Goal: Task Accomplishment & Management: Manage account settings

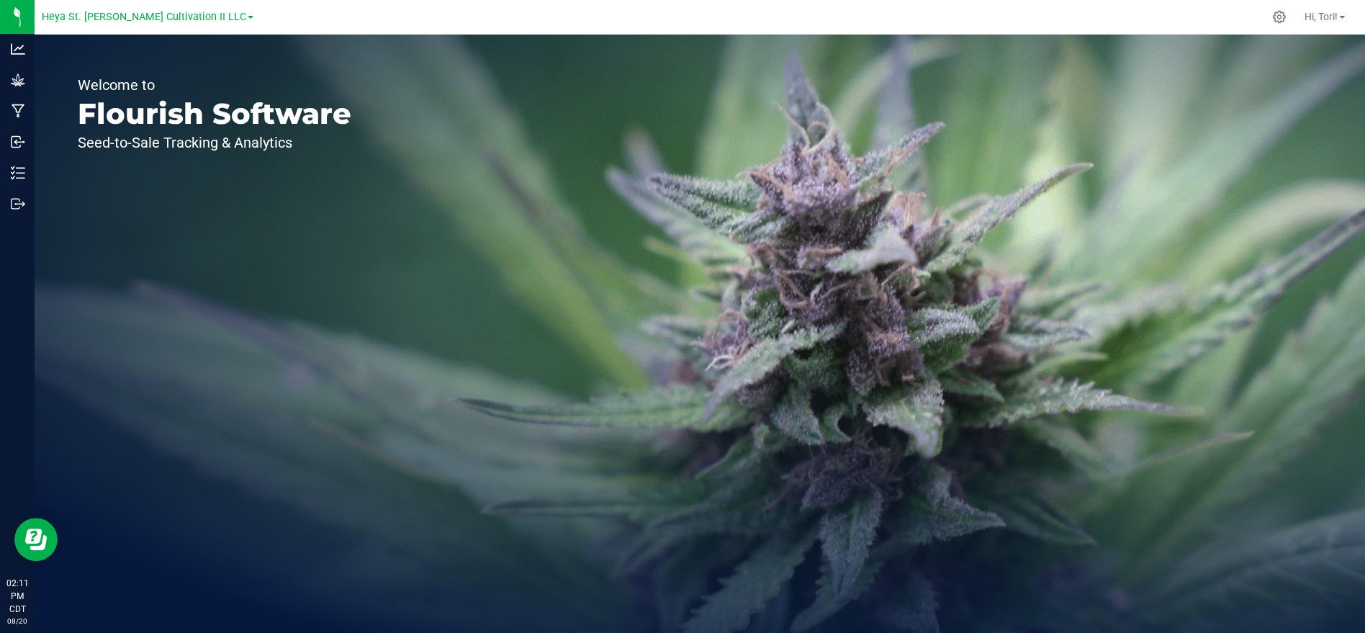
click at [176, 6] on div "Heya St. Ann Cultivation II LLC" at bounding box center [148, 17] width 212 height 22
click at [181, 21] on span "Heya St. Ann Cultivation II LLC" at bounding box center [144, 17] width 204 height 13
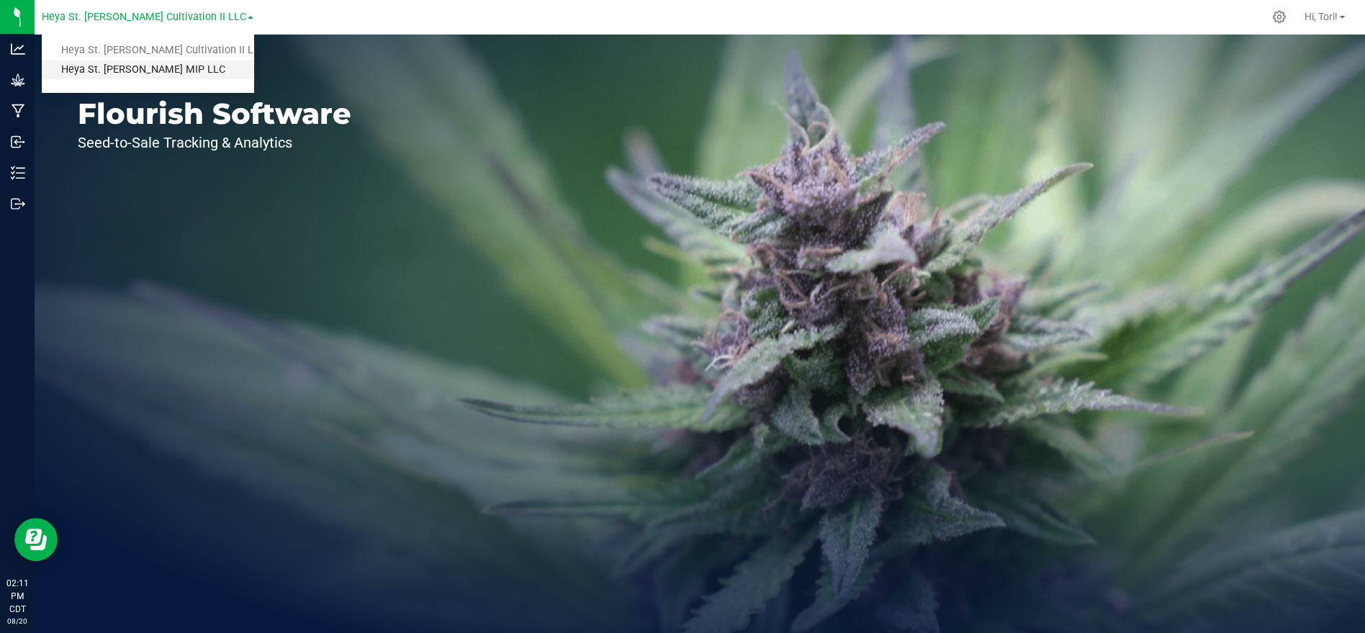
click at [161, 67] on link "Heya St. [PERSON_NAME] MIP LLC" at bounding box center [148, 69] width 212 height 19
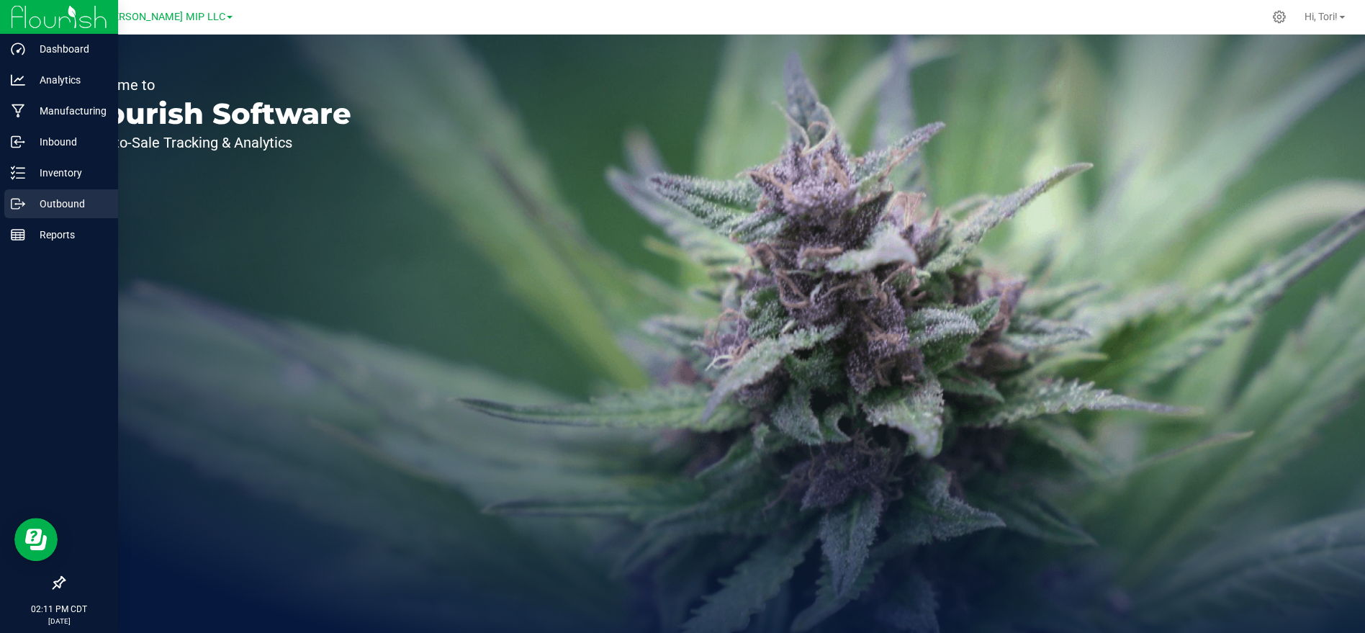
click at [58, 211] on p "Outbound" at bounding box center [68, 203] width 86 height 17
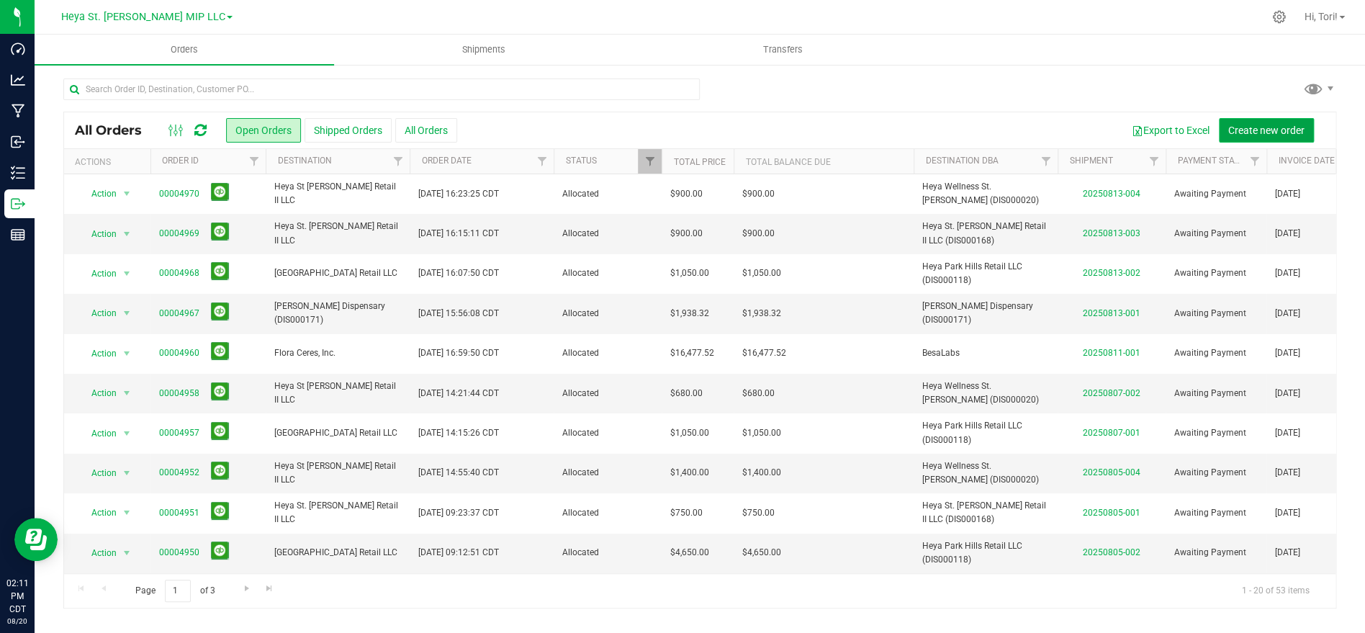
click at [1237, 130] on span "Create new order" at bounding box center [1266, 131] width 76 height 12
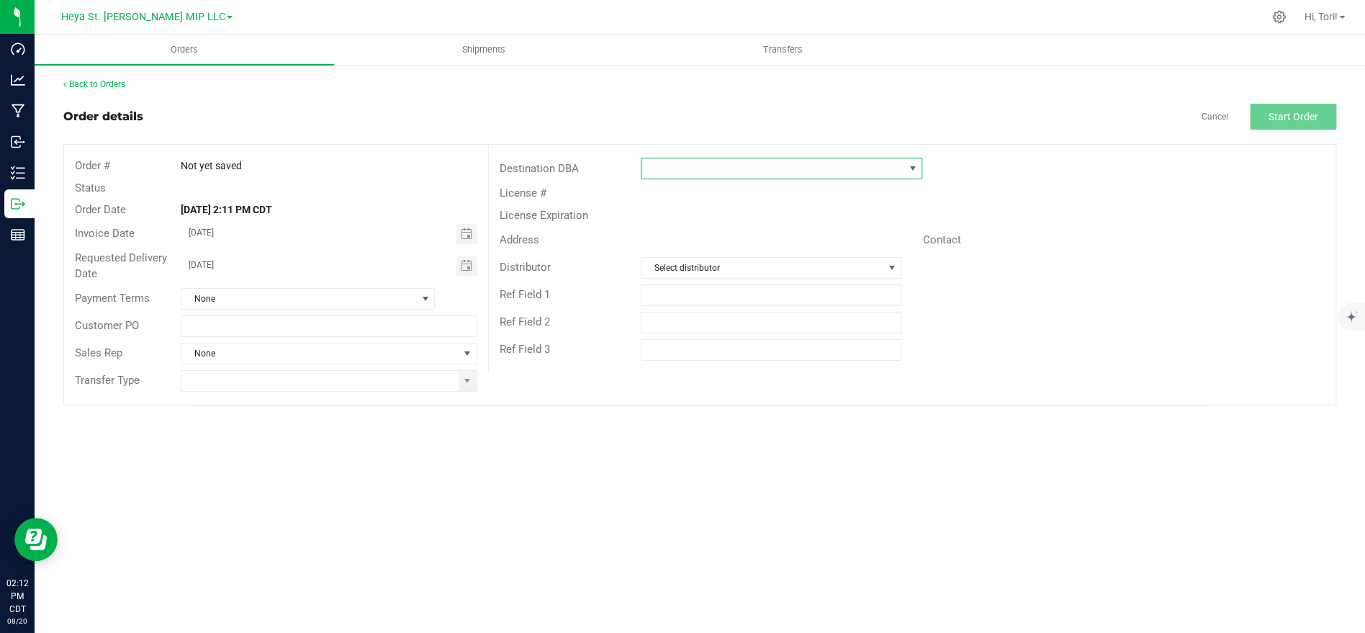
click at [752, 164] on span at bounding box center [772, 168] width 262 height 20
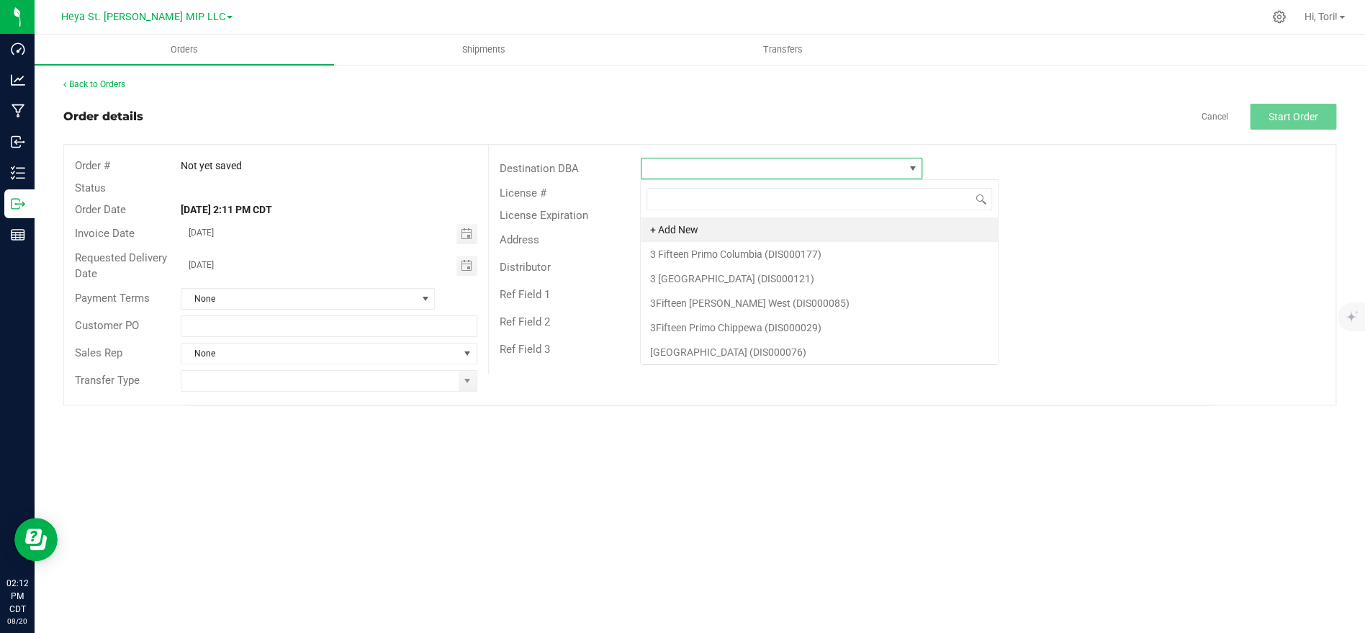
scroll to position [22, 281]
type input "Heya Well"
click at [771, 230] on li "Heya Wellness St. [PERSON_NAME] (DIS000020)" at bounding box center [781, 229] width 280 height 24
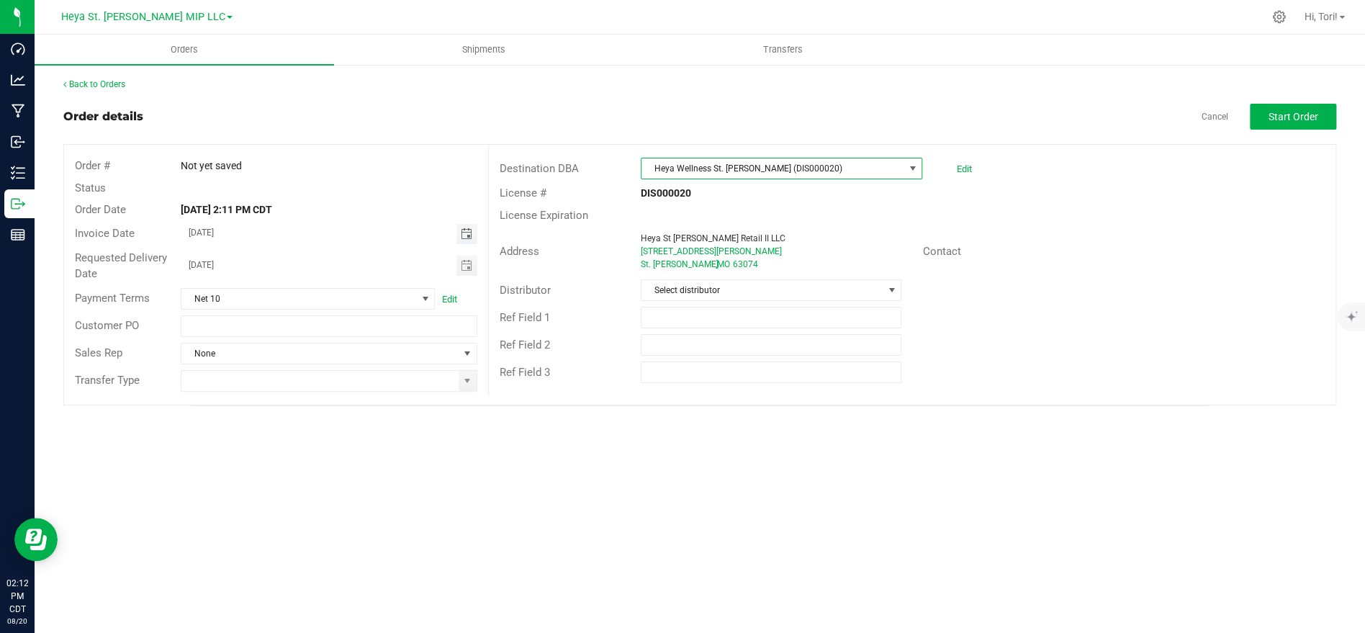
click at [467, 230] on span "Toggle calendar" at bounding box center [466, 234] width 12 height 12
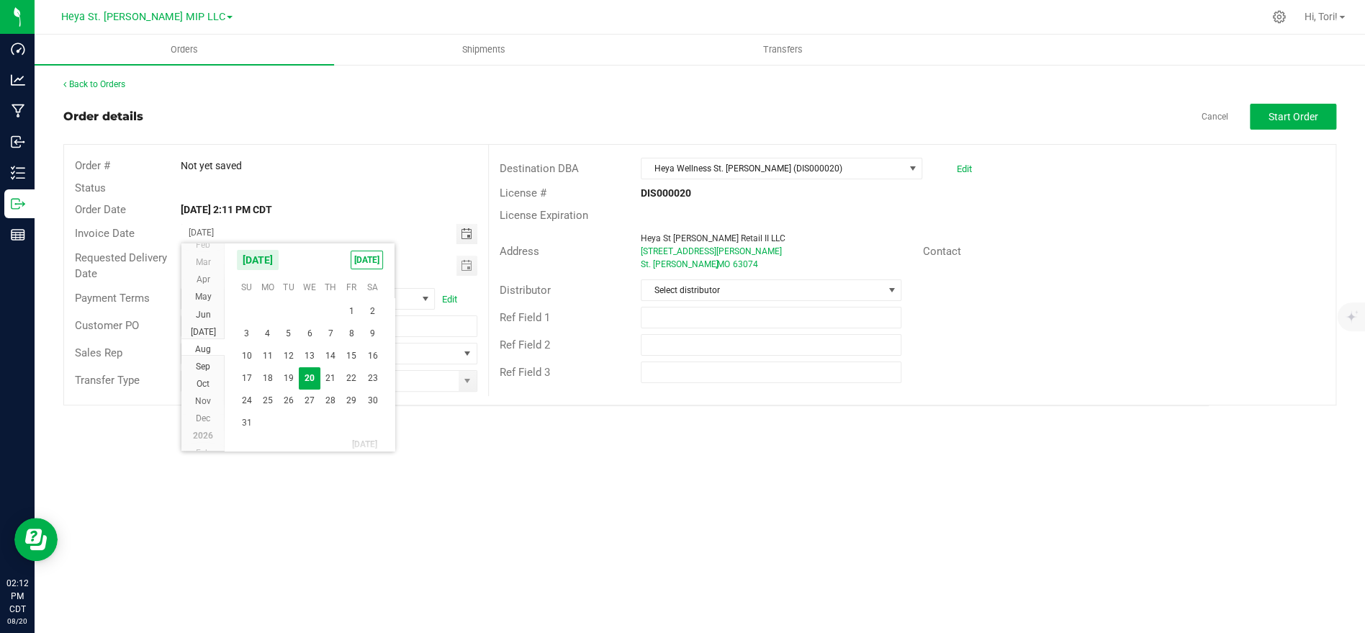
click at [310, 386] on span "20" at bounding box center [309, 378] width 21 height 22
click at [467, 260] on span "Toggle calendar" at bounding box center [466, 266] width 12 height 12
click at [311, 410] on span "20" at bounding box center [309, 410] width 21 height 22
type input "[DATE]"
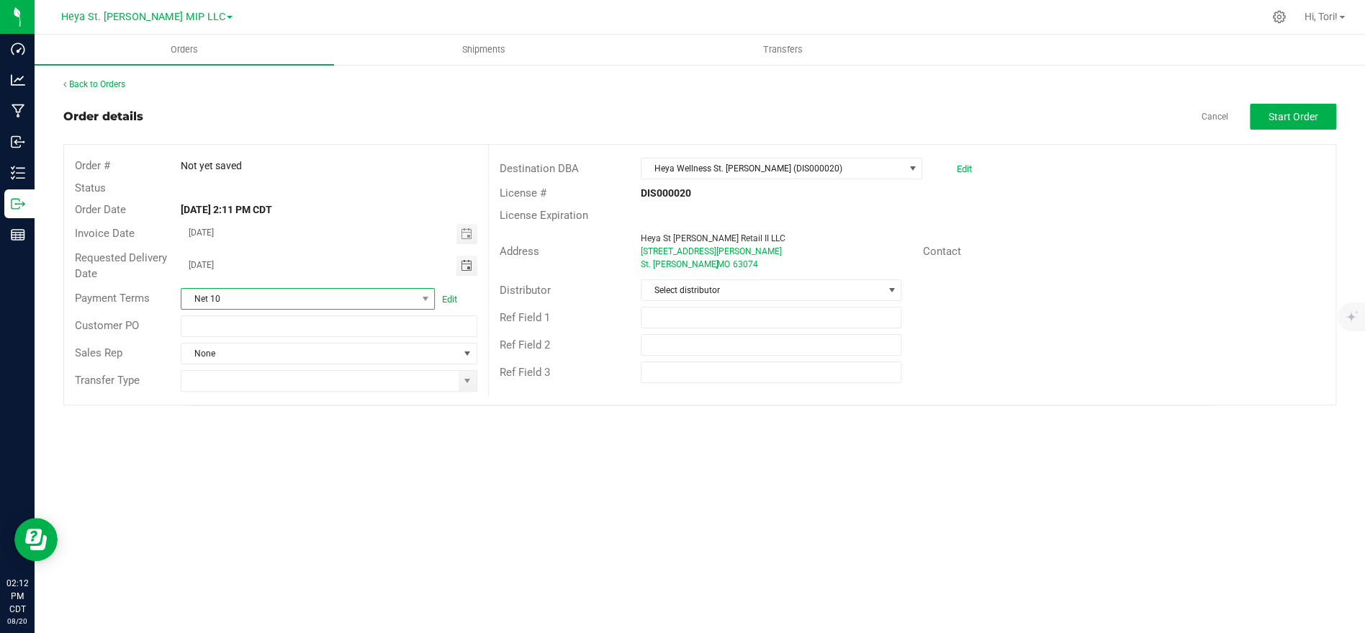
click at [411, 296] on span "Net 10" at bounding box center [298, 299] width 235 height 20
click at [414, 298] on span "Net 10" at bounding box center [298, 299] width 235 height 20
click at [417, 298] on span at bounding box center [425, 299] width 18 height 20
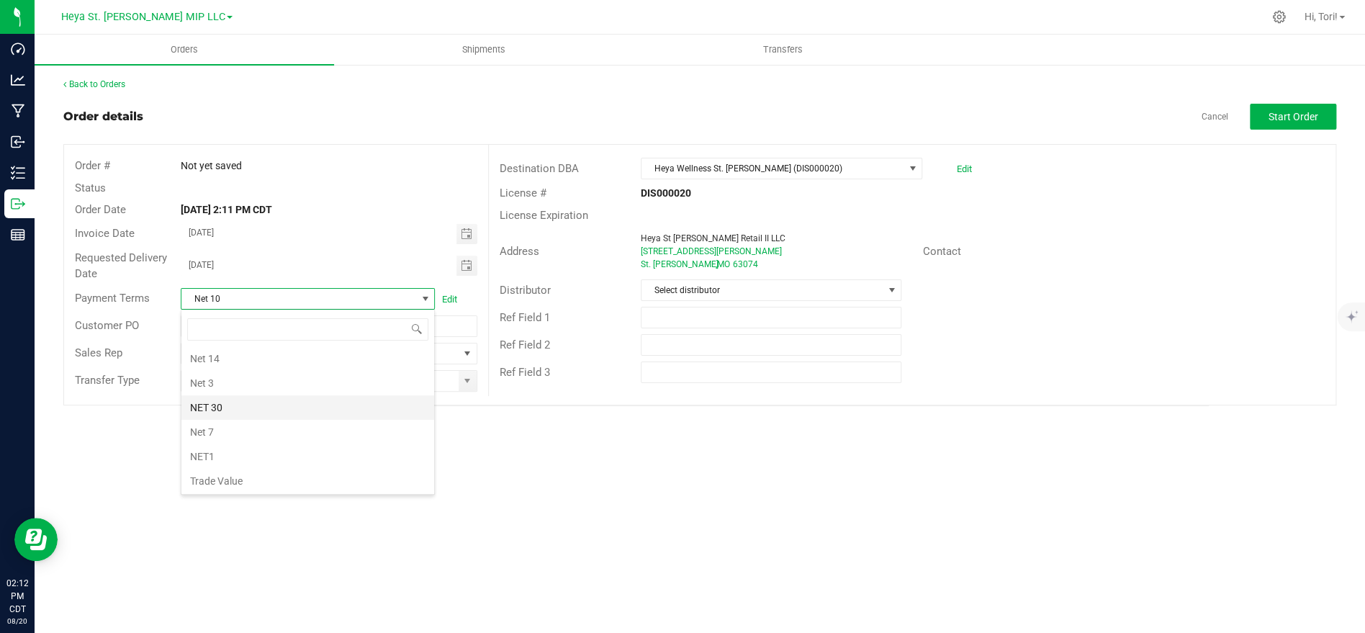
click at [253, 409] on li "NET 30" at bounding box center [307, 407] width 253 height 24
click at [273, 378] on input at bounding box center [319, 381] width 276 height 20
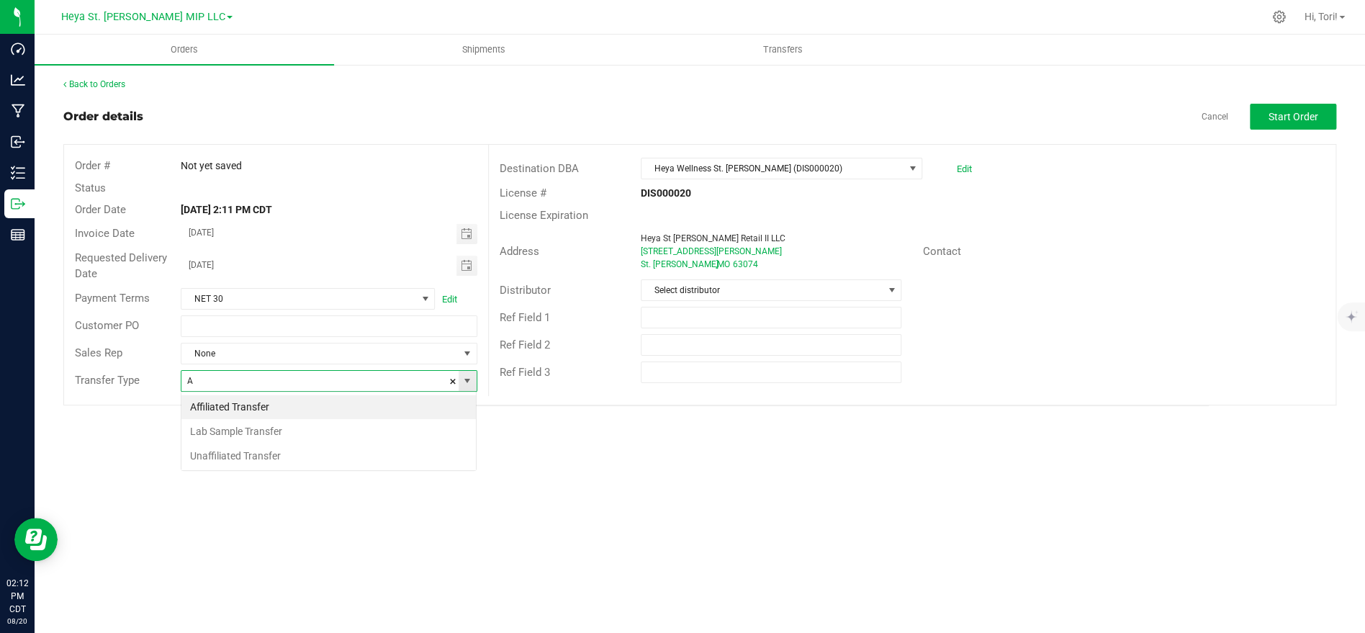
scroll to position [22, 295]
click at [222, 405] on li "Affiliated Transfer" at bounding box center [328, 407] width 294 height 24
type input "Affiliated Transfer"
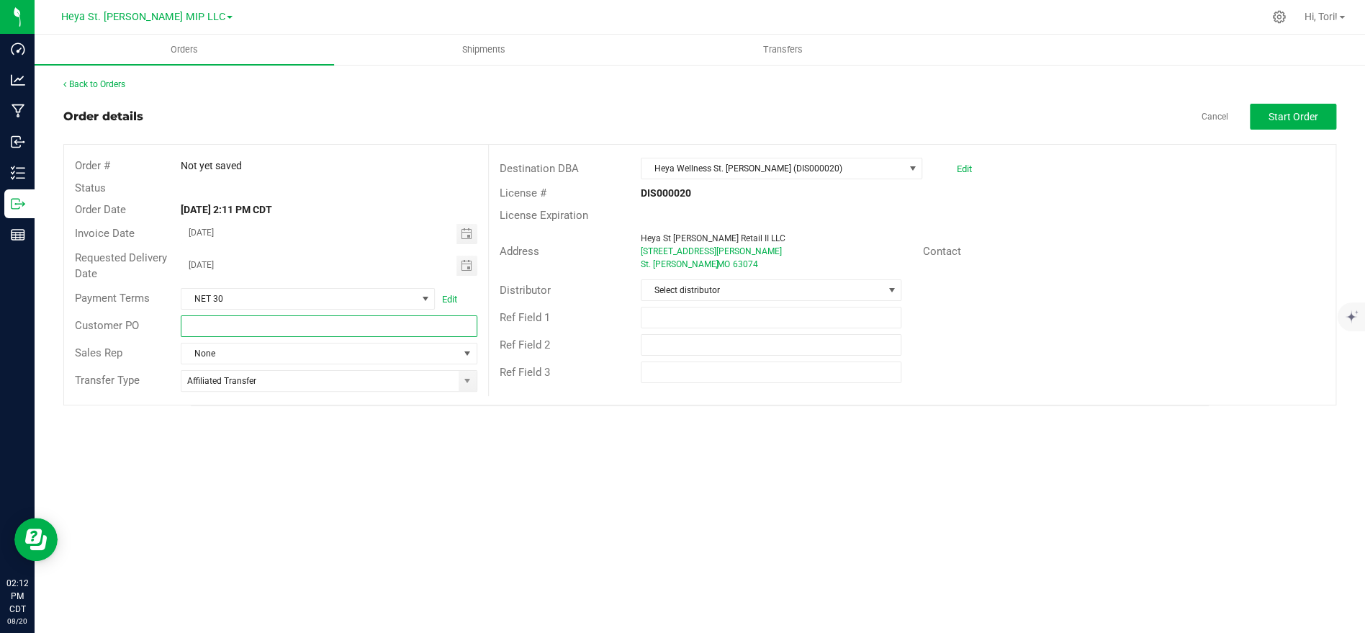
click at [248, 320] on input "text" at bounding box center [329, 326] width 296 height 22
click at [329, 428] on div "Orders Shipments Transfers Back to Orders Order details Cancel Start Order Orde…" at bounding box center [700, 334] width 1330 height 598
click at [811, 289] on span "Select distributor" at bounding box center [761, 290] width 241 height 20
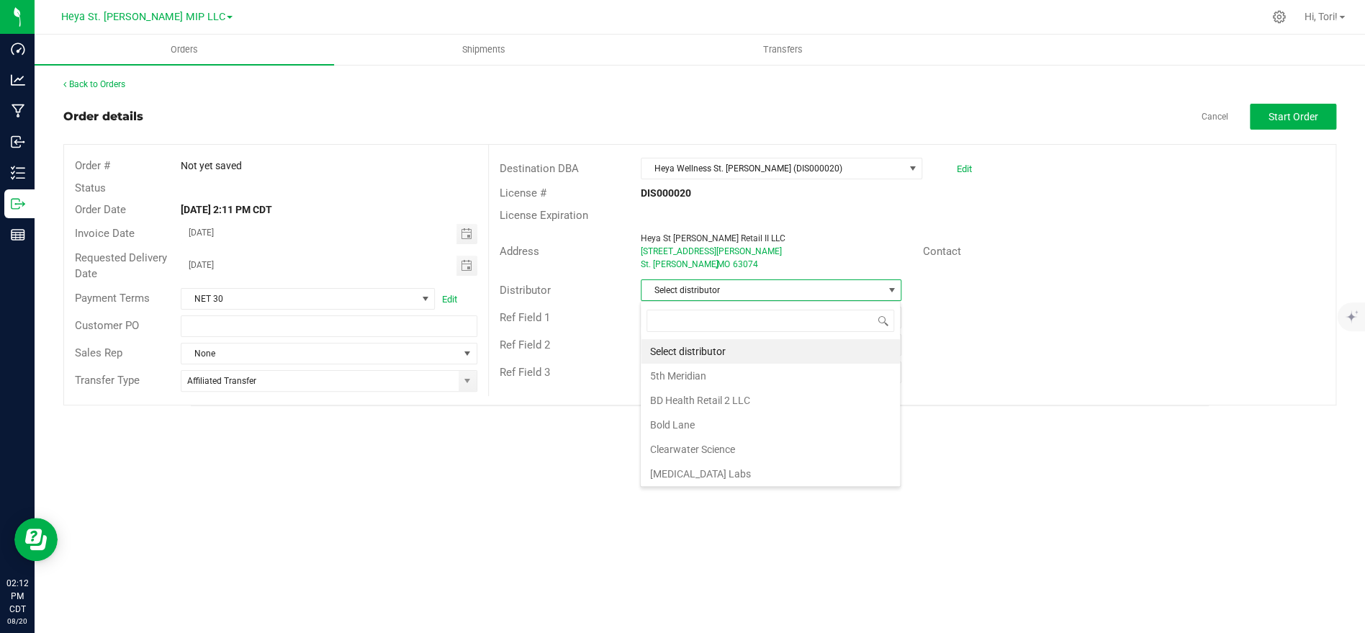
scroll to position [22, 260]
type input "Heya"
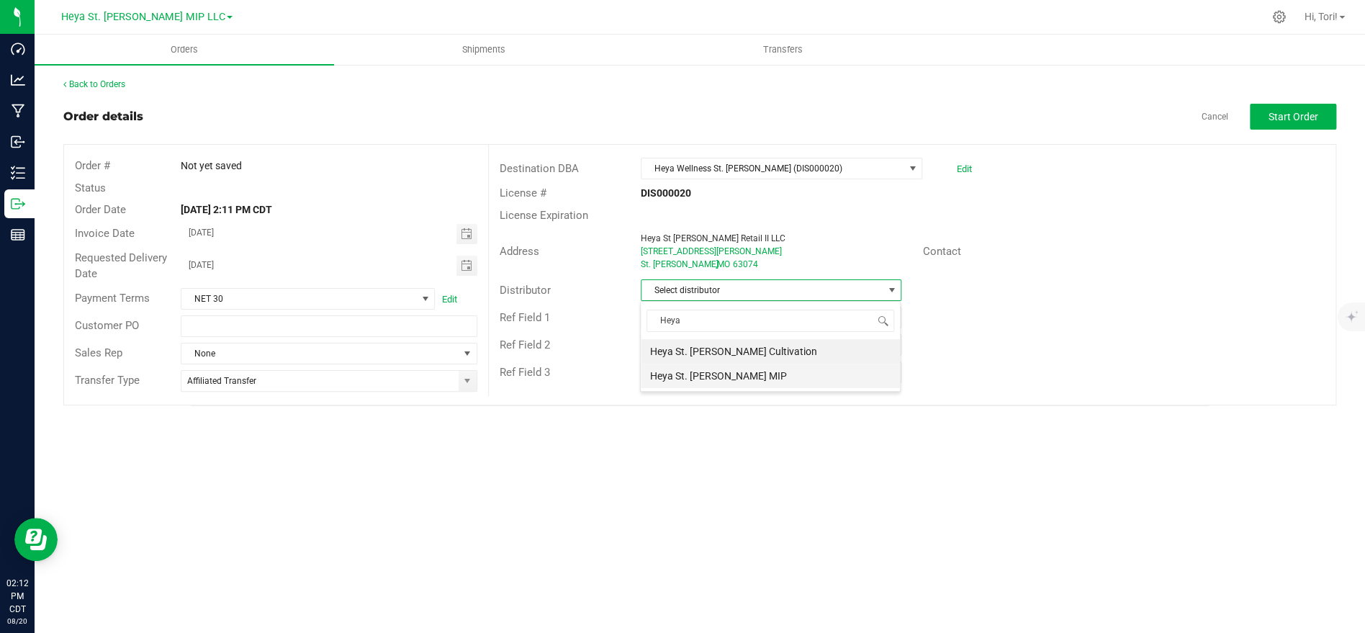
click at [721, 377] on li "Heya St. [PERSON_NAME] MIP" at bounding box center [770, 376] width 259 height 24
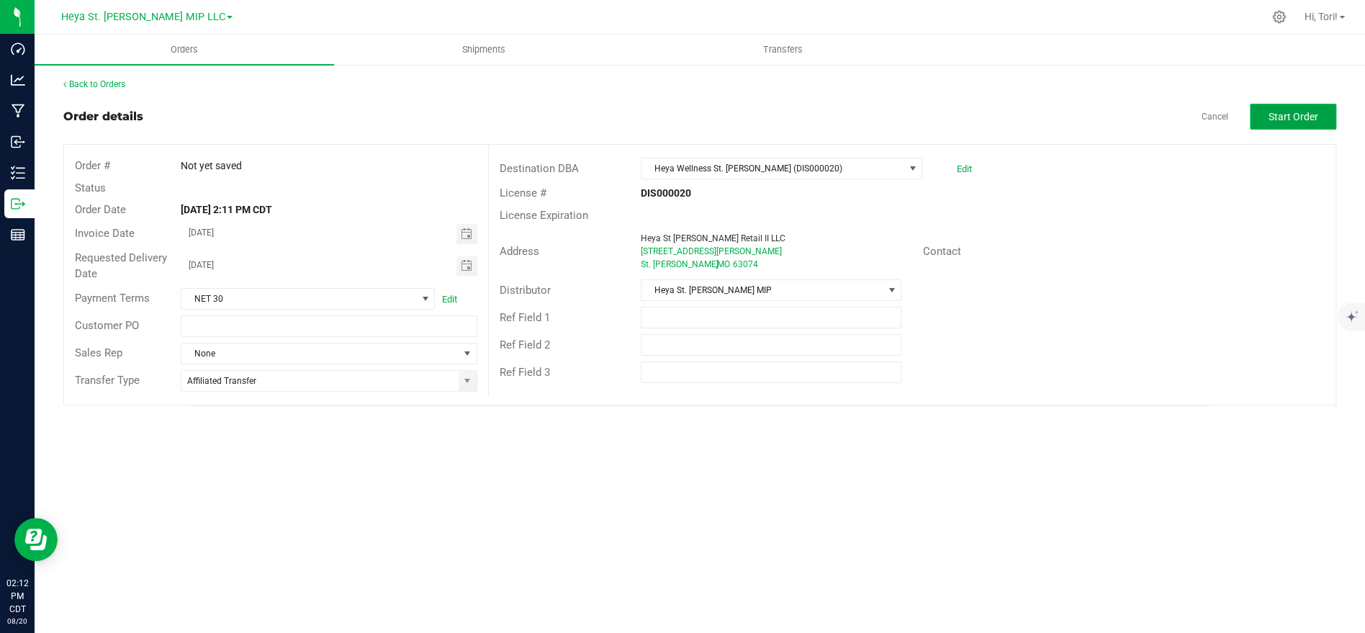
click at [1287, 111] on span "Start Order" at bounding box center [1294, 117] width 50 height 12
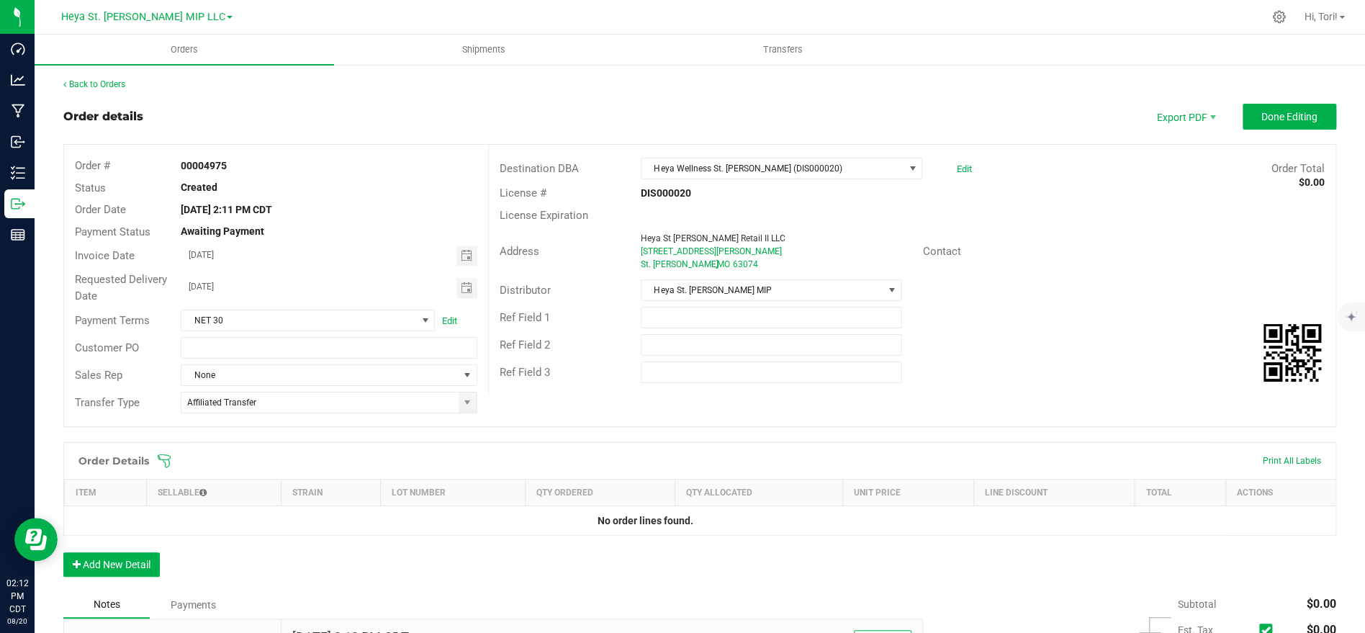
click at [164, 457] on icon at bounding box center [164, 461] width 14 height 14
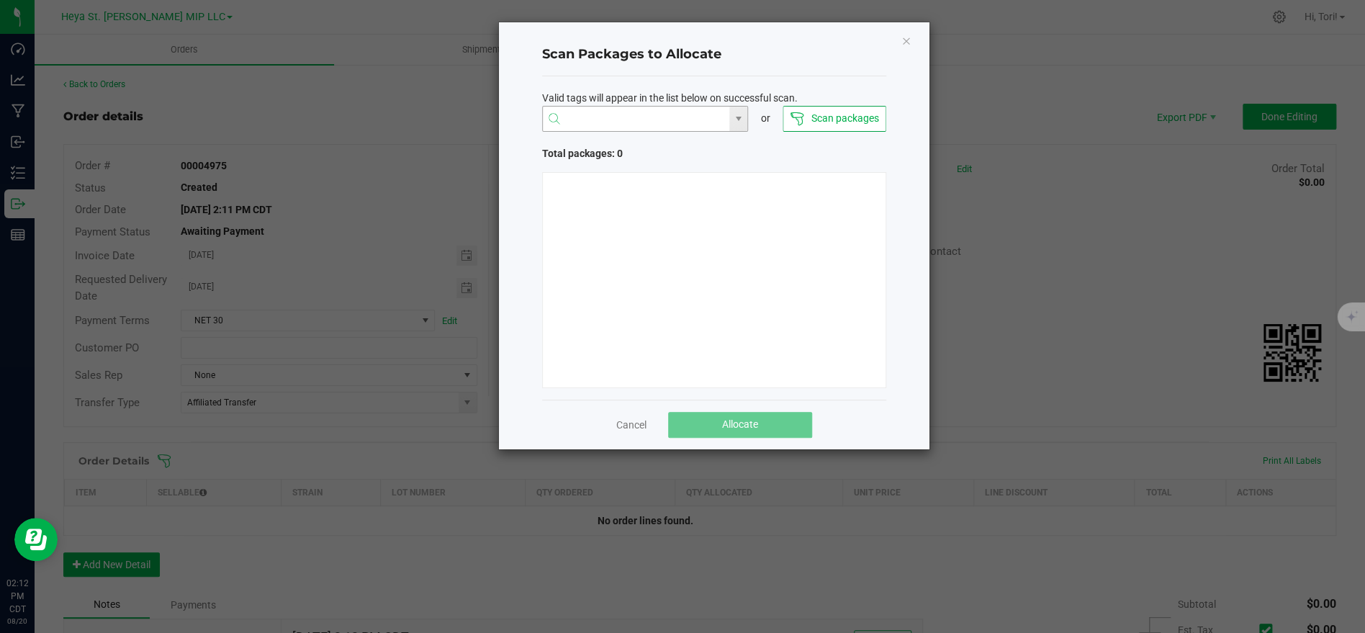
click at [606, 120] on input "NO DATA FOUND" at bounding box center [636, 120] width 187 height 26
click at [677, 151] on li "1A40C03000009CD000006029" at bounding box center [644, 147] width 205 height 24
type input "1A40C03000009CD000006029"
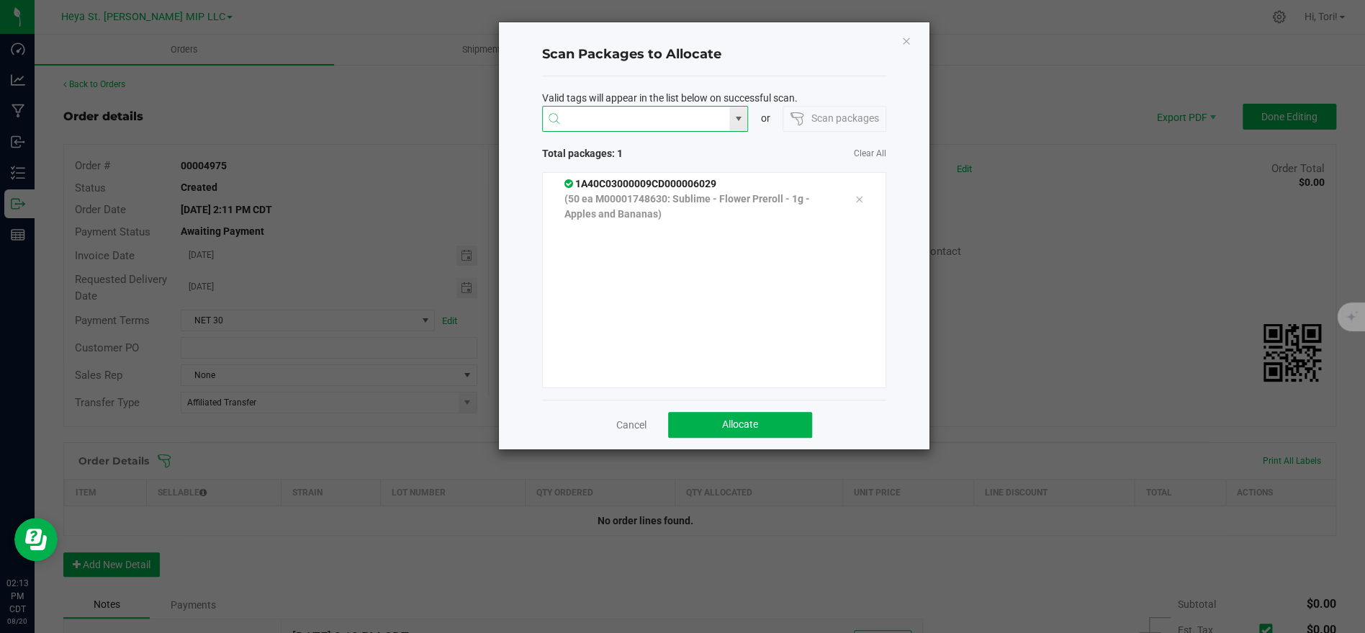
click at [677, 122] on input at bounding box center [636, 120] width 187 height 26
click at [621, 143] on li "1A40C03000009CD000006026" at bounding box center [644, 147] width 205 height 24
type input "1A40C03000009CD000006026"
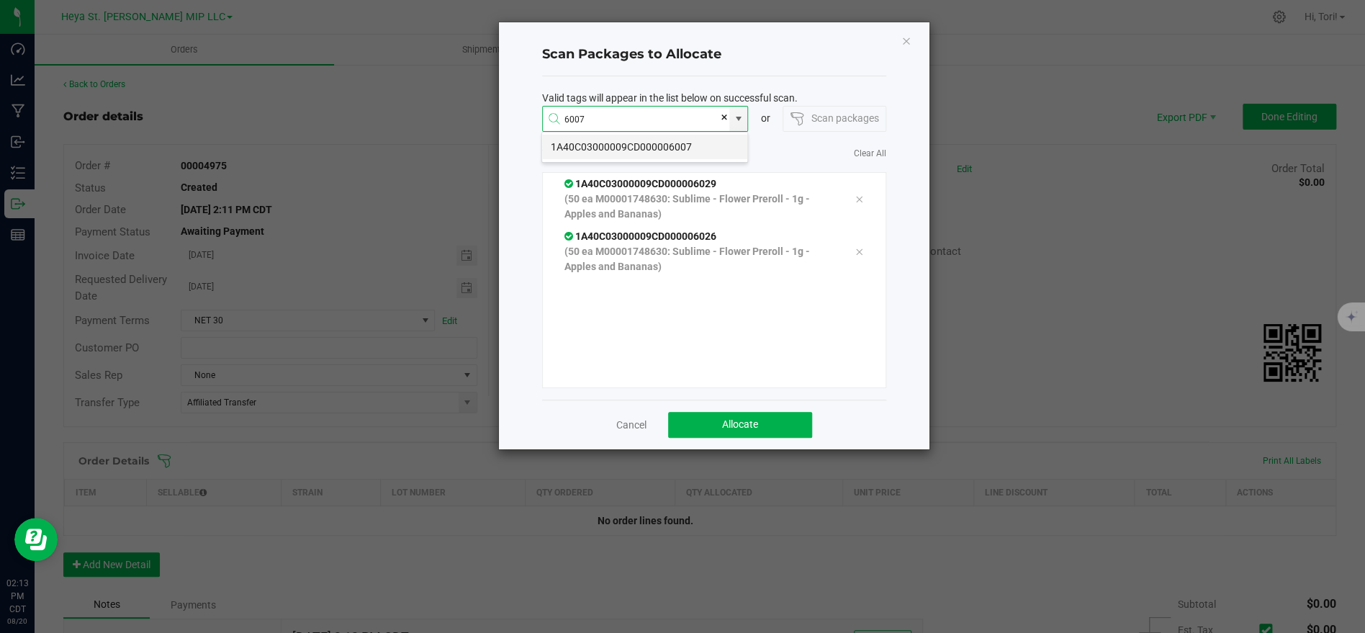
click at [641, 147] on li "1A40C03000009CD000006007" at bounding box center [644, 147] width 205 height 24
type input "1A40C03000009CD000006007"
click at [654, 119] on input at bounding box center [636, 120] width 187 height 26
click at [640, 144] on li "1A40C03000009CD000006028" at bounding box center [644, 147] width 205 height 24
type input "1A40C03000009CD000006028"
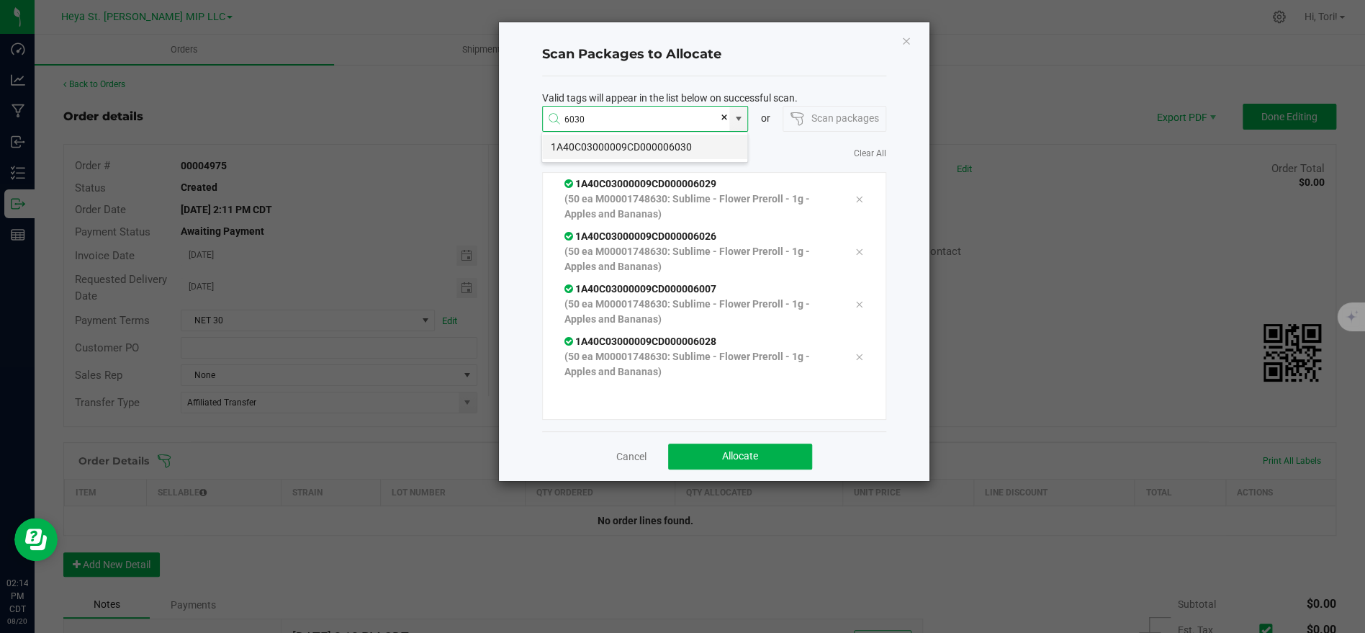
click at [657, 150] on li "1A40C03000009CD000006030" at bounding box center [644, 147] width 205 height 24
type input "1A40C03000009CD000006030"
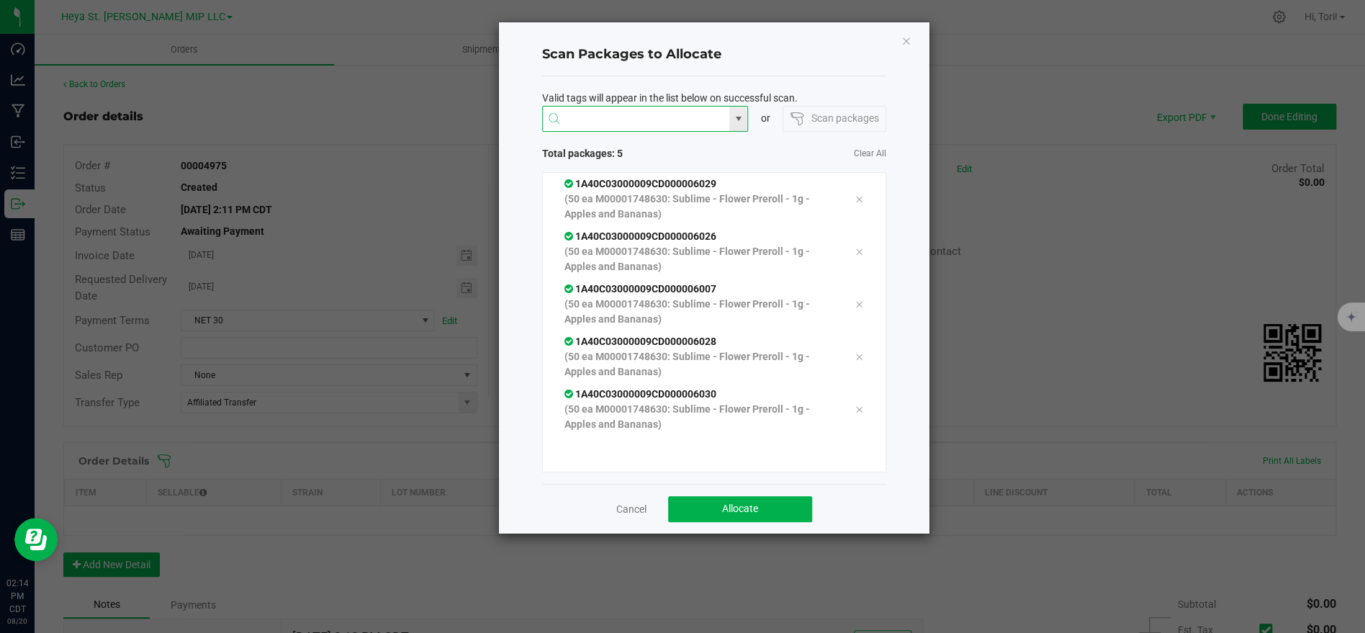
click at [659, 122] on input at bounding box center [636, 120] width 187 height 26
type input "5"
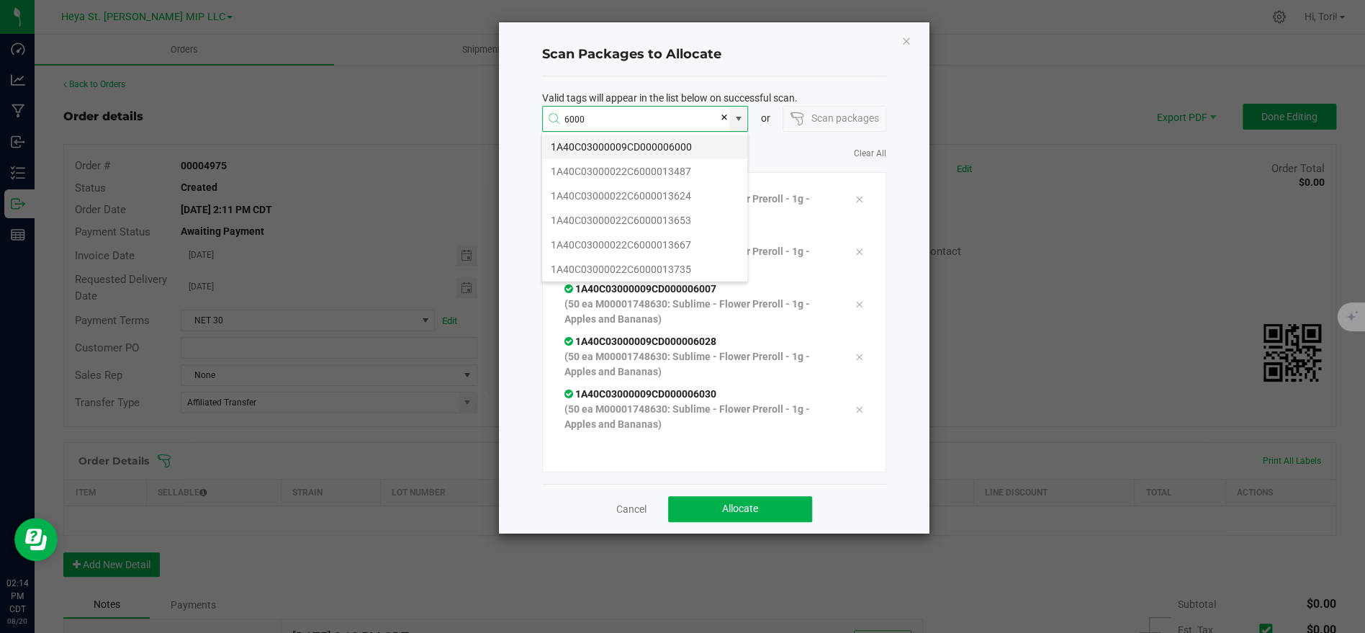
click at [670, 143] on li "1A40C03000009CD000006000" at bounding box center [644, 147] width 205 height 24
type input "1A40C03000009CD000006000"
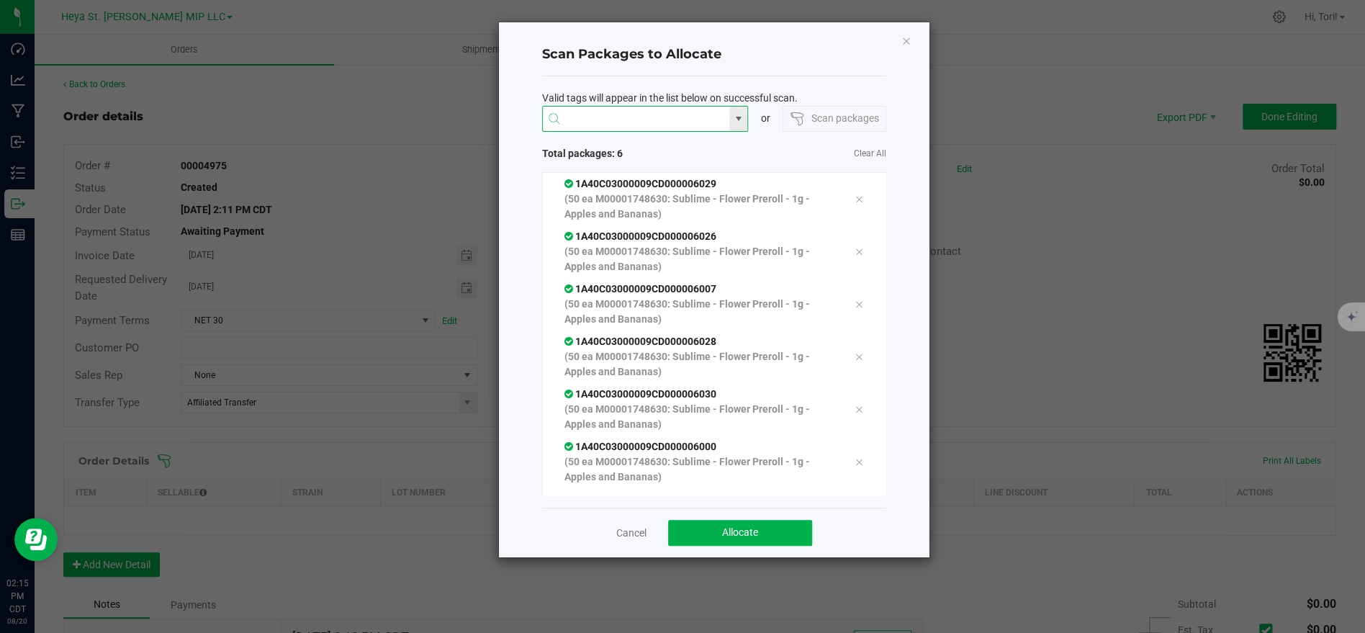
click at [613, 116] on input at bounding box center [636, 120] width 187 height 26
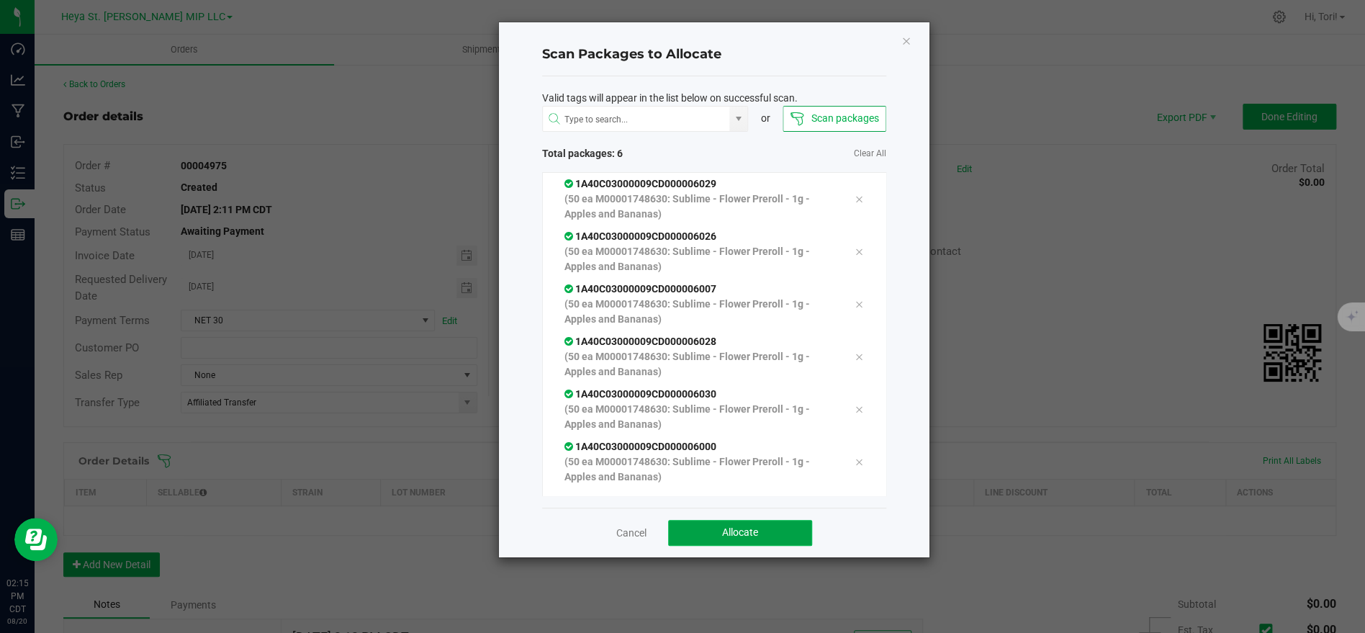
click at [785, 532] on button "Allocate" at bounding box center [740, 533] width 144 height 26
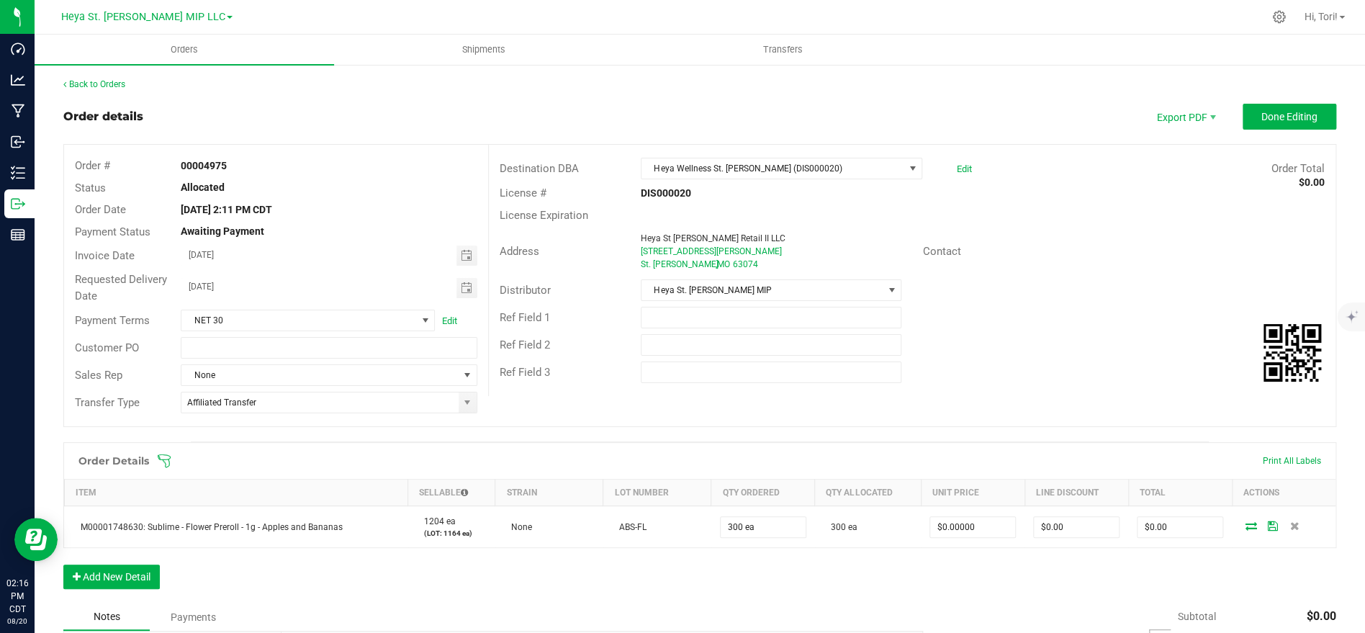
click at [168, 461] on icon at bounding box center [164, 461] width 14 height 14
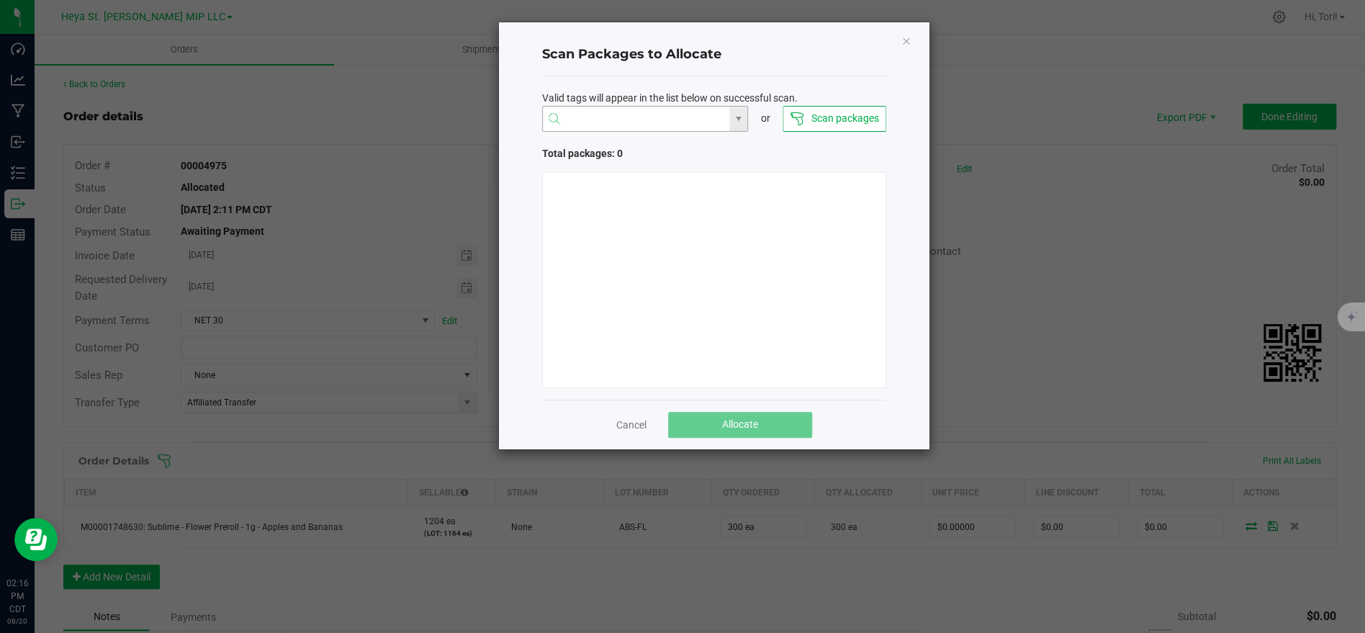
click at [653, 122] on input "NO DATA FOUND" at bounding box center [636, 120] width 187 height 26
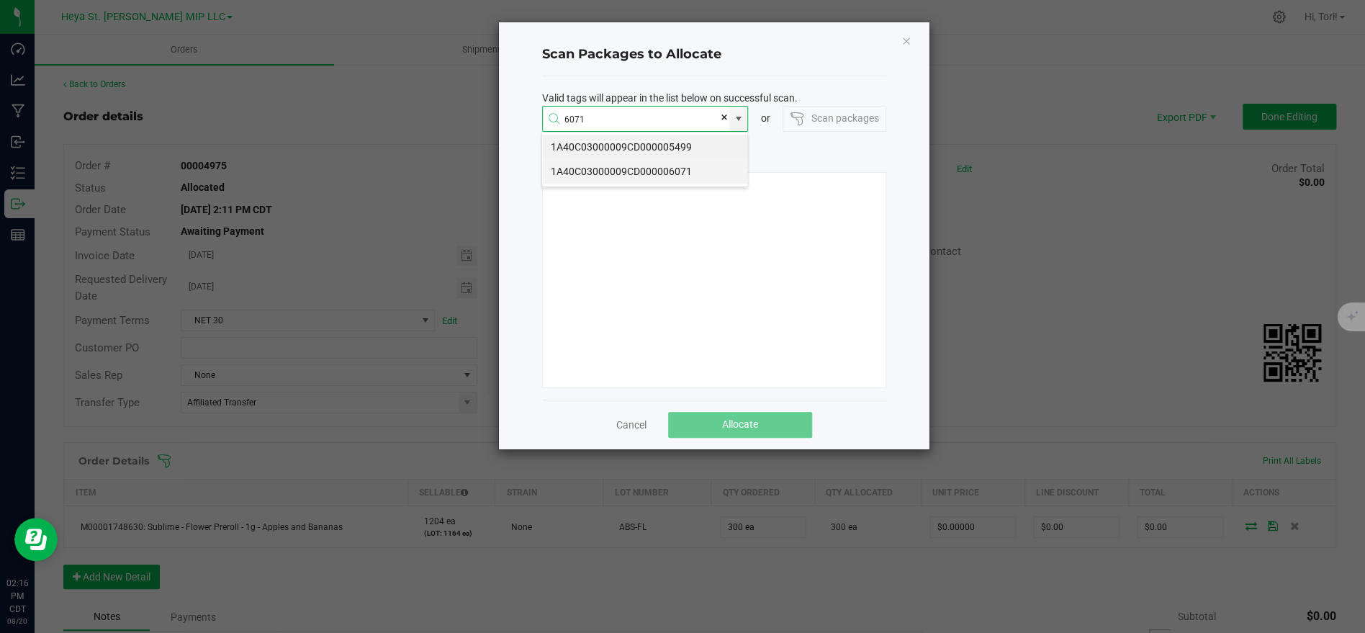
click at [636, 175] on li "1A40C03000009CD000006071" at bounding box center [644, 171] width 205 height 24
type input "1A40C03000009CD000006071"
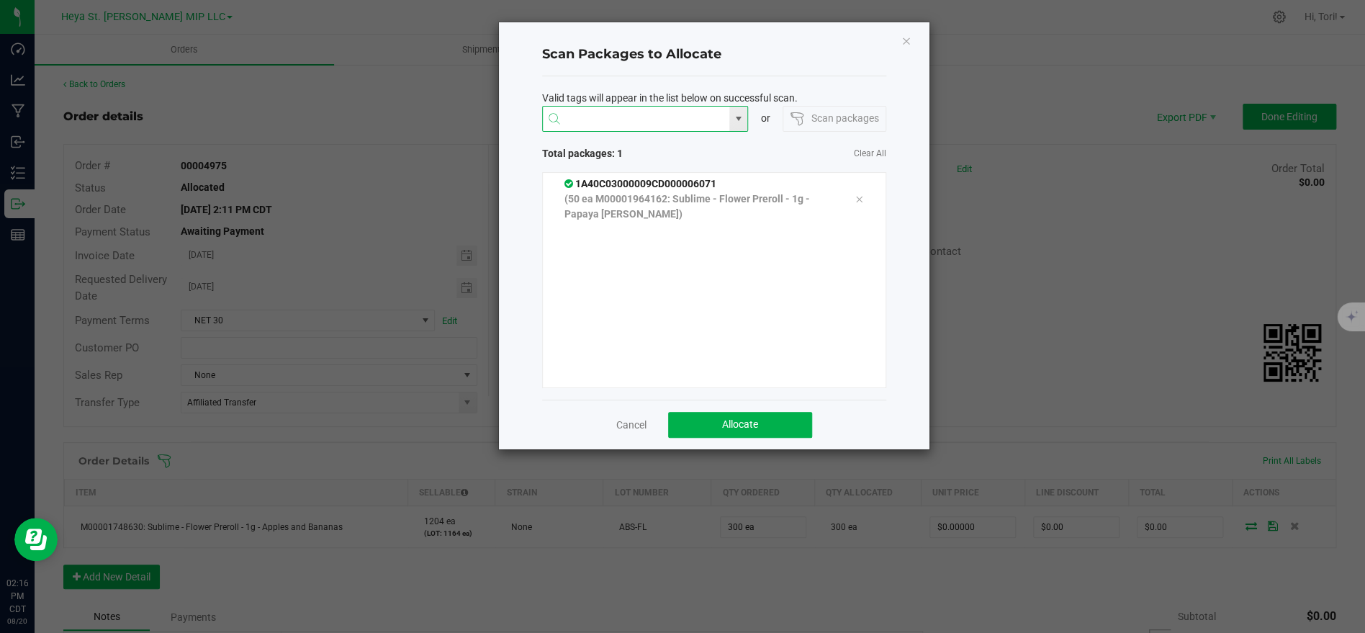
click at [650, 119] on input at bounding box center [636, 120] width 187 height 26
click at [671, 148] on li "1A40C03000009CD000006068" at bounding box center [644, 147] width 205 height 24
type input "1A40C03000009CD000006068"
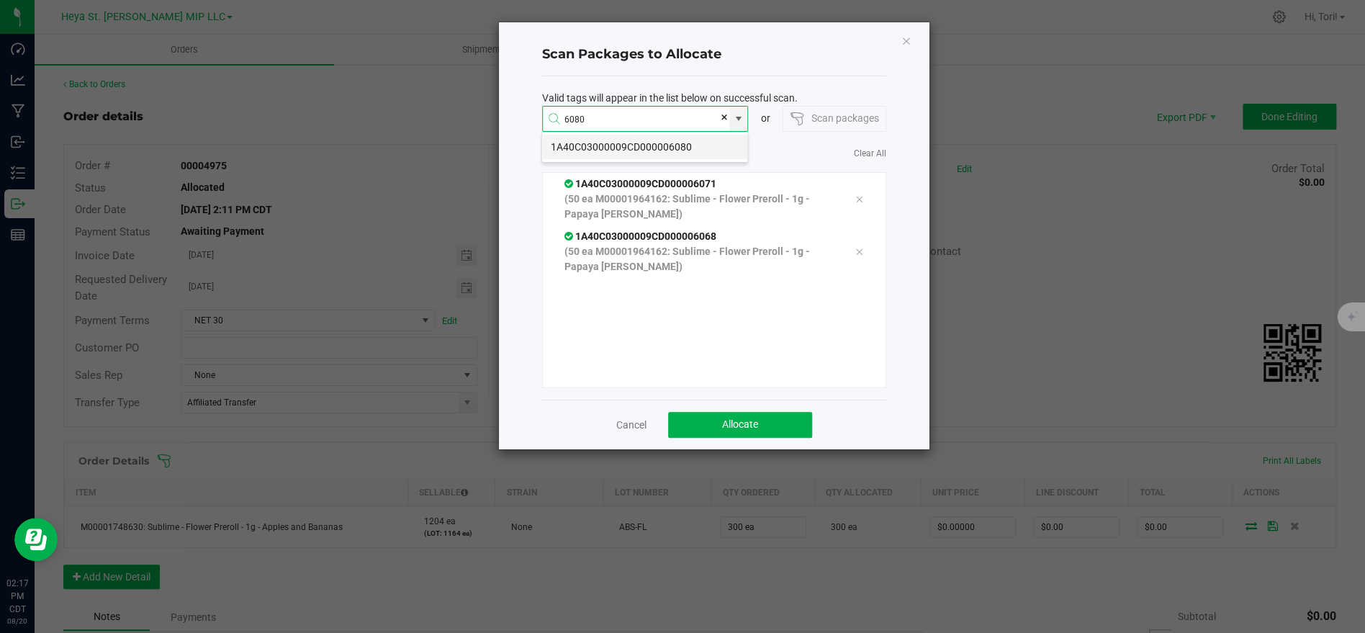
click at [659, 149] on li "1A40C03000009CD000006080" at bounding box center [644, 147] width 205 height 24
type input "1A40C03000009CD000006080"
click at [647, 119] on input at bounding box center [636, 120] width 187 height 26
click at [644, 145] on li "1A40C03000009CD000006063" at bounding box center [644, 147] width 205 height 24
type input "1A40C03000009CD000006063"
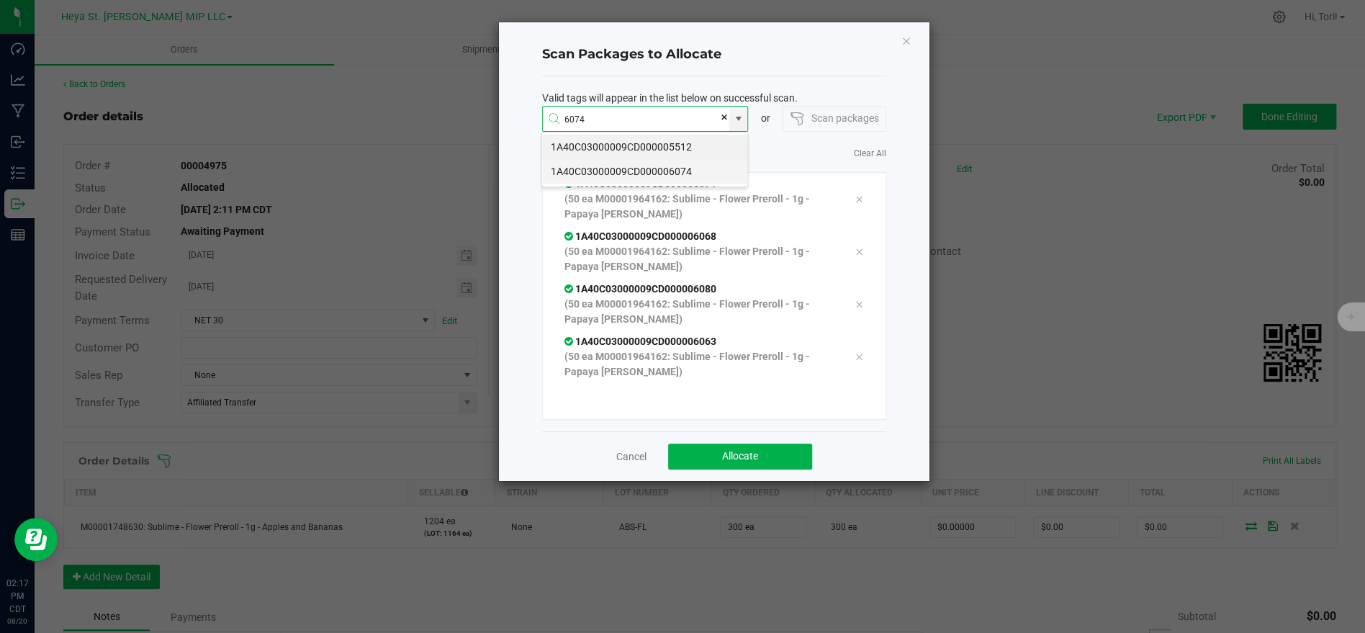
click at [647, 174] on li "1A40C03000009CD000006074" at bounding box center [644, 171] width 205 height 24
type input "1A40C03000009CD000006074"
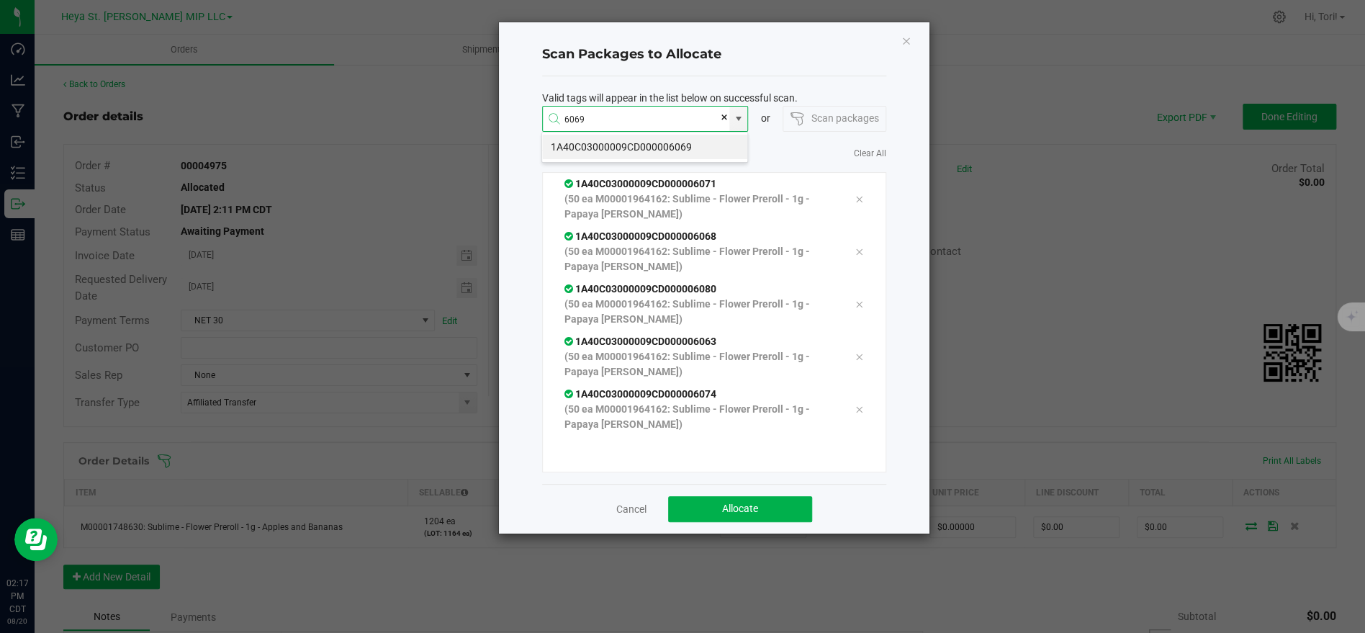
click at [672, 148] on li "1A40C03000009CD000006069" at bounding box center [644, 147] width 205 height 24
type input "1A40C03000009CD000006069"
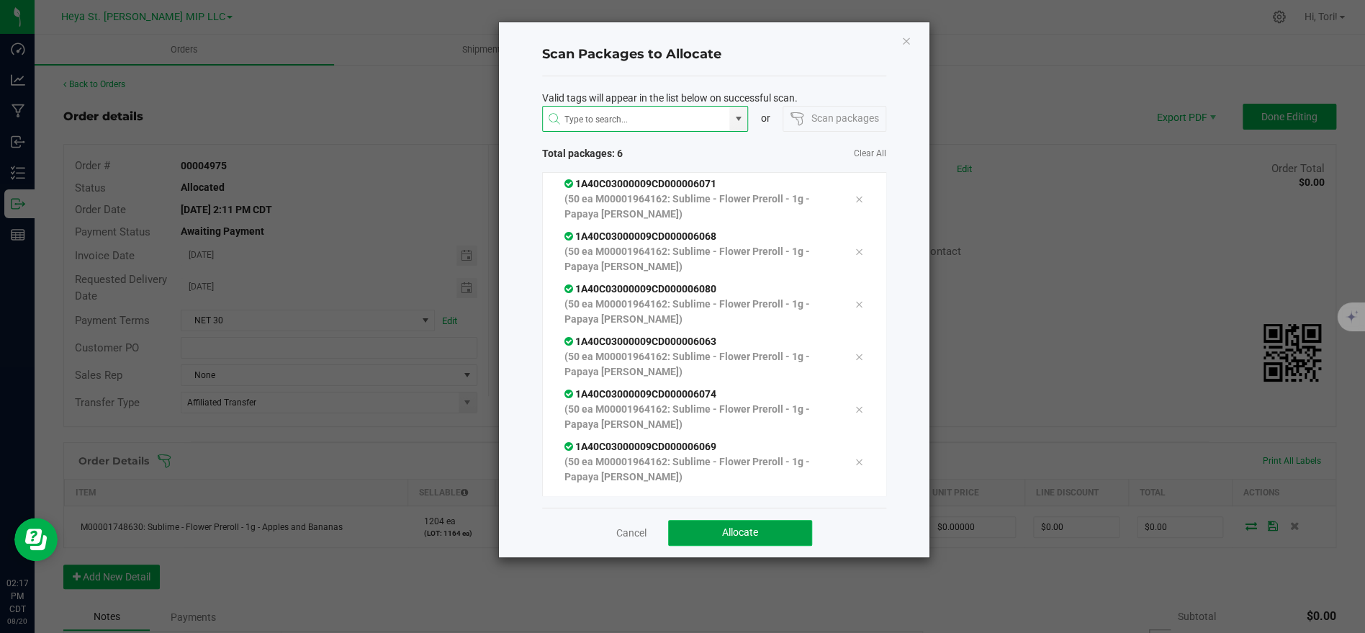
click at [760, 528] on button "Allocate" at bounding box center [740, 533] width 144 height 26
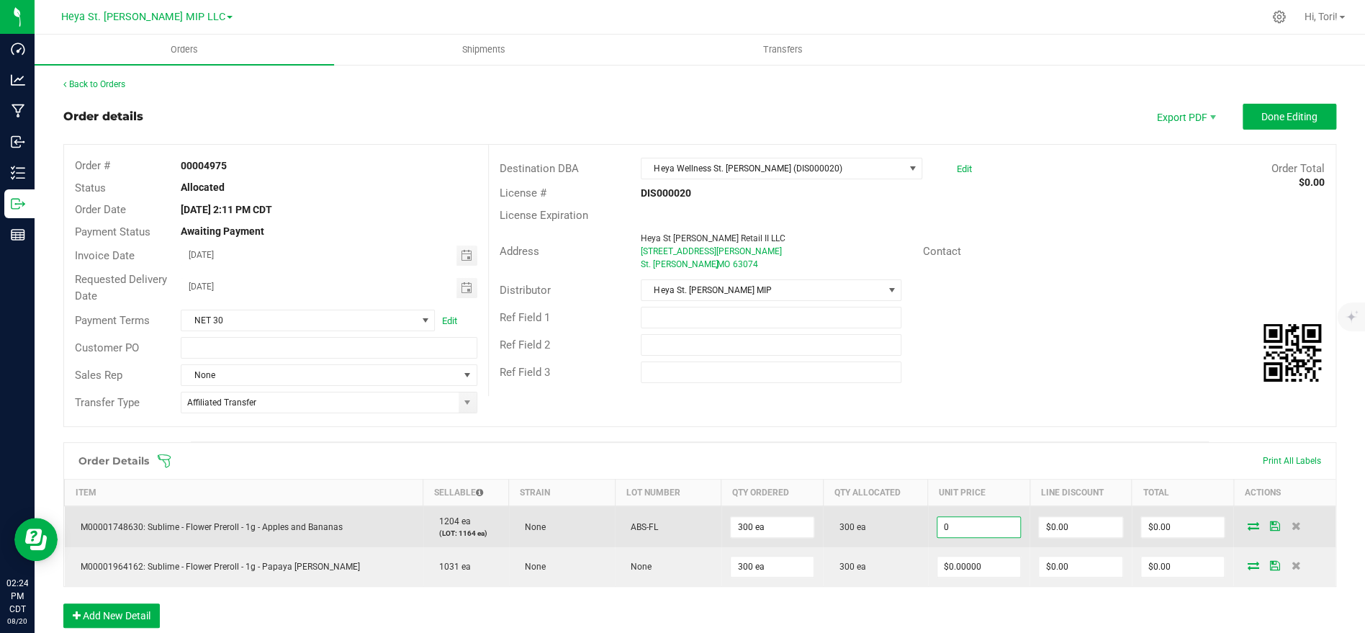
click at [985, 532] on input "0" at bounding box center [979, 527] width 84 height 20
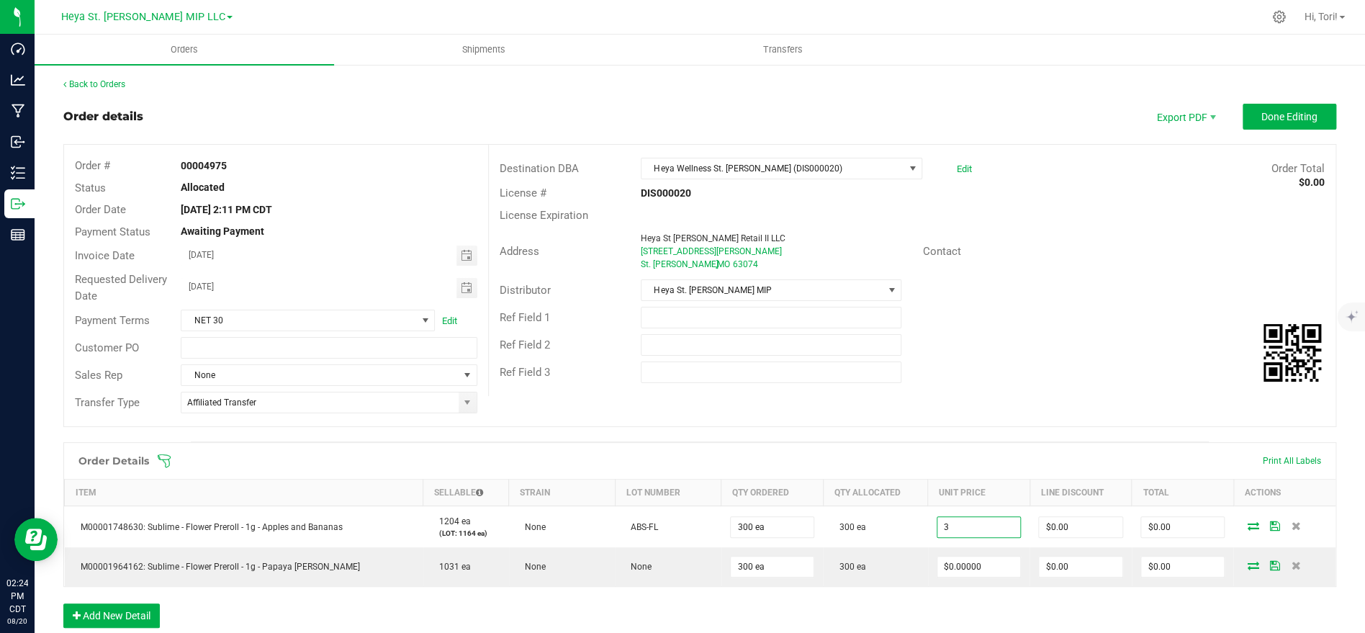
type input "$3.00000"
type input "$900.00"
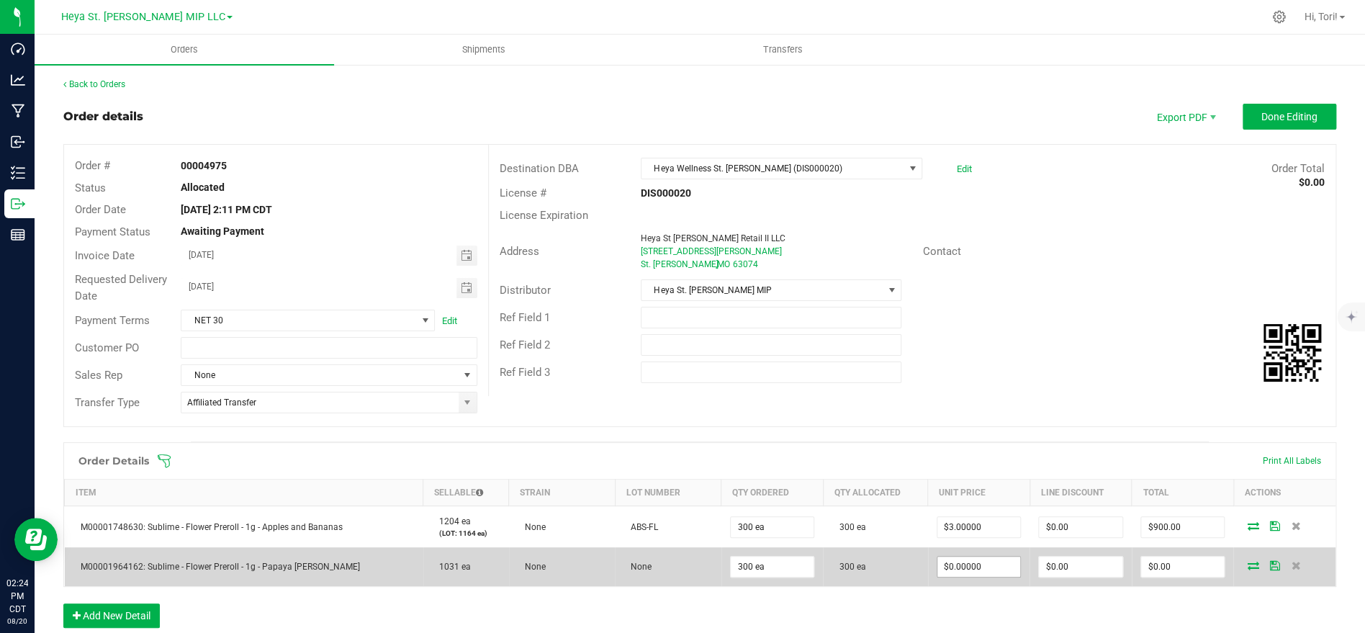
drag, startPoint x: 987, startPoint y: 585, endPoint x: 983, endPoint y: 576, distance: 10.0
click at [987, 582] on div "Order Details Print All Labels Item Sellable Strain Lot Number Qty Ordered Qty …" at bounding box center [699, 514] width 1273 height 145
click at [979, 570] on input "0" at bounding box center [979, 567] width 84 height 20
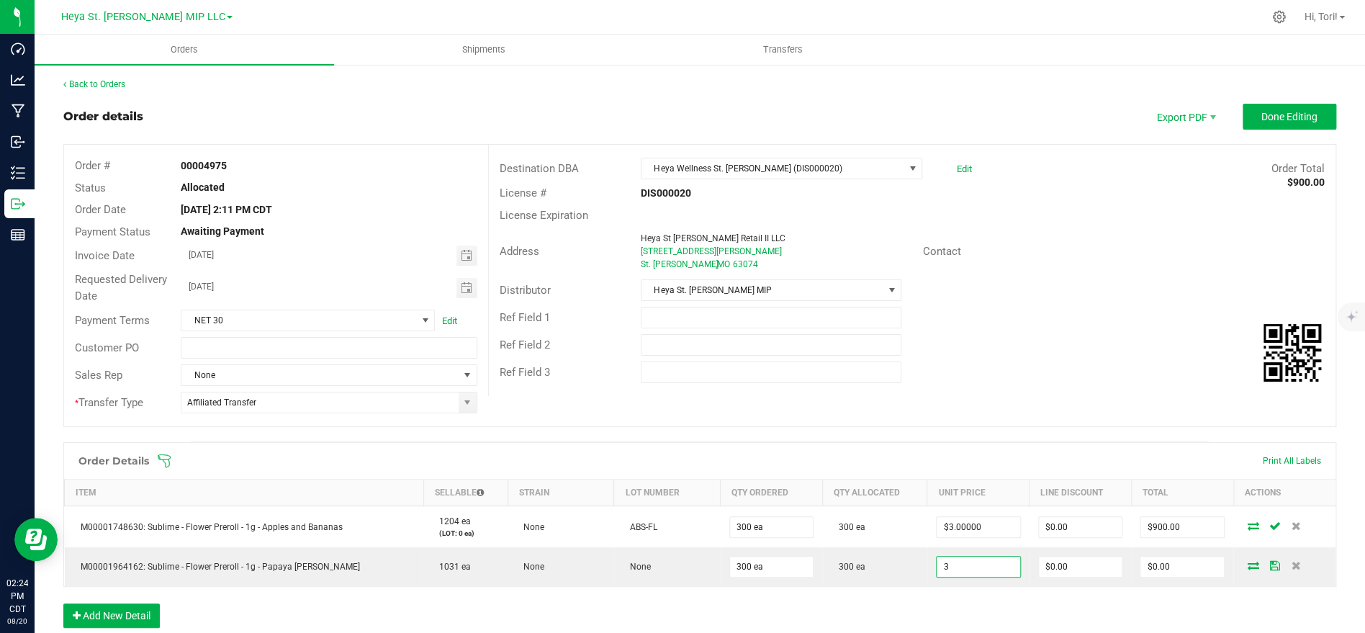
type input "$3.00000"
type input "$900.00"
click at [978, 384] on div "Ref Field 3" at bounding box center [912, 372] width 847 height 27
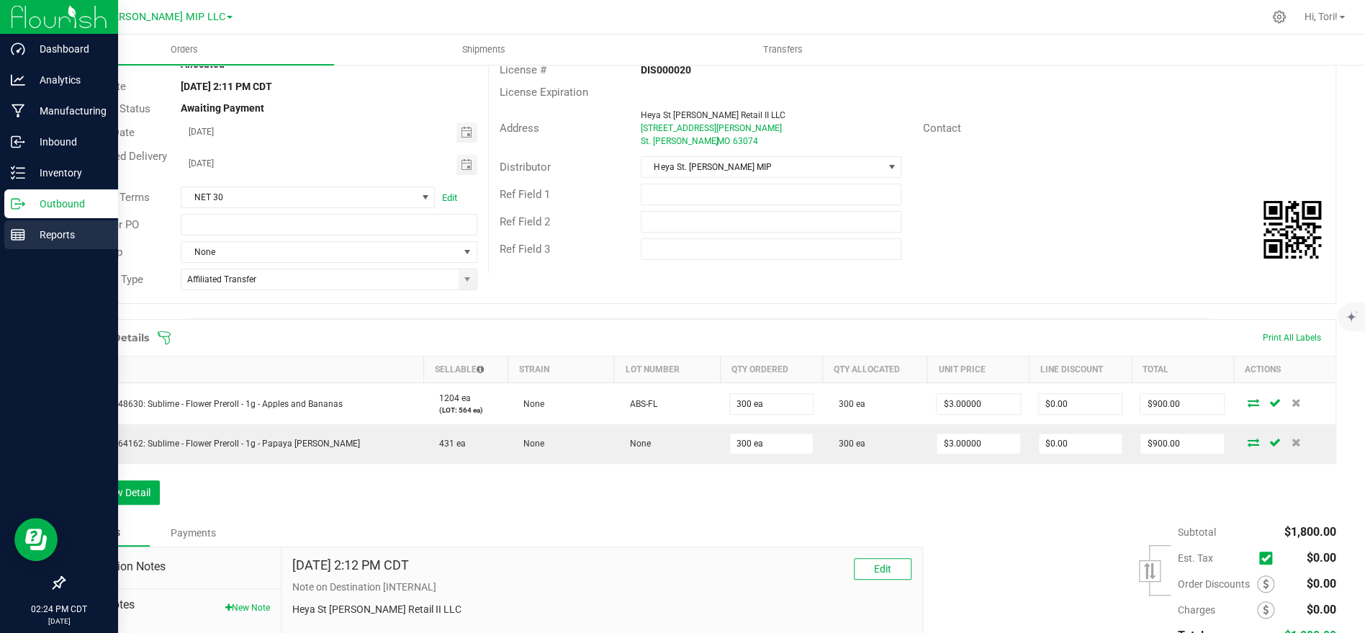
scroll to position [180, 0]
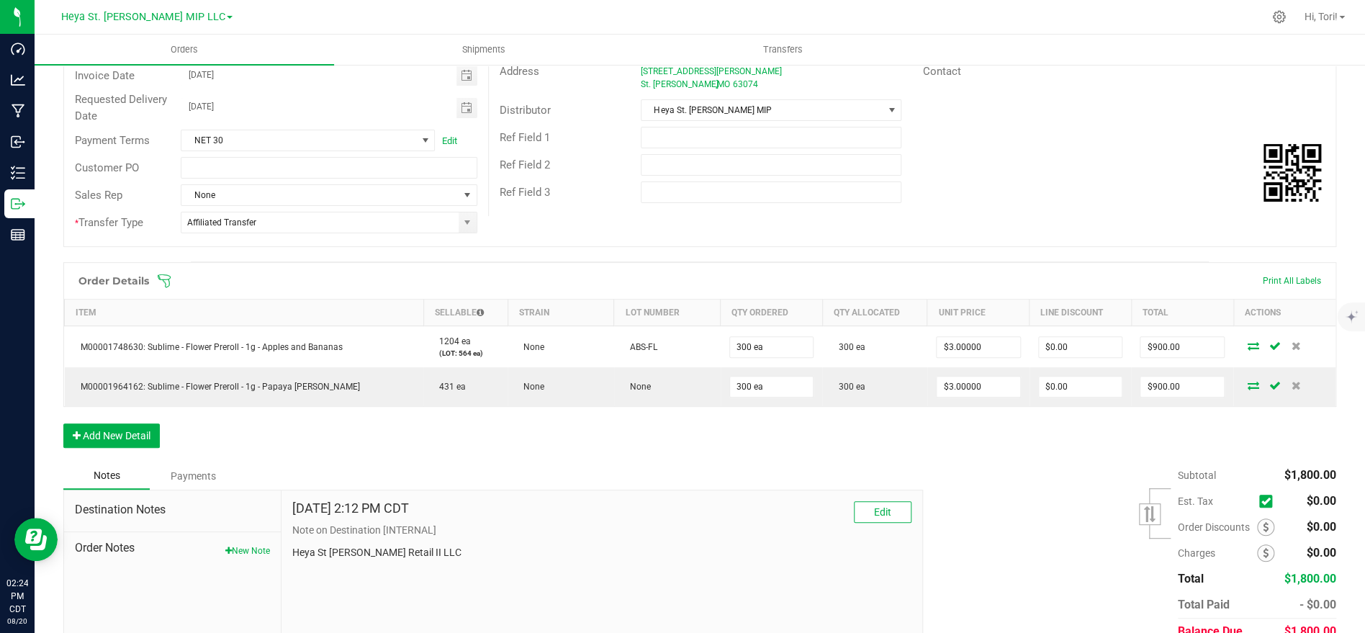
click at [165, 274] on icon at bounding box center [164, 280] width 13 height 13
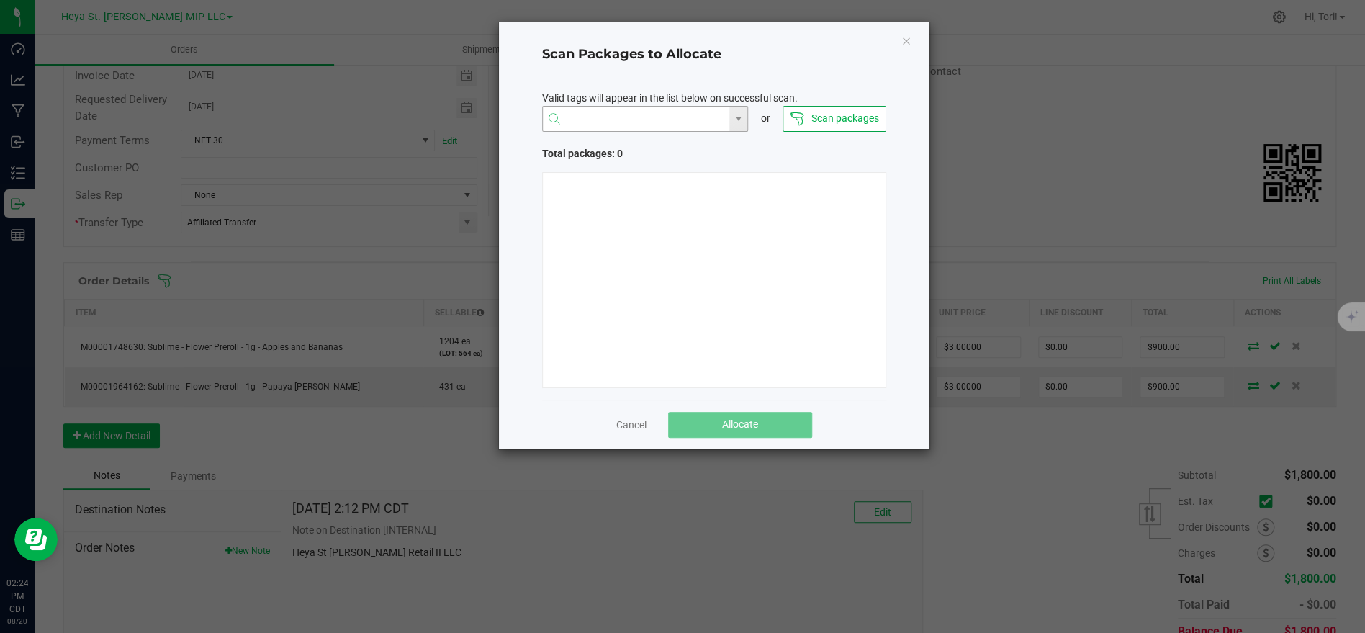
click at [695, 119] on input "NO DATA FOUND" at bounding box center [636, 120] width 187 height 26
click at [680, 139] on li "1A40C03000009CD000006091" at bounding box center [644, 147] width 205 height 24
type input "1A40C03000009CD000006091"
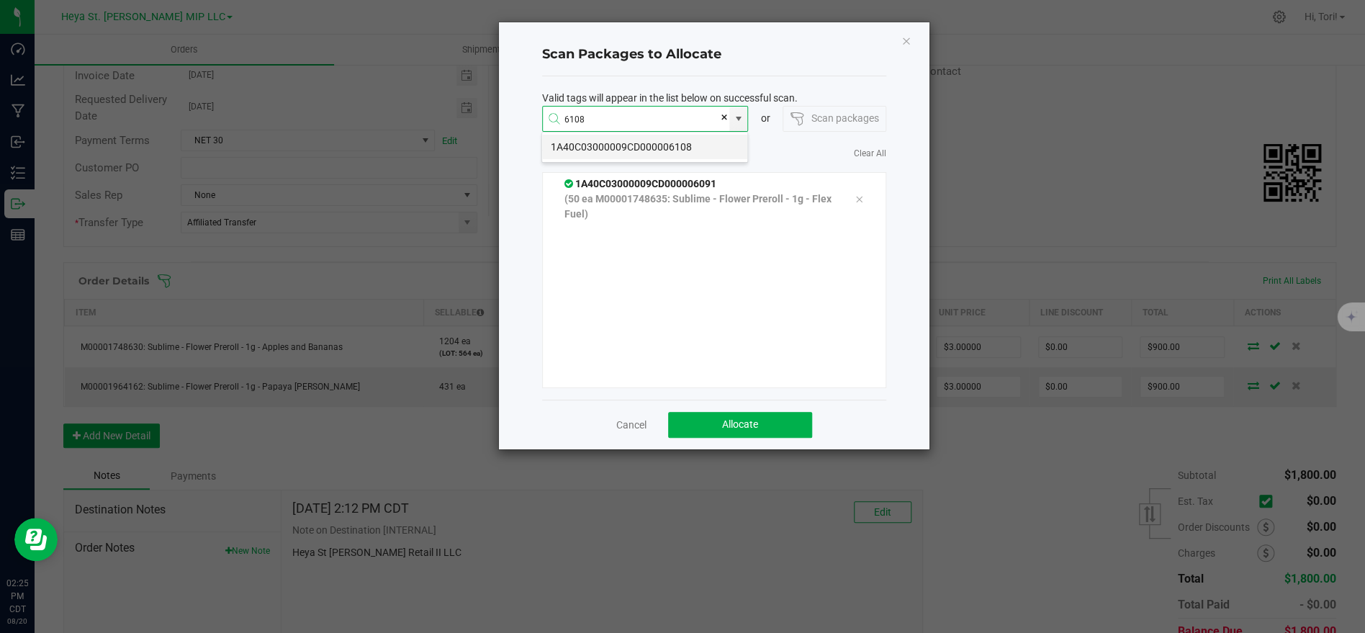
click at [669, 152] on li "1A40C03000009CD000006108" at bounding box center [644, 147] width 205 height 24
type input "1A40C03000009CD000006108"
click at [612, 143] on li "1A40C03000009CD000006097" at bounding box center [644, 147] width 205 height 24
type input "1A40C03000009CD000006097"
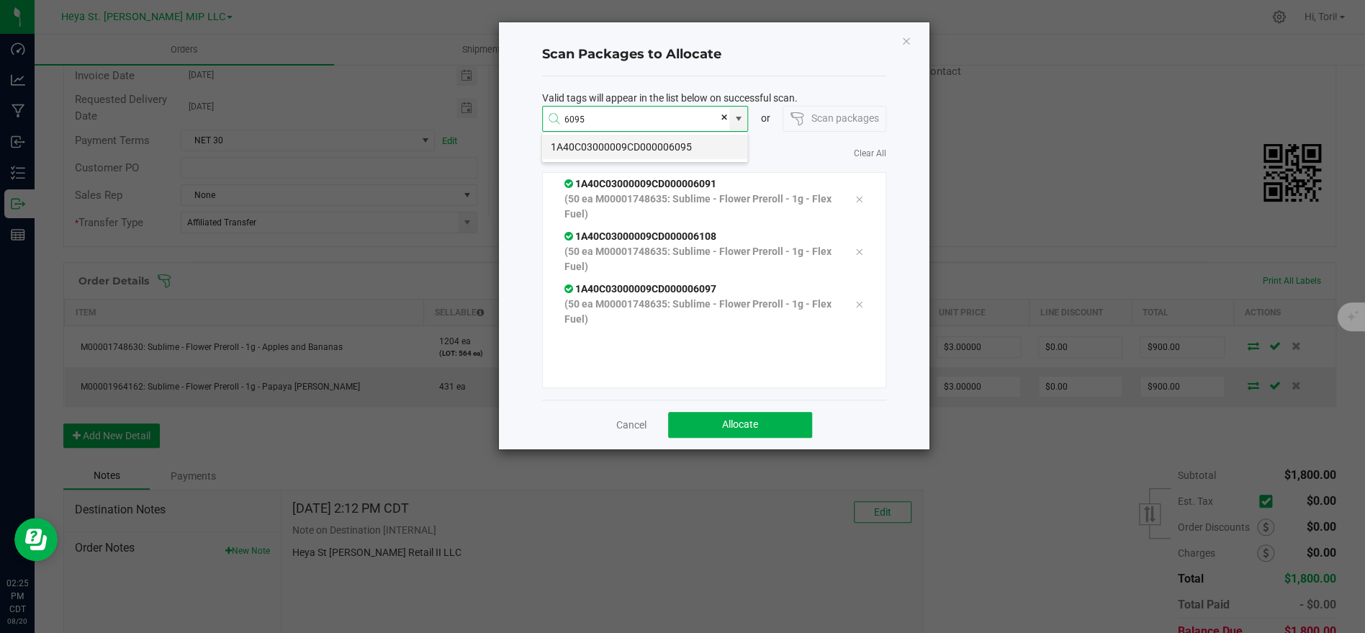
click at [643, 151] on li "1A40C03000009CD000006095" at bounding box center [644, 147] width 205 height 24
type input "1A40C03000009CD000006095"
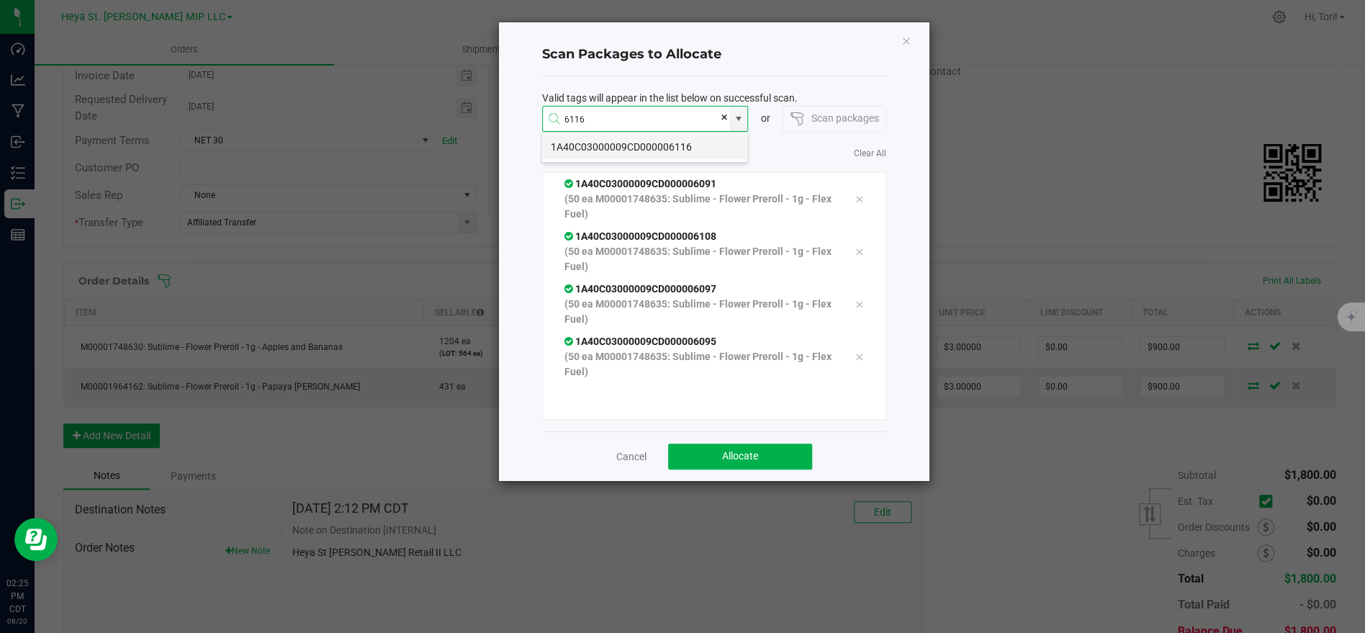
click at [652, 150] on li "1A40C03000009CD000006116" at bounding box center [644, 147] width 205 height 24
type input "1A40C03000009CD000006116"
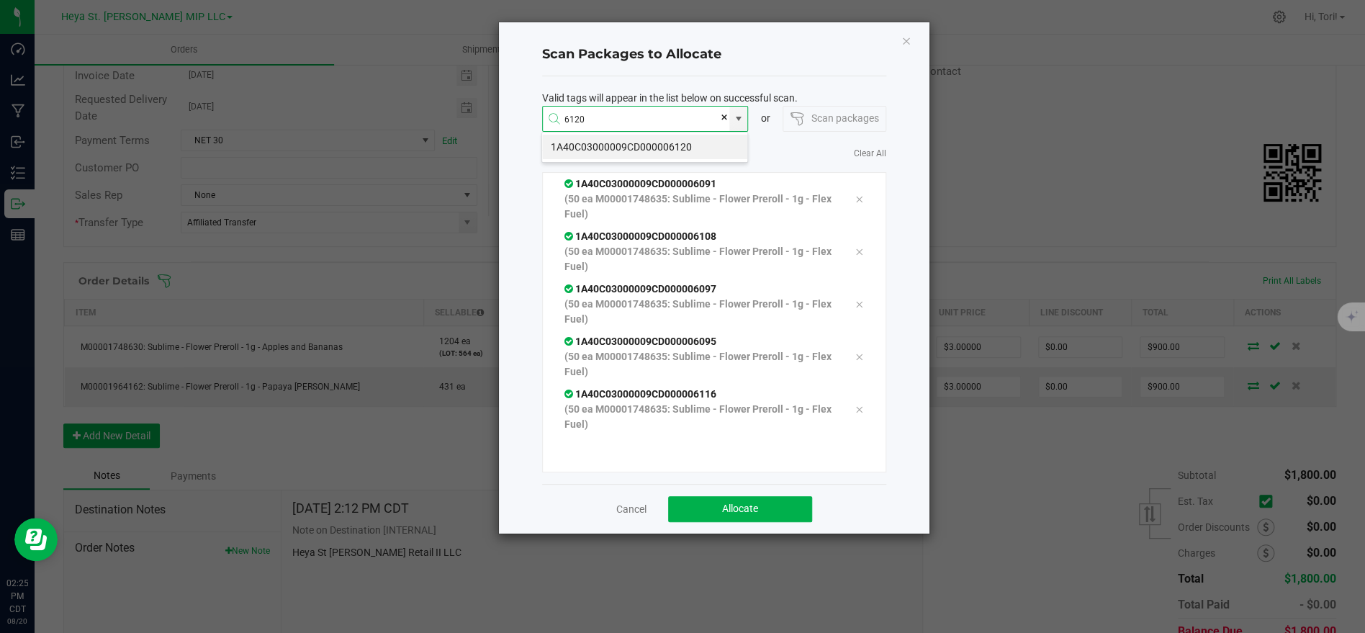
click at [648, 148] on li "1A40C03000009CD000006120" at bounding box center [644, 147] width 205 height 24
type input "1A40C03000009CD000006120"
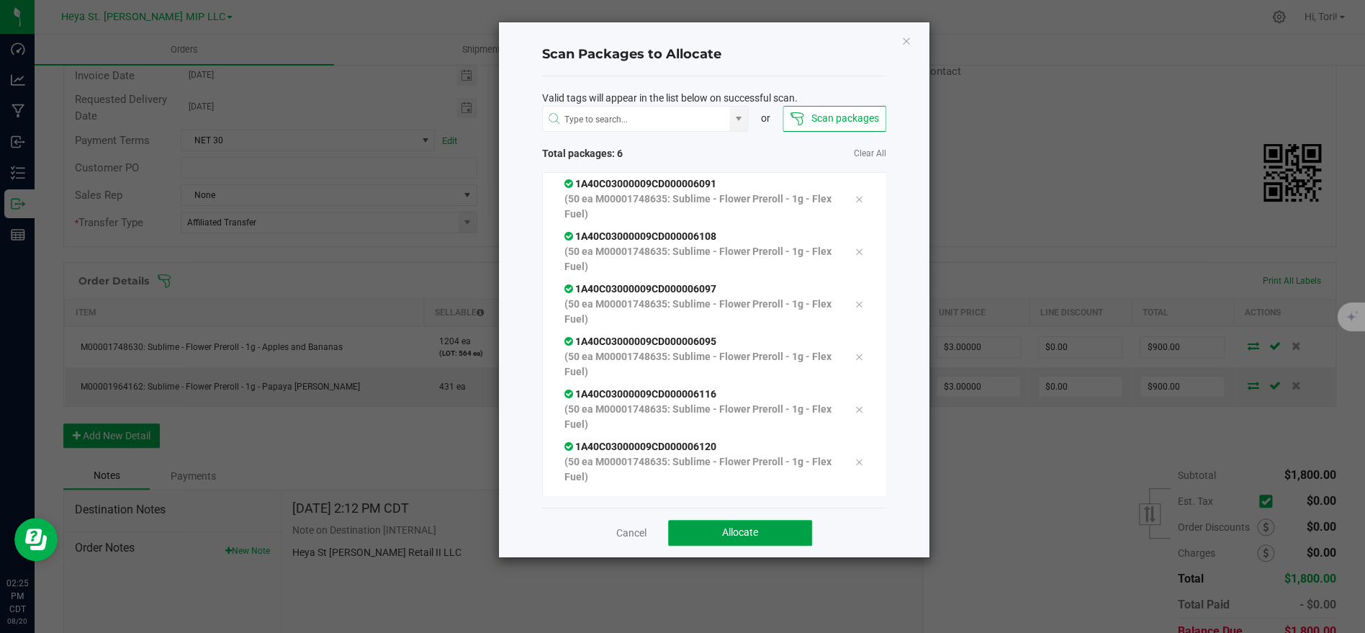
click at [754, 534] on span "Allocate" at bounding box center [740, 532] width 36 height 12
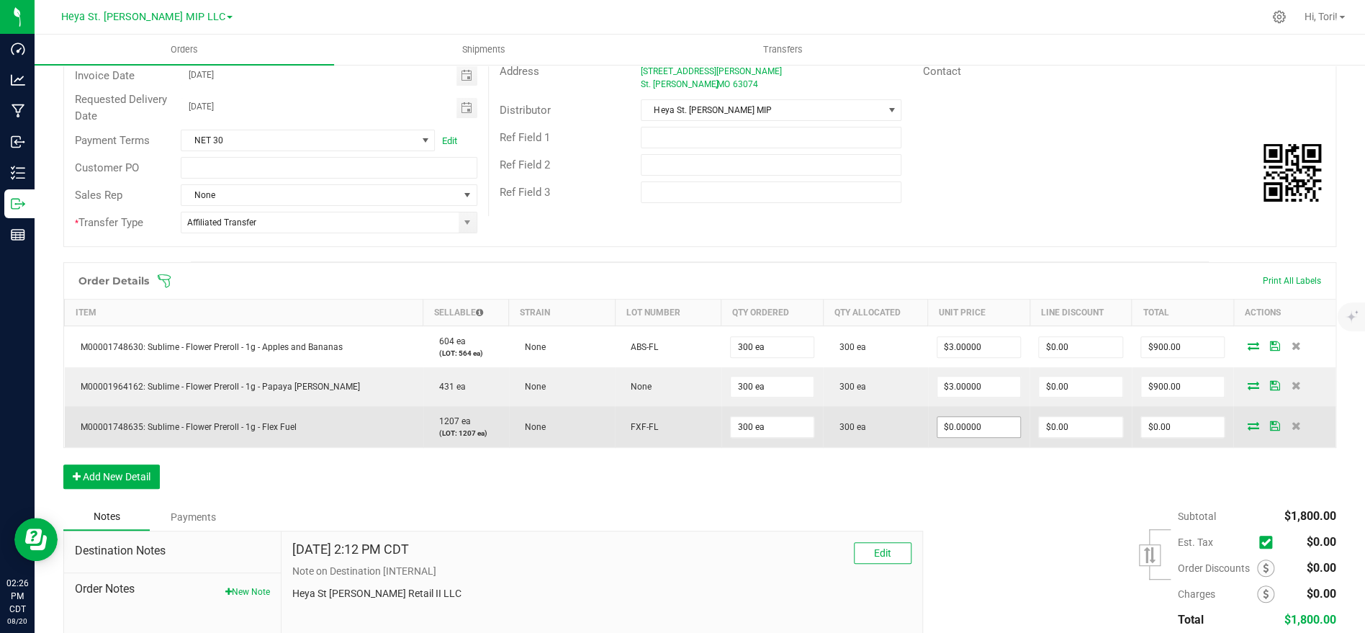
type input "0"
click at [991, 417] on input "0" at bounding box center [979, 427] width 84 height 20
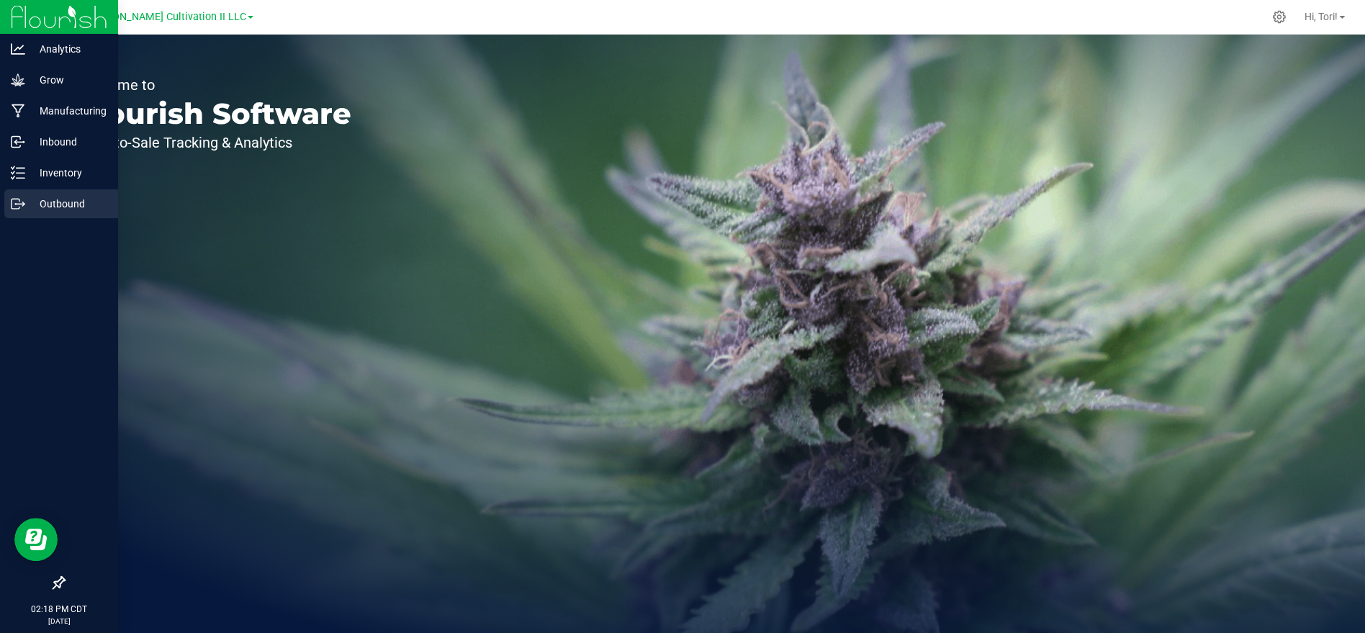
click at [68, 202] on p "Outbound" at bounding box center [68, 203] width 86 height 17
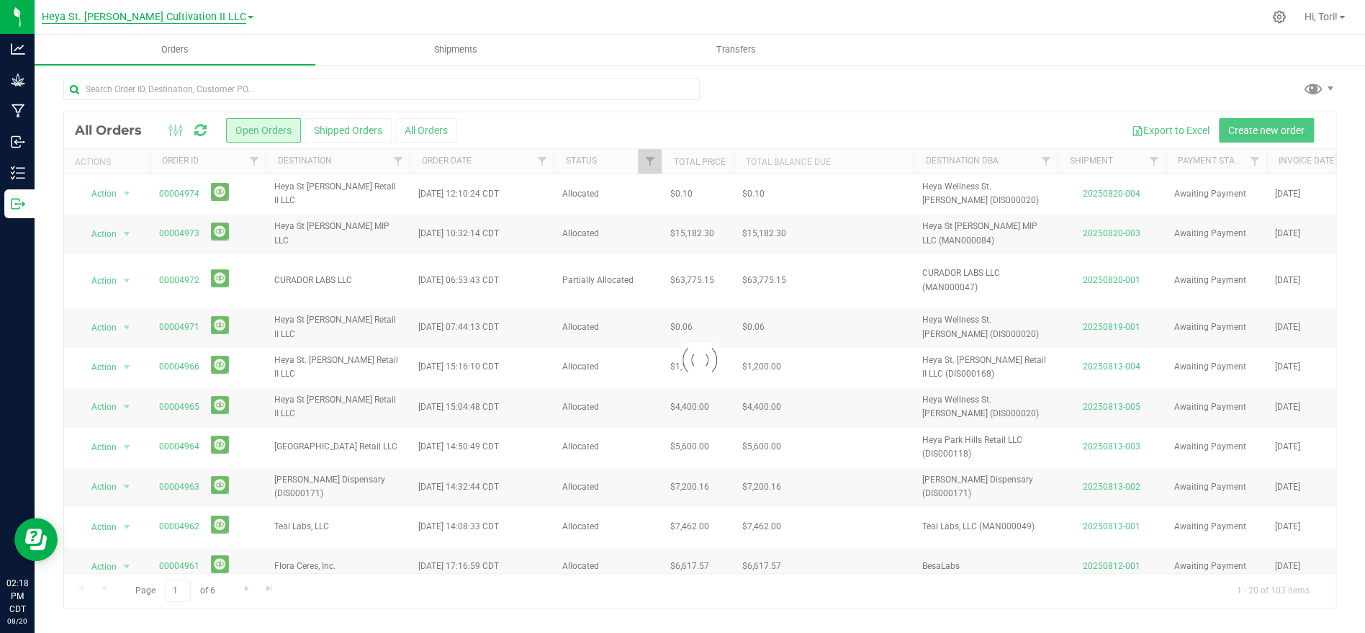
click at [137, 18] on span "Heya St. [PERSON_NAME] Cultivation II LLC" at bounding box center [144, 17] width 204 height 13
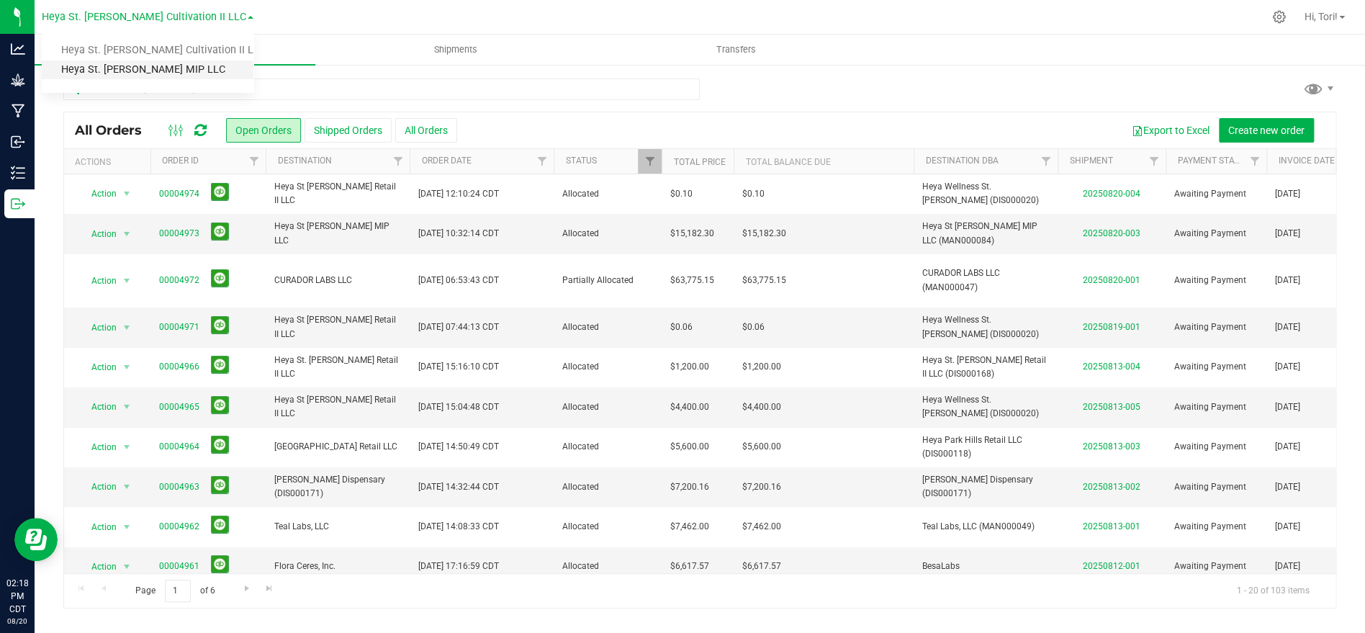
click at [140, 73] on link "Heya St. [PERSON_NAME] MIP LLC" at bounding box center [148, 69] width 212 height 19
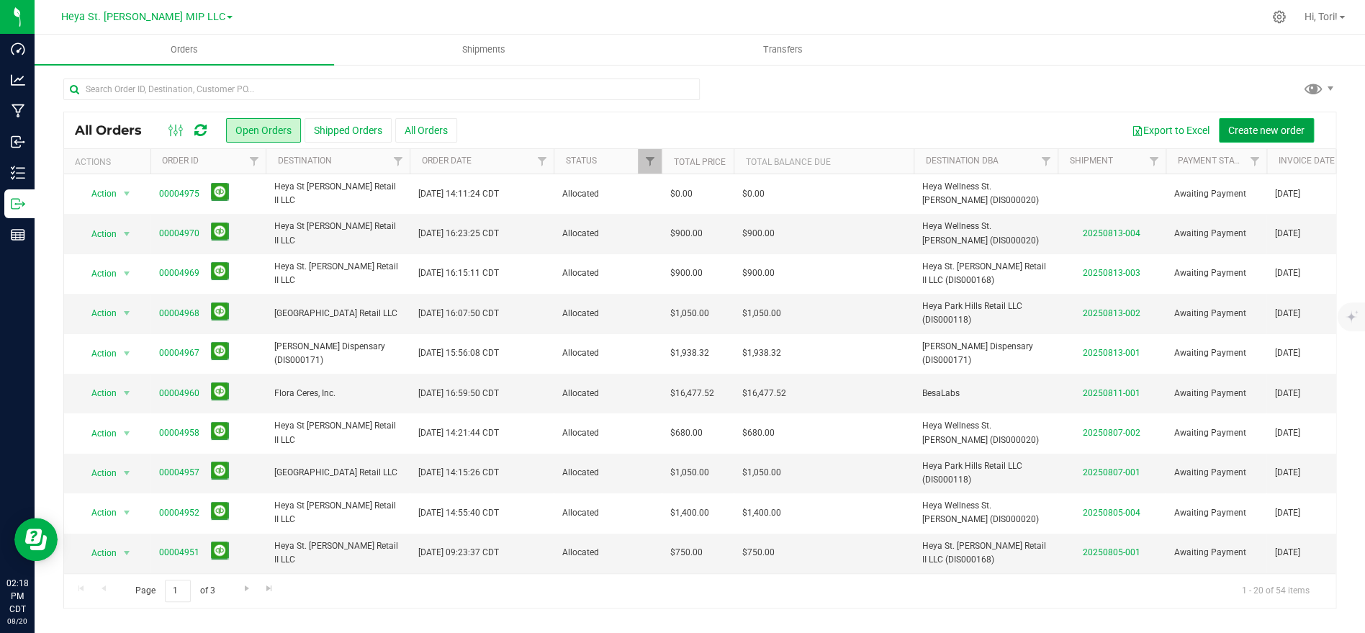
click at [1245, 122] on button "Create new order" at bounding box center [1266, 130] width 95 height 24
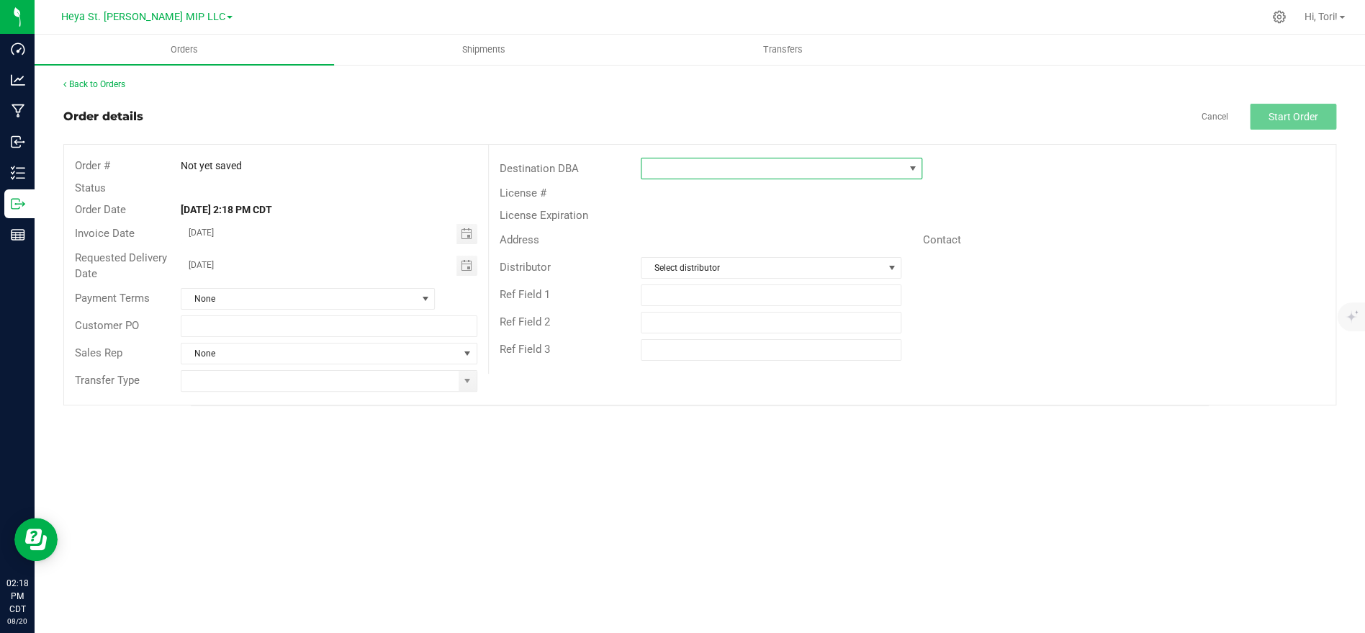
click at [718, 168] on span at bounding box center [772, 168] width 262 height 20
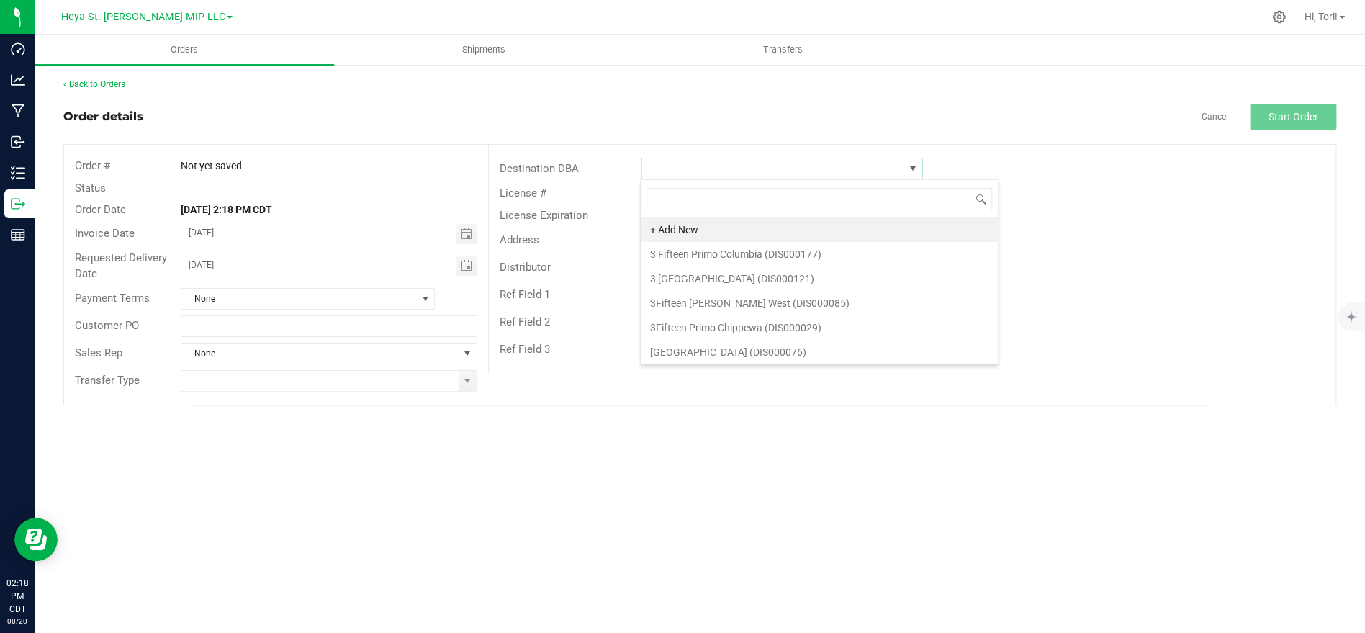
scroll to position [22, 281]
type input "Heya P"
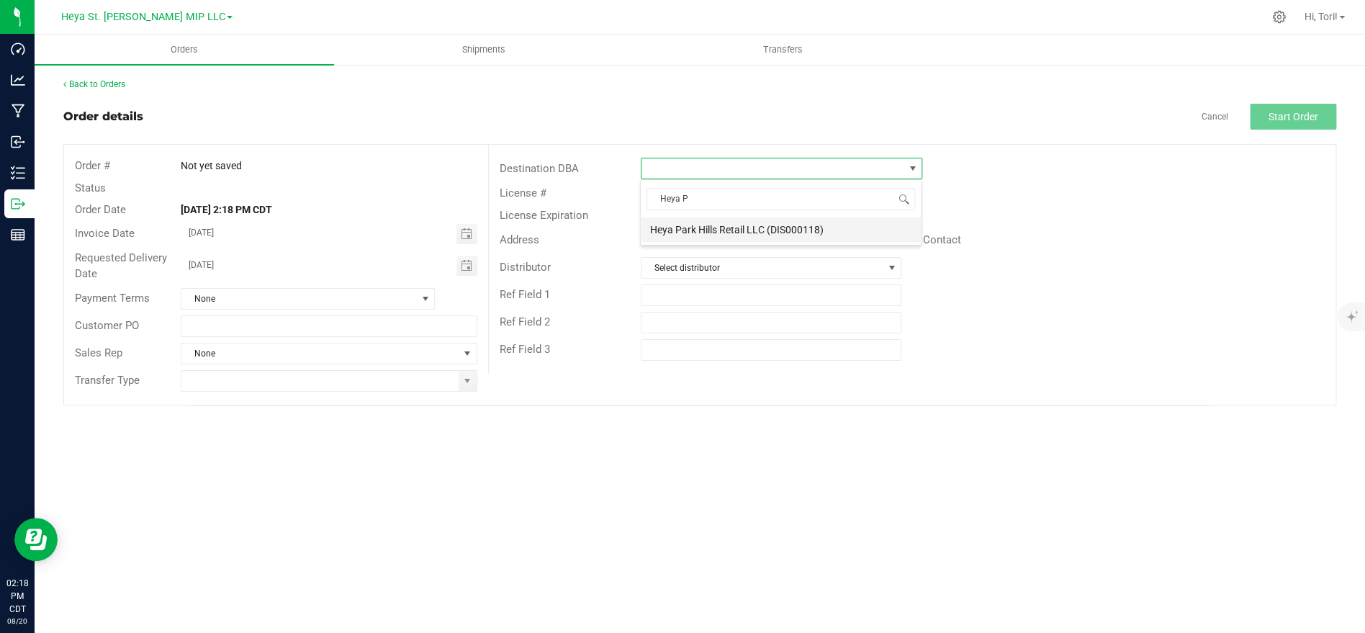
click at [727, 235] on li "Heya Park Hills Retail LLC (DIS000118)" at bounding box center [781, 229] width 280 height 24
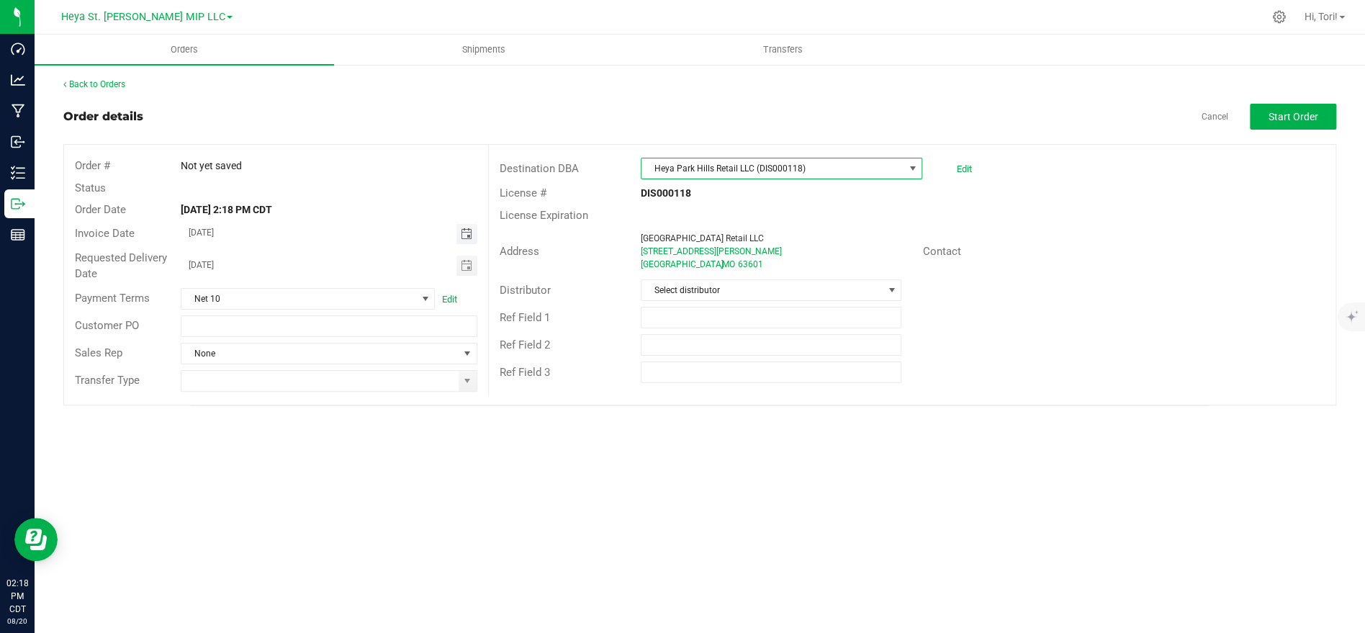
click at [466, 232] on span "Toggle calendar" at bounding box center [466, 234] width 12 height 12
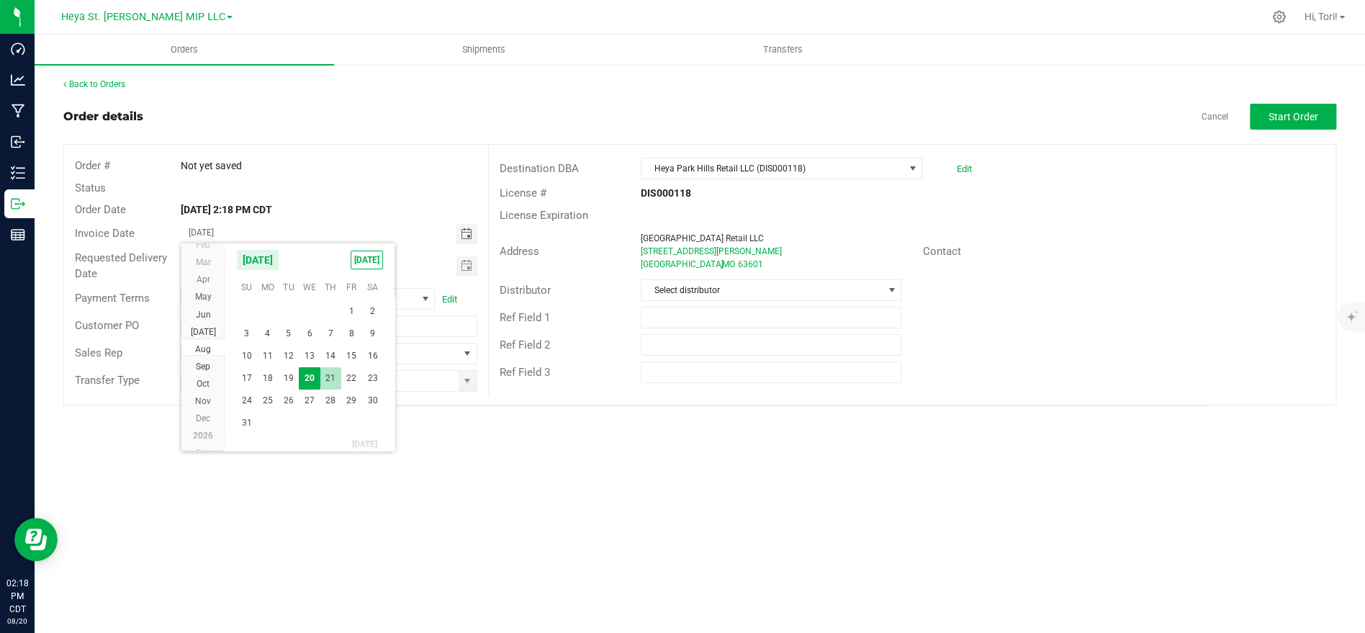
click at [330, 381] on span "21" at bounding box center [330, 378] width 21 height 22
type input "08/21/2025"
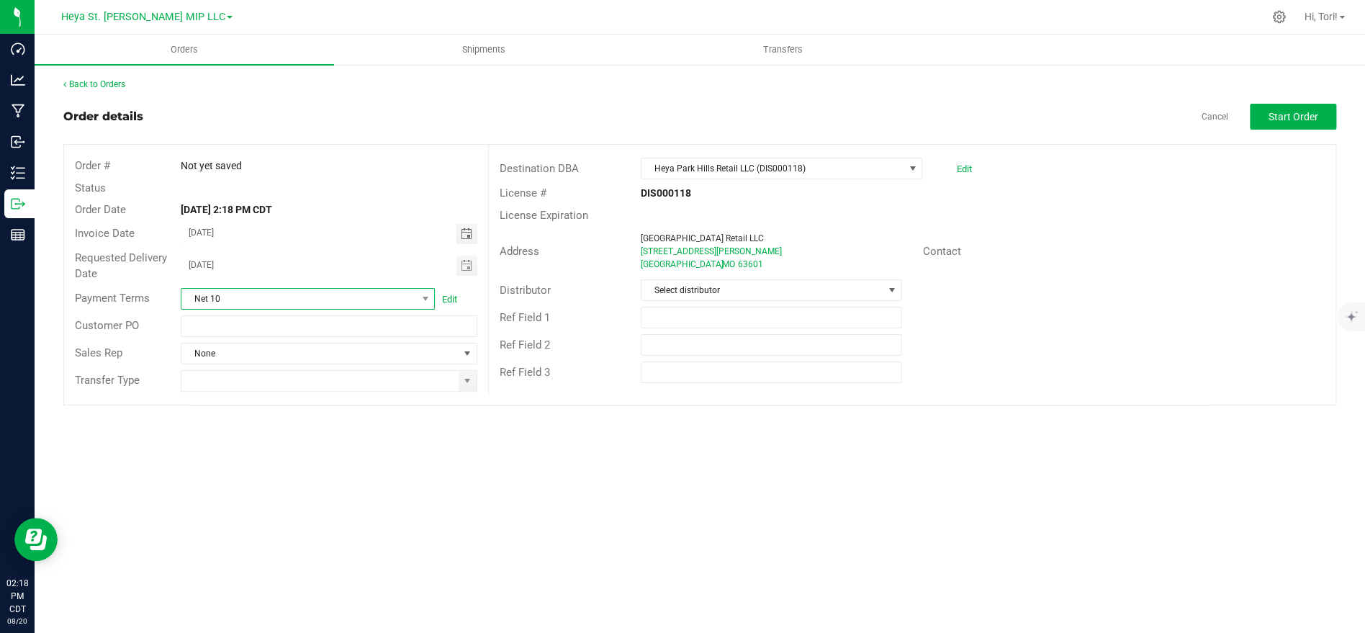
click at [415, 294] on span "Net 10" at bounding box center [298, 299] width 235 height 20
click at [274, 407] on li "NET 30" at bounding box center [307, 407] width 253 height 24
click at [330, 376] on input at bounding box center [319, 381] width 276 height 20
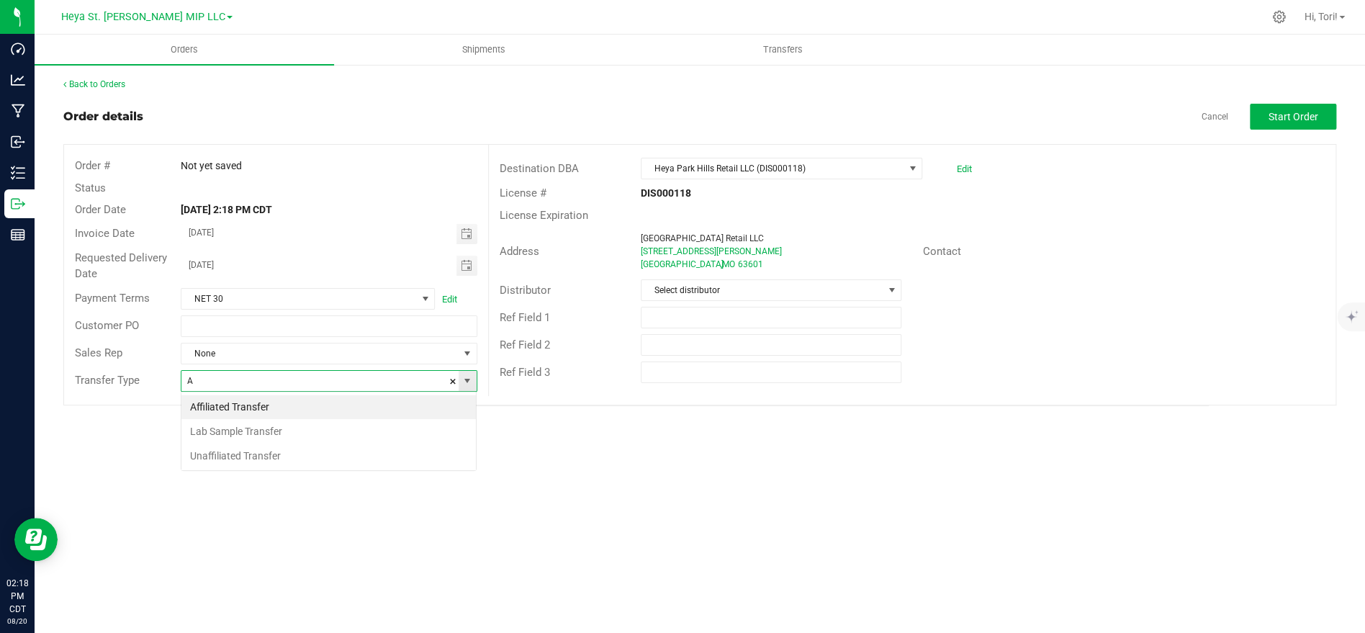
scroll to position [22, 295]
click at [320, 395] on li "Affiliated Transfer" at bounding box center [328, 407] width 294 height 24
type input "Affiliated Transfer"
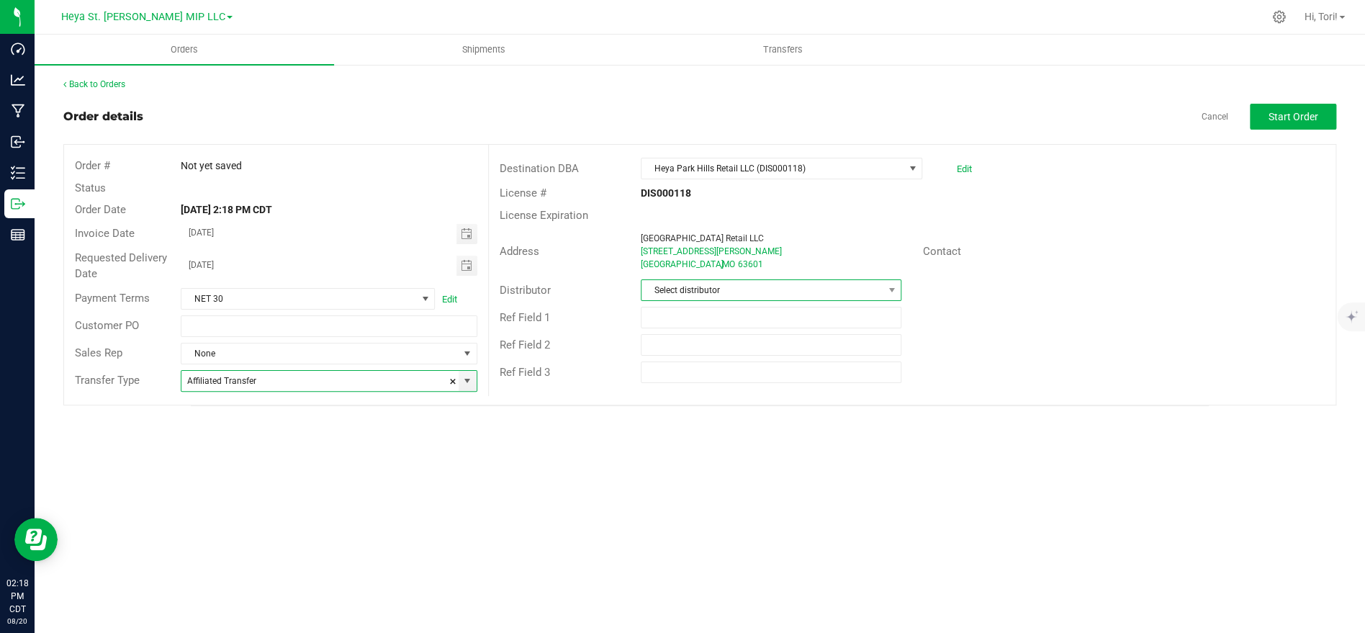
click at [711, 299] on span "Select distributor" at bounding box center [761, 290] width 241 height 20
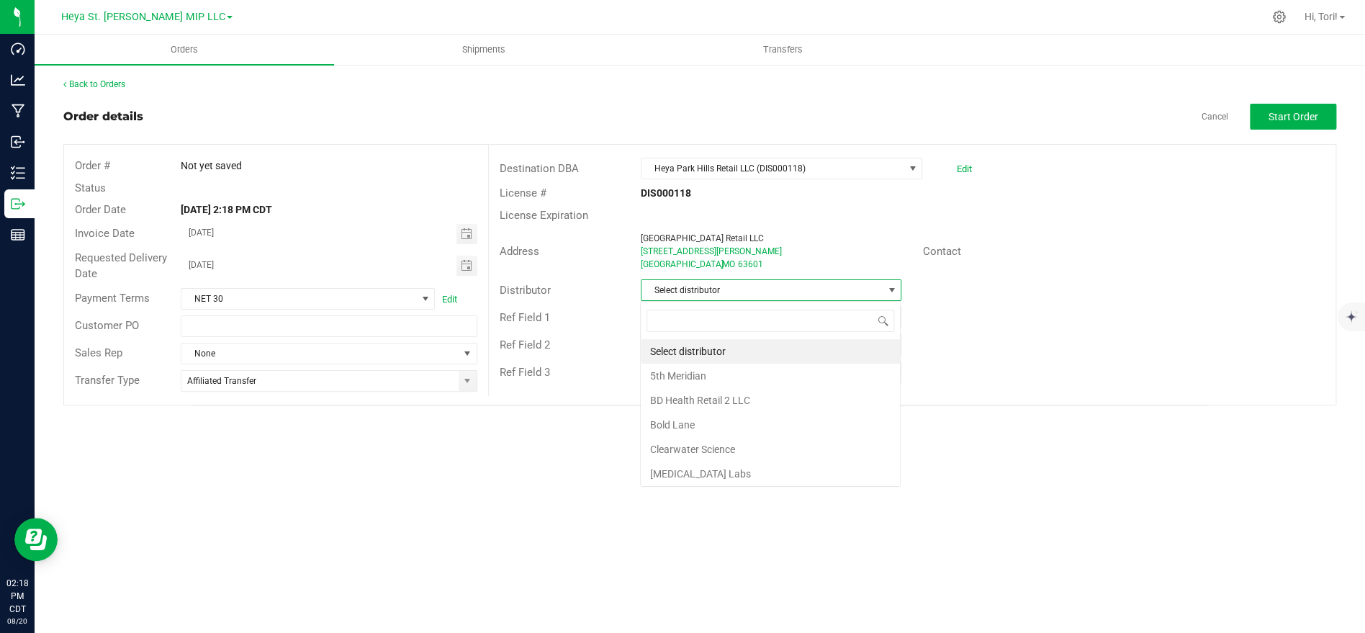
scroll to position [22, 260]
type input "Heya S"
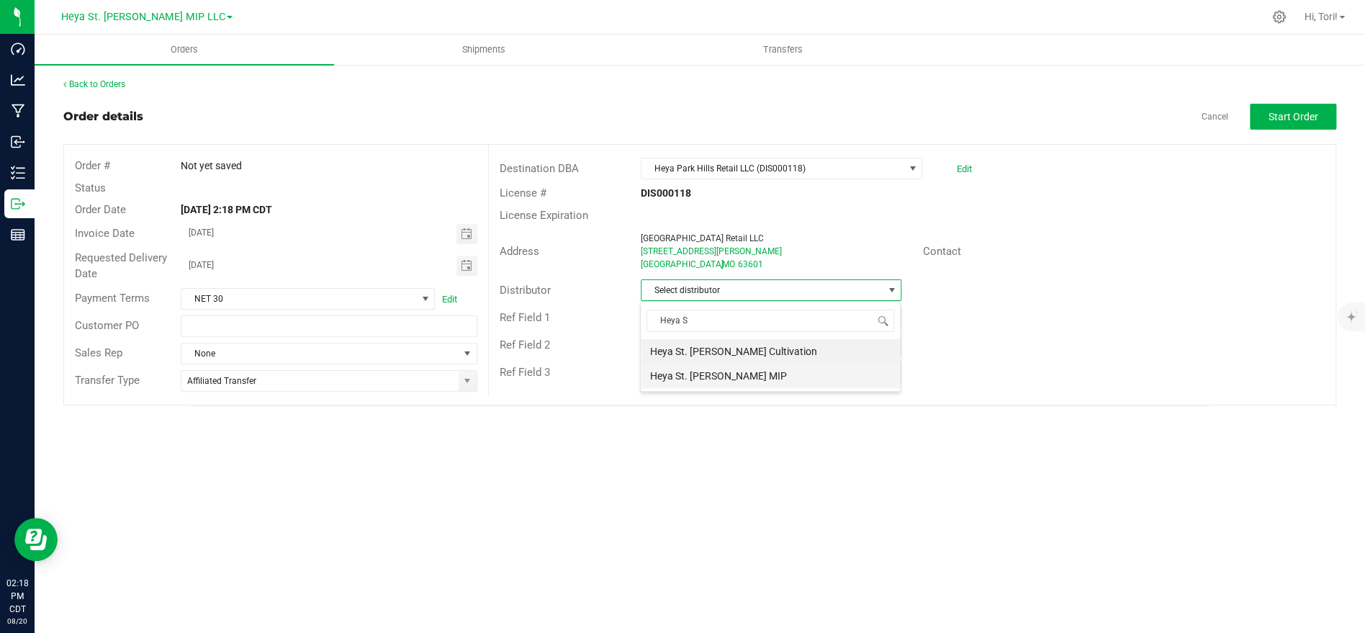
click at [720, 382] on li "Heya St. [PERSON_NAME] MIP" at bounding box center [770, 376] width 259 height 24
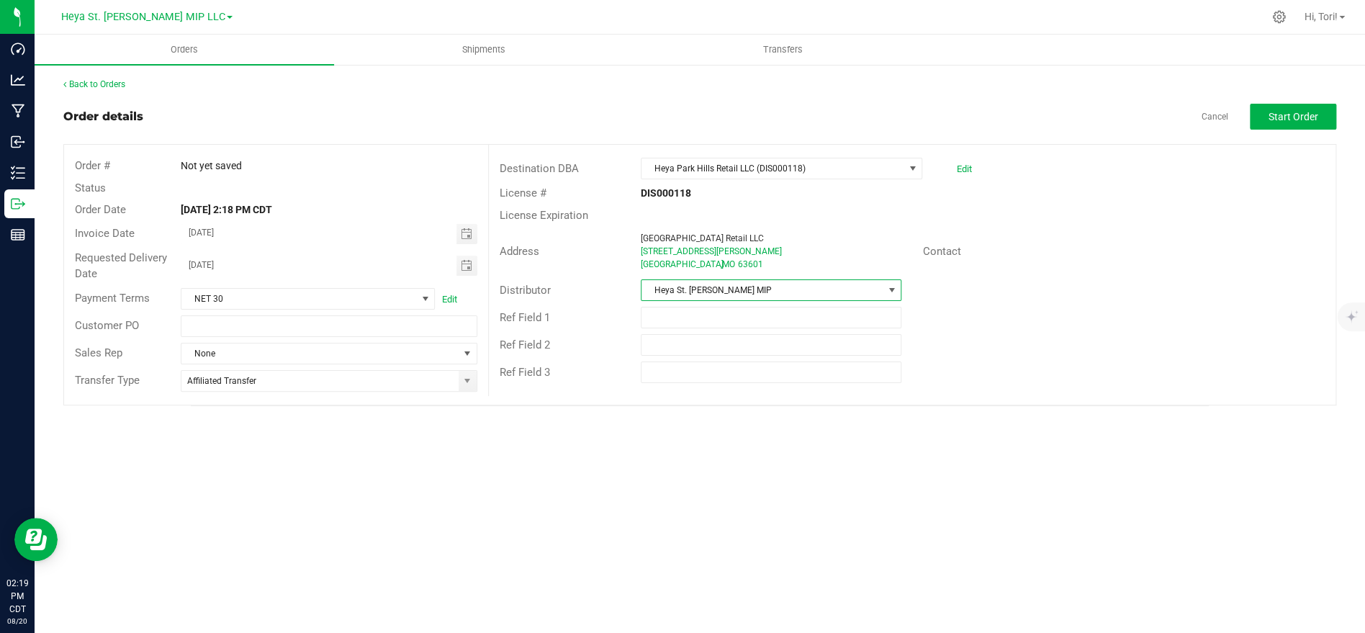
click at [1217, 150] on div "Destination DBA Heya Park Hills Retail LLC (DIS000118) Edit License # DIS000118…" at bounding box center [911, 270] width 847 height 251
click at [1278, 126] on button "Start Order" at bounding box center [1293, 117] width 86 height 26
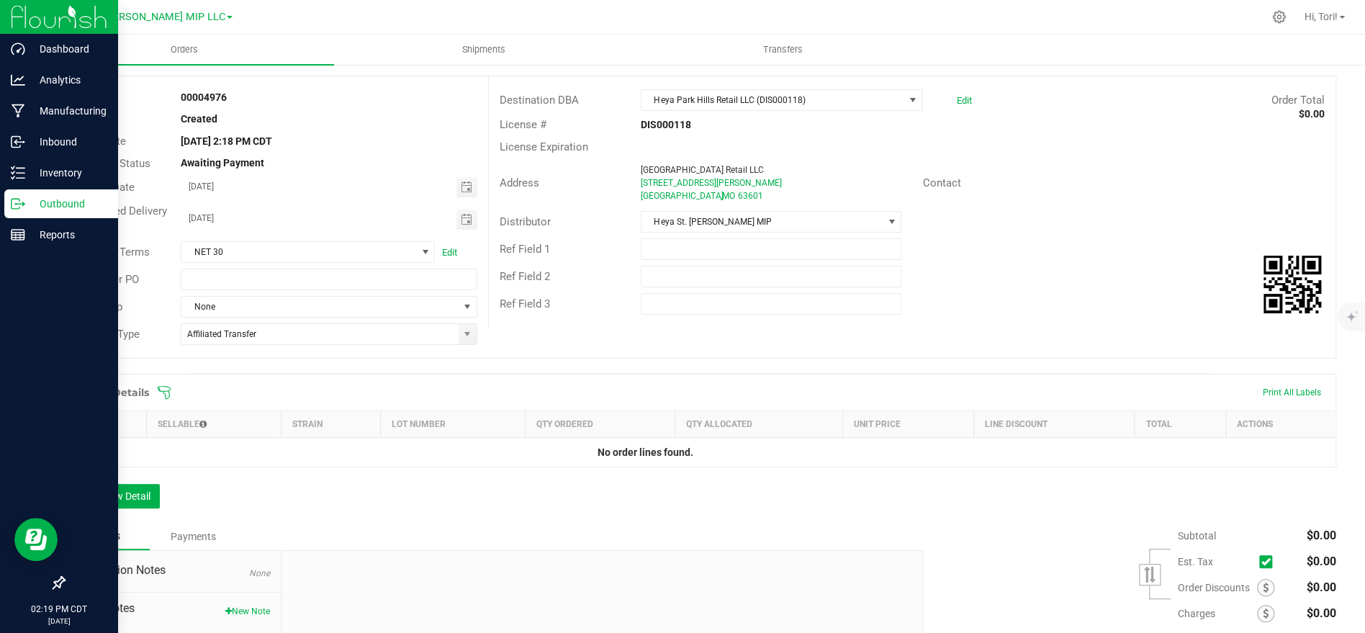
scroll to position [74, 0]
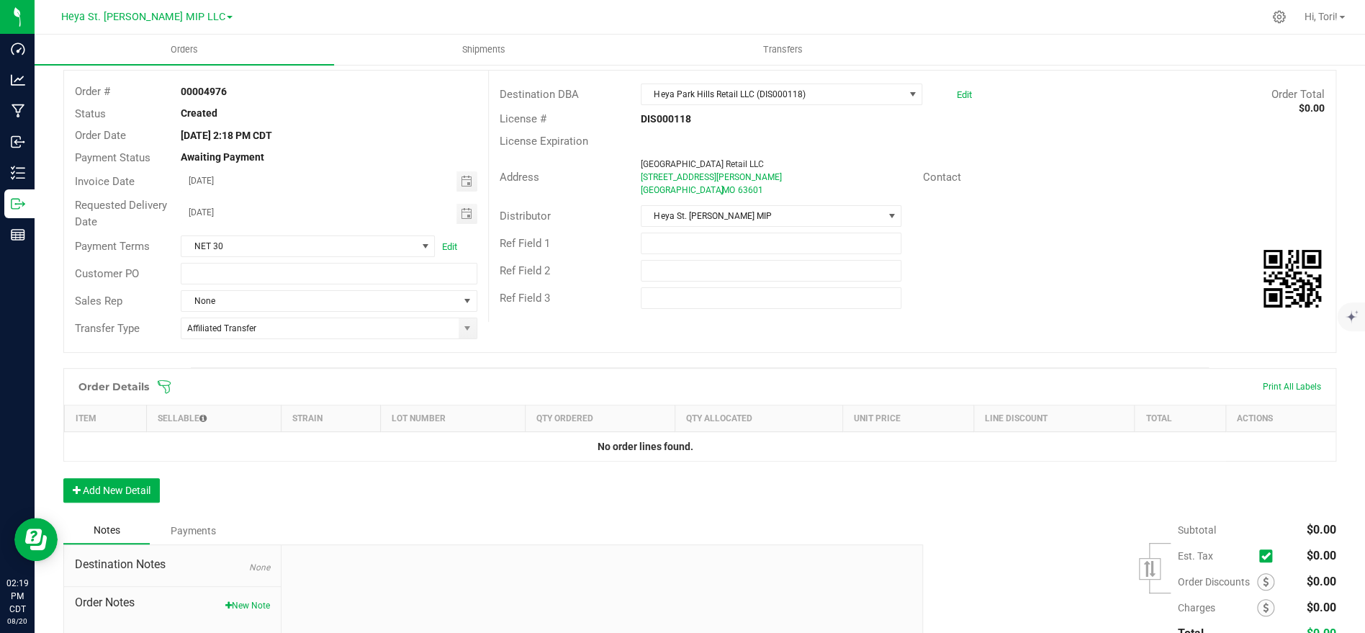
click at [162, 385] on icon at bounding box center [164, 386] width 14 height 14
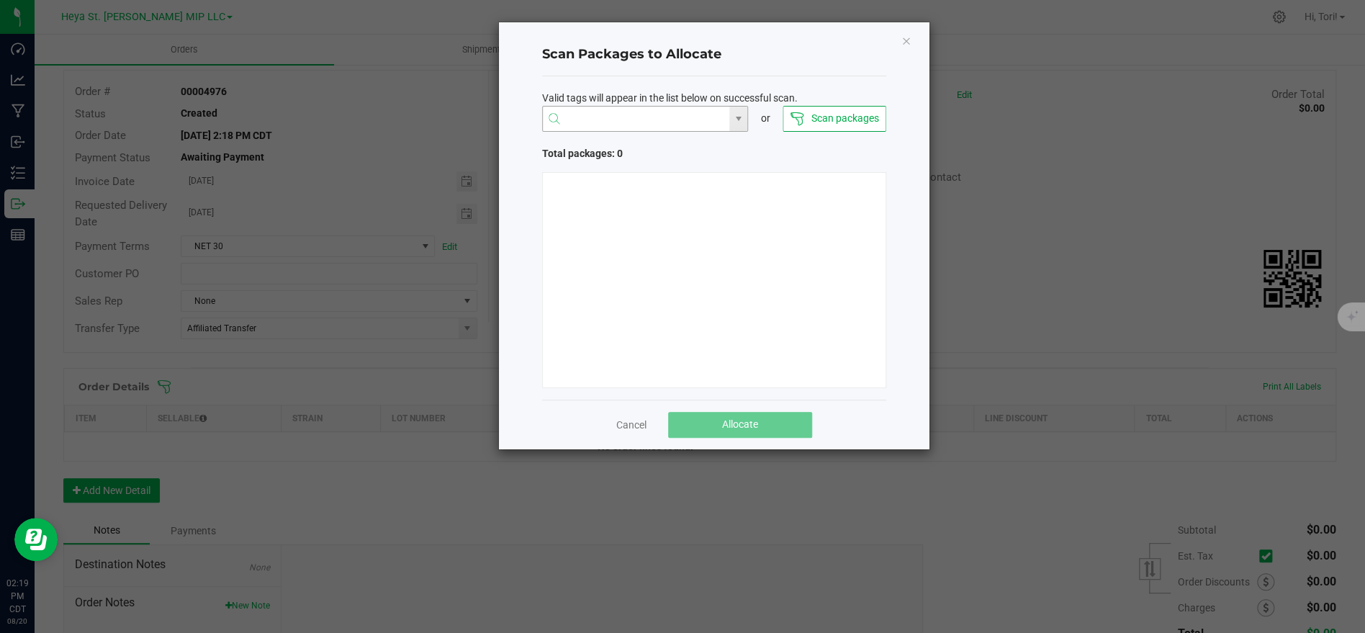
click at [642, 117] on input "NO DATA FOUND" at bounding box center [636, 120] width 187 height 26
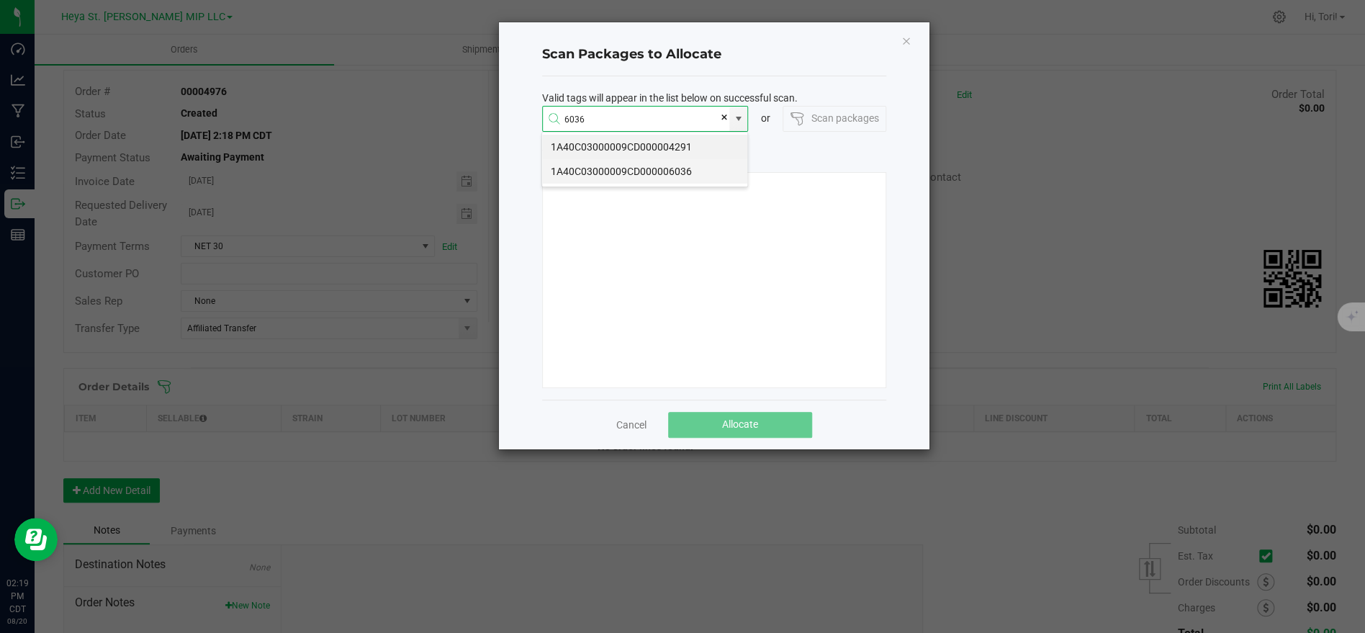
click at [647, 170] on li "1A40C03000009CD000006036" at bounding box center [644, 171] width 205 height 24
type input "1A40C03000009CD000006036"
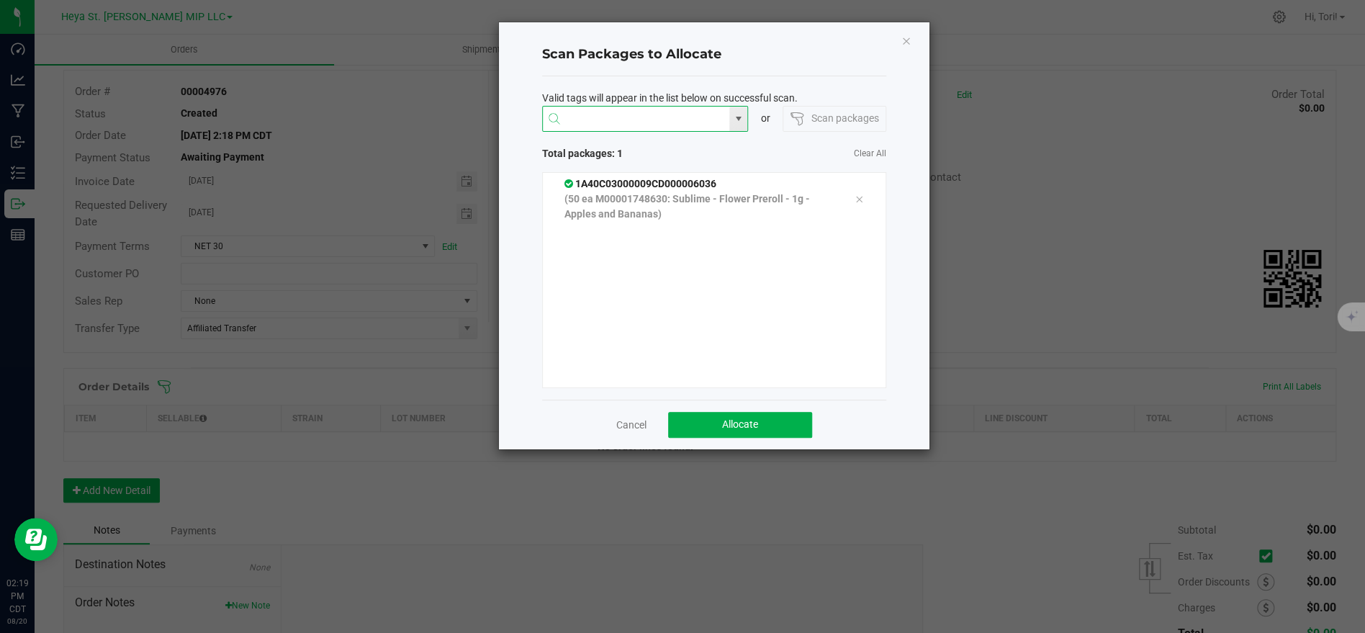
click at [663, 115] on input at bounding box center [636, 120] width 187 height 26
click at [662, 141] on li "1A40C03000009CD000006027" at bounding box center [644, 147] width 205 height 24
type input "1A40C03000009CD000006027"
click at [652, 111] on input at bounding box center [636, 120] width 187 height 26
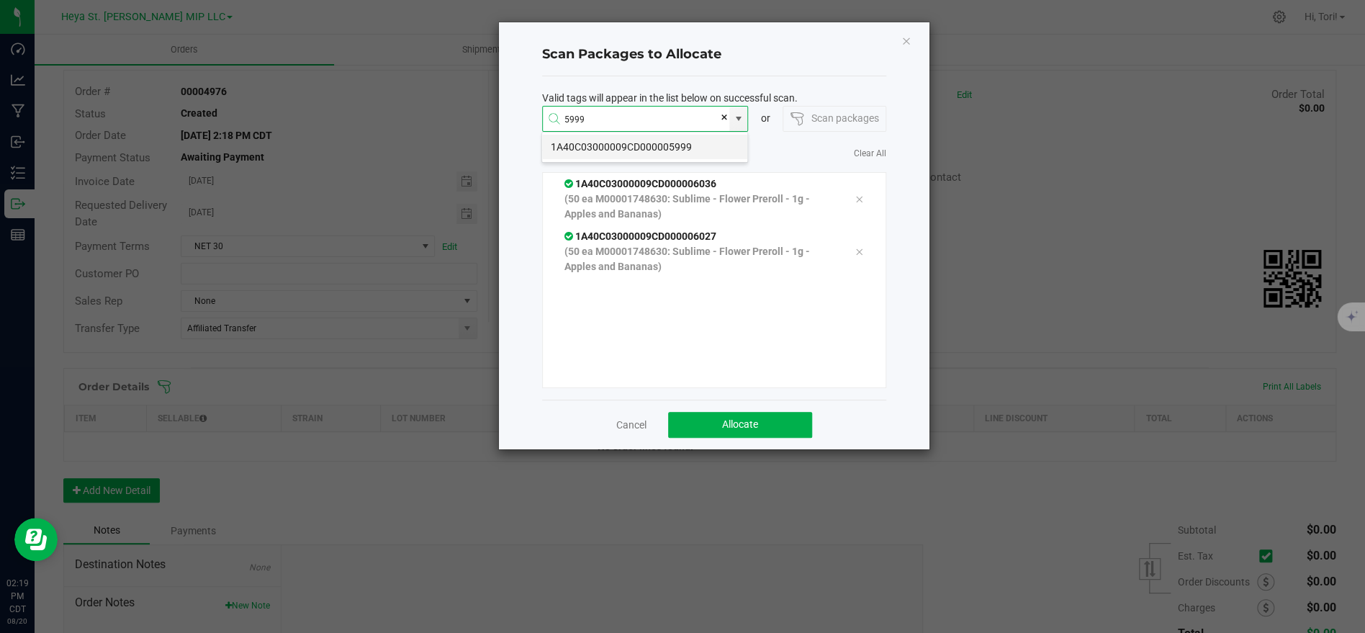
click at [667, 148] on li "1A40C03000009CD000005999" at bounding box center [644, 147] width 205 height 24
type input "1A40C03000009CD000005999"
click at [665, 143] on li "1A40C03000009CD000006033" at bounding box center [644, 147] width 205 height 24
type input "1A40C03000009CD000006033"
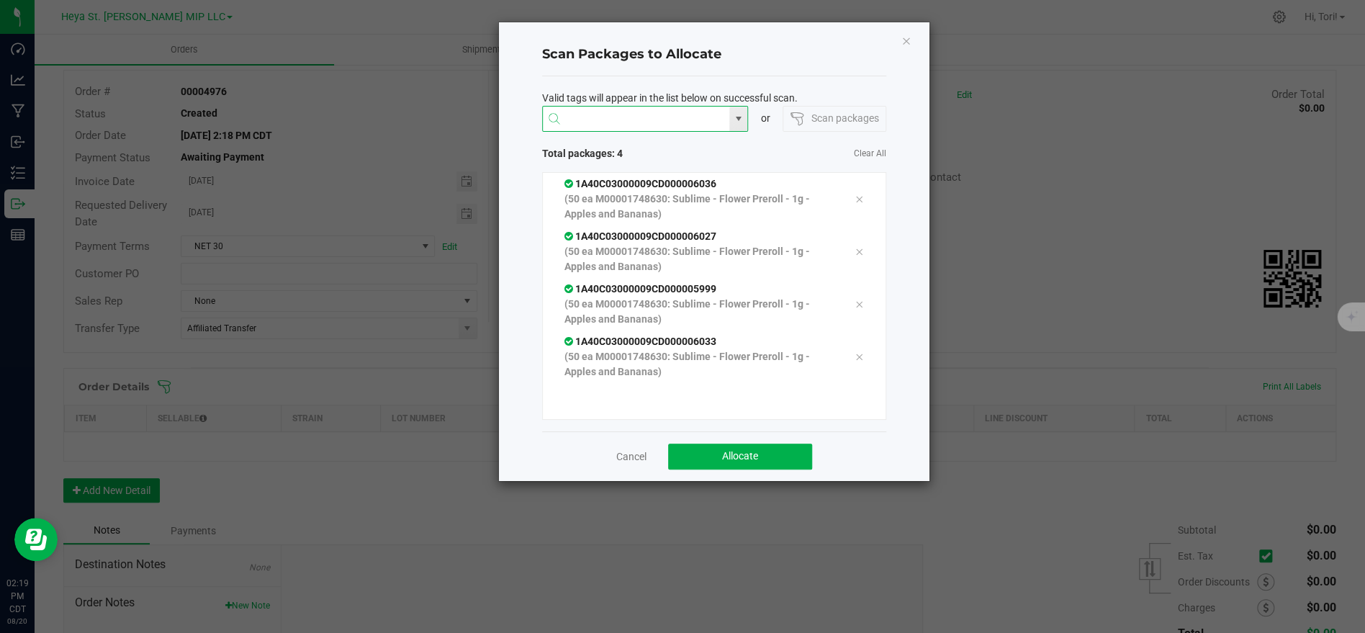
click at [665, 119] on input at bounding box center [636, 120] width 187 height 26
click at [653, 148] on li "1A40C03000009CD000006005" at bounding box center [644, 147] width 205 height 24
type input "1A40C03000009CD000006005"
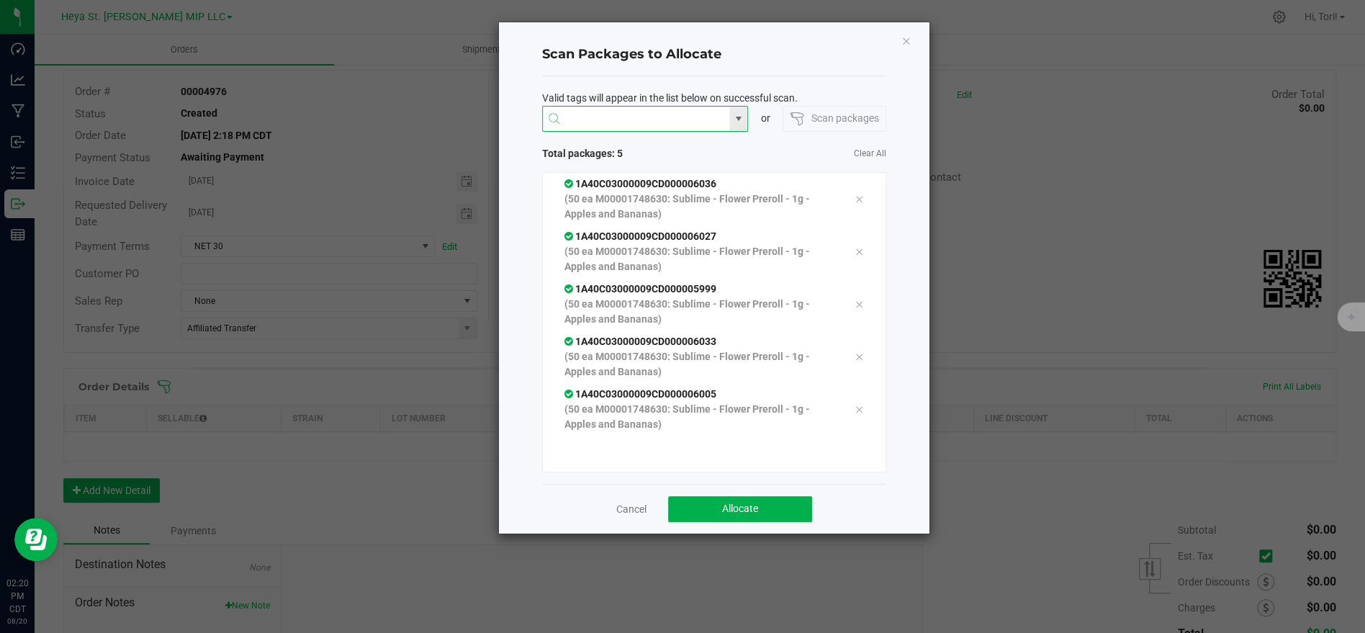
click at [652, 123] on input at bounding box center [636, 120] width 187 height 26
click at [631, 143] on li "1A40C03000009CD000006003" at bounding box center [644, 147] width 205 height 24
type input "1A40C03000009CD000006003"
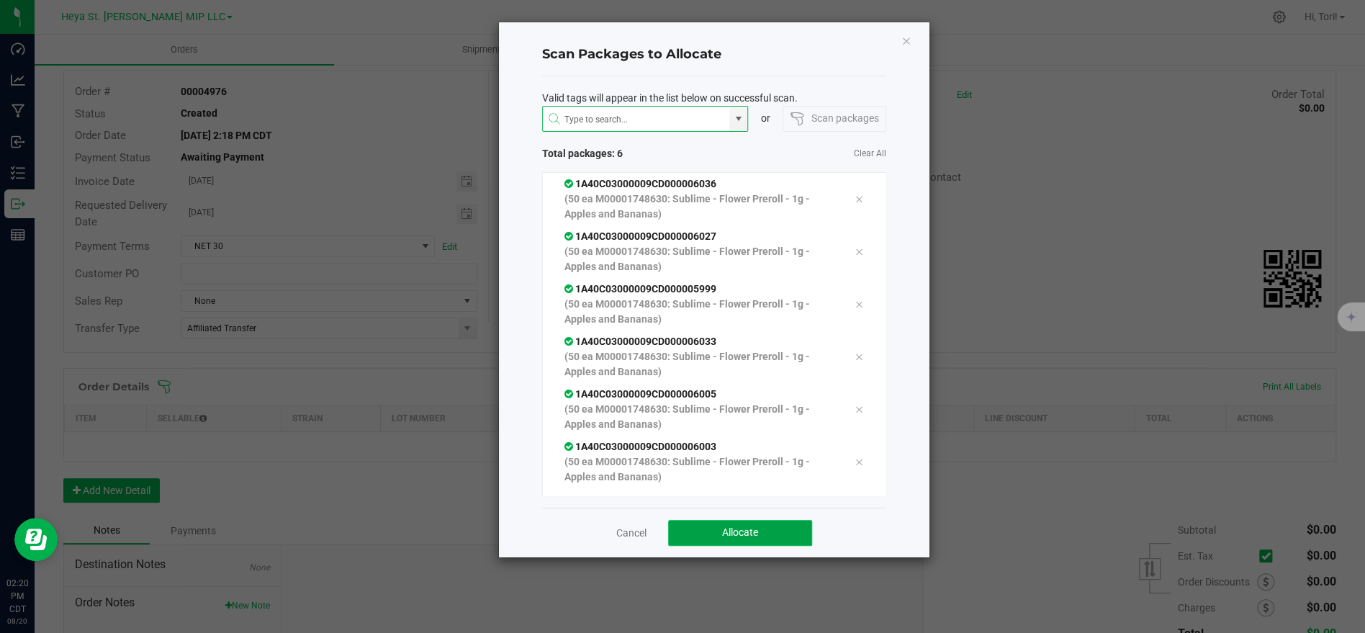
click at [733, 532] on span "Allocate" at bounding box center [740, 532] width 36 height 12
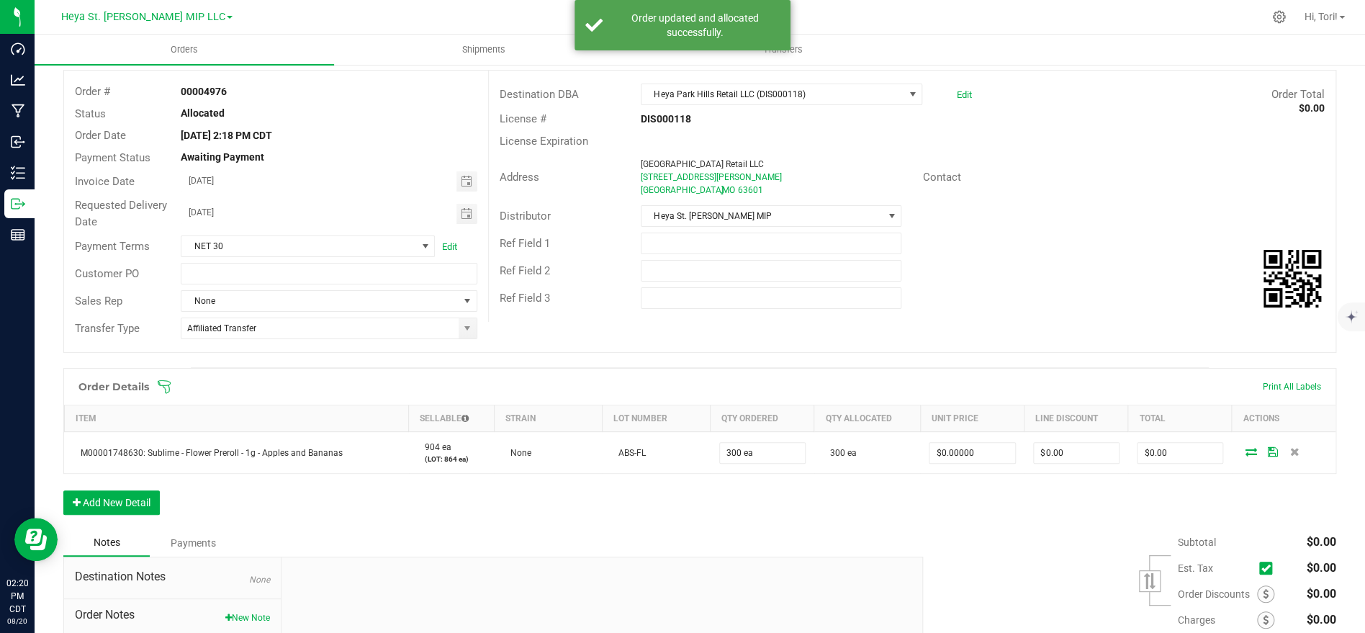
click at [168, 389] on icon at bounding box center [164, 386] width 14 height 14
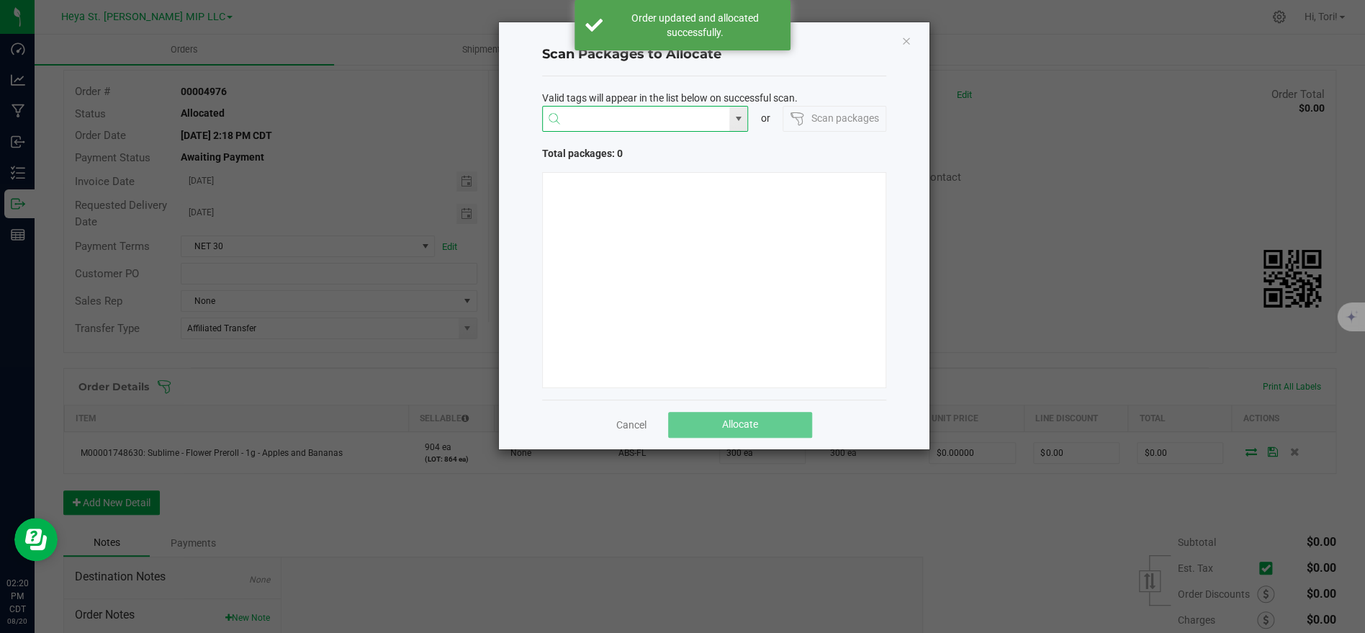
click at [629, 122] on input "NO DATA FOUND" at bounding box center [636, 120] width 187 height 26
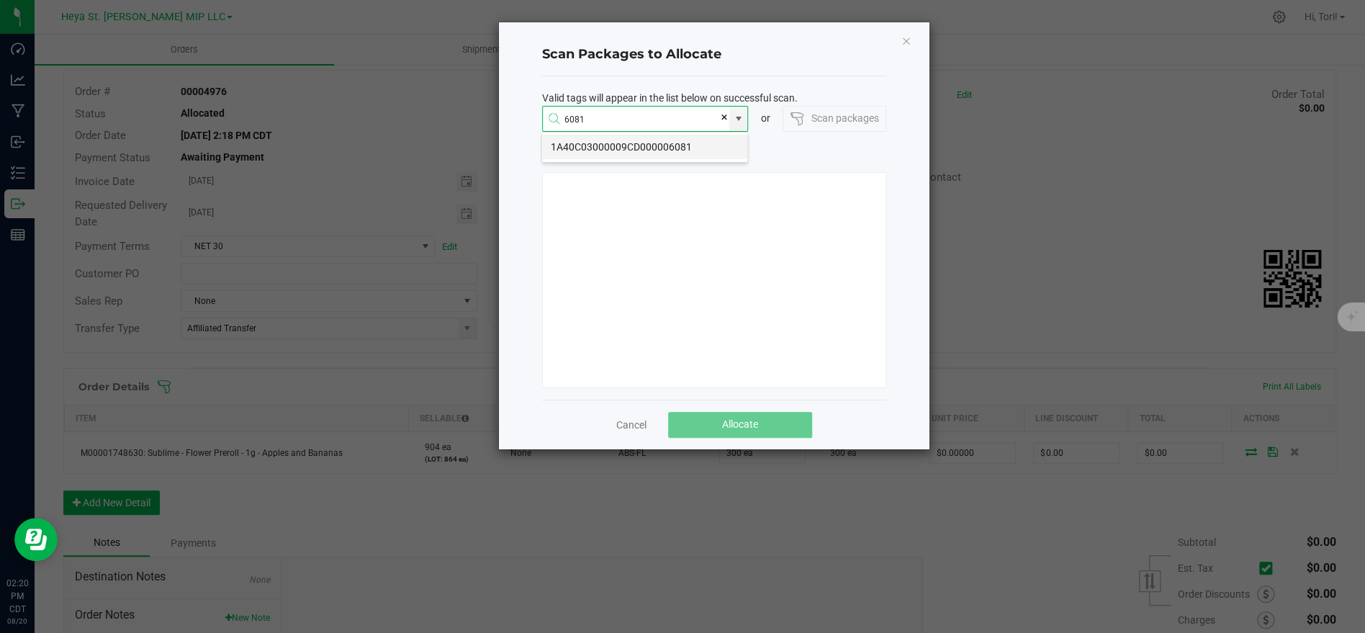
click at [640, 145] on li "1A40C03000009CD000006081" at bounding box center [644, 147] width 205 height 24
type input "1A40C03000009CD000006081"
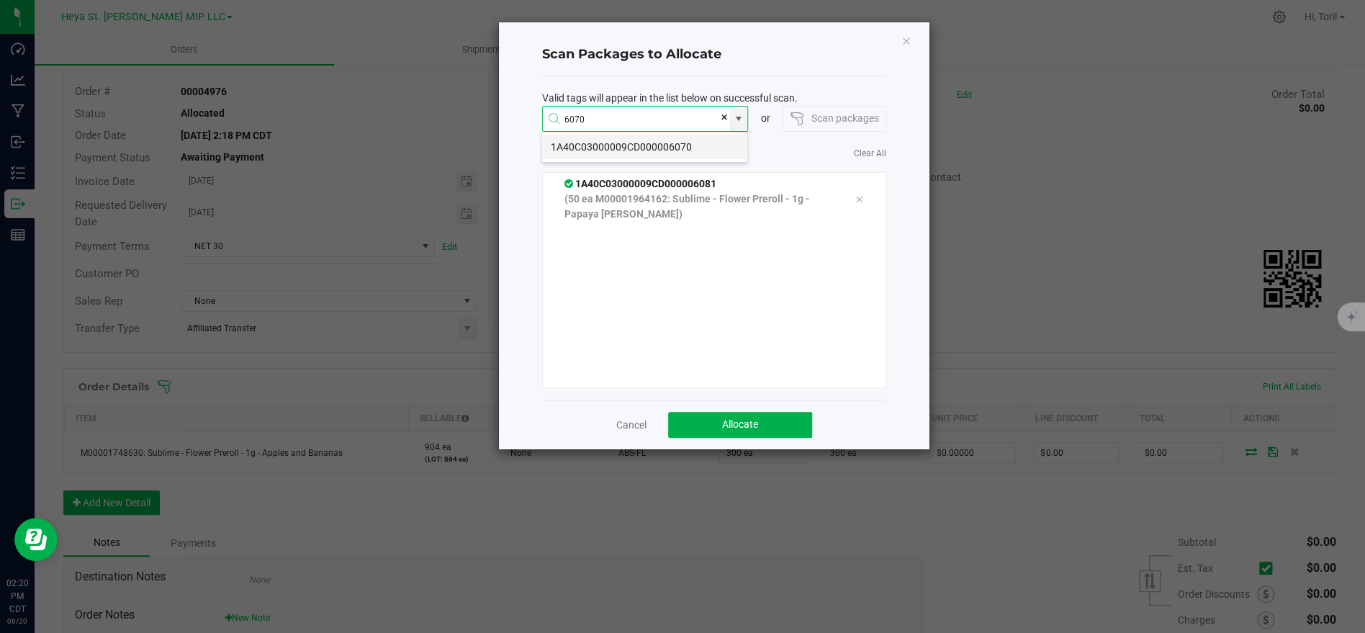
click at [617, 142] on li "1A40C03000009CD000006070" at bounding box center [644, 147] width 205 height 24
type input "1A40C03000009CD000006070"
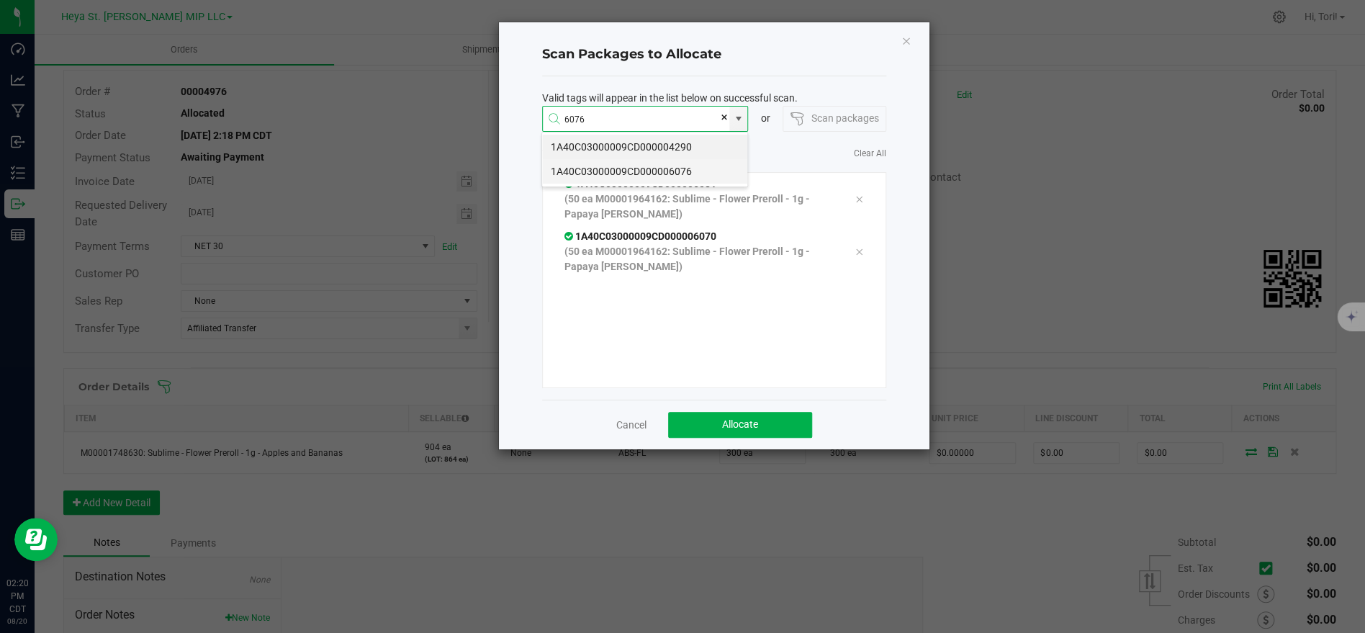
click at [616, 173] on li "1A40C03000009CD000006076" at bounding box center [644, 171] width 205 height 24
type input "1A40C03000009CD000006076"
click at [649, 140] on li "1A40C03000009CD000006061" at bounding box center [644, 147] width 205 height 24
type input "1A40C03000009CD000006061"
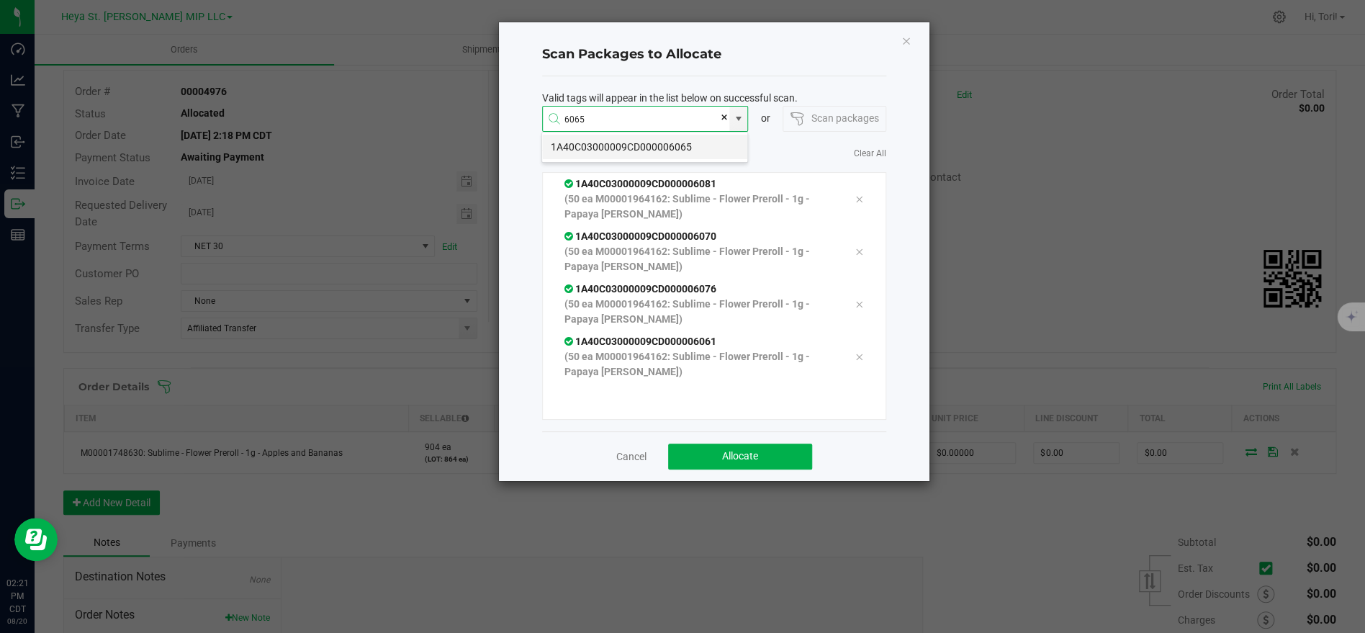
click at [641, 138] on li "1A40C03000009CD000006065" at bounding box center [644, 147] width 205 height 24
type input "1A40C03000009CD000006065"
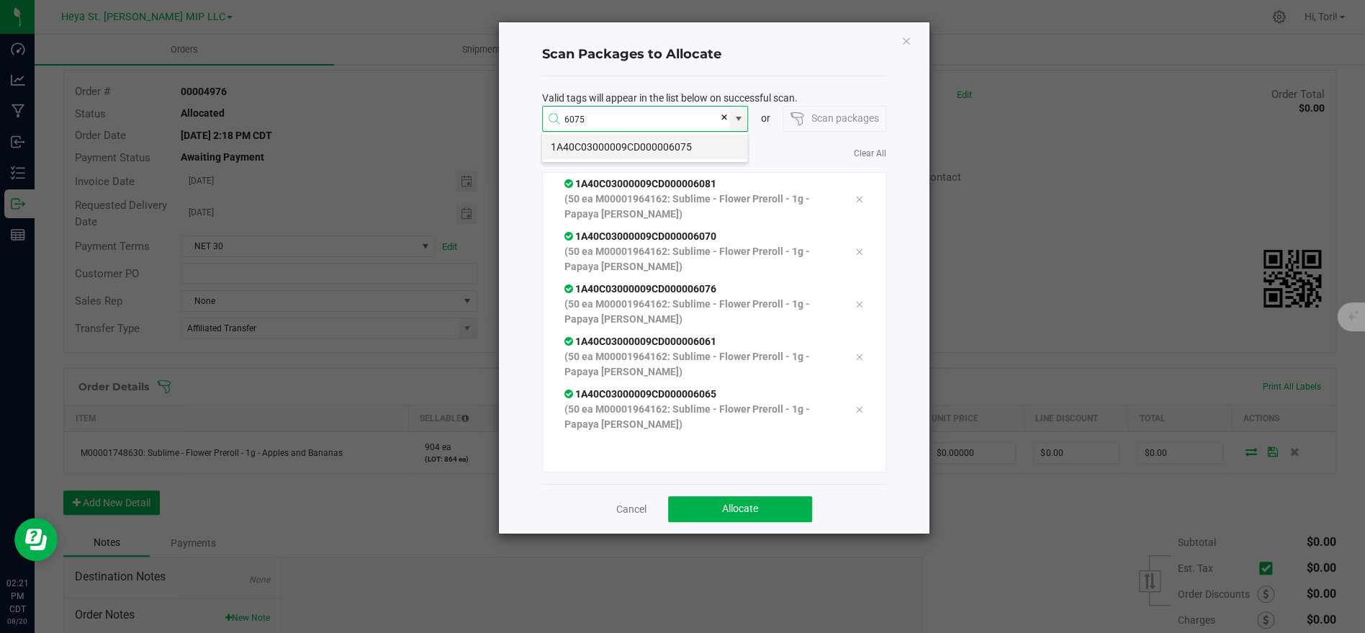
click at [636, 143] on li "1A40C03000009CD000006075" at bounding box center [644, 147] width 205 height 24
type input "1A40C03000009CD000006075"
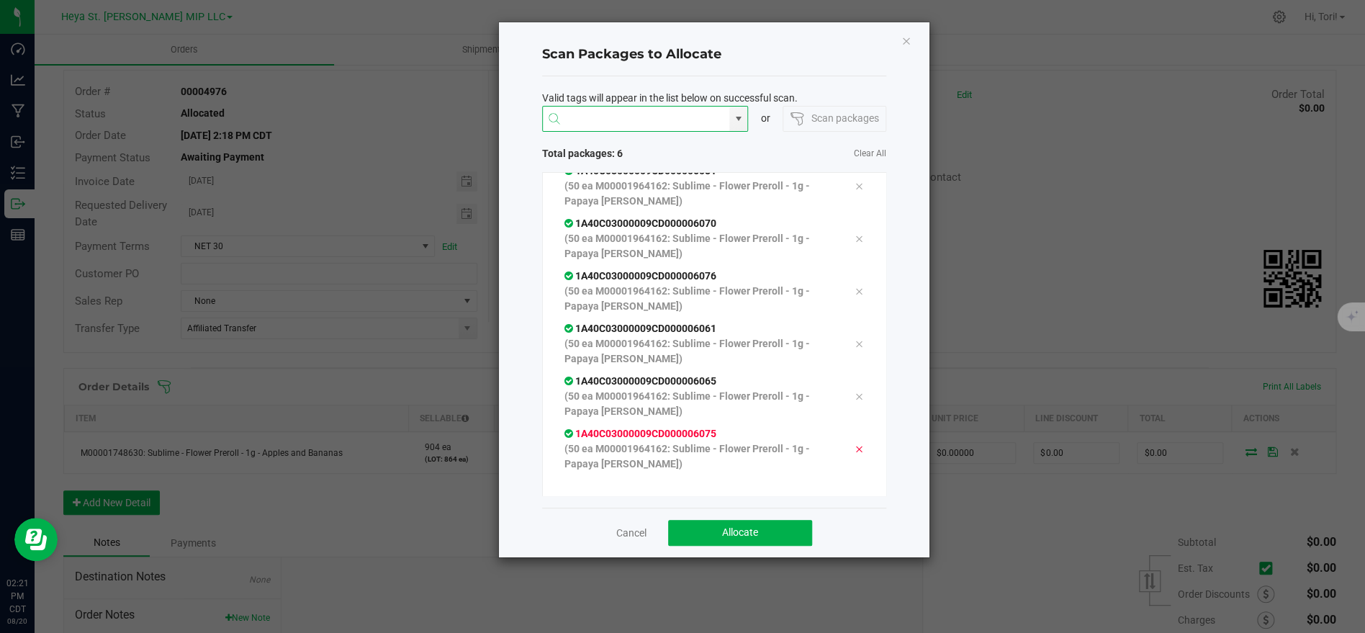
scroll to position [28, 0]
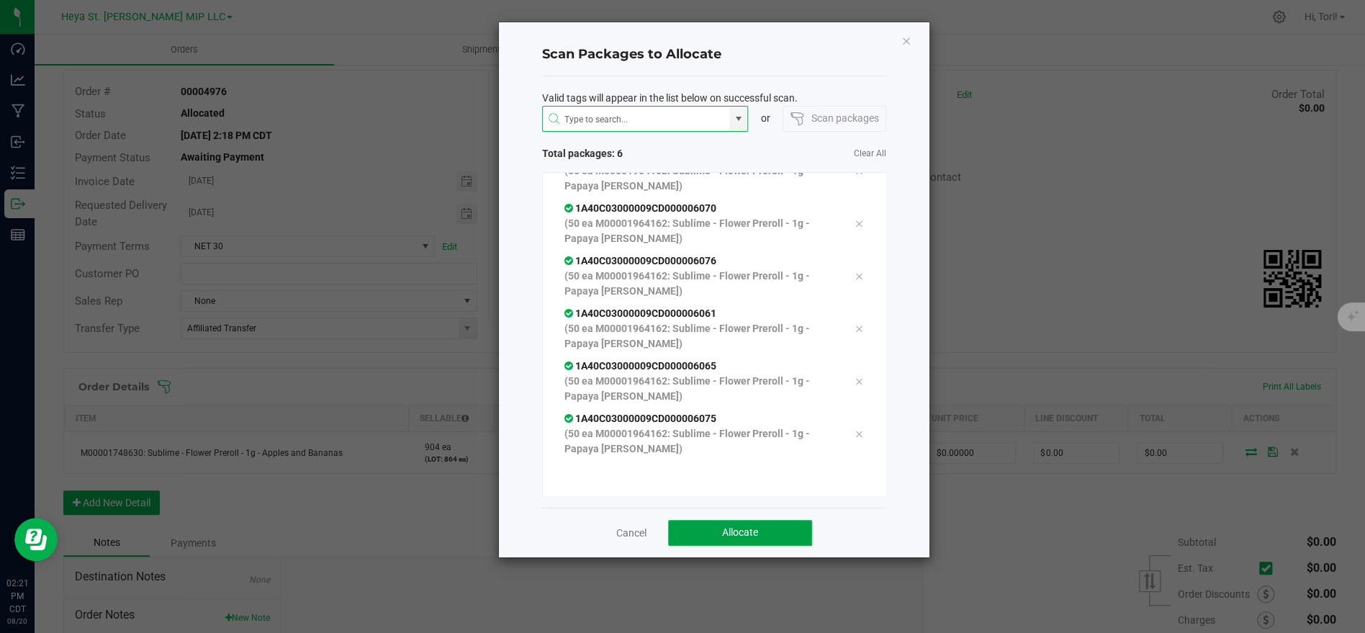
click at [722, 535] on span "Allocate" at bounding box center [740, 532] width 36 height 12
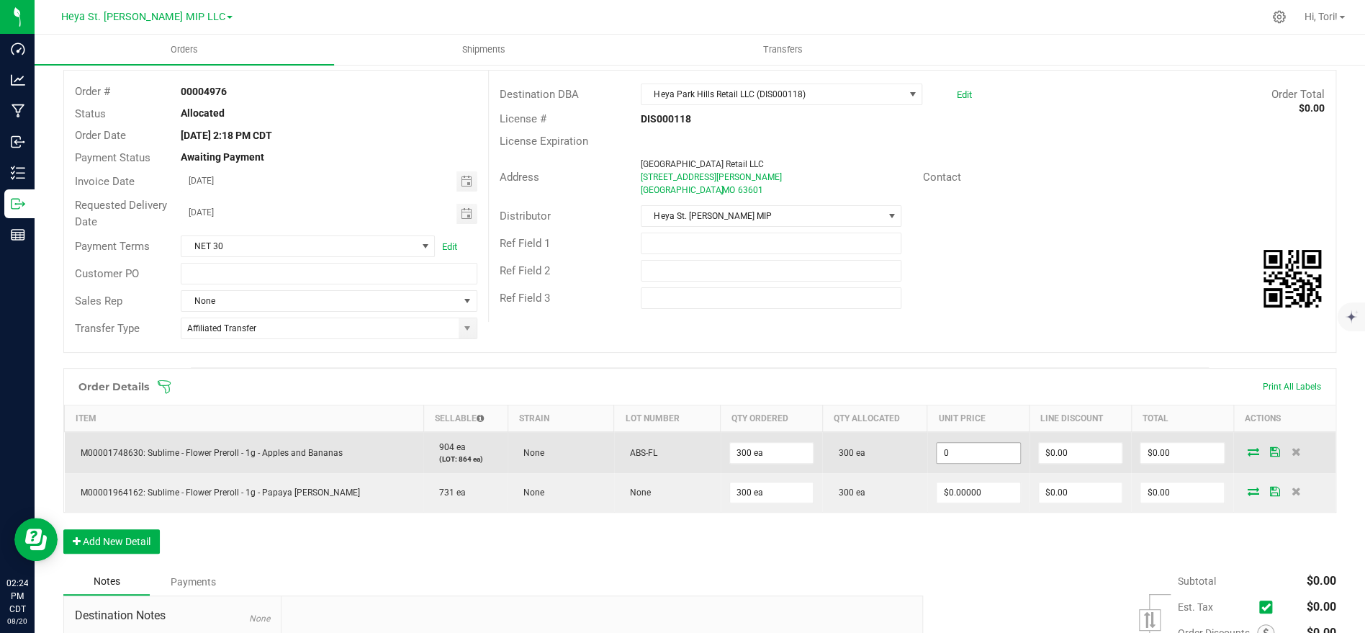
click at [973, 451] on input "0" at bounding box center [979, 453] width 84 height 20
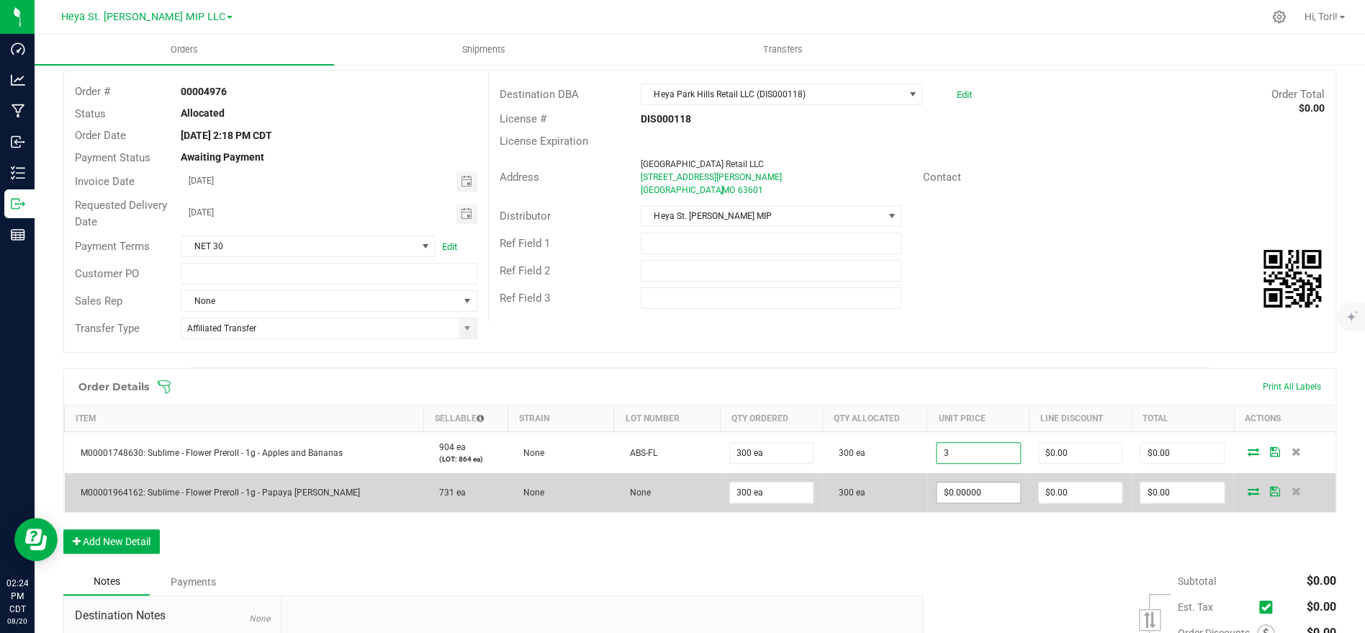
type input "$3.00000"
type input "$900.00"
click at [985, 499] on input "0" at bounding box center [979, 492] width 84 height 20
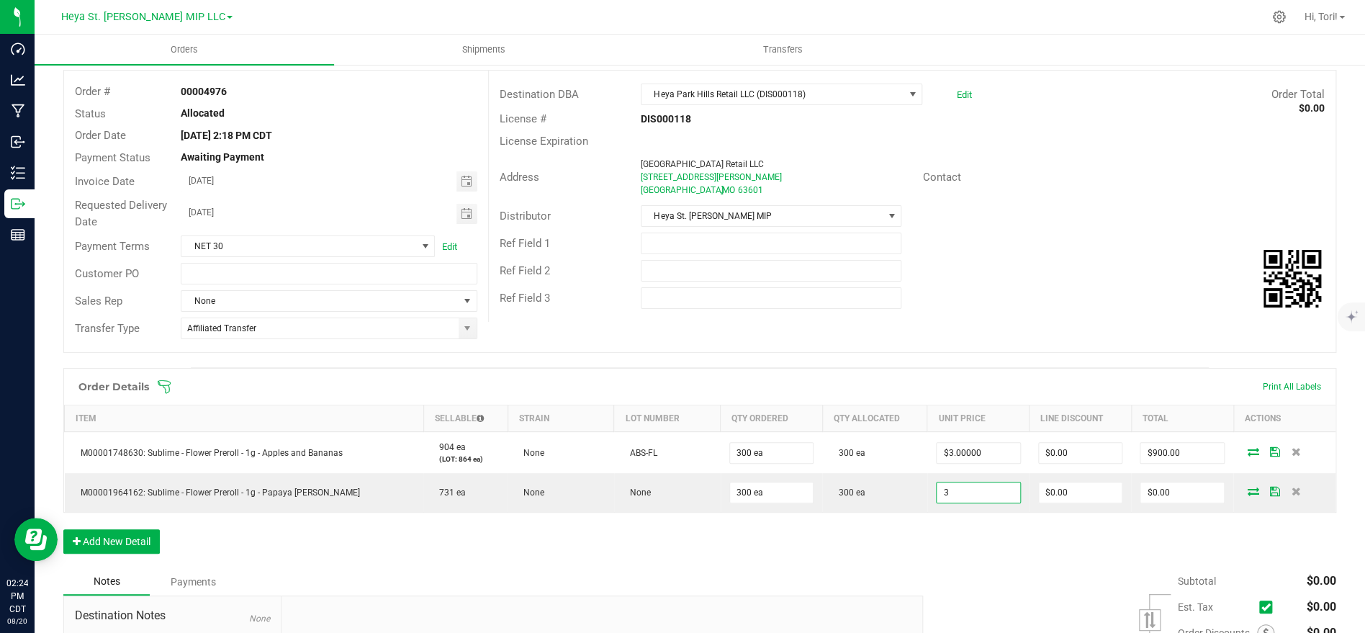
type input "$3.00000"
type input "$900.00"
click at [992, 369] on div "Order Details Print All Labels" at bounding box center [699, 387] width 1271 height 36
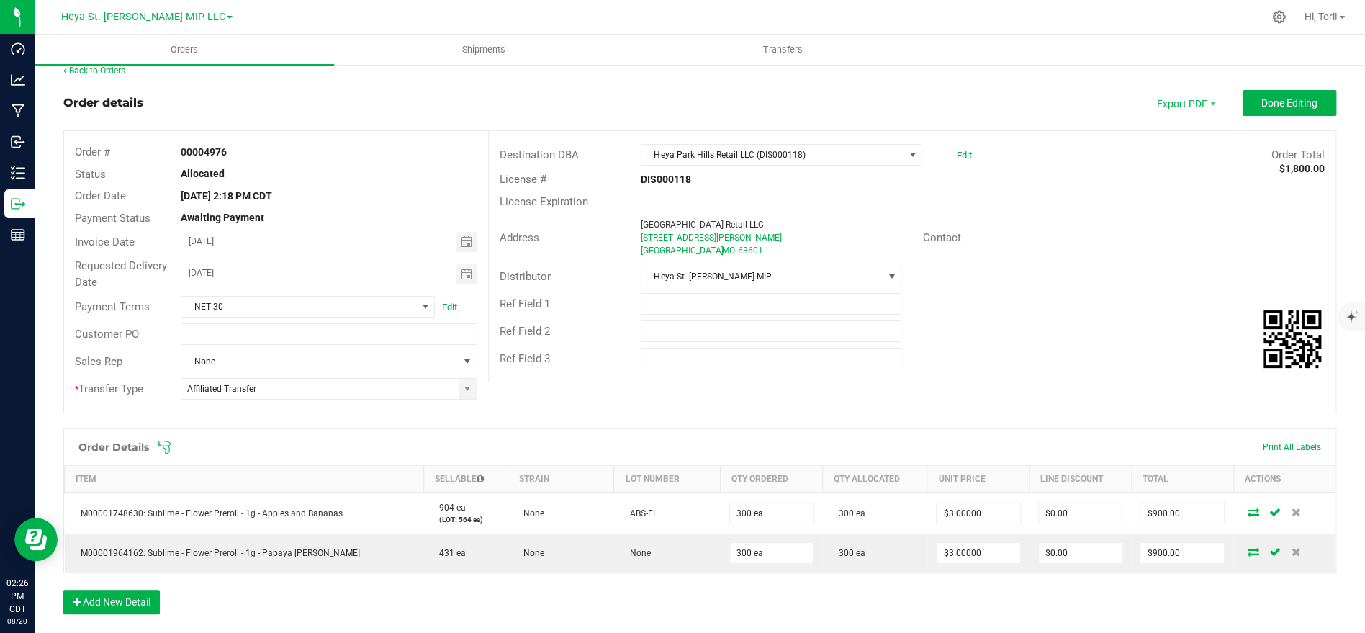
scroll to position [16, 0]
click at [144, 599] on button "Add New Detail" at bounding box center [111, 599] width 96 height 24
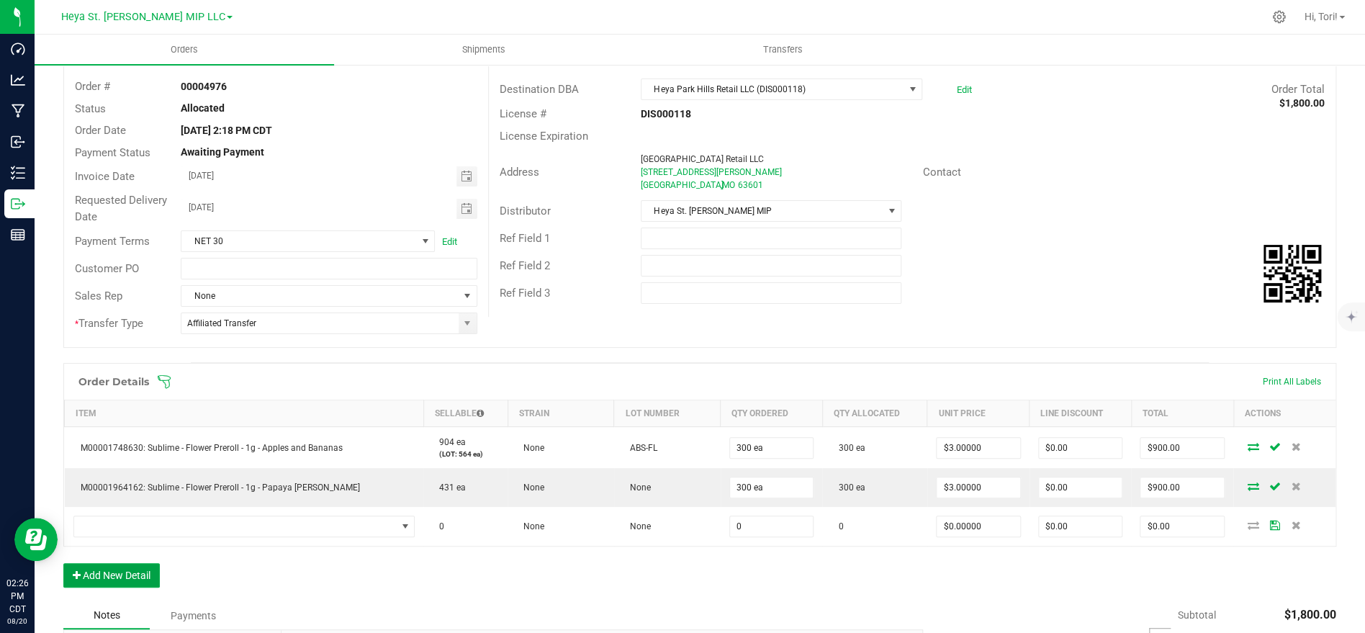
scroll to position [83, 0]
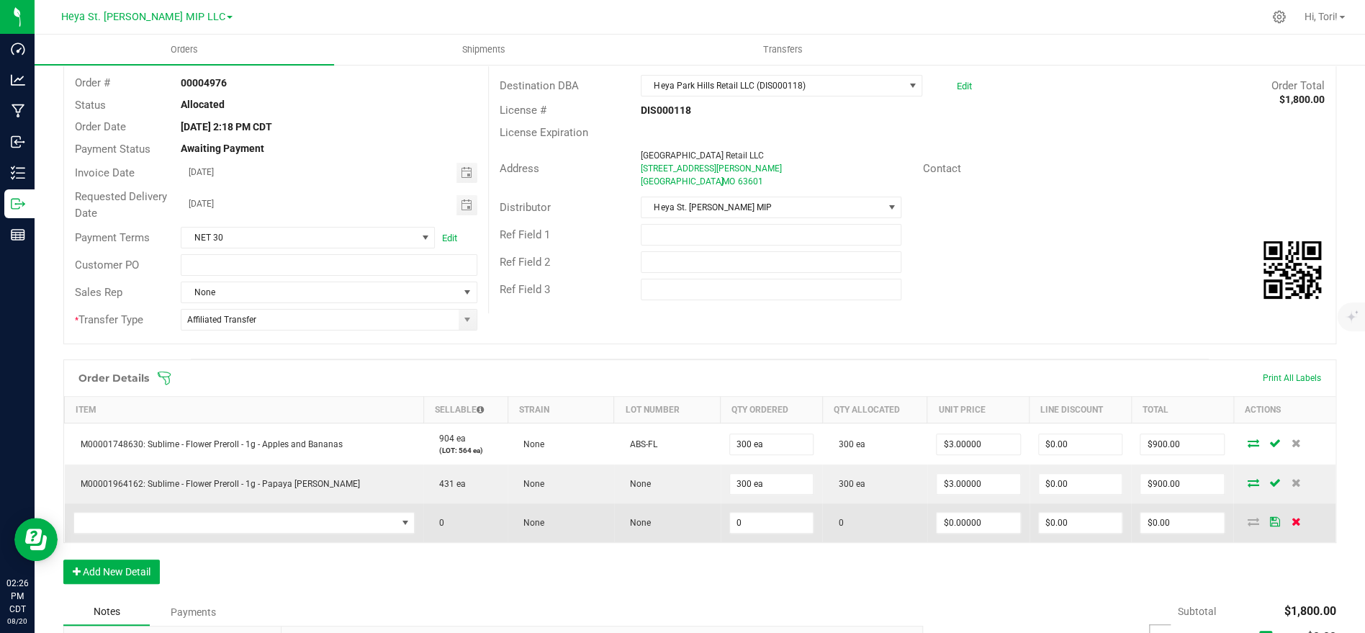
click at [1292, 523] on icon at bounding box center [1296, 521] width 9 height 9
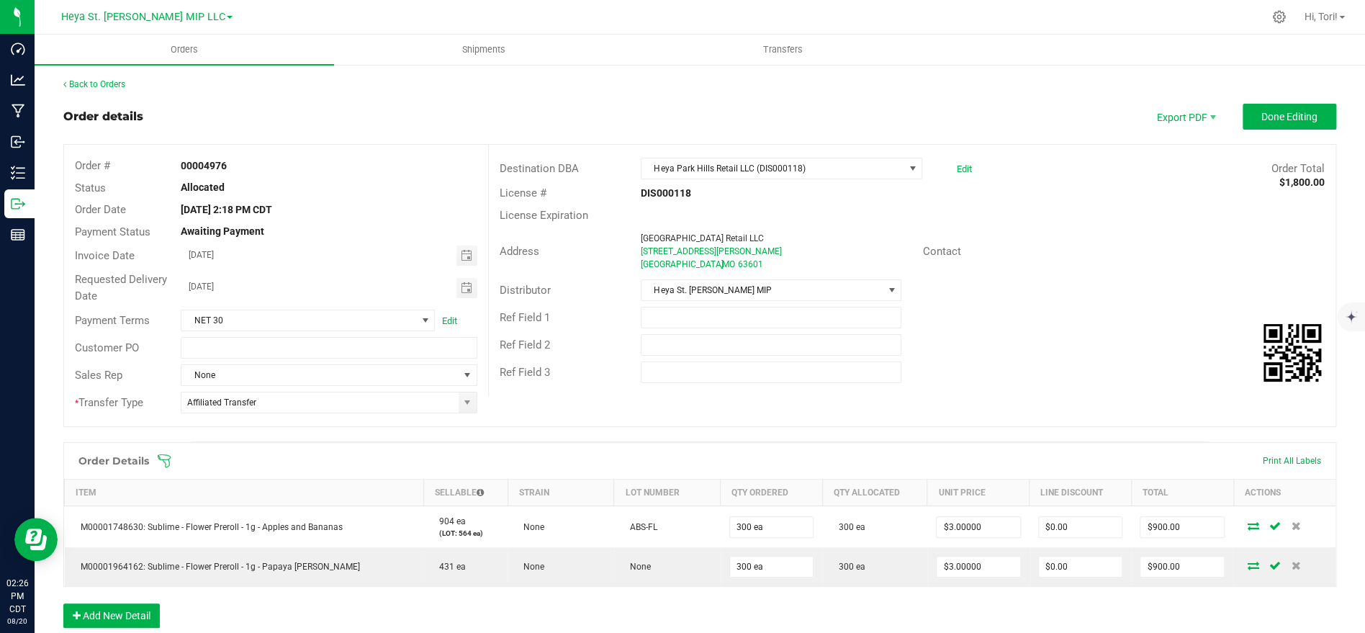
scroll to position [0, 0]
click at [169, 459] on icon at bounding box center [164, 460] width 13 height 13
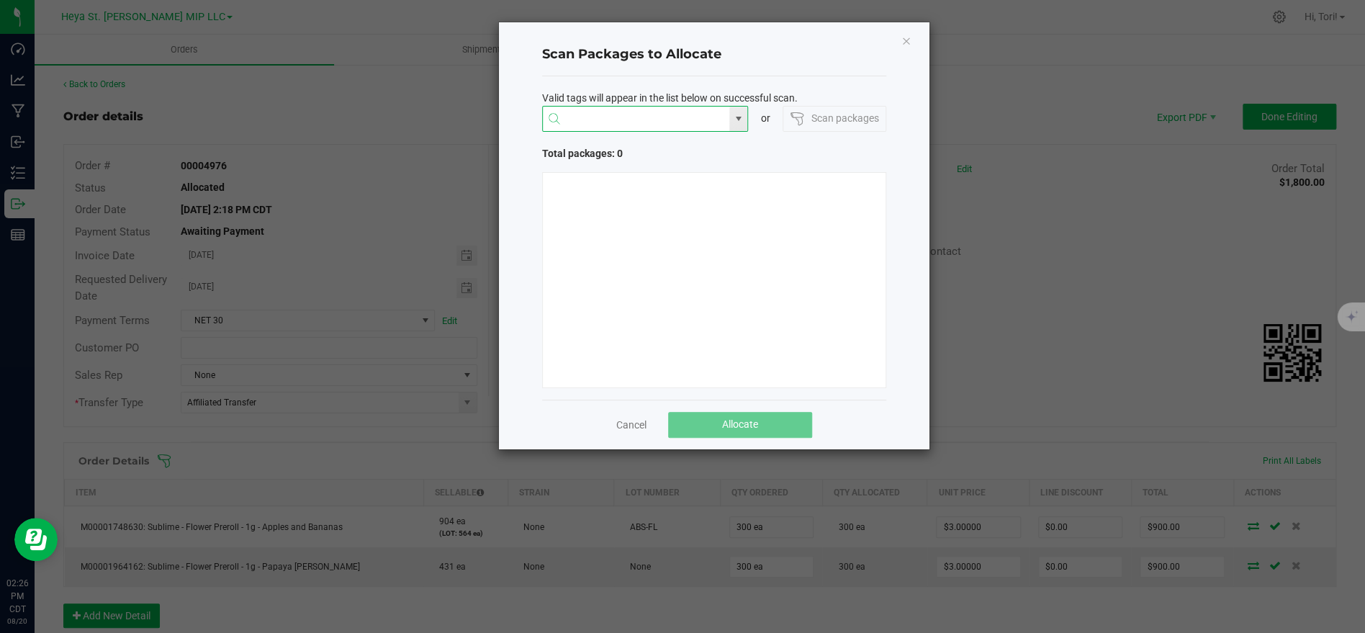
click at [719, 120] on input "NO DATA FOUND" at bounding box center [636, 120] width 187 height 26
click at [672, 146] on li "1A40C03000009CD000006109" at bounding box center [644, 147] width 205 height 24
type input "1A40C03000009CD000006109"
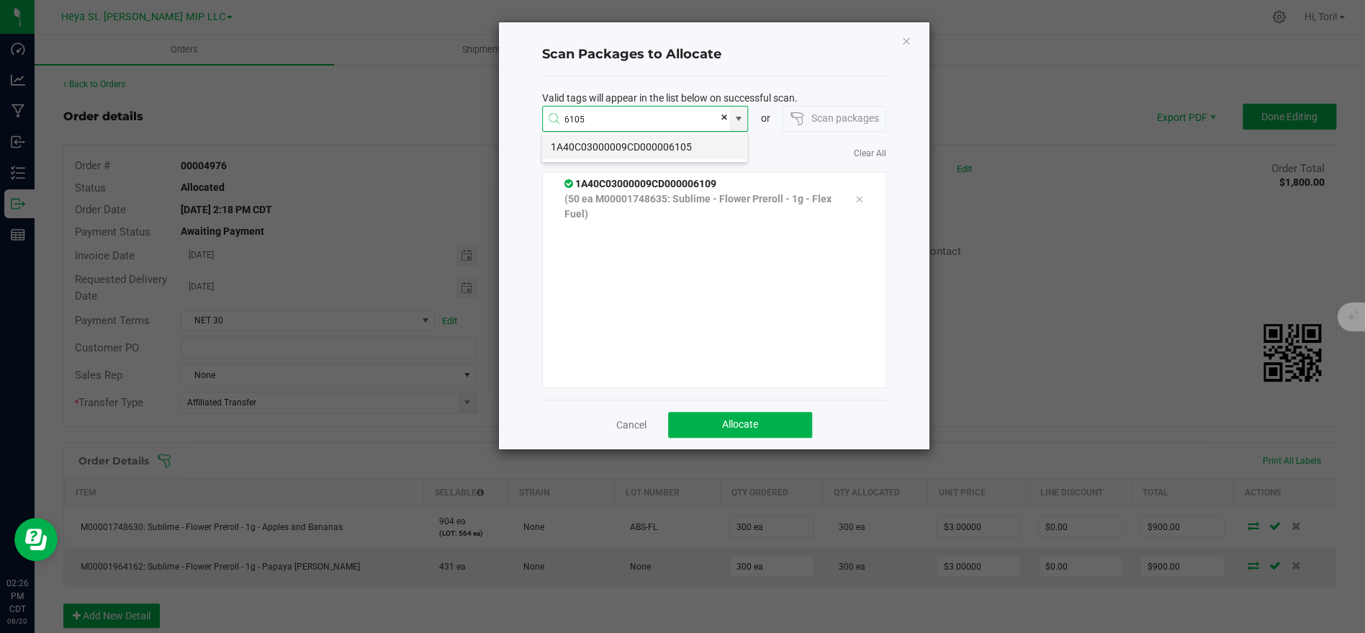
click at [679, 150] on li "1A40C03000009CD000006105" at bounding box center [644, 147] width 205 height 24
type input "1A40C03000009CD000006105"
click at [663, 145] on li "1A40C03000009CD000006114" at bounding box center [644, 147] width 205 height 24
type input "1A40C03000009CD000006114"
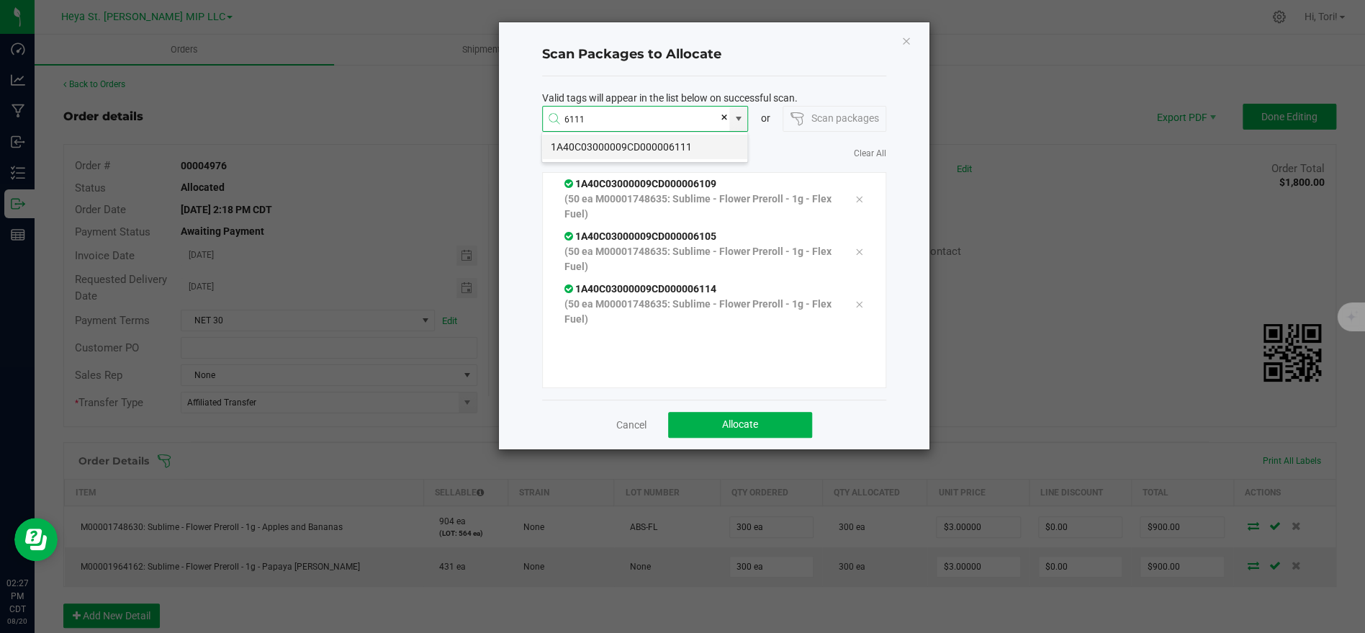
click at [665, 149] on li "1A40C03000009CD000006111" at bounding box center [644, 147] width 205 height 24
type input "1A40C03000009CD000006111"
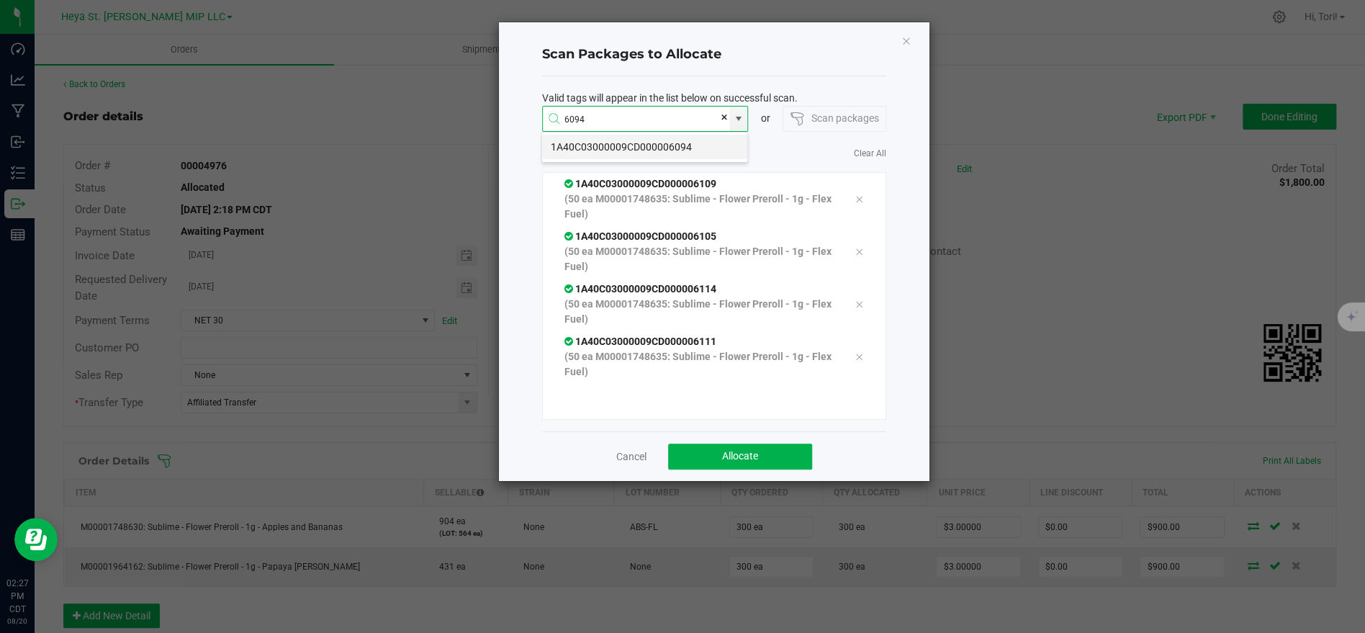
click at [662, 151] on li "1A40C03000009CD000006094" at bounding box center [644, 147] width 205 height 24
type input "1A40C03000009CD000006094"
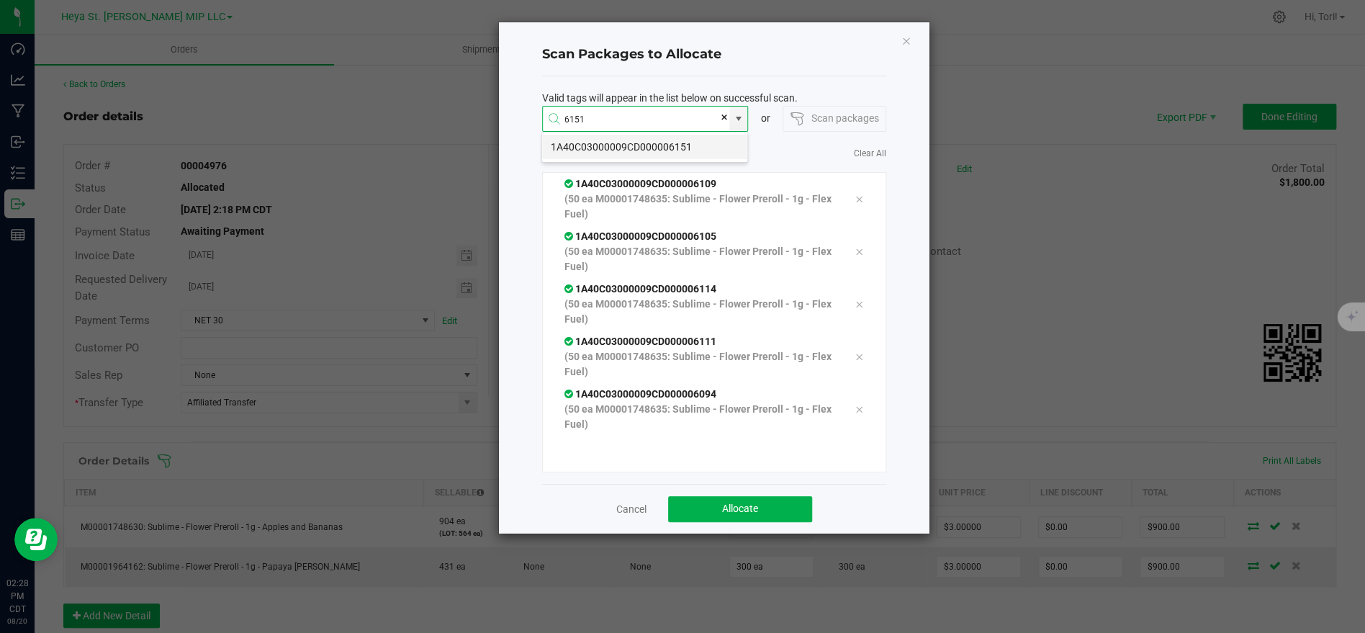
click at [695, 144] on li "1A40C03000009CD000006151" at bounding box center [644, 147] width 205 height 24
type input "1A40C03000009CD000006151"
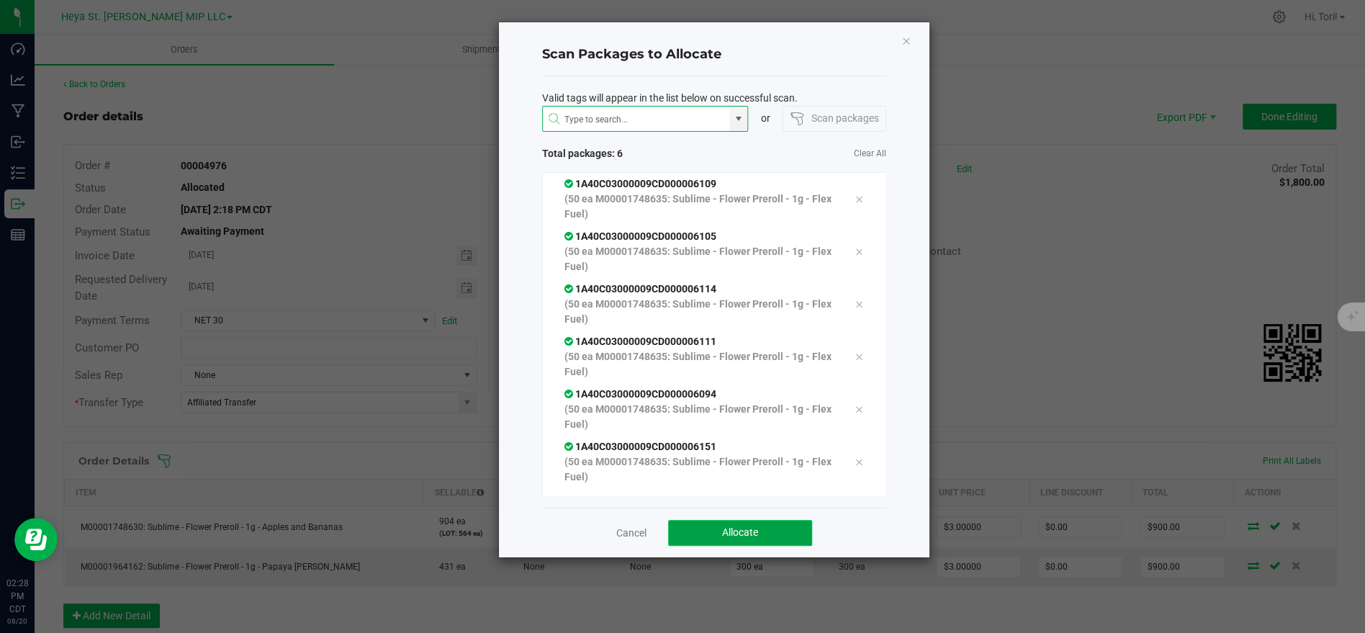
click at [718, 531] on button "Allocate" at bounding box center [740, 533] width 144 height 26
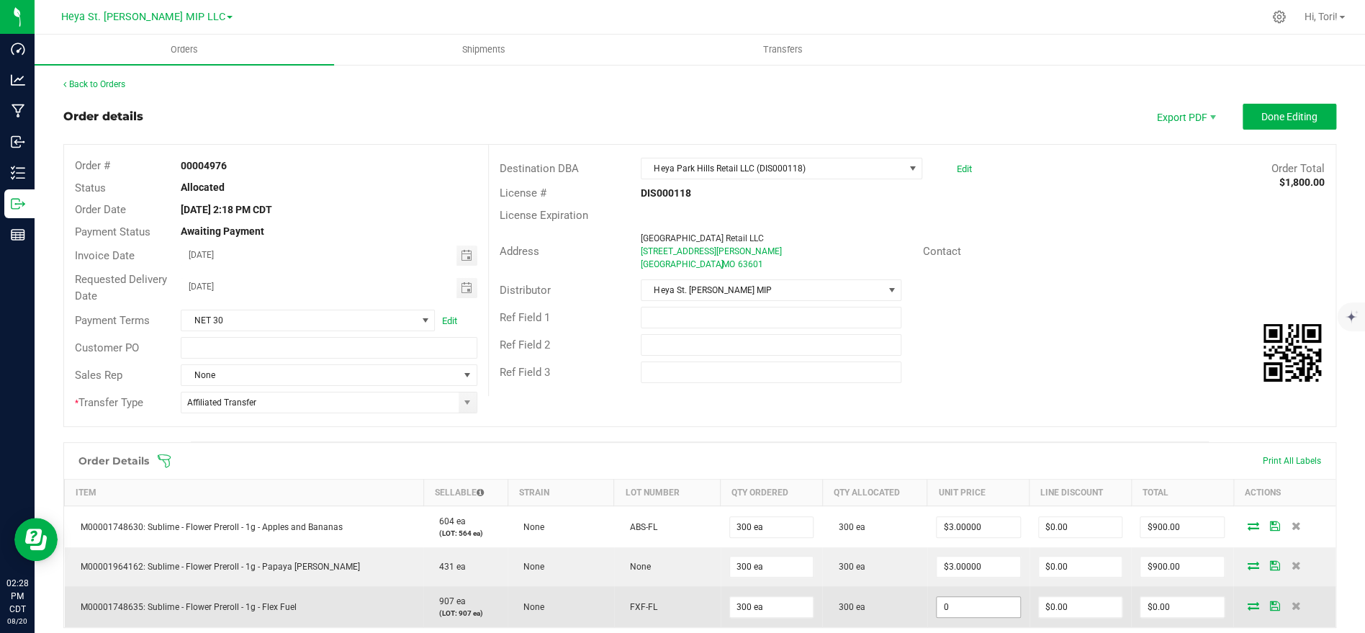
click at [981, 602] on input "0" at bounding box center [979, 607] width 84 height 20
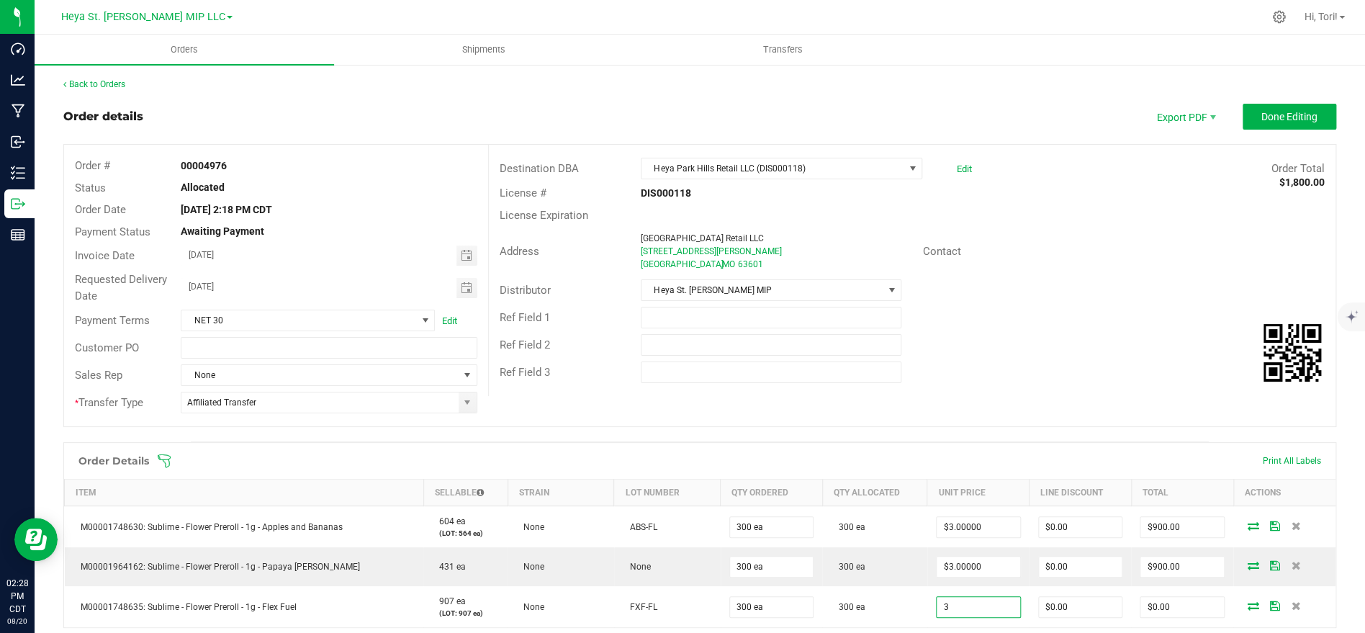
type input "$3.00000"
type input "$900.00"
click at [963, 444] on div "Order Details Print All Labels" at bounding box center [699, 461] width 1271 height 36
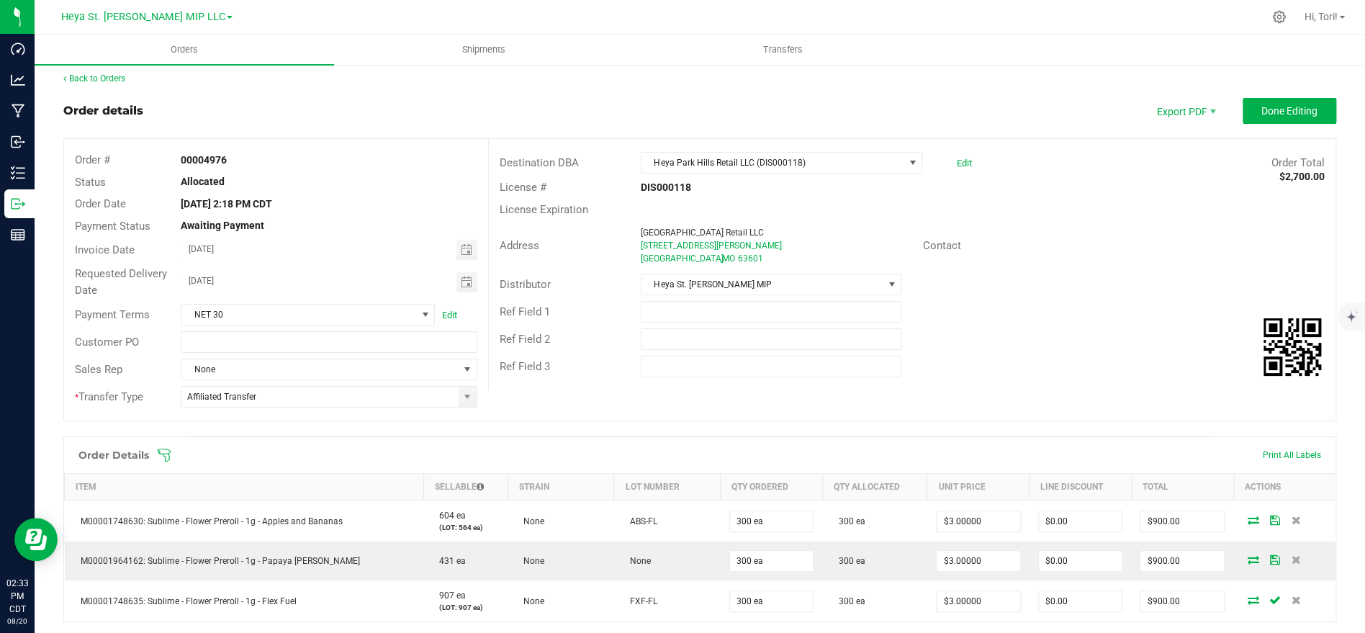
scroll to position [7, 0]
click at [163, 450] on icon at bounding box center [164, 453] width 14 height 14
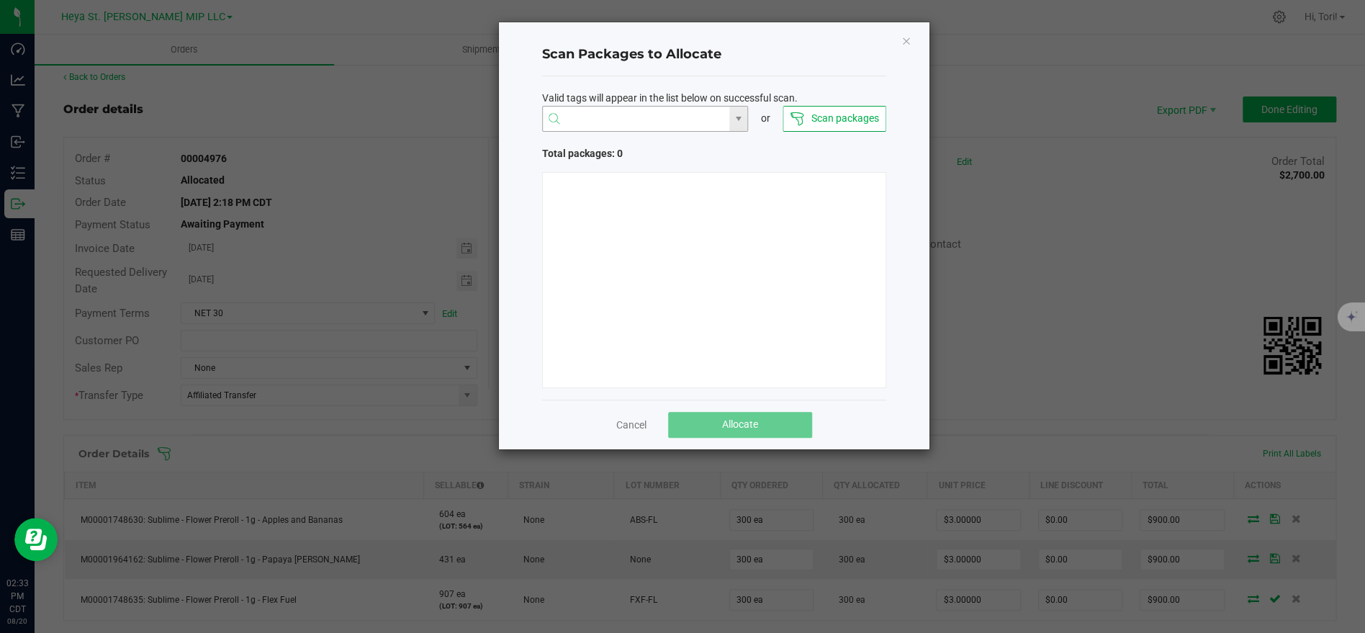
click at [638, 126] on input "NO DATA FOUND" at bounding box center [636, 120] width 187 height 26
click at [625, 147] on li "1A40C03000009CD000005998" at bounding box center [644, 147] width 205 height 24
type input "1A40C03000009CD000005998"
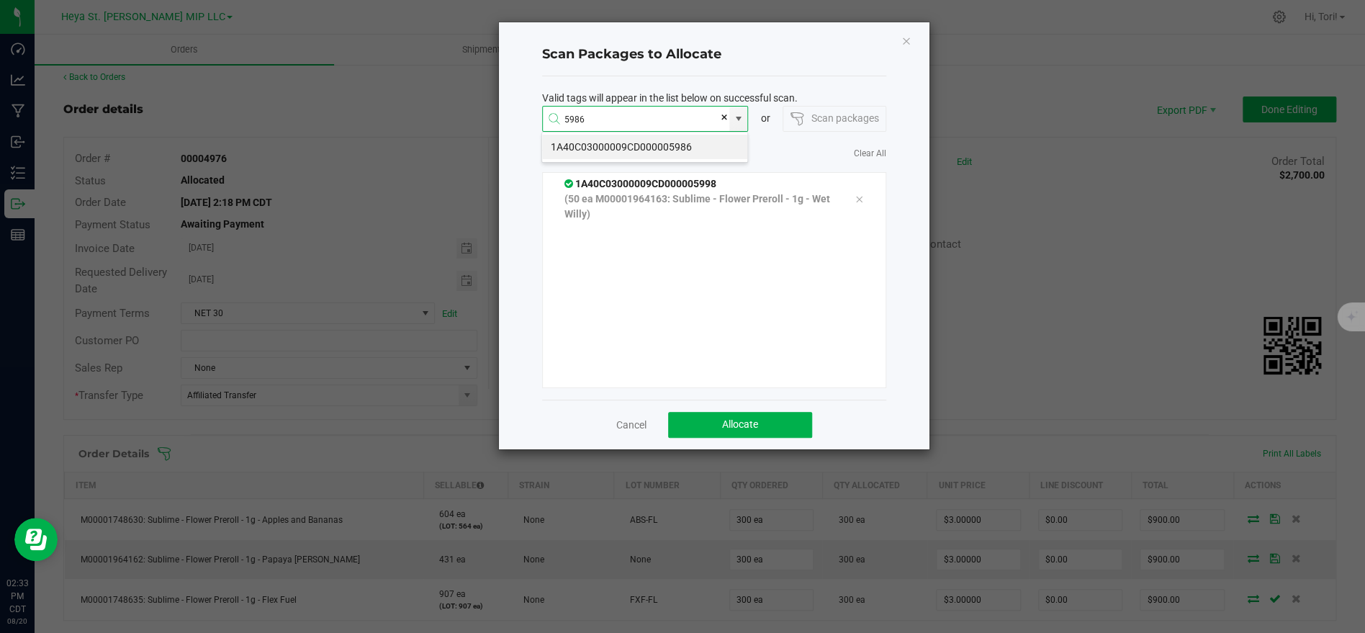
click at [626, 150] on li "1A40C03000009CD000005986" at bounding box center [644, 147] width 205 height 24
type input "1A40C03000009CD000005986"
click at [633, 146] on li "1A40C03000009CD000005997" at bounding box center [644, 147] width 205 height 24
type input "1A40C03000009CD000005997"
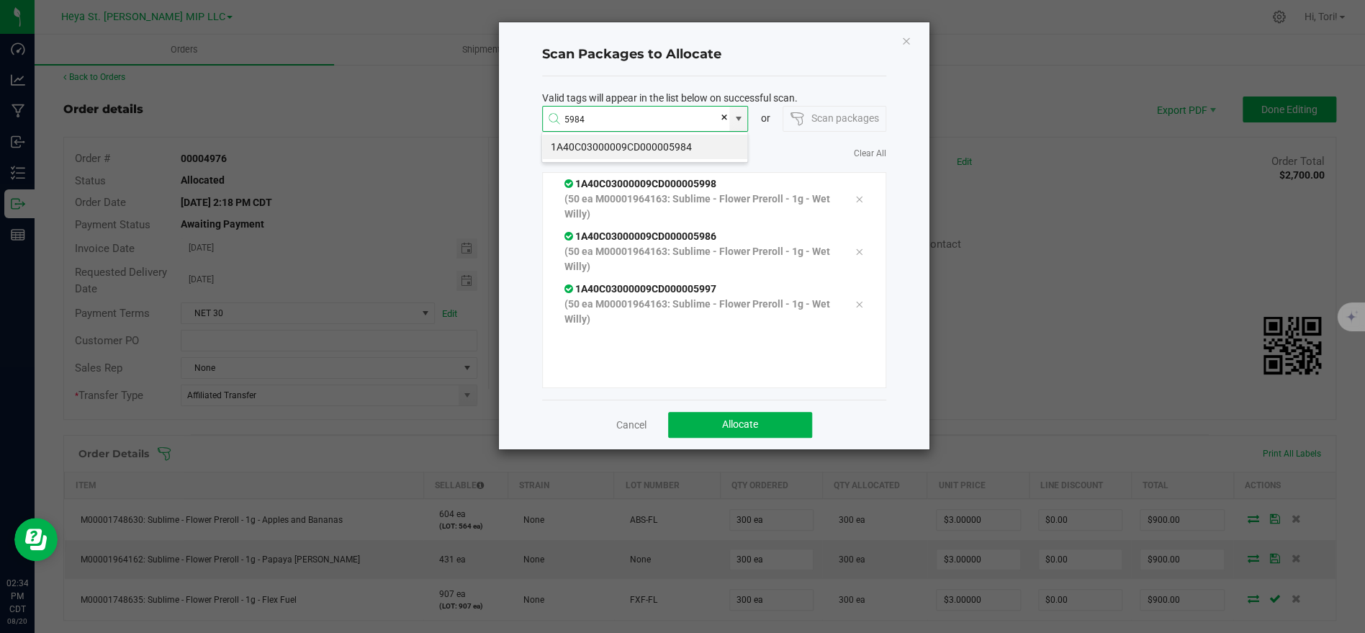
click at [651, 147] on li "1A40C03000009CD000005984" at bounding box center [644, 147] width 205 height 24
type input "1A40C03000009CD000005984"
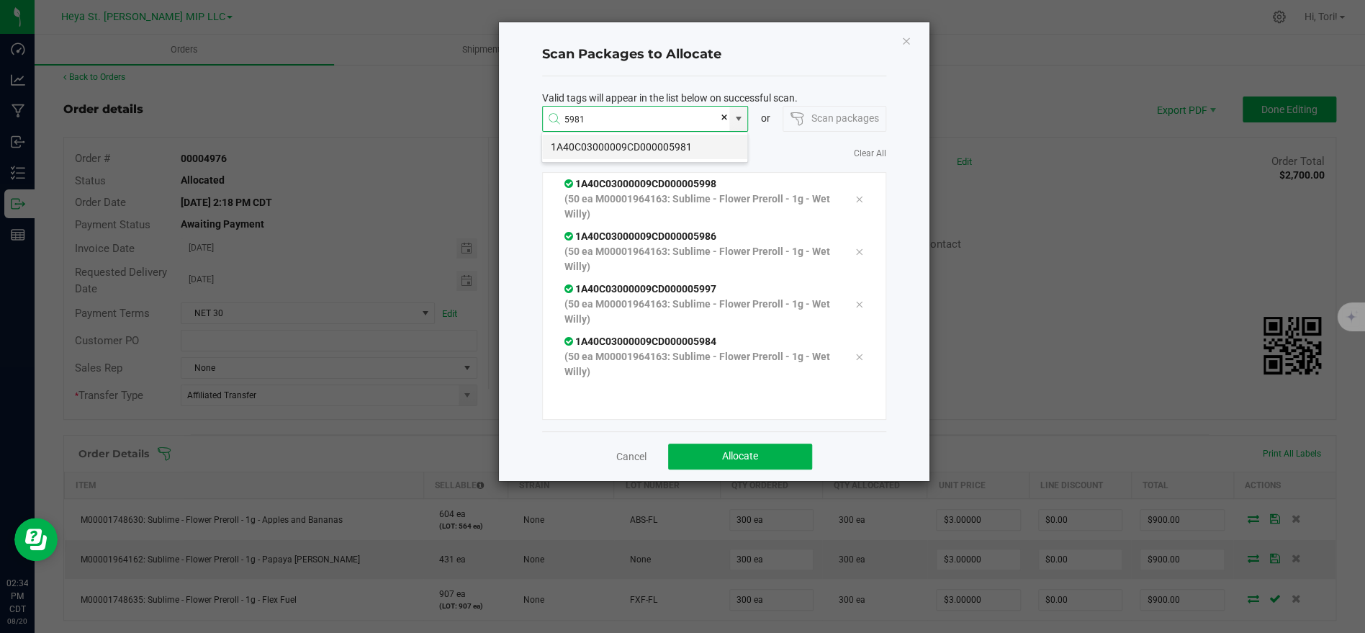
click at [640, 150] on li "1A40C03000009CD000005981" at bounding box center [644, 147] width 205 height 24
type input "1A40C03000009CD000005981"
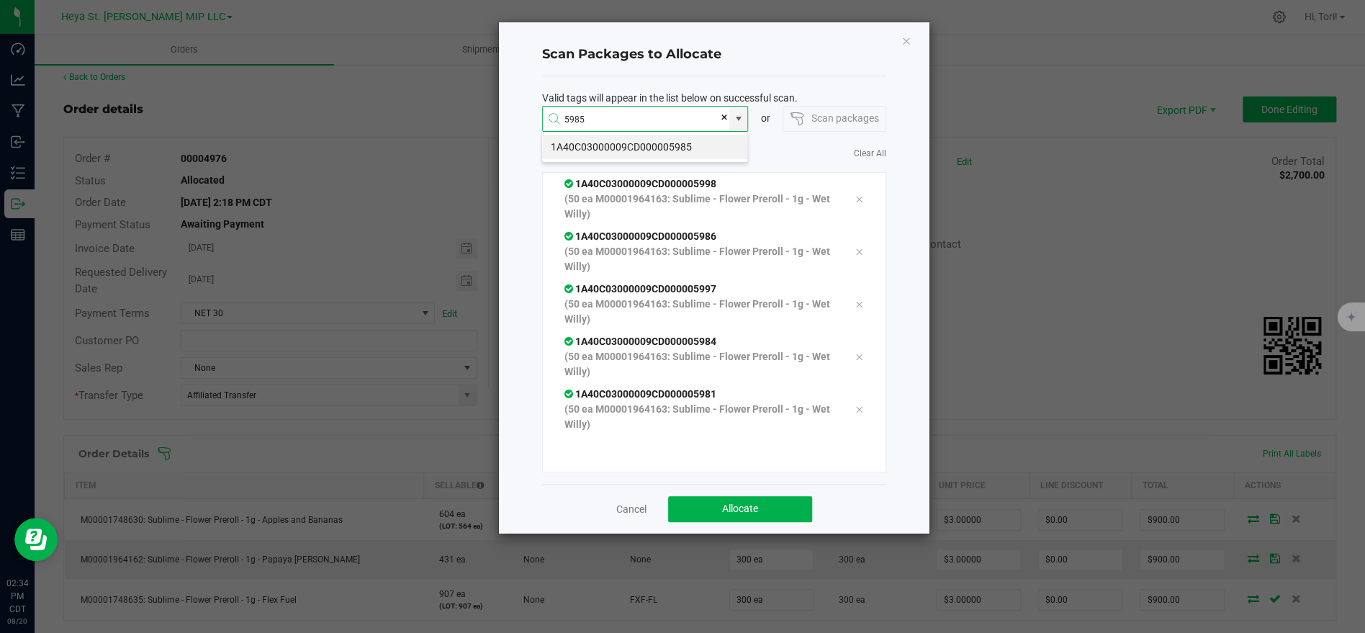
click at [639, 149] on li "1A40C03000009CD000005985" at bounding box center [644, 147] width 205 height 24
type input "1A40C03000009CD000005985"
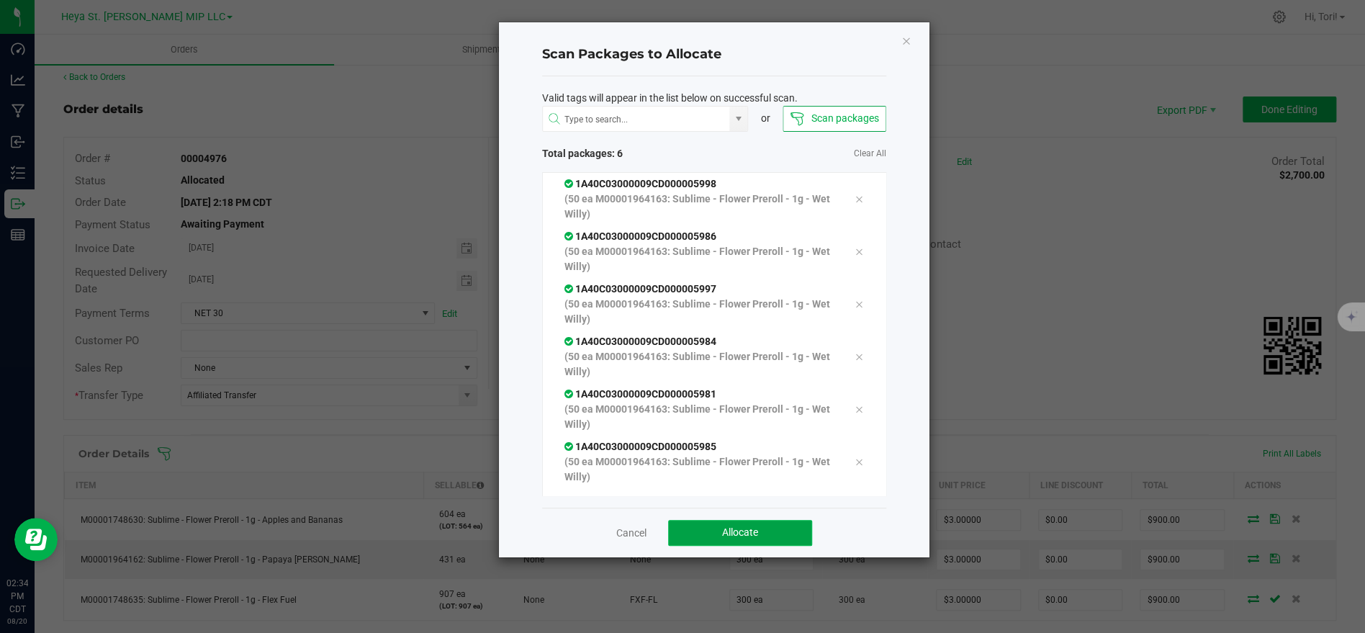
click at [744, 528] on span "Allocate" at bounding box center [740, 532] width 36 height 12
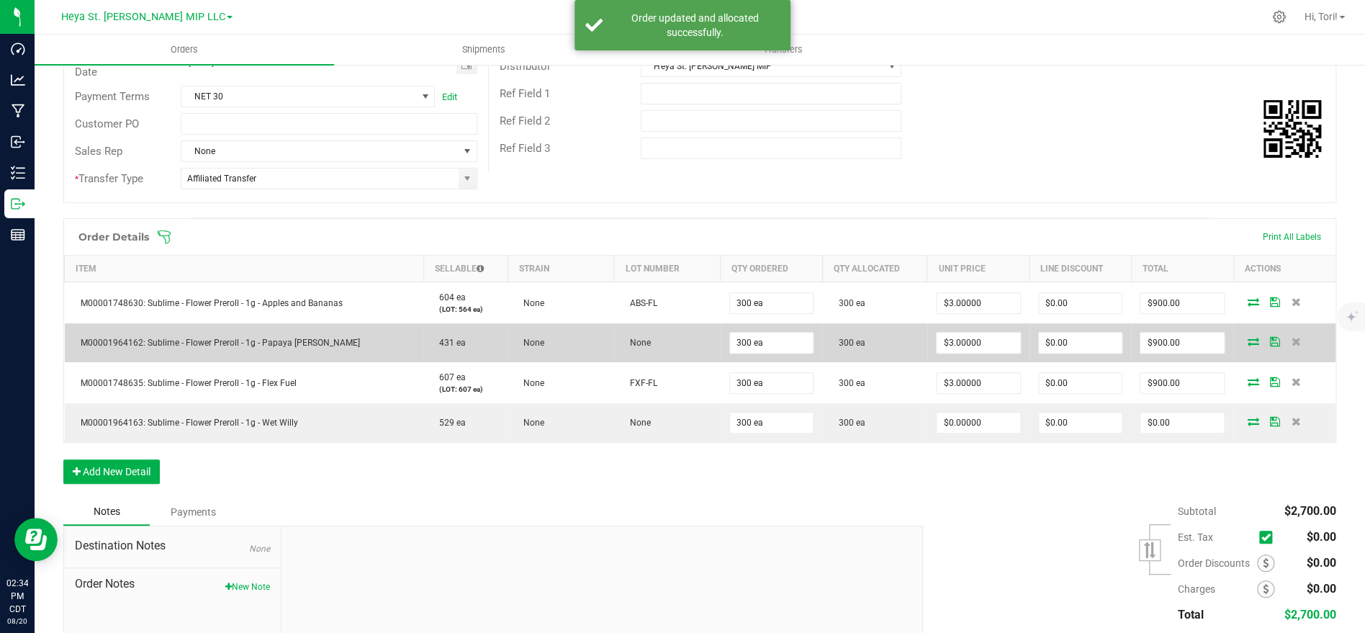
scroll to position [230, 0]
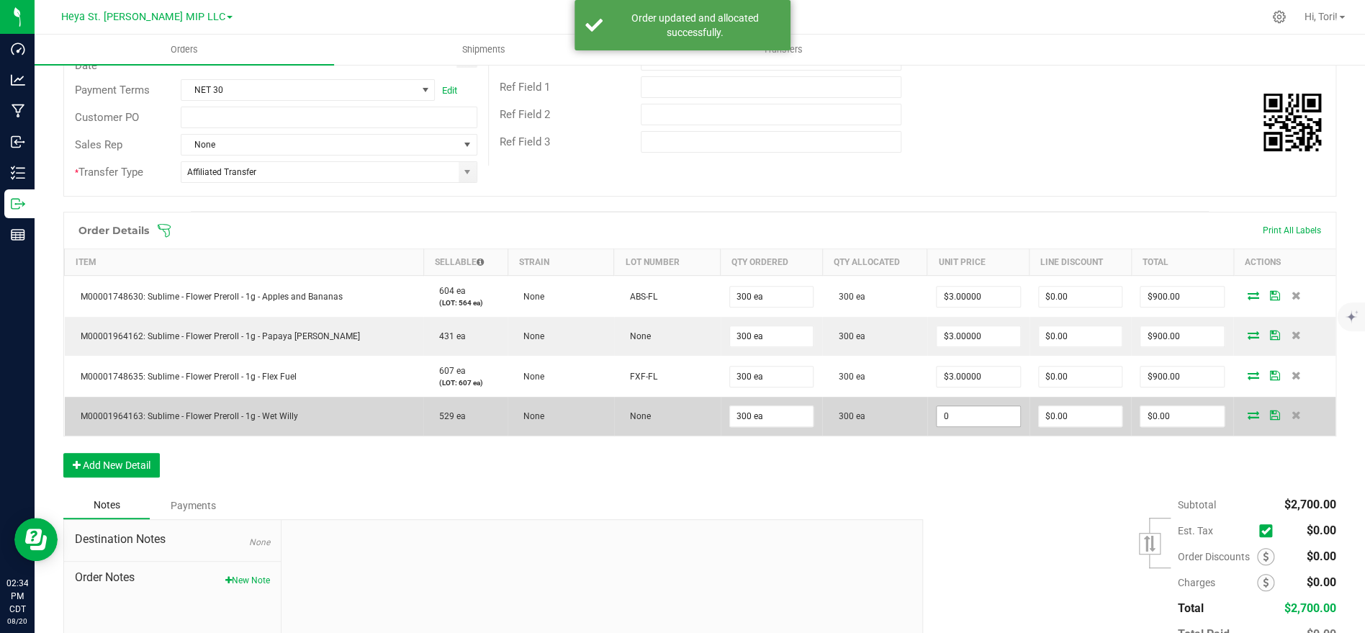
click at [973, 417] on input "0" at bounding box center [979, 416] width 84 height 20
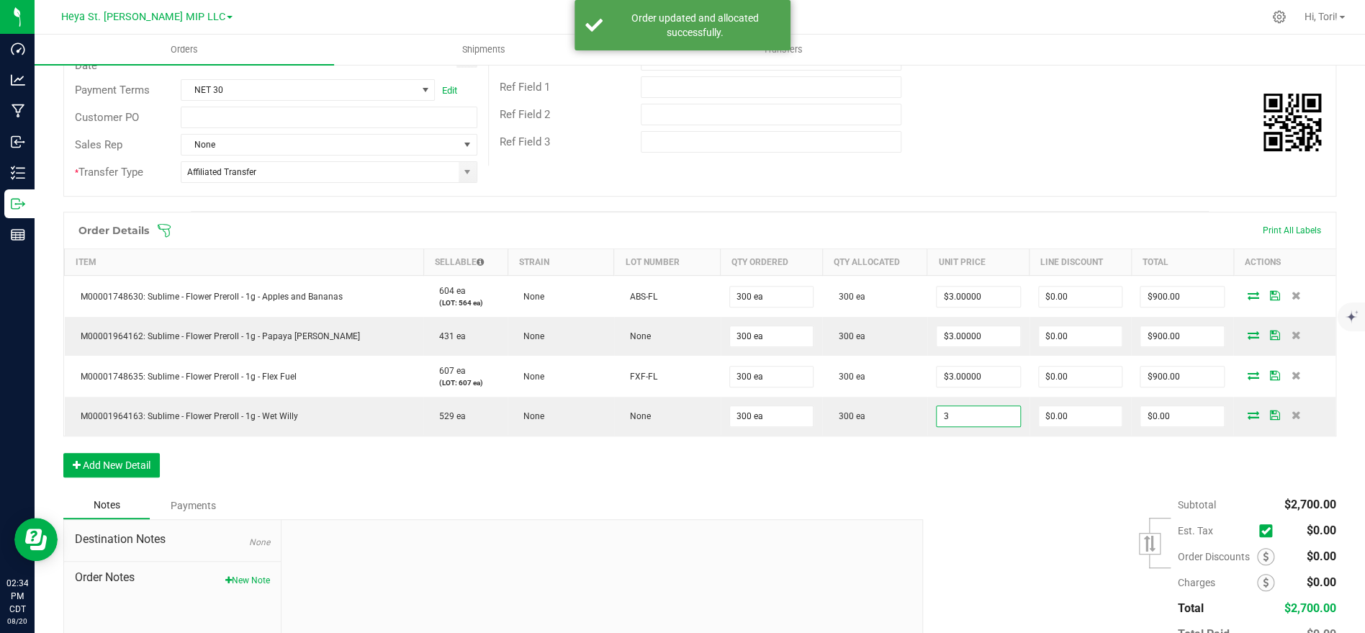
type input "$3.00000"
type input "$900.00"
click at [970, 477] on div "Order Details Print All Labels Item Sellable Strain Lot Number Qty Ordered Qty …" at bounding box center [699, 352] width 1273 height 280
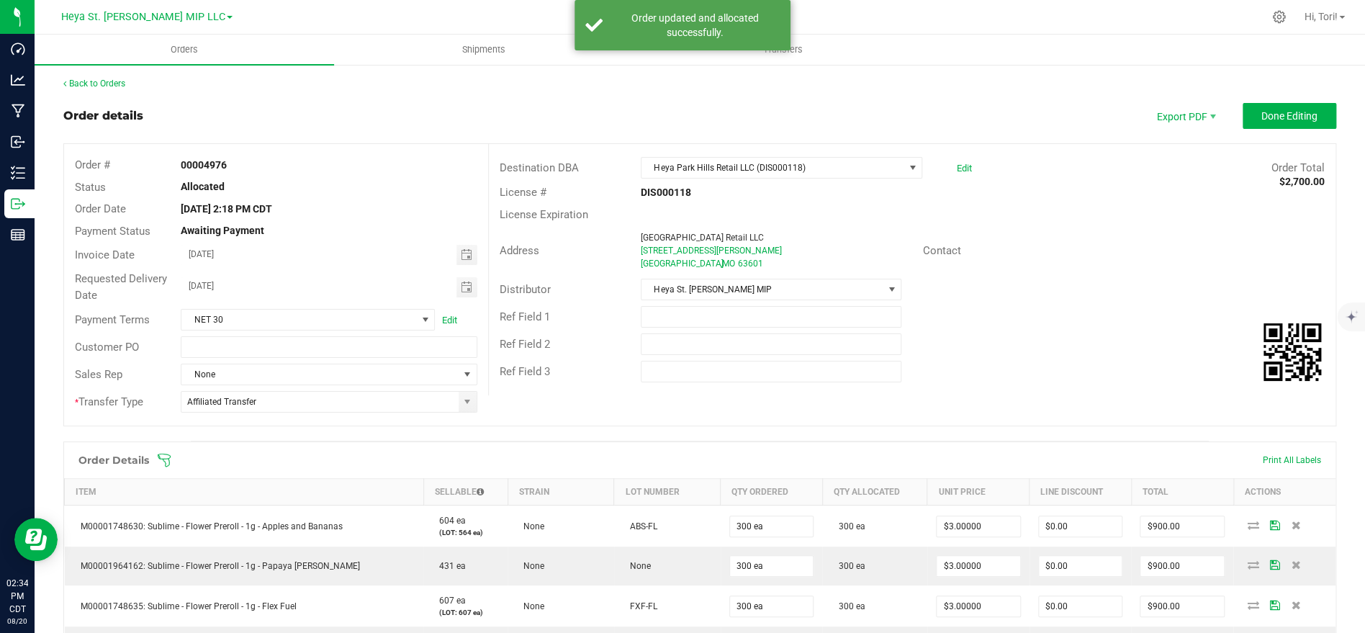
scroll to position [0, 0]
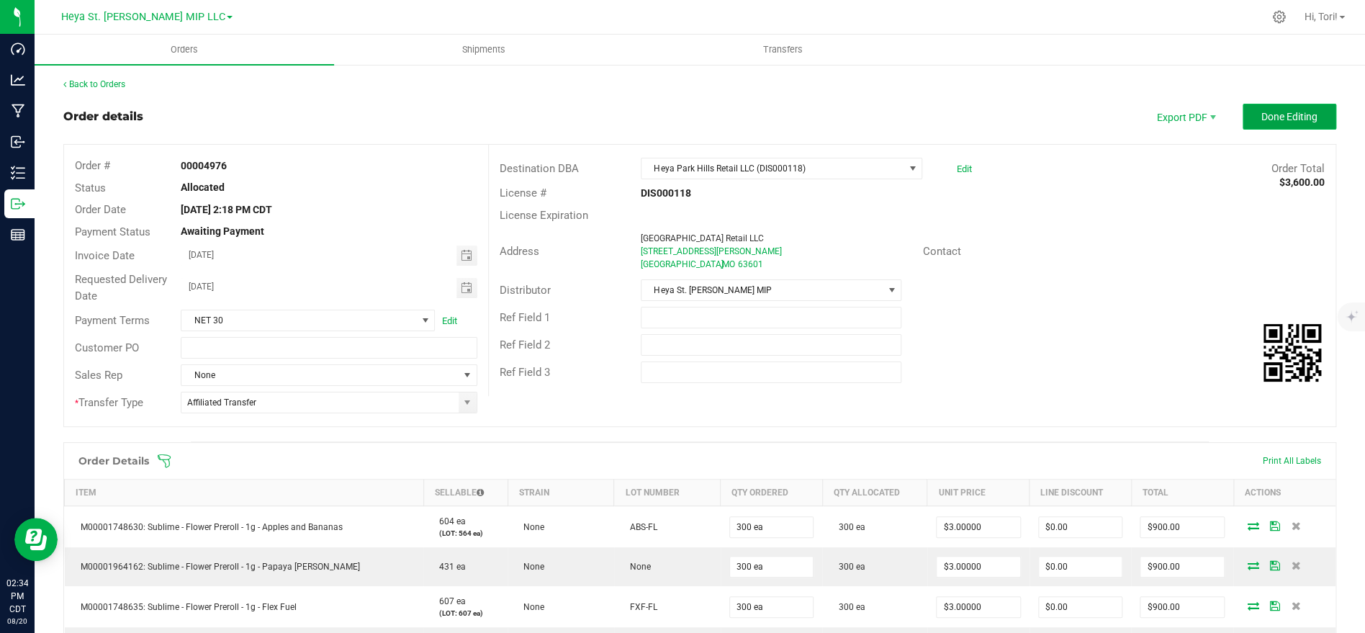
click at [1297, 114] on span "Done Editing" at bounding box center [1289, 117] width 56 height 12
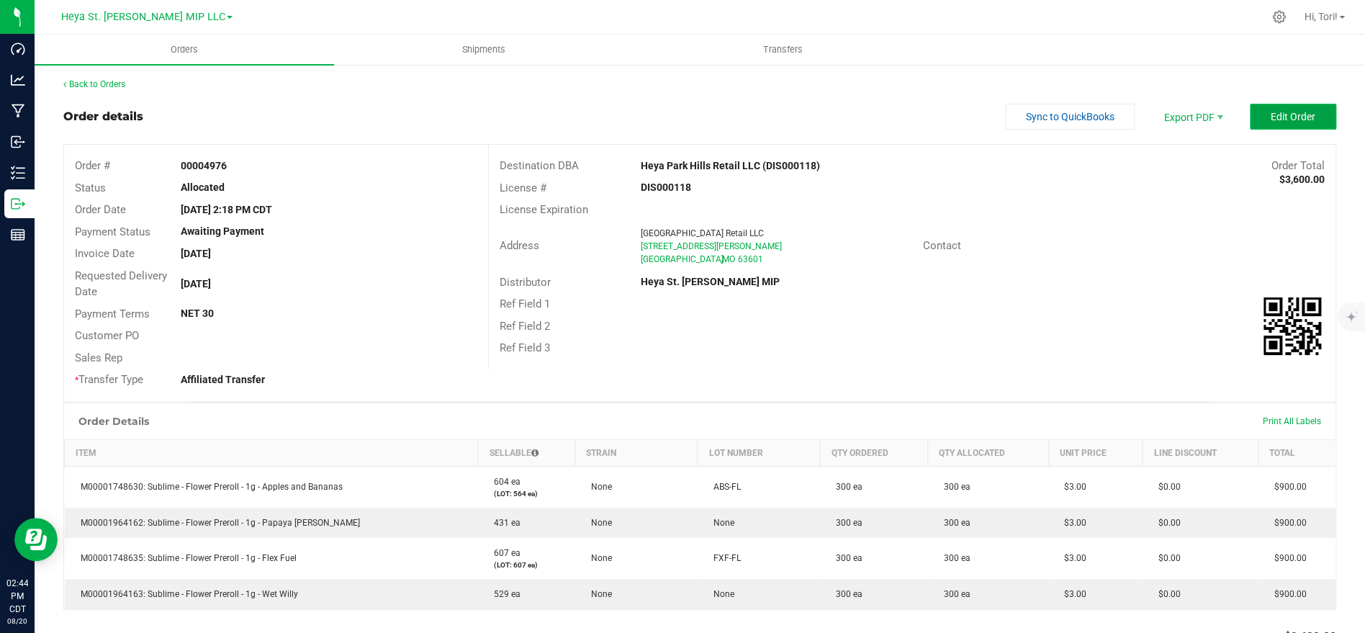
click at [1310, 117] on span "Edit Order" at bounding box center [1293, 117] width 45 height 12
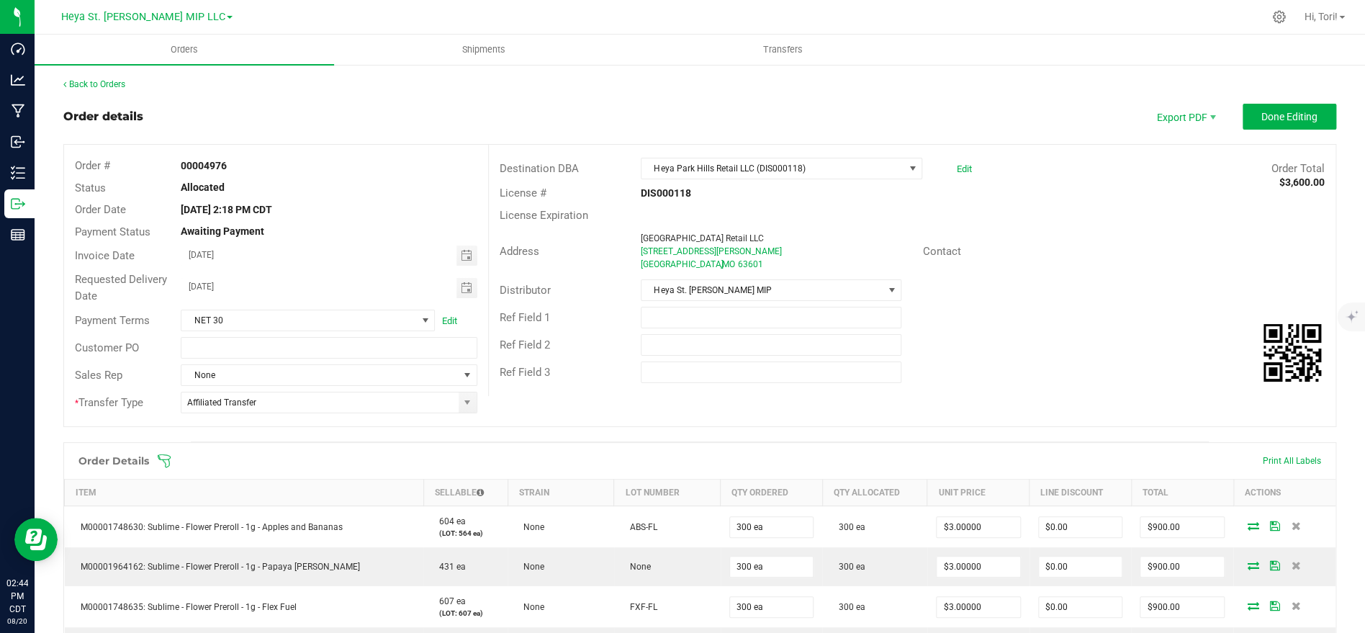
click at [173, 457] on span at bounding box center [793, 461] width 1273 height 14
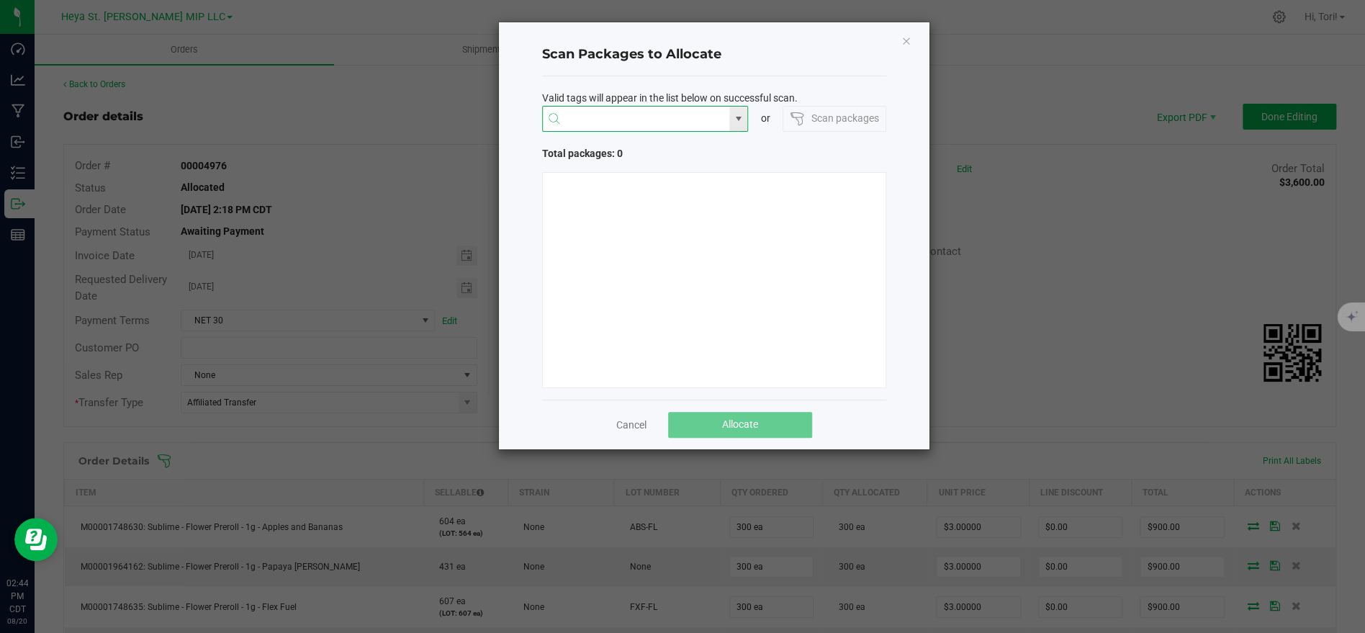
click at [626, 122] on input "NO DATA FOUND" at bounding box center [636, 120] width 187 height 26
click at [647, 140] on li "1A40C03000009CD000004129" at bounding box center [644, 147] width 205 height 24
type input "1A40C03000009CD000004129"
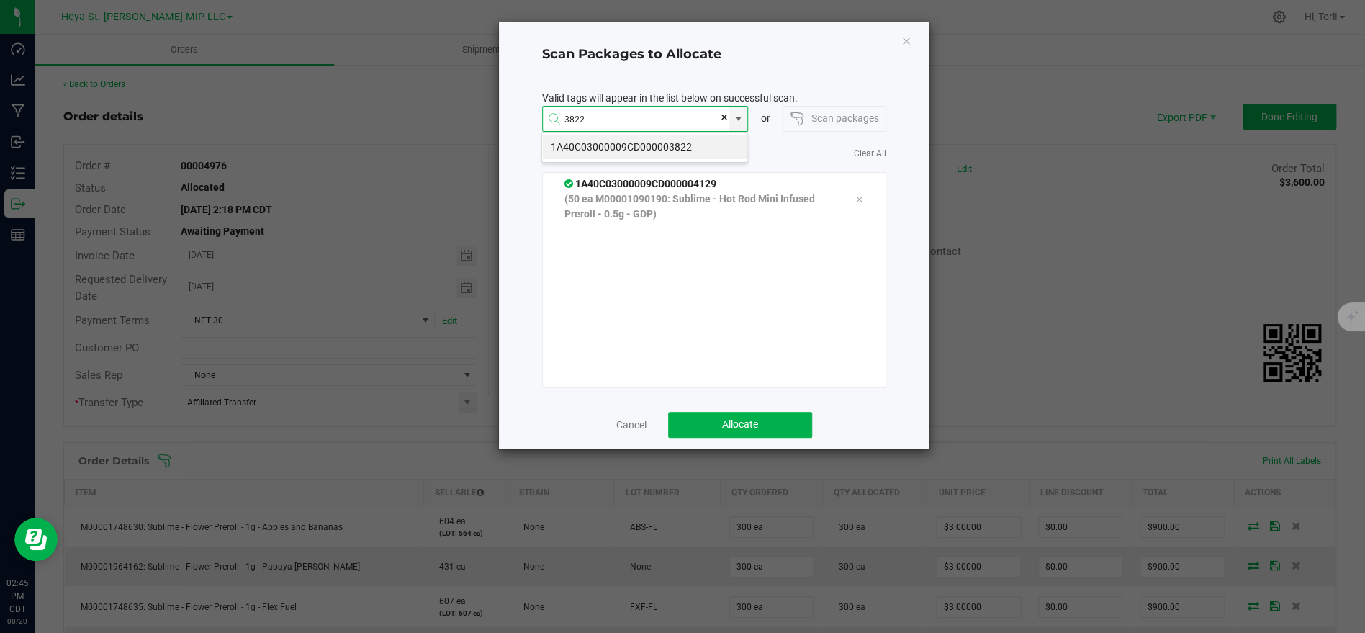
click at [638, 147] on li "1A40C03000009CD000003822" at bounding box center [644, 147] width 205 height 24
type input "1A40C03000009CD000003822"
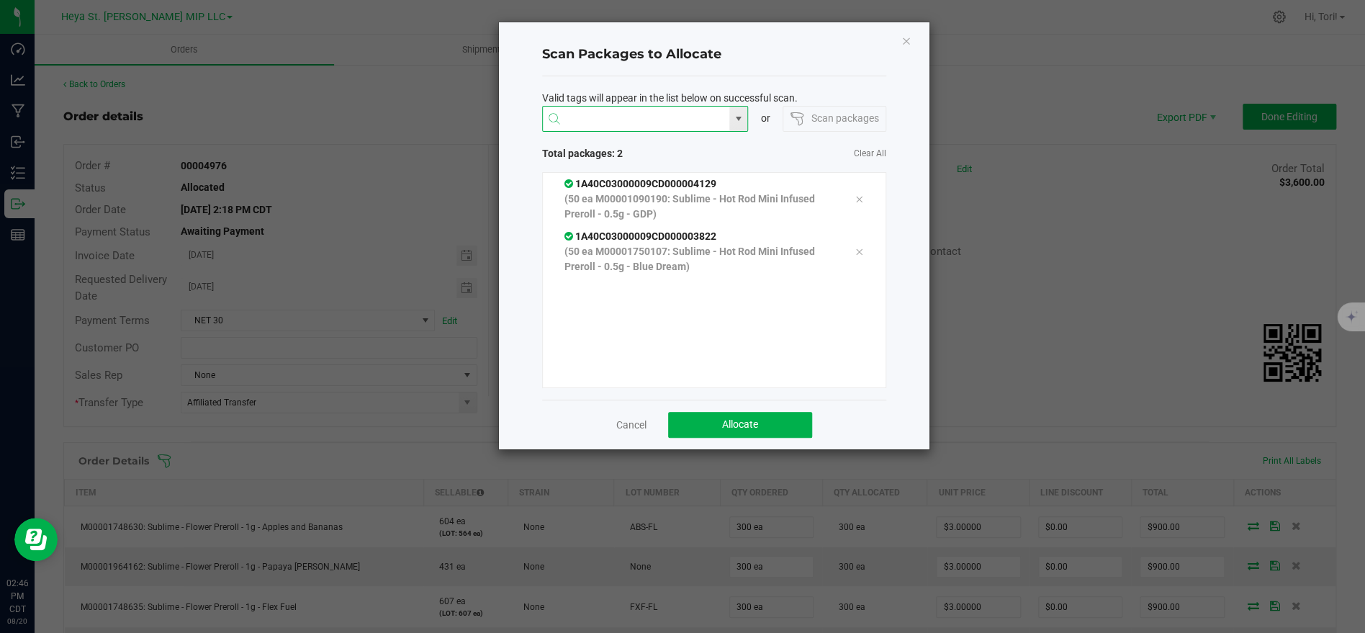
click at [643, 124] on input at bounding box center [636, 120] width 187 height 26
click at [656, 148] on li "1A40C03000009CD000003147" at bounding box center [644, 147] width 205 height 24
type input "1A40C03000009CD000003147"
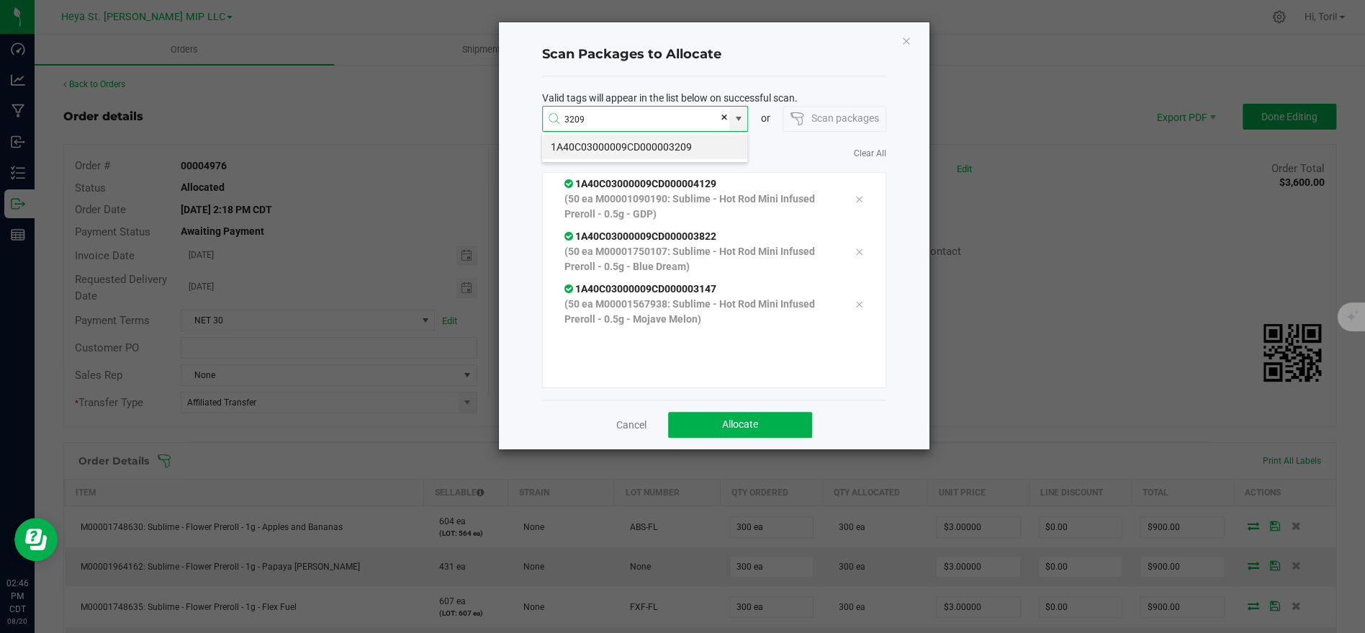
click at [638, 146] on li "1A40C03000009CD000003209" at bounding box center [644, 147] width 205 height 24
type input "1A40C03000009CD000003209"
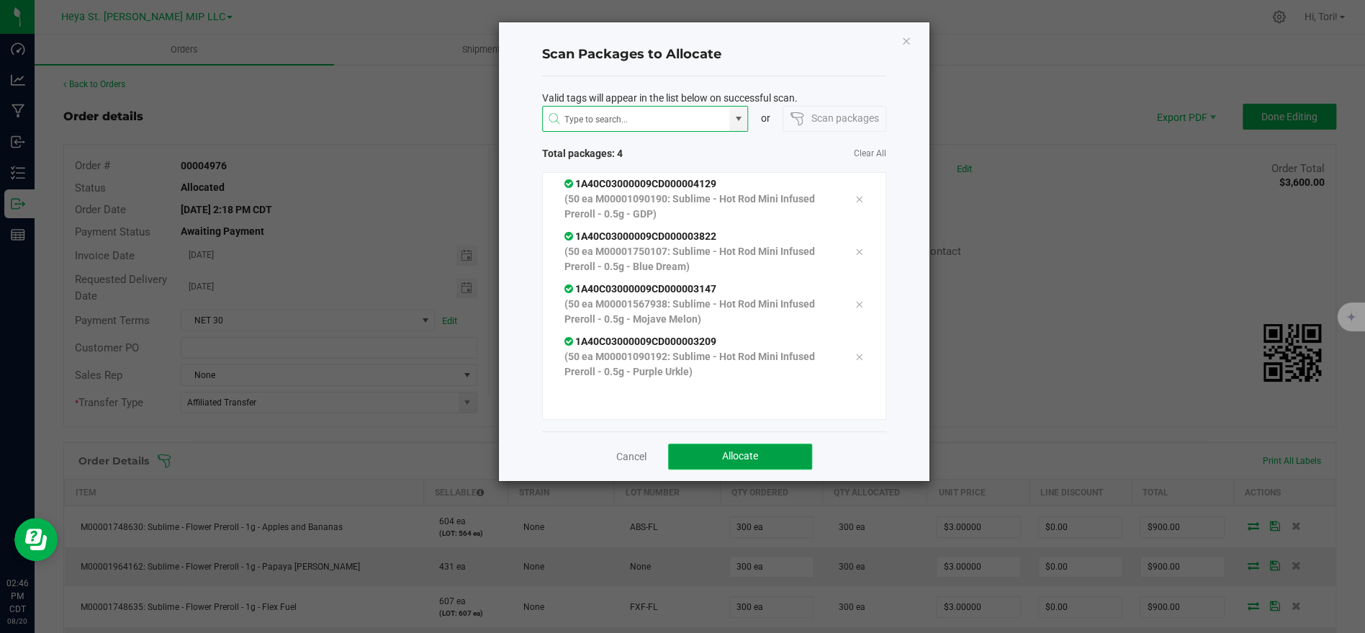
click at [766, 452] on button "Allocate" at bounding box center [740, 456] width 144 height 26
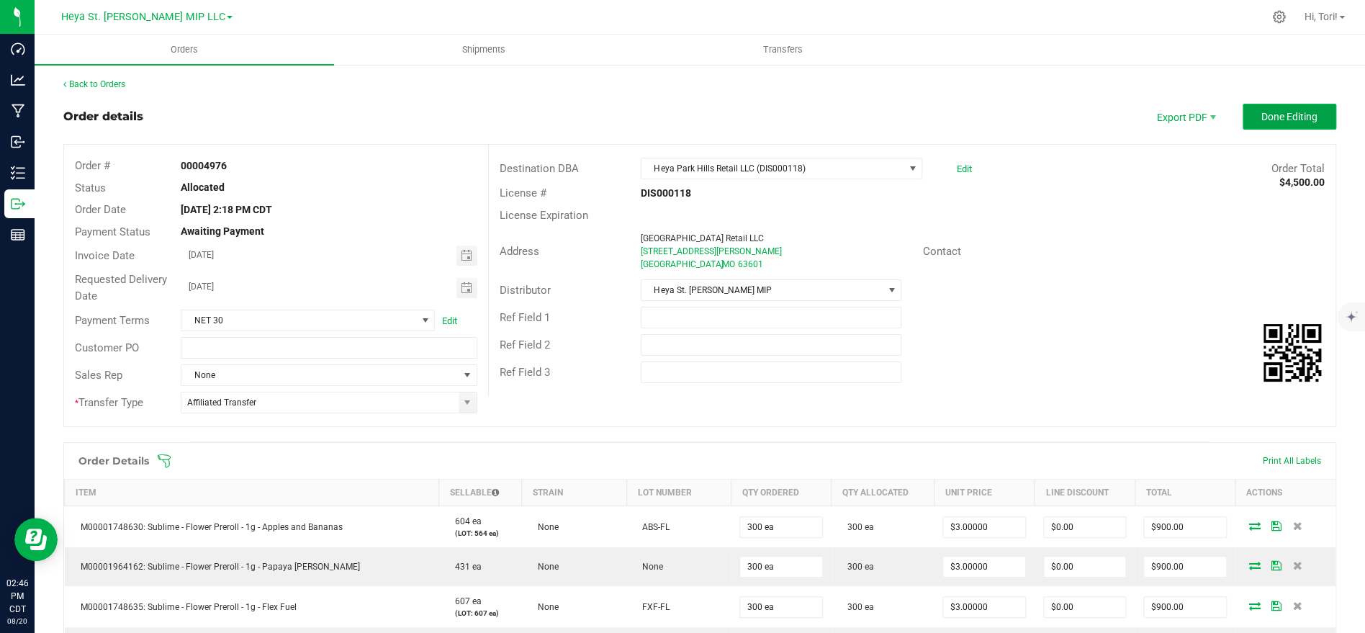
click at [1279, 114] on span "Done Editing" at bounding box center [1289, 117] width 56 height 12
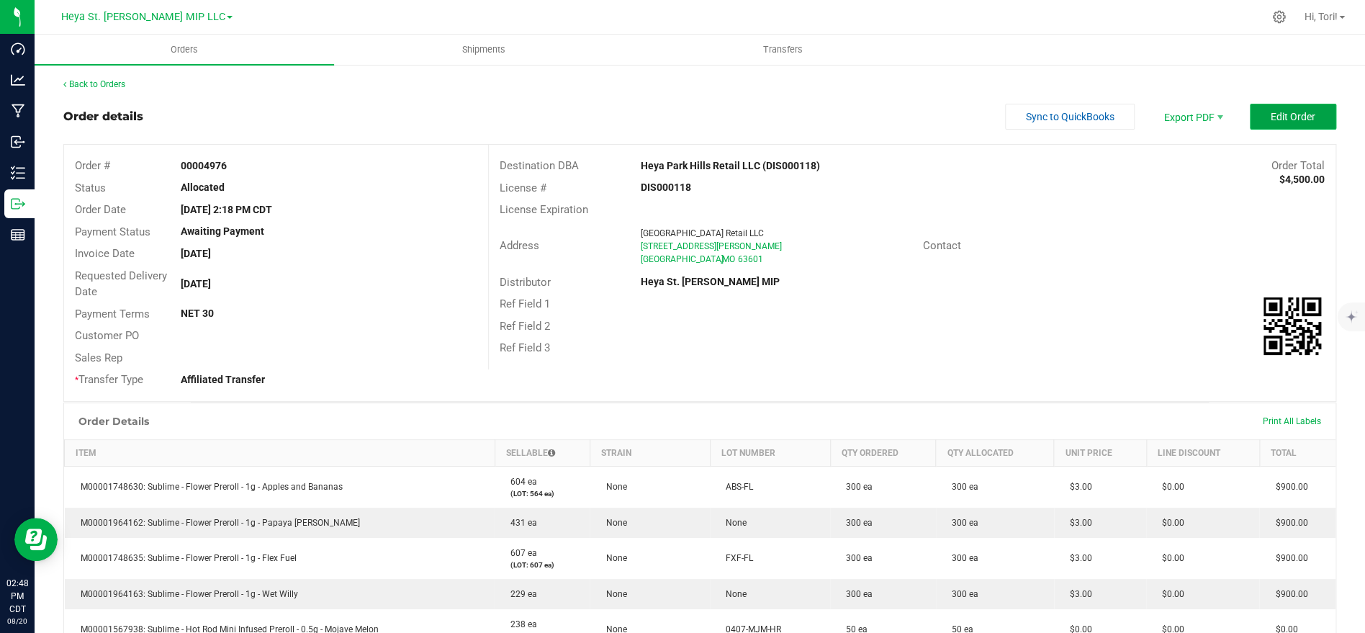
click at [1285, 120] on span "Edit Order" at bounding box center [1293, 117] width 45 height 12
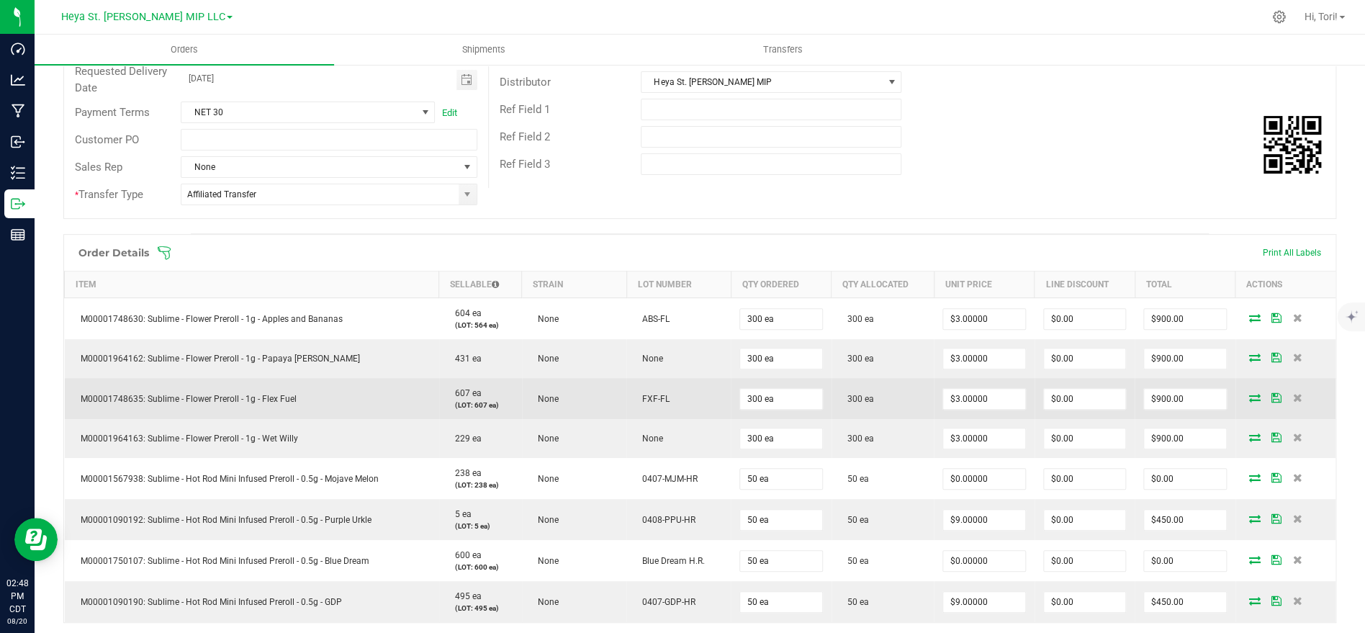
scroll to position [263, 0]
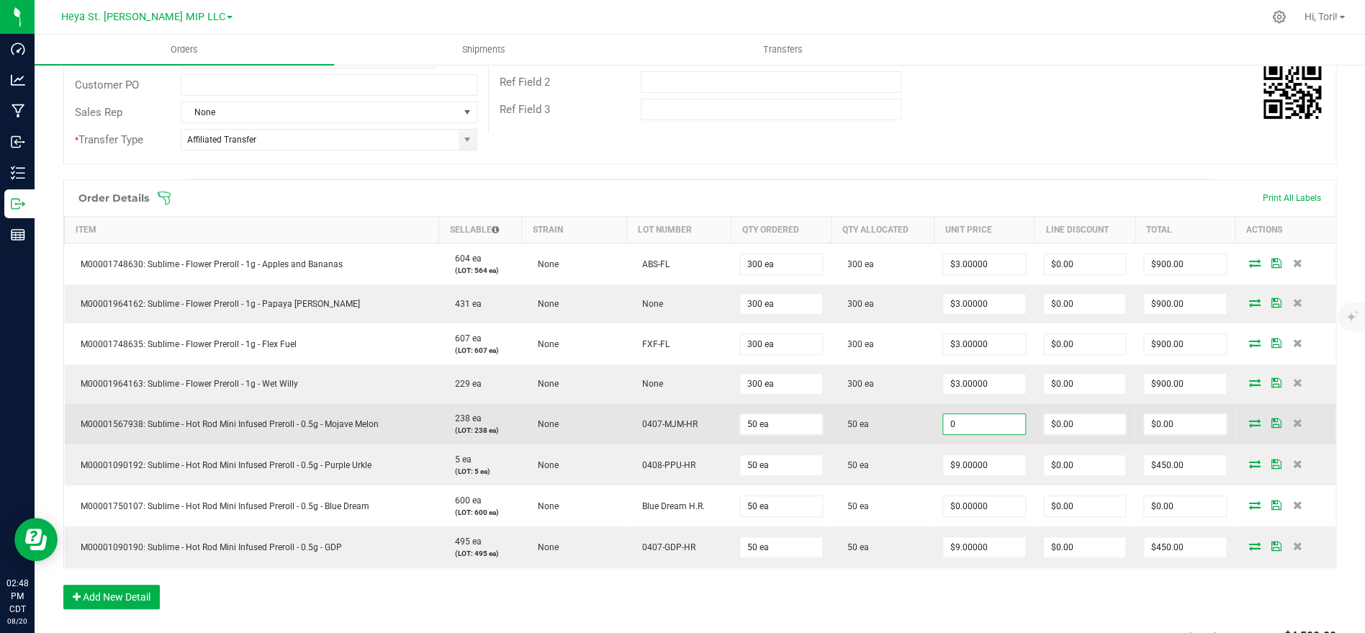
click at [1000, 423] on input "0" at bounding box center [983, 424] width 81 height 20
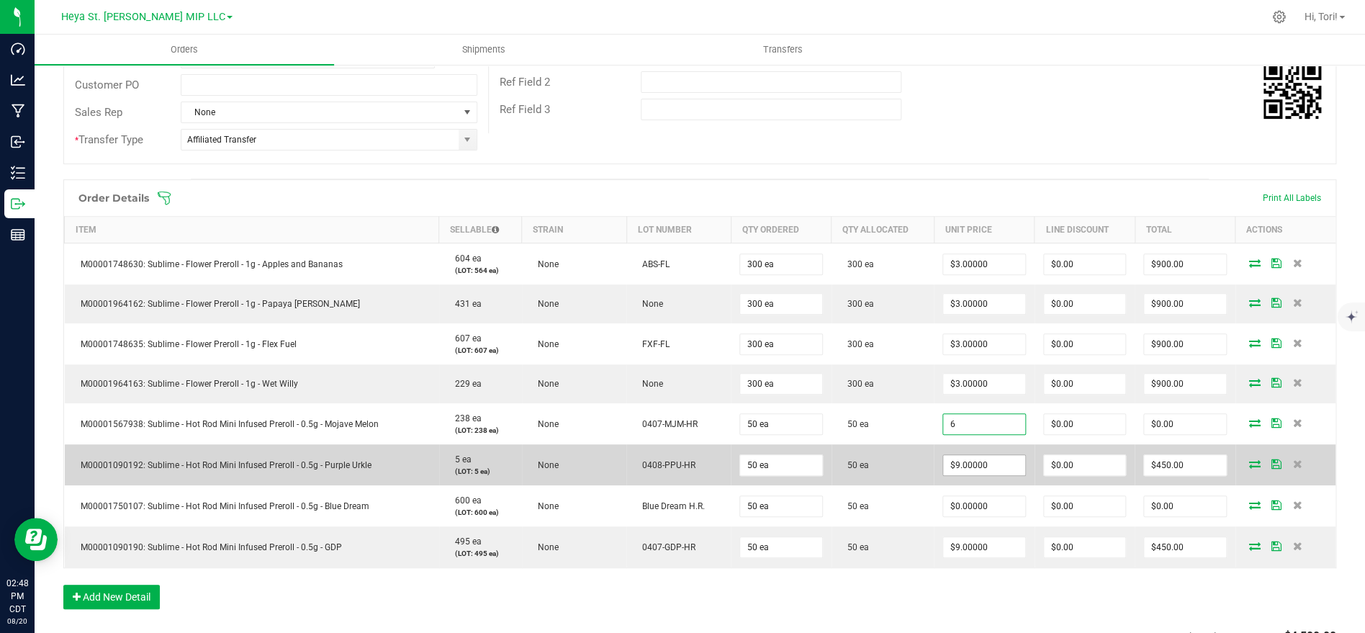
type input "$6.00000"
type input "$300.00"
click at [988, 467] on input "9" at bounding box center [983, 465] width 81 height 20
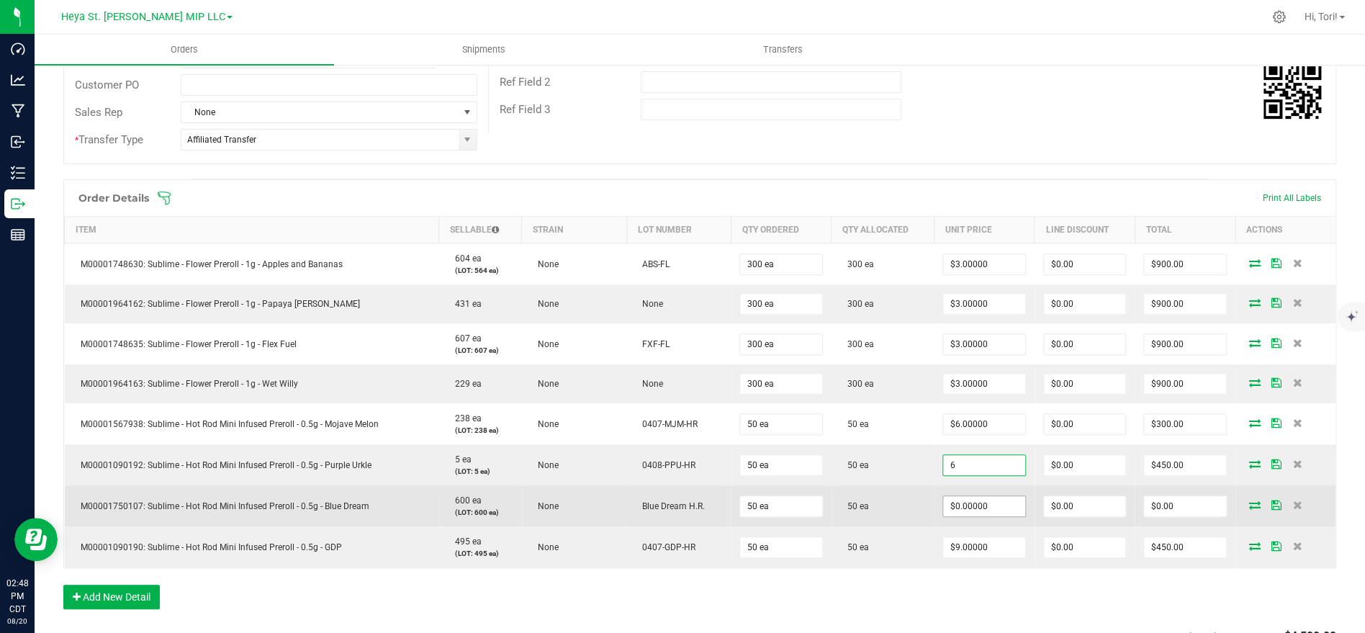
type input "$6.00000"
type input "$300.00"
click at [999, 504] on input "0" at bounding box center [983, 506] width 81 height 20
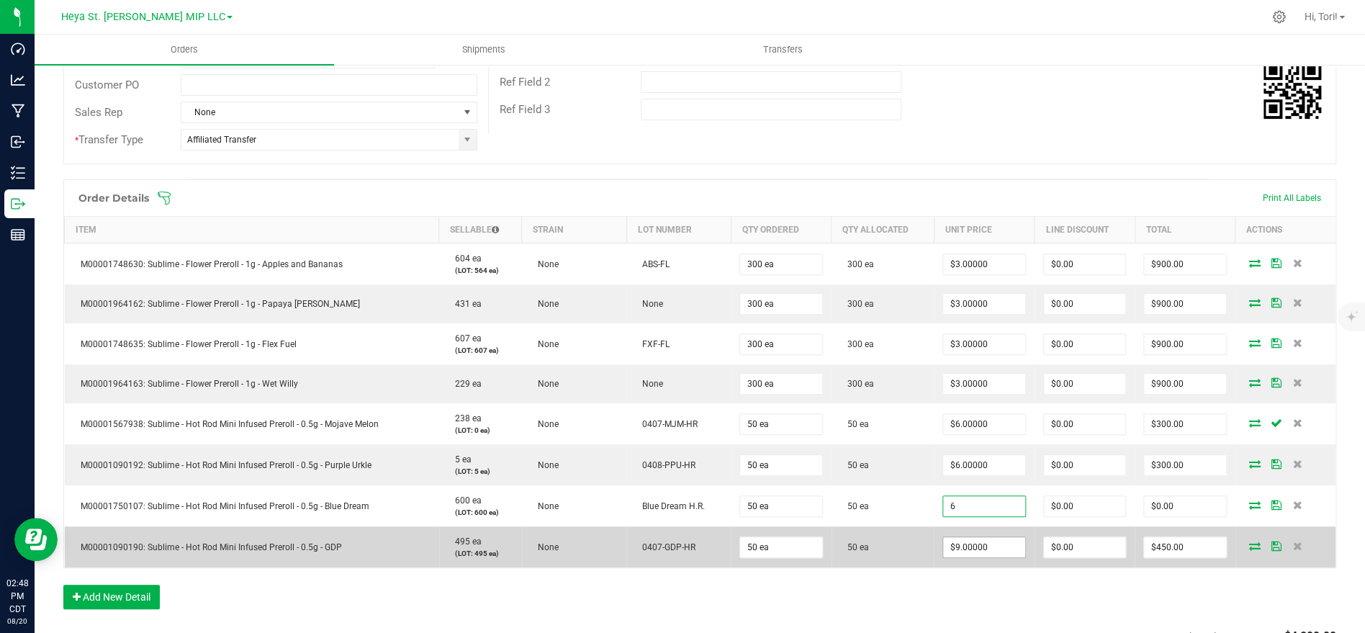
type input "$6.00000"
type input "$300.00"
drag, startPoint x: 1009, startPoint y: 556, endPoint x: 1005, endPoint y: 545, distance: 11.6
click at [1009, 554] on span "$9.00000" at bounding box center [983, 547] width 83 height 22
click at [1005, 544] on input "9" at bounding box center [983, 547] width 81 height 20
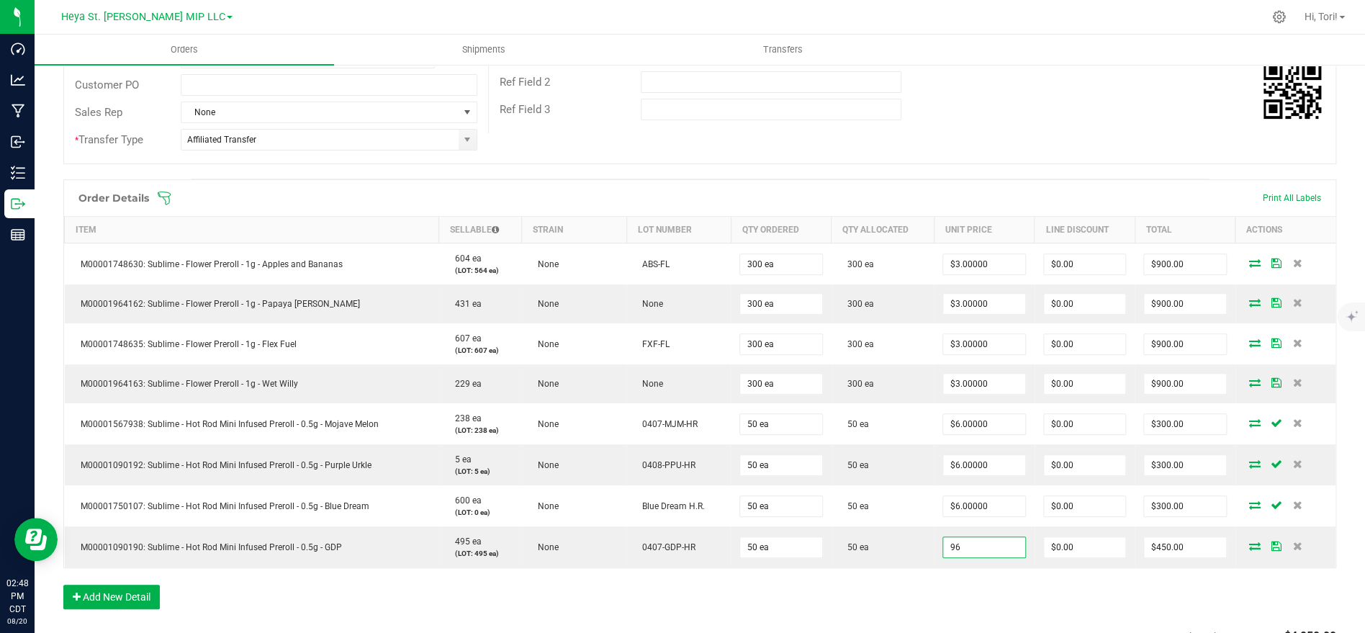
type input "$96.00000"
type input "$4,800.00"
click at [1016, 576] on div "Order Details Print All Labels Item Sellable Strain Lot Number Qty Ordered Qty …" at bounding box center [699, 401] width 1273 height 444
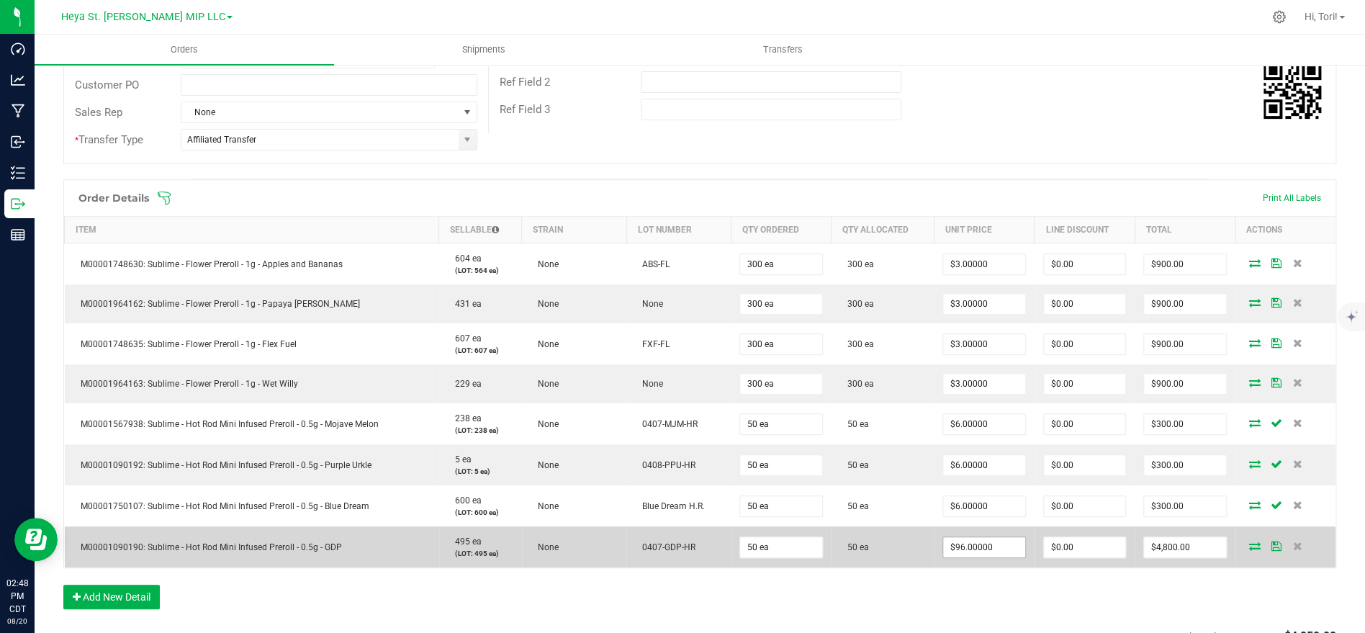
type input "96"
click at [1014, 550] on input "96" at bounding box center [983, 547] width 81 height 20
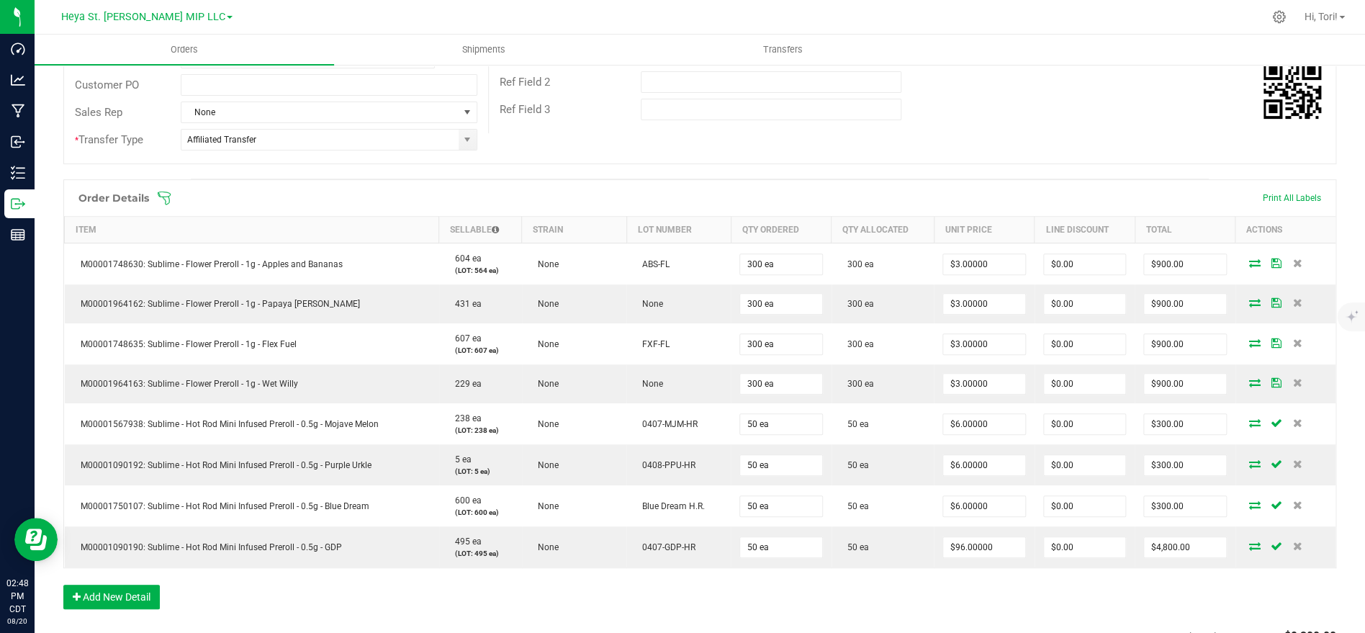
click at [1017, 569] on div "Order Details Print All Labels Item Sellable Strain Lot Number Qty Ordered Qty …" at bounding box center [699, 401] width 1273 height 444
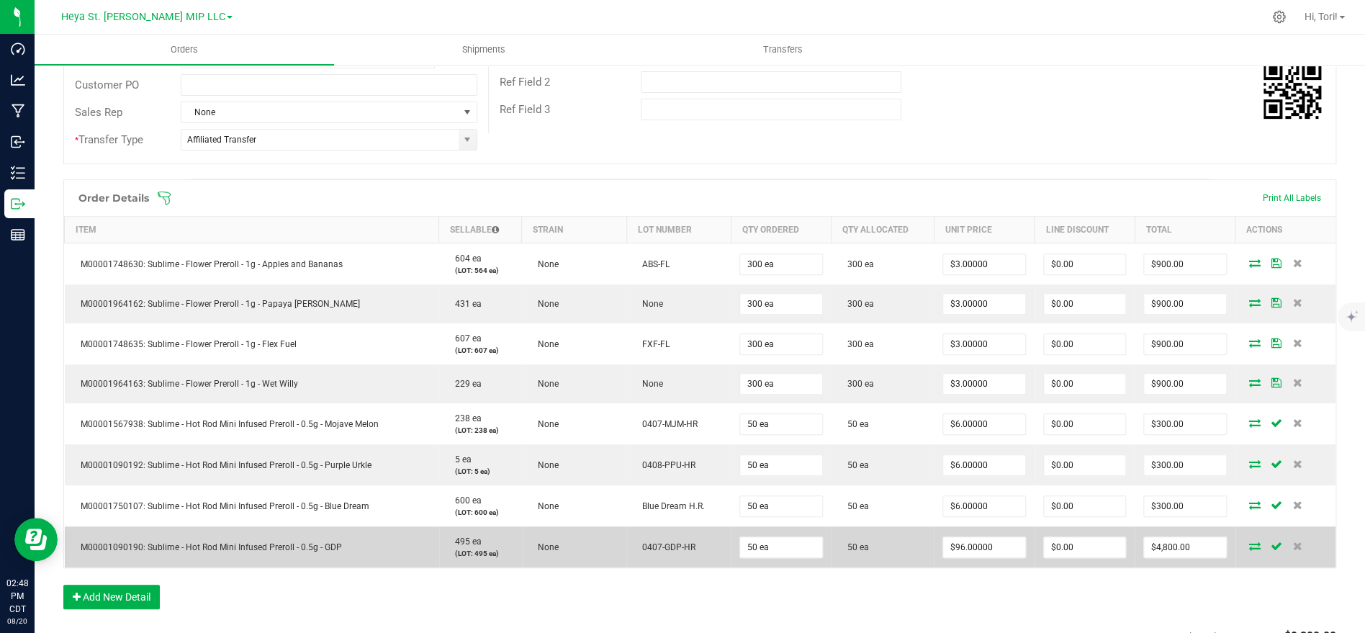
click at [988, 528] on td "$96.00000" at bounding box center [984, 546] width 100 height 41
click at [996, 542] on input "96" at bounding box center [983, 547] width 81 height 20
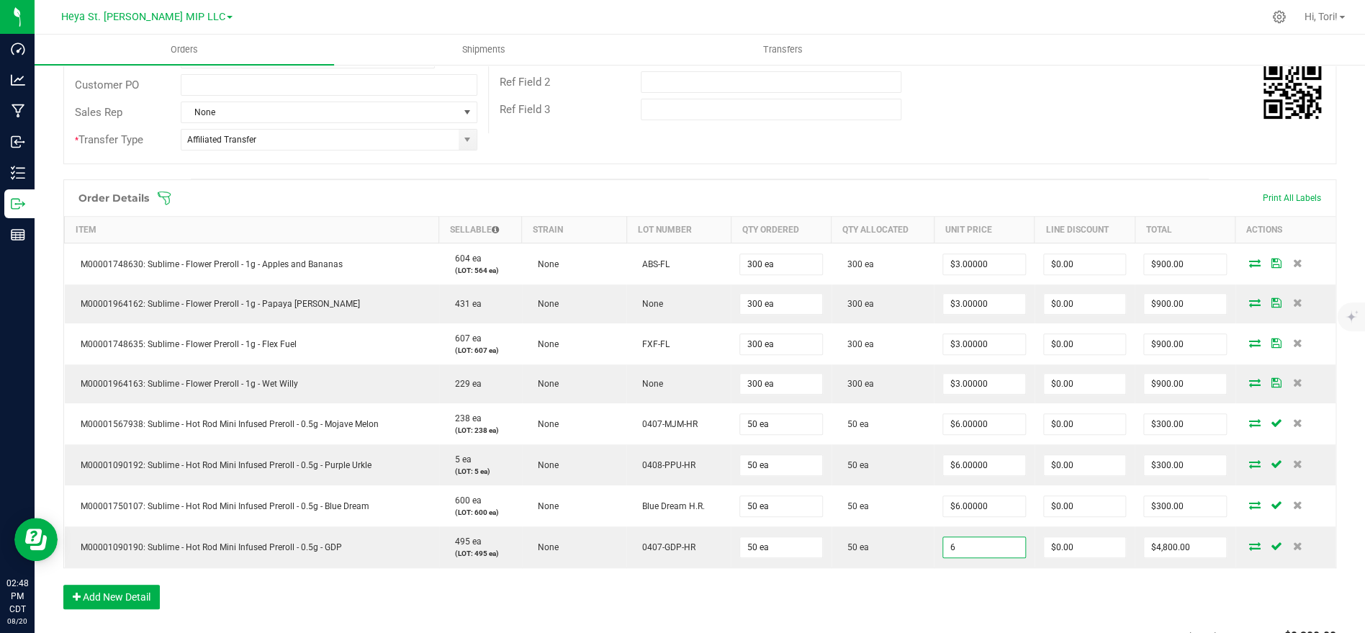
type input "$6.00000"
type input "$300.00"
click at [1007, 578] on div "Order Details Print All Labels Item Sellable Strain Lot Number Qty Ordered Qty …" at bounding box center [699, 401] width 1273 height 444
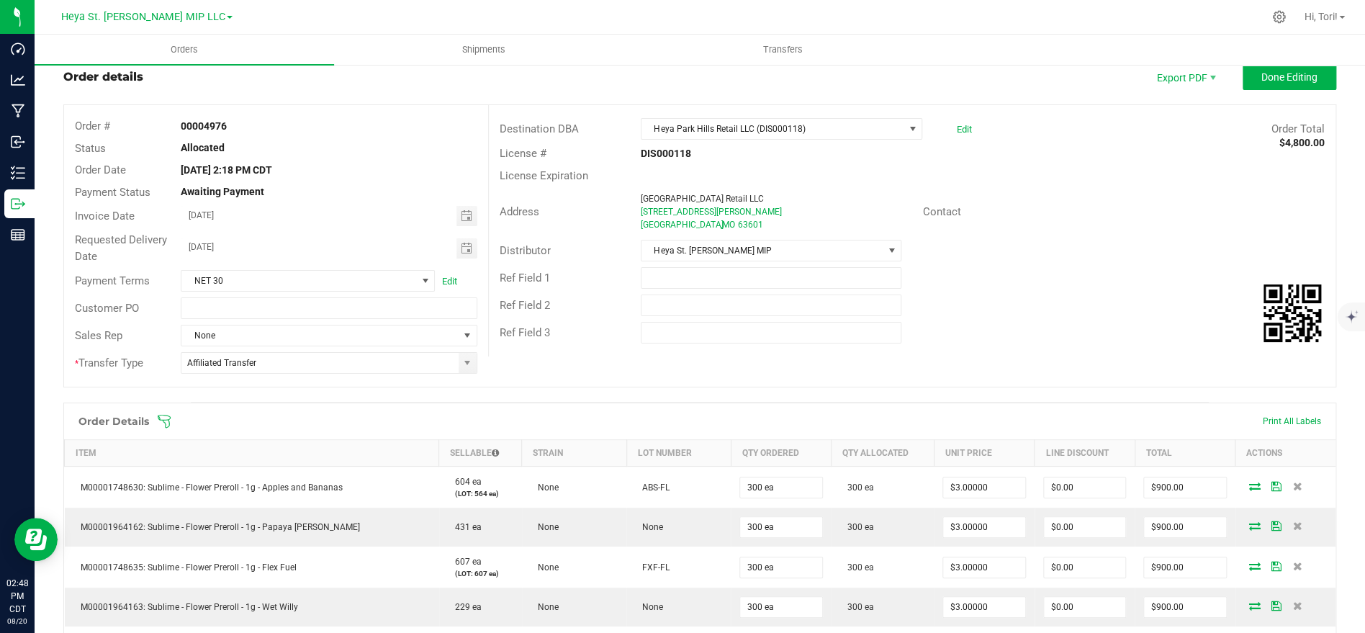
scroll to position [0, 0]
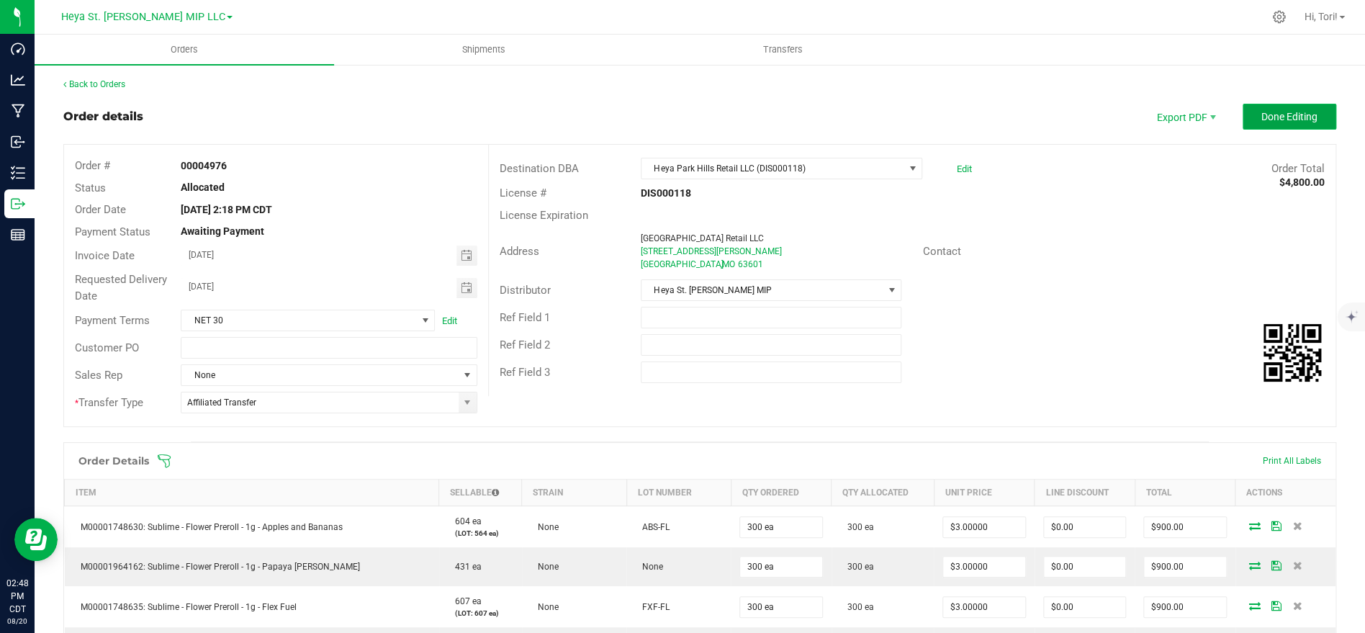
click at [1276, 122] on button "Done Editing" at bounding box center [1290, 117] width 94 height 26
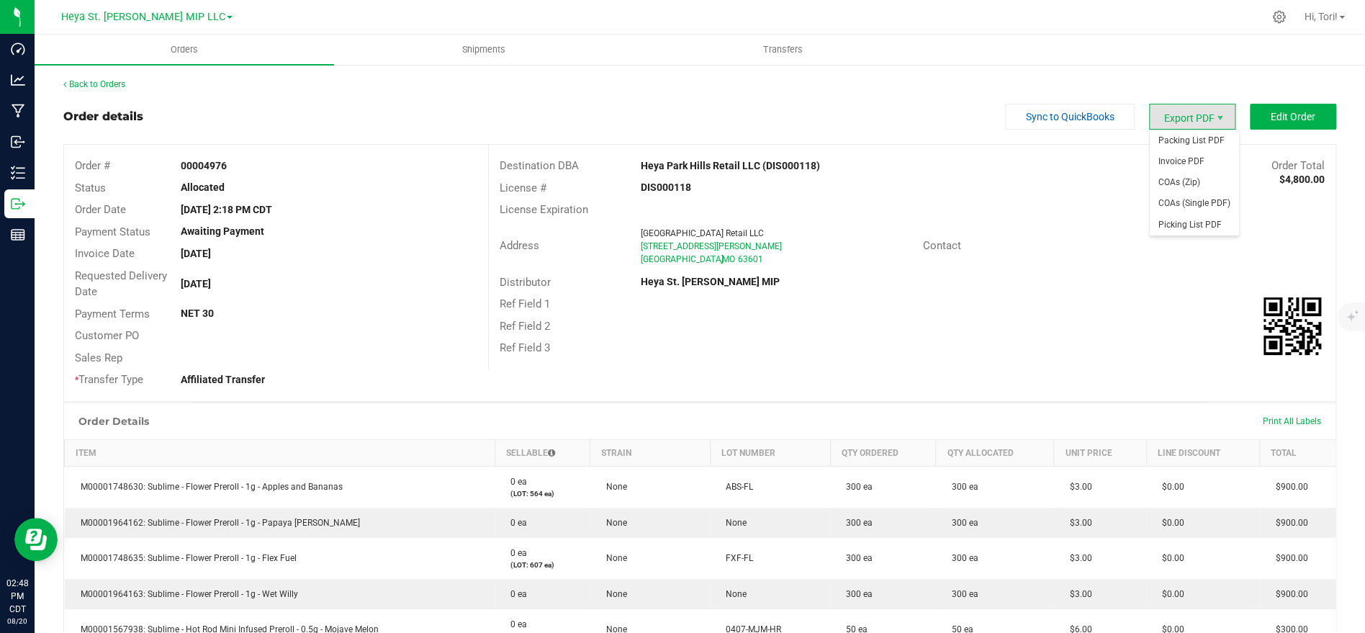
click at [1212, 111] on span "Export PDF" at bounding box center [1192, 117] width 86 height 26
click at [1187, 158] on span "Invoice PDF" at bounding box center [1194, 161] width 89 height 21
click at [94, 85] on link "Back to Orders" at bounding box center [94, 84] width 62 height 10
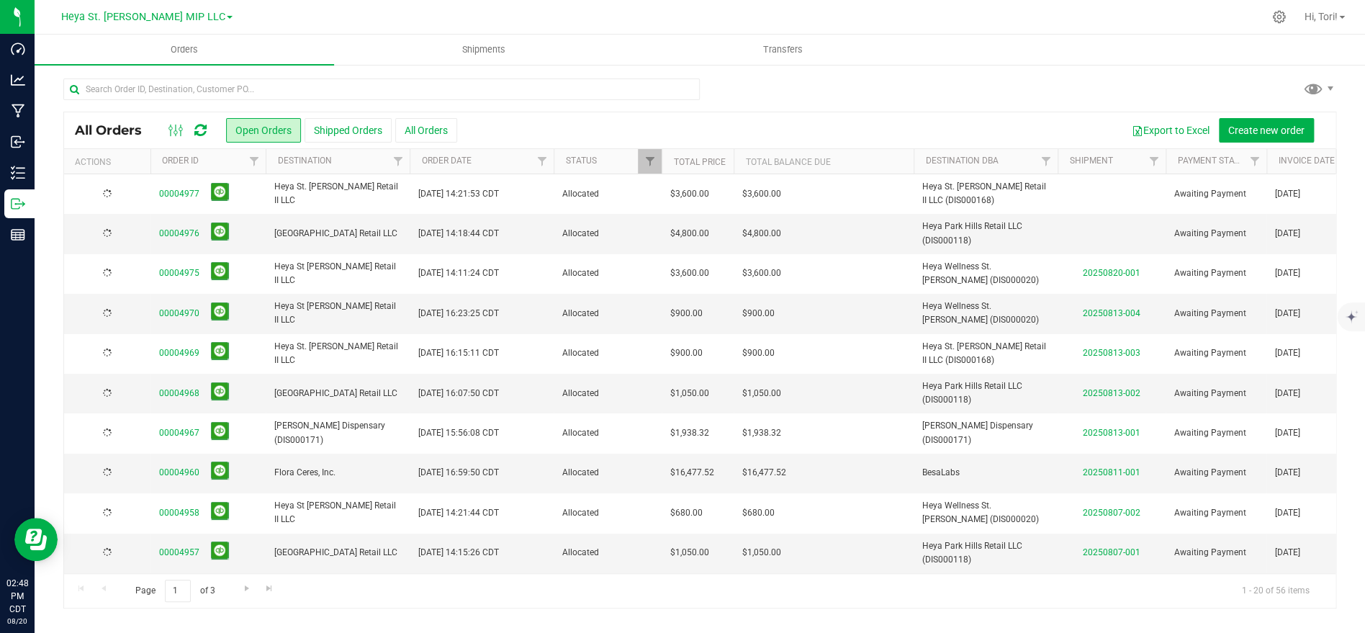
click at [767, 225] on td "$4,800.00" at bounding box center [824, 234] width 180 height 40
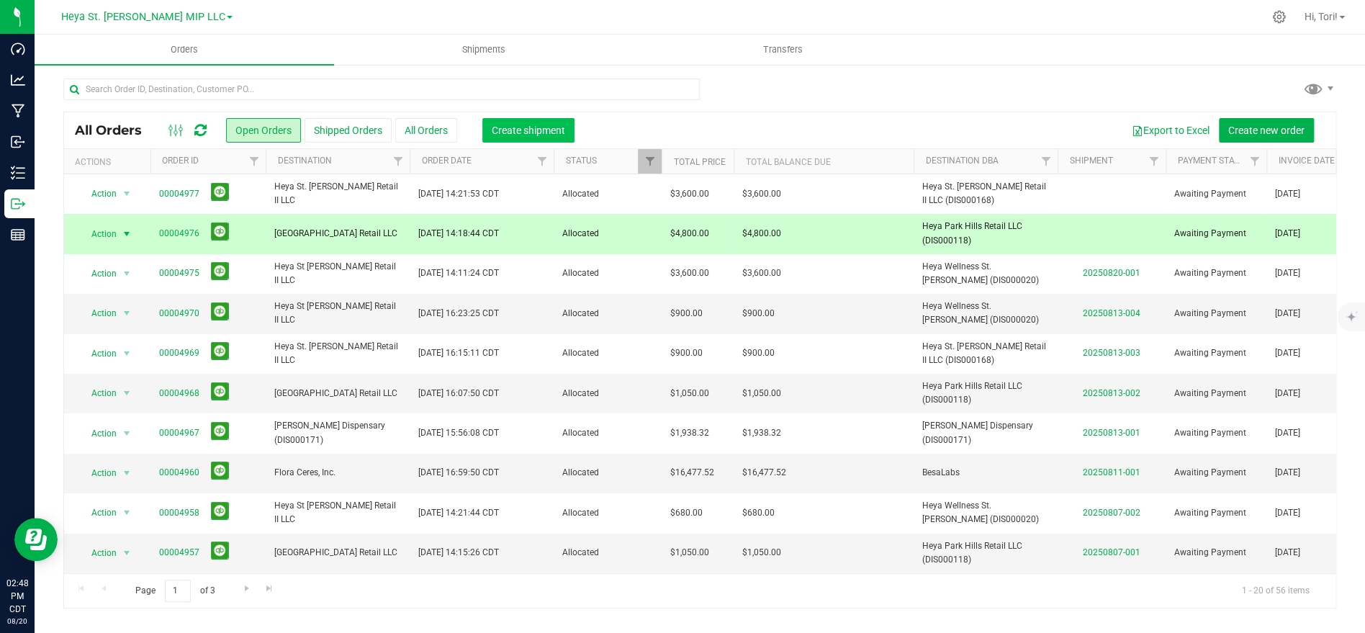
click at [558, 125] on span "Create shipment" at bounding box center [528, 131] width 73 height 12
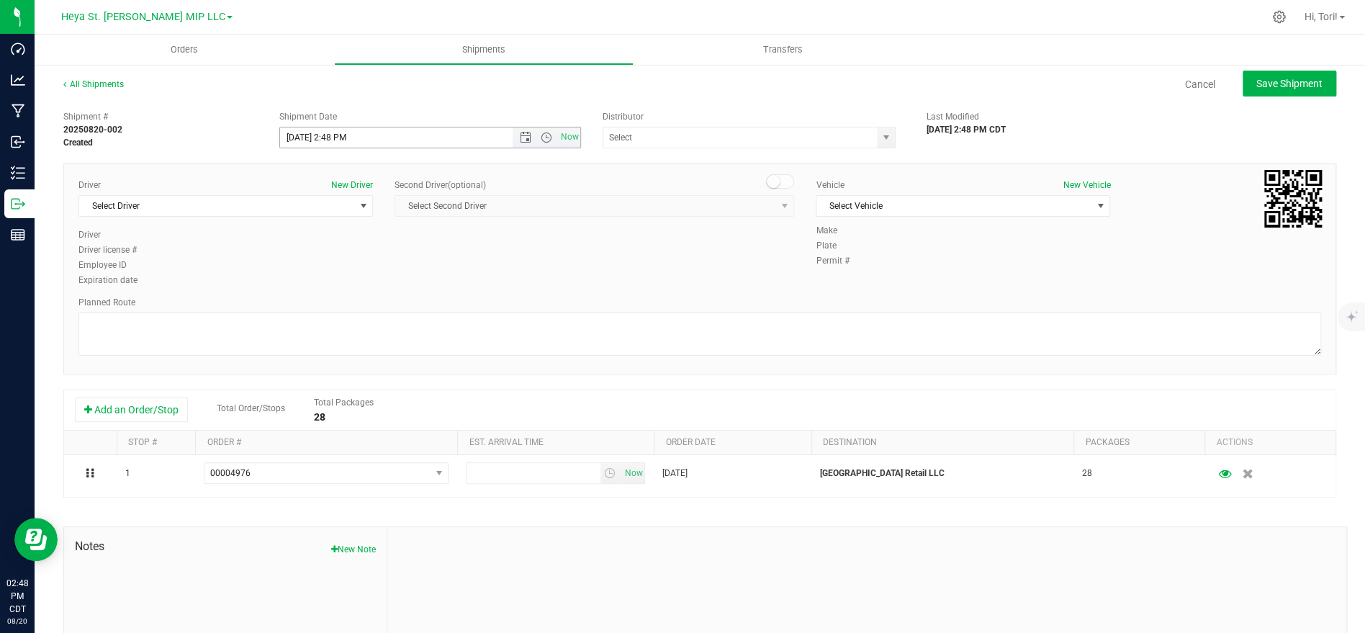
click at [473, 138] on input "8/20/2025 2:48 PM" at bounding box center [409, 137] width 258 height 20
click at [526, 134] on span "Open the date view" at bounding box center [526, 138] width 12 height 12
click at [377, 279] on link "21" at bounding box center [376, 284] width 21 height 22
drag, startPoint x: 385, startPoint y: 138, endPoint x: 337, endPoint y: 135, distance: 48.3
click at [334, 132] on input "8/21/2025 2:48 PM" at bounding box center [409, 137] width 258 height 20
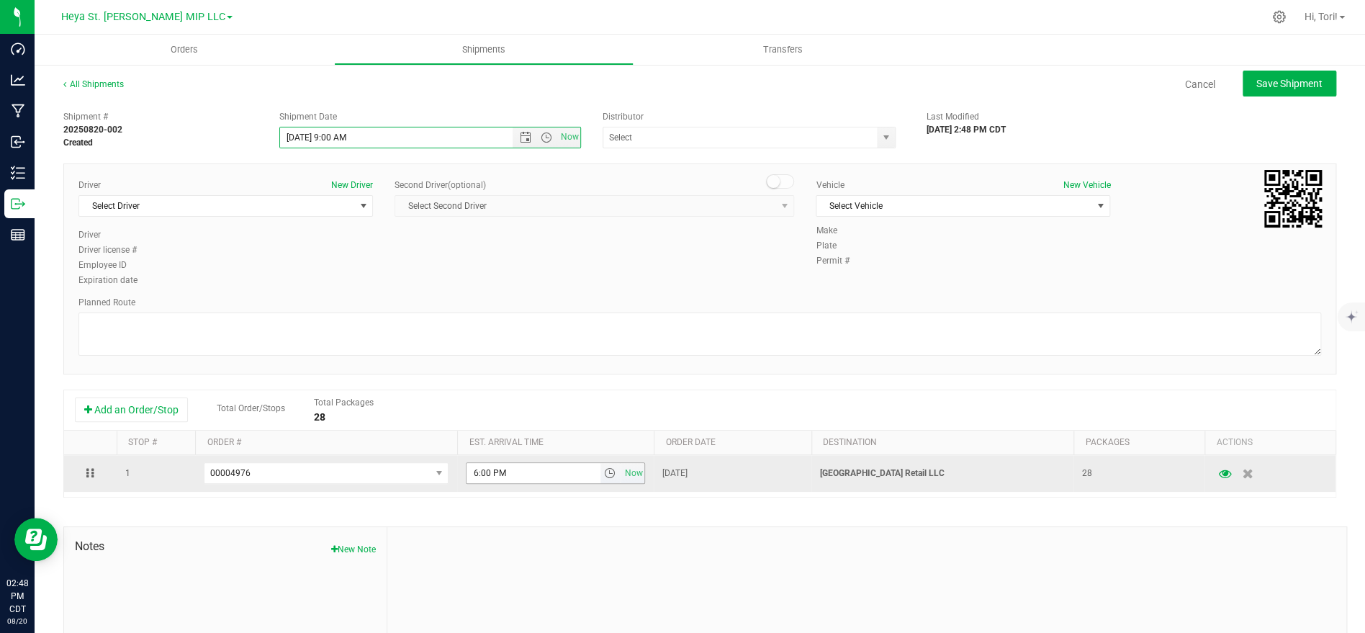
type input "[DATE] 9:00 AM"
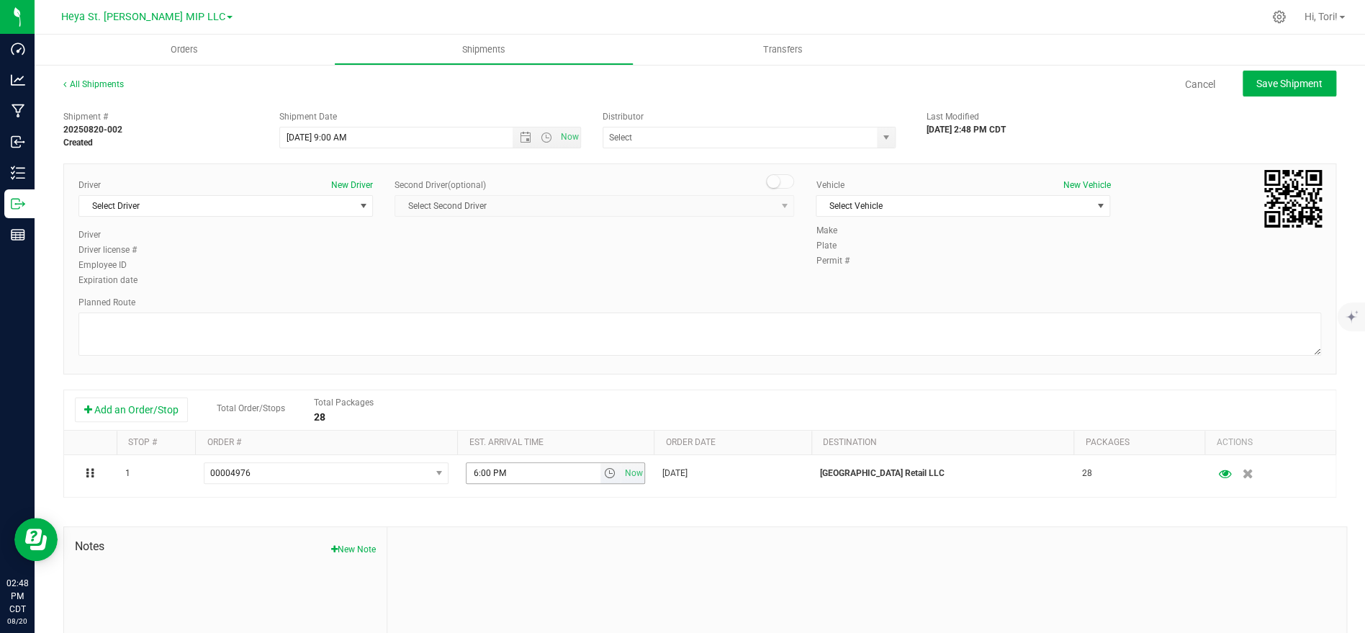
click at [522, 467] on input "6:00 PM" at bounding box center [533, 473] width 133 height 20
type input "10:45 AM"
click at [566, 362] on div "Driver New Driver Select Driver Select Driver Duane Bochantin Connor Cervantes …" at bounding box center [699, 268] width 1273 height 211
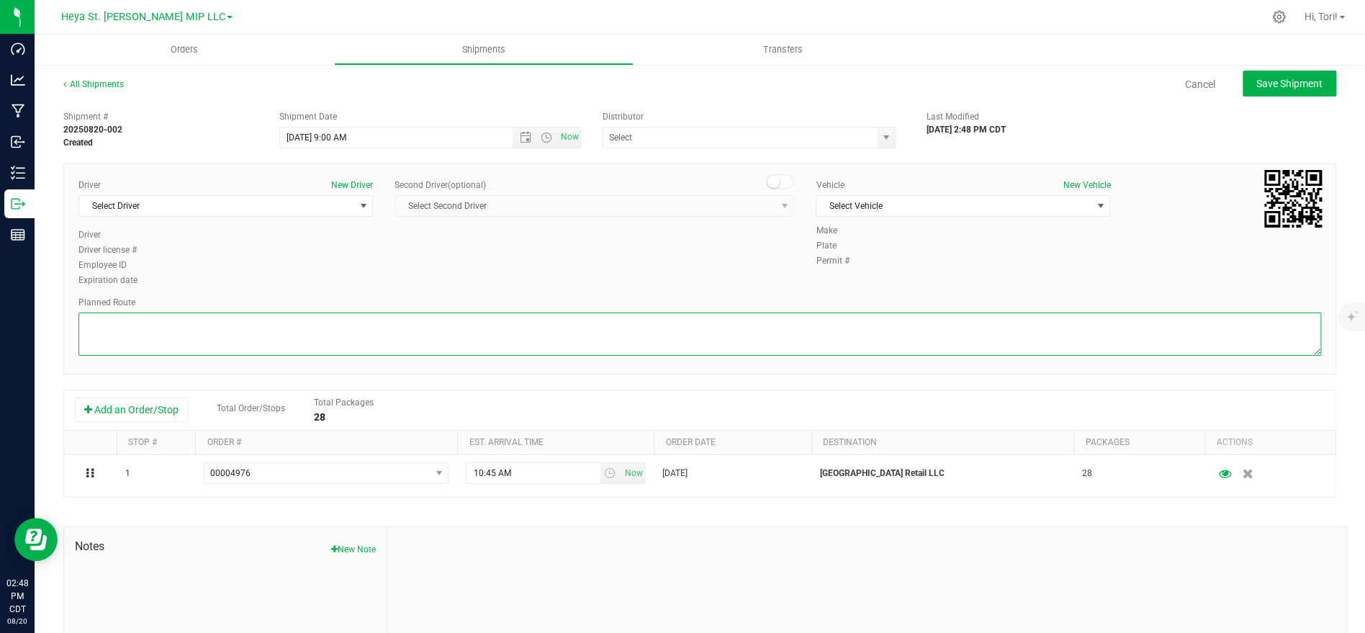
click at [533, 330] on textarea at bounding box center [699, 333] width 1243 height 43
click at [408, 328] on textarea at bounding box center [699, 333] width 1243 height 43
paste textarea "Get on I-70 W in [GEOGRAPHIC_DATA] from [GEOGRAPHIC_DATA] and Exit 235A Follow …"
type textarea "Get on I-70 W in [GEOGRAPHIC_DATA] from [GEOGRAPHIC_DATA] and Exit 235A Follow …"
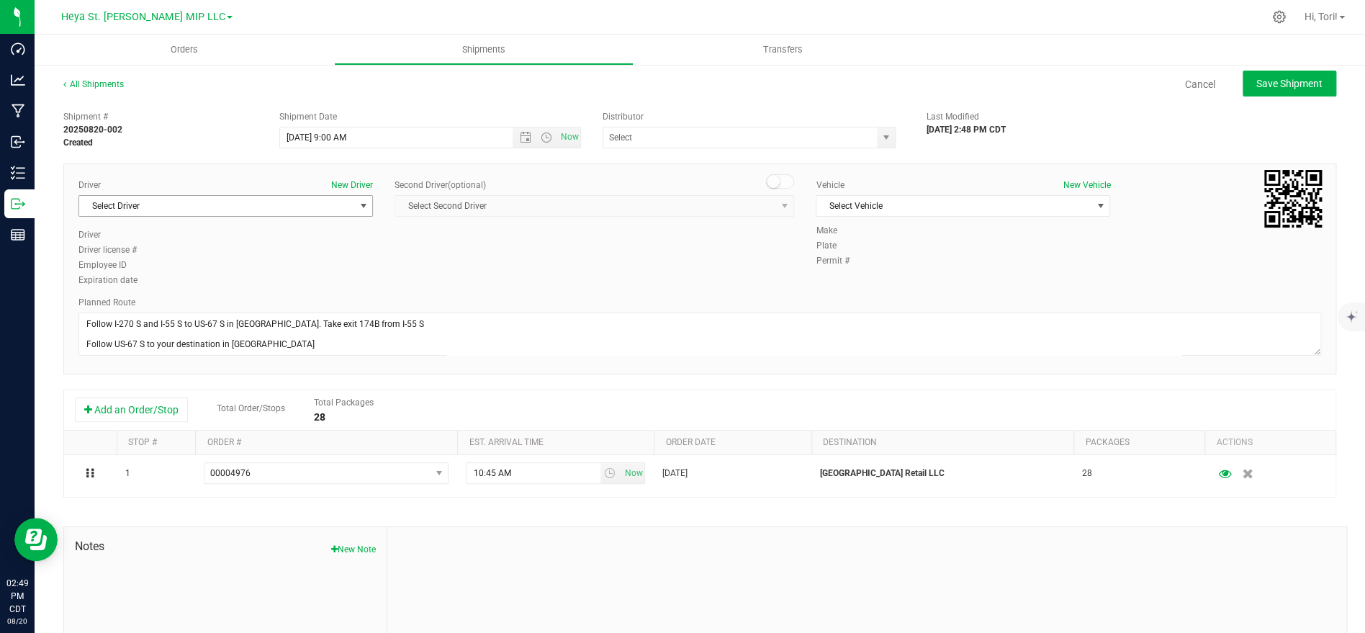
click at [349, 200] on span "Select Driver" at bounding box center [216, 206] width 275 height 20
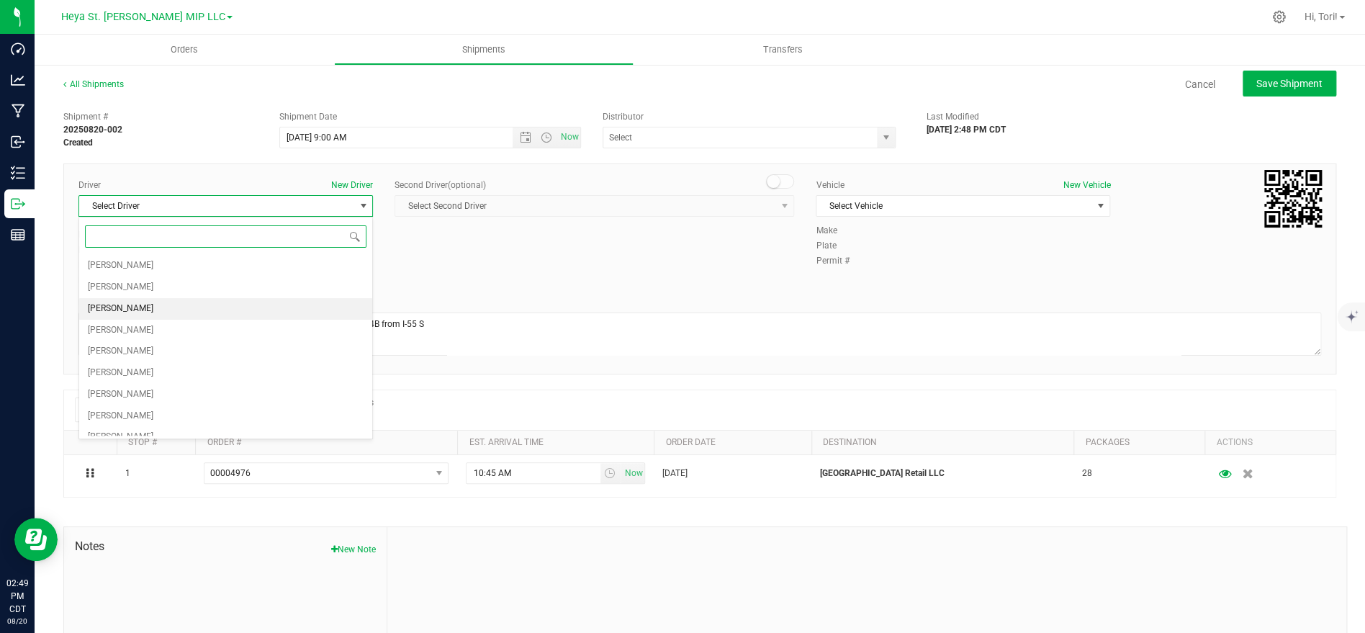
click at [211, 305] on li "[PERSON_NAME]" at bounding box center [225, 309] width 293 height 22
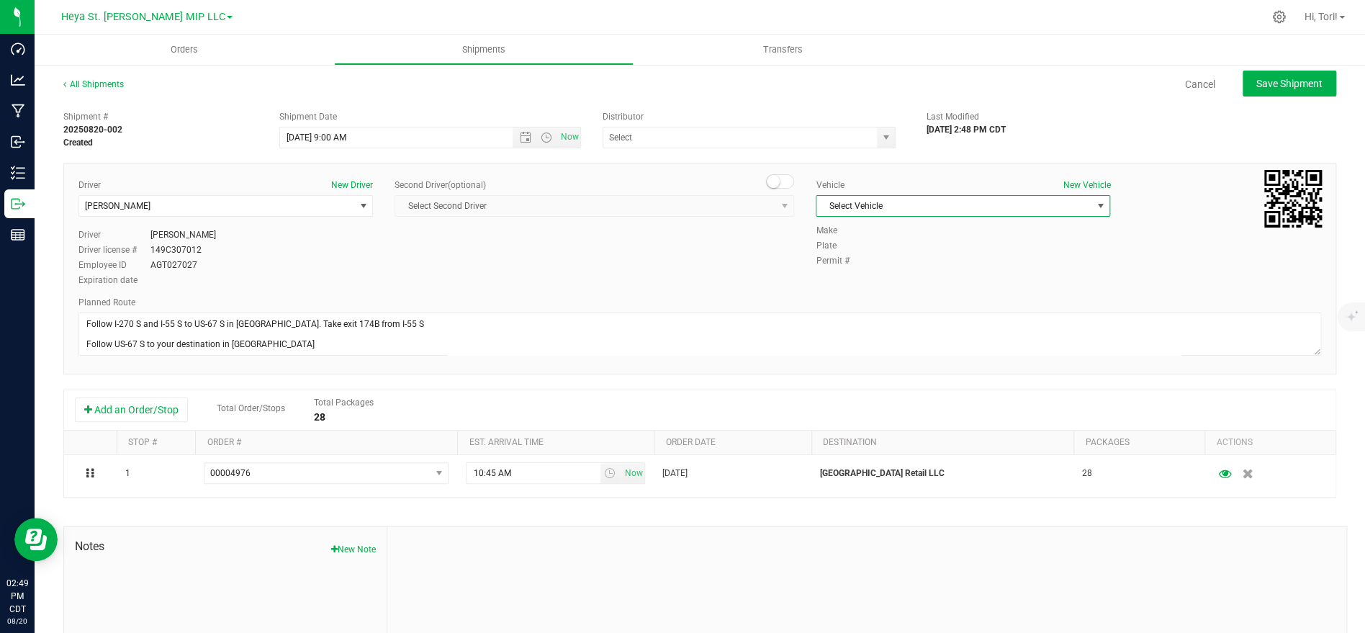
click at [874, 211] on span "Select Vehicle" at bounding box center [953, 206] width 275 height 20
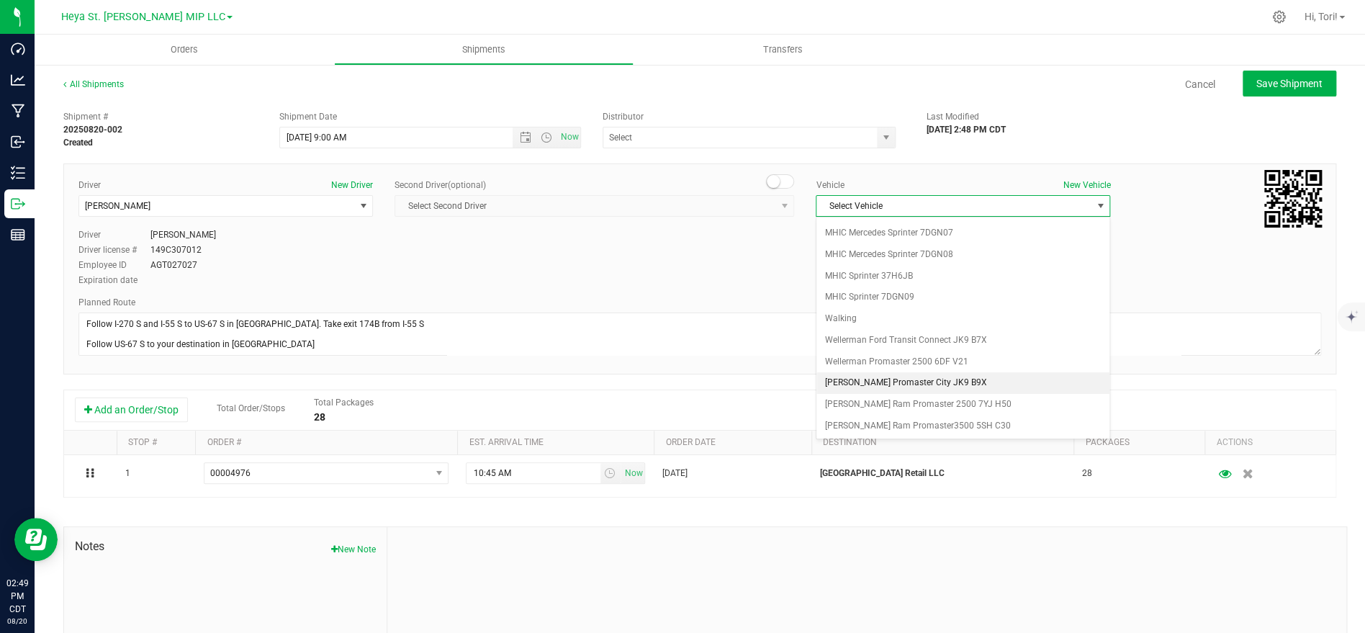
scroll to position [0, 0]
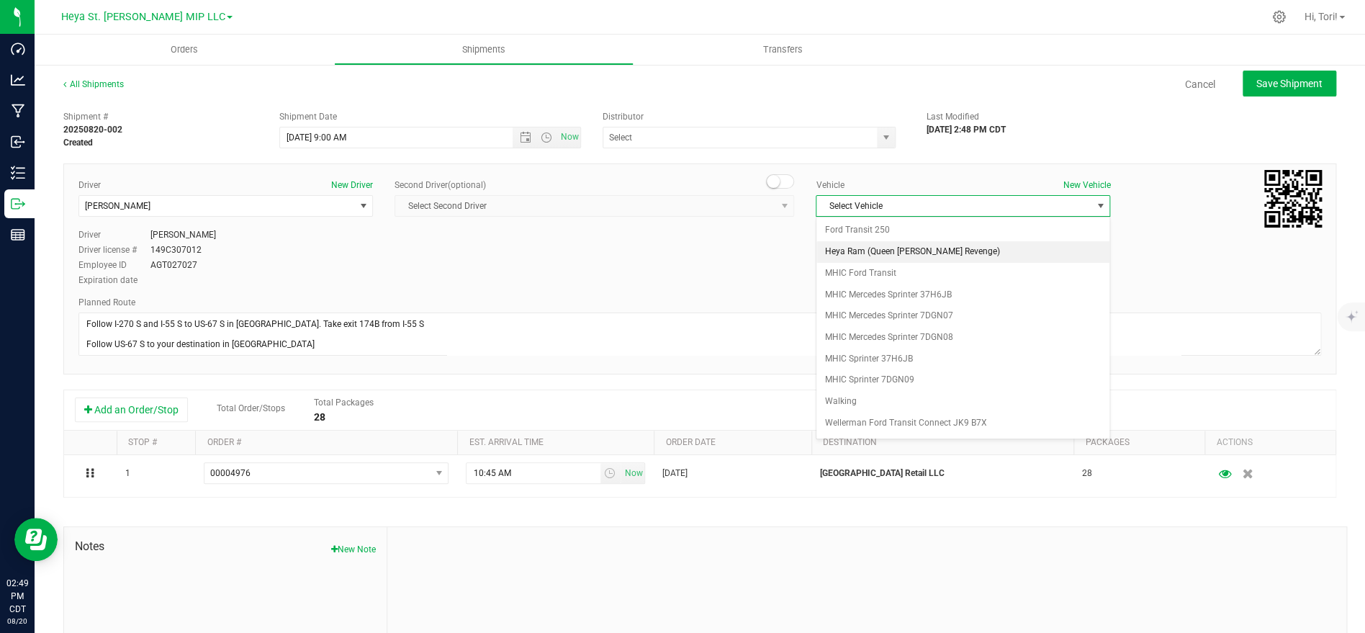
click at [936, 253] on li "Heya Ram (Queen [PERSON_NAME] Revenge)" at bounding box center [962, 252] width 293 height 22
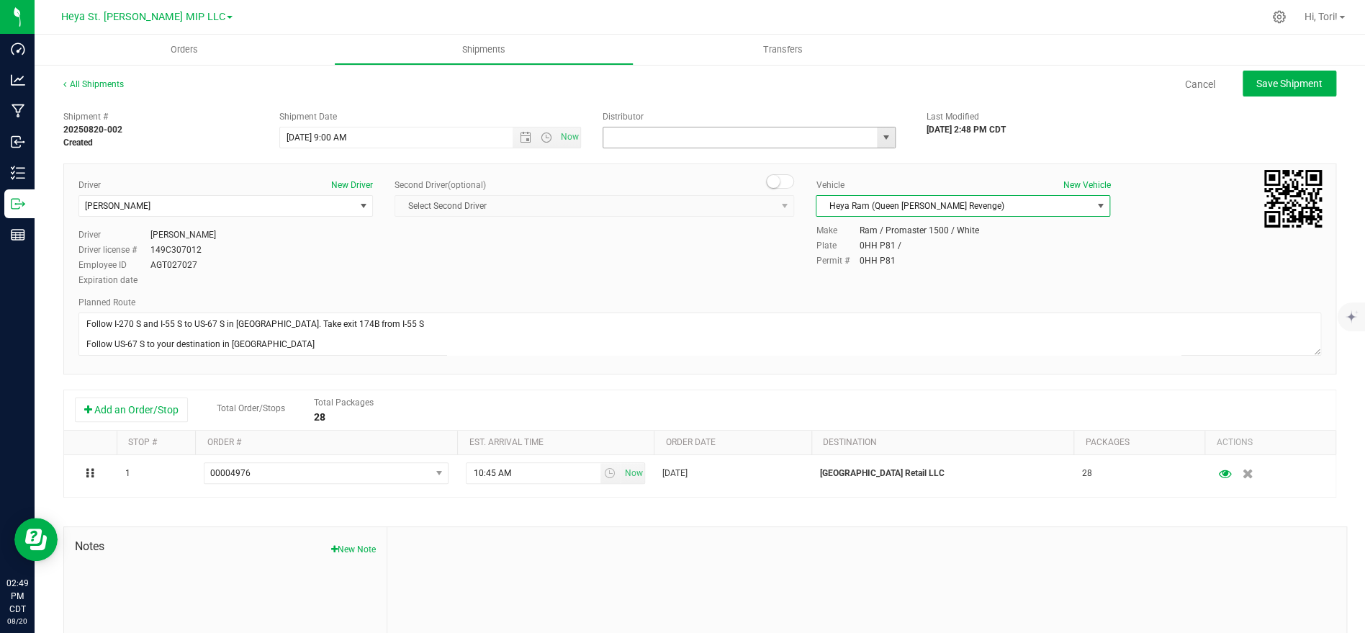
click at [654, 140] on input "text" at bounding box center [736, 137] width 266 height 20
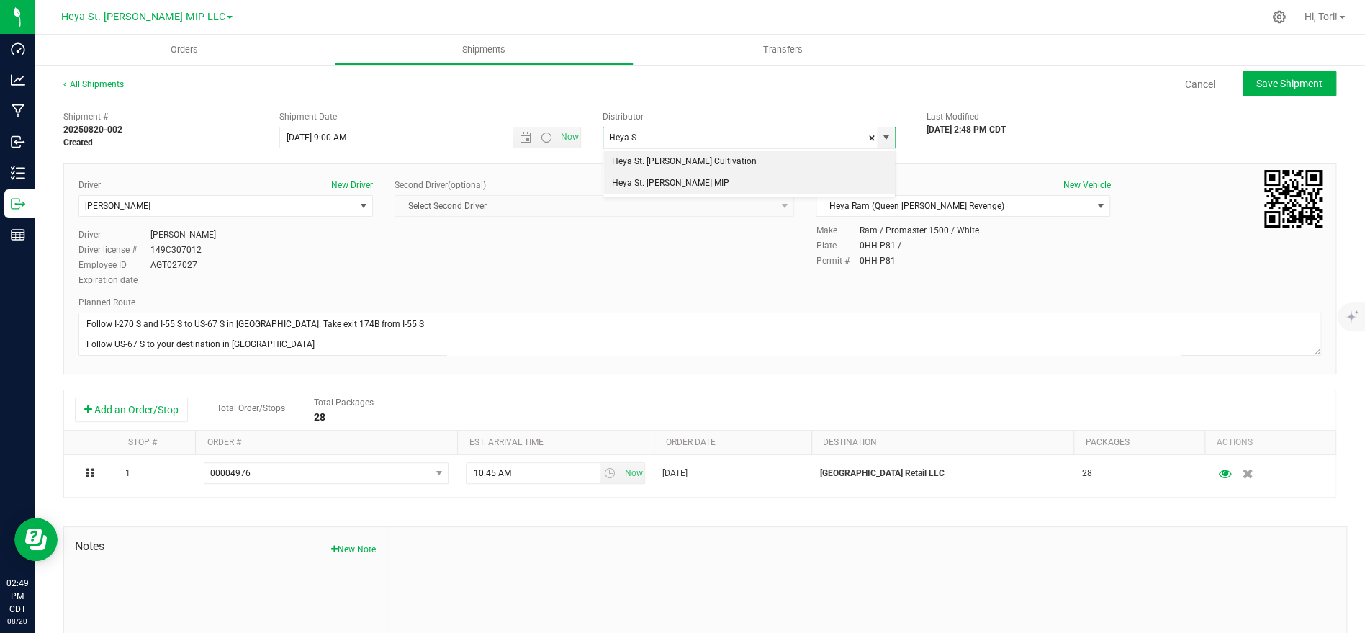
click at [639, 186] on li "Heya St. [PERSON_NAME] MIP" at bounding box center [749, 184] width 292 height 22
type input "Heya St. [PERSON_NAME] MIP"
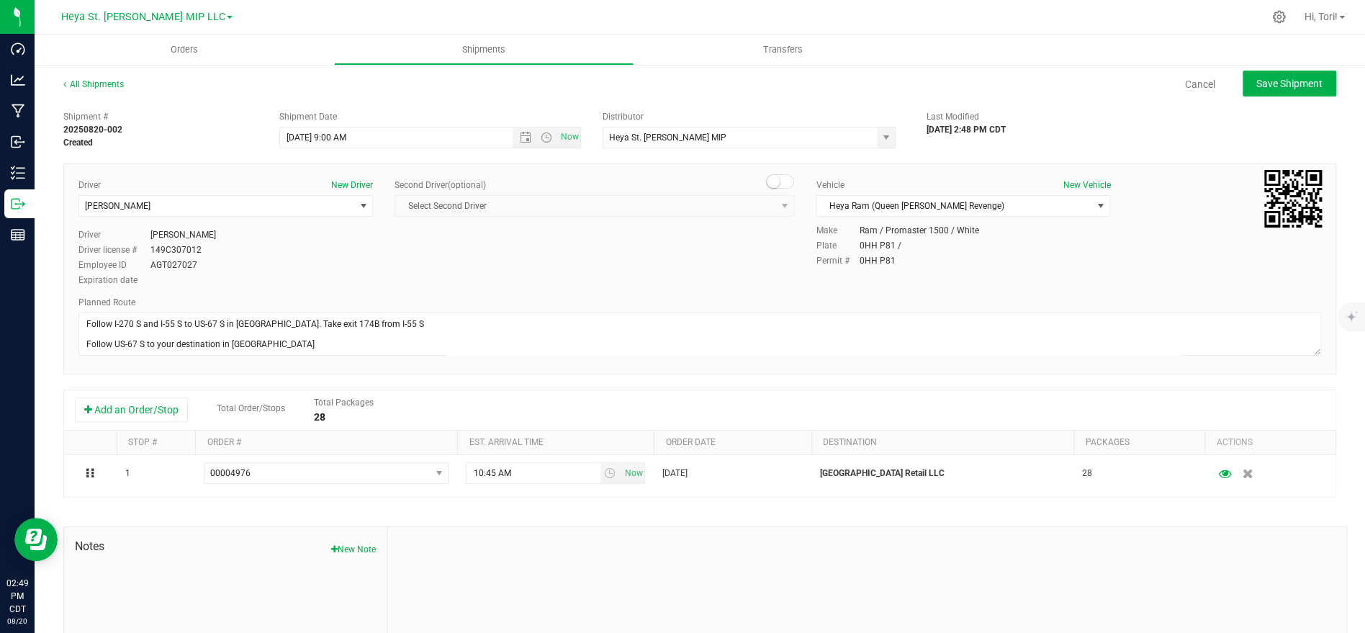
click at [1252, 143] on div "Shipment # 20250820-002 Created Shipment Date 8/21/2025 9:00 AM Now Distributor…" at bounding box center [700, 126] width 1294 height 45
click at [1283, 93] on button "Save Shipment" at bounding box center [1290, 84] width 94 height 26
type input "[DATE] 2:00 PM"
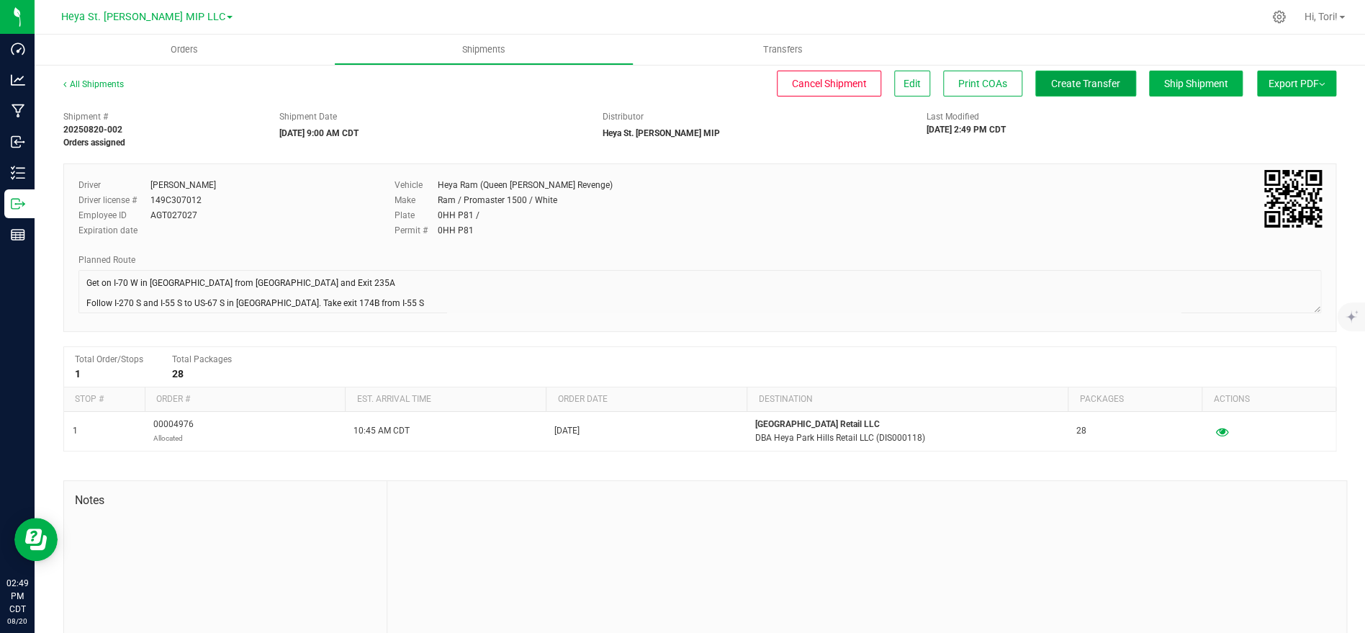
click at [1077, 84] on span "Create Transfer" at bounding box center [1085, 84] width 69 height 12
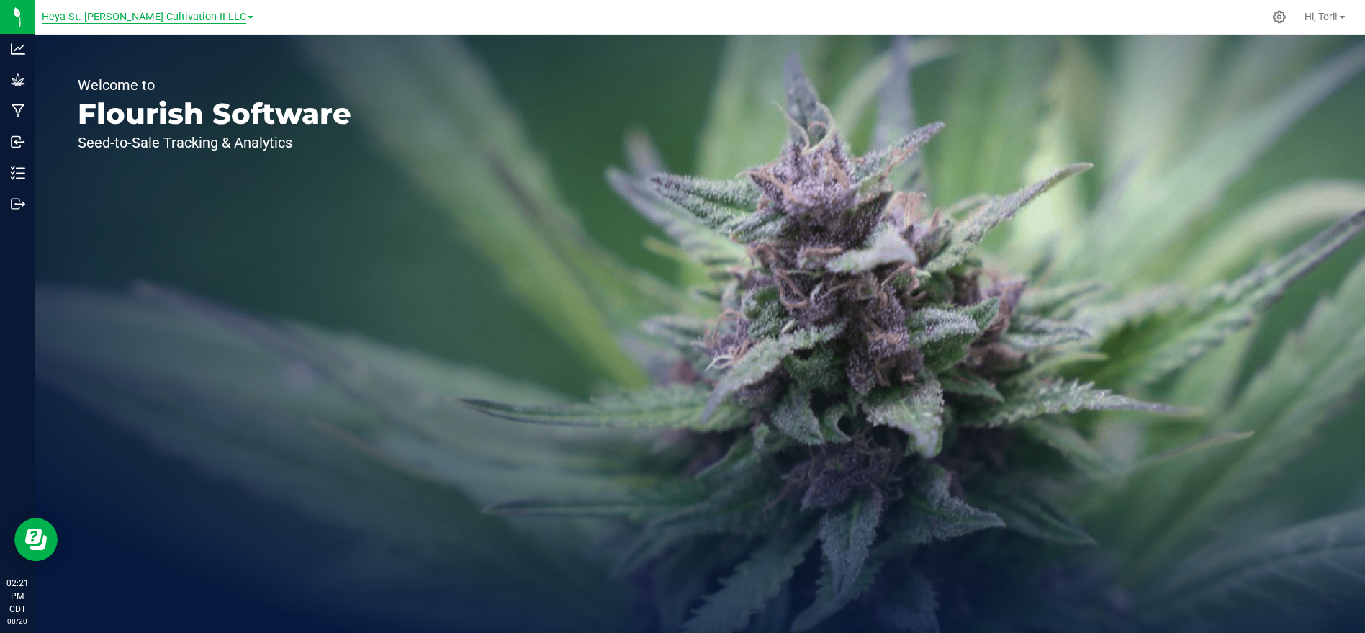
click at [194, 17] on span "Heya St. [PERSON_NAME] Cultivation II LLC" at bounding box center [144, 17] width 204 height 13
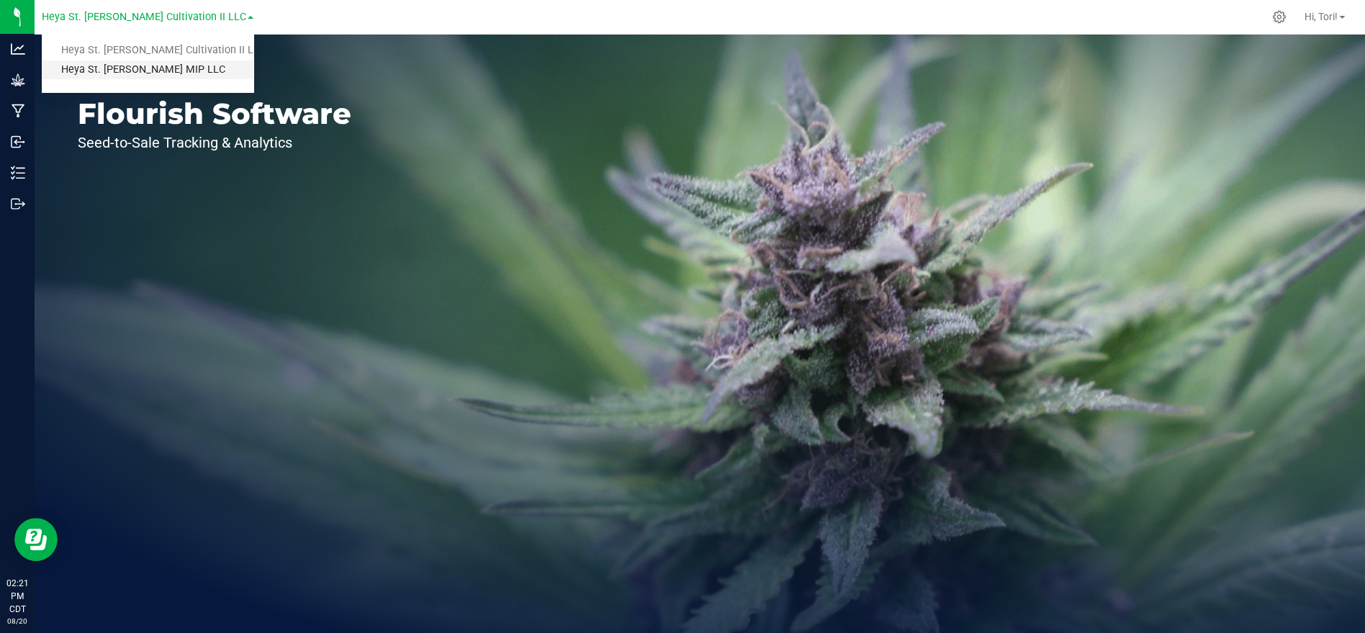
click at [124, 70] on link "Heya St. [PERSON_NAME] MIP LLC" at bounding box center [148, 69] width 212 height 19
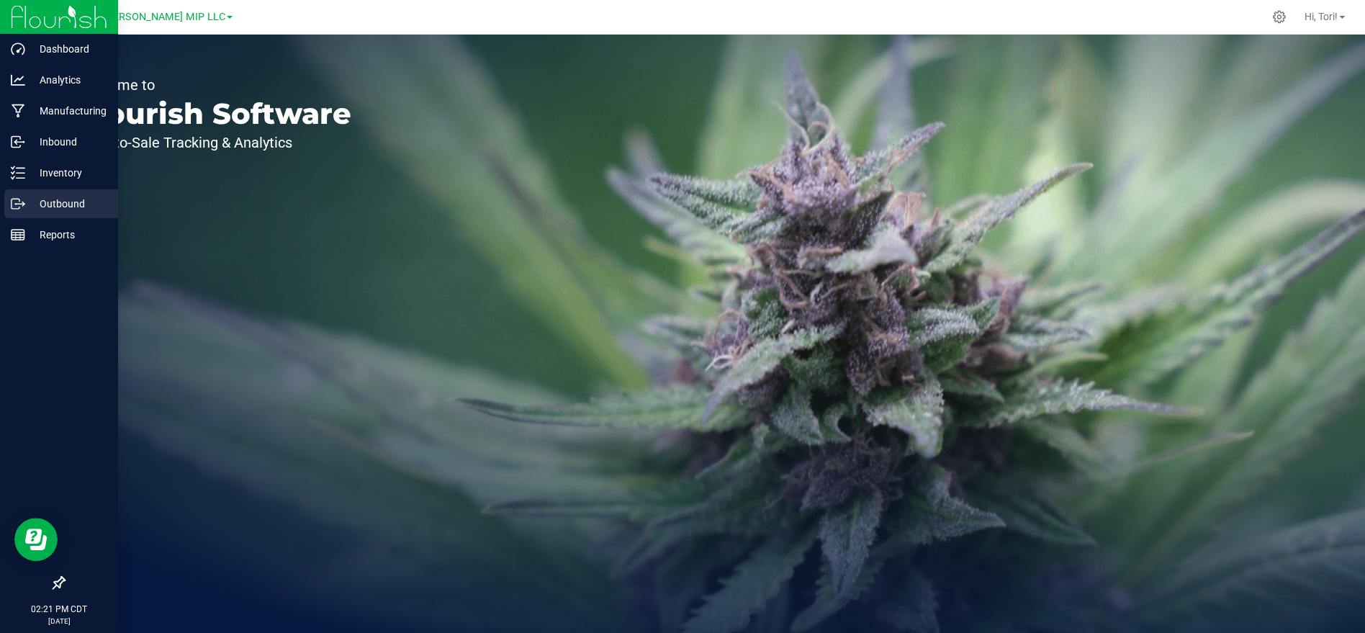
click at [45, 202] on p "Outbound" at bounding box center [68, 203] width 86 height 17
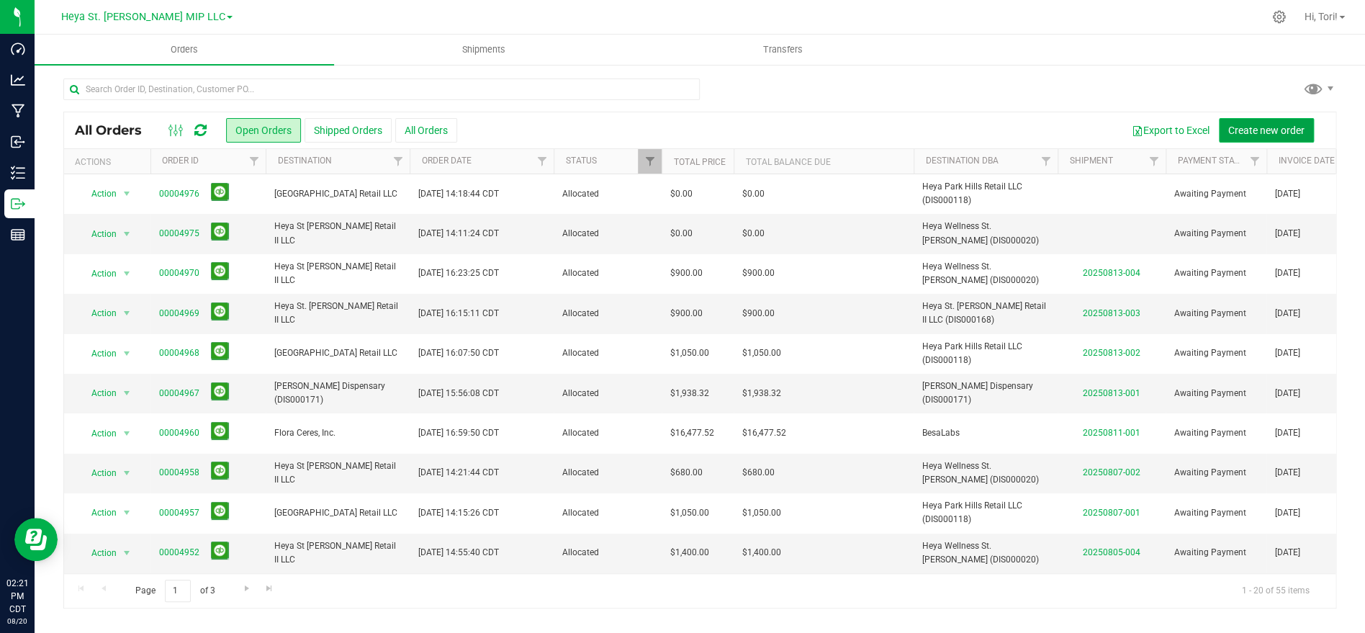
click at [1271, 122] on button "Create new order" at bounding box center [1266, 130] width 95 height 24
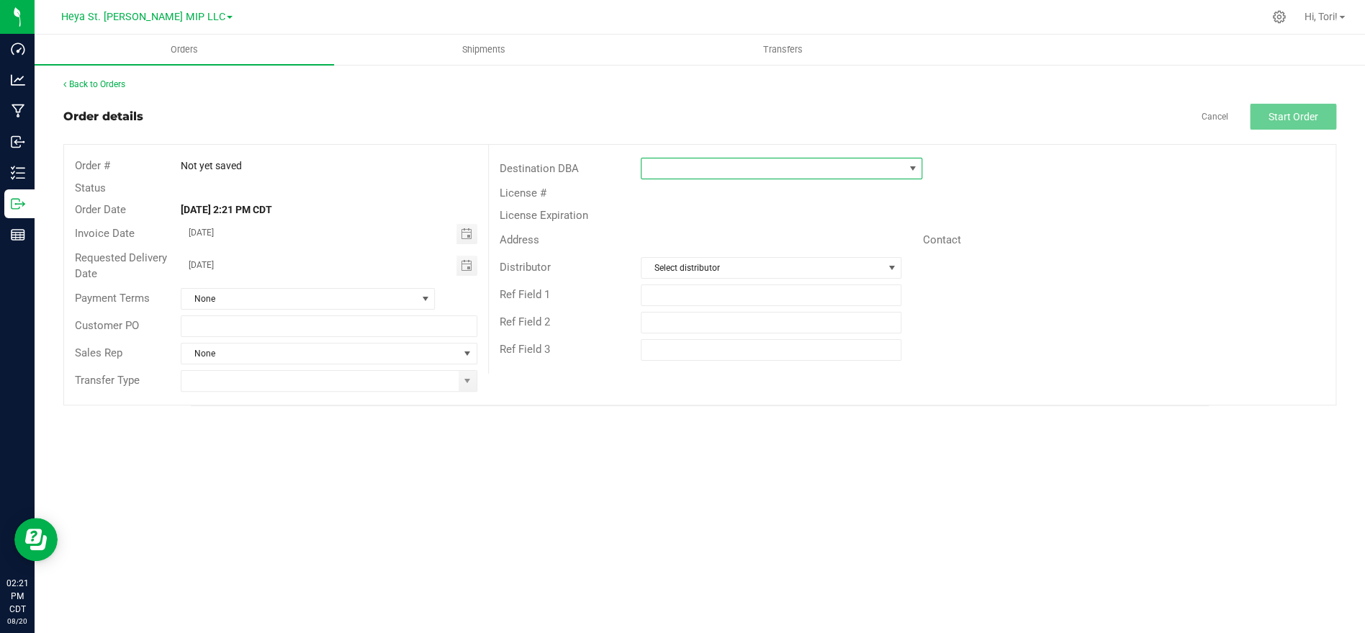
click at [776, 166] on span at bounding box center [772, 168] width 262 height 20
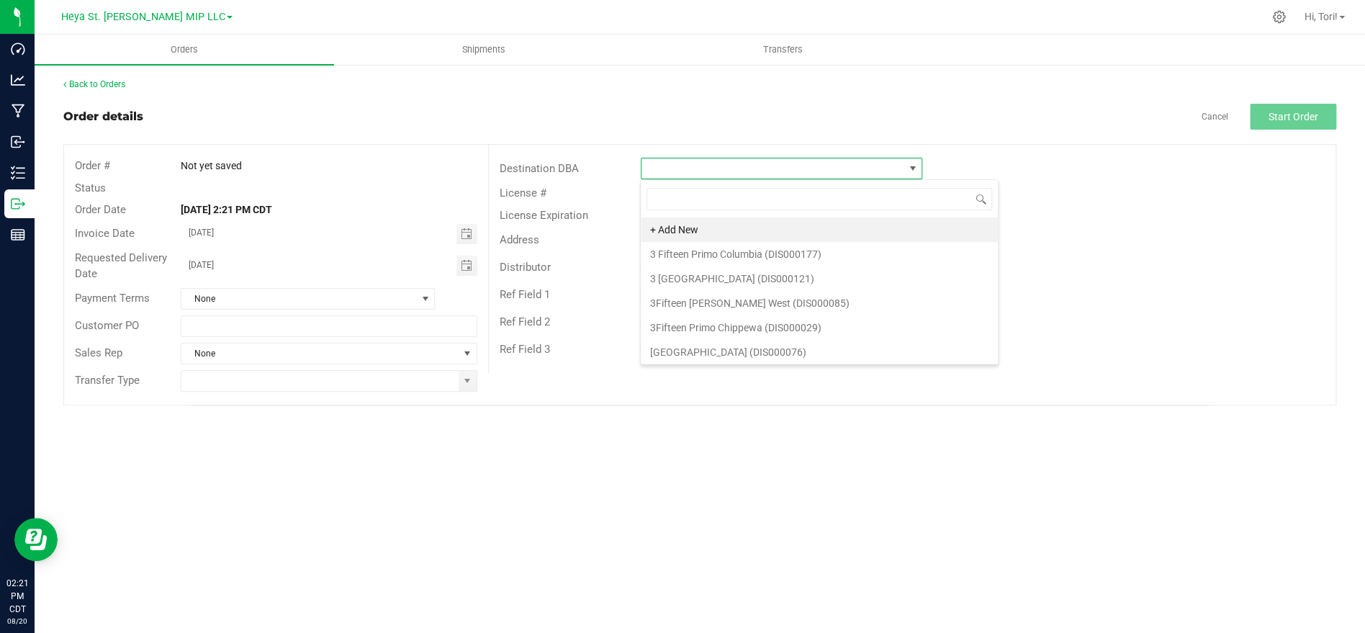
scroll to position [22, 281]
type input "Heya S"
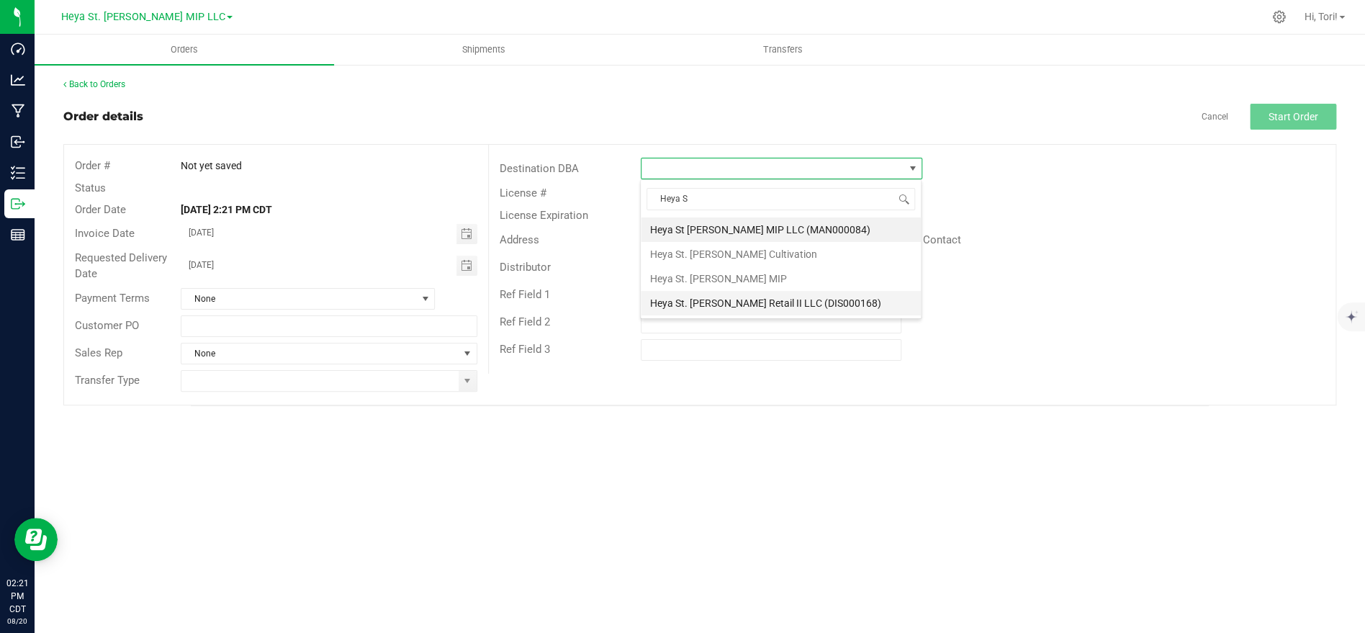
click at [731, 307] on li "Heya St. [PERSON_NAME] Retail II LLC (DIS000168)" at bounding box center [781, 303] width 280 height 24
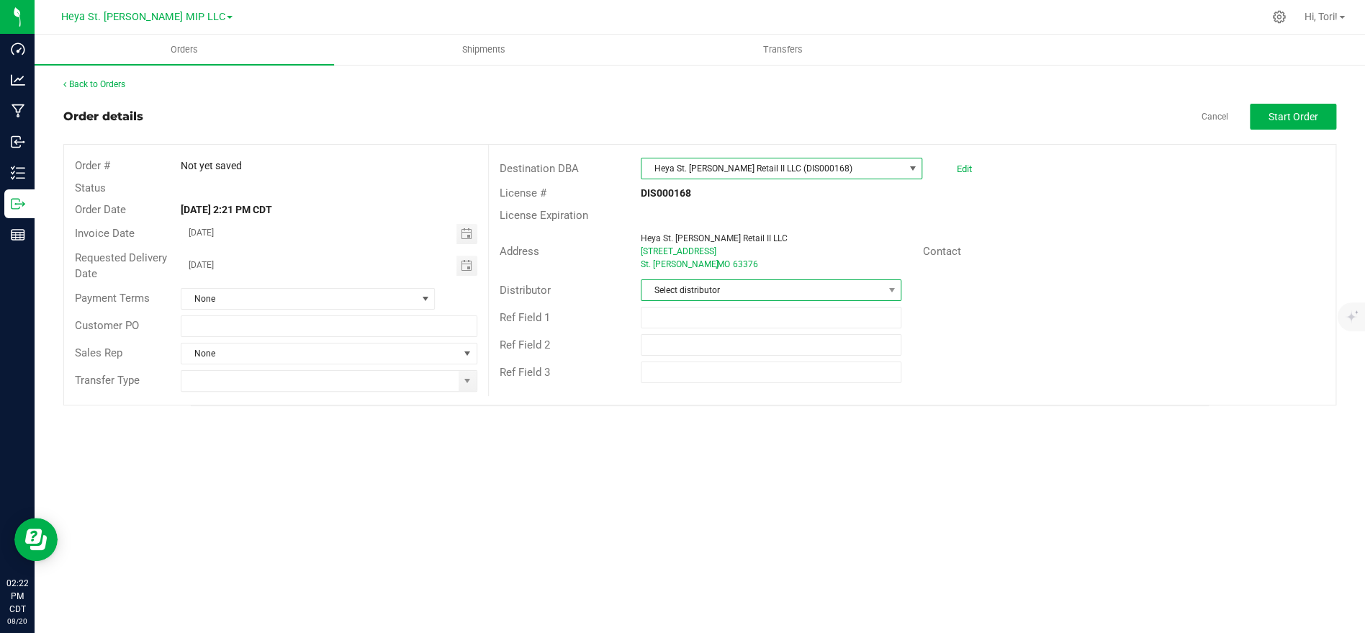
click at [752, 284] on span "Select distributor" at bounding box center [761, 290] width 241 height 20
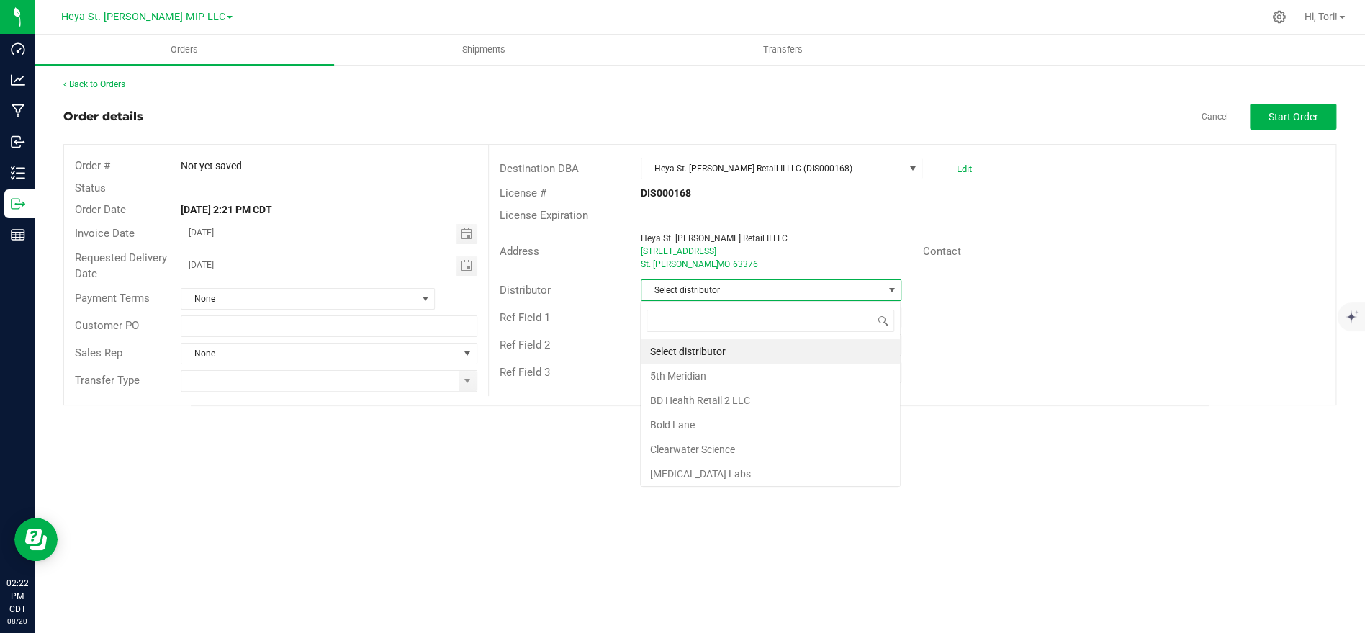
scroll to position [22, 260]
type input "Heya S"
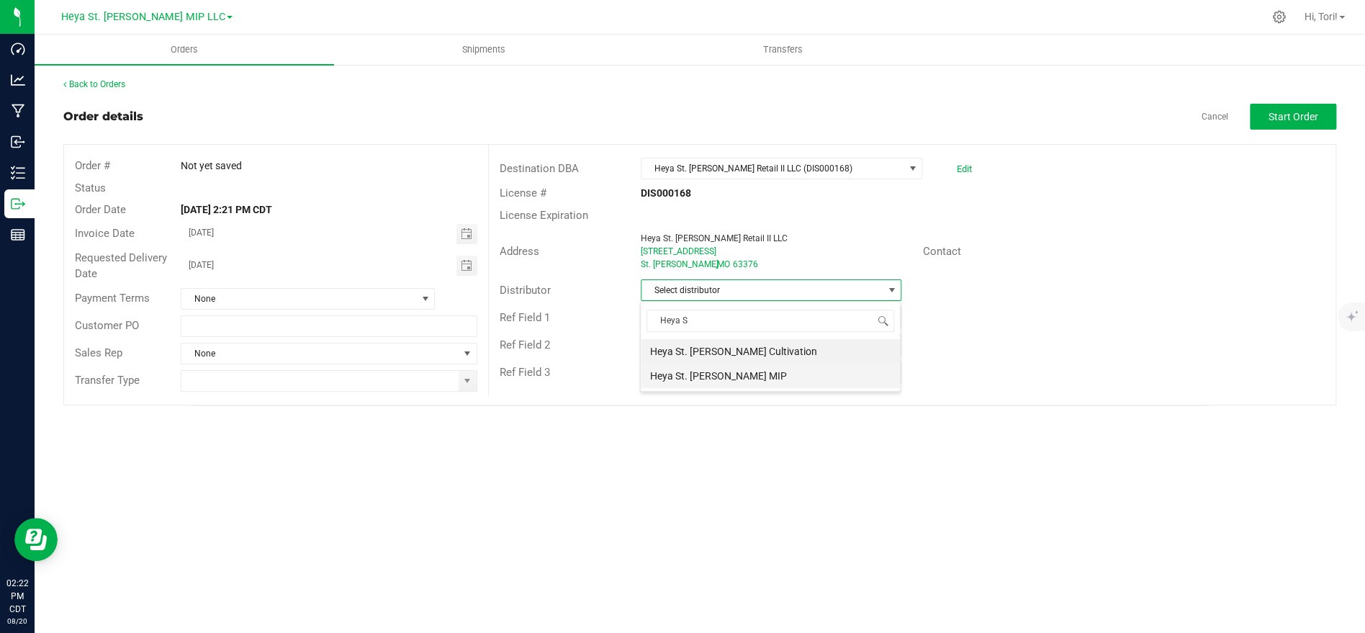
click at [726, 374] on li "Heya St. [PERSON_NAME] MIP" at bounding box center [770, 376] width 259 height 24
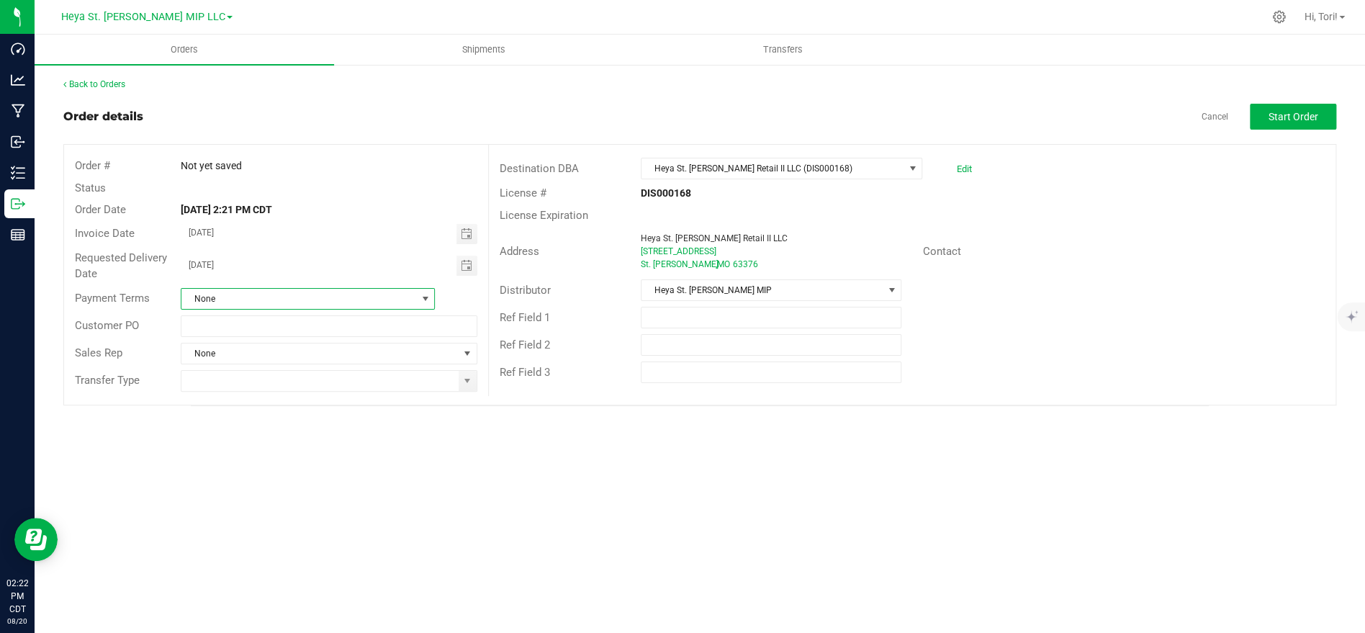
click at [367, 294] on span "None" at bounding box center [298, 299] width 235 height 20
drag, startPoint x: 236, startPoint y: 402, endPoint x: 378, endPoint y: 294, distance: 178.3
click at [235, 400] on li "NET 30" at bounding box center [307, 407] width 253 height 24
click at [468, 233] on span "Toggle calendar" at bounding box center [466, 234] width 12 height 12
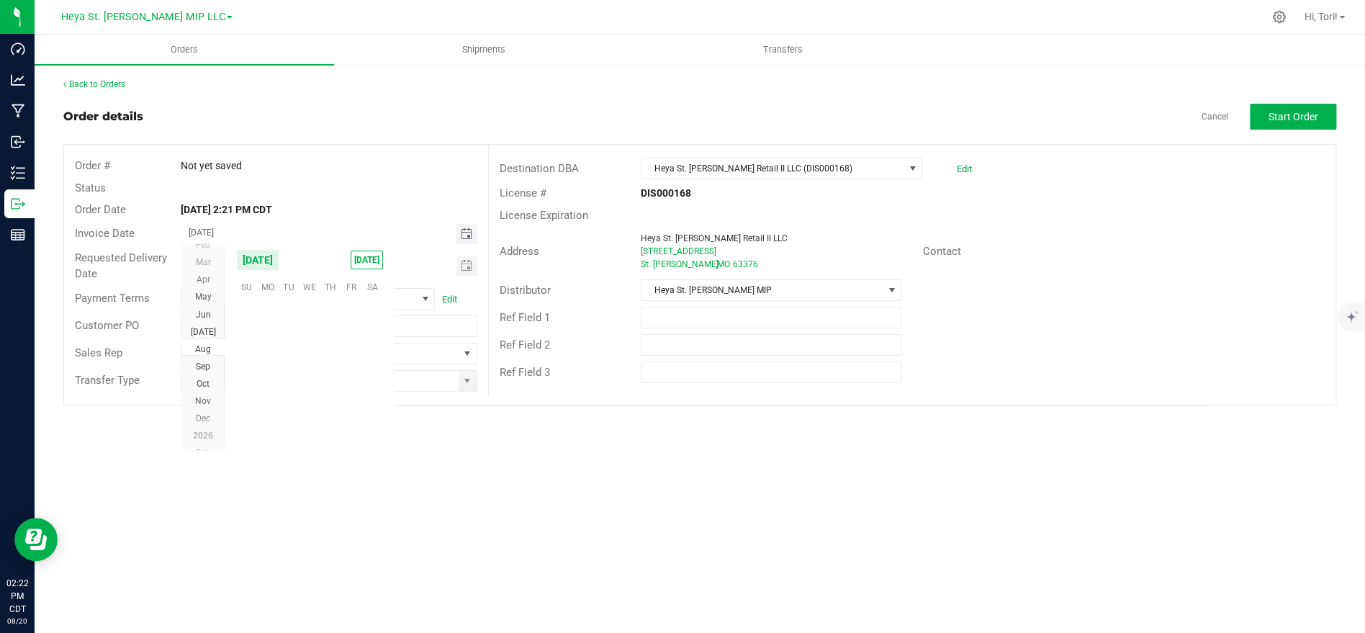
scroll to position [233254, 0]
click at [328, 373] on span "21" at bounding box center [330, 378] width 21 height 22
type input "08/21/2025"
click at [374, 443] on div "Orders Shipments Transfers Back to Orders Order details Cancel Start Order Orde…" at bounding box center [700, 334] width 1330 height 598
click at [332, 354] on span "None" at bounding box center [319, 353] width 276 height 20
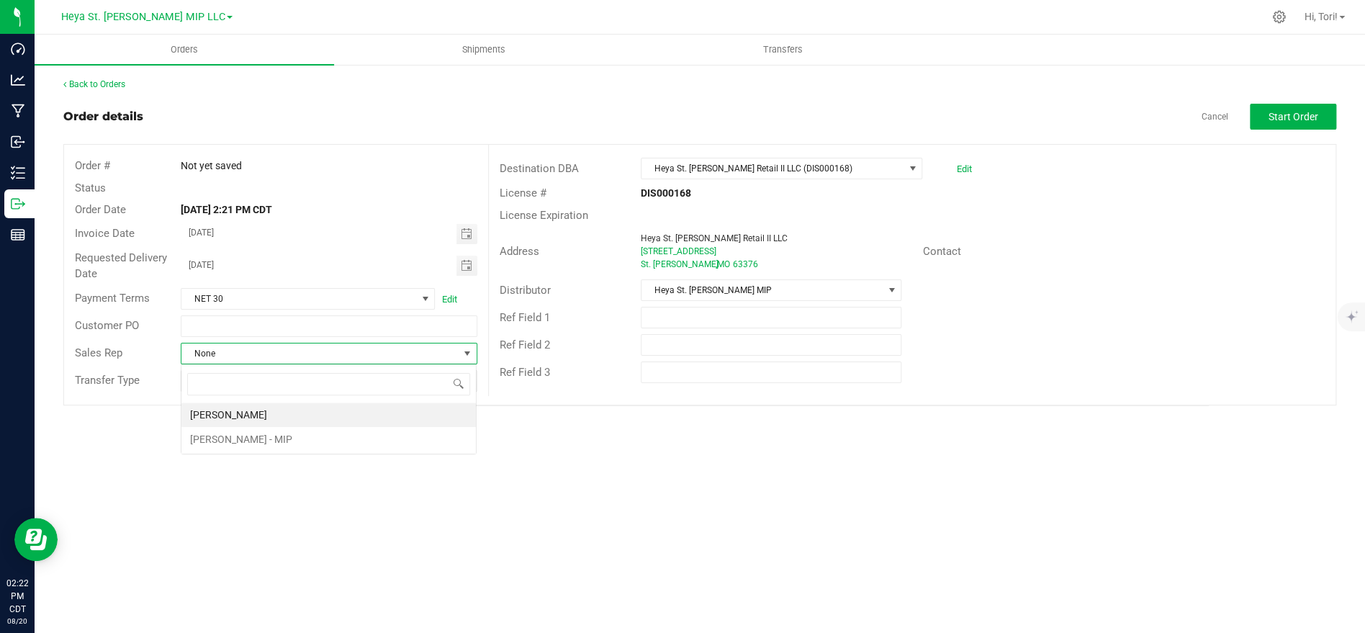
scroll to position [22, 295]
drag, startPoint x: 577, startPoint y: 475, endPoint x: 557, endPoint y: 459, distance: 25.1
click at [575, 472] on div "Orders Shipments Transfers Back to Orders Order details Cancel Start Order Orde…" at bounding box center [700, 334] width 1330 height 598
click at [429, 381] on input at bounding box center [319, 381] width 276 height 20
click at [351, 407] on li "Affiliated Transfer" at bounding box center [328, 407] width 294 height 24
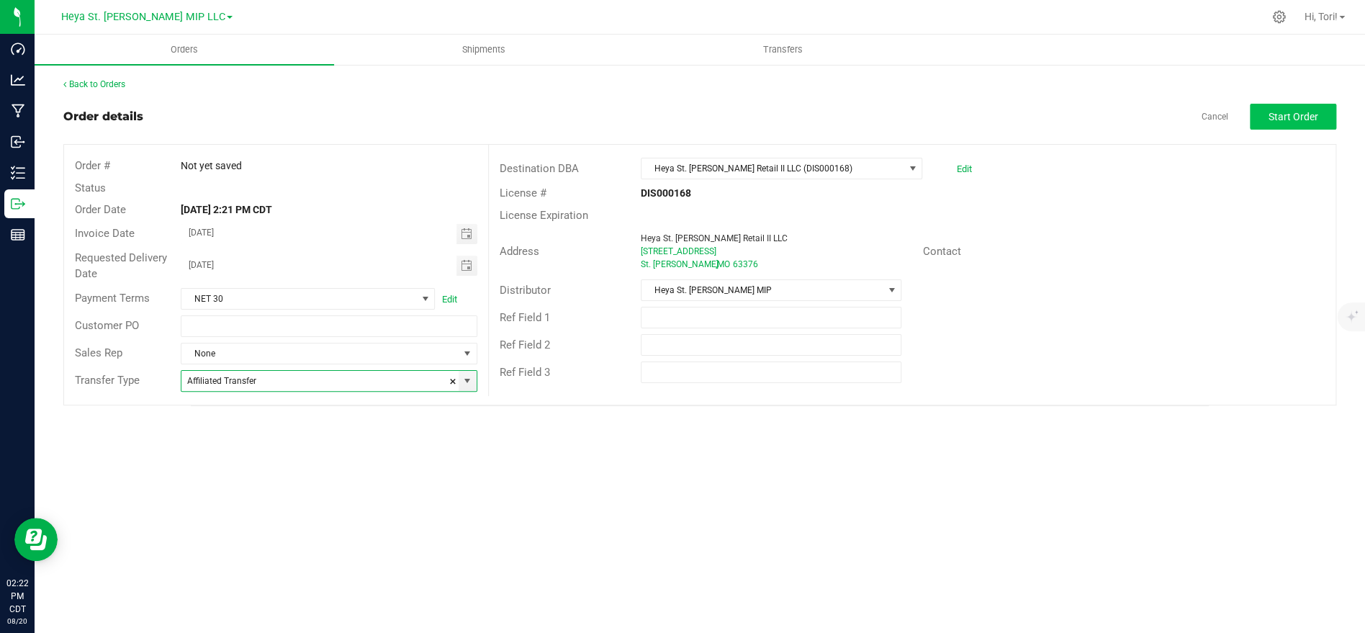
type input "Affiliated Transfer"
click at [1302, 112] on span "Start Order" at bounding box center [1294, 117] width 50 height 12
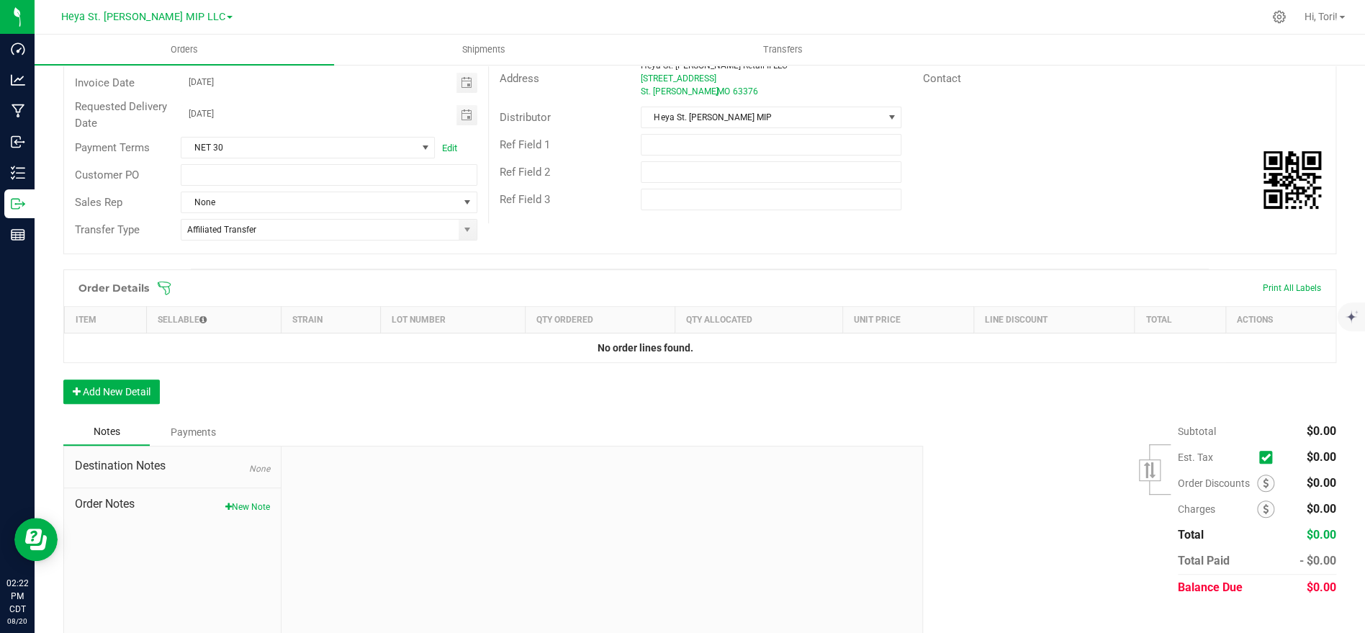
scroll to position [194, 0]
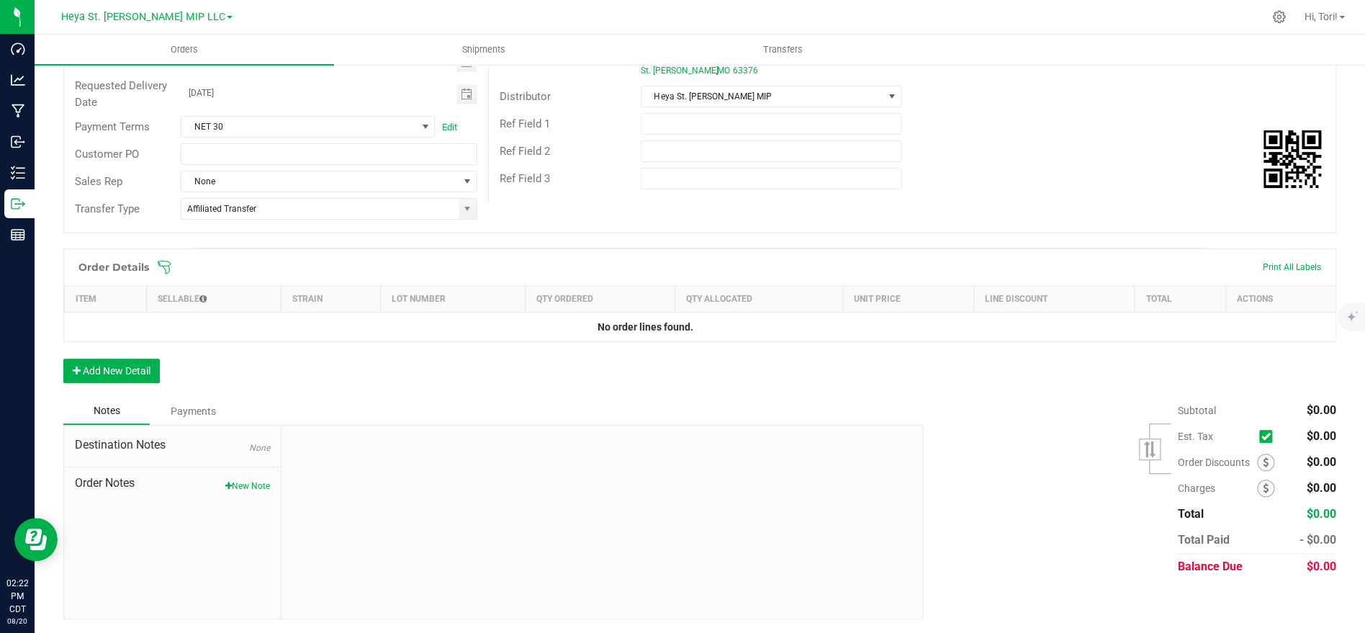
click at [167, 268] on icon at bounding box center [164, 267] width 14 height 14
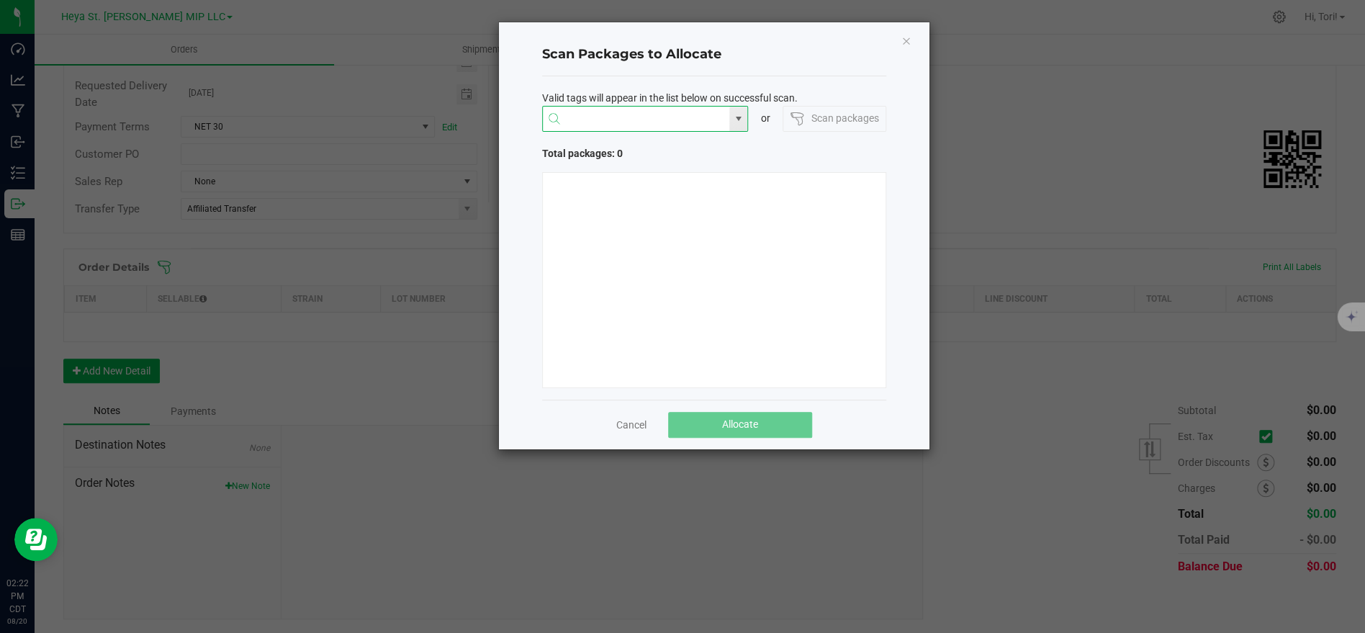
click at [622, 112] on input "NO DATA FOUND" at bounding box center [636, 120] width 187 height 26
click at [665, 148] on li "1A40C03000009CD000006048" at bounding box center [644, 147] width 205 height 24
type input "1A40C03000009CD000006048"
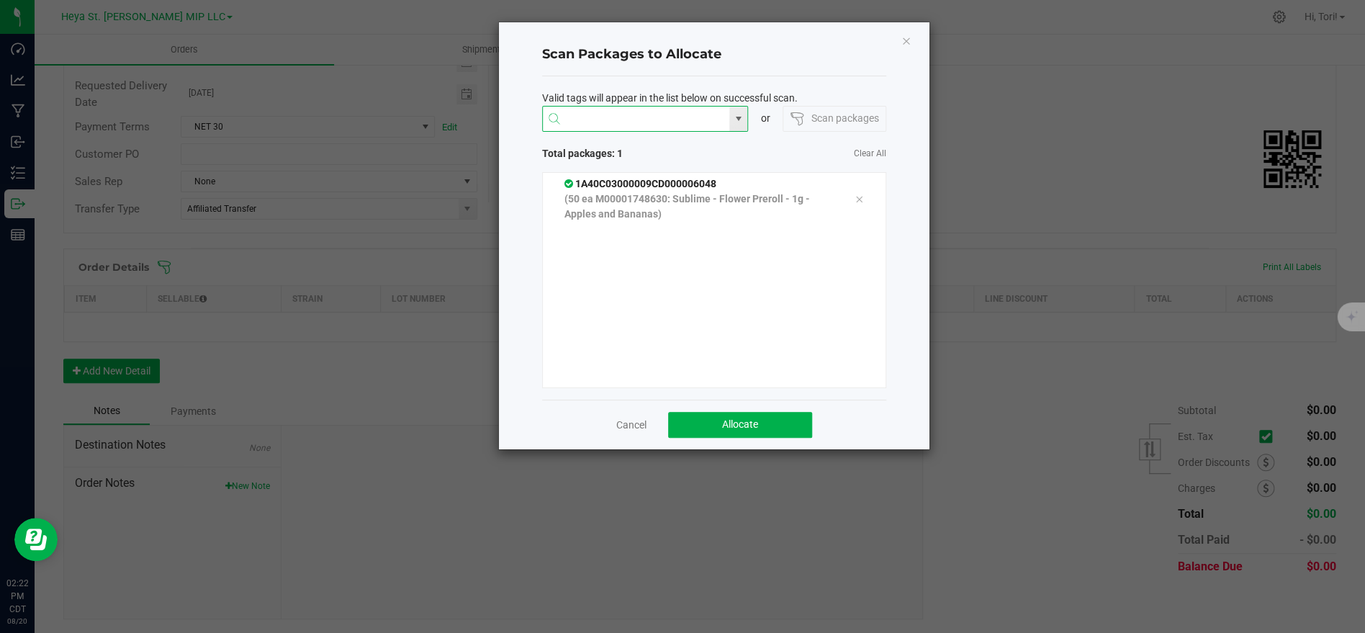
click at [677, 117] on input at bounding box center [636, 120] width 187 height 26
click at [674, 143] on li "1A40C03000009CD000006042" at bounding box center [644, 147] width 205 height 24
type input "1A40C03000009CD000006042"
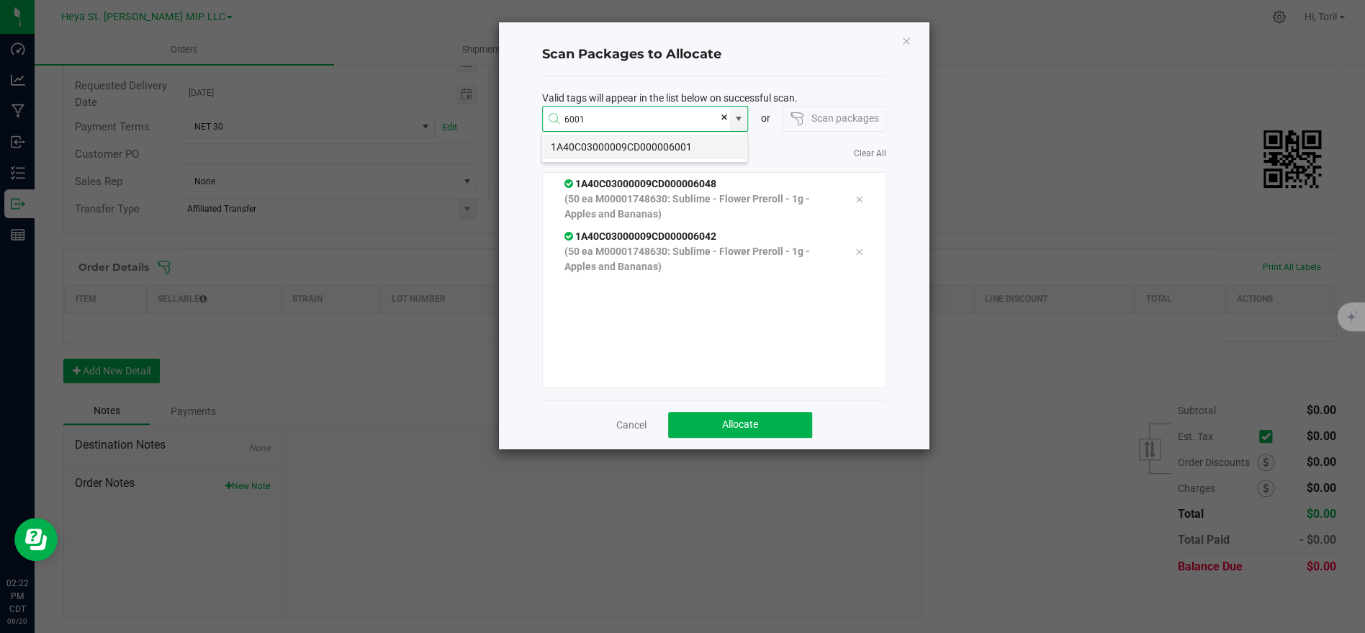
click at [671, 148] on li "1A40C03000009CD000006001" at bounding box center [644, 147] width 205 height 24
type input "1A40C03000009CD000006001"
click at [690, 148] on li "1A40C03000009CD000006006" at bounding box center [644, 147] width 205 height 24
type input "1A40C03000009CD000006006"
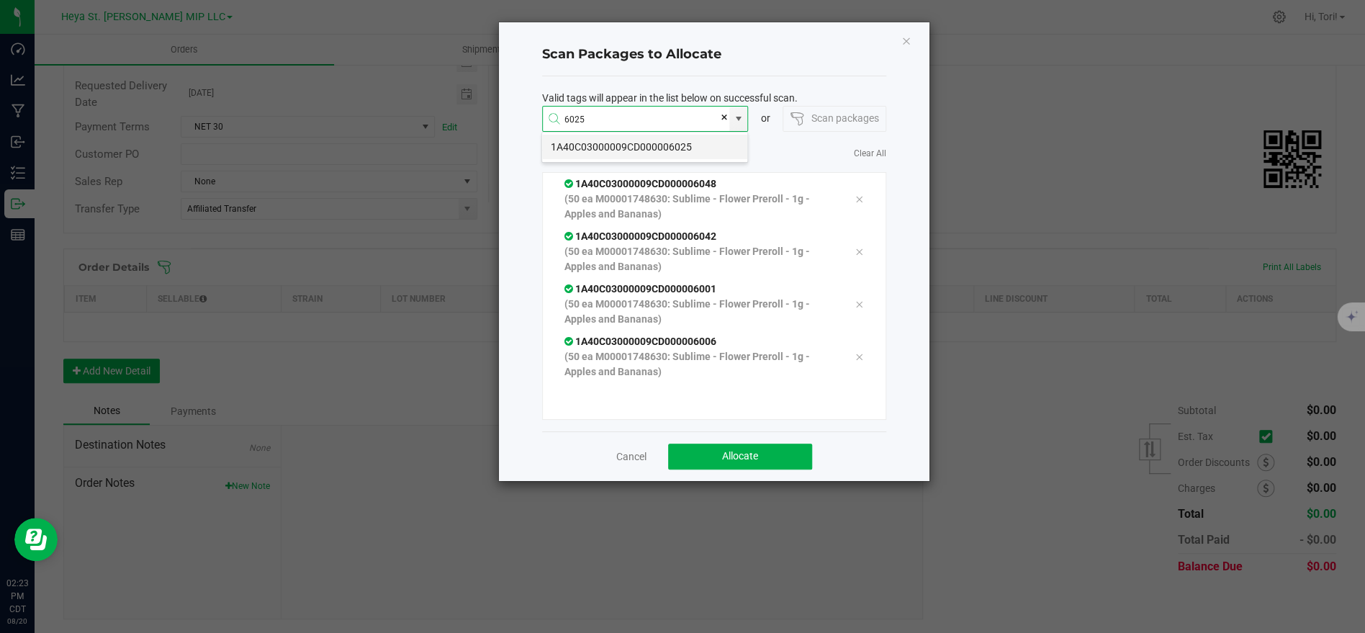
click at [638, 146] on li "1A40C03000009CD000006025" at bounding box center [644, 147] width 205 height 24
type input "1A40C03000009CD000006025"
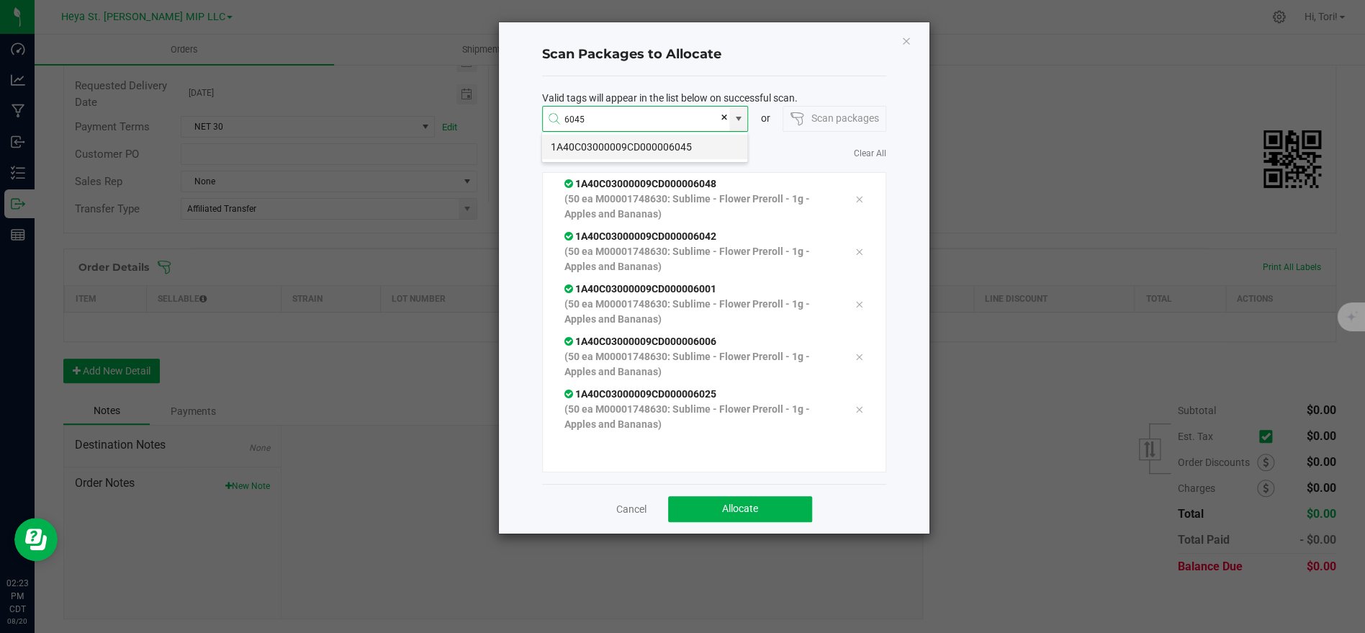
click at [641, 148] on li "1A40C03000009CD000006045" at bounding box center [644, 147] width 205 height 24
type input "1A40C03000009CD000006045"
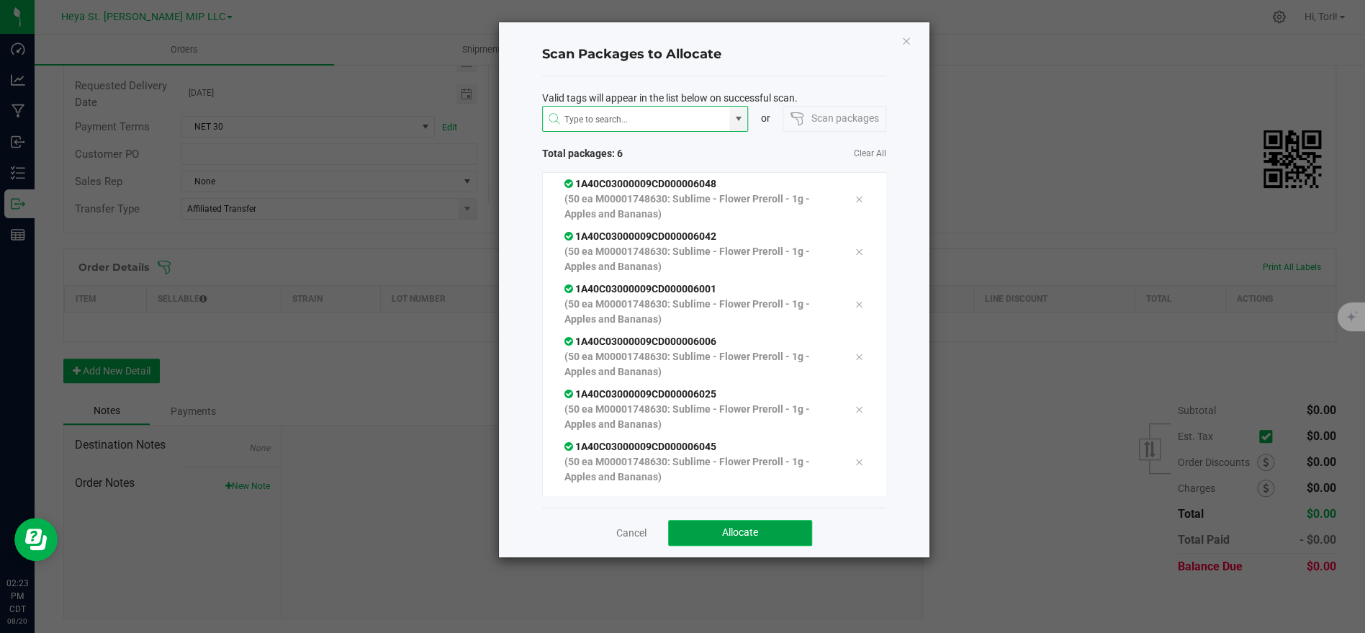
click at [754, 526] on span "Allocate" at bounding box center [740, 532] width 36 height 12
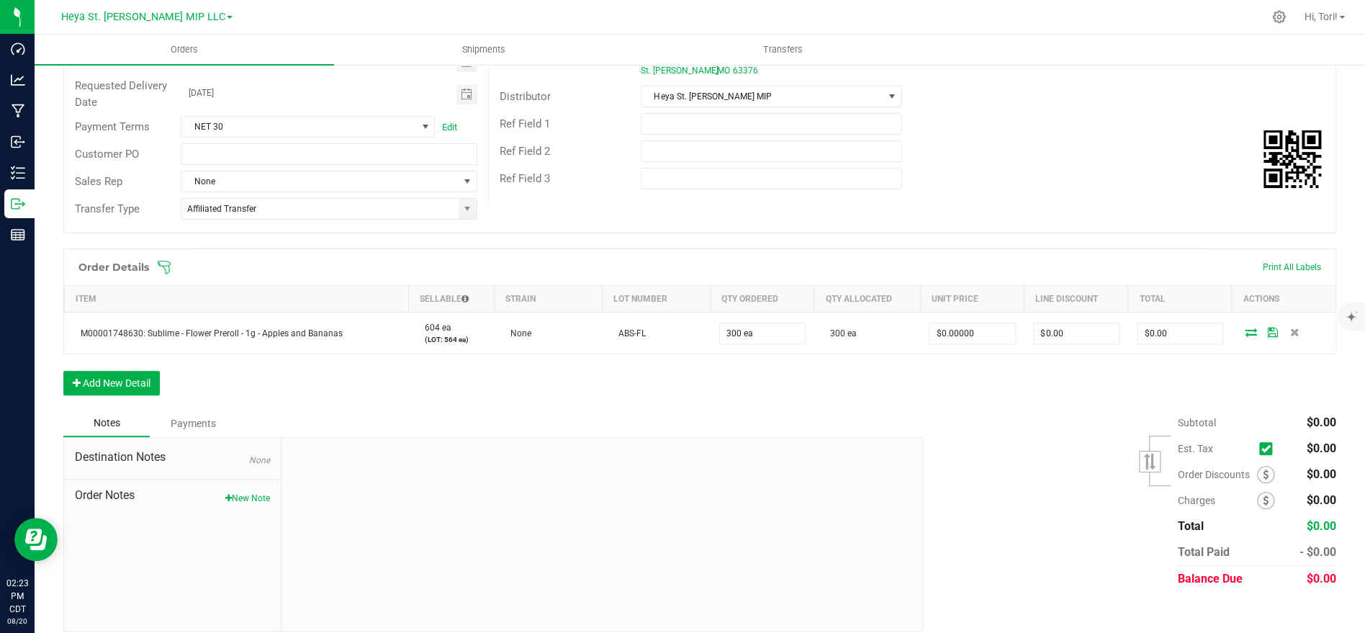
click at [163, 267] on icon at bounding box center [164, 267] width 14 height 14
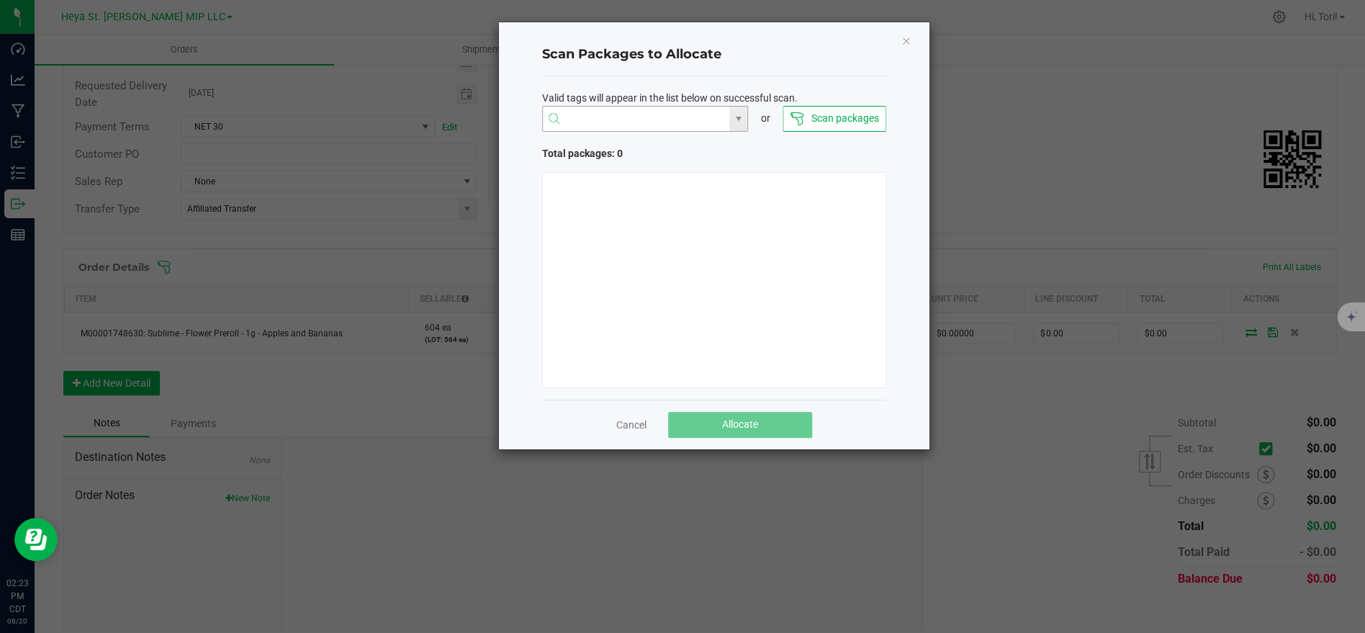
click at [613, 130] on input "NO DATA FOUND" at bounding box center [636, 120] width 187 height 26
click at [609, 143] on li "1A40C03000009CD000006060" at bounding box center [644, 147] width 205 height 24
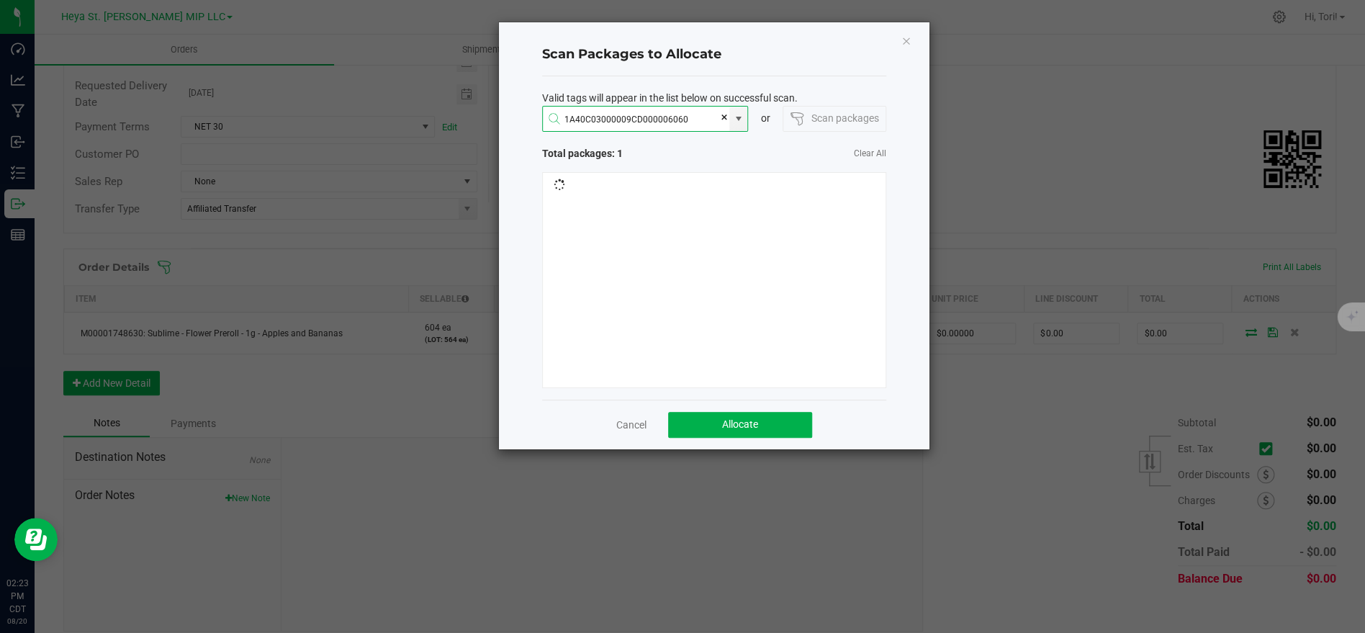
type input "1A40C03000009CD0000060606"
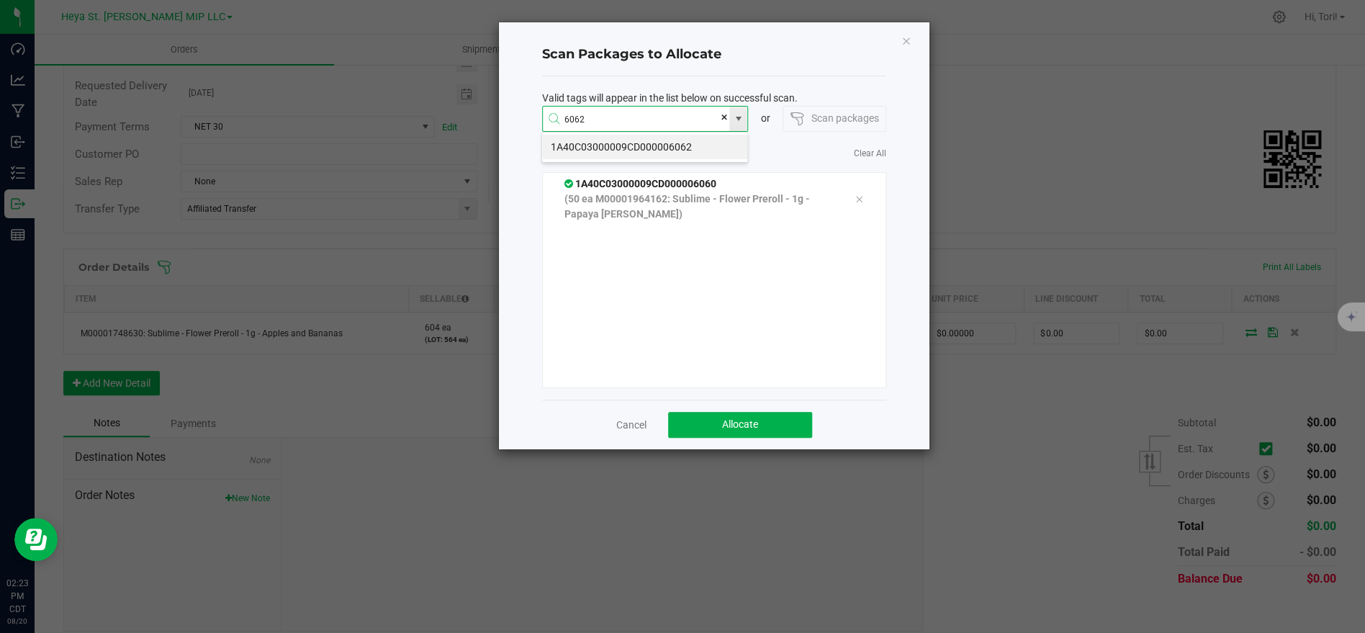
click at [640, 121] on input "6062" at bounding box center [636, 120] width 187 height 26
click at [647, 148] on li "1A40C03000009CD000006062" at bounding box center [644, 147] width 205 height 24
type input "1A40C03000009CD000006062"
click at [637, 148] on li "1A40C03000009CD000006058" at bounding box center [644, 147] width 205 height 24
type input "1A40C03000009CD000006058"
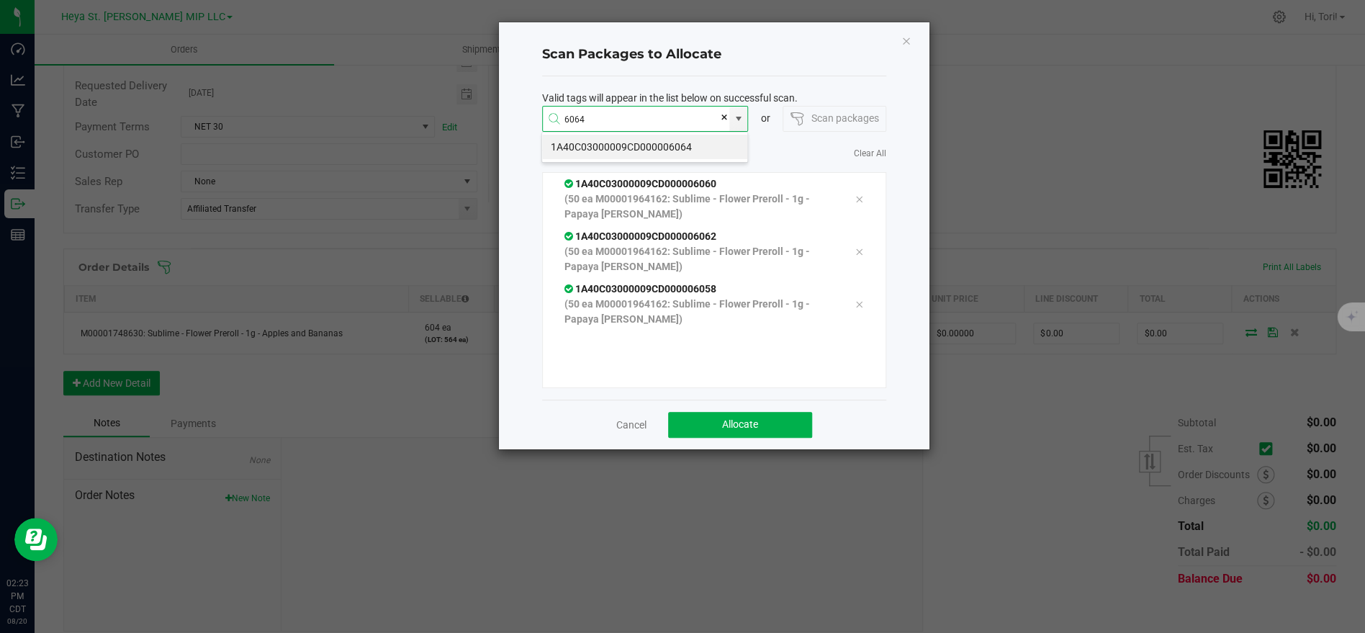
click at [622, 144] on li "1A40C03000009CD000006064" at bounding box center [644, 147] width 205 height 24
type input "1A40C03000009CD000006064"
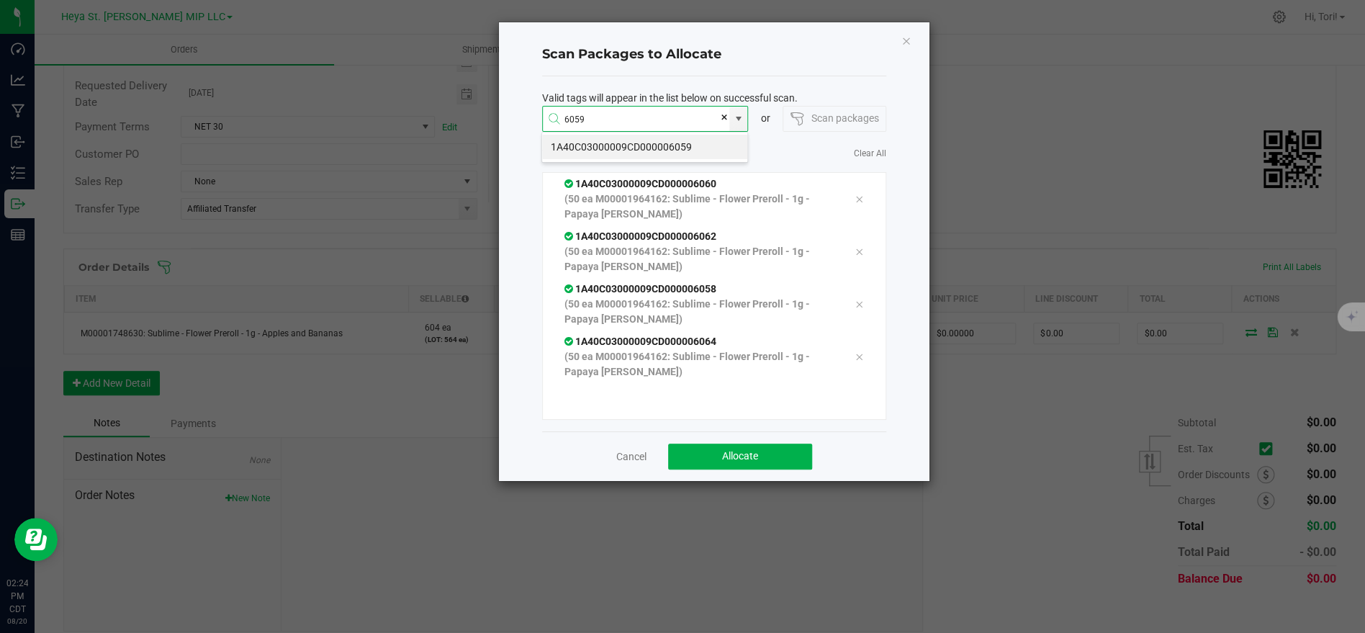
click at [634, 148] on li "1A40C03000009CD000006059" at bounding box center [644, 147] width 205 height 24
type input "1A40C03000009CD000006059"
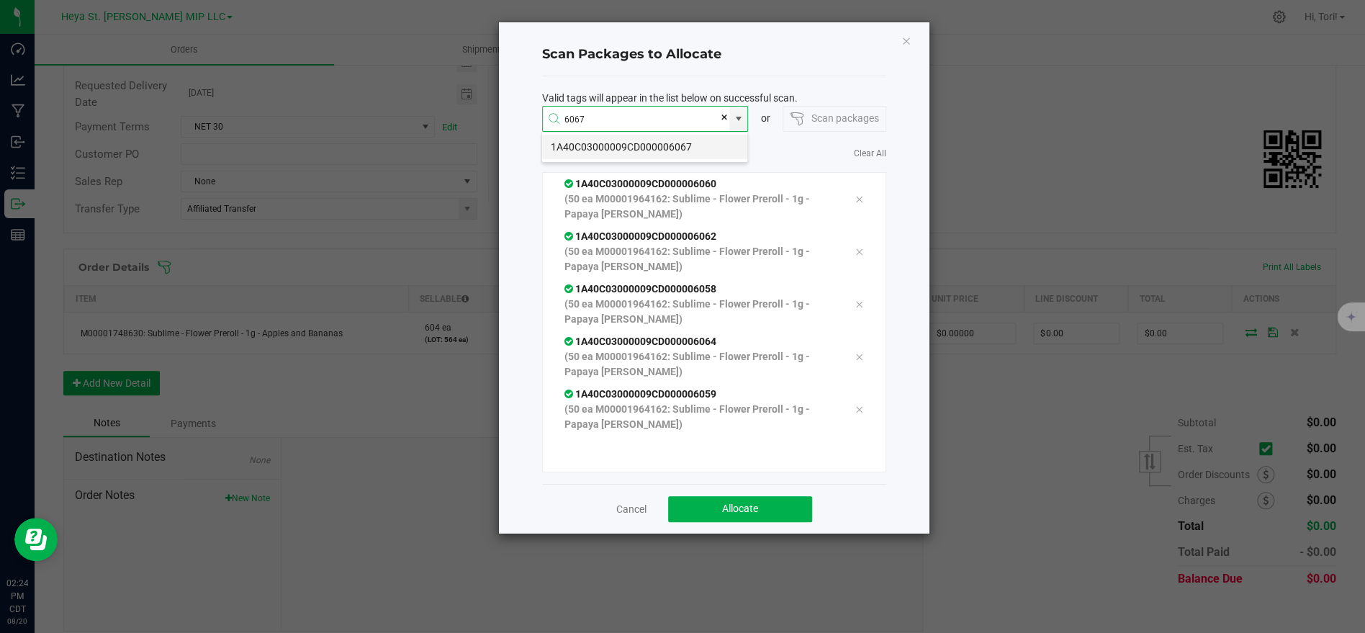
click at [637, 143] on li "1A40C03000009CD000006067" at bounding box center [644, 147] width 205 height 24
type input "1A40C03000009CD000006067"
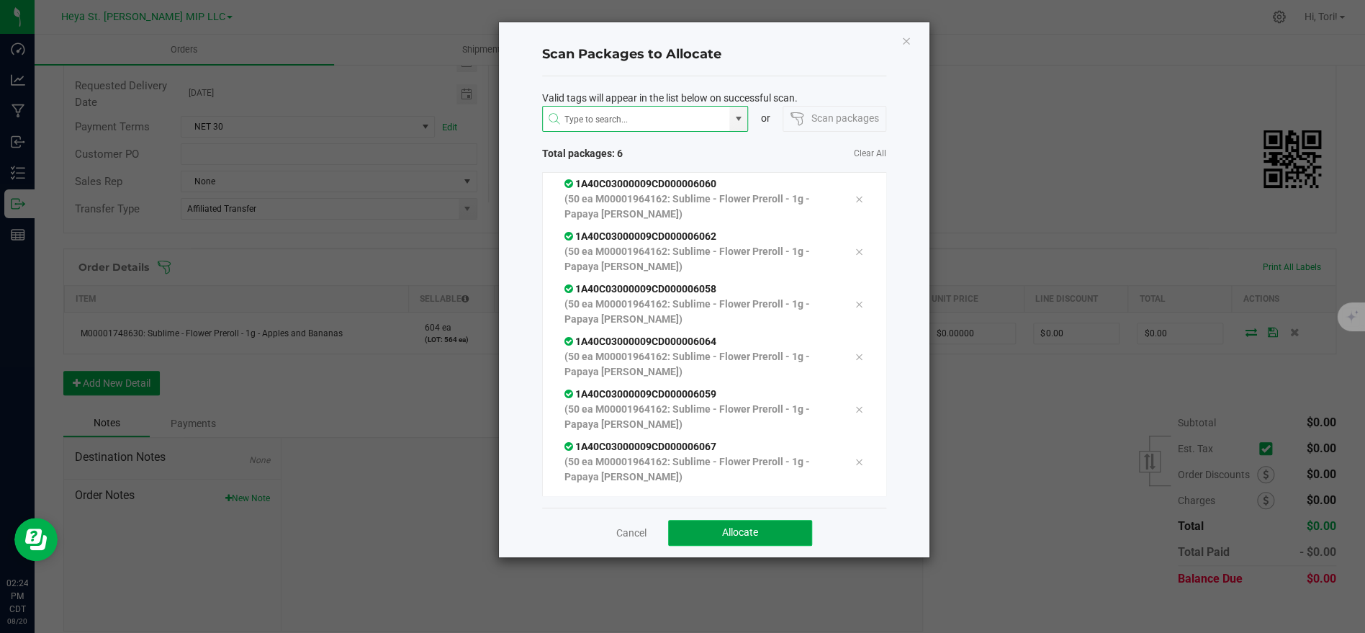
click at [754, 525] on button "Allocate" at bounding box center [740, 533] width 144 height 26
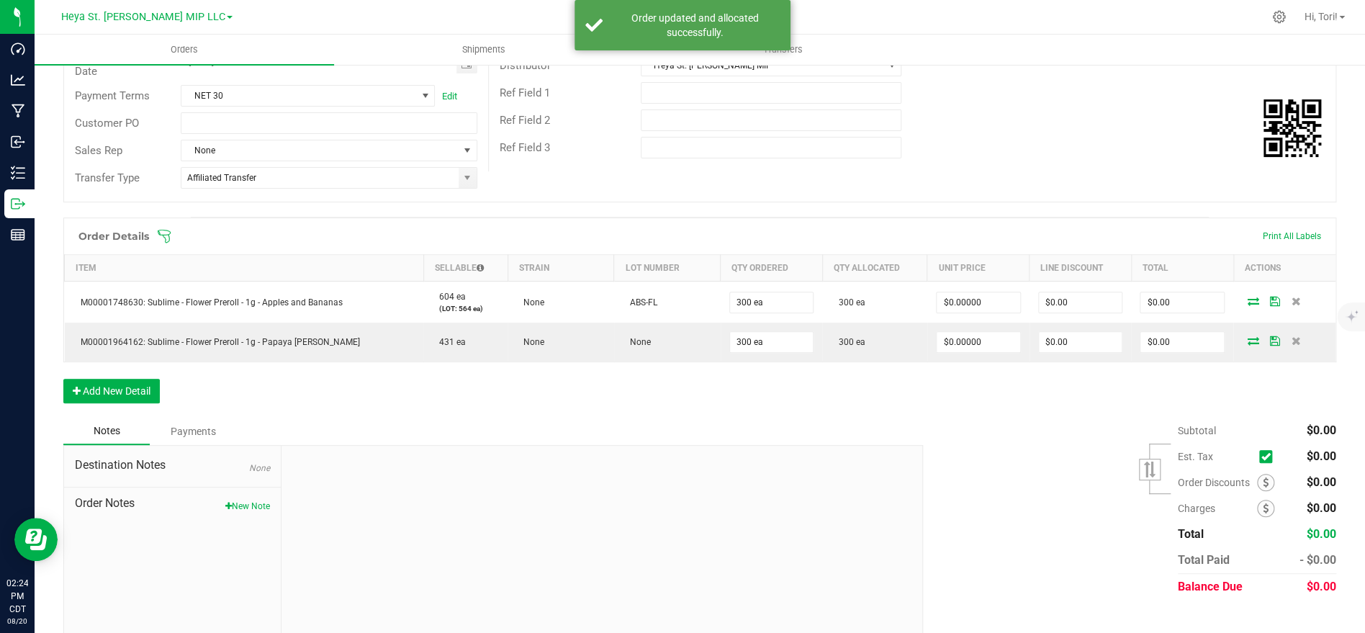
scroll to position [245, 0]
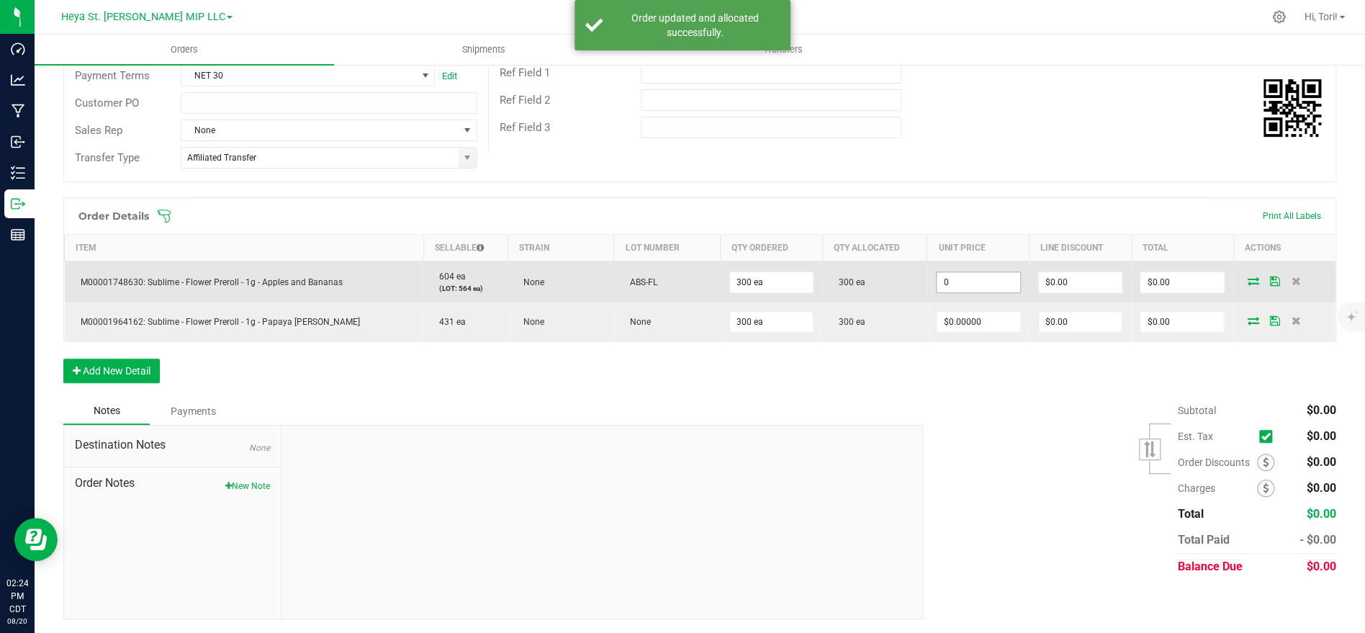
click at [976, 281] on input "0" at bounding box center [979, 282] width 84 height 20
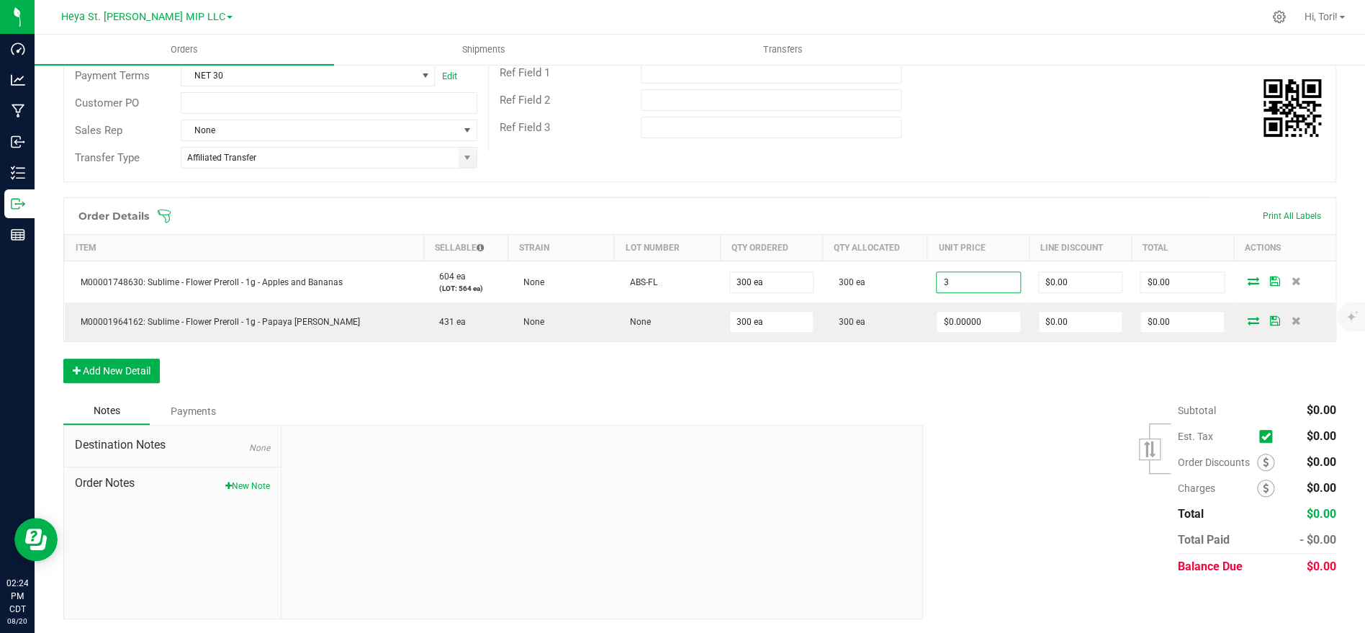
type input "$3.00000"
type input "$900.00"
click at [978, 387] on div "Order Details Print All Labels Item Sellable Strain Lot Number Qty Ordered Qty …" at bounding box center [699, 297] width 1273 height 200
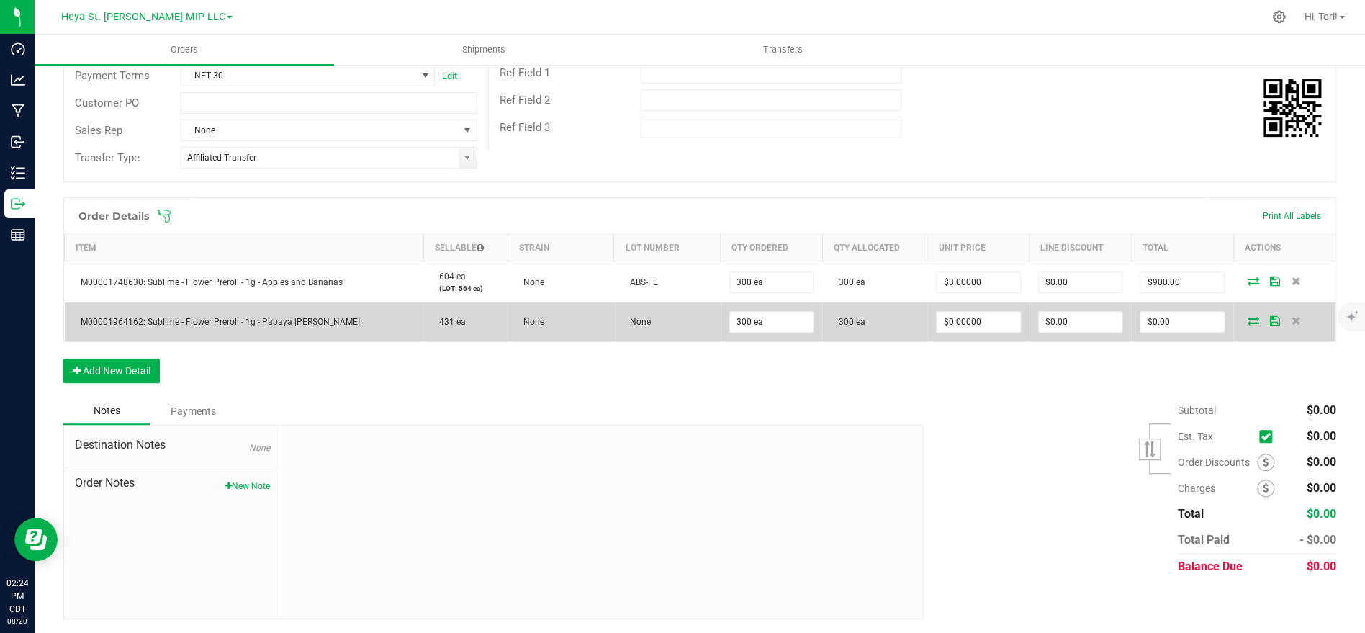
click at [988, 333] on td "$0.00000" at bounding box center [978, 321] width 102 height 39
click at [989, 312] on input "0" at bounding box center [979, 322] width 84 height 20
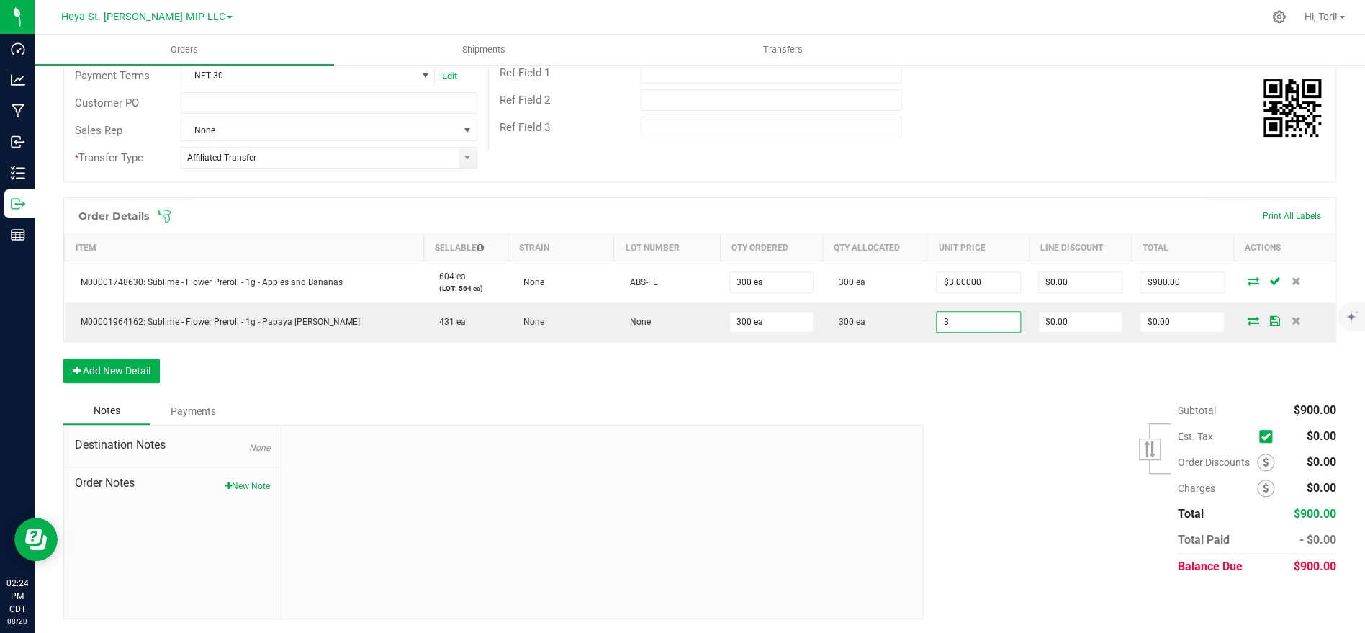
type input "$3.00000"
type input "$900.00"
click at [975, 351] on div "Order Details Print All Labels Item Sellable Strain Lot Number Qty Ordered Qty …" at bounding box center [699, 297] width 1273 height 200
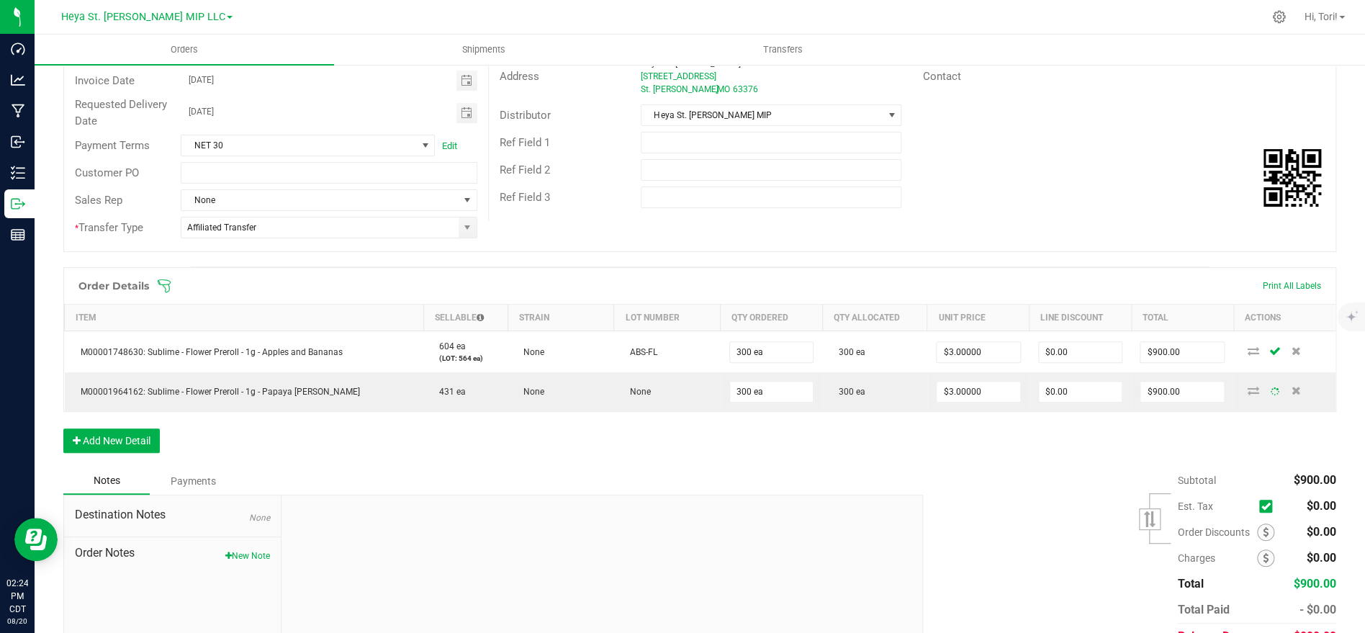
scroll to position [0, 0]
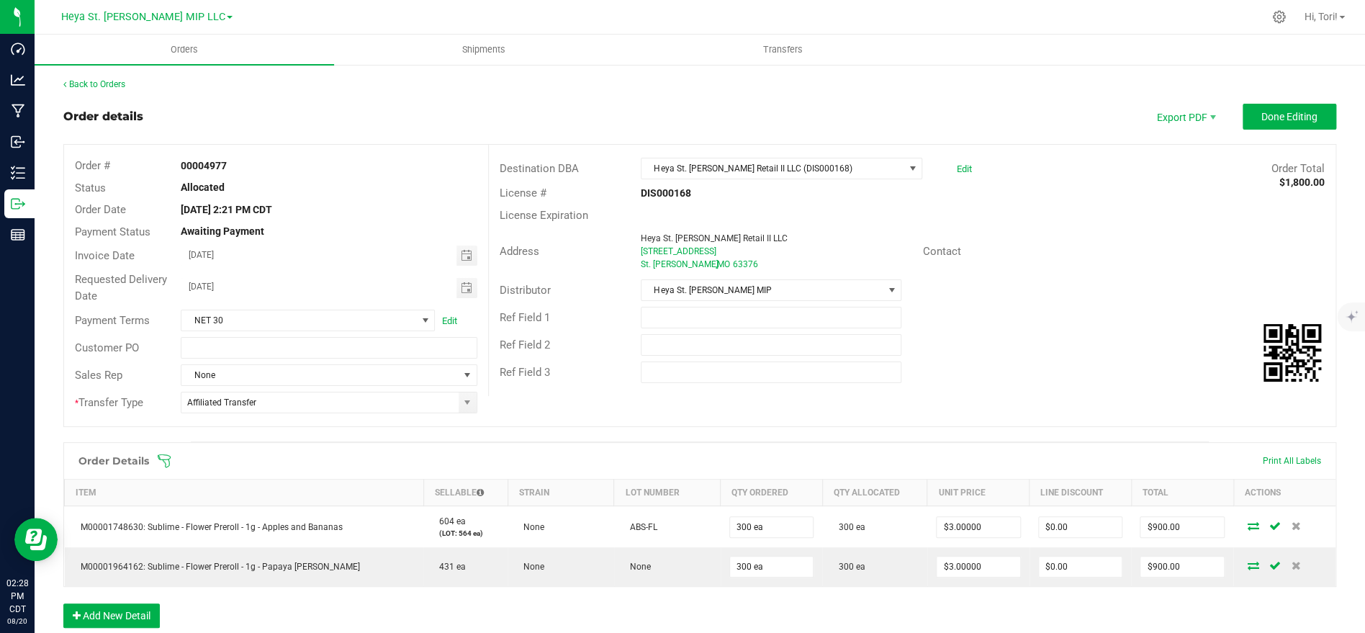
click at [158, 467] on icon at bounding box center [164, 461] width 14 height 14
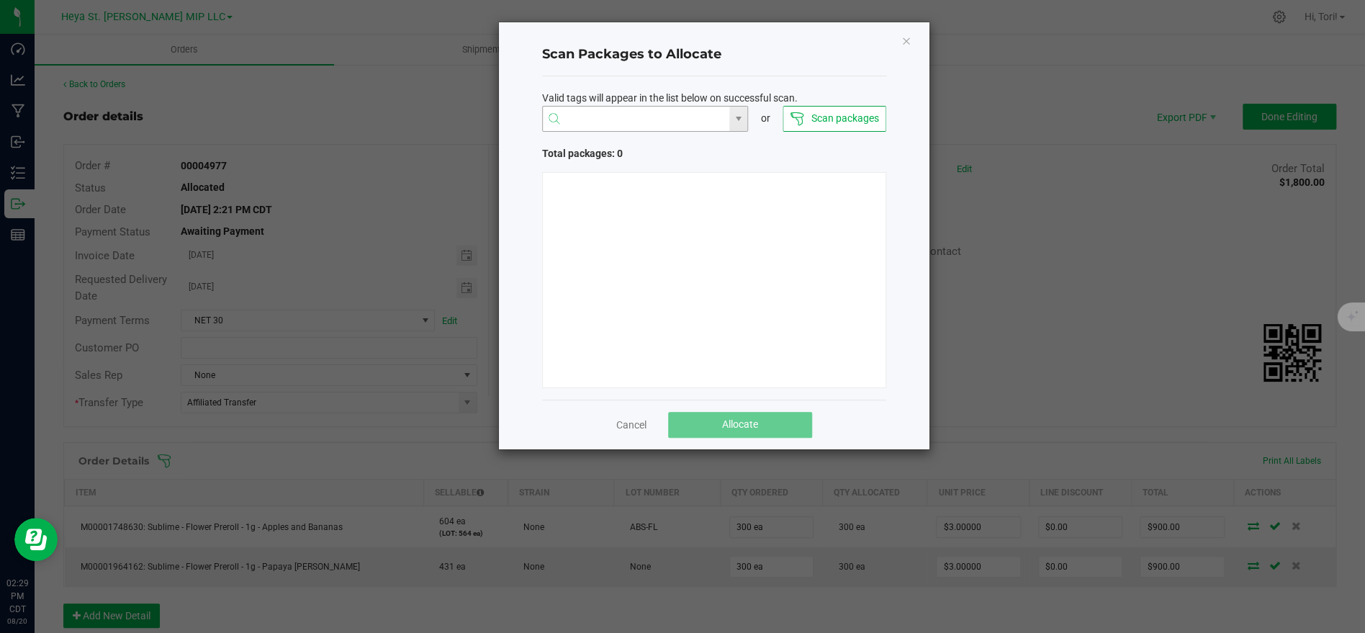
click at [651, 115] on input "NO DATA FOUND" at bounding box center [636, 120] width 187 height 26
click at [659, 142] on li "1A40C03000009CD000006098" at bounding box center [644, 147] width 205 height 24
type input "1A40C03000009CD000006098"
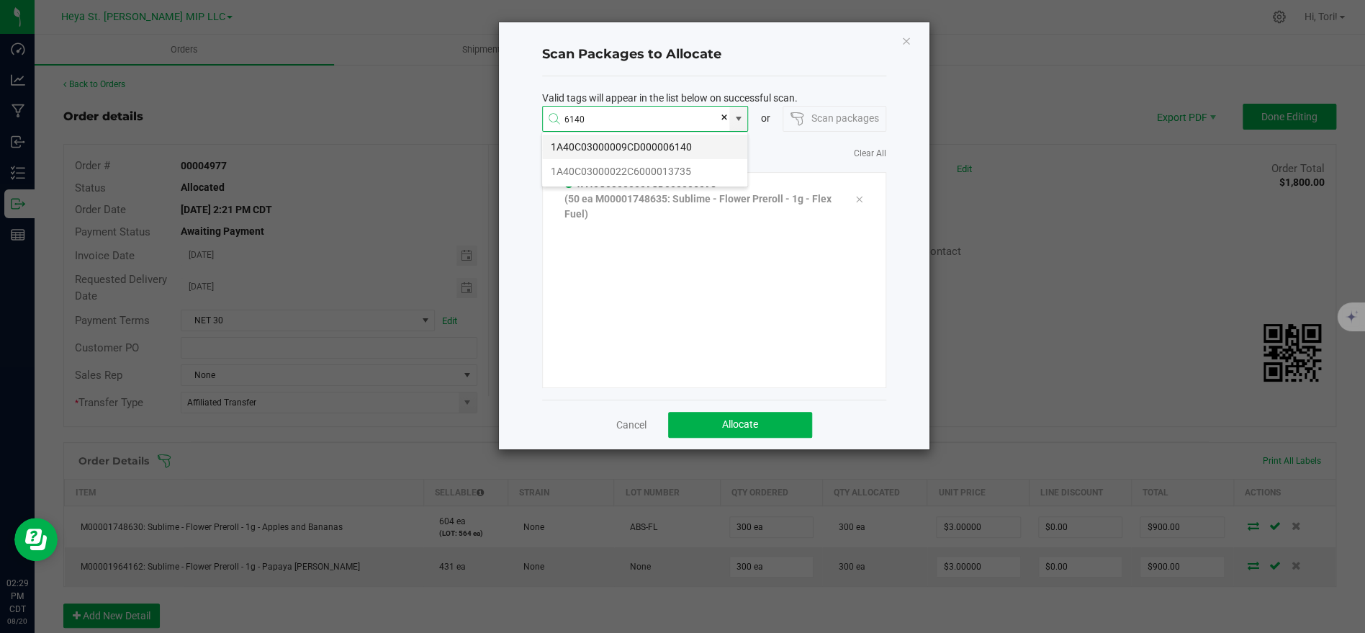
click at [665, 152] on li "1A40C03000009CD000006140" at bounding box center [644, 147] width 205 height 24
type input "1A40C03000009CD000006140"
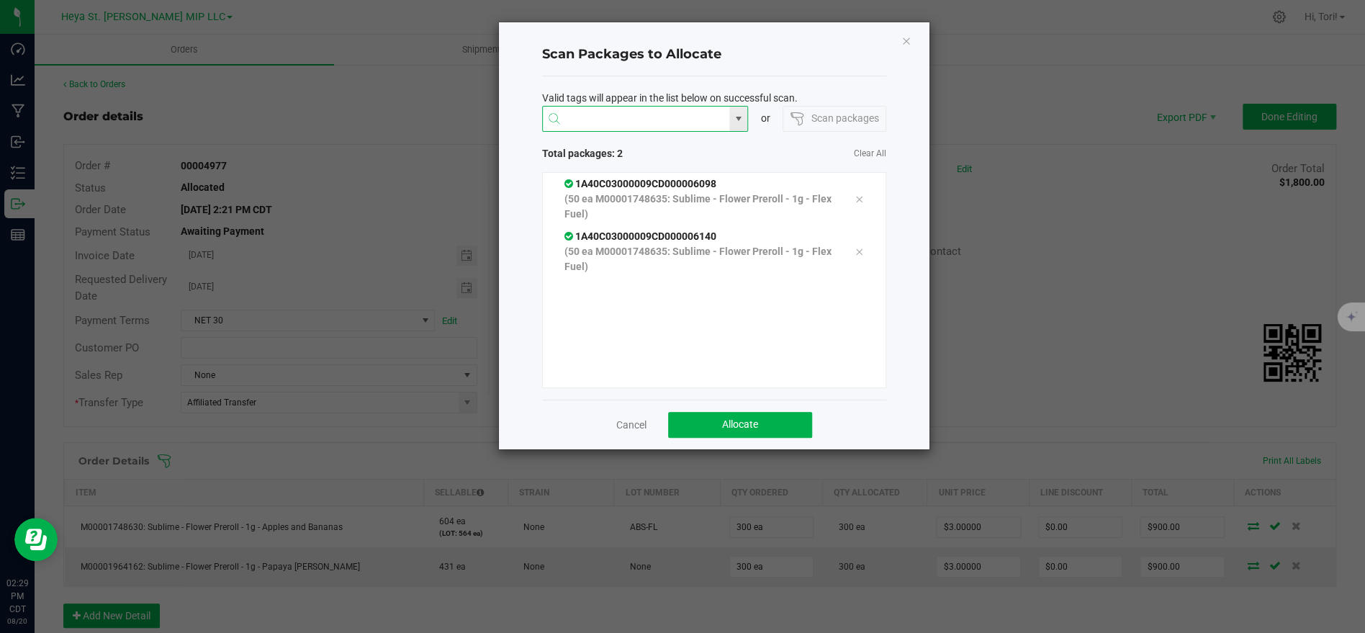
click at [670, 120] on input at bounding box center [636, 120] width 187 height 26
click at [639, 145] on li "1A40C03000009CD000006143" at bounding box center [644, 147] width 205 height 24
type input "1A40C03000009CD000006143"
click at [662, 150] on li "1A40C03000009CD000006100" at bounding box center [644, 147] width 205 height 24
type input "1A40C03000009CD000006100"
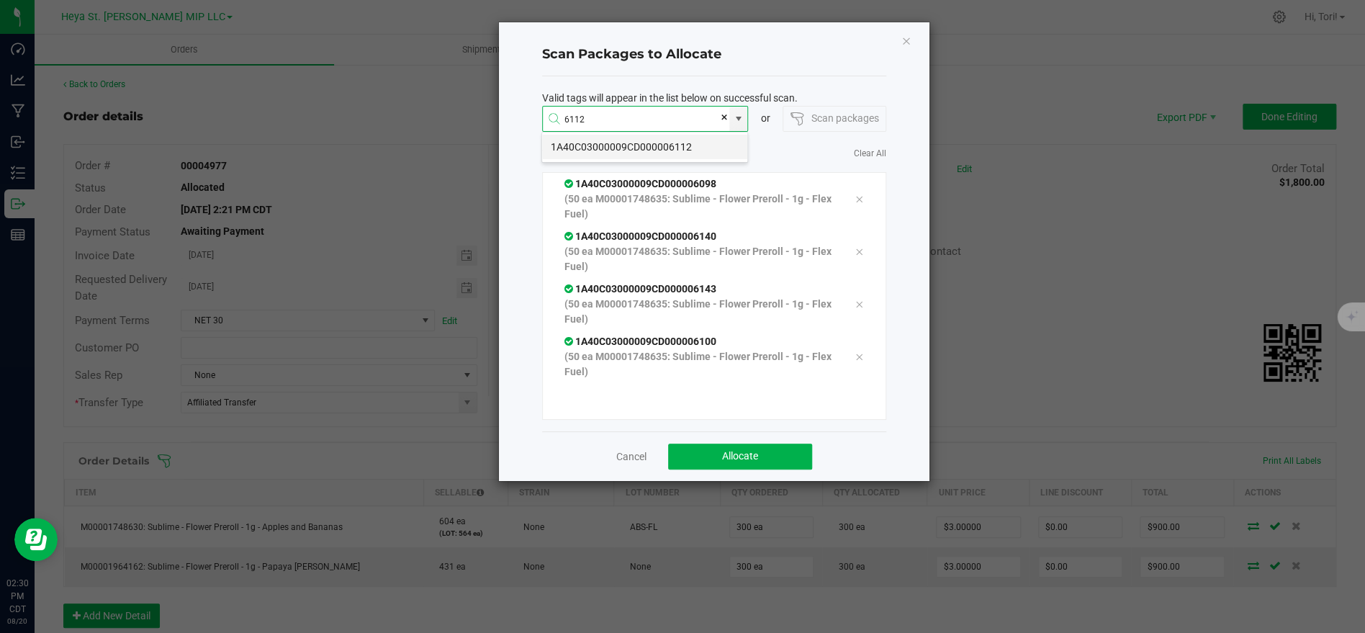
click at [647, 145] on li "1A40C03000009CD000006112" at bounding box center [644, 147] width 205 height 24
type input "1A40C03000009CD000006112"
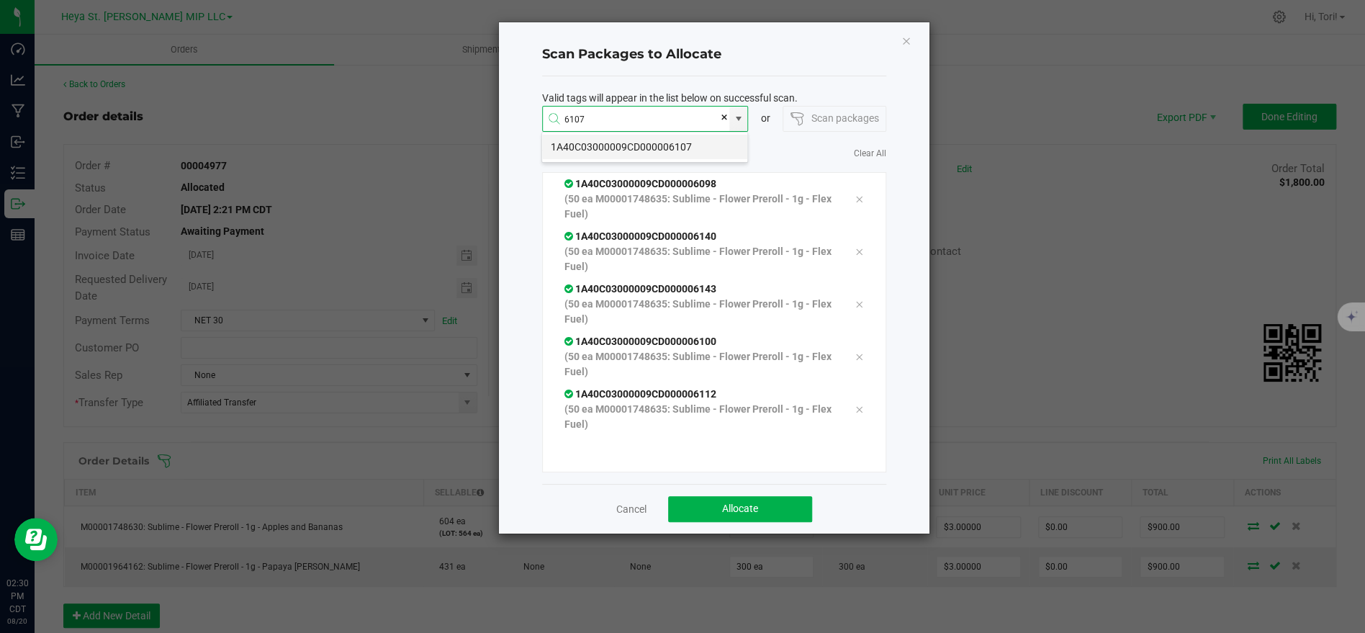
click at [616, 140] on li "1A40C03000009CD000006107" at bounding box center [644, 147] width 205 height 24
type input "1A40C03000009CD000006107"
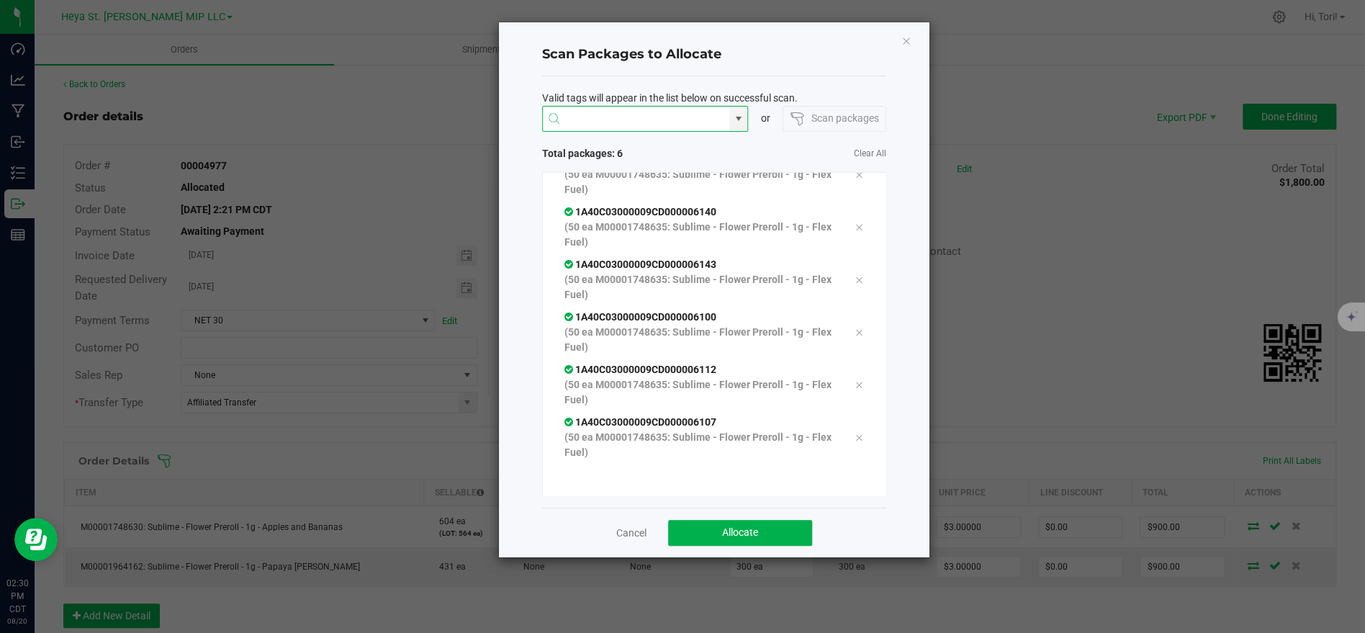
scroll to position [0, 0]
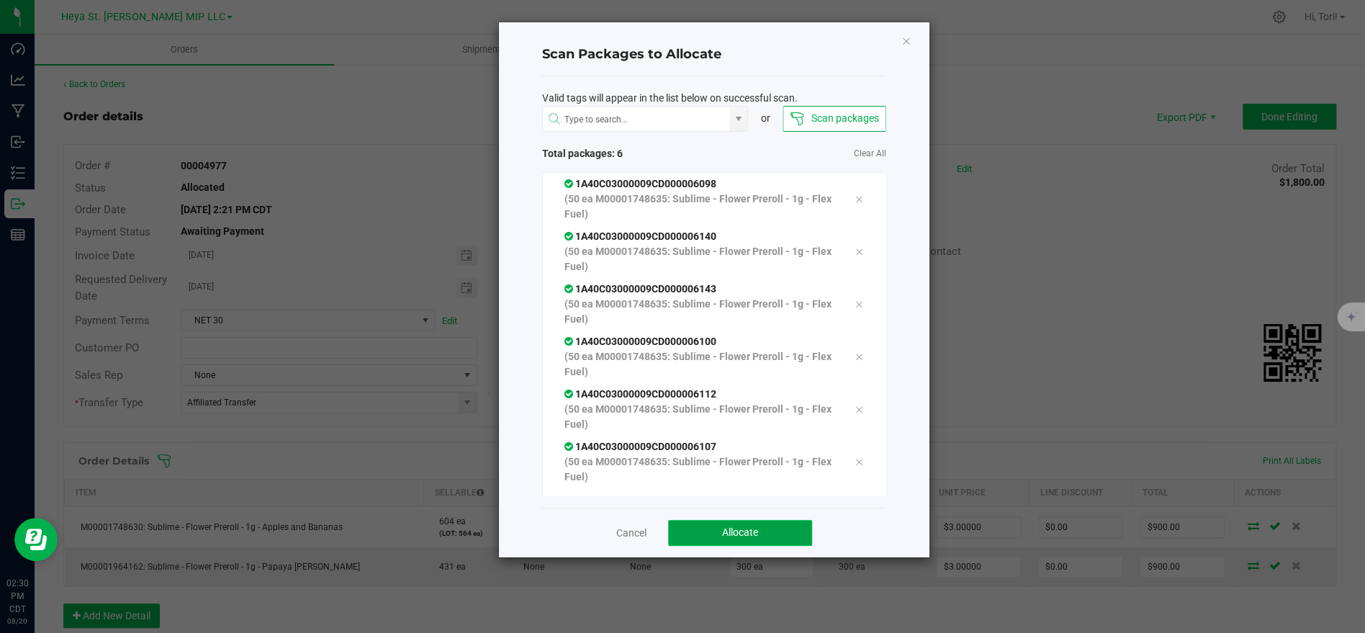
click at [761, 527] on button "Allocate" at bounding box center [740, 533] width 144 height 26
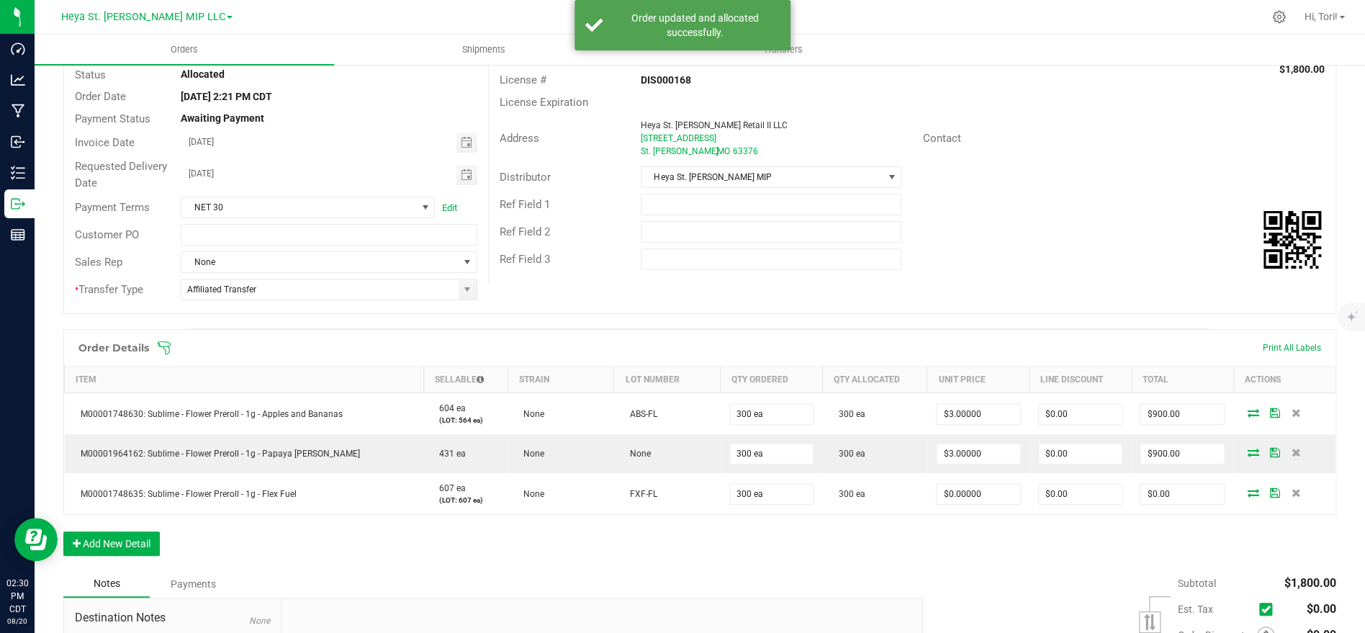
scroll to position [176, 0]
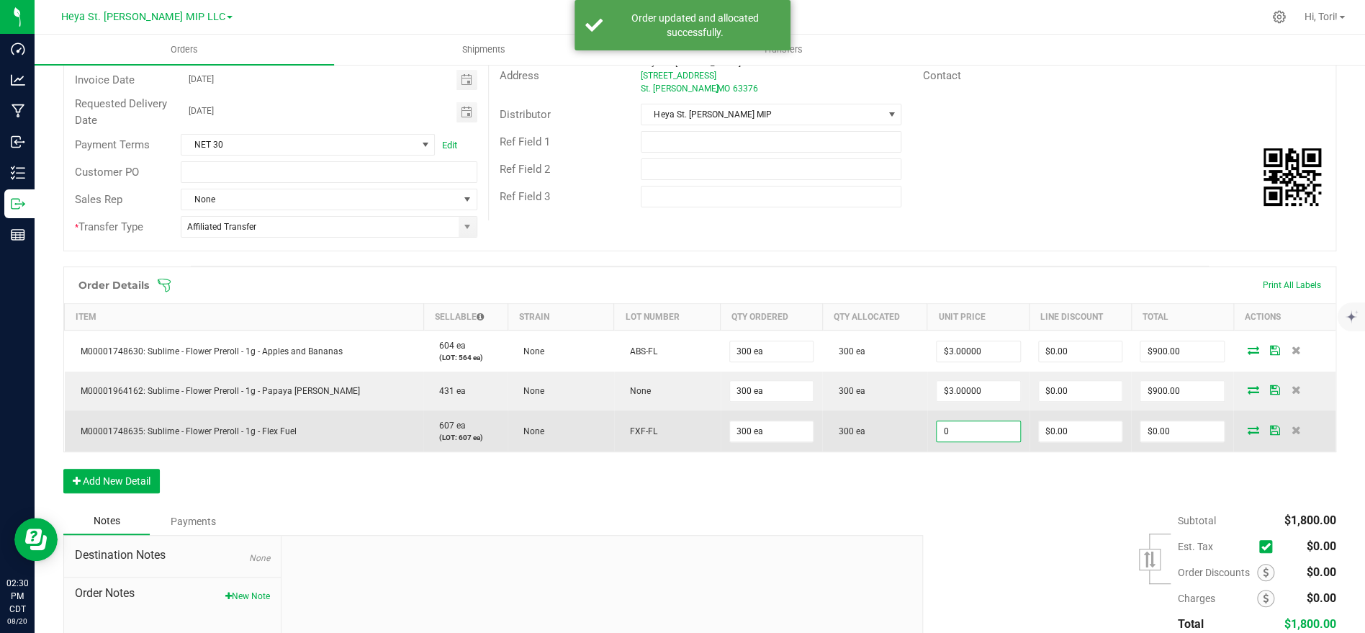
click at [978, 425] on input "0" at bounding box center [979, 431] width 84 height 20
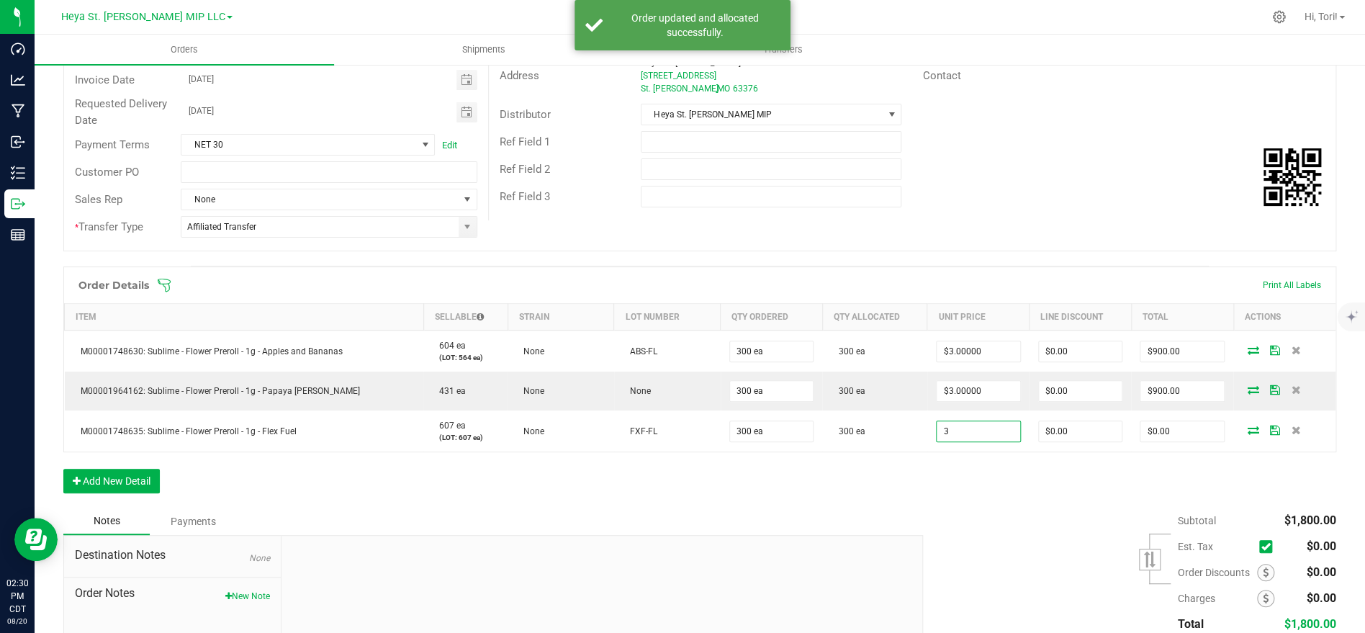
type input "$3.00000"
type input "$900.00"
click at [968, 211] on div "Destination DBA Heya St. Charles Retail II LLC (DIS000168) Edit Order Total $1,…" at bounding box center [911, 94] width 847 height 251
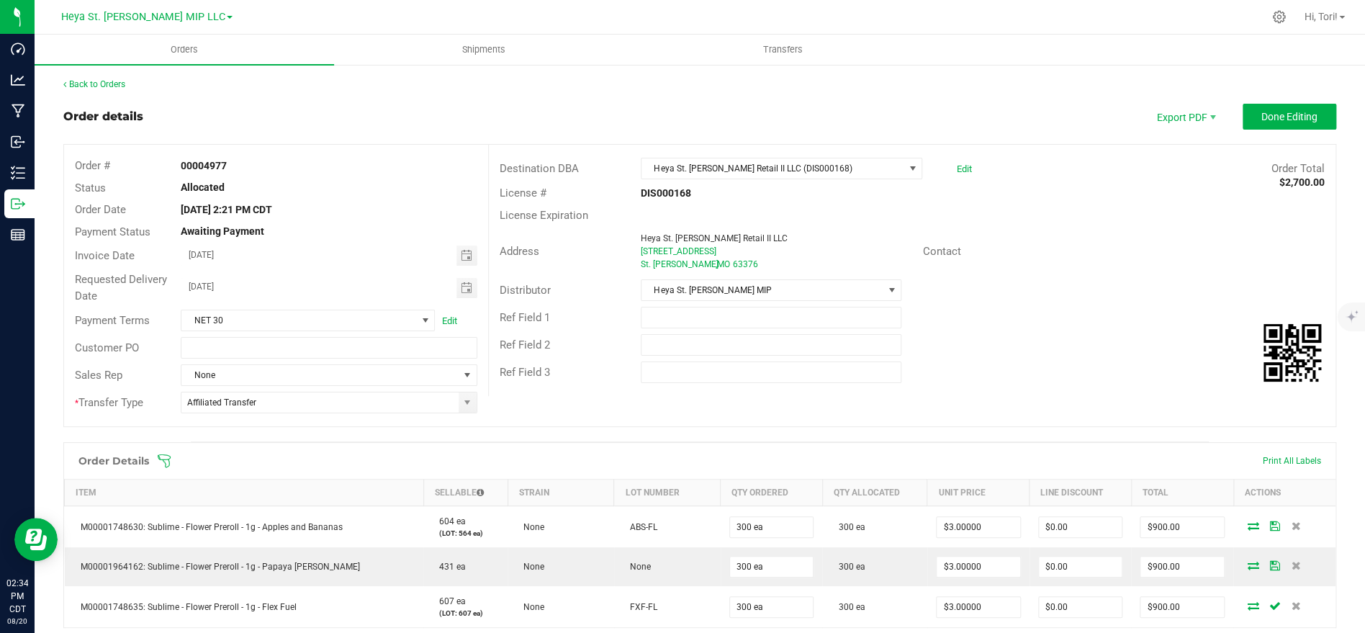
scroll to position [253, 0]
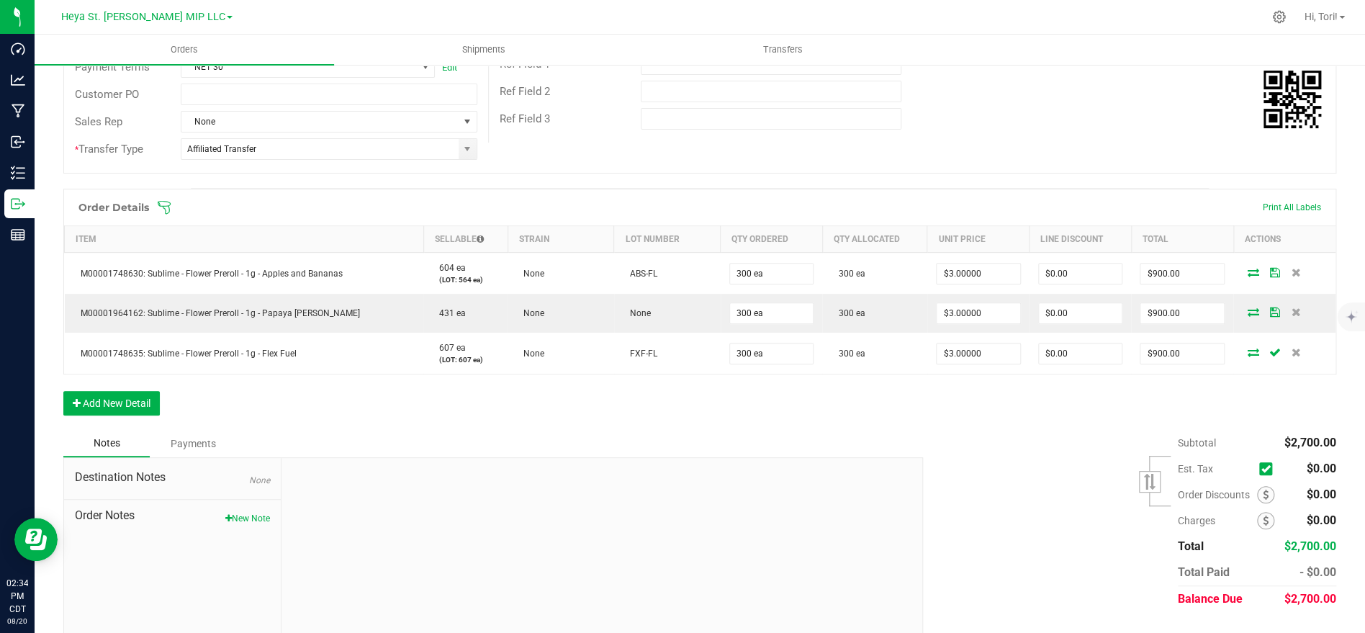
click at [165, 208] on icon at bounding box center [164, 207] width 14 height 14
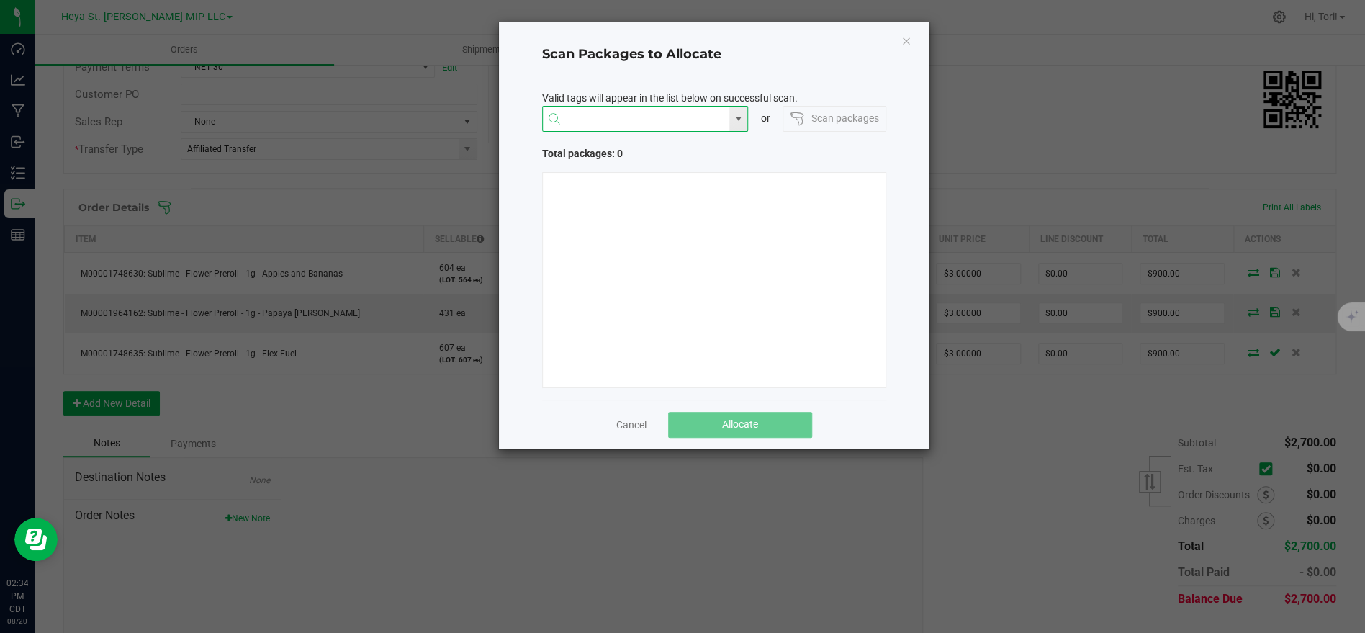
click at [650, 119] on input "NO DATA FOUND" at bounding box center [636, 120] width 187 height 26
click at [647, 143] on li "1A40C03000009CD000005996" at bounding box center [644, 147] width 205 height 24
type input "1A40C03000009CD000005996"
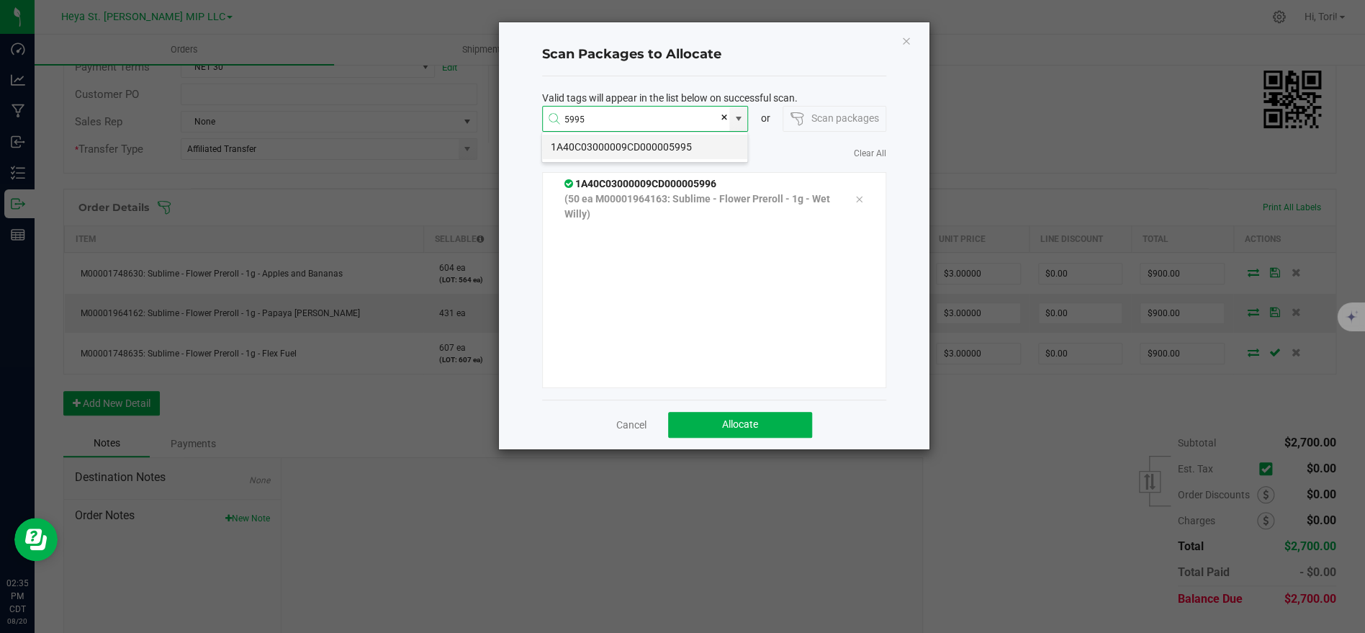
click at [638, 149] on li "1A40C03000009CD000005995" at bounding box center [644, 147] width 205 height 24
type input "1A40C03000009CD000005995"
click at [638, 145] on li "1A40C03000009CD000005990" at bounding box center [644, 147] width 205 height 24
type input "1A40C03000009CD000005990"
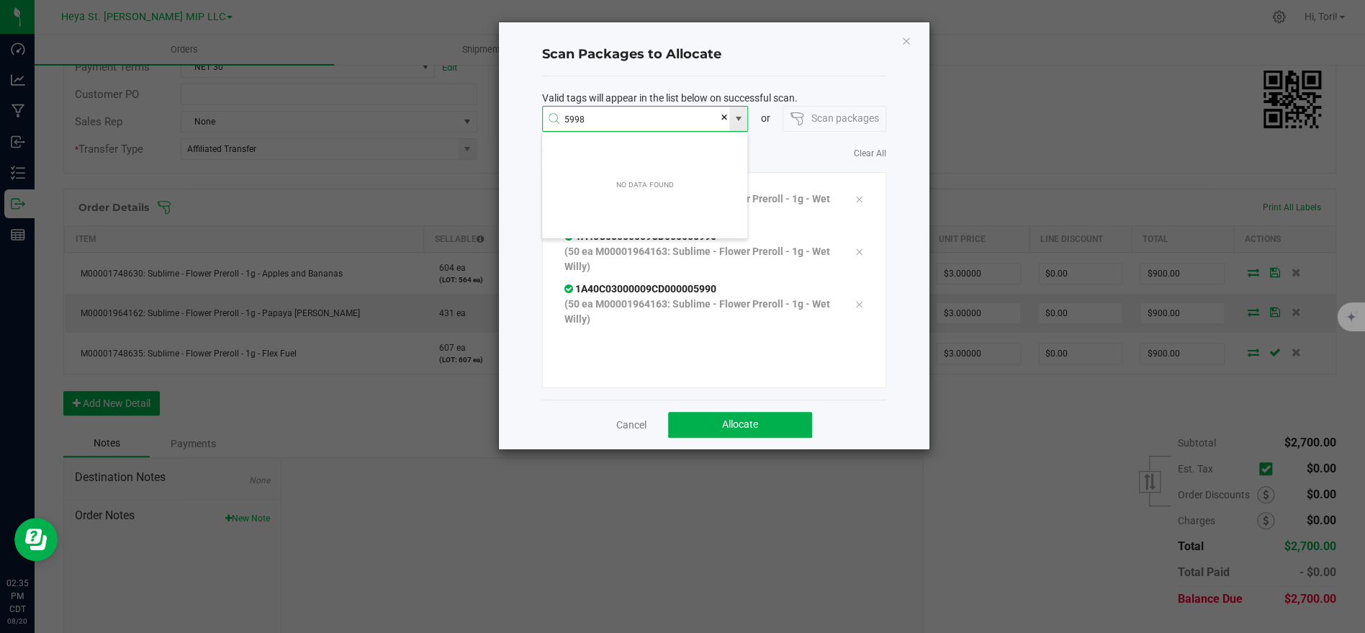
click at [635, 114] on input "5998" at bounding box center [636, 120] width 187 height 26
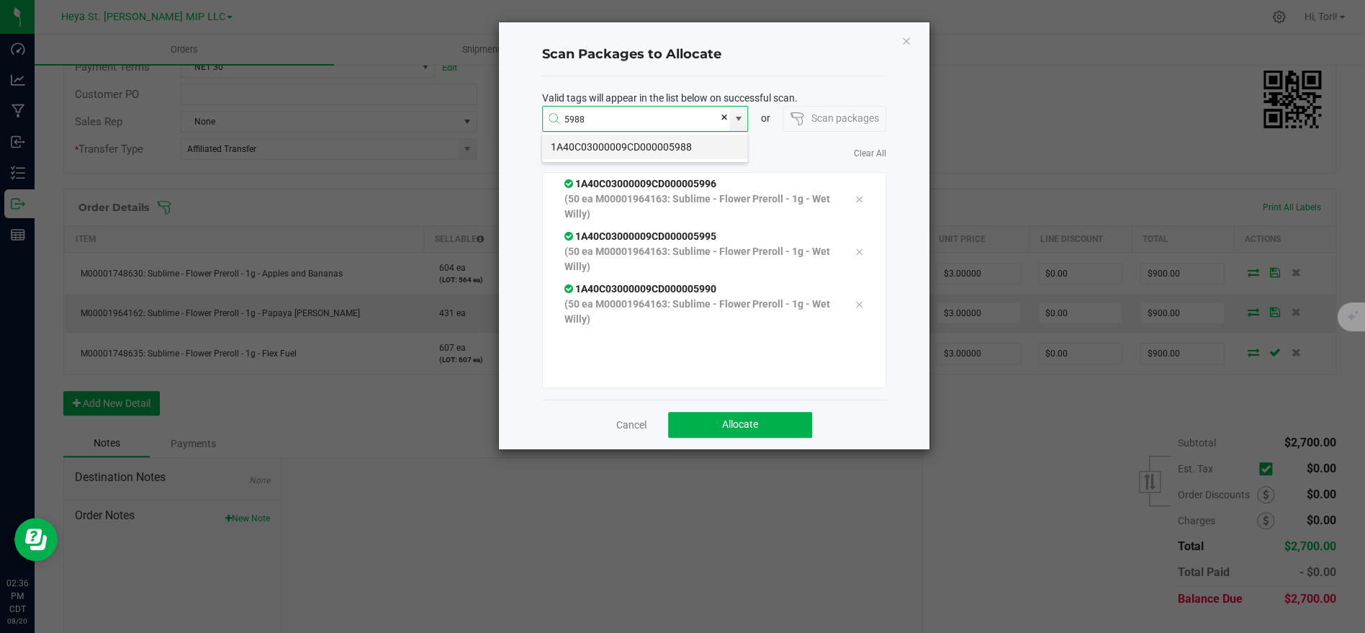
click at [631, 138] on li "1A40C03000009CD000005988" at bounding box center [644, 147] width 205 height 24
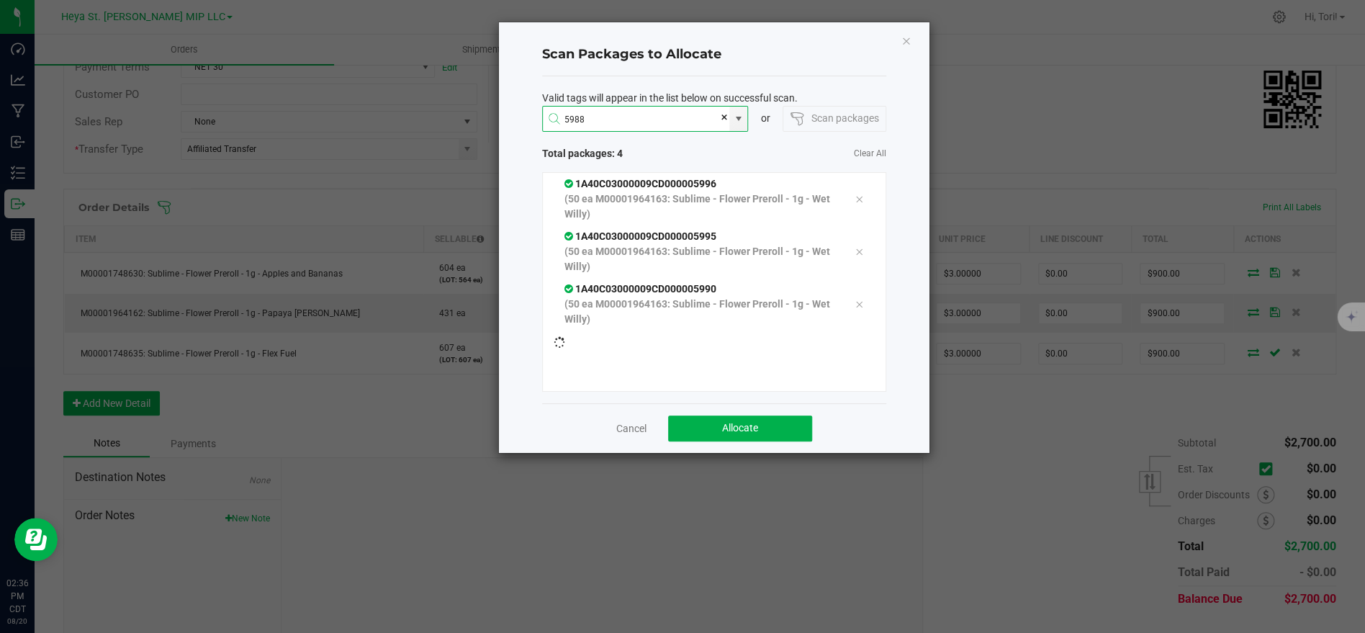
type input "1A40C03000009CD000005988"
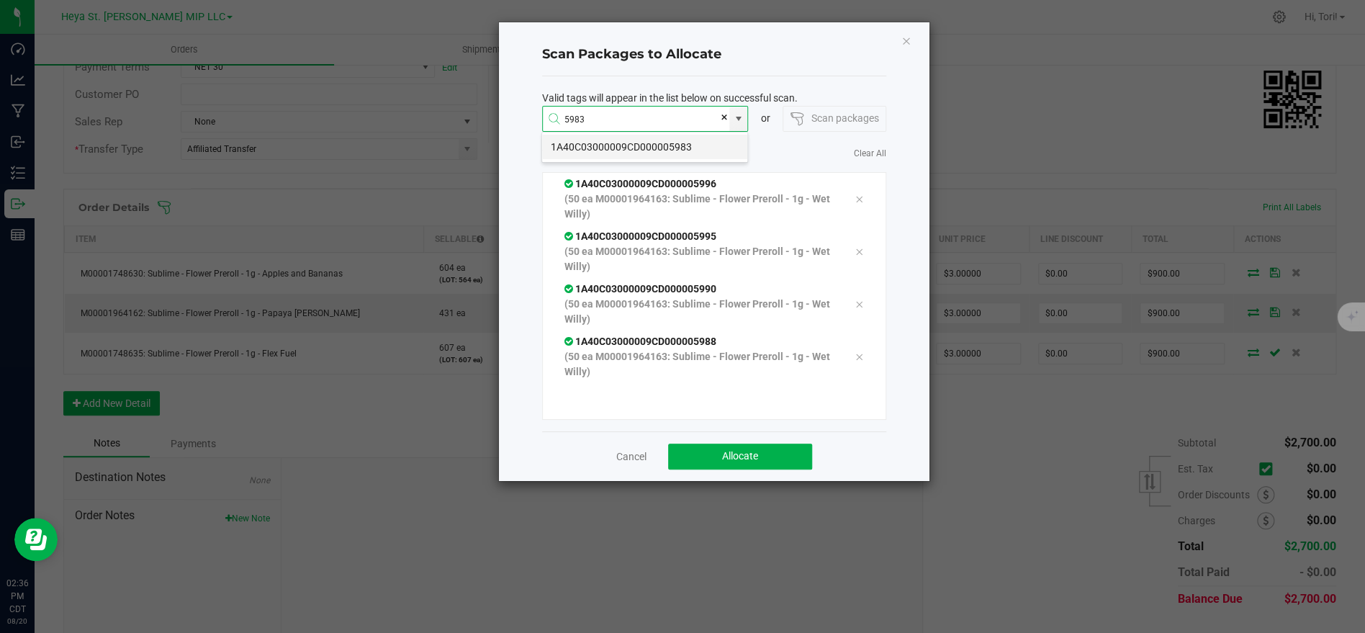
click at [624, 141] on li "1A40C03000009CD000005983" at bounding box center [644, 147] width 205 height 24
type input "1A40C03000009CD000005983"
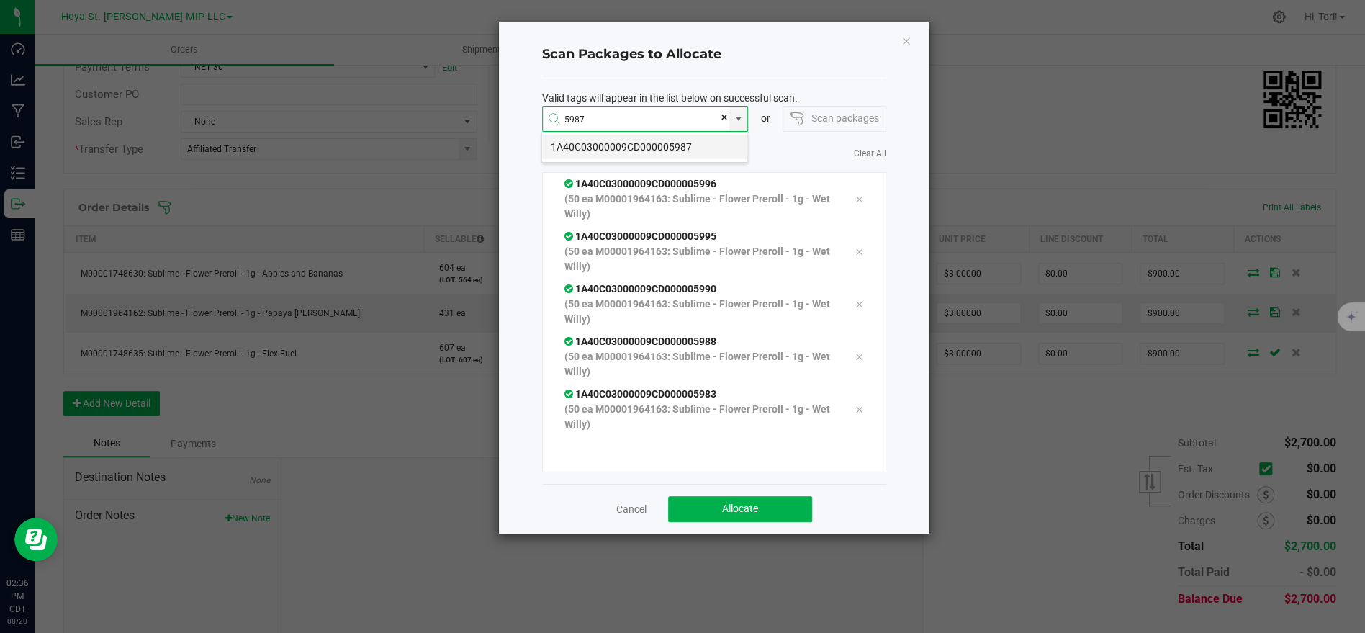
click at [639, 143] on li "1A40C03000009CD000005987" at bounding box center [644, 147] width 205 height 24
type input "1A40C03000009CD000005987"
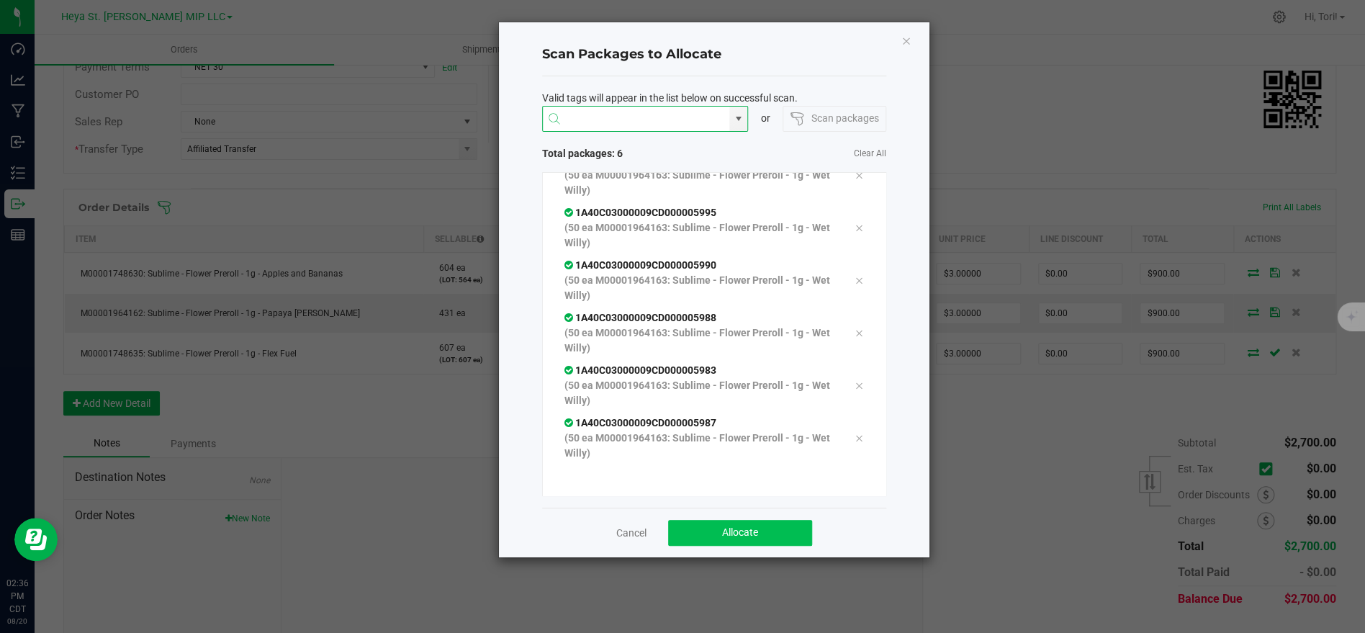
scroll to position [28, 0]
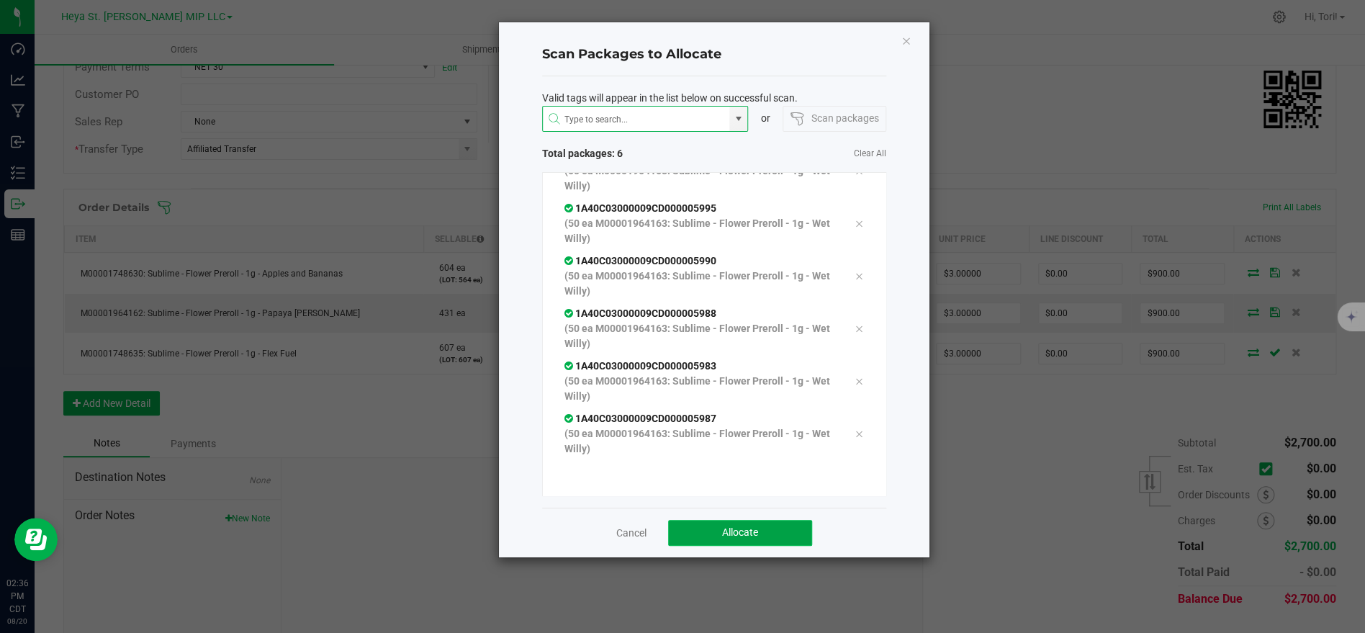
click at [744, 532] on span "Allocate" at bounding box center [740, 532] width 36 height 12
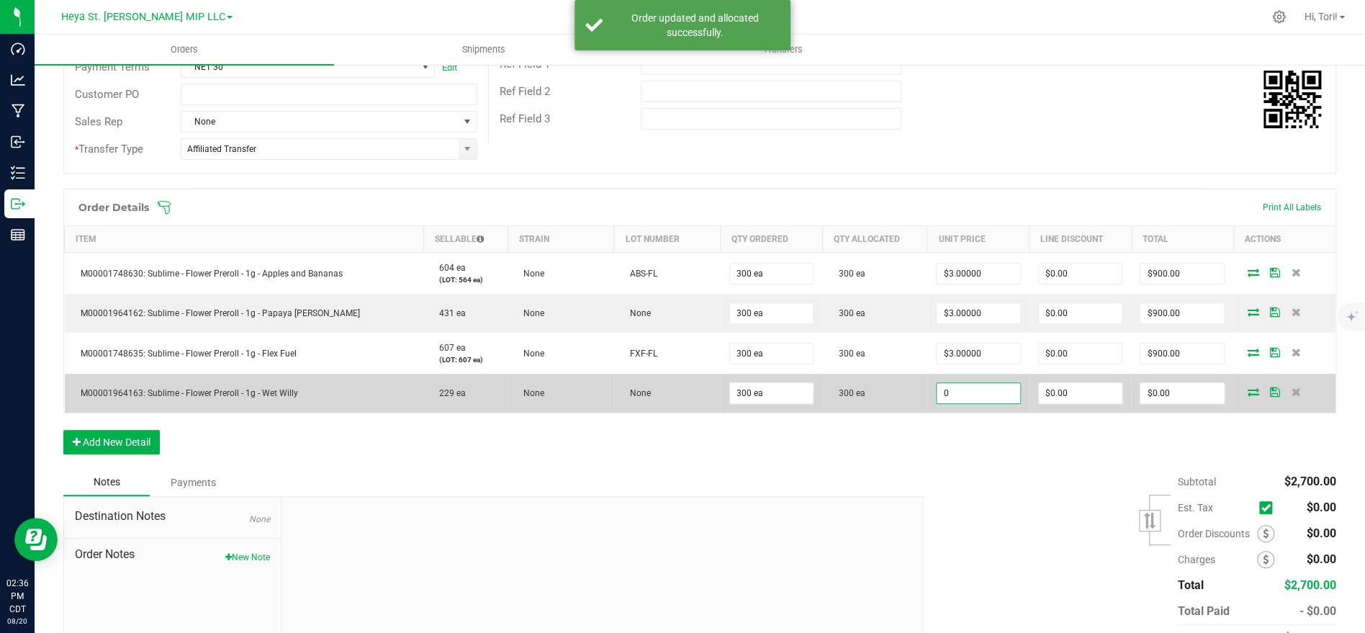
click at [978, 397] on input "0" at bounding box center [979, 393] width 84 height 20
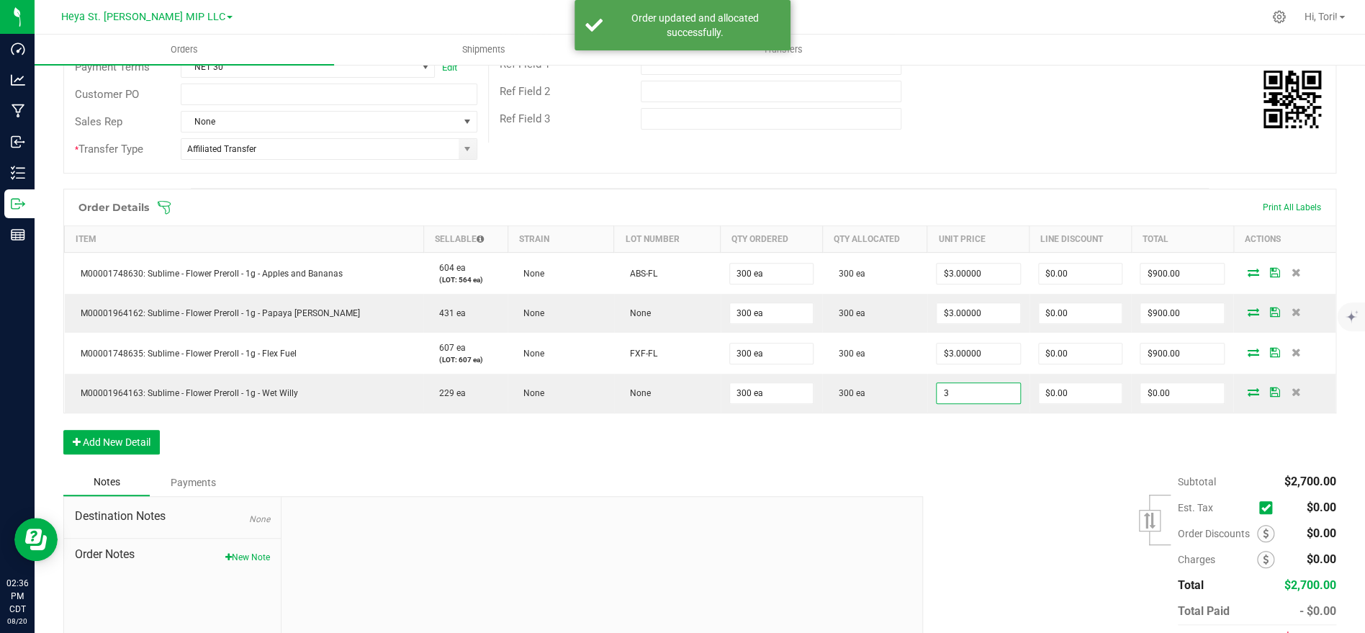
type input "$3.00000"
type input "$900.00"
click at [978, 432] on div "Order Details Print All Labels Item Sellable Strain Lot Number Qty Ordered Qty …" at bounding box center [699, 329] width 1273 height 280
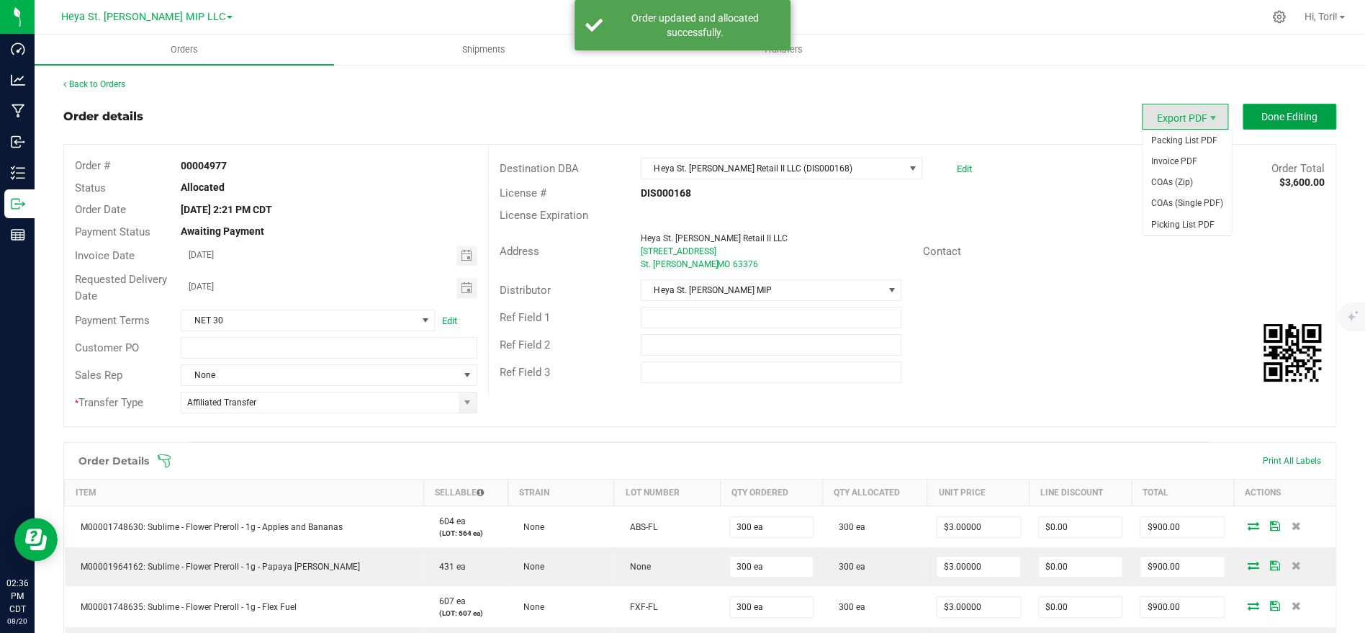
click at [1272, 121] on span "Done Editing" at bounding box center [1289, 117] width 56 height 12
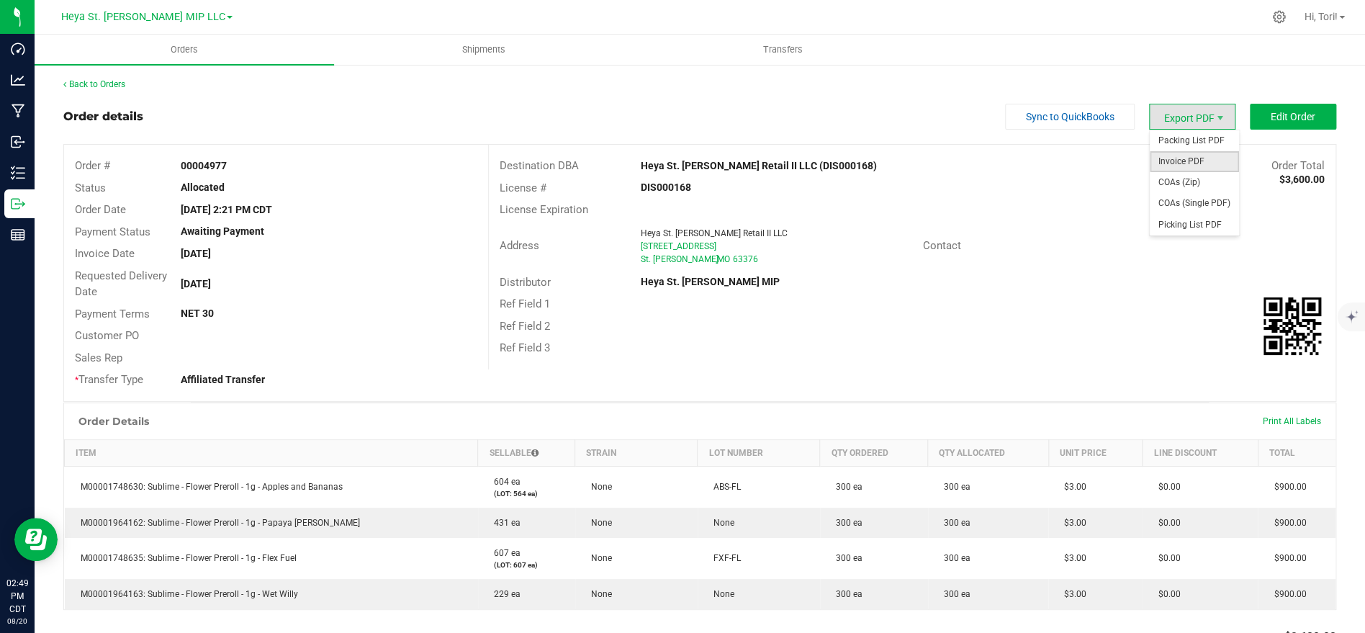
click at [1203, 163] on span "Invoice PDF" at bounding box center [1194, 161] width 89 height 21
click at [108, 81] on link "Back to Orders" at bounding box center [94, 84] width 62 height 10
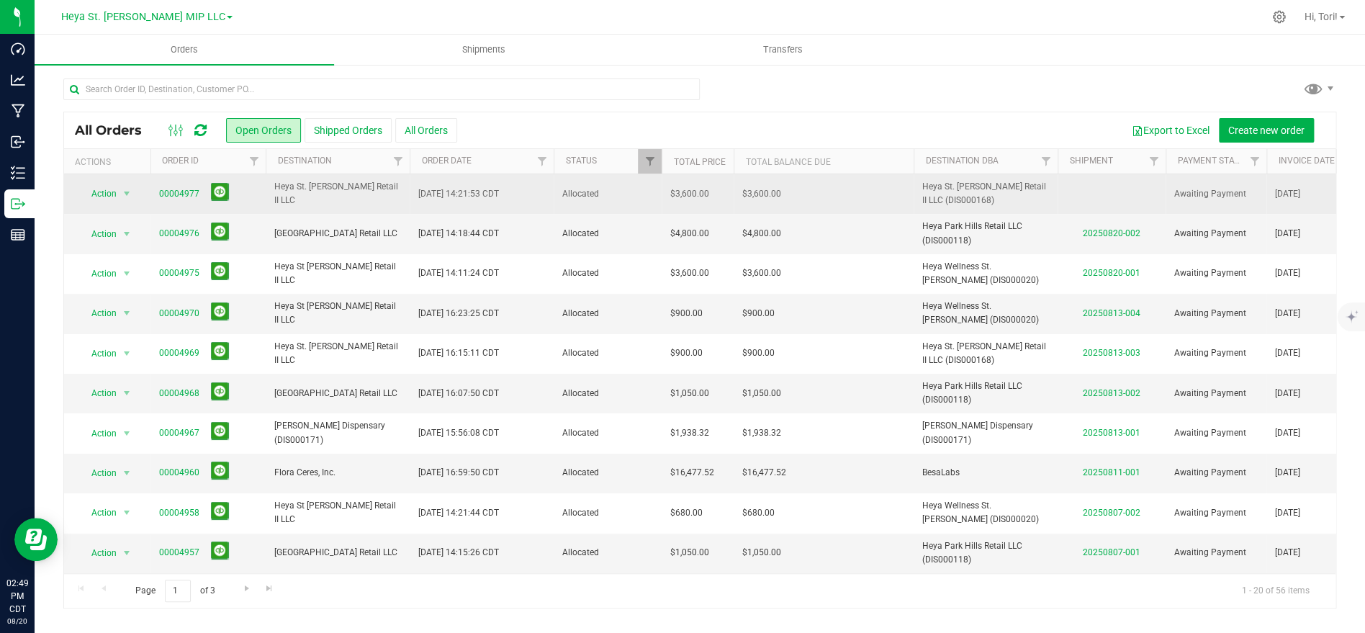
click at [799, 192] on td "$3,600.00" at bounding box center [824, 194] width 180 height 40
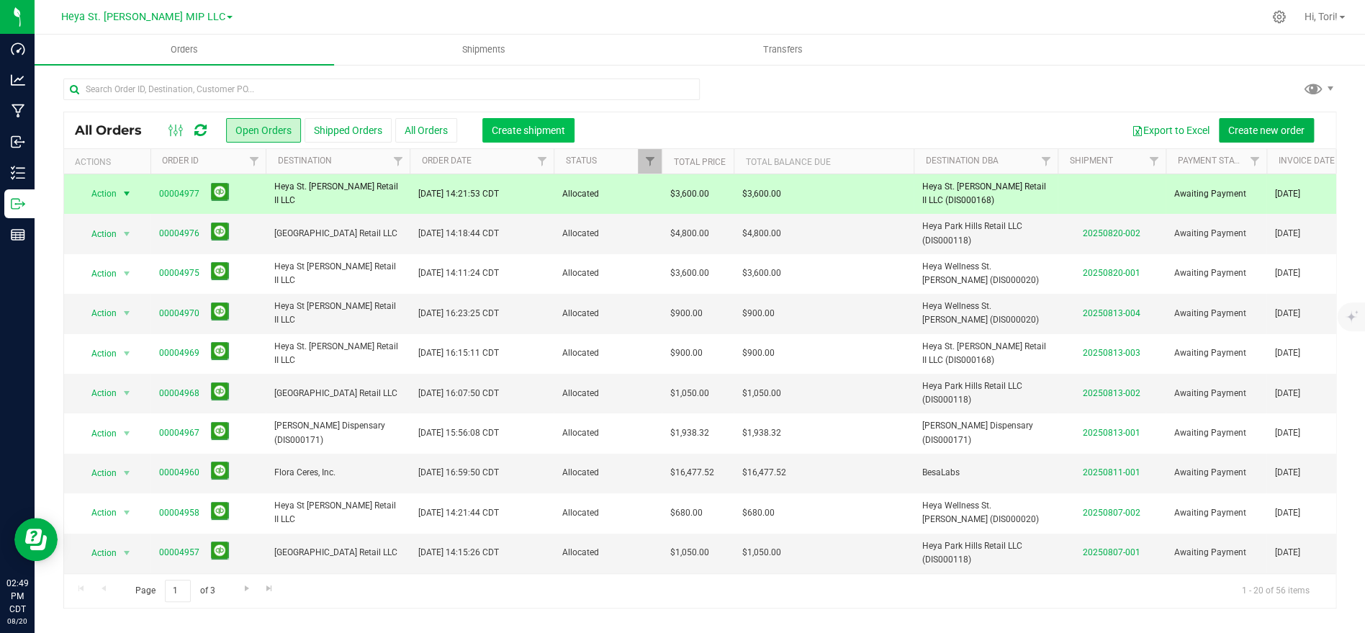
click at [551, 129] on span "Create shipment" at bounding box center [528, 131] width 73 height 12
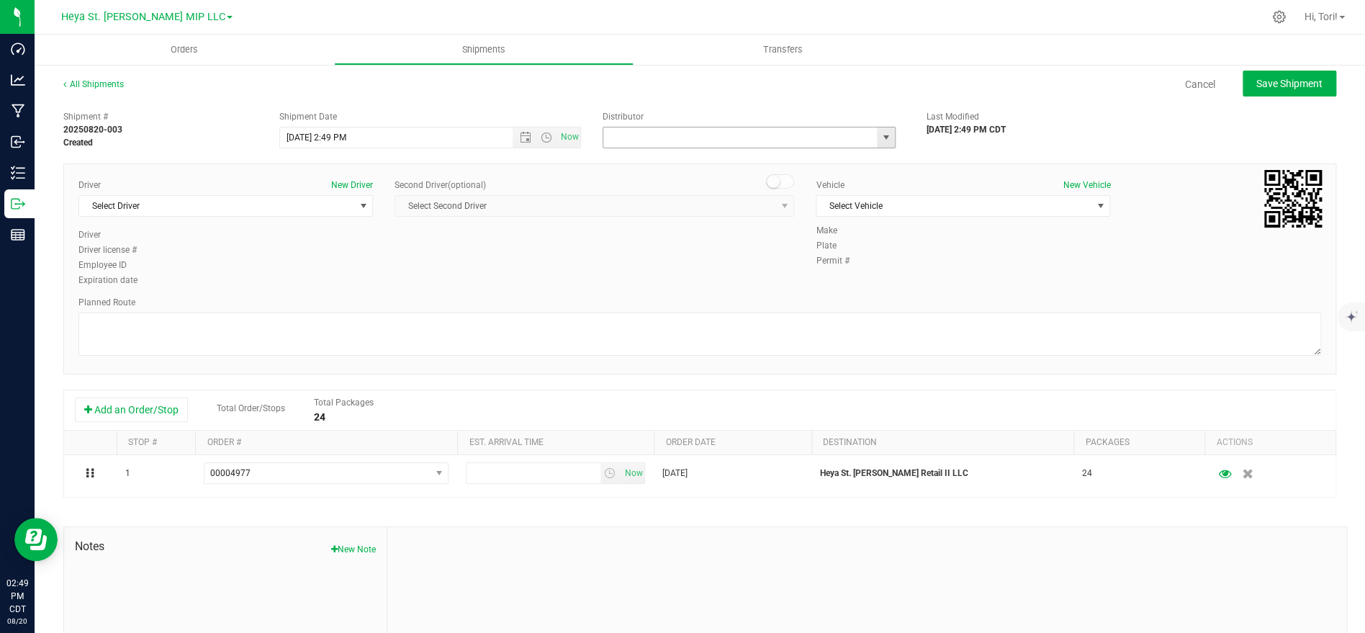
click at [685, 143] on input "text" at bounding box center [736, 137] width 266 height 20
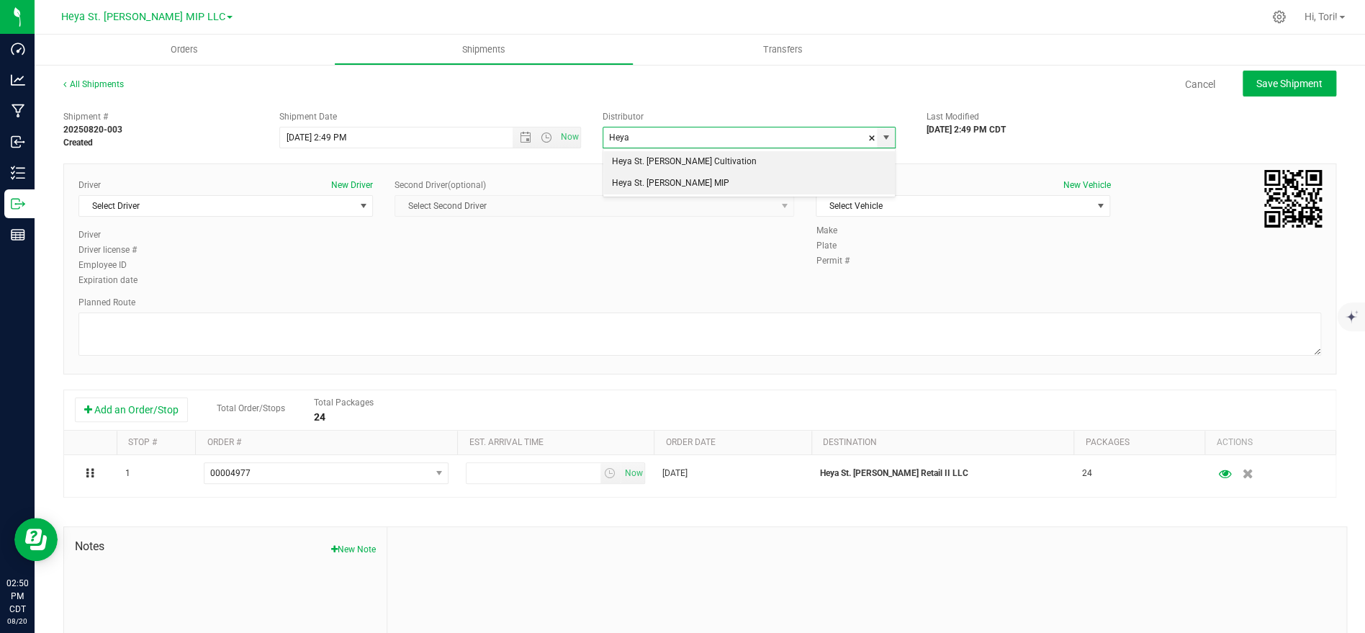
click at [694, 189] on li "Heya St. [PERSON_NAME] MIP" at bounding box center [749, 184] width 292 height 22
type input "Heya St. [PERSON_NAME] MIP"
click at [961, 215] on span "Select Vehicle" at bounding box center [953, 206] width 275 height 20
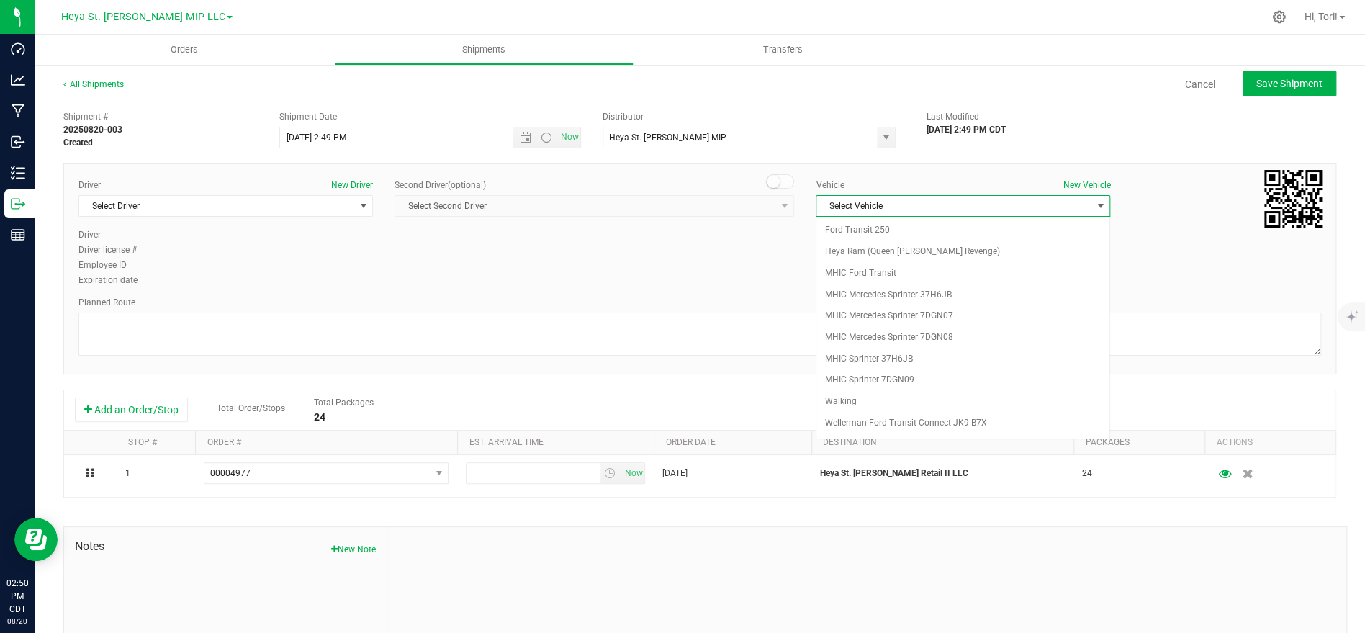
click at [963, 207] on span "Select Vehicle" at bounding box center [953, 206] width 275 height 20
click at [963, 206] on span "Select Vehicle" at bounding box center [953, 206] width 275 height 20
click at [949, 251] on li "Heya Ram (Queen [PERSON_NAME] Revenge)" at bounding box center [962, 252] width 293 height 22
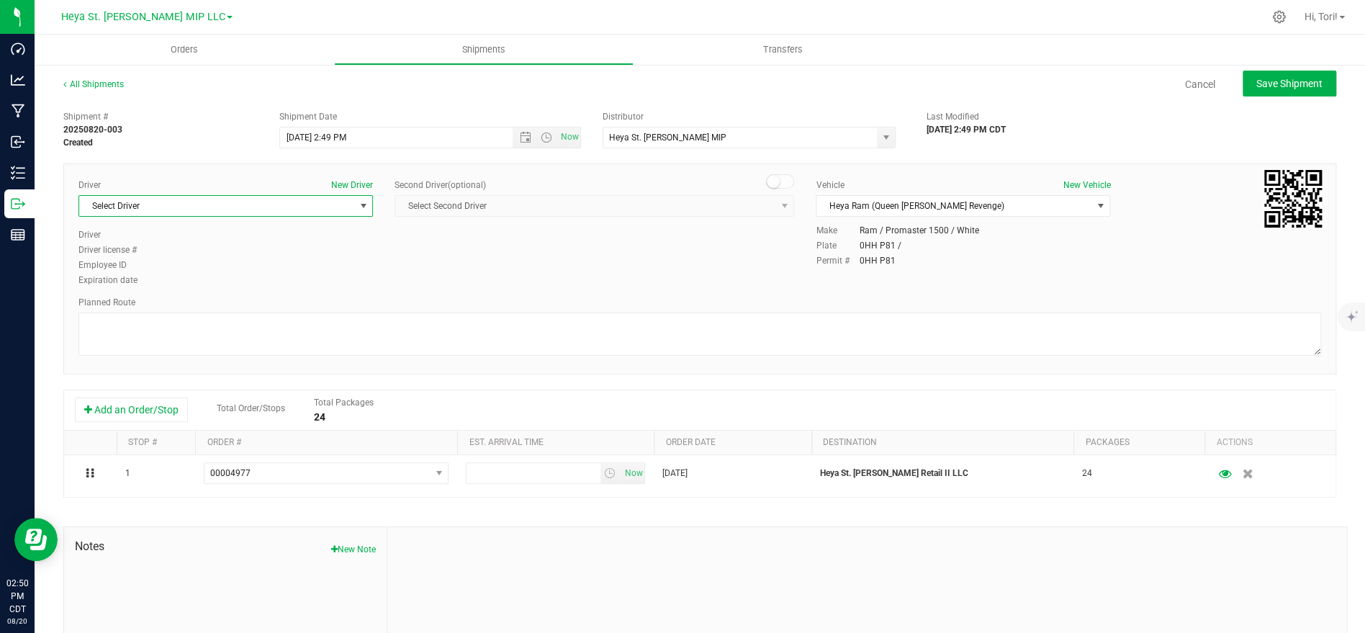
click at [341, 215] on span "Select Driver" at bounding box center [216, 206] width 275 height 20
click at [199, 310] on li "[PERSON_NAME]" at bounding box center [225, 309] width 293 height 22
click at [522, 139] on span "Open the date view" at bounding box center [526, 138] width 12 height 12
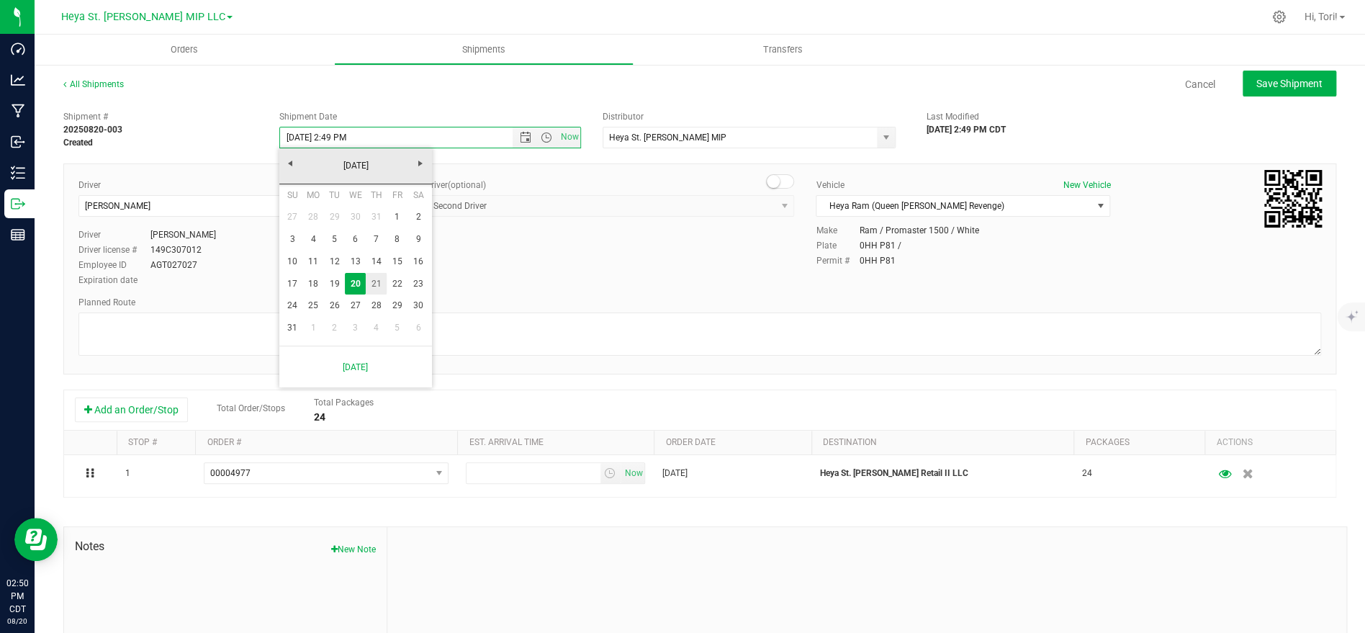
click at [379, 282] on link "21" at bounding box center [376, 284] width 21 height 22
type input "8/21/2025 9:00 AM"
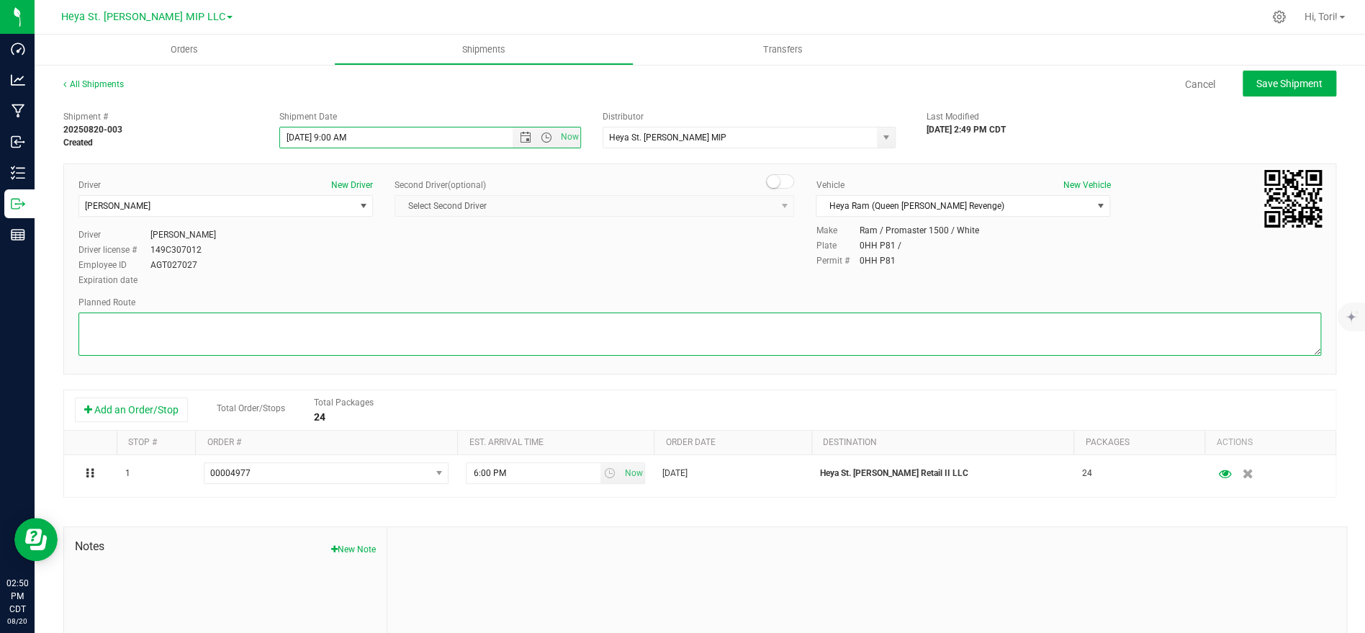
click at [451, 322] on textarea at bounding box center [699, 333] width 1243 height 43
paste textarea "Get on I-70 W in Bridgeton from International Plaza Dr, Cypress Rd and Exit 235…"
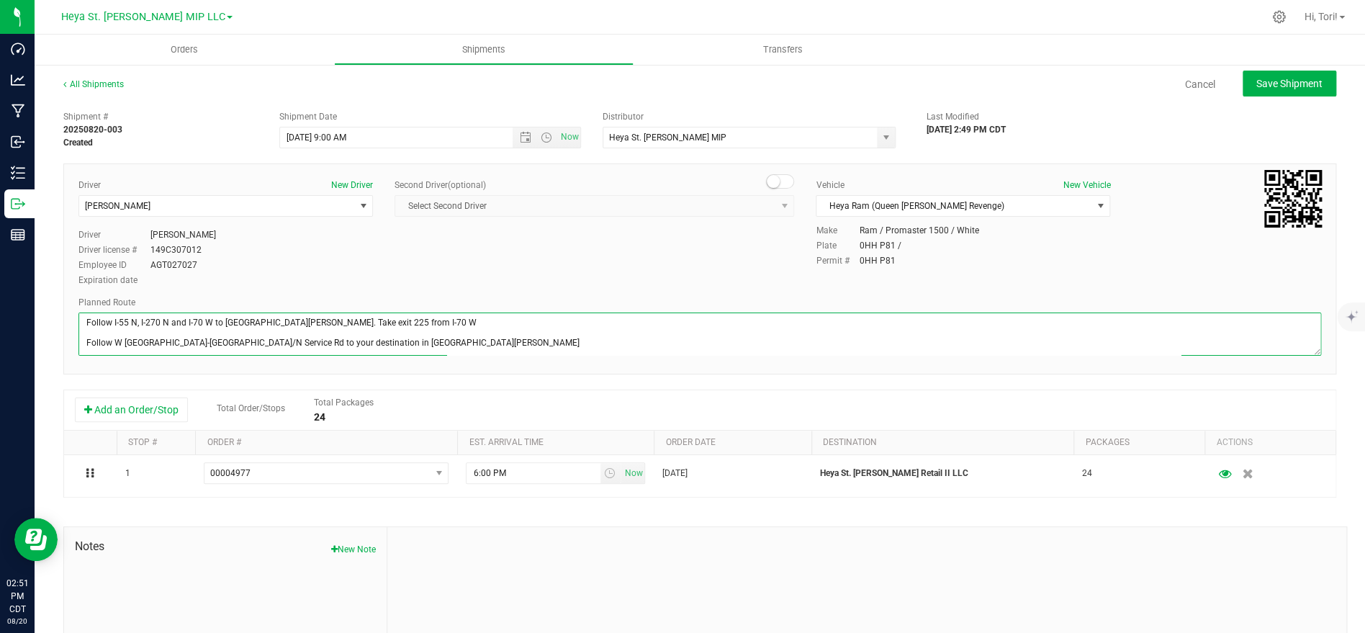
scroll to position [81, 0]
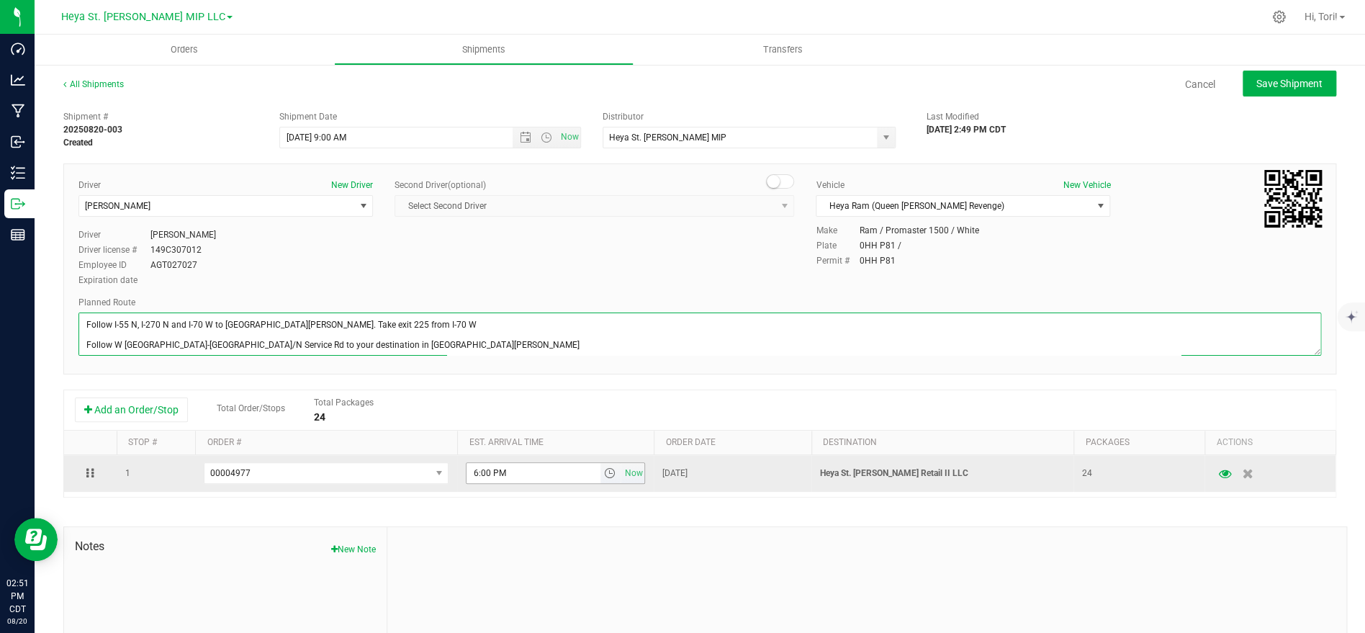
type textarea "Get on I-70 W in Bridgeton from International Plaza Dr, Cypress Rd and Exit 235…"
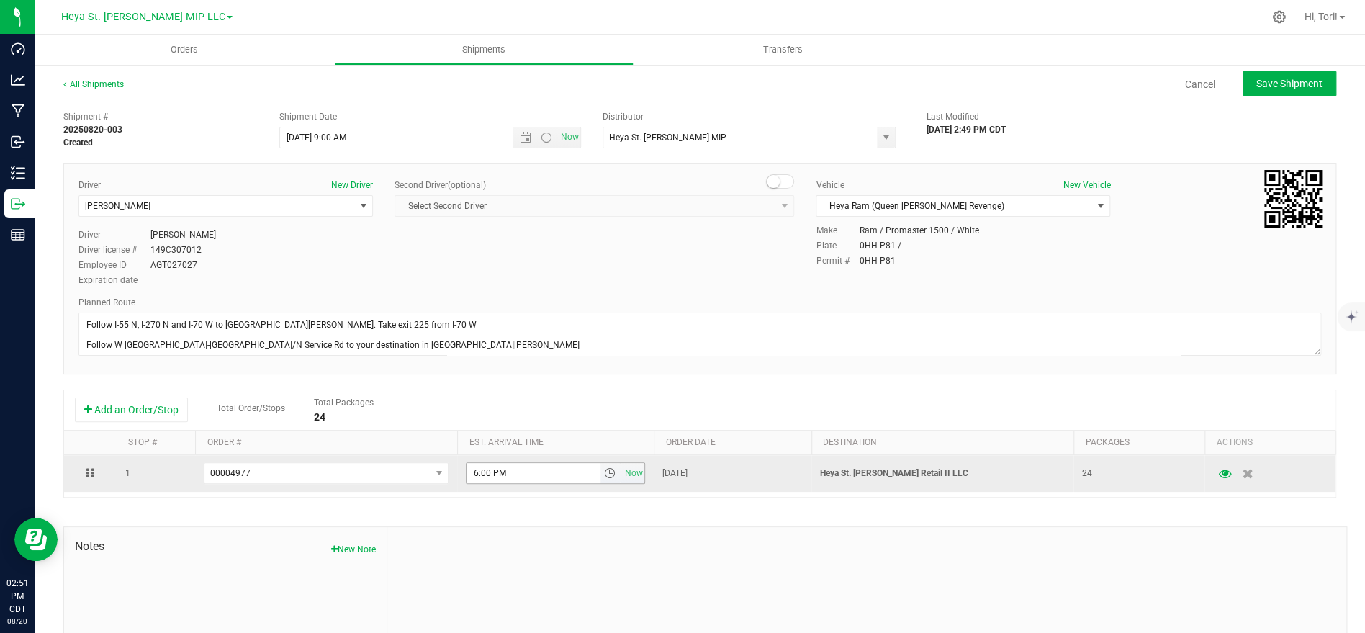
click at [549, 474] on input "6:00 PM" at bounding box center [533, 473] width 133 height 20
type input "2:30 PM"
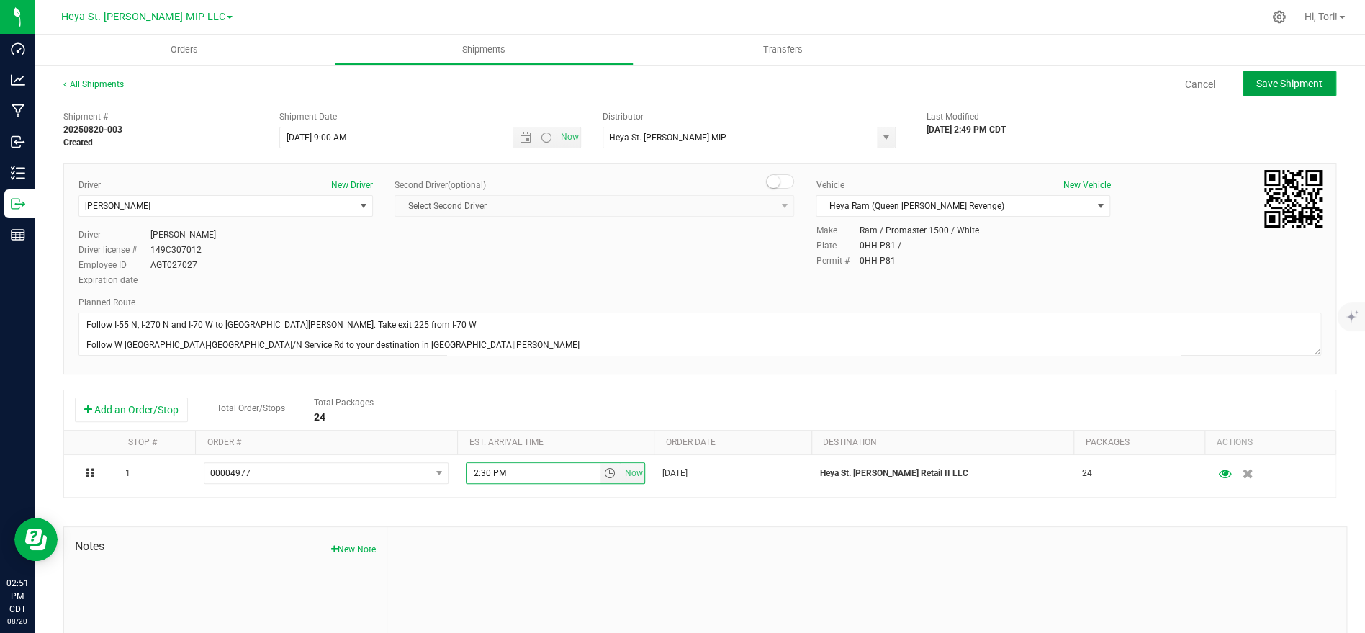
click at [1297, 76] on button "Save Shipment" at bounding box center [1290, 84] width 94 height 26
type input "8/21/2025 2:00 PM"
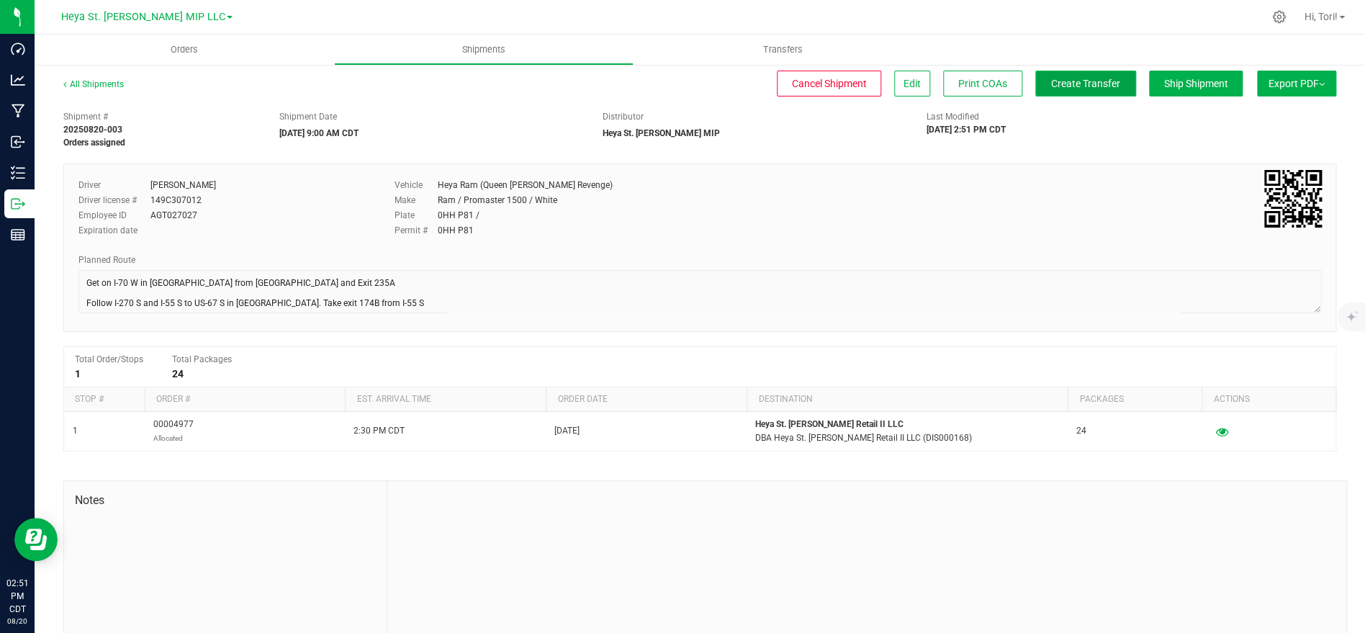
click at [1084, 86] on span "Create Transfer" at bounding box center [1085, 84] width 69 height 12
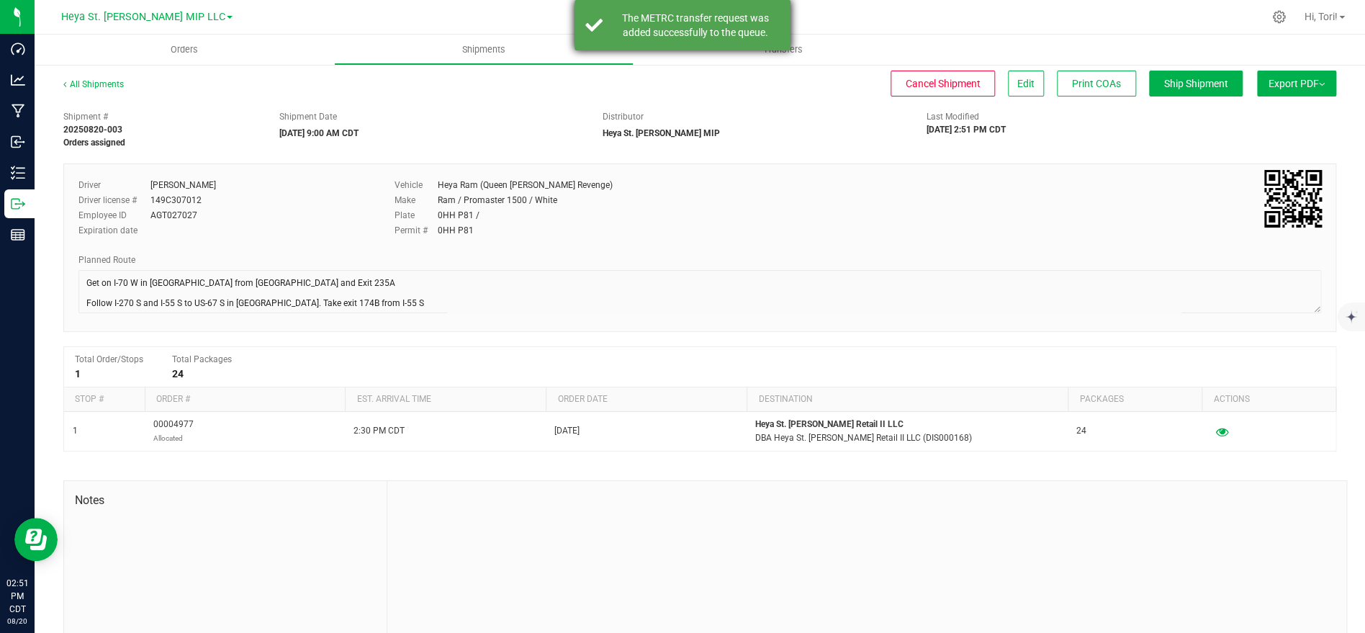
click at [665, 19] on div "The METRC transfer request was added successfully to the queue." at bounding box center [695, 25] width 169 height 29
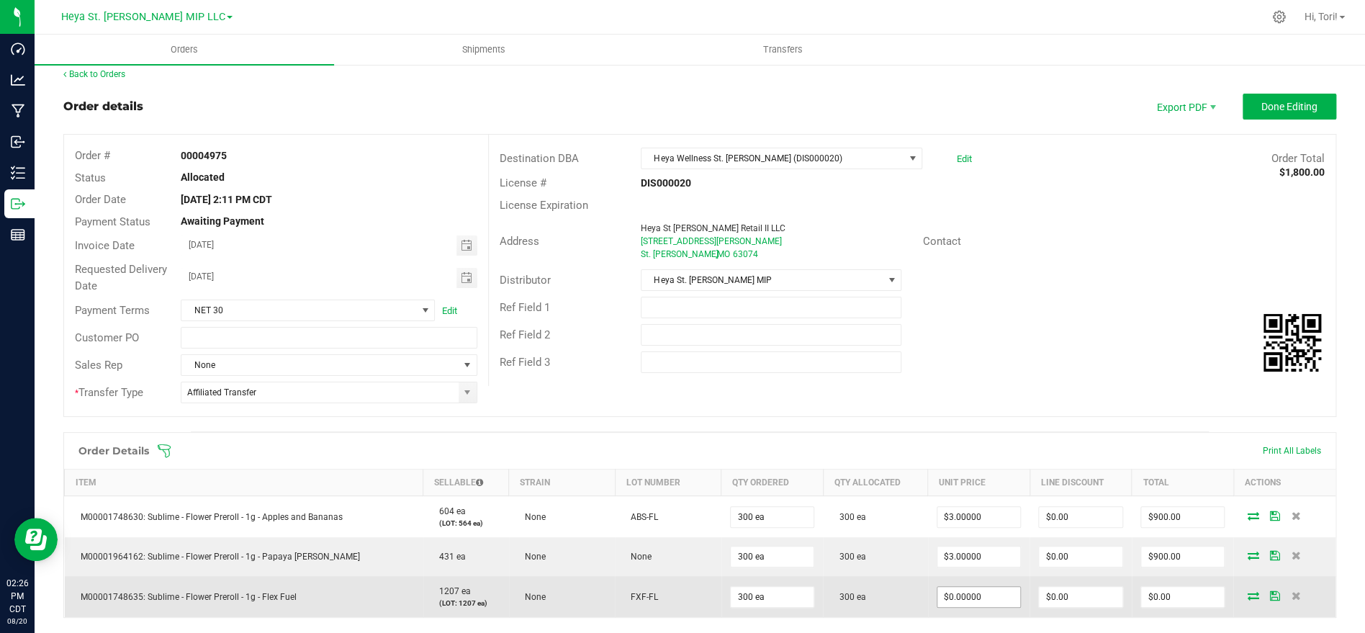
scroll to position [117, 0]
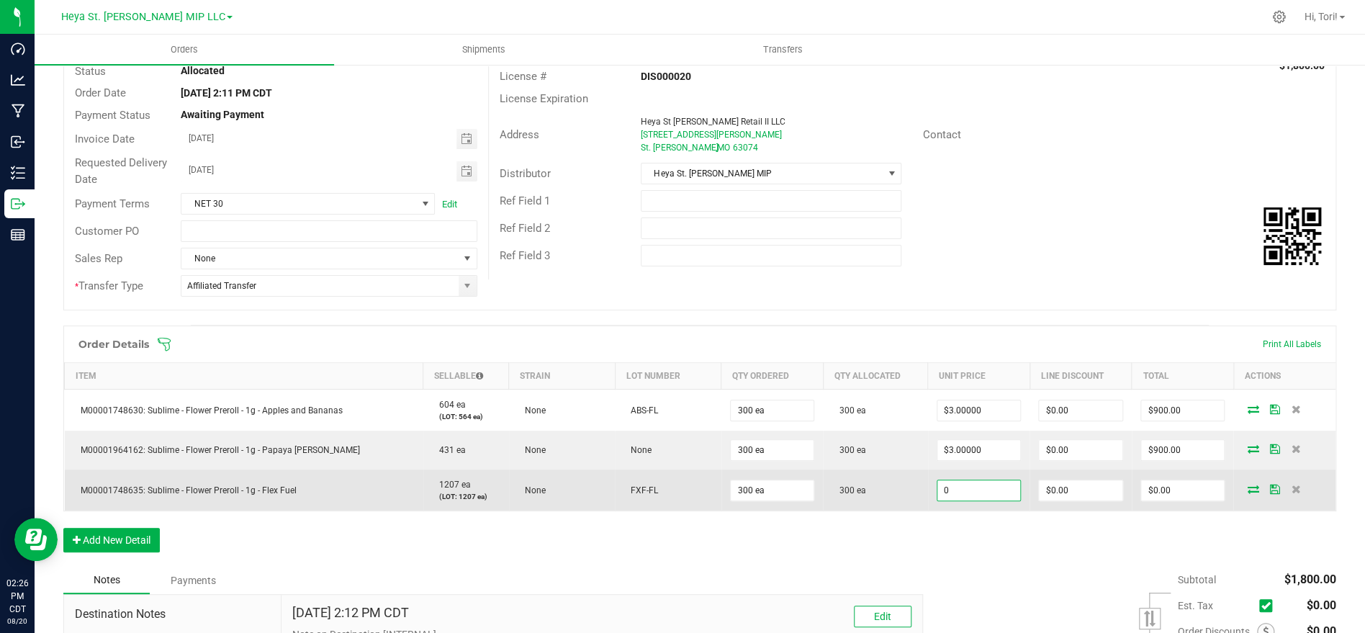
click at [970, 491] on input "0" at bounding box center [979, 490] width 84 height 20
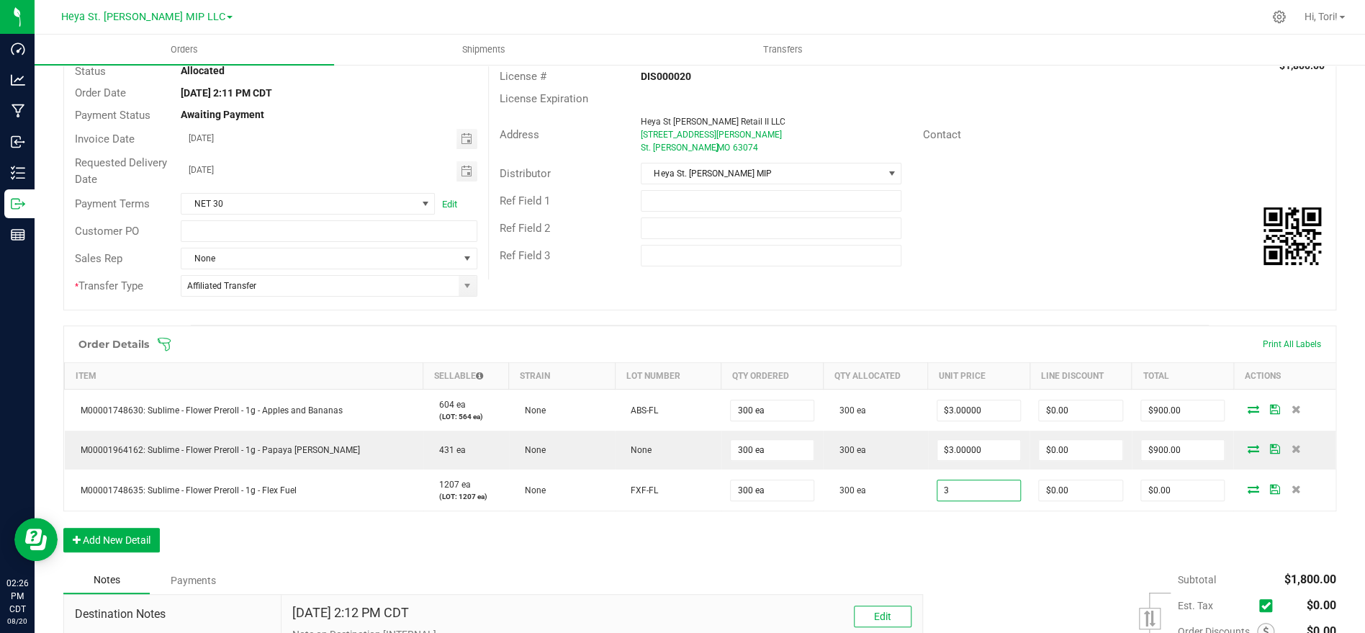
type input "$3.00000"
type input "$900.00"
click at [1017, 275] on div "Destination DBA Heya Wellness St. [PERSON_NAME] (DIS000020) Edit Order Total $1…" at bounding box center [911, 153] width 847 height 251
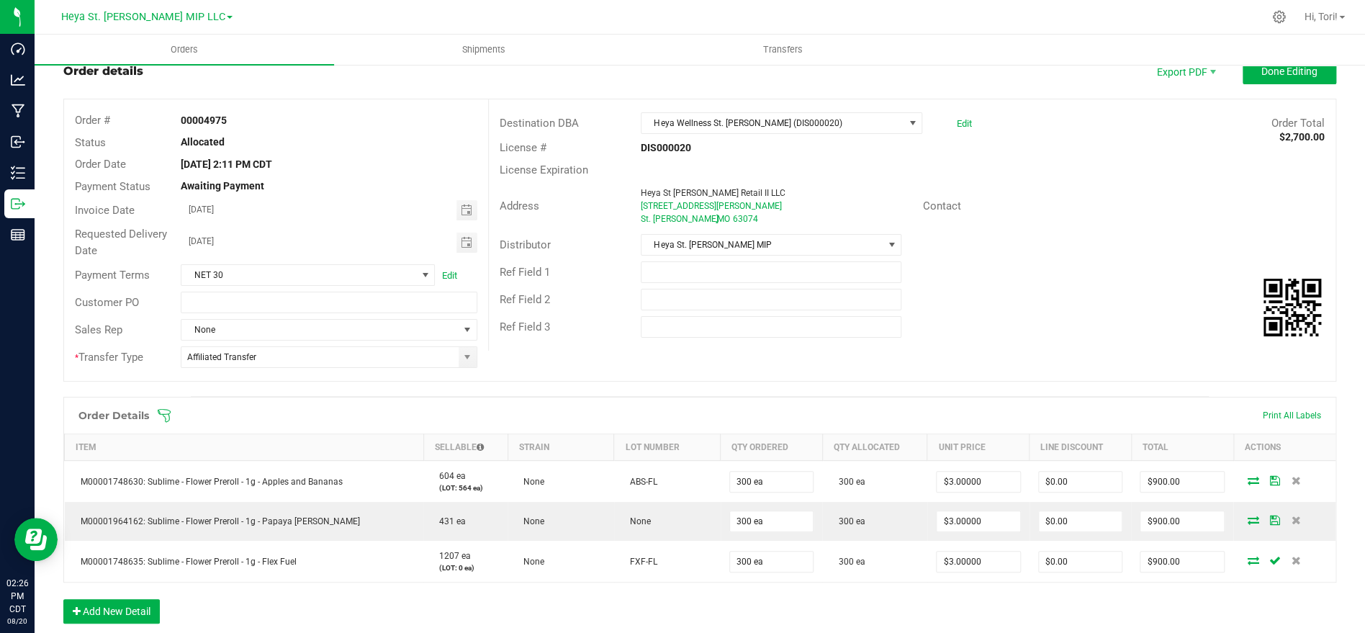
scroll to position [0, 0]
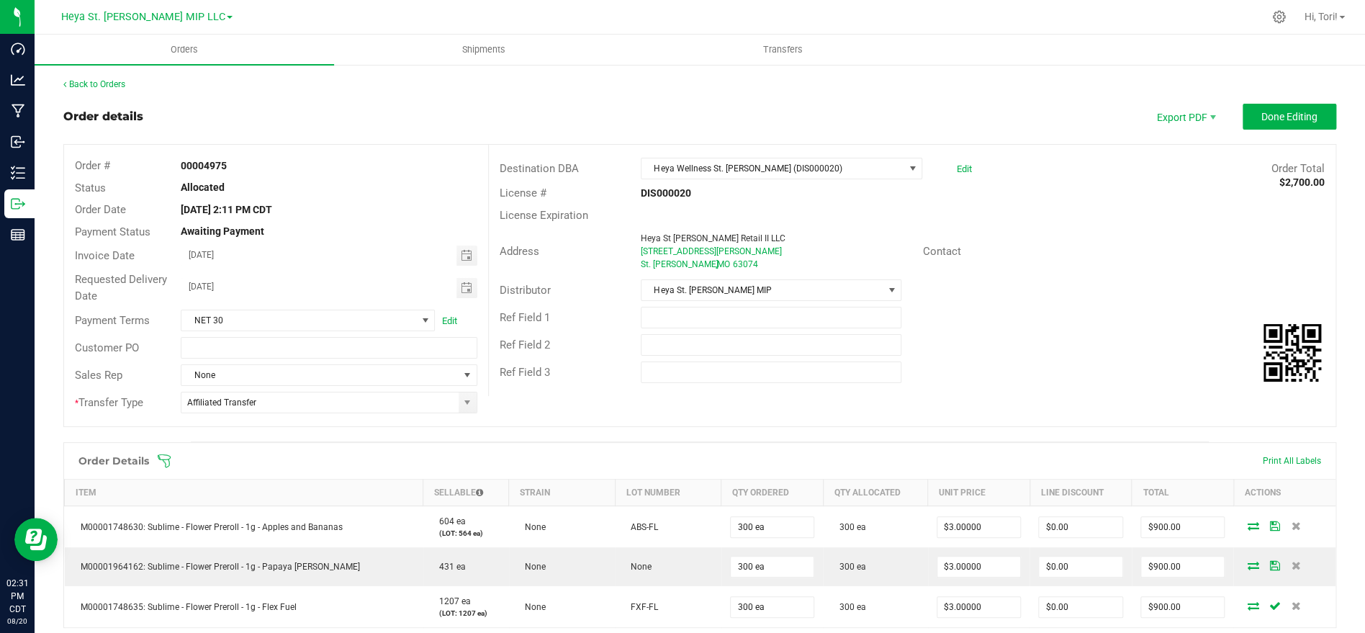
click at [159, 456] on icon at bounding box center [164, 460] width 13 height 13
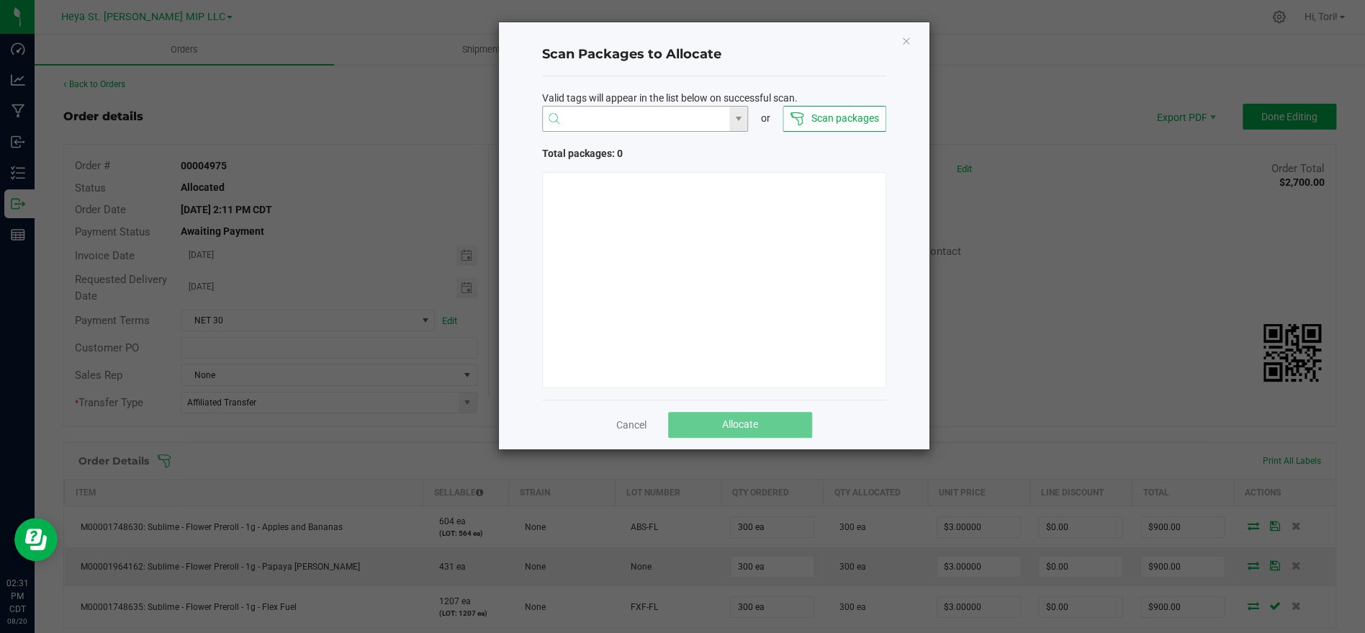
click at [624, 126] on input "NO DATA FOUND" at bounding box center [636, 120] width 187 height 26
click at [638, 144] on li "1A40C03000009CD000005989" at bounding box center [644, 147] width 205 height 24
type input "1A40C03000009CD000005989"
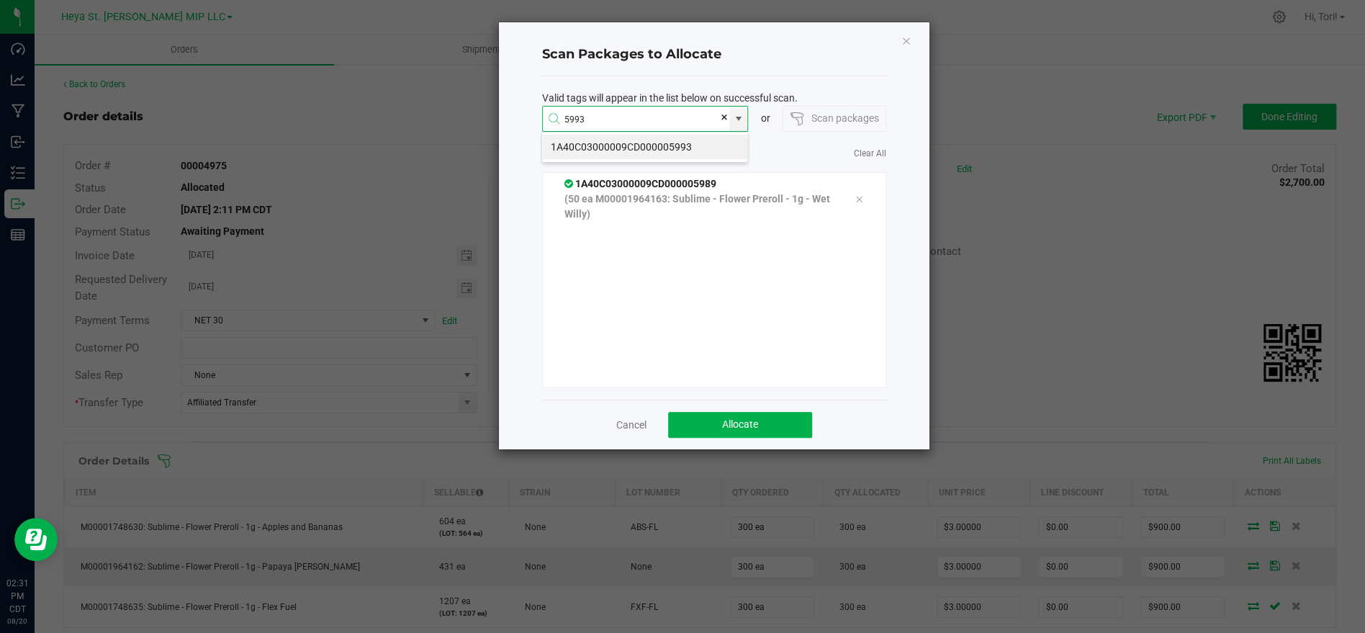
click at [628, 146] on li "1A40C03000009CD000005993" at bounding box center [644, 147] width 205 height 24
type input "1A40C03000009CD000005993"
click at [621, 147] on li "1A40C03000009CD000005980" at bounding box center [644, 147] width 205 height 24
type input "1A40C03000009CD000005980"
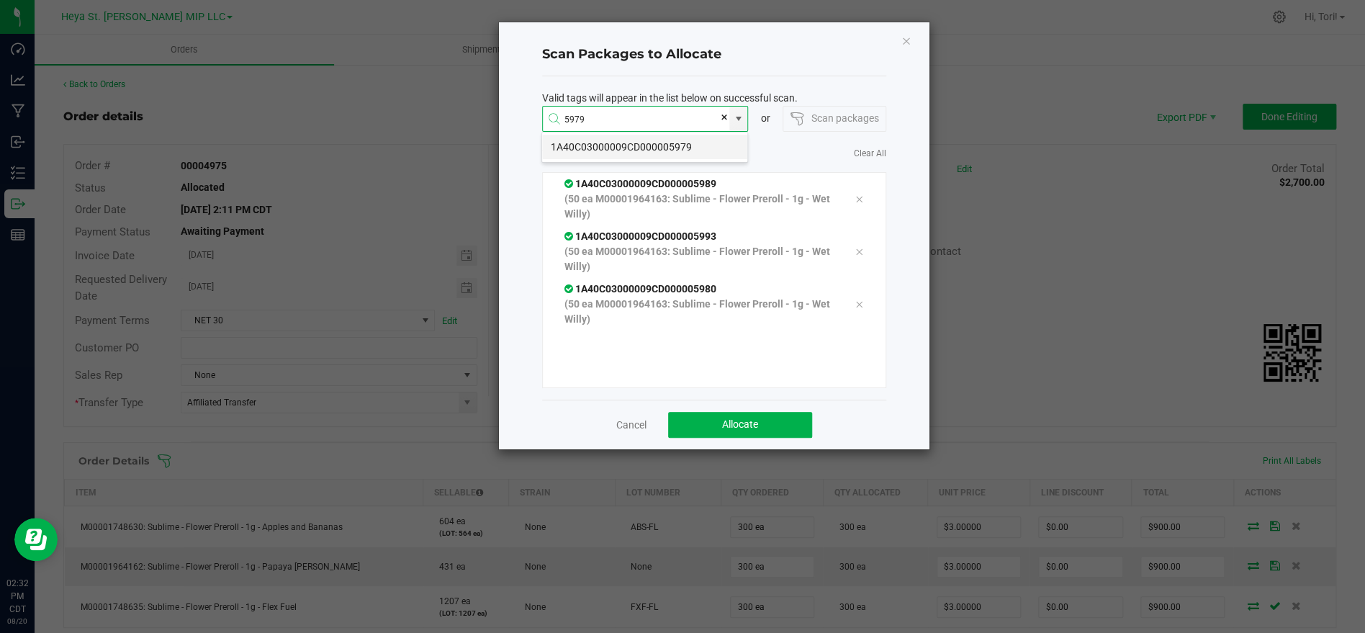
click at [639, 149] on li "1A40C03000009CD000005979" at bounding box center [644, 147] width 205 height 24
type input "1A40C03000009CD000005979"
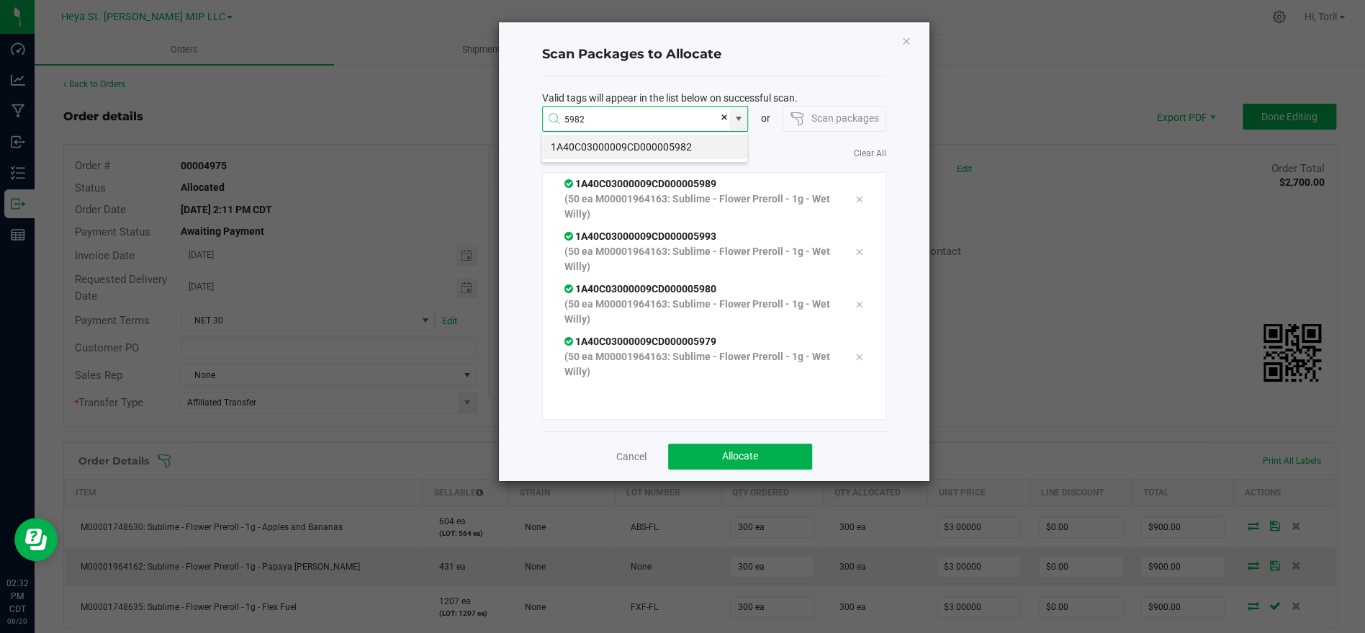
click at [649, 149] on li "1A40C03000009CD000005982" at bounding box center [644, 147] width 205 height 24
type input "1A40C03000009CD000005982"
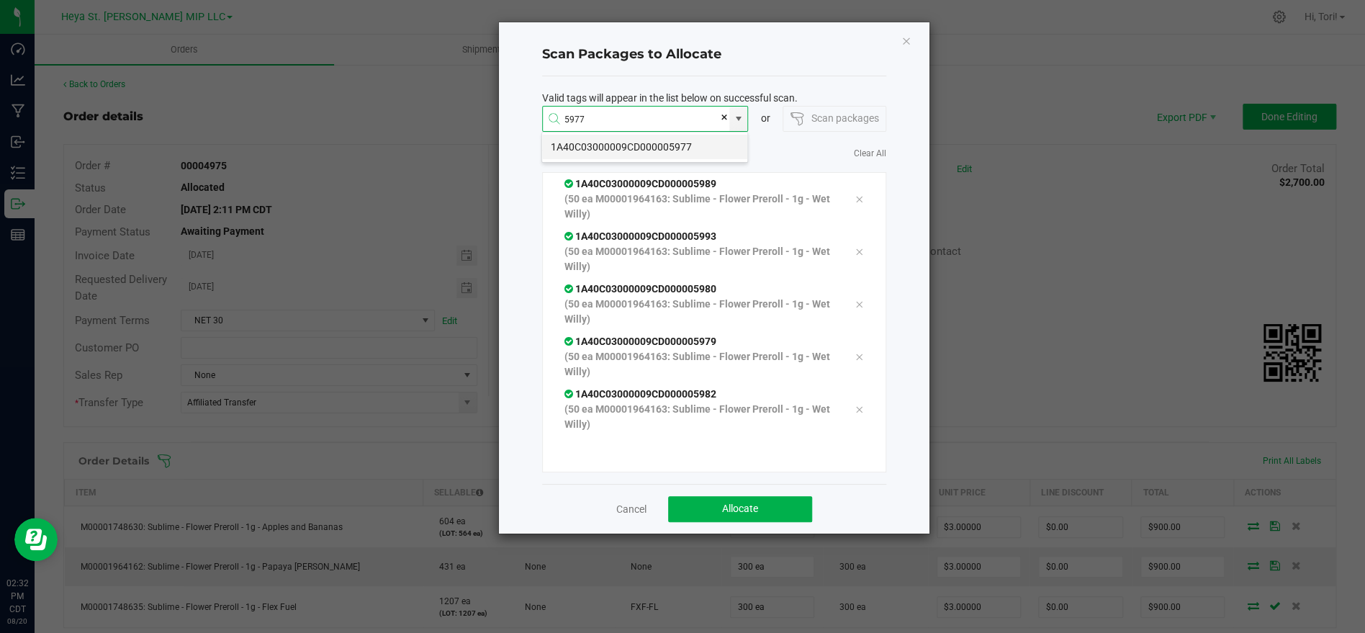
click at [649, 153] on li "1A40C03000009CD000005977" at bounding box center [644, 147] width 205 height 24
type input "1A40C03000009CD000005977"
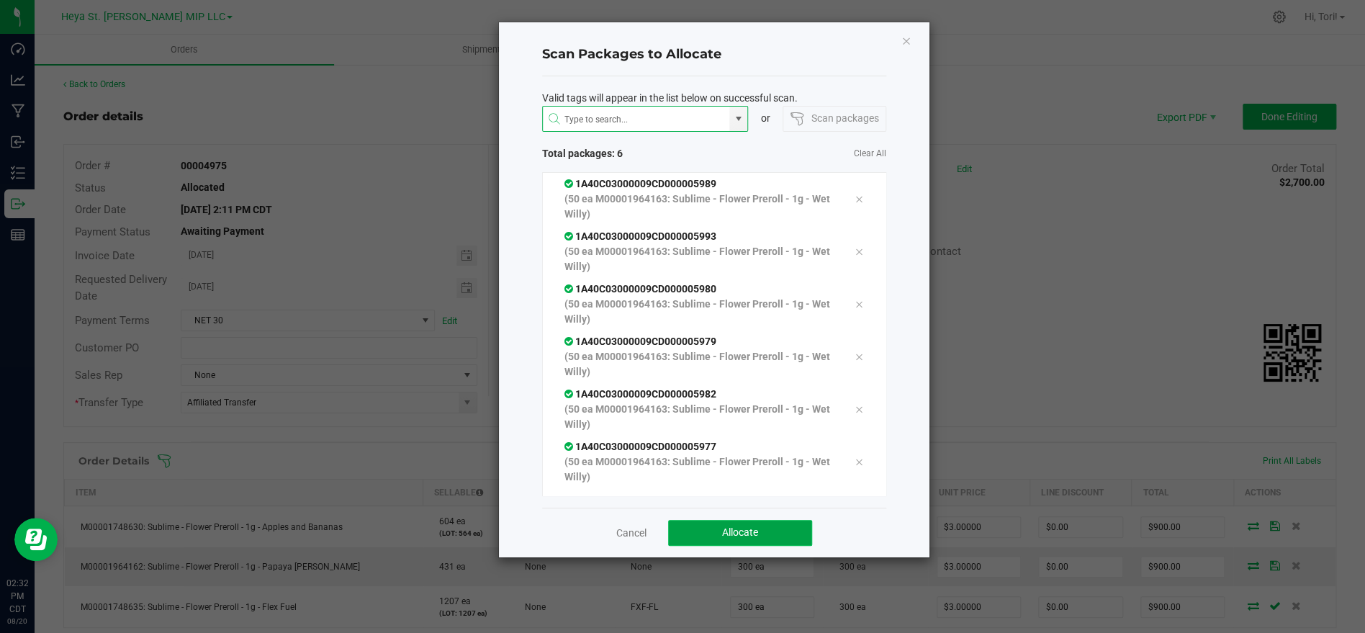
click at [760, 527] on button "Allocate" at bounding box center [740, 533] width 144 height 26
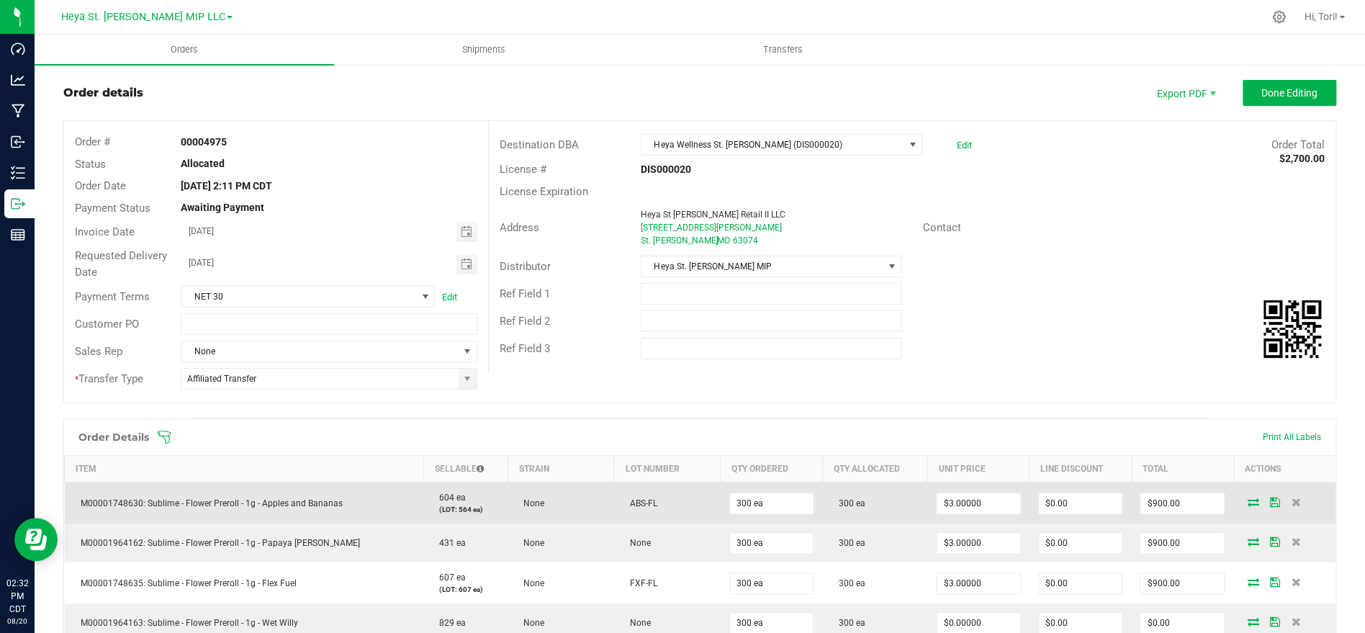
scroll to position [272, 0]
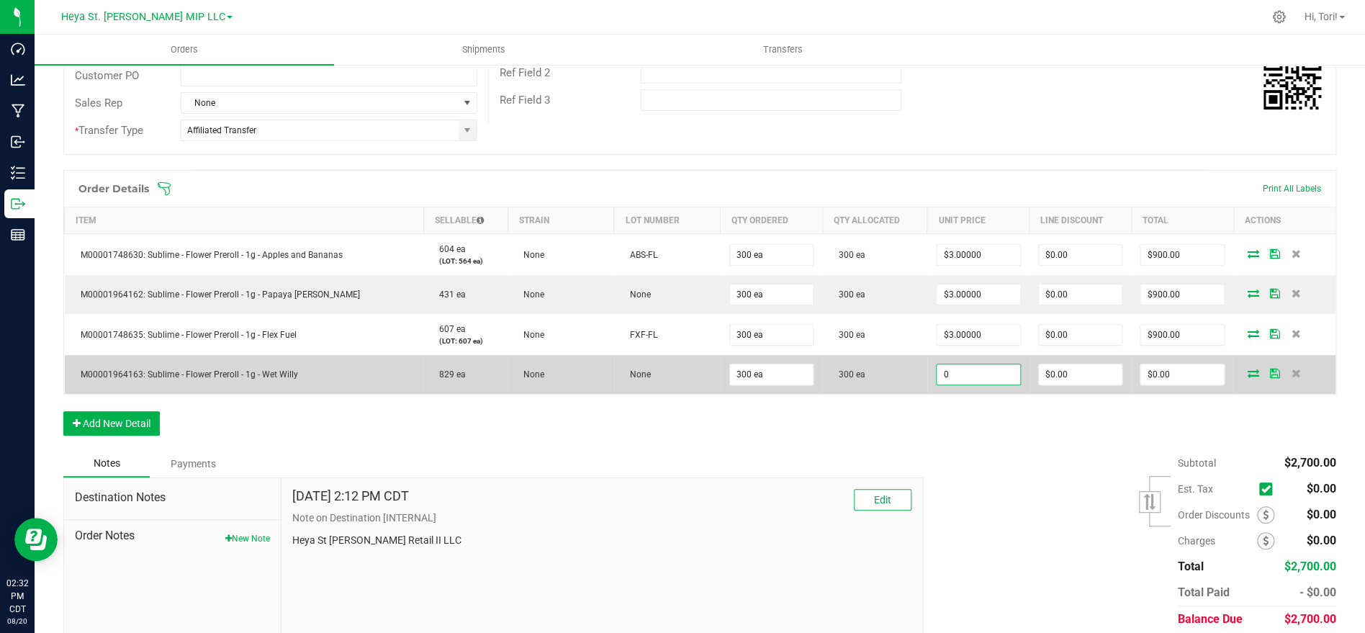
click at [989, 364] on input "0" at bounding box center [979, 374] width 84 height 20
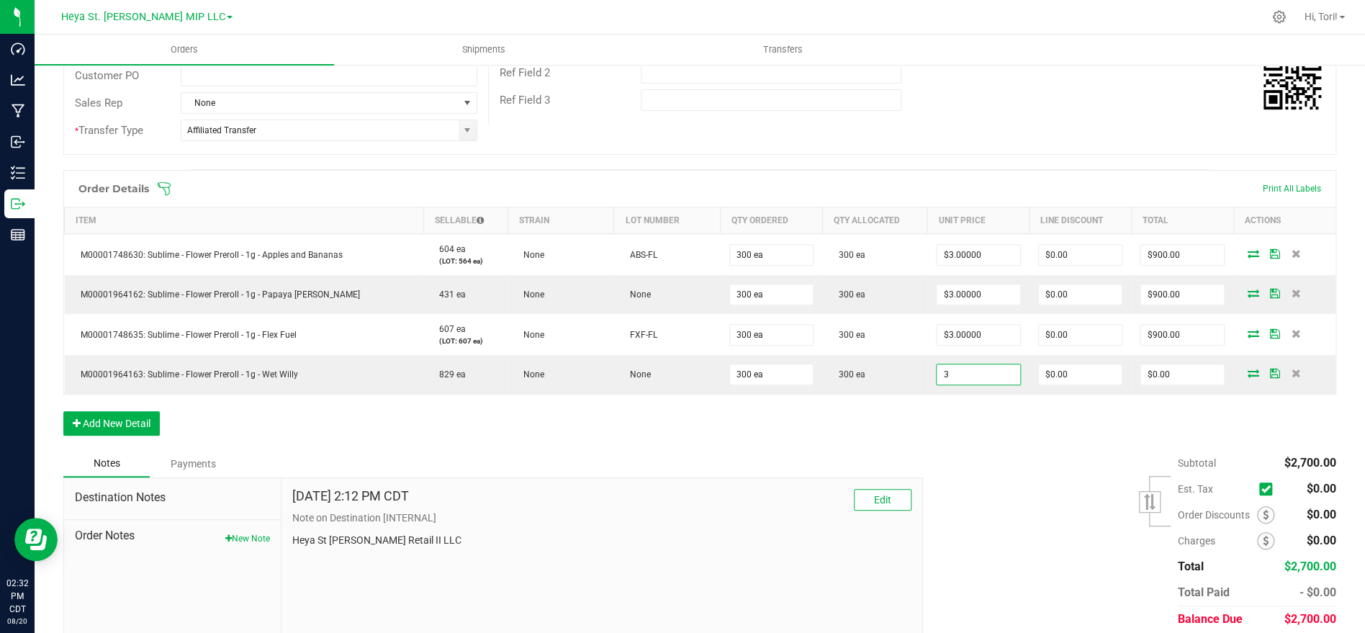
type input "$3.00000"
type input "$900.00"
click at [998, 420] on div "Order Details Print All Labels Item Sellable Strain Lot Number Qty Ordered Qty …" at bounding box center [699, 310] width 1273 height 280
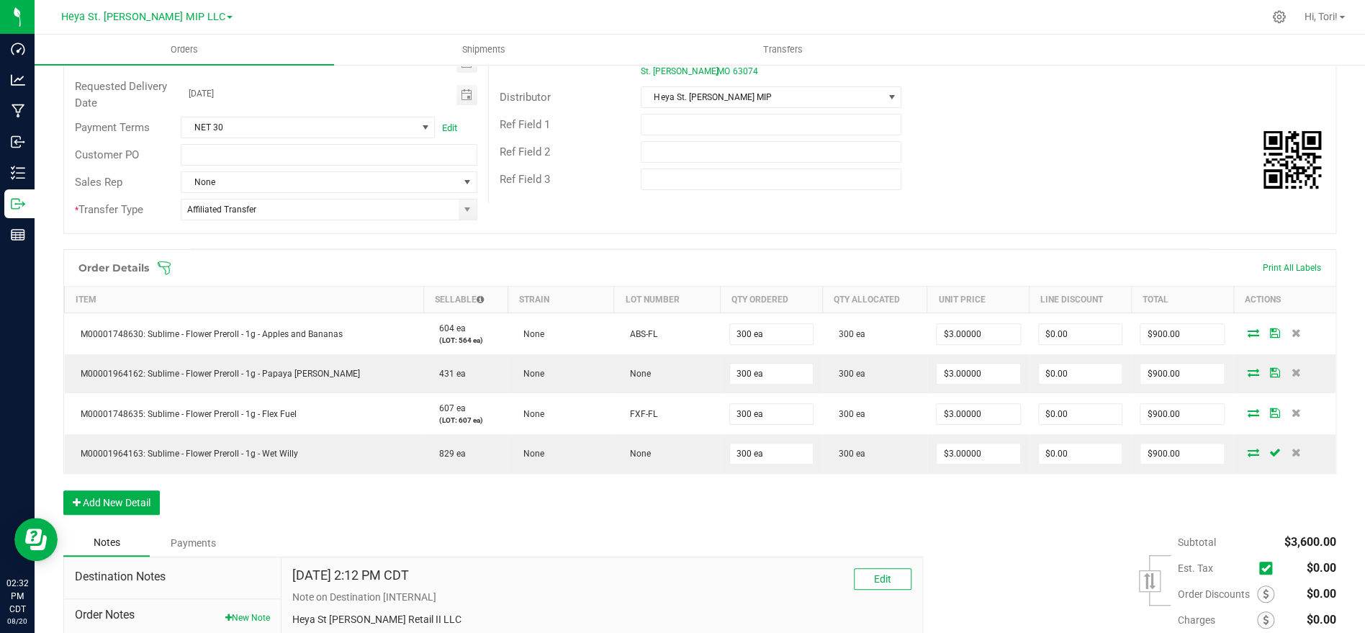
scroll to position [0, 0]
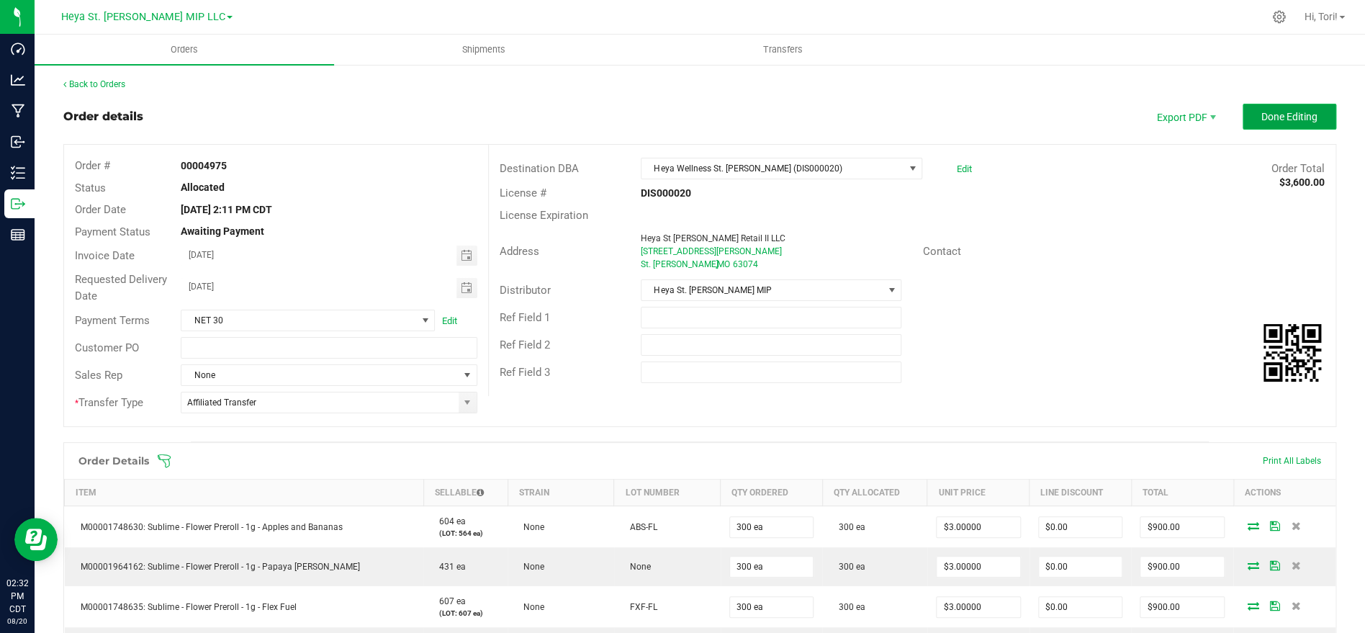
click at [1300, 120] on span "Done Editing" at bounding box center [1289, 117] width 56 height 12
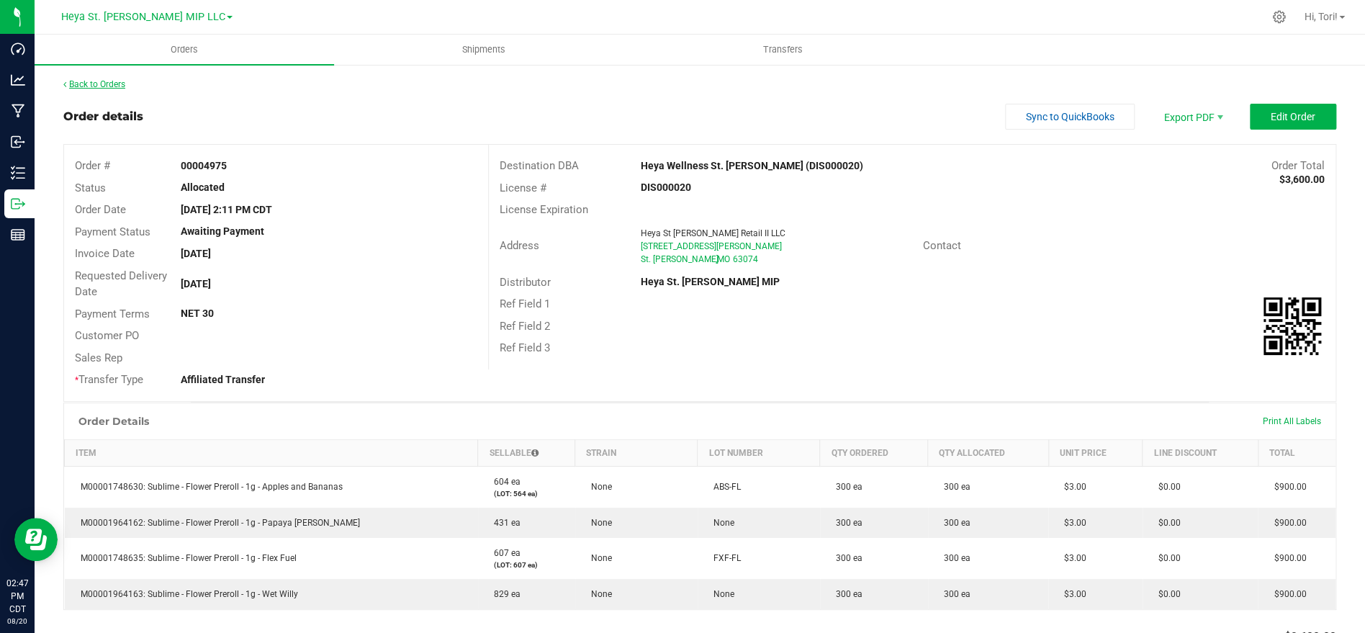
click at [105, 81] on link "Back to Orders" at bounding box center [94, 84] width 62 height 10
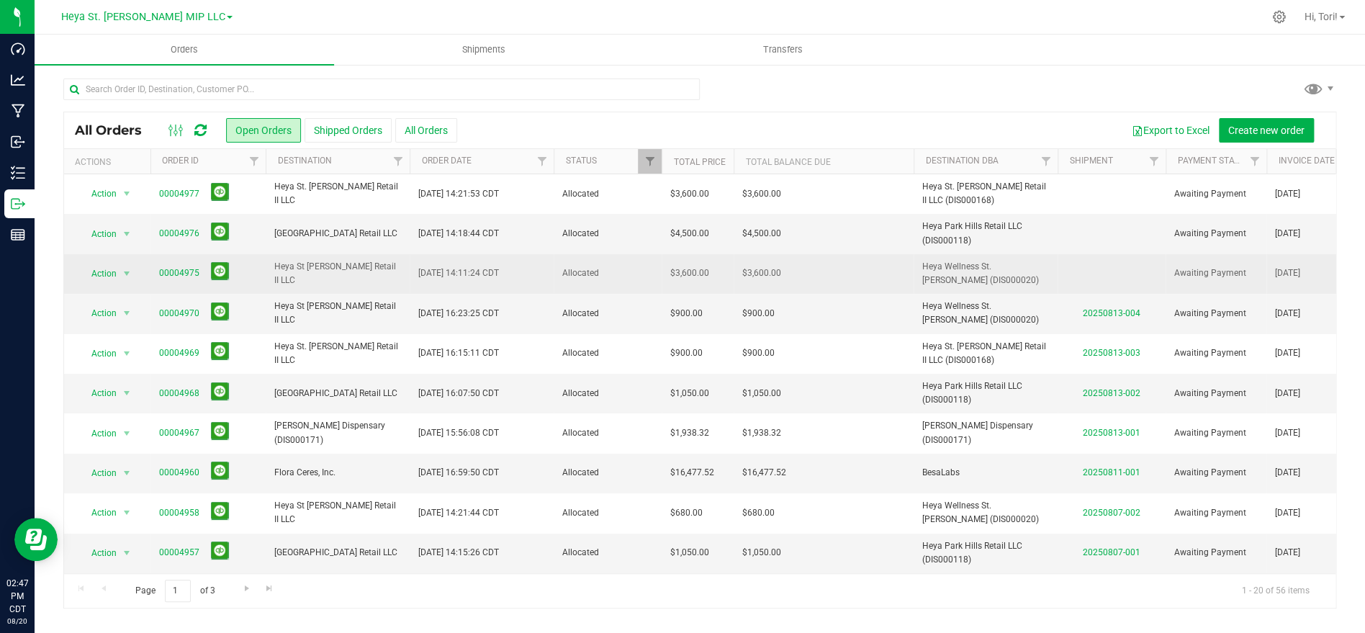
click at [833, 263] on td "$3,600.00" at bounding box center [824, 274] width 180 height 40
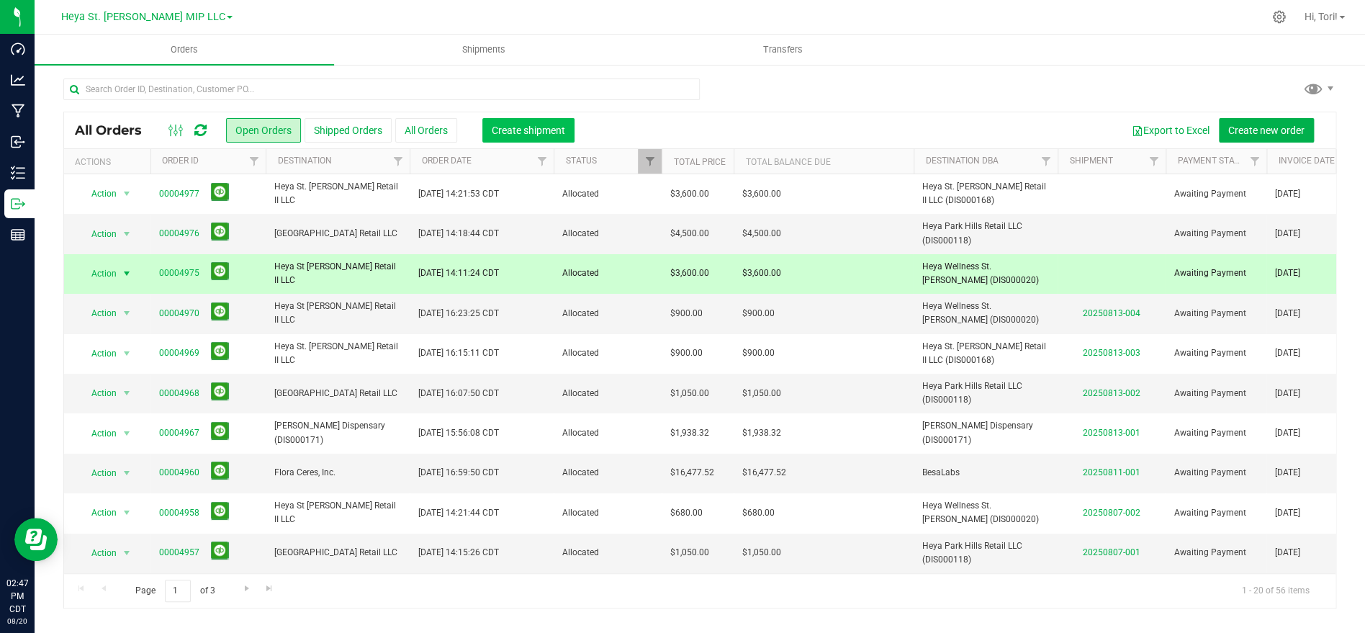
click at [550, 130] on span "Create shipment" at bounding box center [528, 131] width 73 height 12
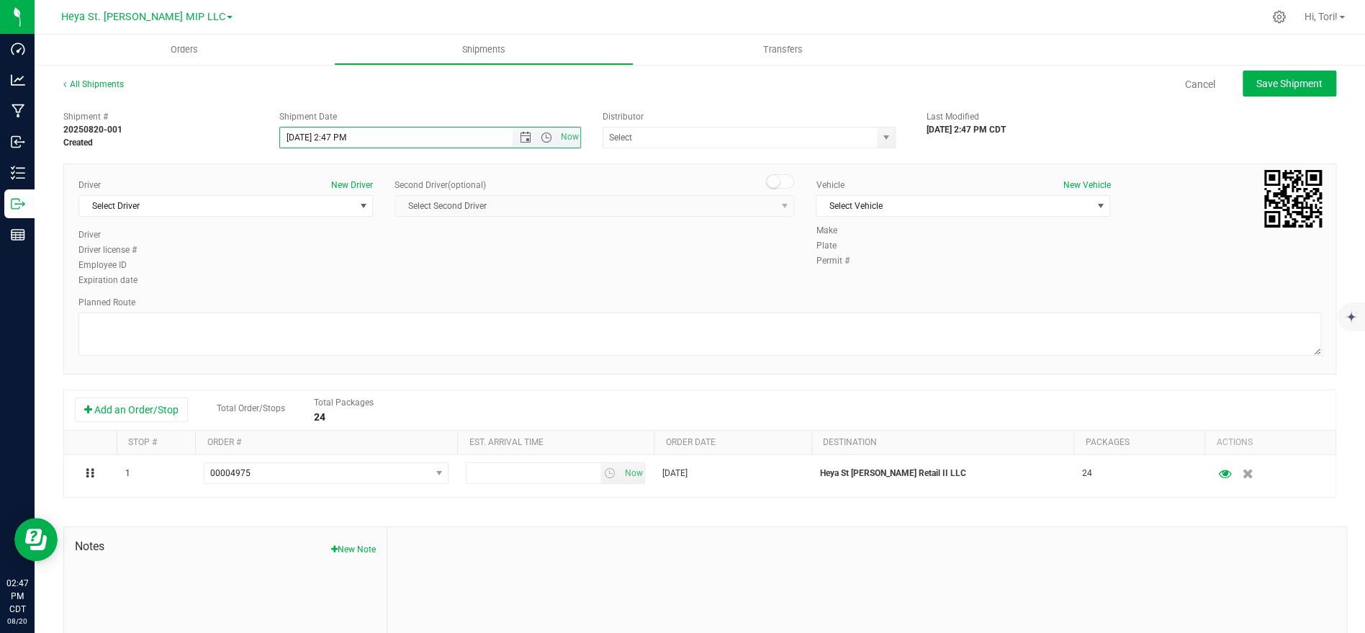
drag, startPoint x: 385, startPoint y: 132, endPoint x: 376, endPoint y: 117, distance: 17.8
click at [332, 127] on input "8/20/2025 2:47 PM" at bounding box center [409, 137] width 258 height 20
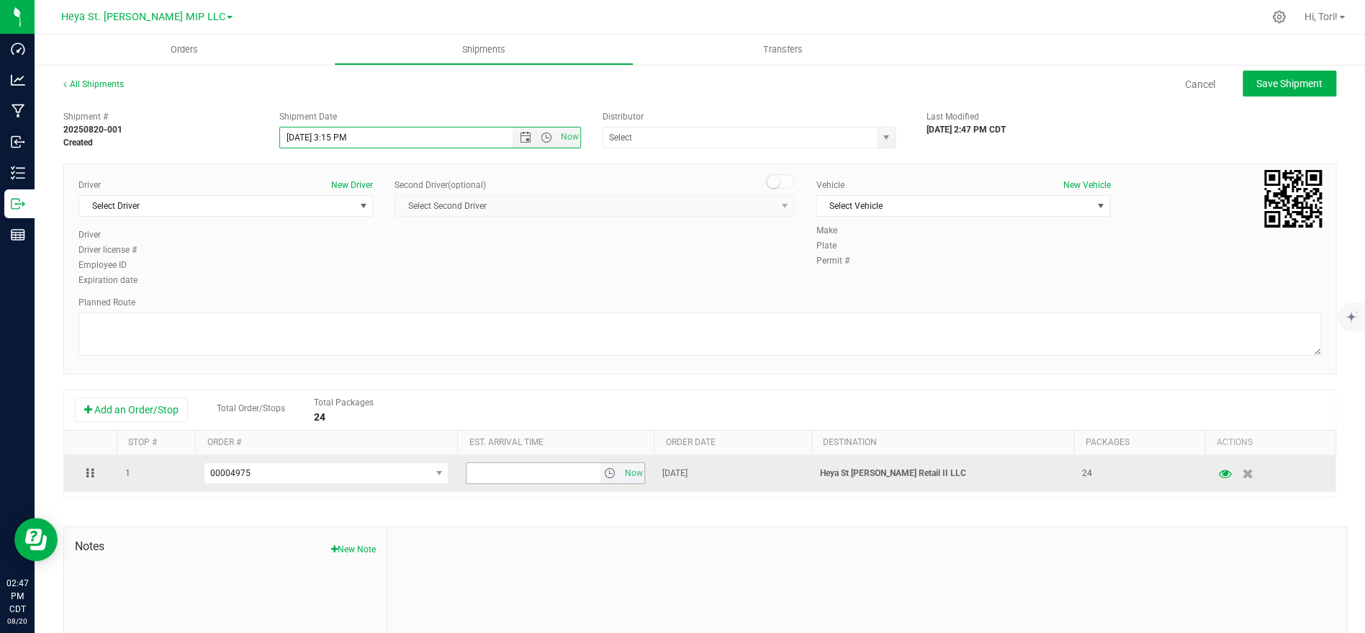
type input "8/20/2025 3:15 PM"
click at [545, 467] on input "6:00 PM" at bounding box center [533, 473] width 133 height 20
type input "3:16 PM"
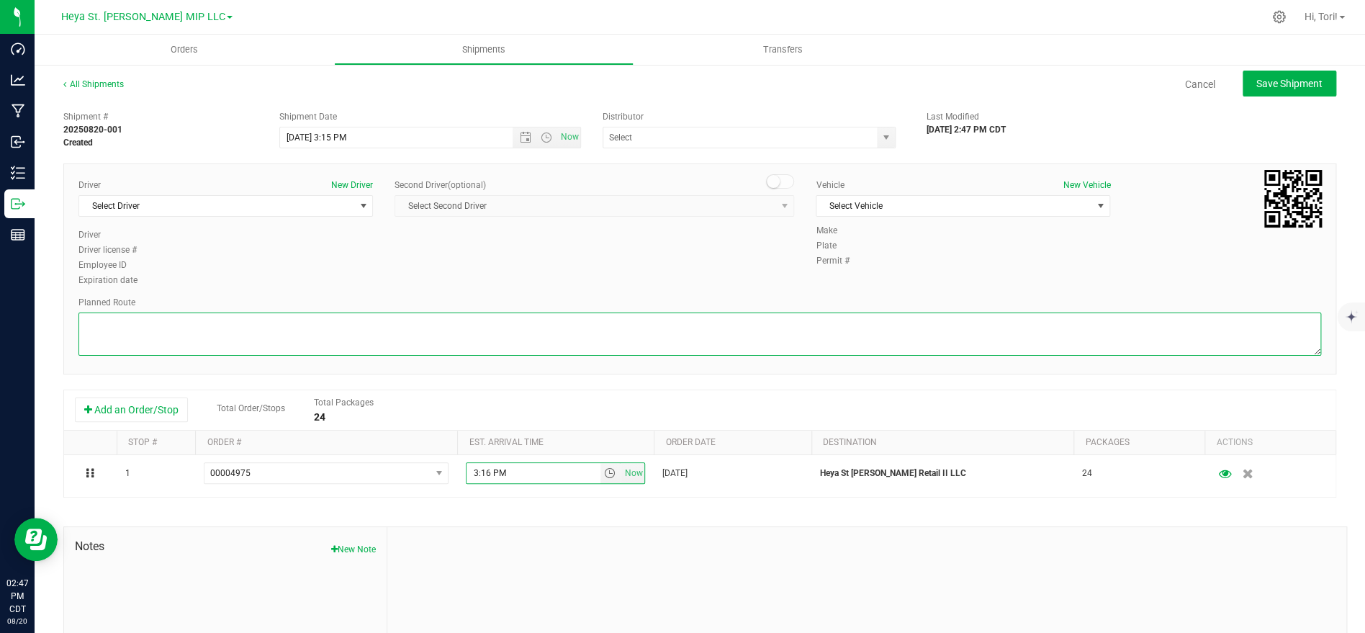
click at [462, 312] on textarea at bounding box center [699, 333] width 1243 height 43
type textarea "Walking"
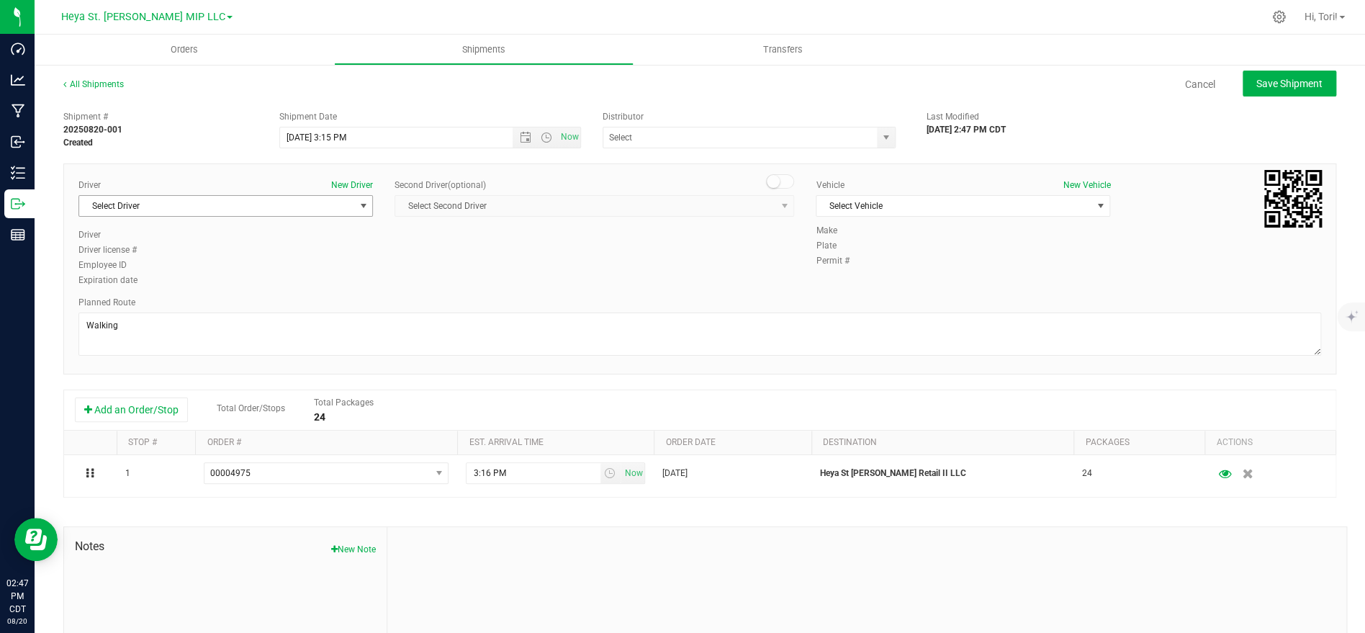
click at [320, 199] on span "Select Driver" at bounding box center [216, 206] width 275 height 20
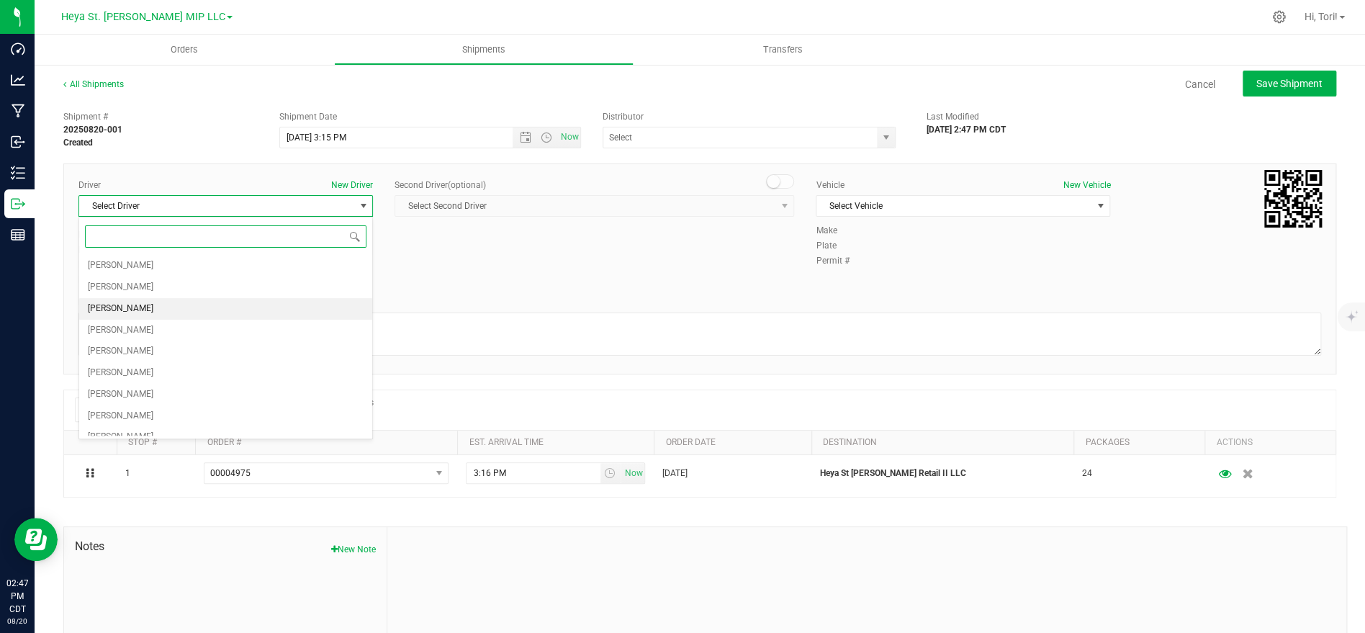
click at [180, 305] on li "Richard Goist" at bounding box center [225, 309] width 293 height 22
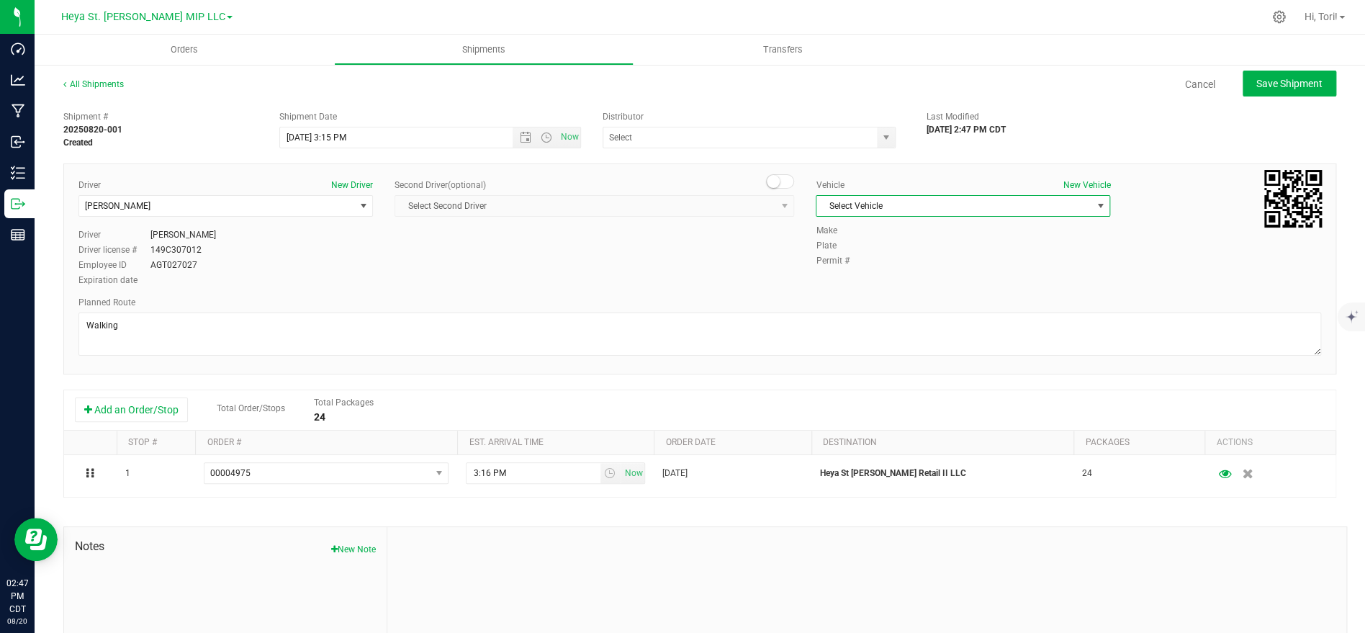
click at [992, 208] on span "Select Vehicle" at bounding box center [953, 206] width 275 height 20
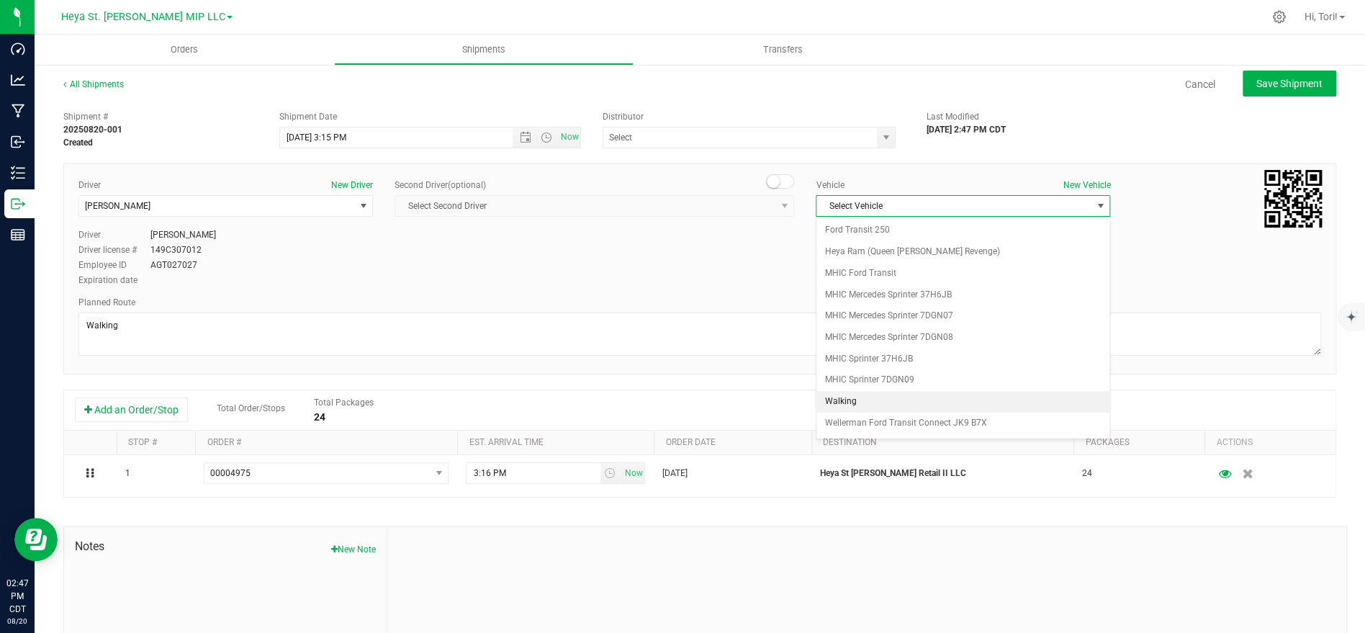
click at [883, 399] on li "Walking" at bounding box center [962, 402] width 293 height 22
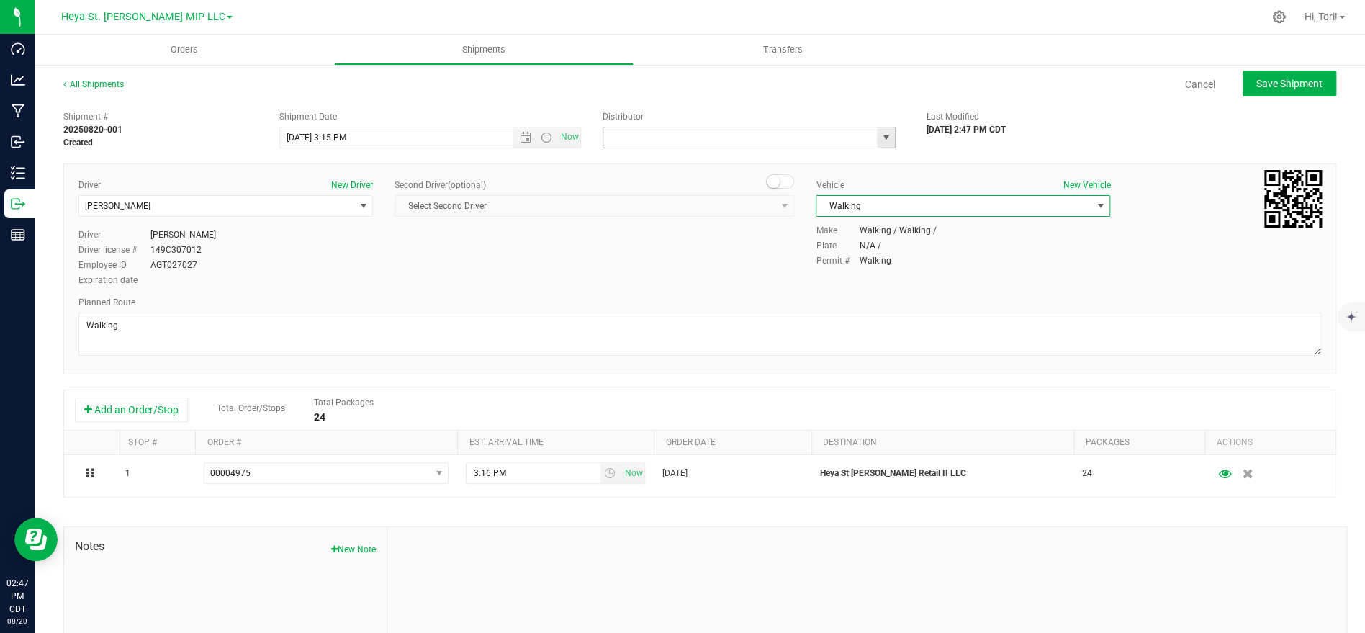
click at [738, 146] on input "text" at bounding box center [736, 137] width 266 height 20
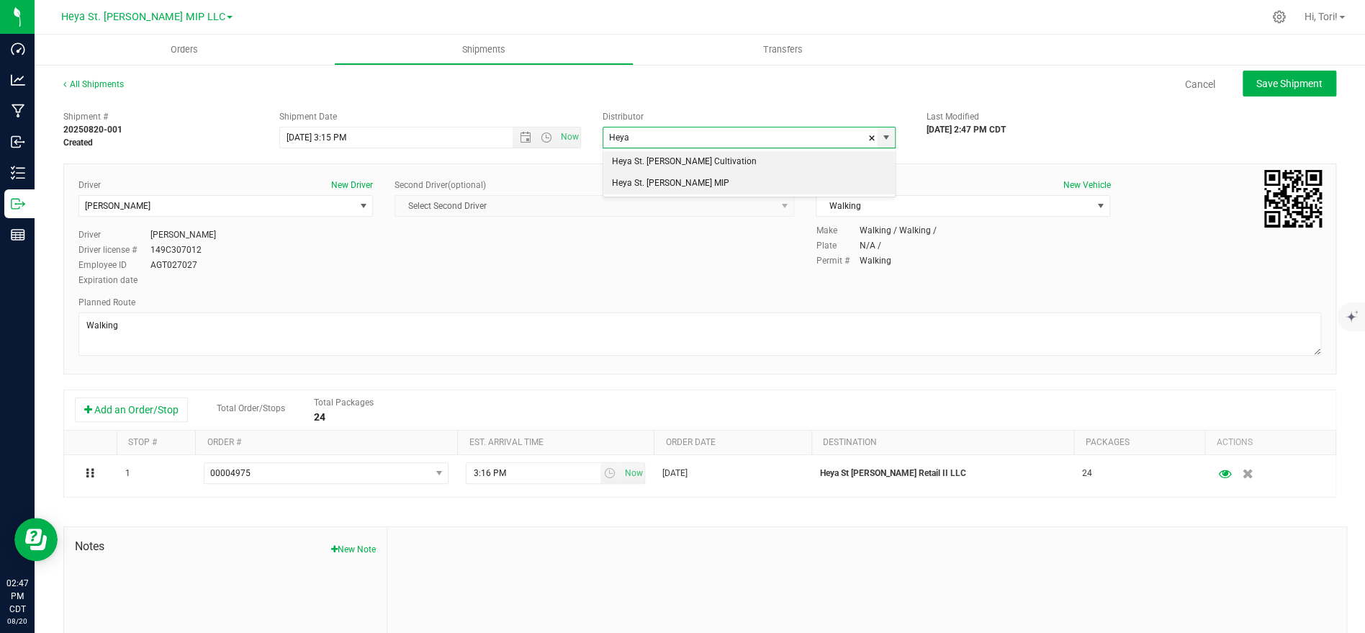
click at [712, 179] on li "Heya St. [PERSON_NAME] MIP" at bounding box center [749, 184] width 292 height 22
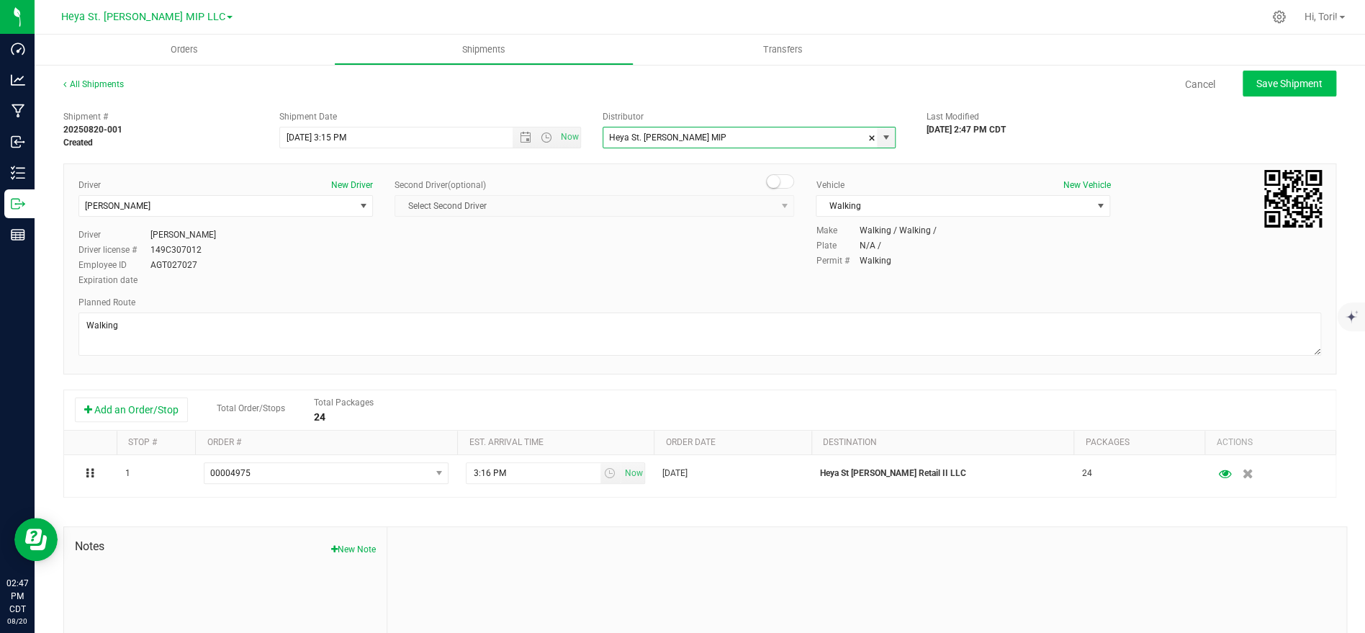
type input "Heya St. [PERSON_NAME] MIP"
click at [1289, 81] on span "Save Shipment" at bounding box center [1289, 84] width 66 height 12
type input "8/20/2025 8:15 PM"
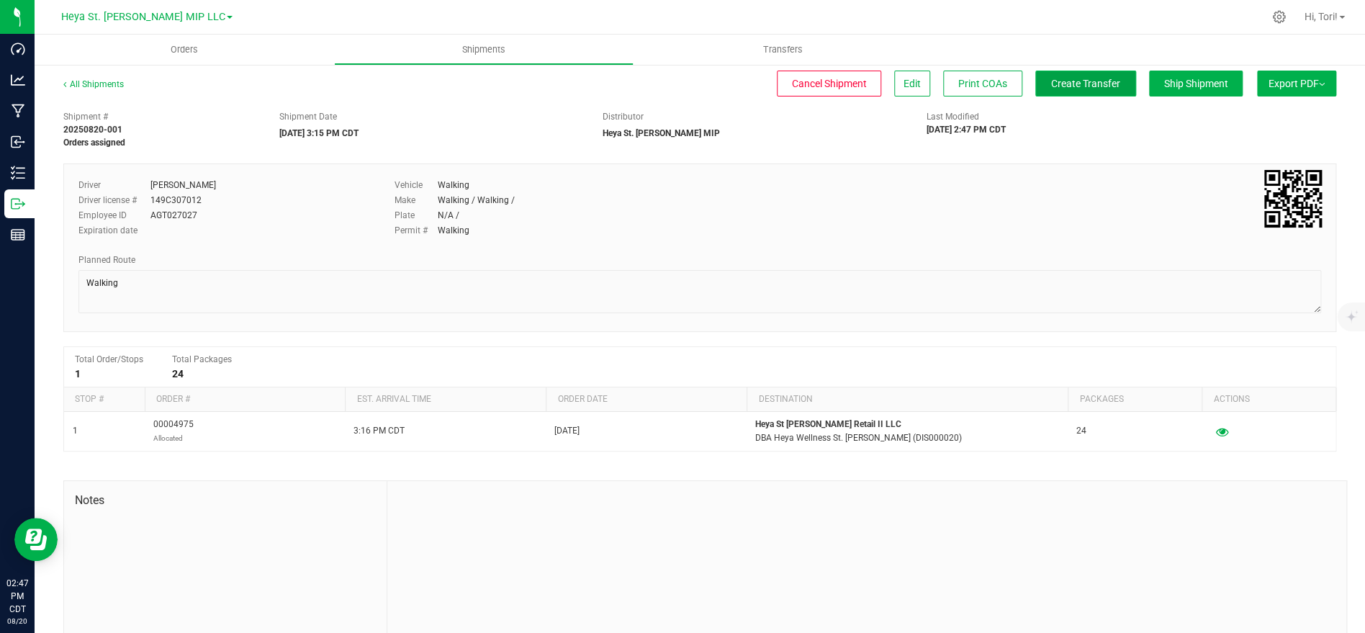
click at [1111, 86] on span "Create Transfer" at bounding box center [1085, 84] width 69 height 12
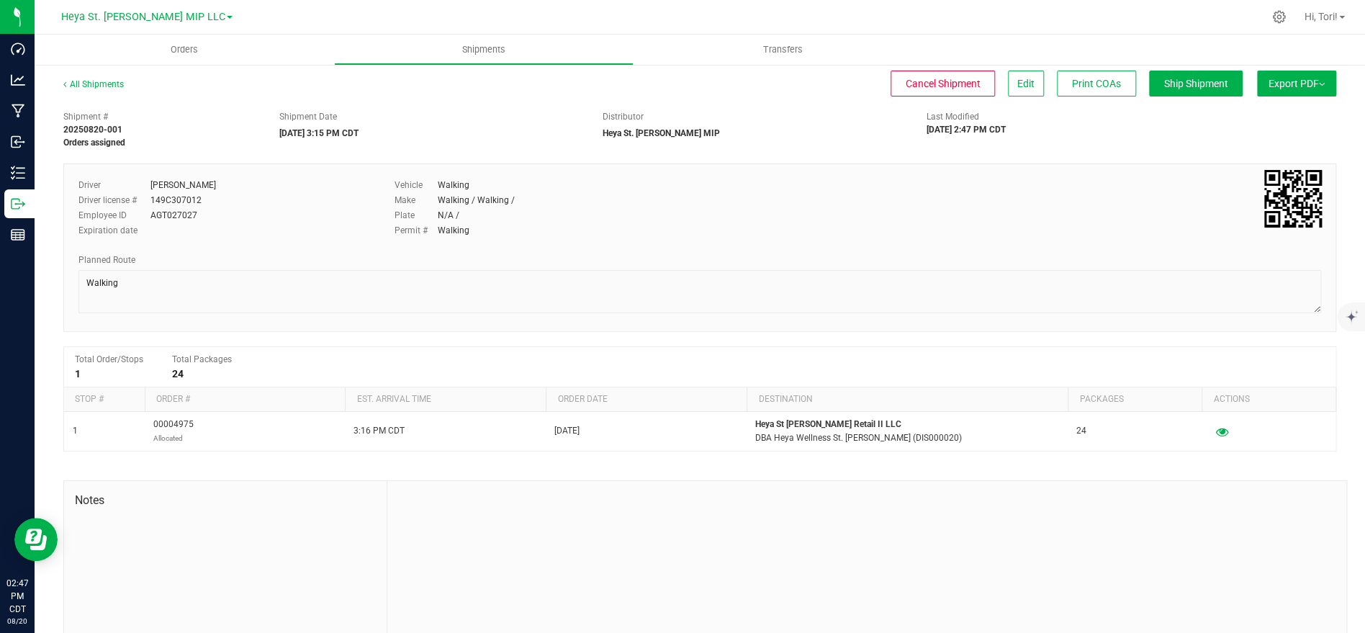
click at [1309, 83] on button "Export PDF" at bounding box center [1296, 84] width 79 height 26
click at [1113, 140] on div "Shipment # 20250820-001 Orders assigned Shipment Date 08/20/2025 3:15 PM CDT Di…" at bounding box center [700, 126] width 1294 height 45
click at [190, 54] on span "Orders" at bounding box center [184, 49] width 66 height 13
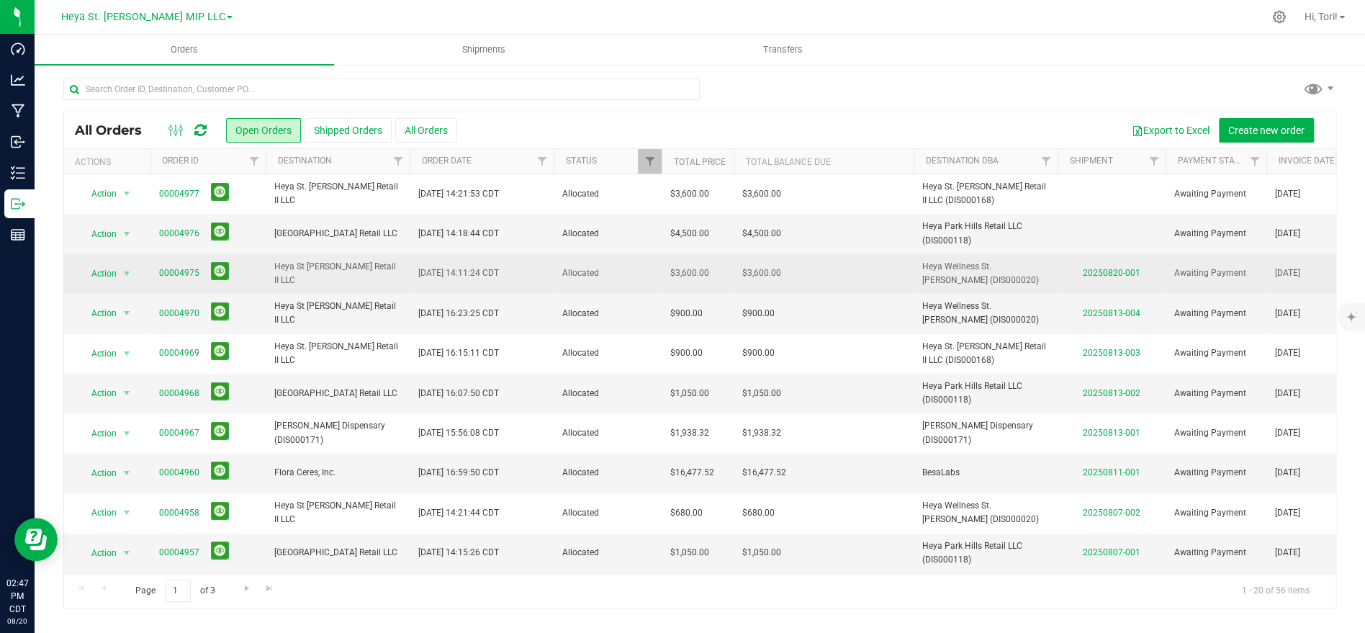
click at [395, 279] on span "Heya St [PERSON_NAME] Retail II LLC" at bounding box center [337, 273] width 127 height 27
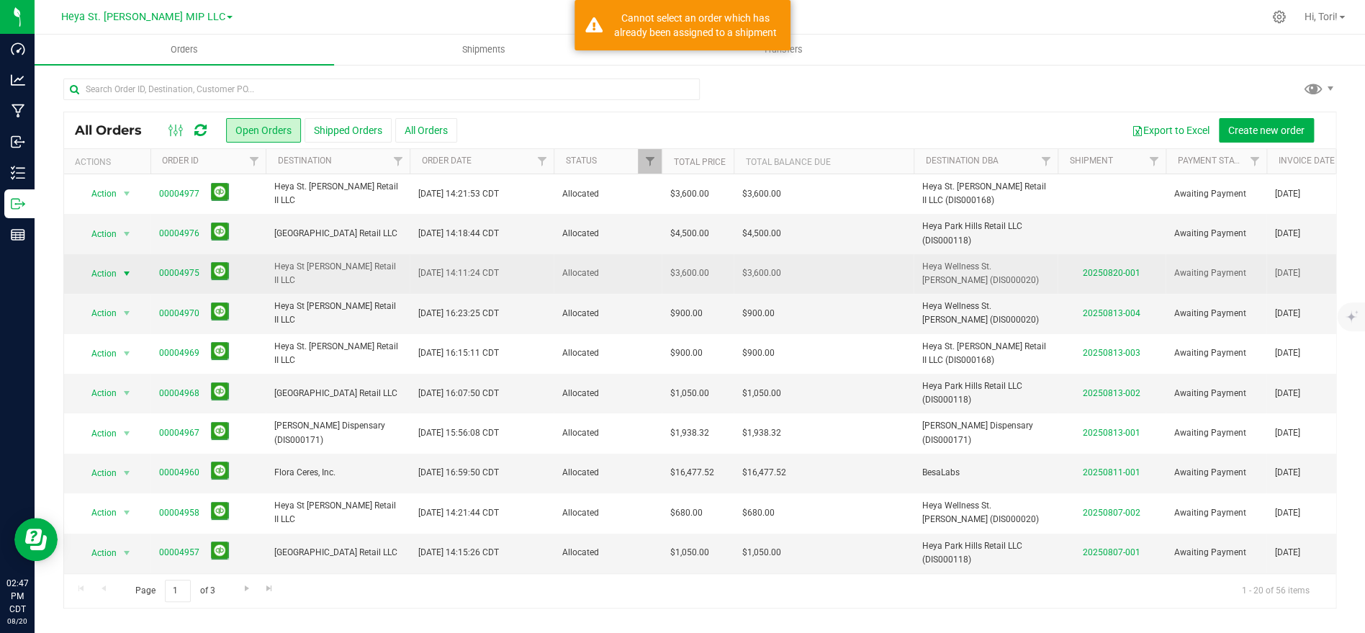
click at [118, 271] on span "select" at bounding box center [127, 273] width 18 height 20
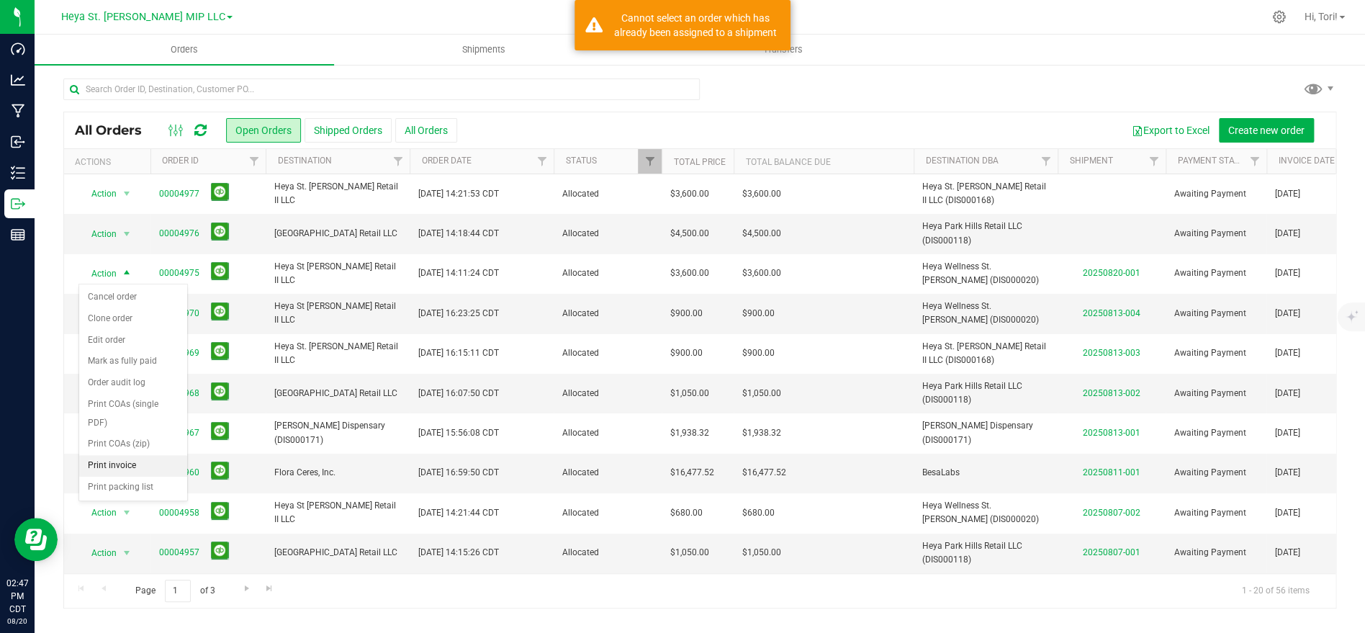
click at [129, 455] on li "Print invoice" at bounding box center [133, 466] width 108 height 22
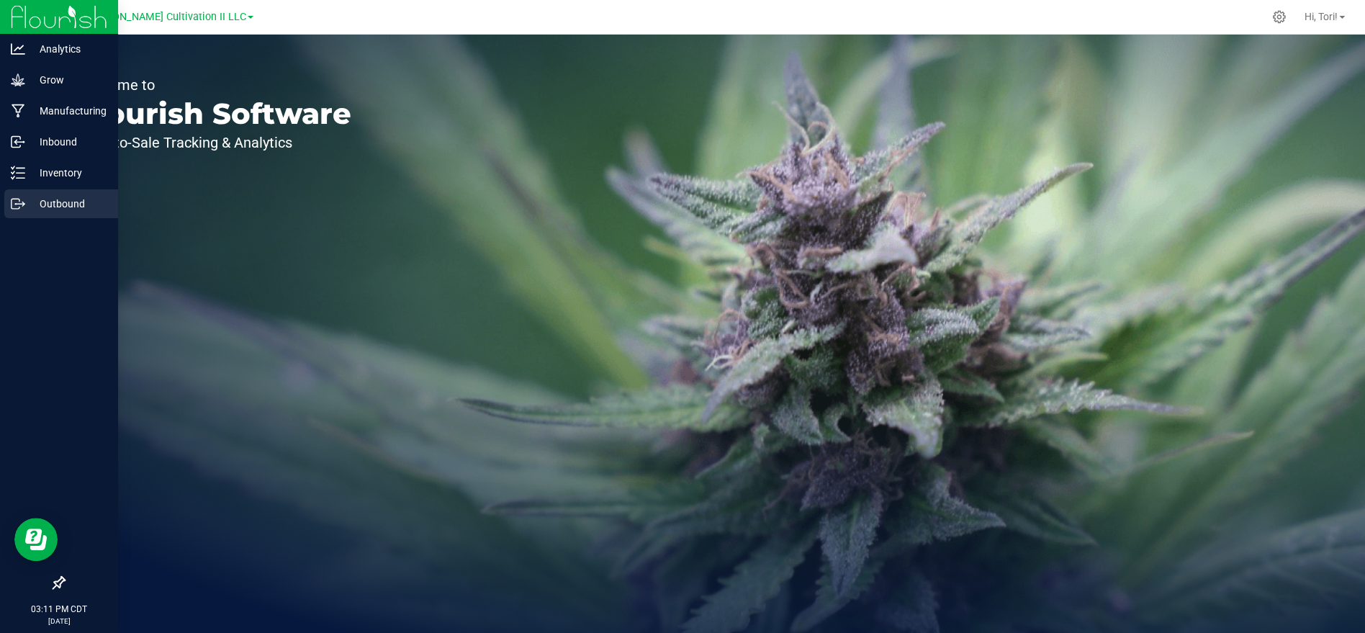
click at [77, 217] on div "Outbound" at bounding box center [61, 203] width 114 height 29
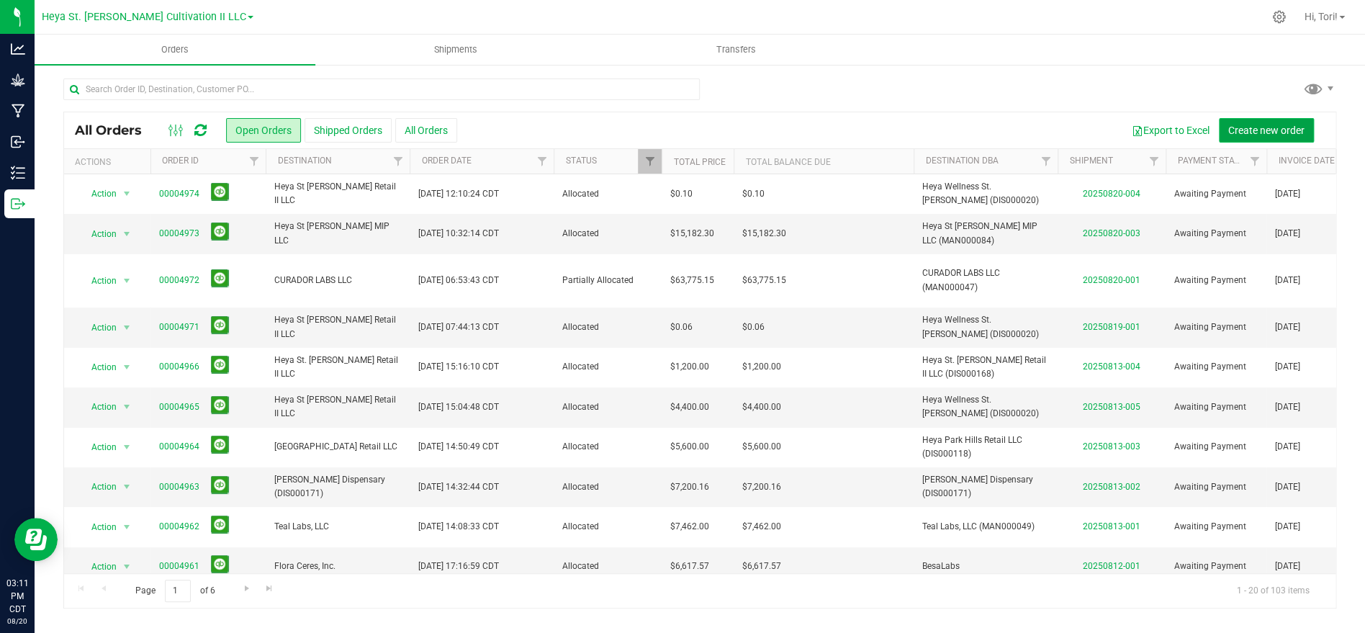
click at [1261, 130] on span "Create new order" at bounding box center [1266, 131] width 76 height 12
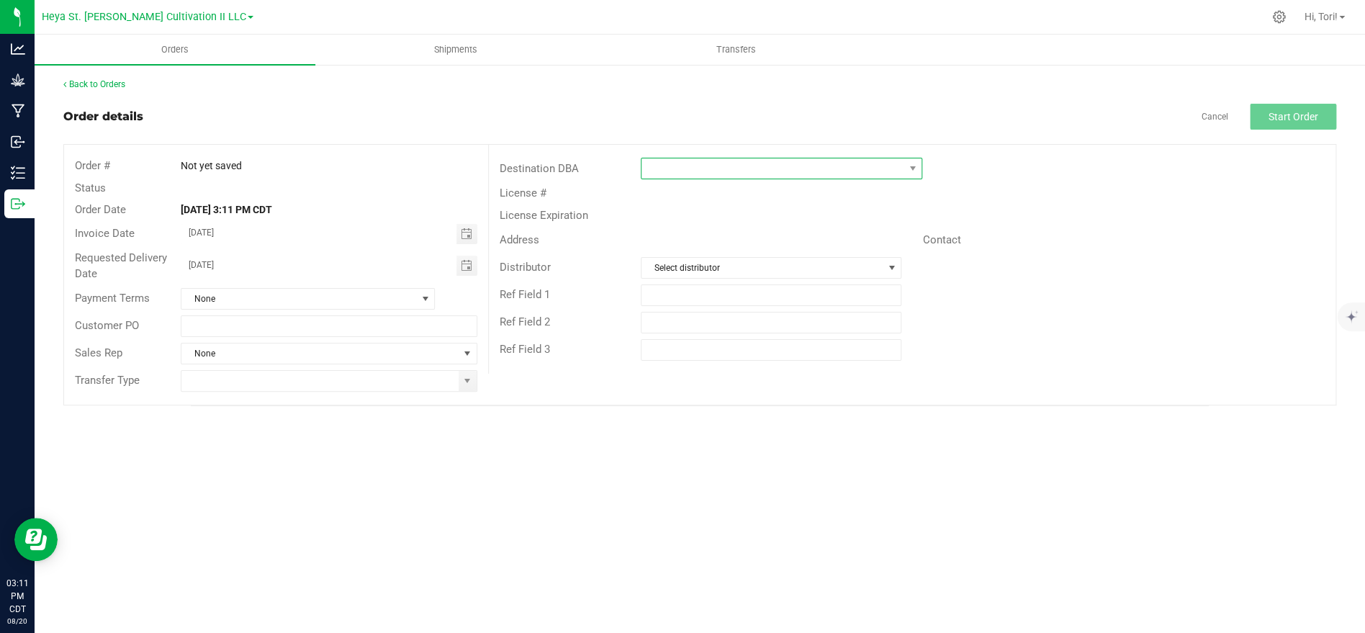
click at [671, 169] on span at bounding box center [772, 168] width 262 height 20
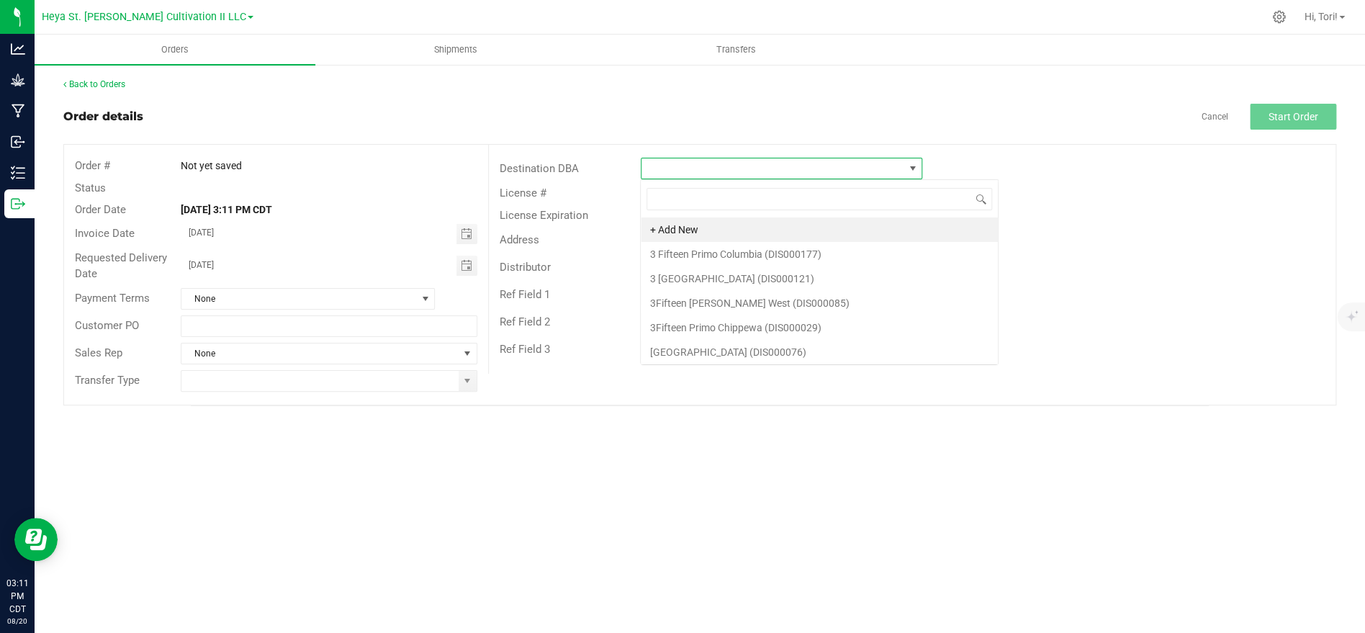
scroll to position [22, 281]
type input "Heya We"
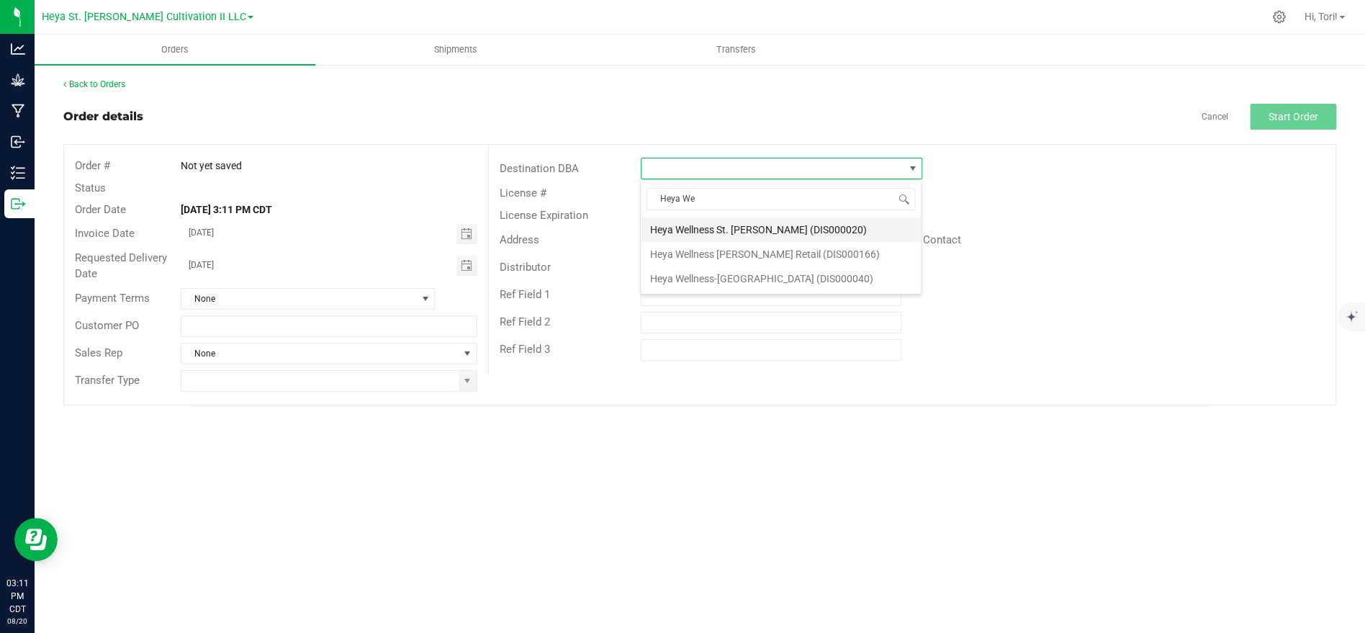
click at [761, 228] on li "Heya Wellness St. [PERSON_NAME] (DIS000020)" at bounding box center [781, 229] width 280 height 24
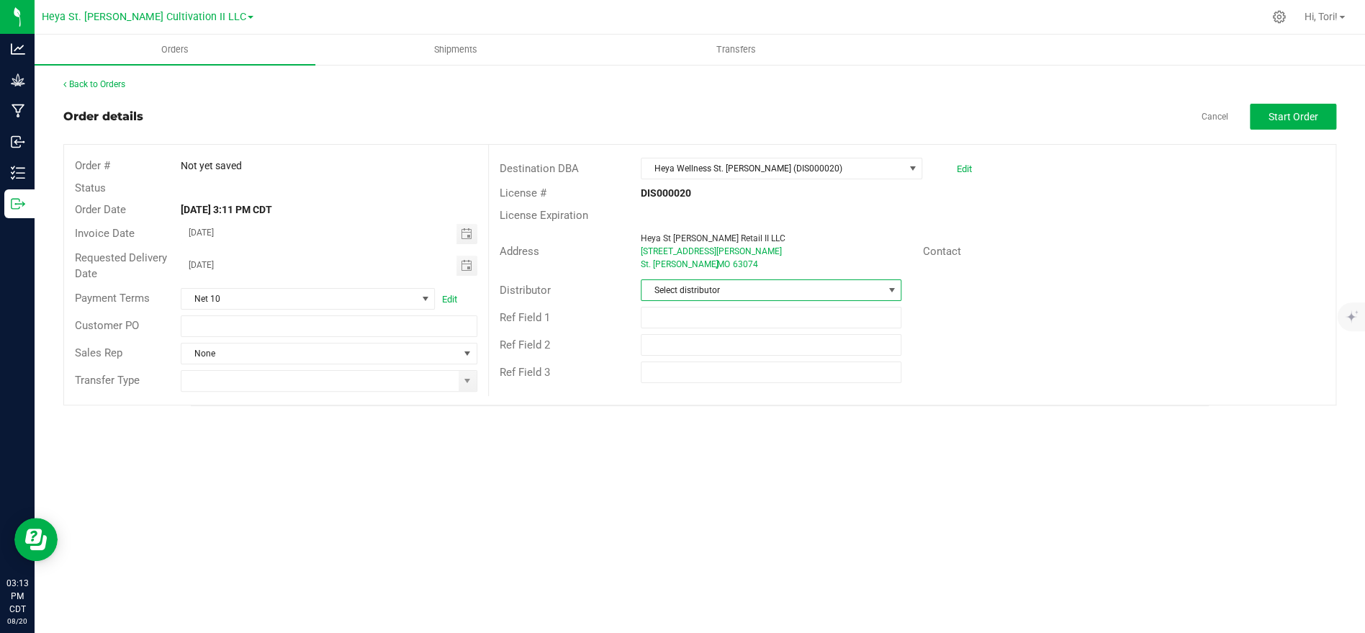
click at [734, 296] on span "Select distributor" at bounding box center [761, 290] width 241 height 20
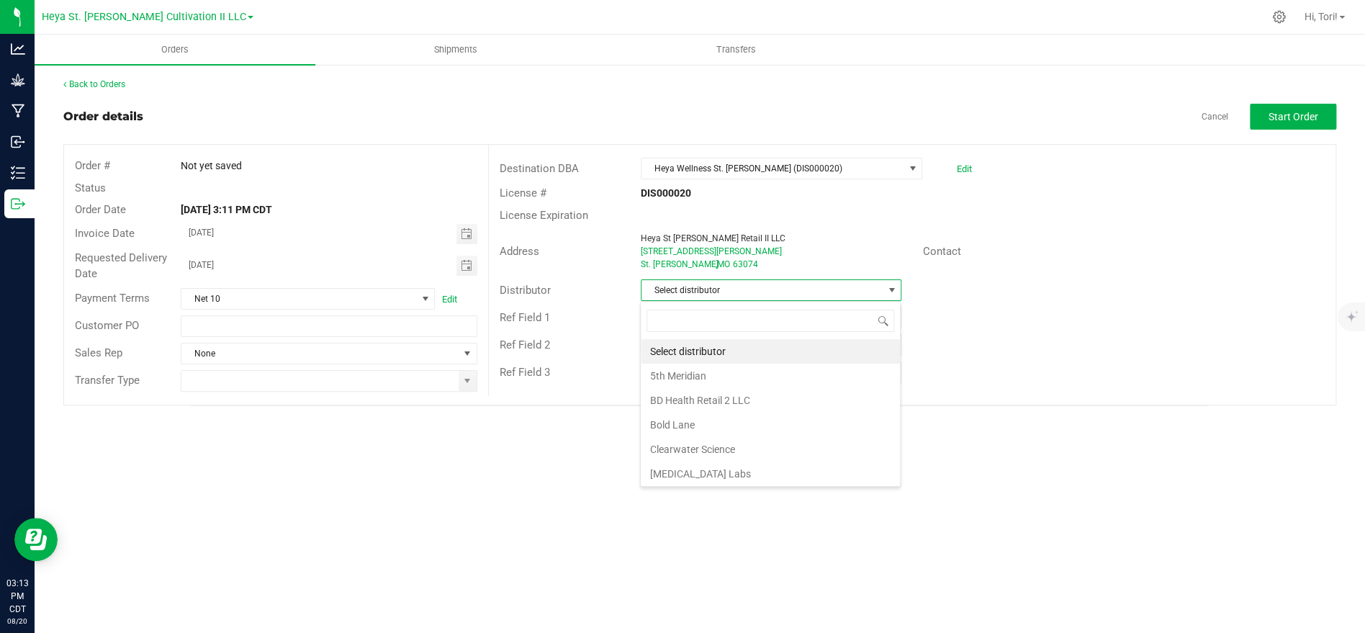
scroll to position [22, 260]
type input "Heya"
click at [759, 351] on li "Heya St. [PERSON_NAME] Cultivation" at bounding box center [770, 351] width 259 height 24
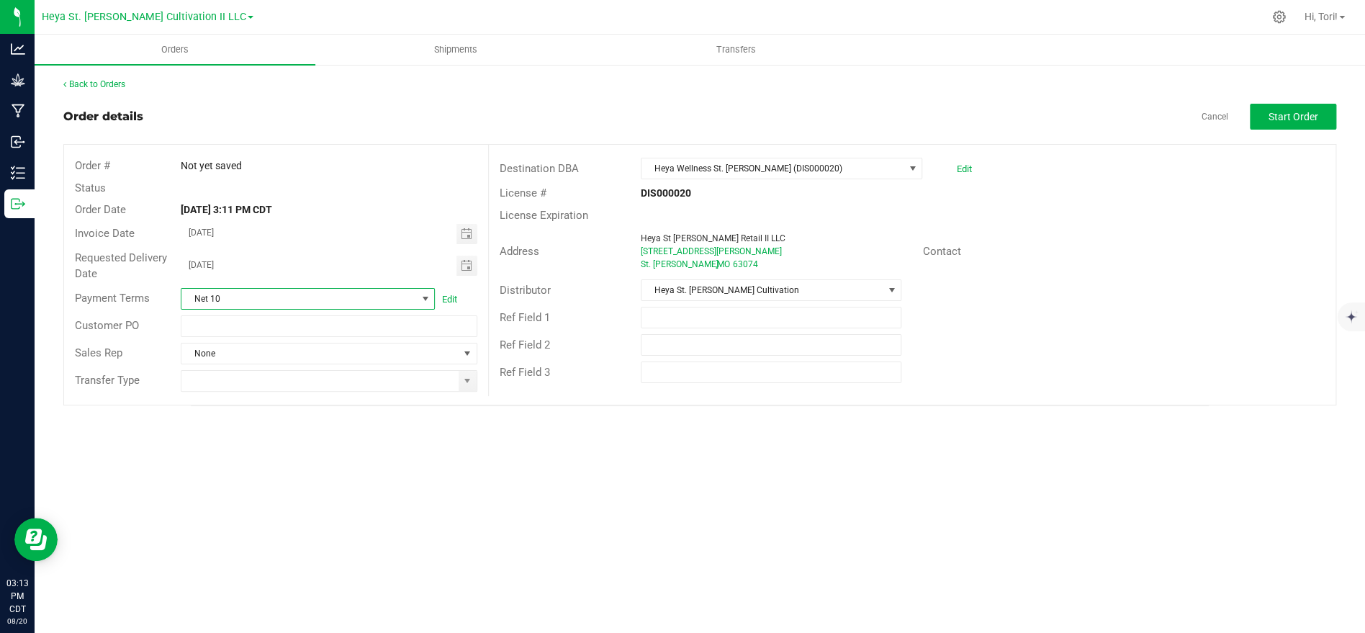
click at [418, 296] on span at bounding box center [425, 299] width 18 height 20
click at [263, 440] on li "NET 30" at bounding box center [307, 437] width 253 height 24
click at [273, 377] on input at bounding box center [319, 381] width 276 height 20
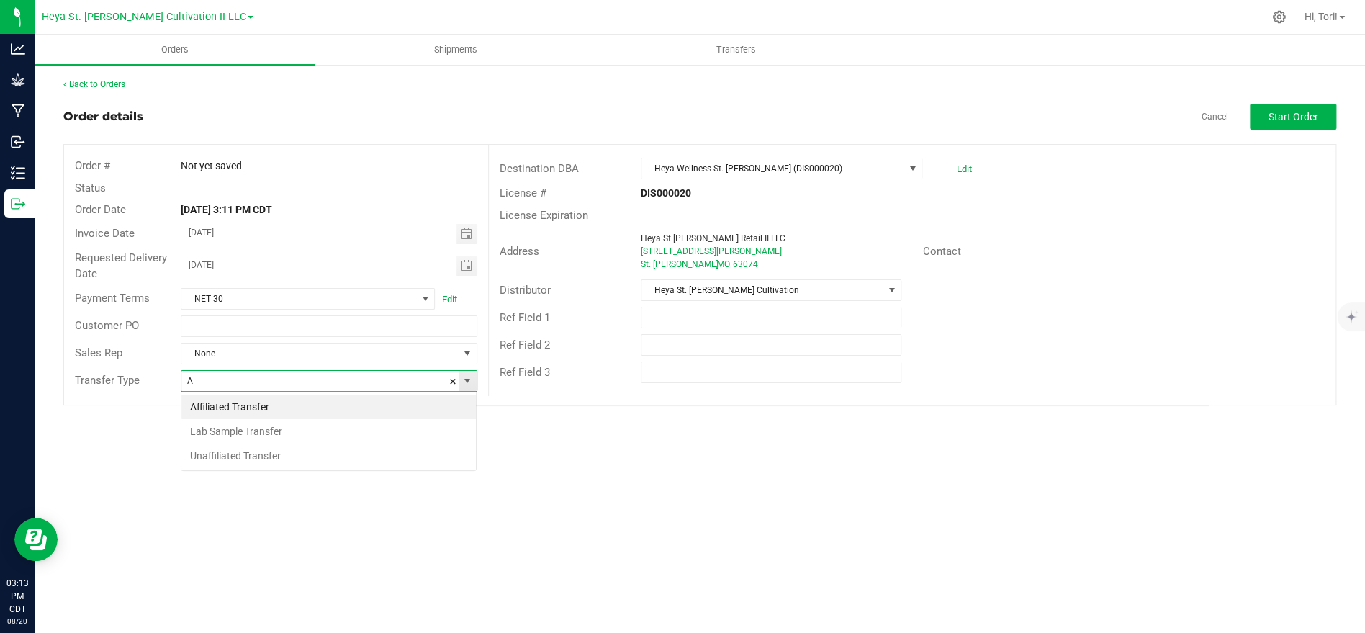
scroll to position [22, 295]
click at [274, 403] on li "Affiliated Transfer" at bounding box center [328, 407] width 294 height 24
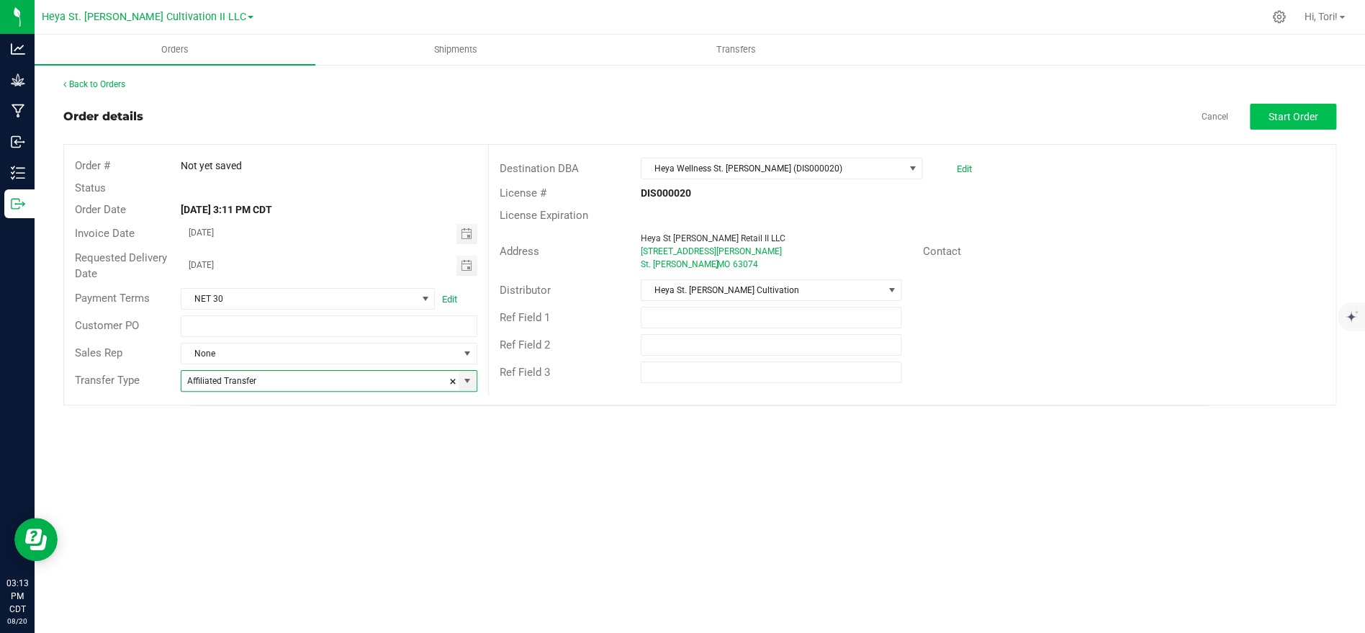
type input "Affiliated Transfer"
click at [1287, 111] on span "Start Order" at bounding box center [1294, 117] width 50 height 12
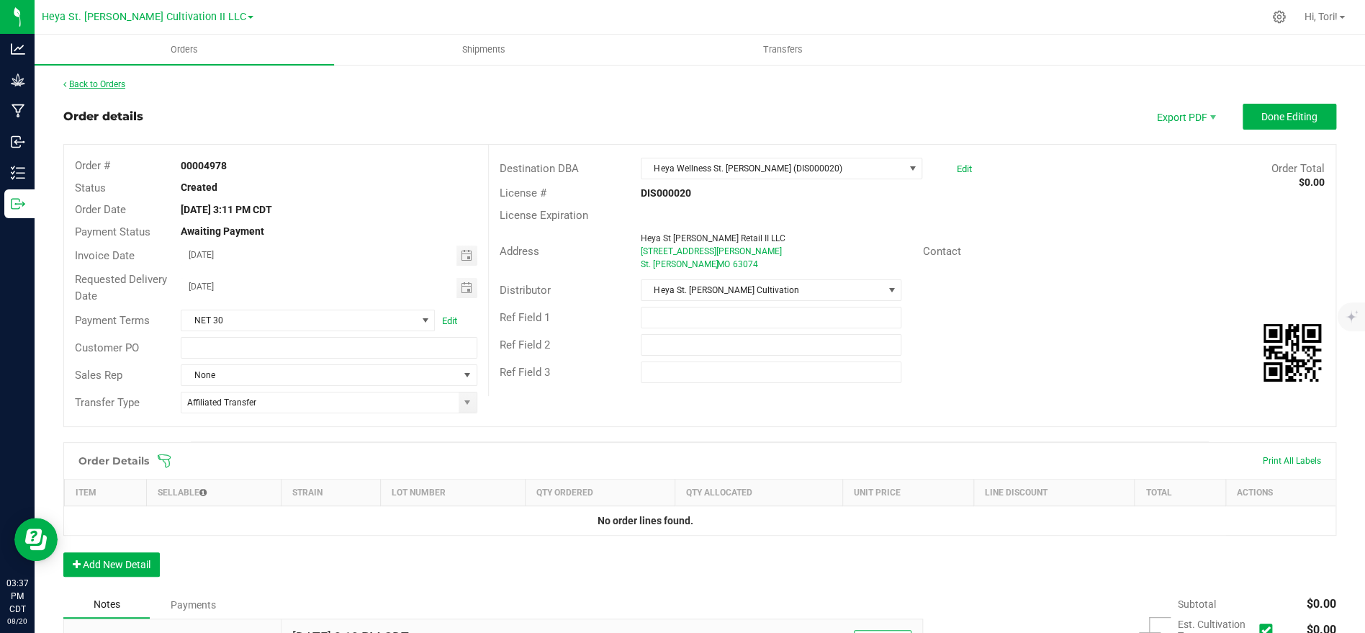
click at [78, 83] on link "Back to Orders" at bounding box center [94, 84] width 62 height 10
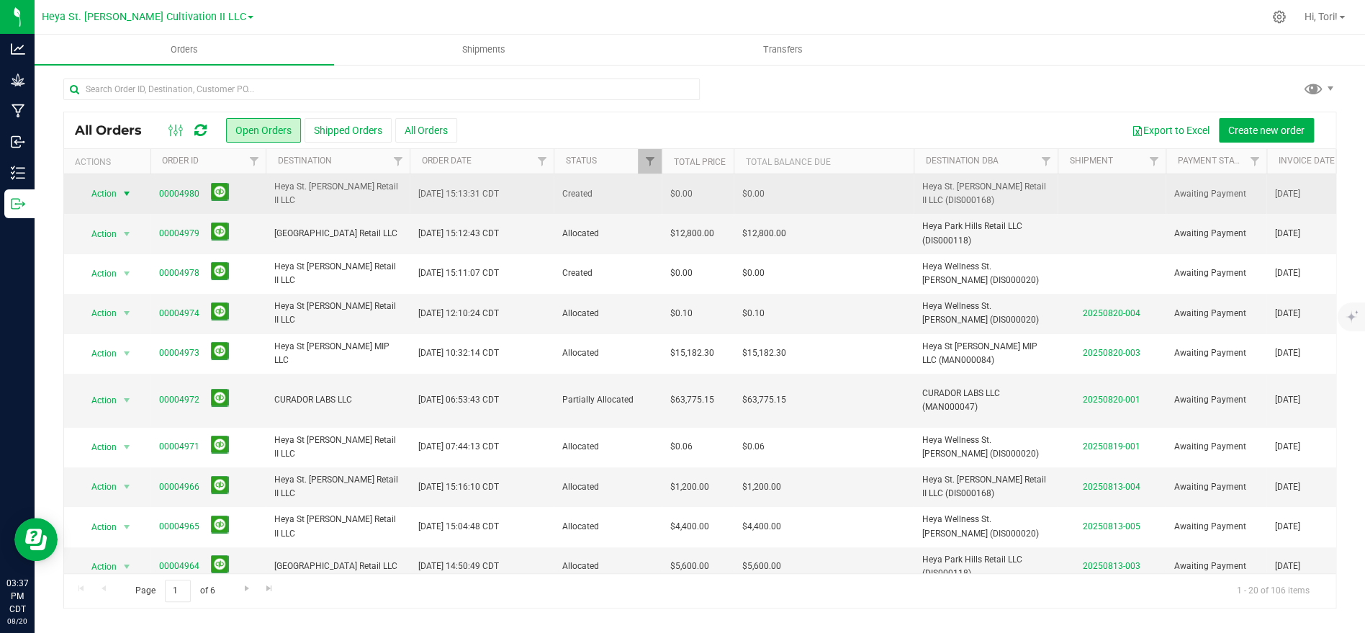
click at [117, 201] on span "Action" at bounding box center [97, 194] width 39 height 20
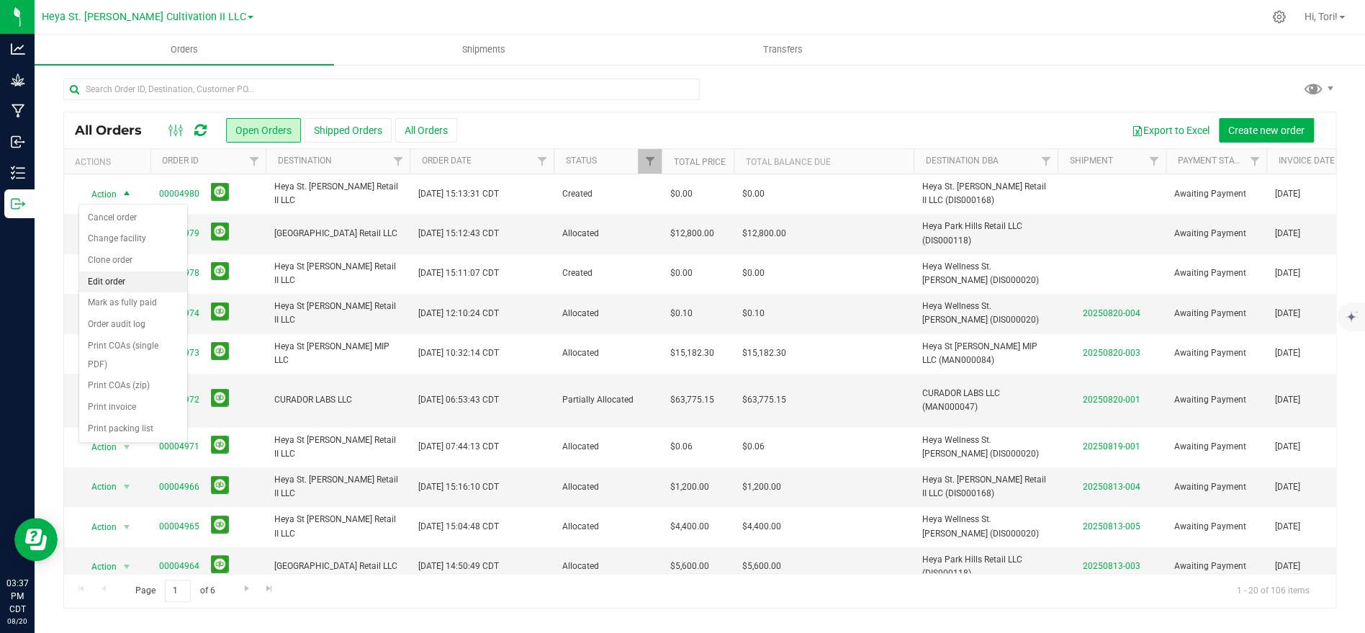
click at [122, 279] on li "Edit order" at bounding box center [133, 282] width 108 height 22
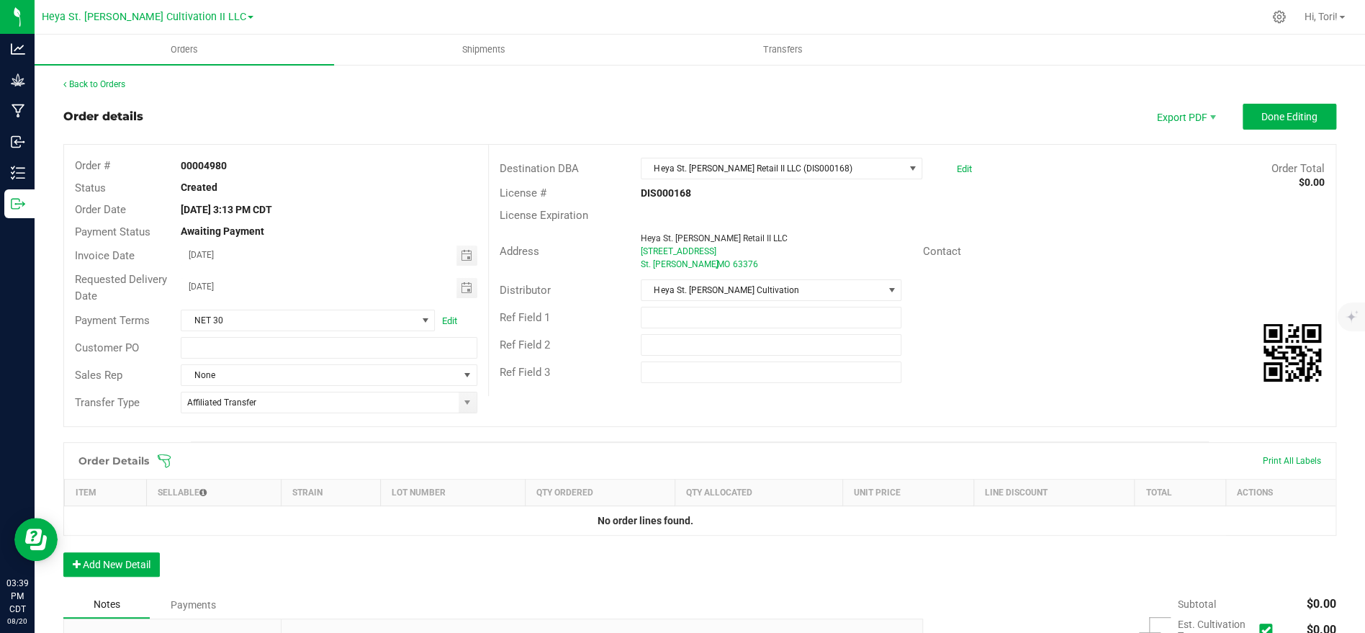
click at [174, 454] on span at bounding box center [793, 461] width 1273 height 14
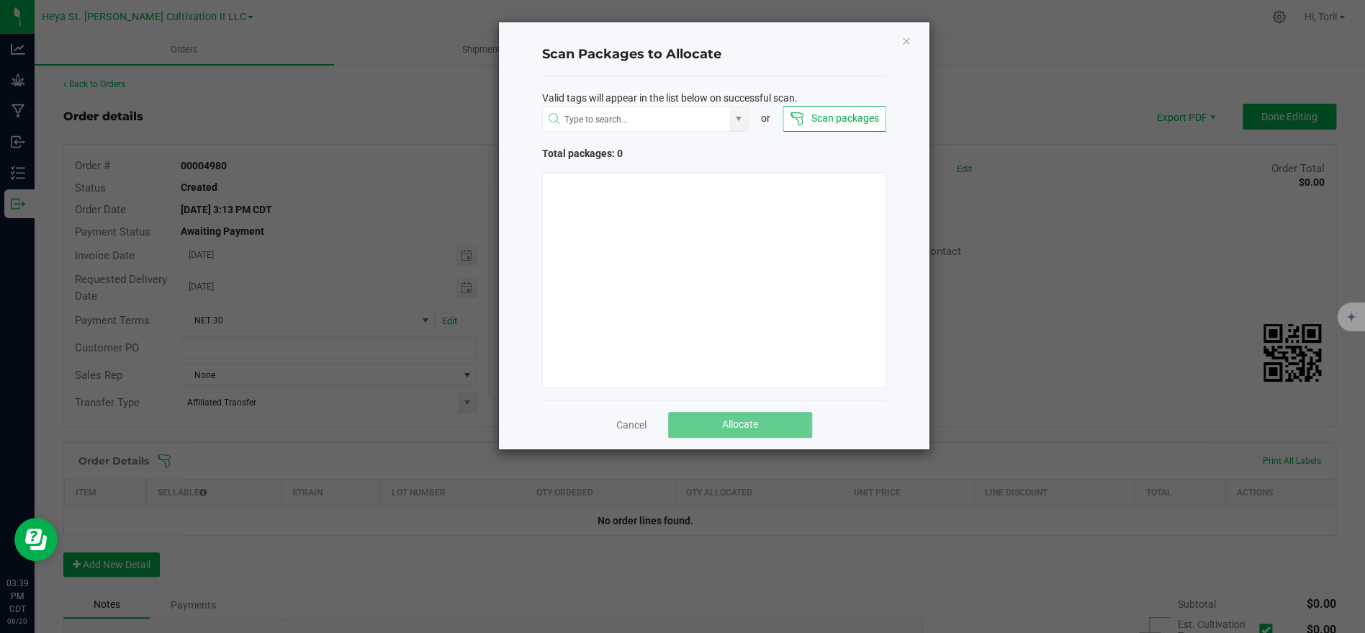
click at [839, 124] on button "Scan packages" at bounding box center [834, 119] width 103 height 26
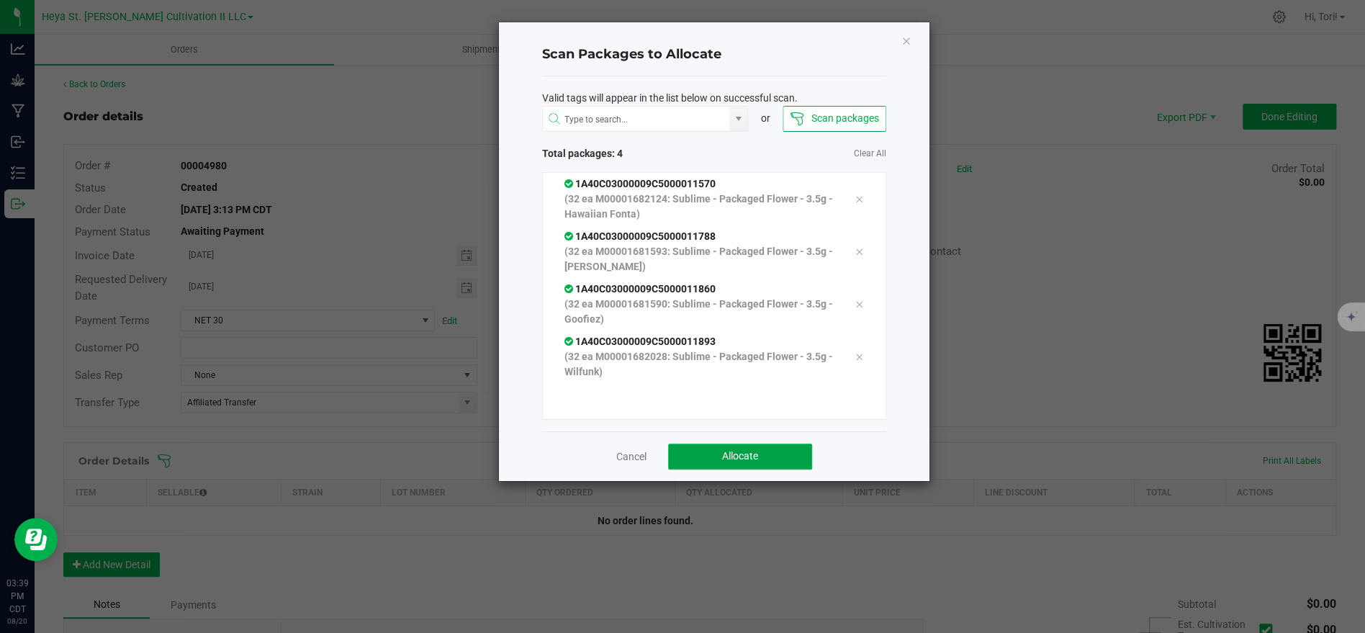
click at [755, 455] on span "Allocate" at bounding box center [740, 456] width 36 height 12
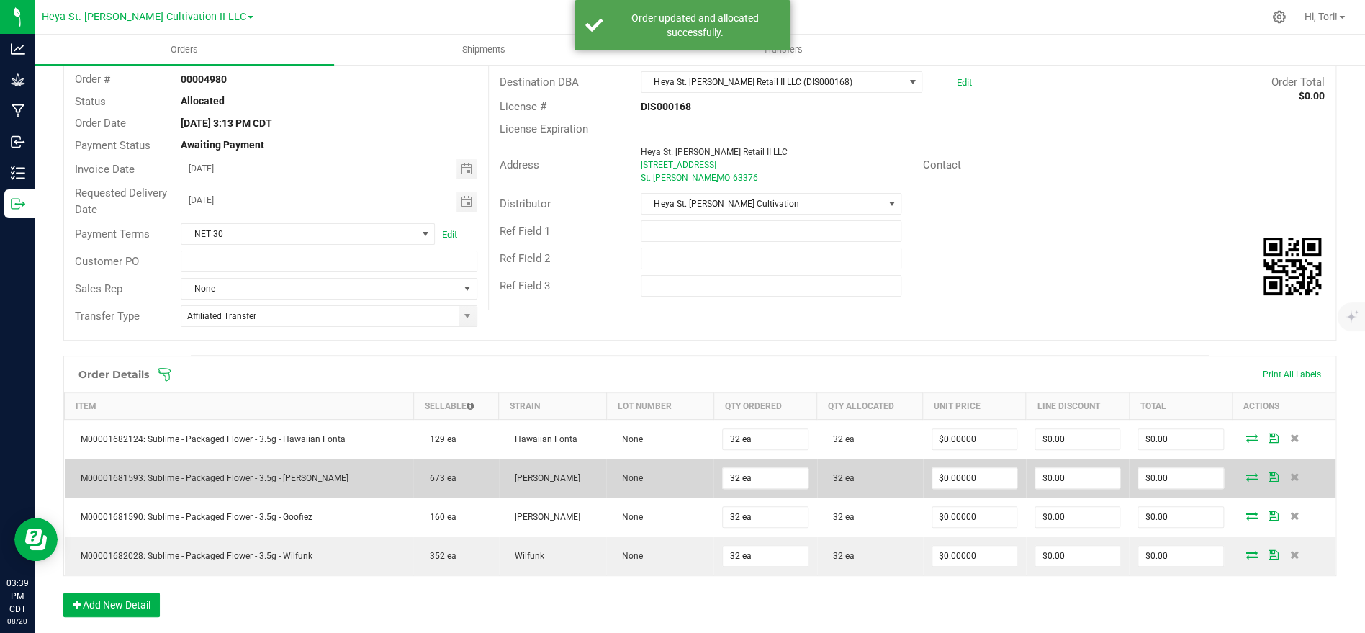
scroll to position [141, 0]
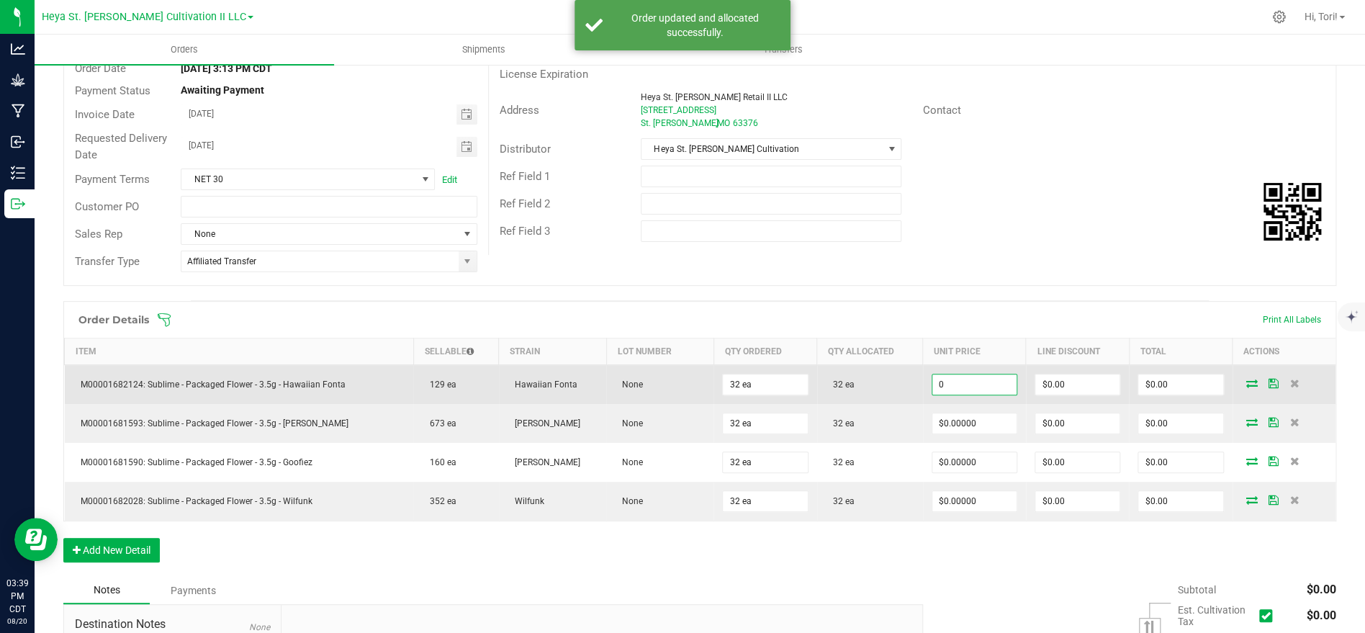
click at [996, 388] on input "0" at bounding box center [974, 384] width 84 height 20
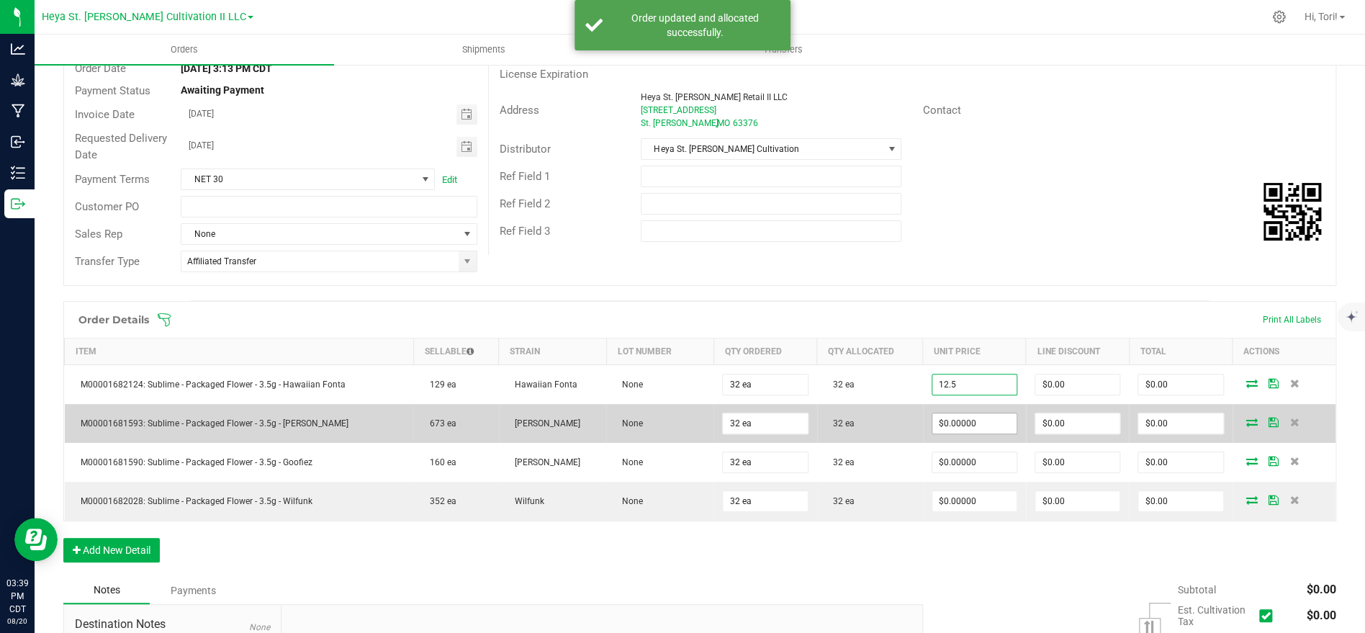
type input "$12.50000"
type input "$400.00"
click at [996, 420] on input "0" at bounding box center [974, 423] width 84 height 20
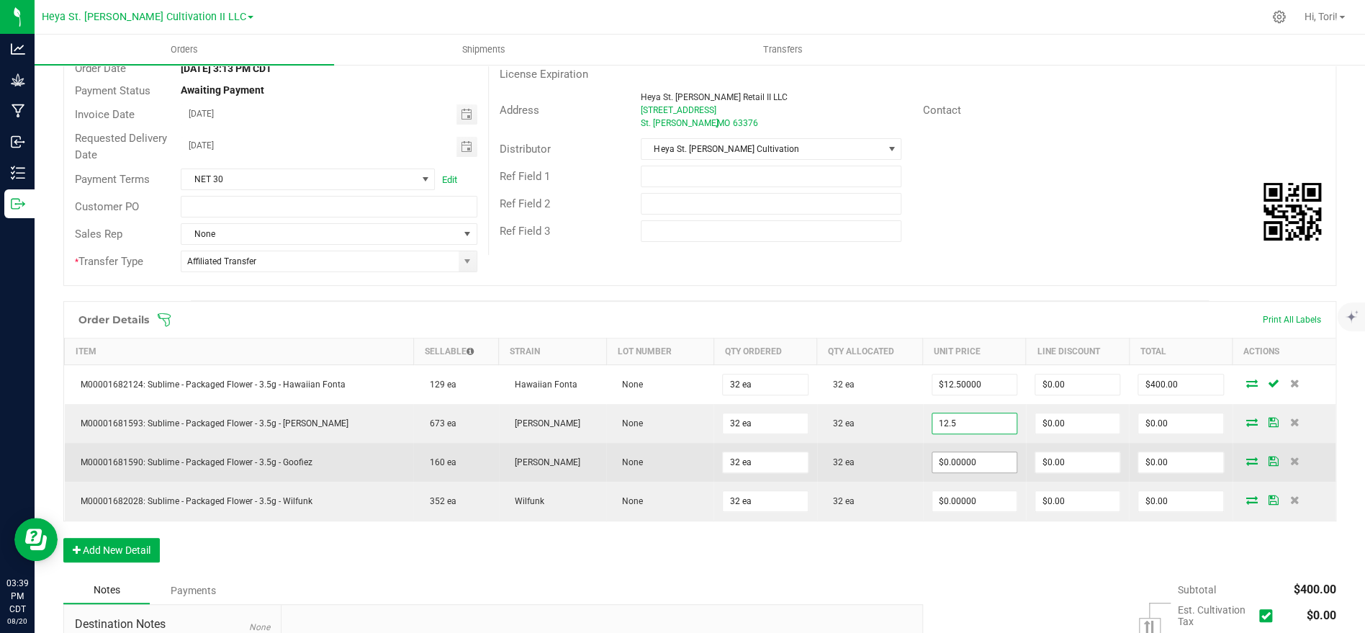
type input "$12.50000"
type input "$400.00"
click at [997, 459] on input "0" at bounding box center [974, 462] width 84 height 20
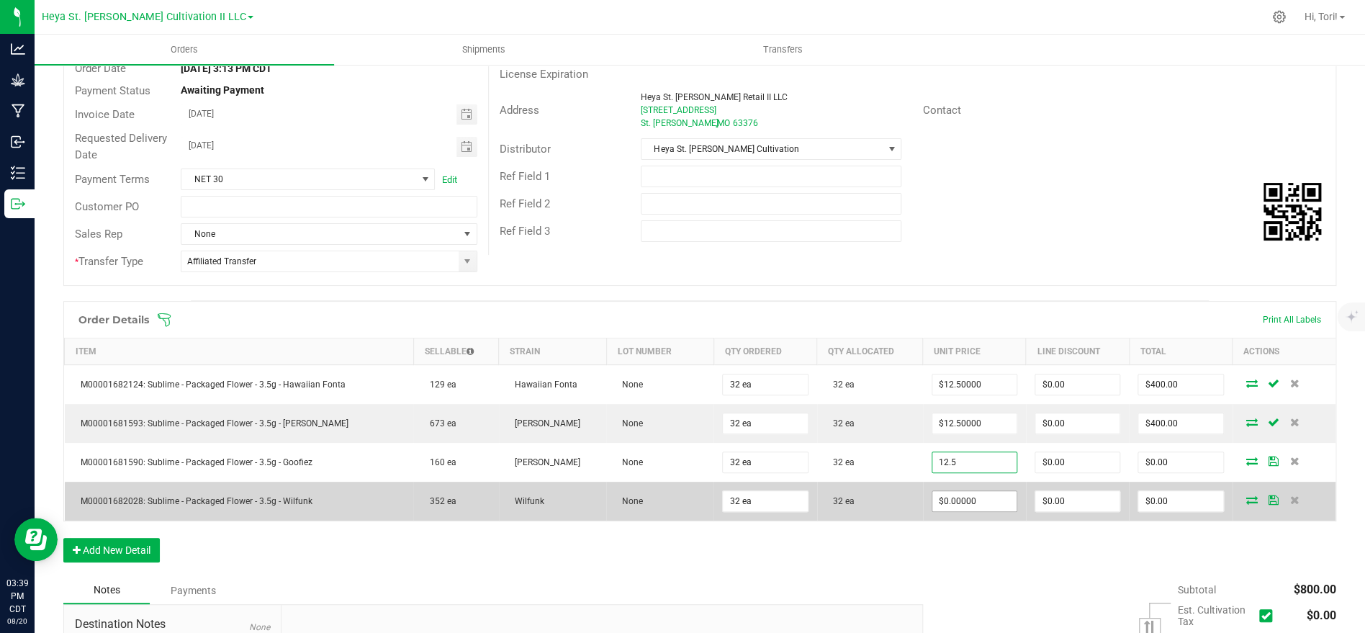
type input "$12.50000"
type input "$400.00"
click at [1004, 500] on input "0" at bounding box center [974, 501] width 84 height 20
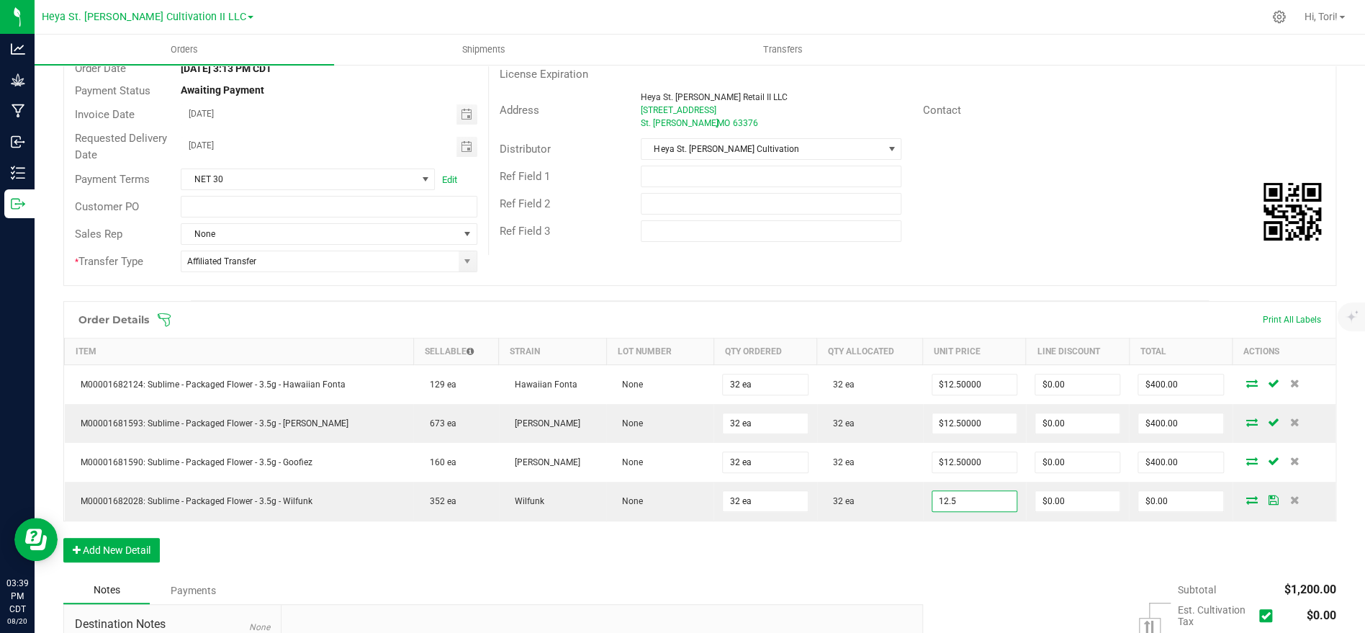
type input "$12.50000"
type input "$400.00"
click at [994, 543] on div "Order Details Print All Labels Item Sellable Strain Lot Number Qty Ordered Qty …" at bounding box center [699, 439] width 1273 height 276
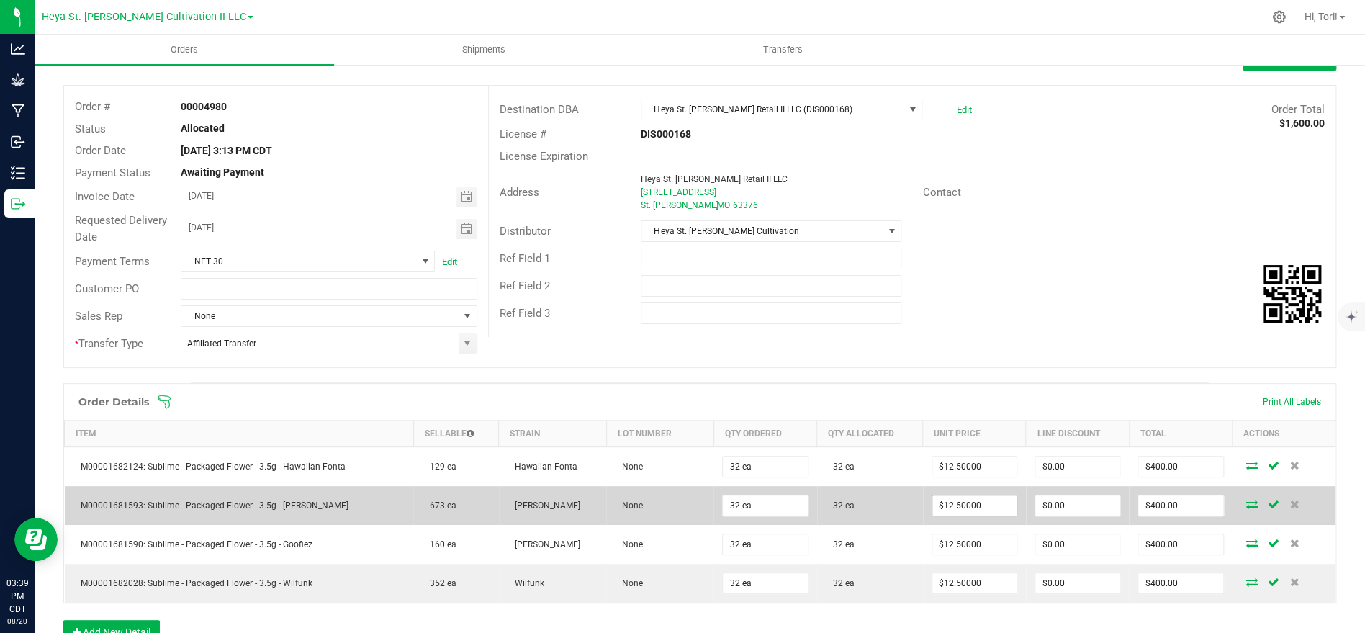
scroll to position [0, 0]
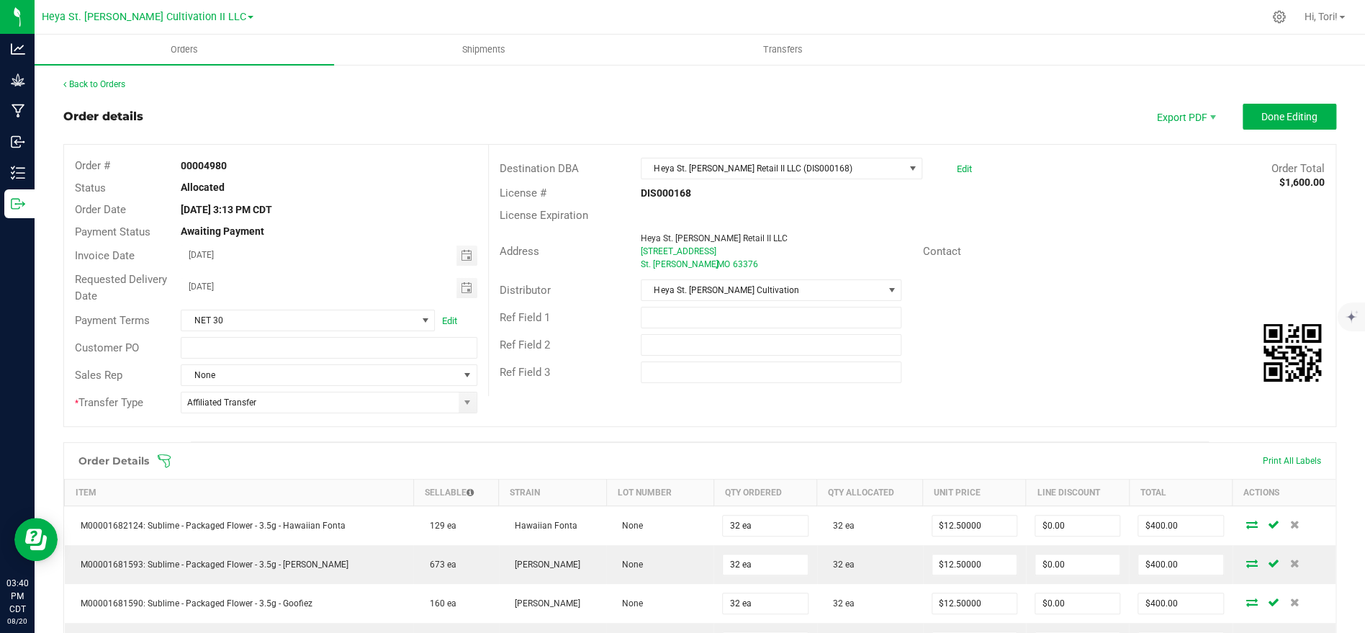
click at [170, 454] on icon at bounding box center [164, 461] width 14 height 14
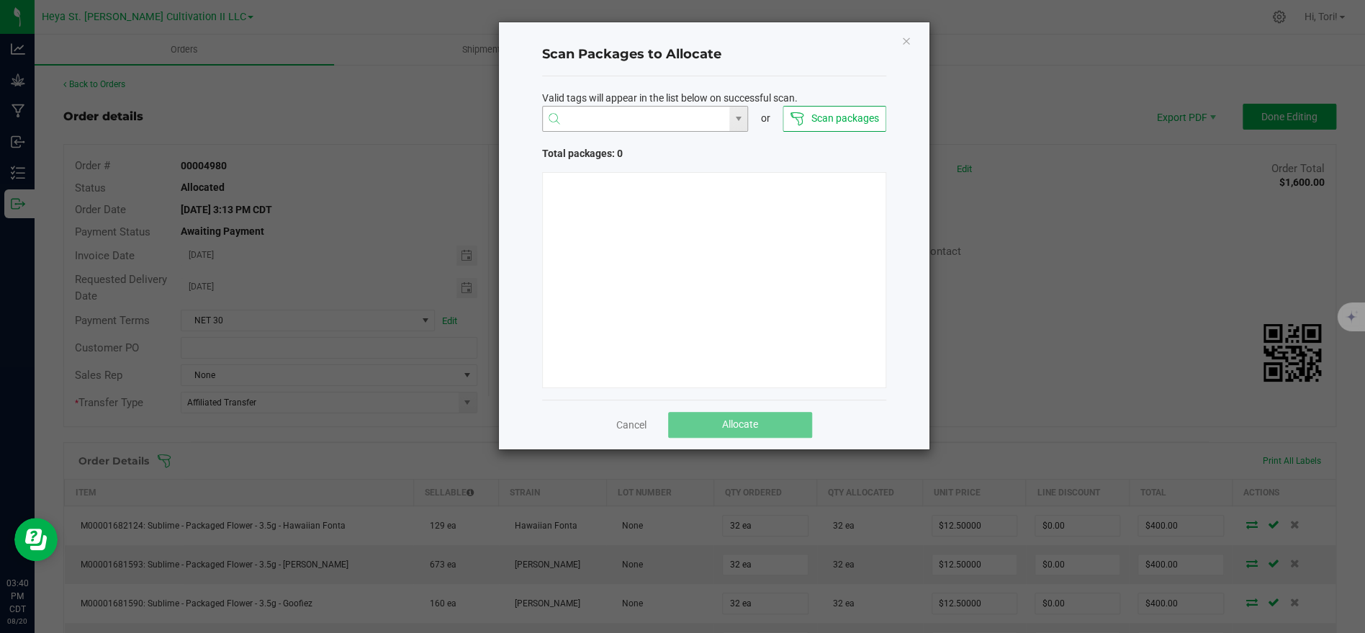
click at [649, 117] on input "NO DATA FOUND" at bounding box center [636, 120] width 187 height 26
click at [690, 143] on li "1A40C03000009C5000011881" at bounding box center [644, 147] width 205 height 24
type input "1A40C03000009C5000011881"
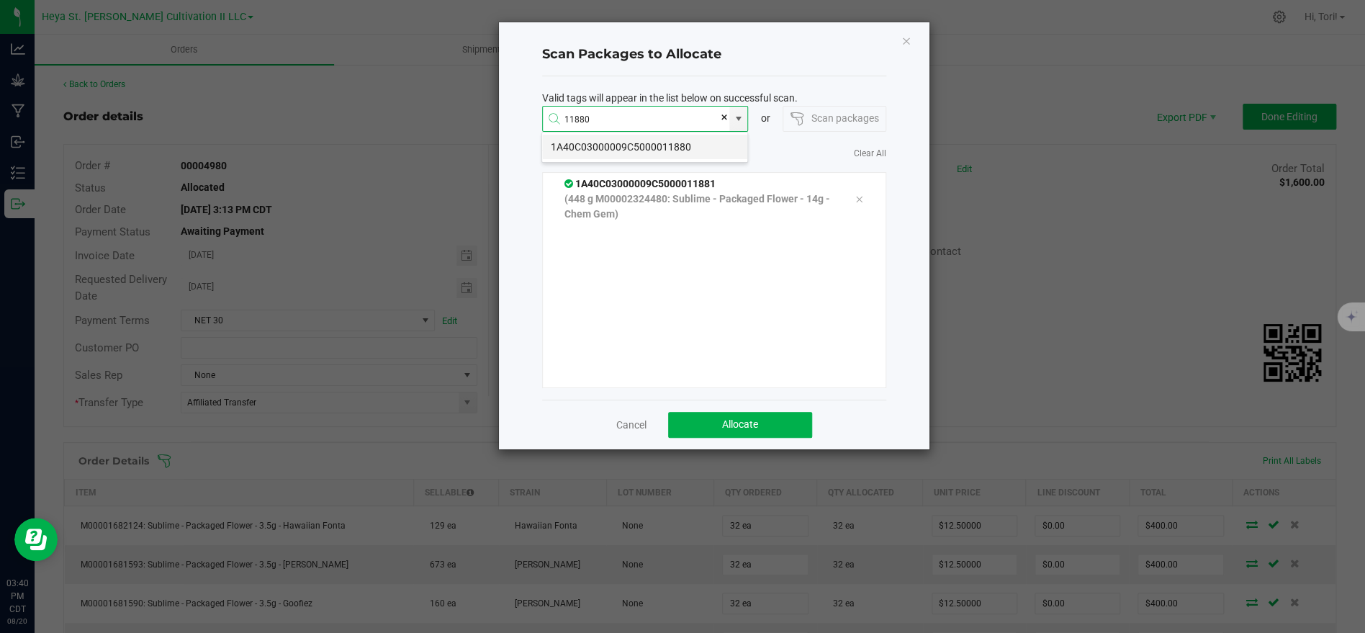
click at [672, 153] on li "1A40C03000009C5000011880" at bounding box center [644, 147] width 205 height 24
type input "1A40C03000009C5000011880"
click at [644, 139] on li "1A40C03000009C5000011872" at bounding box center [644, 147] width 205 height 24
type input "1A40C03000009C5000011872"
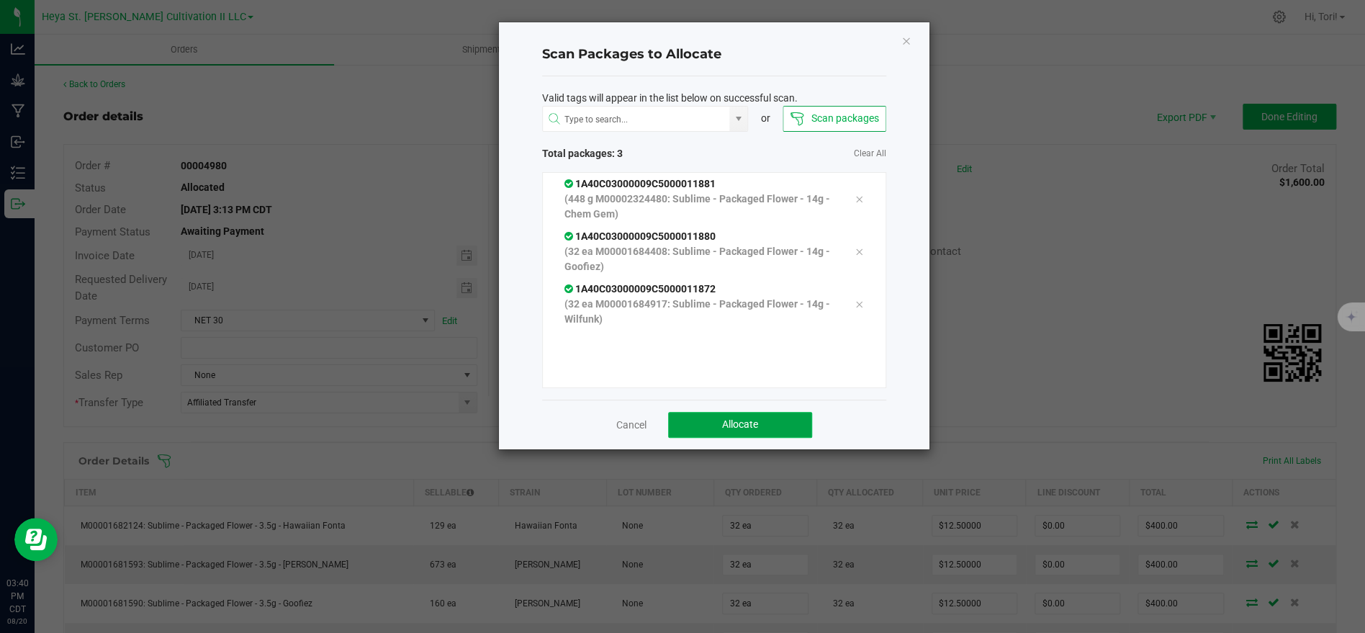
click at [711, 423] on button "Allocate" at bounding box center [740, 425] width 144 height 26
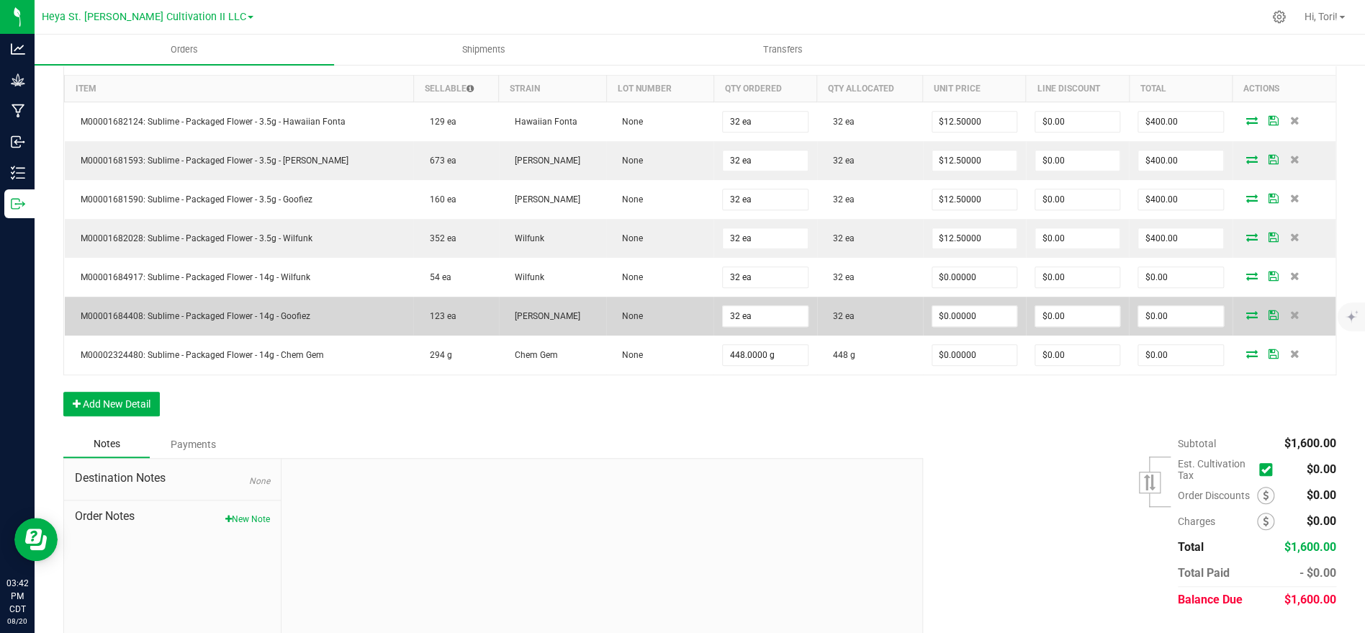
scroll to position [392, 0]
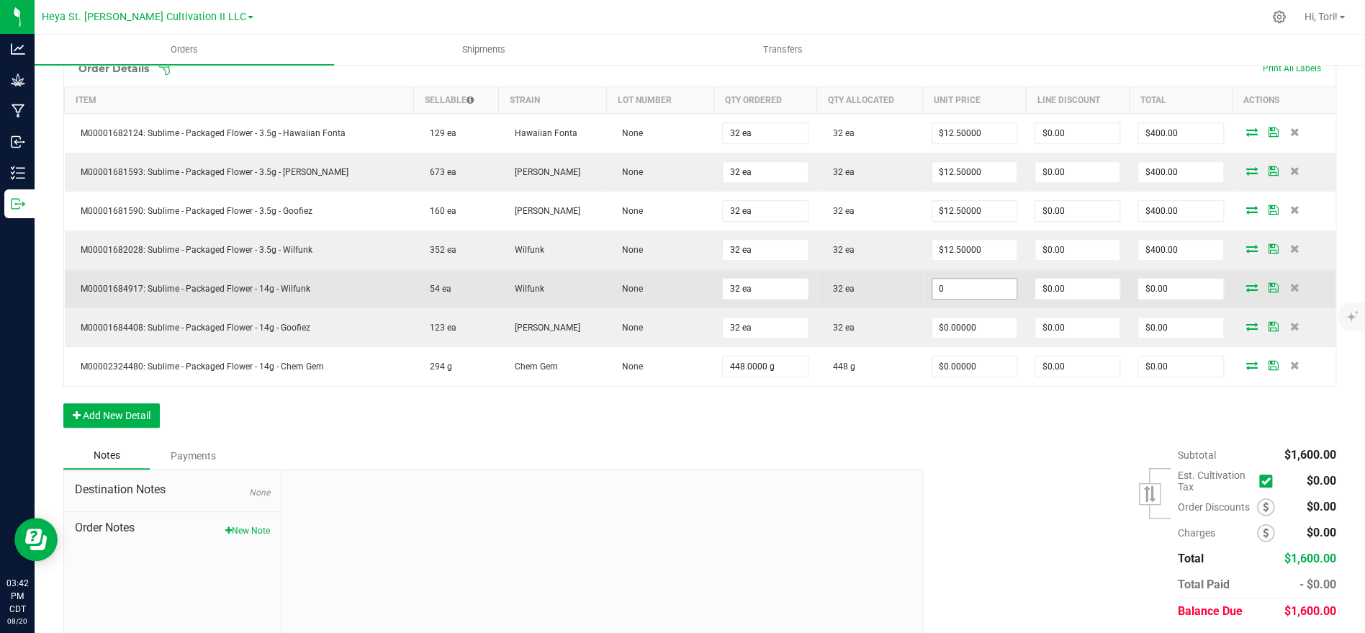
click at [988, 281] on input "0" at bounding box center [974, 289] width 84 height 20
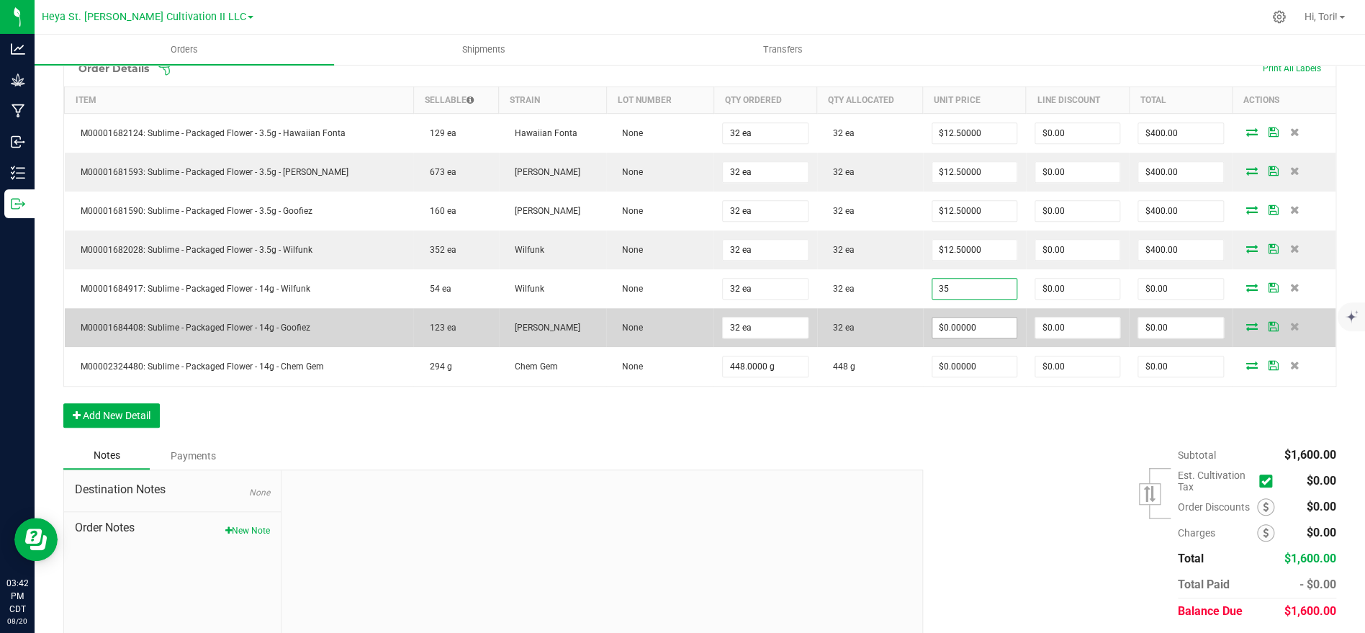
type input "$35.00000"
type input "$1,120.00"
click at [992, 320] on input "0" at bounding box center [974, 327] width 84 height 20
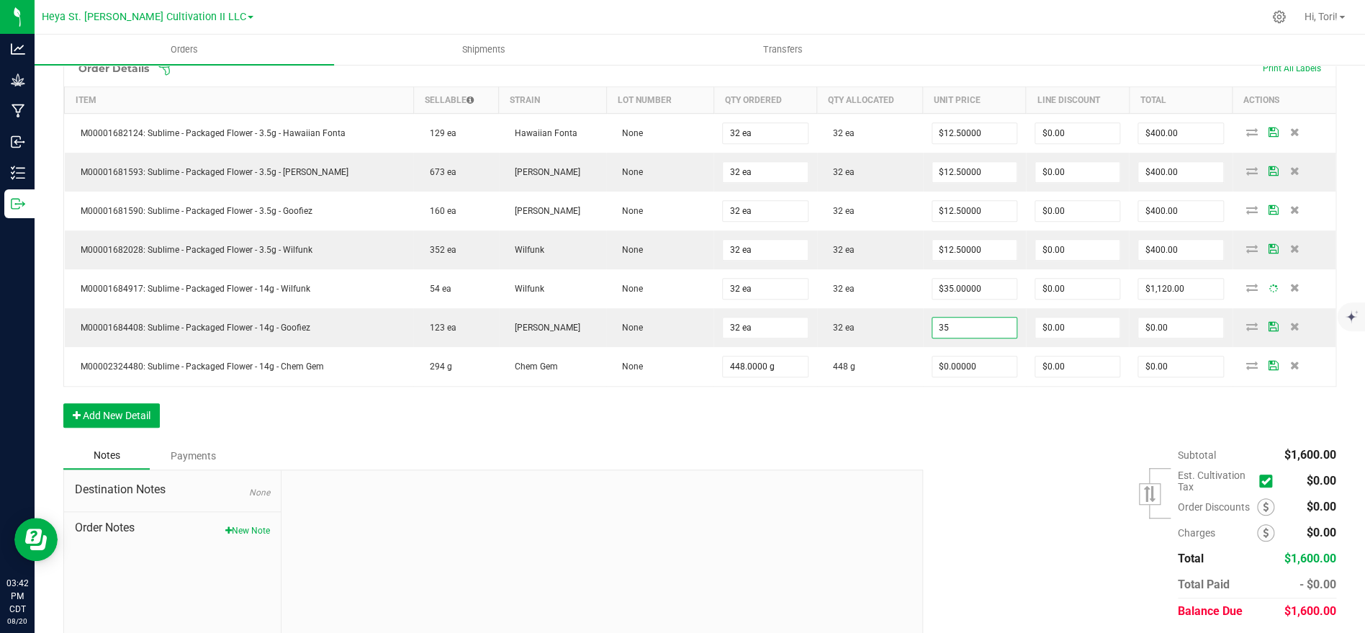
type input "$35.00000"
type input "$1,120.00"
click at [1006, 408] on div "Order Details Print All Labels Item Sellable Strain Lot Number Qty Ordered Qty …" at bounding box center [699, 246] width 1273 height 392
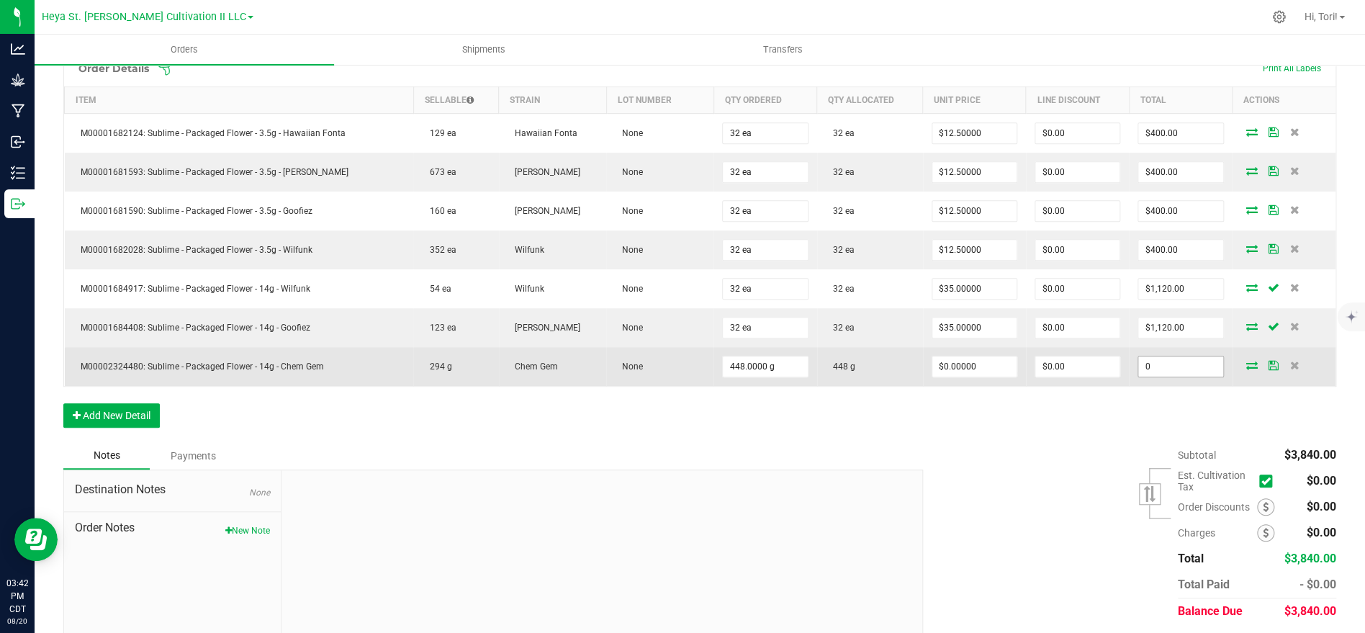
click at [1206, 374] on input "0" at bounding box center [1180, 366] width 84 height 20
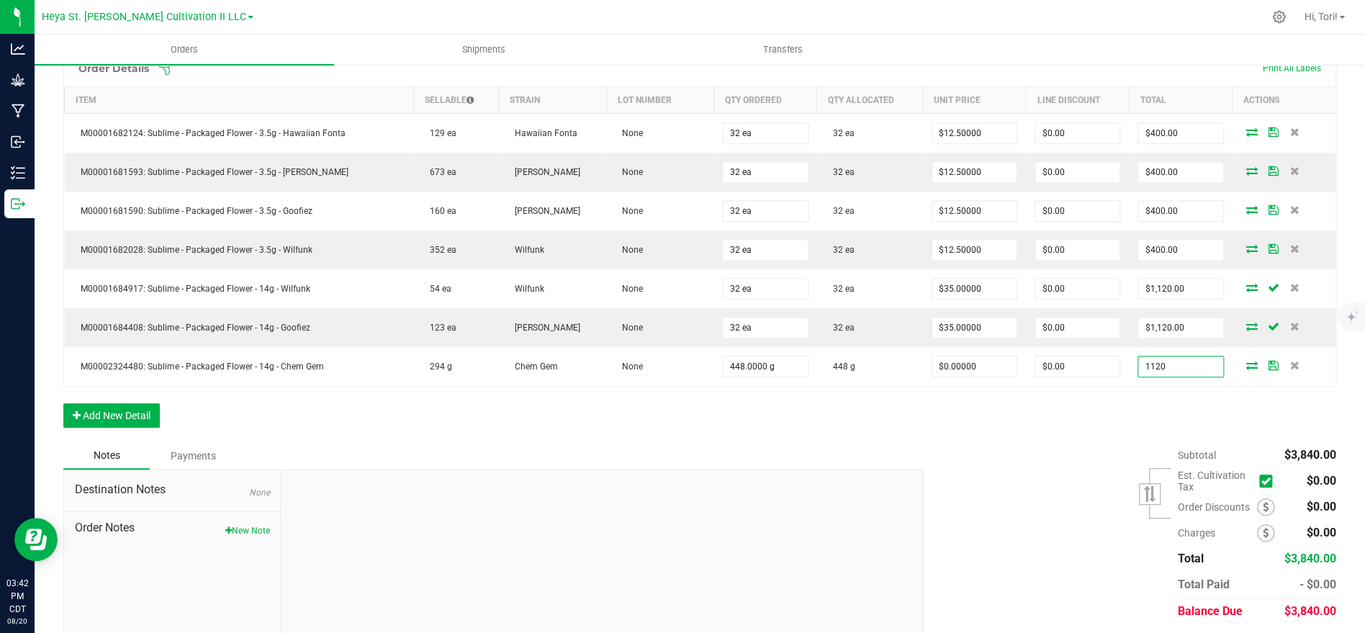
type input "1120"
type input "$2.50000"
type input "$1,120.00"
click at [1194, 389] on div "Order Details Print All Labels Item Sellable Strain Lot Number Qty Ordered Qty …" at bounding box center [699, 246] width 1273 height 392
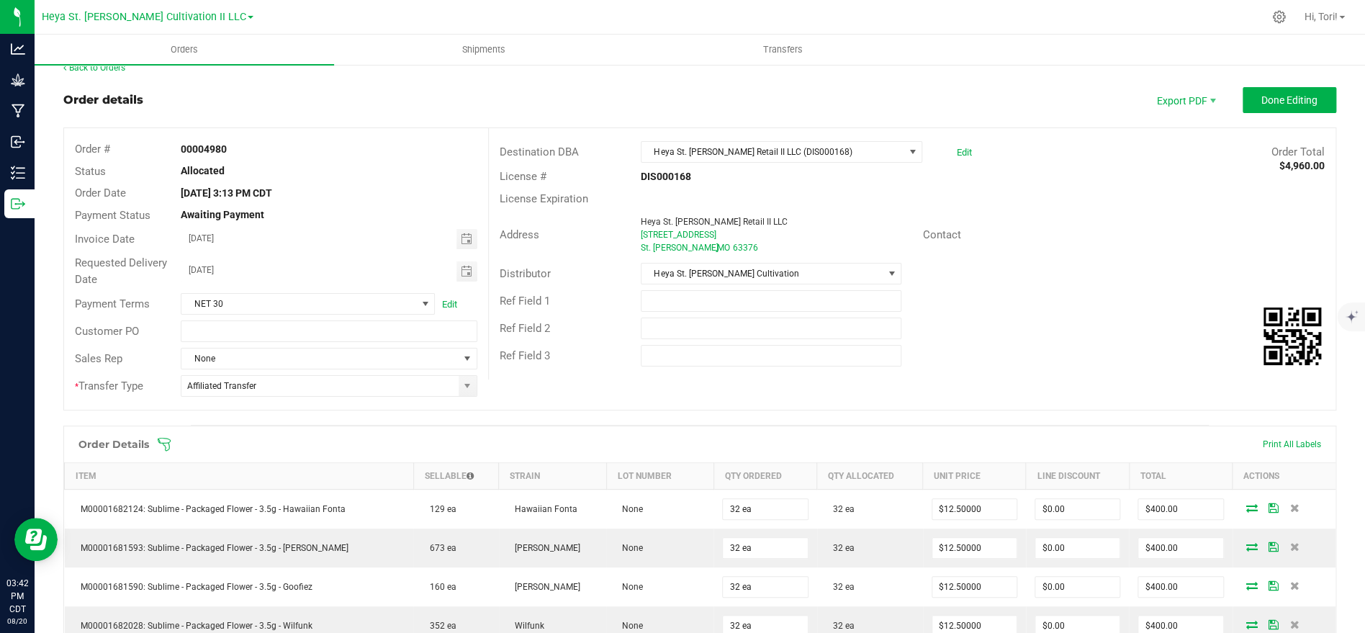
scroll to position [0, 0]
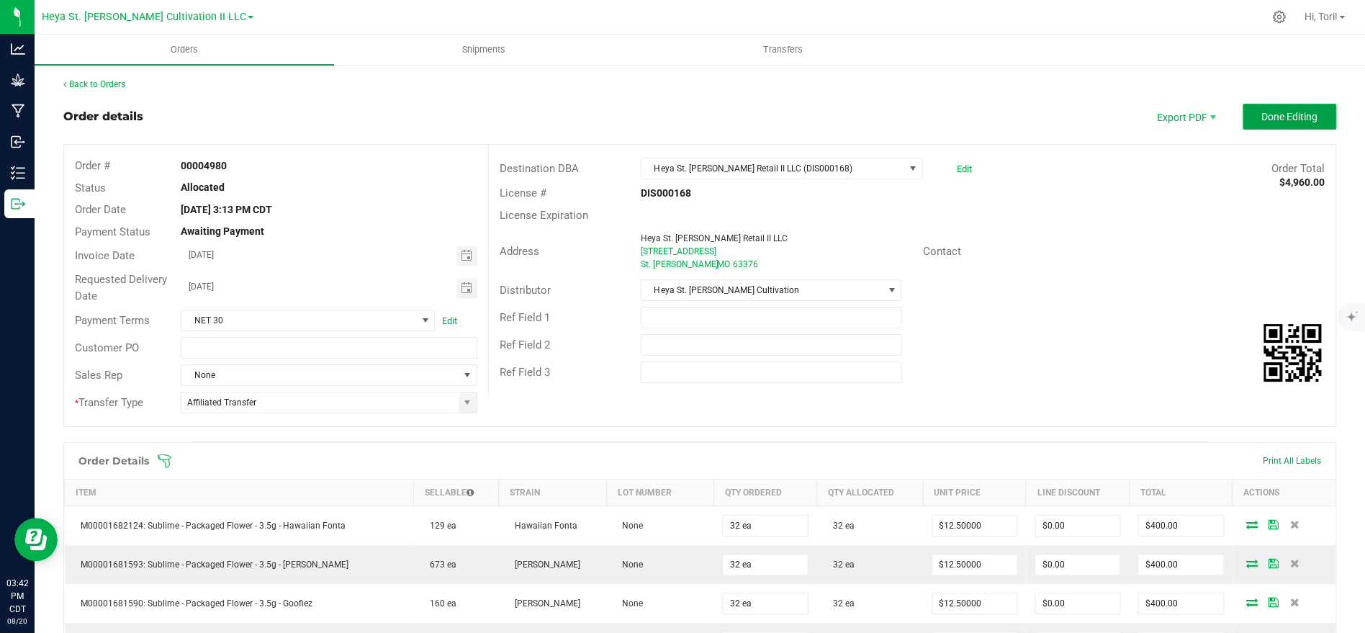
click at [1305, 115] on span "Done Editing" at bounding box center [1289, 117] width 56 height 12
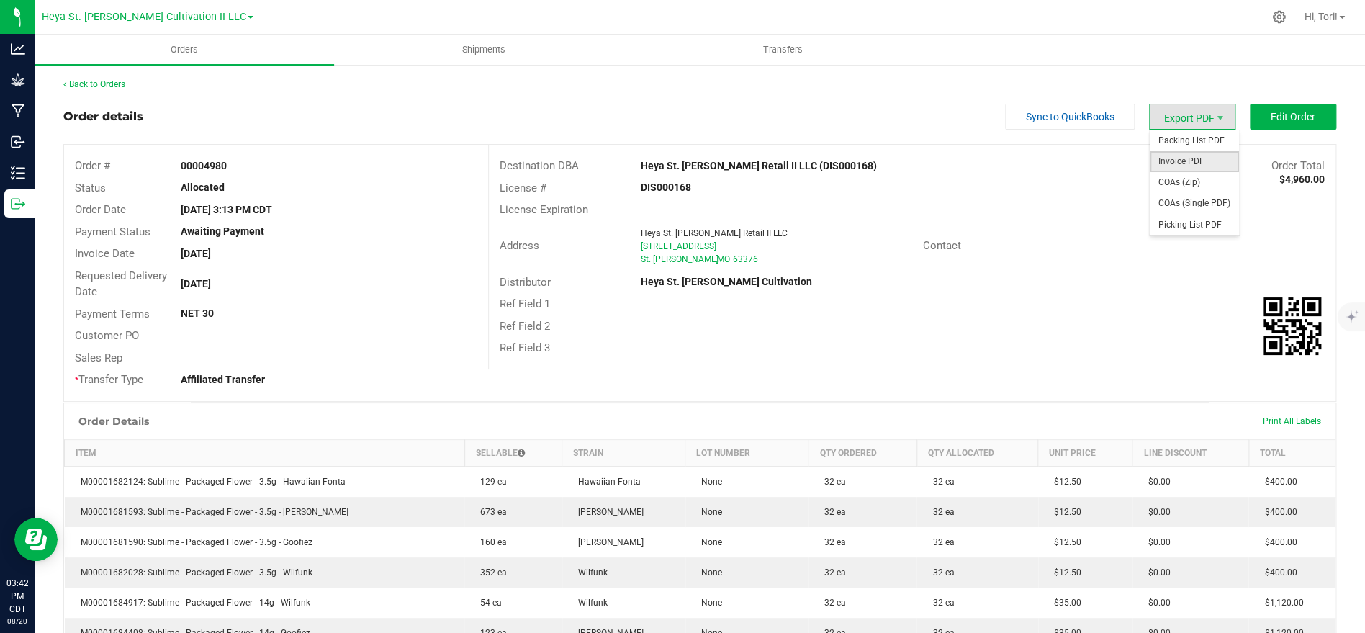
click at [1204, 156] on span "Invoice PDF" at bounding box center [1194, 161] width 89 height 21
click at [84, 87] on link "Back to Orders" at bounding box center [94, 84] width 62 height 10
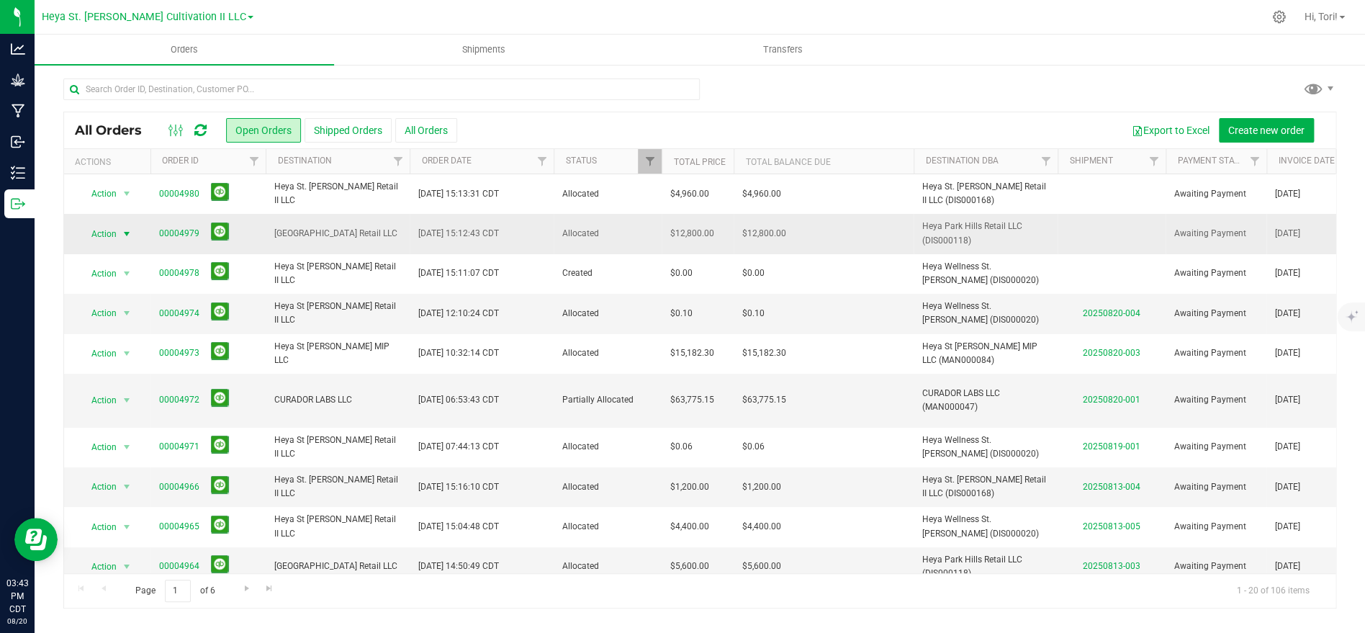
click at [122, 231] on span "select" at bounding box center [127, 234] width 12 height 12
click at [127, 415] on li "Print invoice" at bounding box center [133, 426] width 108 height 22
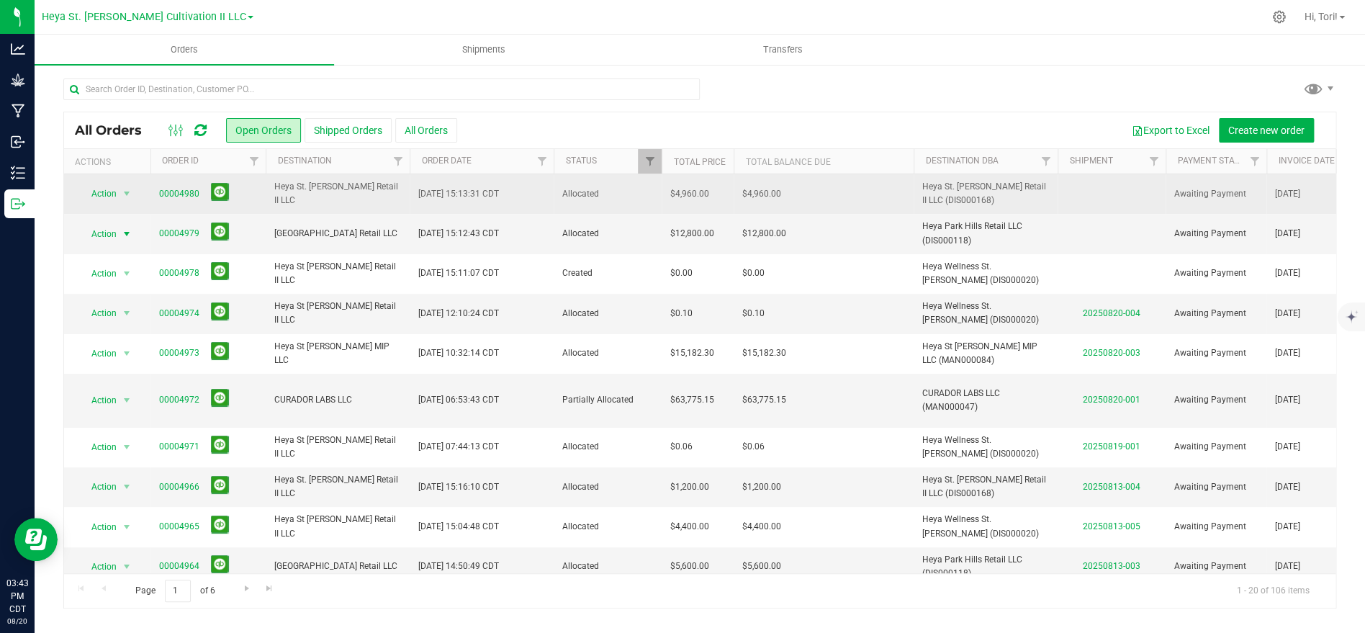
click at [868, 197] on td "$4,960.00" at bounding box center [824, 194] width 180 height 40
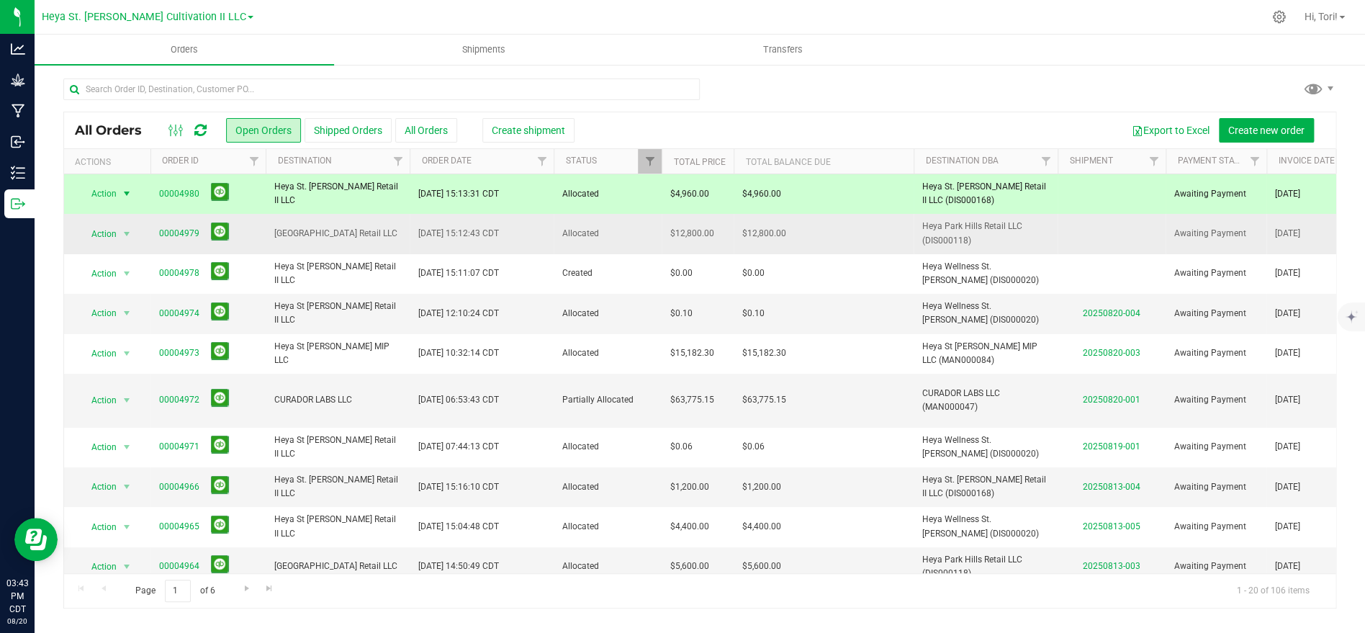
click at [871, 225] on td "$12,800.00" at bounding box center [824, 234] width 180 height 40
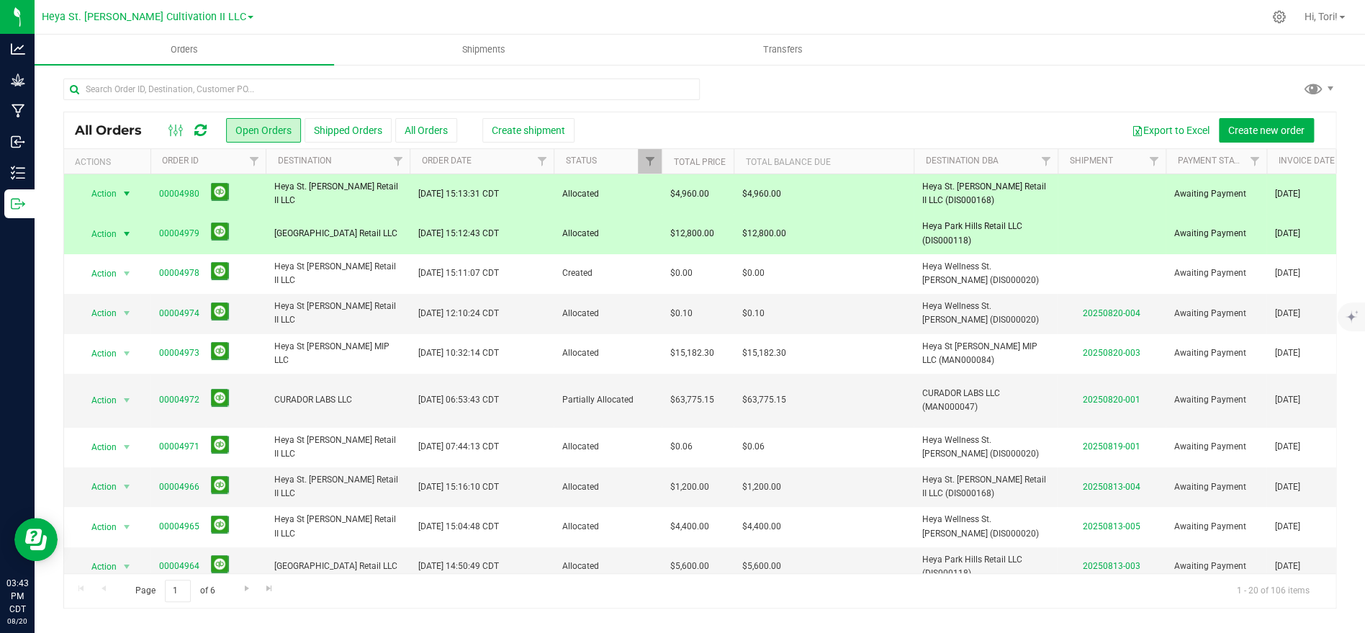
click at [860, 193] on td "$4,960.00" at bounding box center [824, 194] width 180 height 40
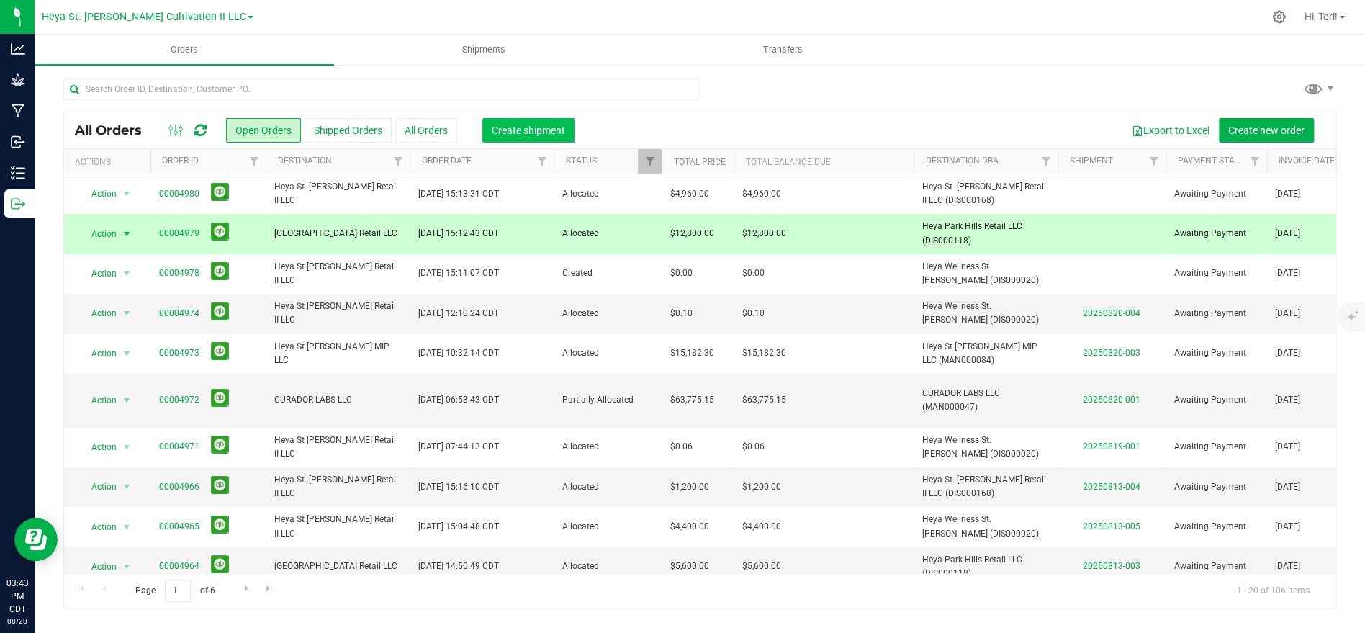
click at [554, 132] on span "Create shipment" at bounding box center [528, 131] width 73 height 12
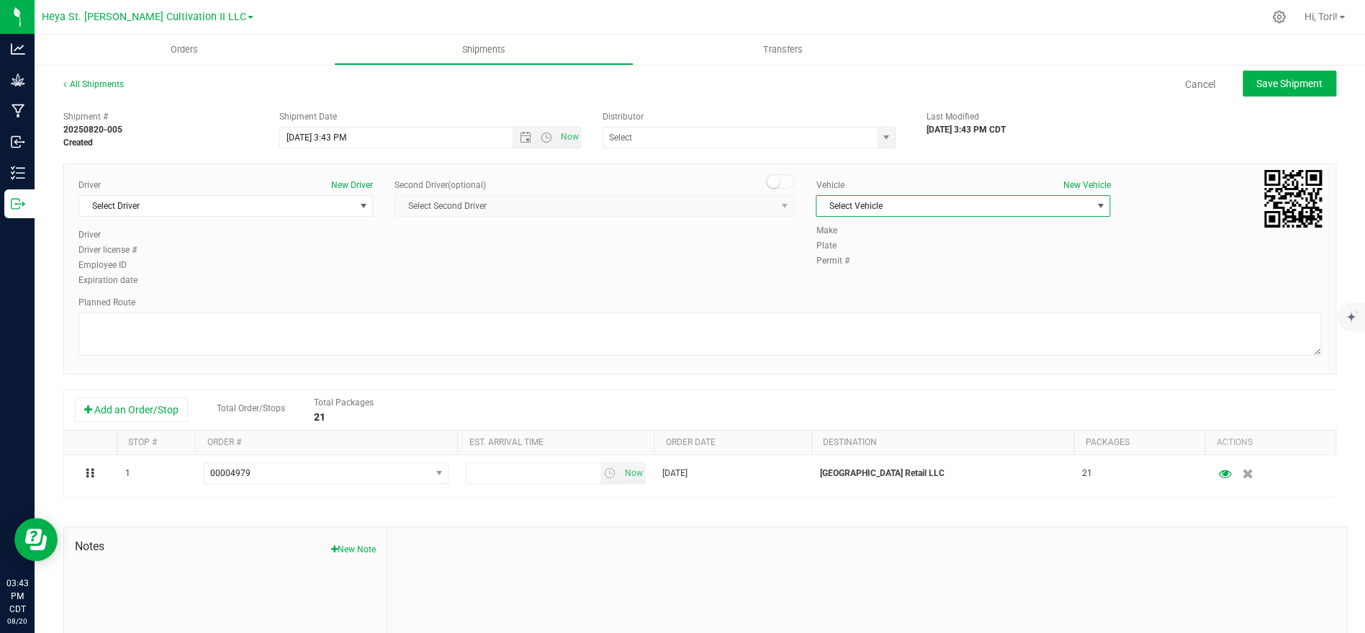
click at [935, 206] on span "Select Vehicle" at bounding box center [953, 206] width 275 height 20
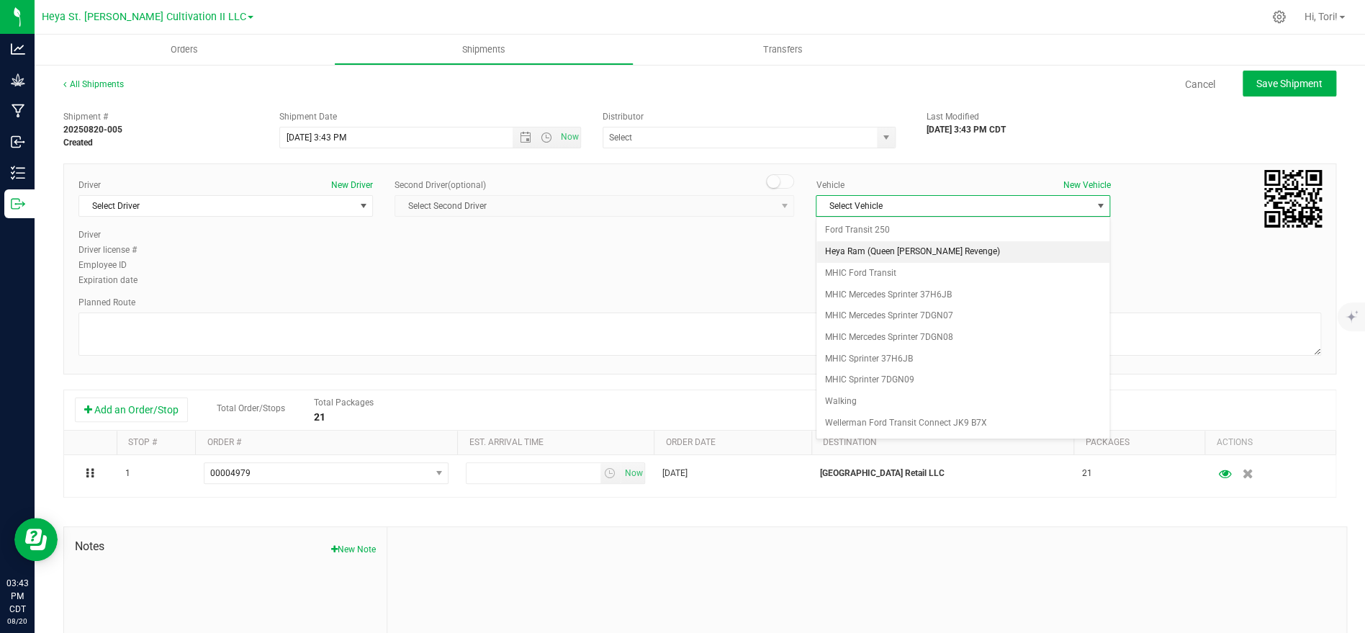
click at [916, 251] on li "Heya Ram (Queen Vanne's Revenge)" at bounding box center [962, 252] width 293 height 22
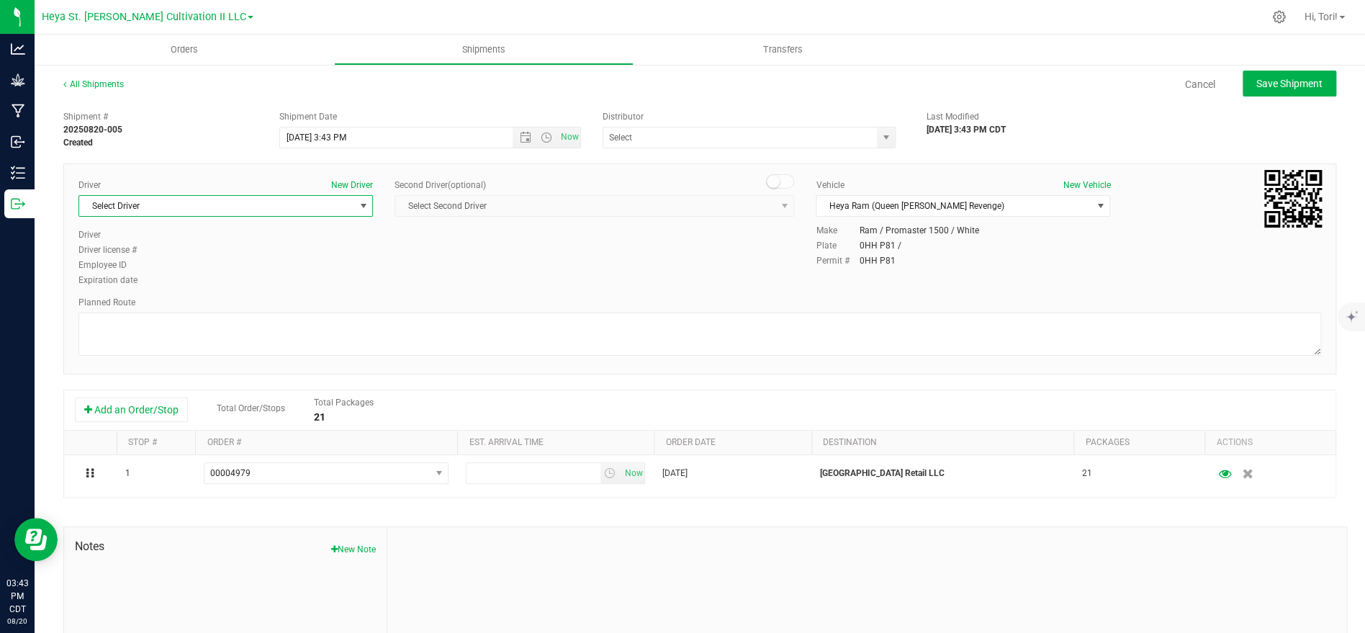
click at [309, 207] on span "Select Driver" at bounding box center [216, 206] width 275 height 20
click at [164, 312] on li "Richard Goist" at bounding box center [225, 309] width 293 height 22
click at [522, 136] on span "Open the date view" at bounding box center [526, 138] width 12 height 12
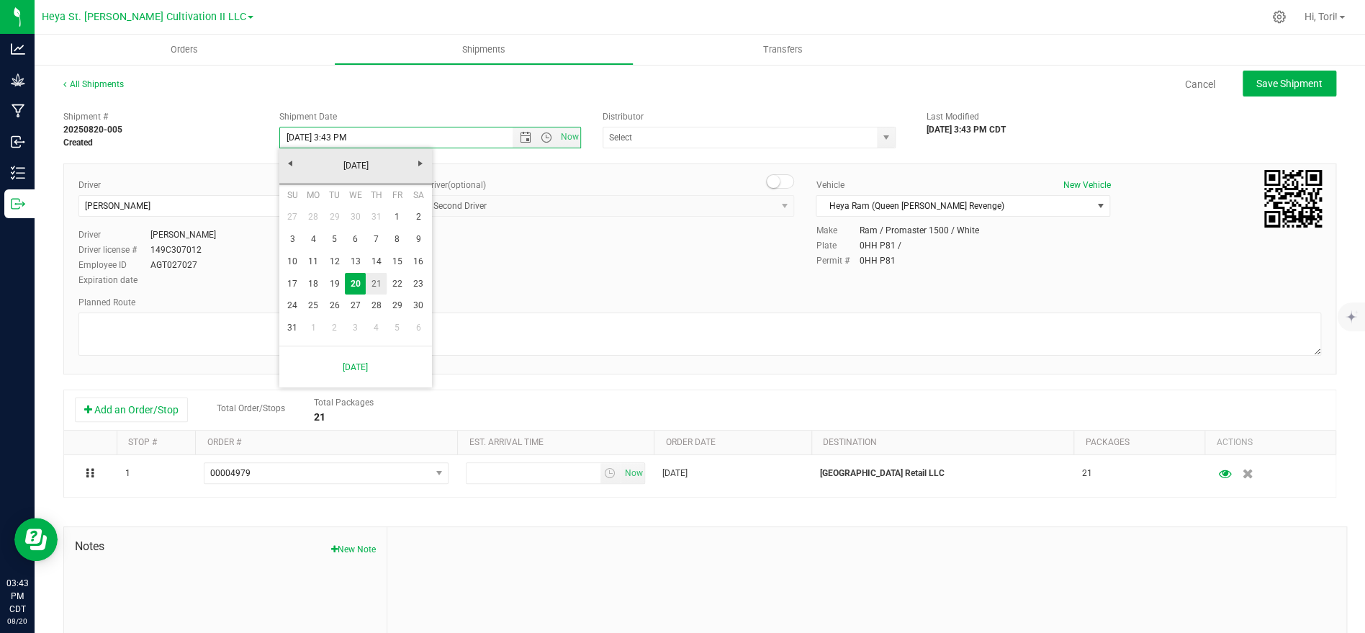
click at [378, 289] on link "21" at bounding box center [376, 284] width 21 height 22
click at [345, 140] on input "8/21/2025 3:43 PM" at bounding box center [409, 137] width 258 height 20
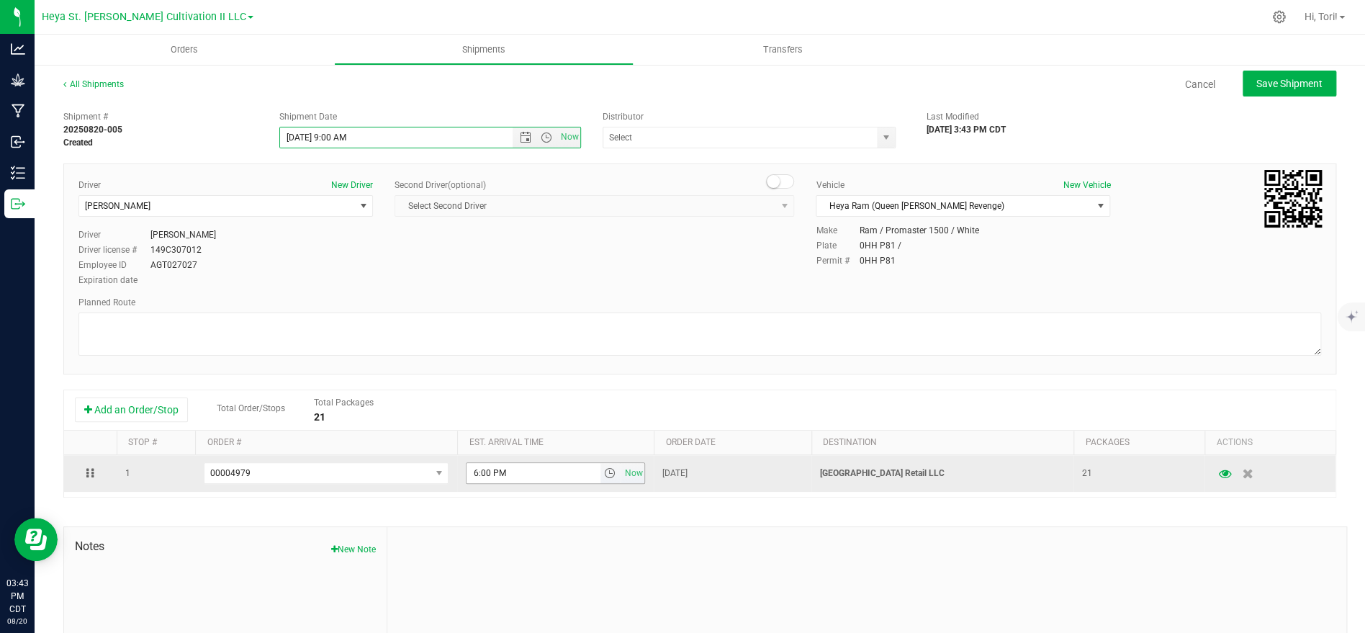
type input "8/21/2025 9:00 AM"
click at [523, 472] on input "6:00 PM" at bounding box center [533, 473] width 133 height 20
type input "10:45 AM"
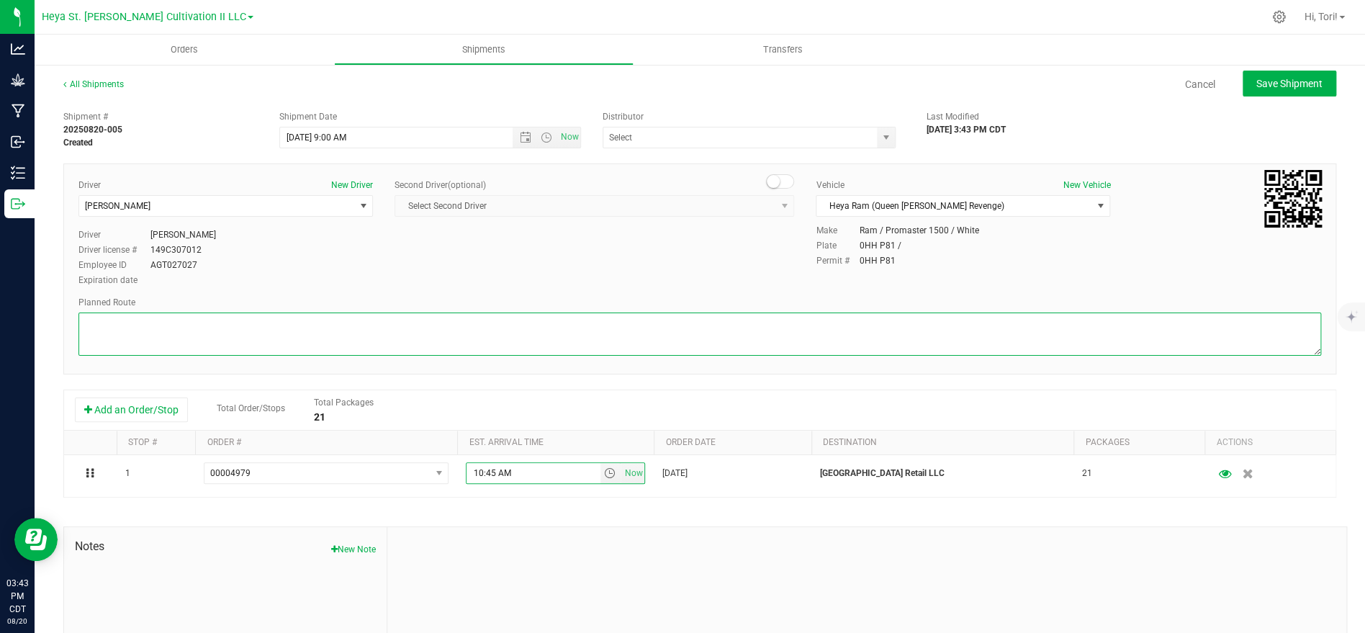
click at [607, 354] on textarea at bounding box center [699, 333] width 1243 height 43
click at [466, 317] on textarea at bounding box center [699, 333] width 1243 height 43
paste textarea "Get on I-70 W in Bridgeton from International Plaza Dr, Cypress Rd and Exit 235…"
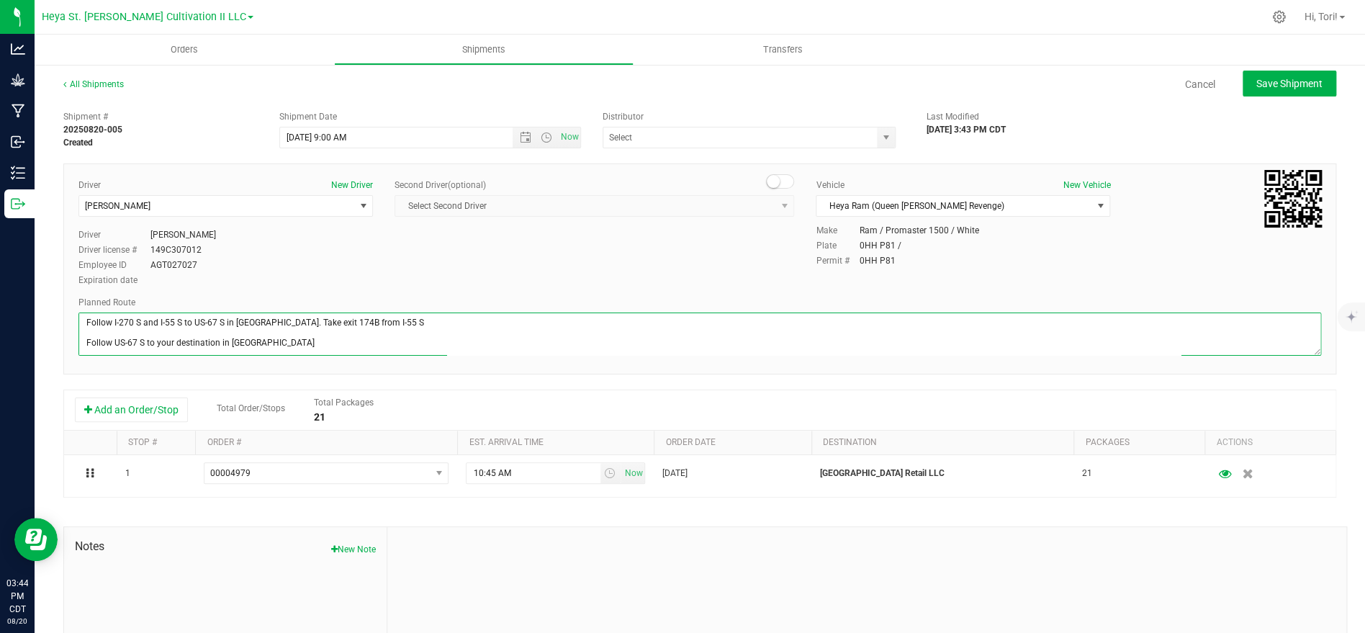
scroll to position [22, 0]
type textarea "Get on I-70 W in Bridgeton from International Plaza Dr, Cypress Rd and Exit 235…"
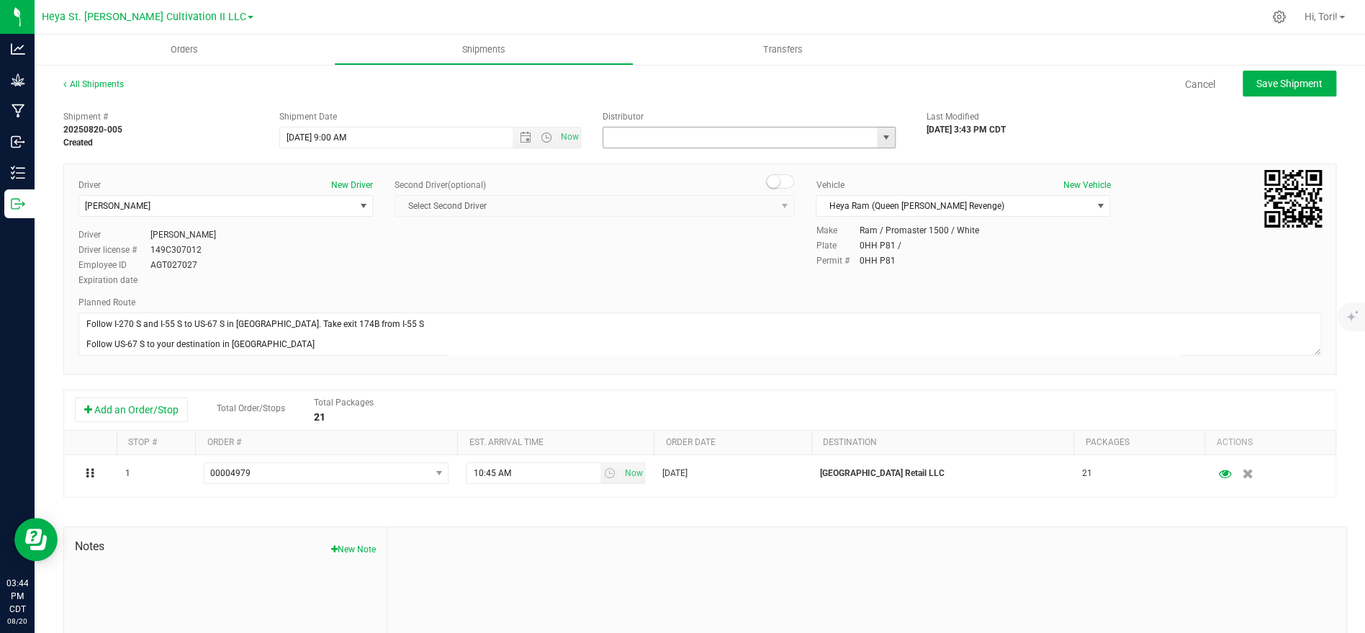
click at [721, 135] on input "text" at bounding box center [736, 137] width 266 height 20
click at [714, 156] on li "Heya St. [PERSON_NAME] Cultivation" at bounding box center [749, 162] width 292 height 22
type input "Heya St. [PERSON_NAME] Cultivation"
click at [1278, 87] on span "Save Shipment" at bounding box center [1289, 84] width 66 height 12
type input "8/21/2025 2:00 PM"
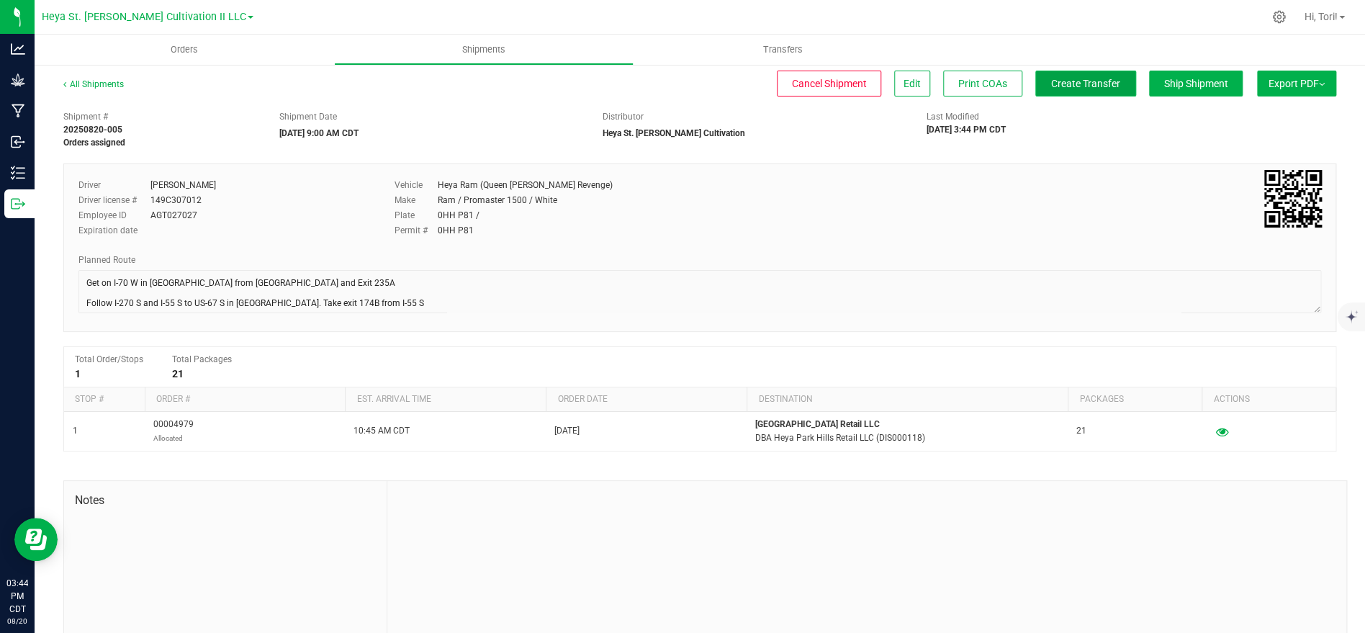
click at [1071, 79] on span "Create Transfer" at bounding box center [1085, 84] width 69 height 12
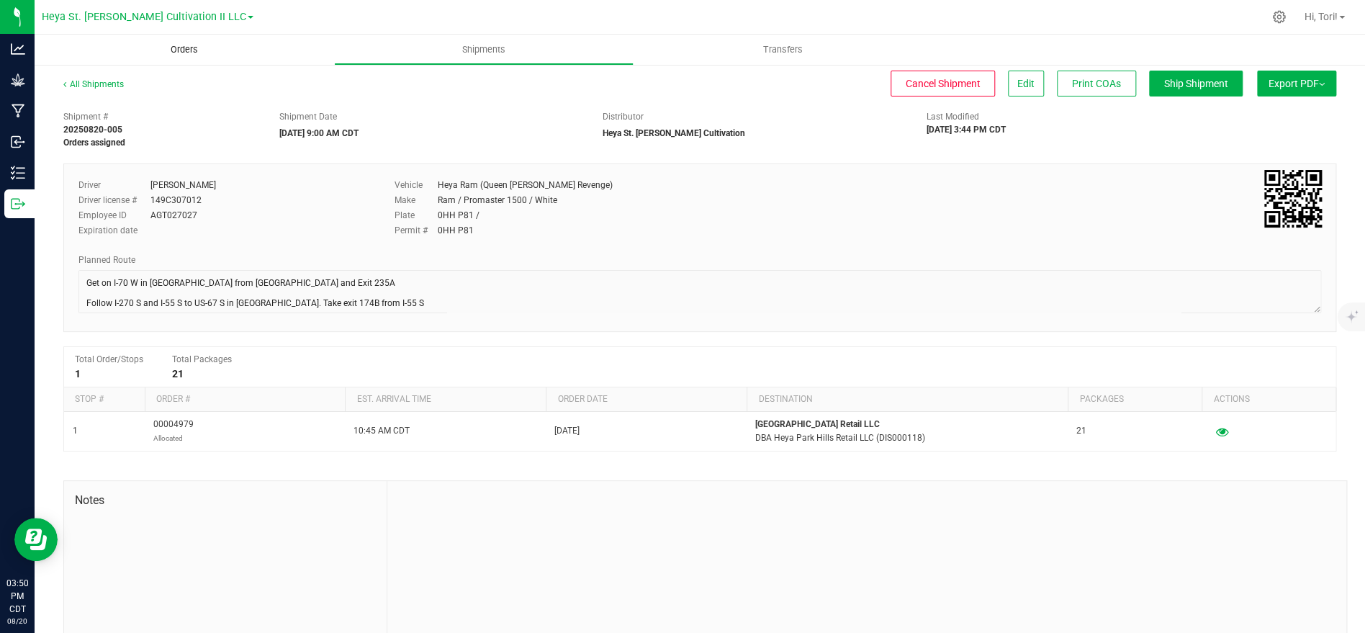
click at [207, 47] on span "Orders" at bounding box center [184, 49] width 66 height 13
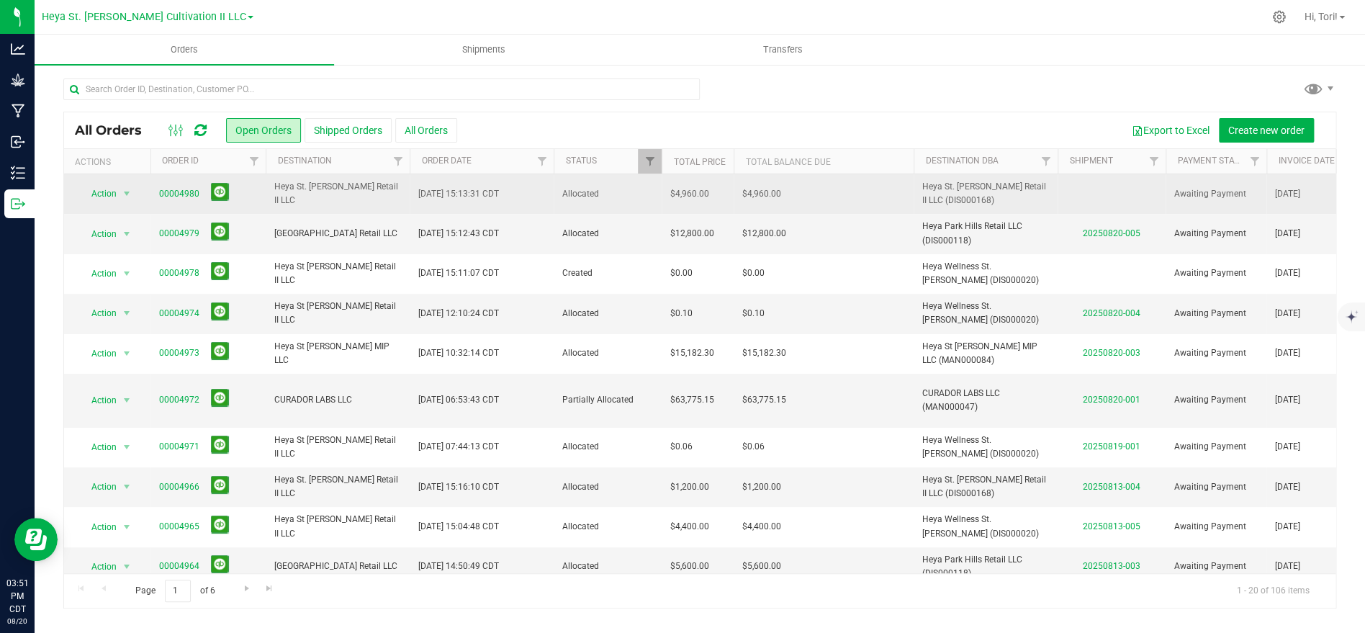
click at [821, 185] on td "$4,960.00" at bounding box center [824, 194] width 180 height 40
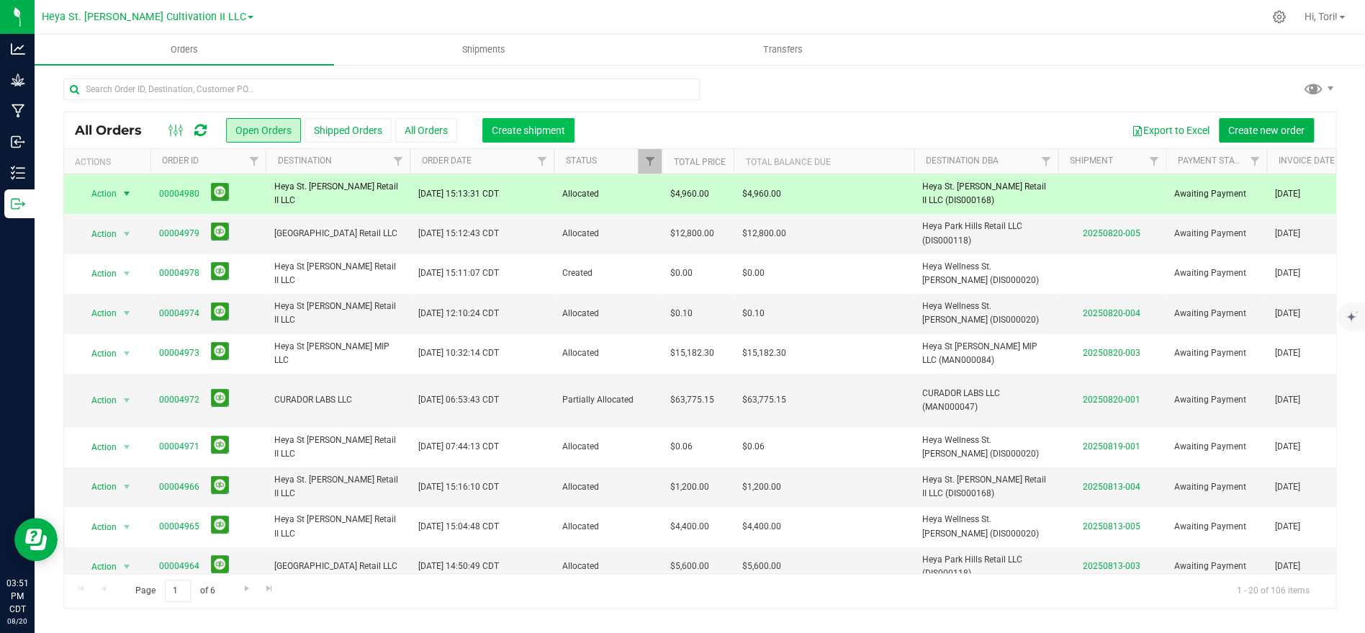
click at [534, 137] on button "Create shipment" at bounding box center [528, 130] width 92 height 24
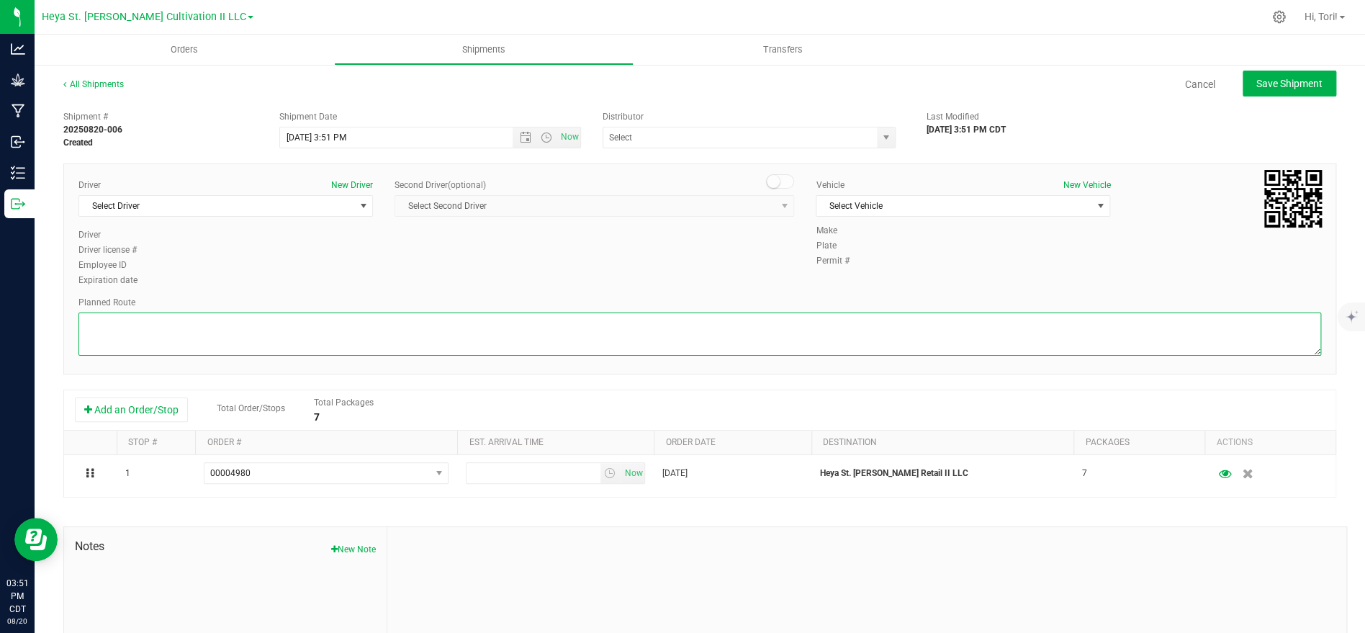
click at [314, 328] on textarea at bounding box center [699, 333] width 1243 height 43
paste textarea "Get on I-70 W in Bridgeton from International Plaza Dr, Cypress Rd and Exit 235…"
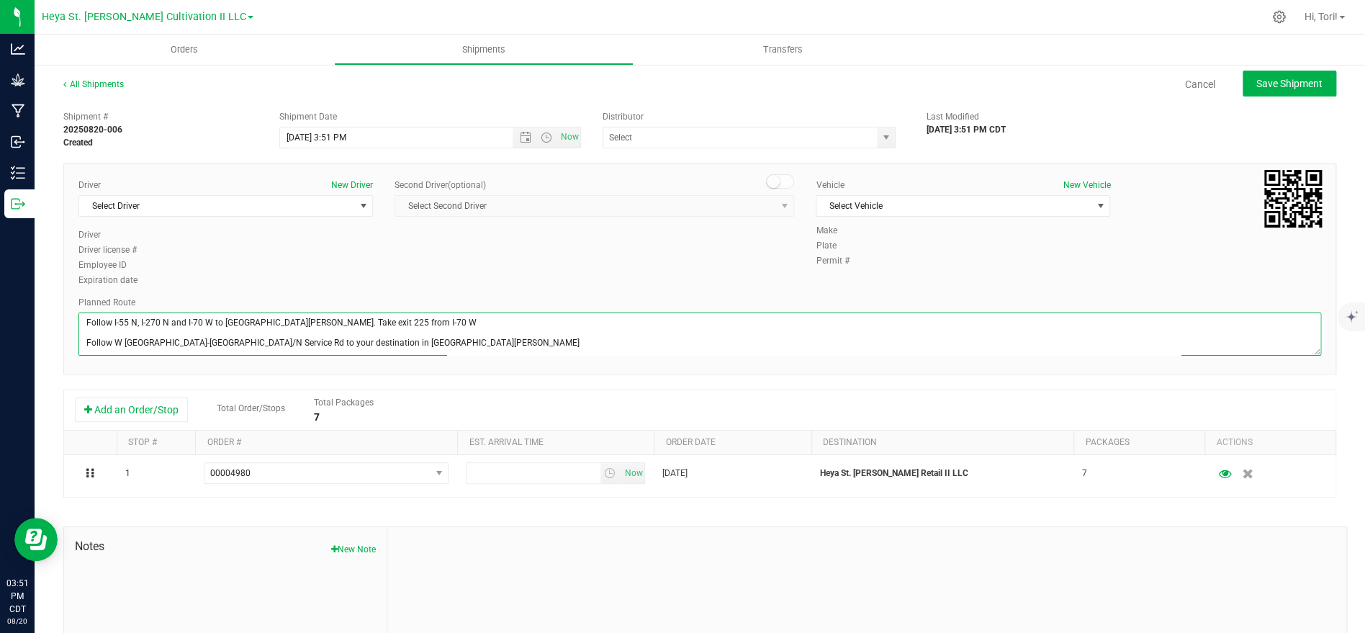
scroll to position [81, 0]
click at [86, 343] on textarea at bounding box center [699, 333] width 1243 height 43
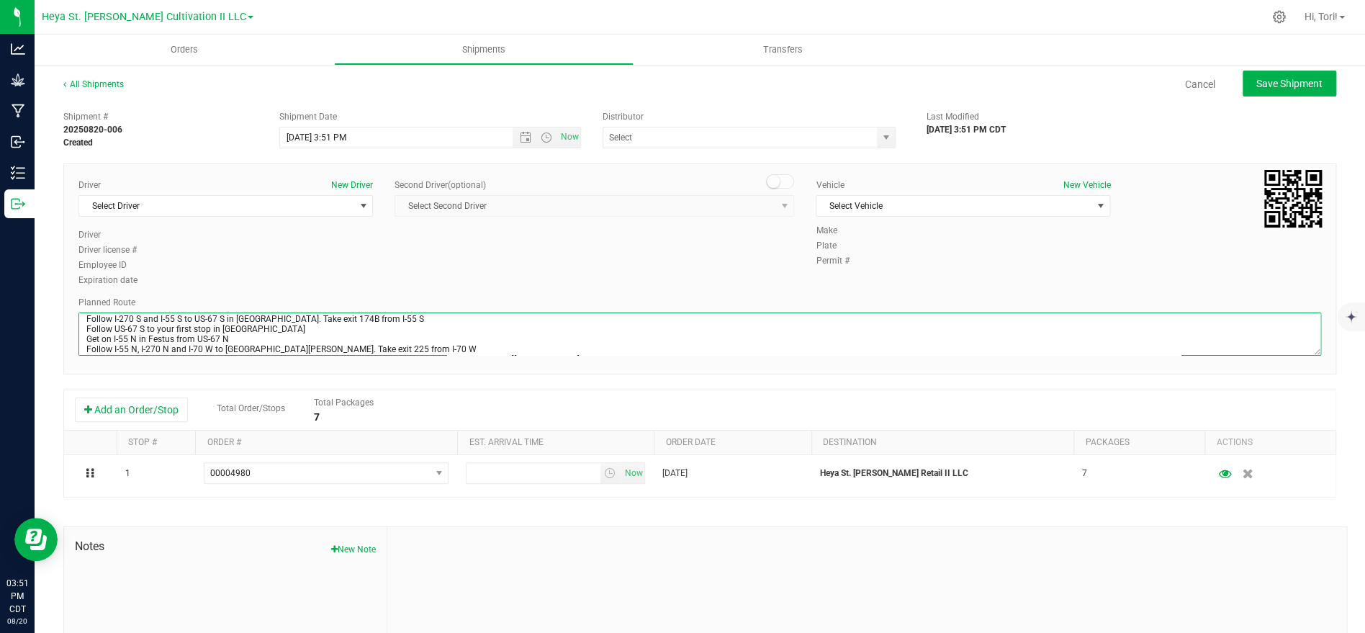
scroll to position [6, 0]
click at [523, 132] on span "Open the date view" at bounding box center [526, 138] width 12 height 12
type textarea "Get on I-70 W in Bridgeton from International Plaza Dr, Cypress Rd and Exit 235…"
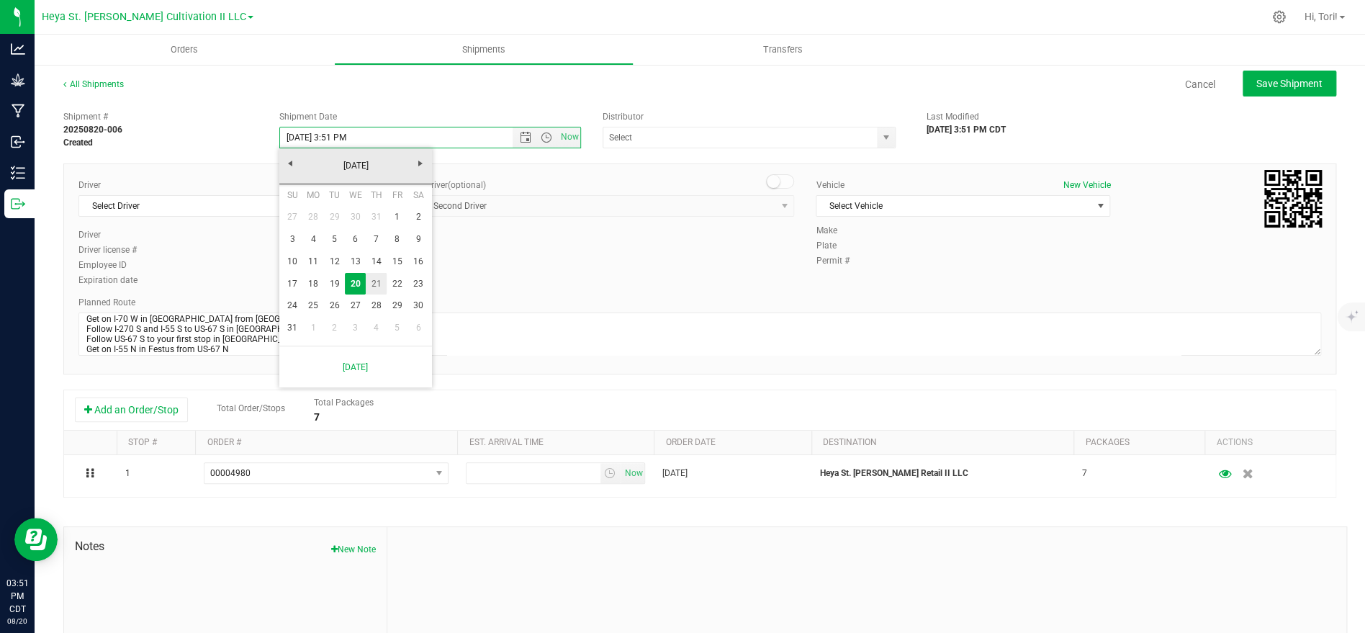
drag, startPoint x: 382, startPoint y: 281, endPoint x: 364, endPoint y: 192, distance: 90.9
click at [381, 281] on link "21" at bounding box center [376, 284] width 21 height 22
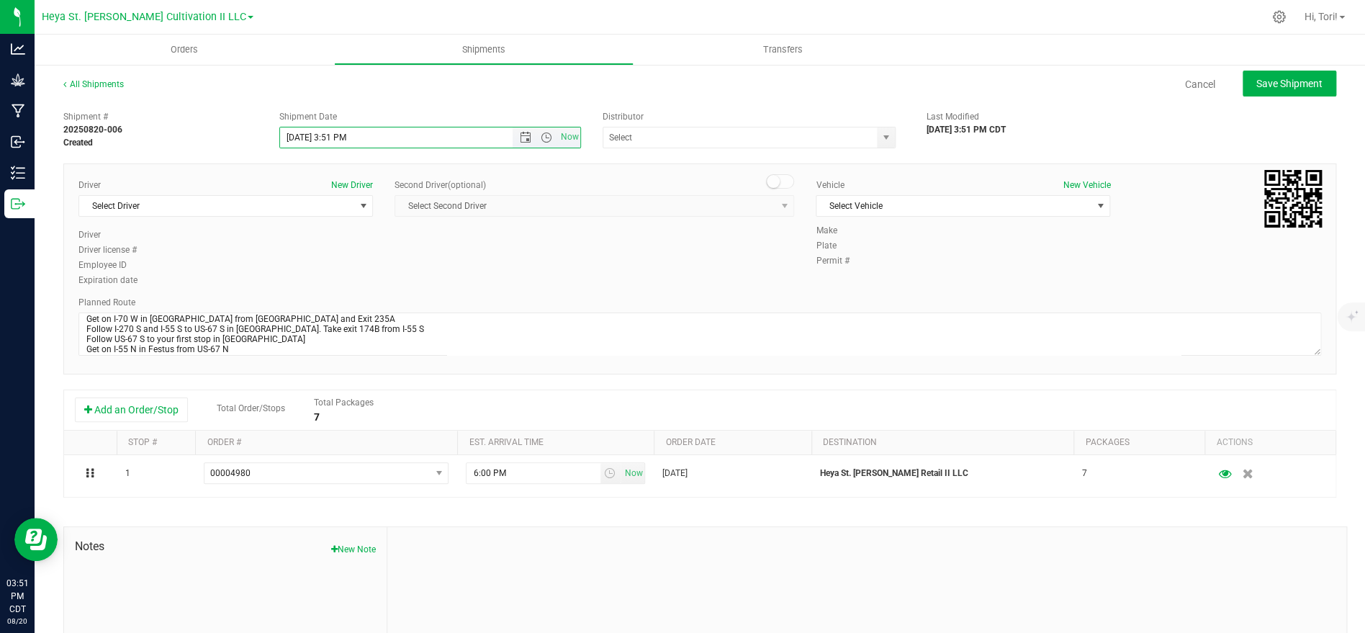
click at [346, 138] on input "8/21/2025 3:51 PM" at bounding box center [409, 137] width 258 height 20
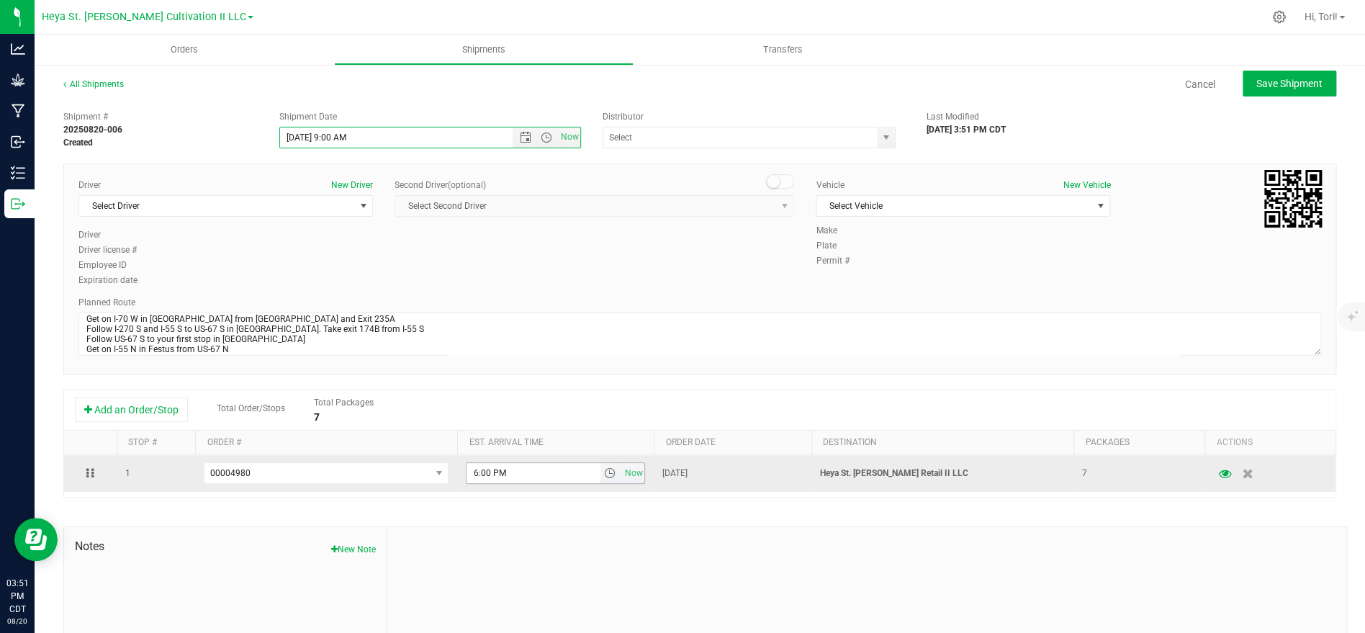
type input "8/21/2025 9:00 AM"
click at [515, 479] on input "6:00 PM" at bounding box center [533, 473] width 133 height 20
type input "2:30 PM"
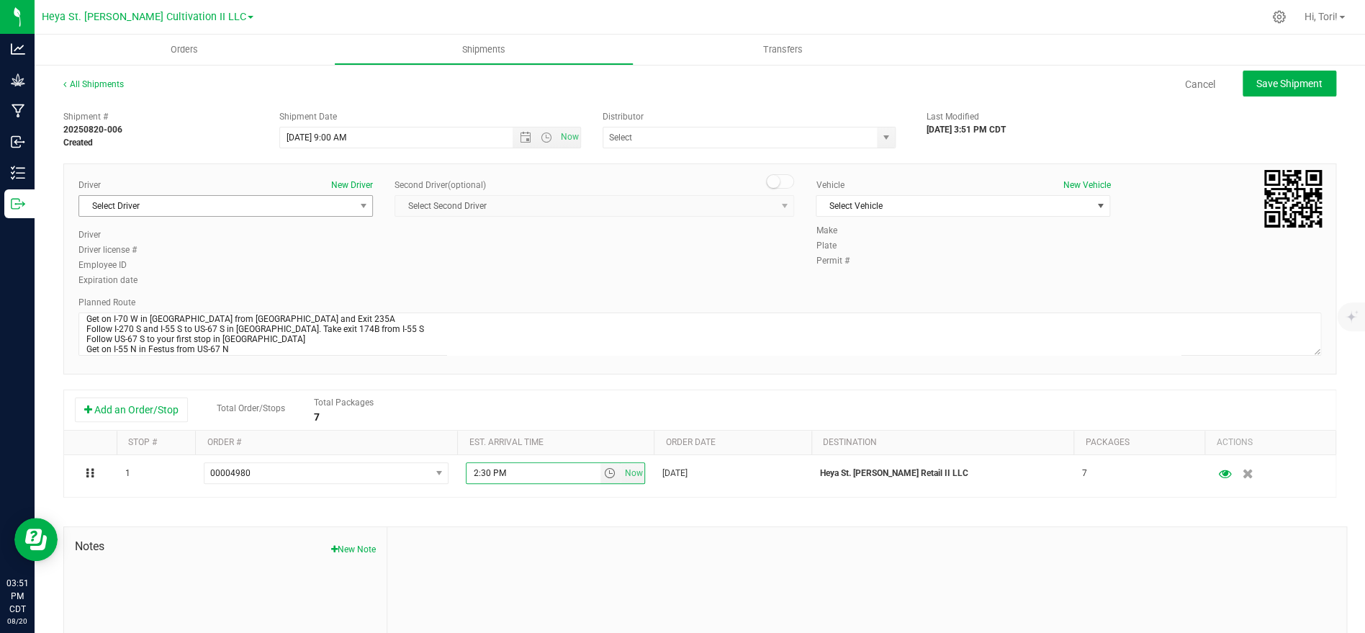
click at [352, 210] on span "Select Driver" at bounding box center [216, 206] width 275 height 20
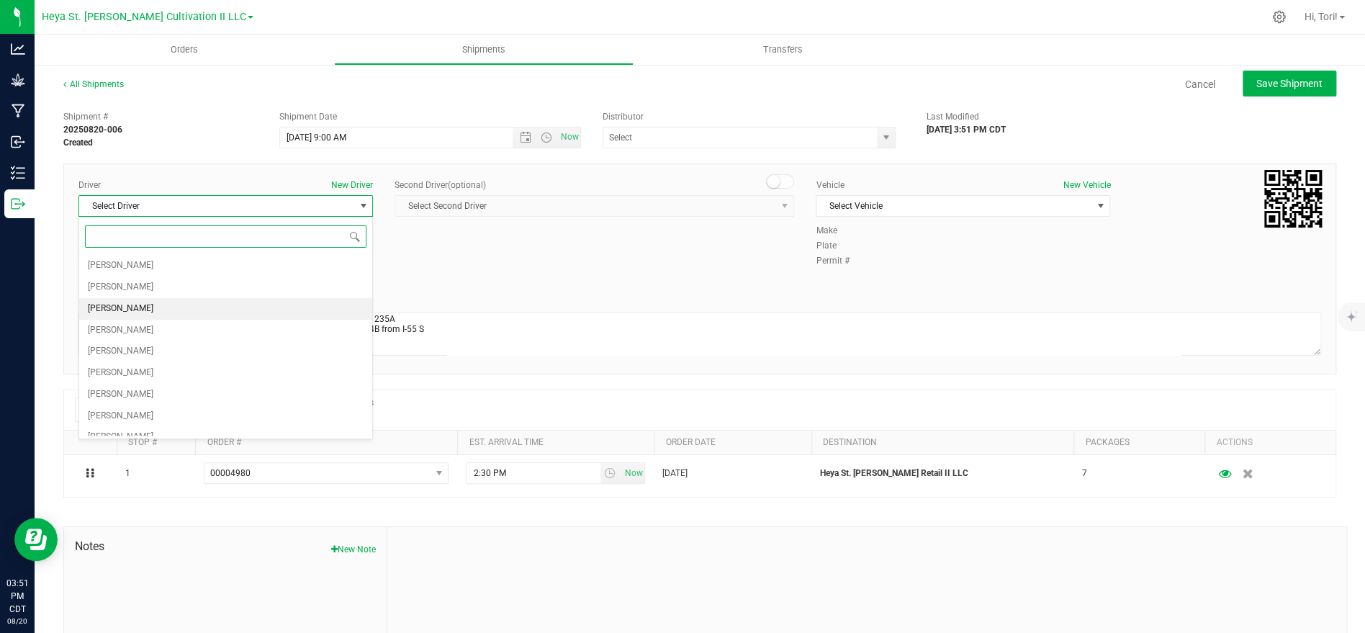
click at [231, 309] on li "Richard Goist" at bounding box center [225, 309] width 293 height 22
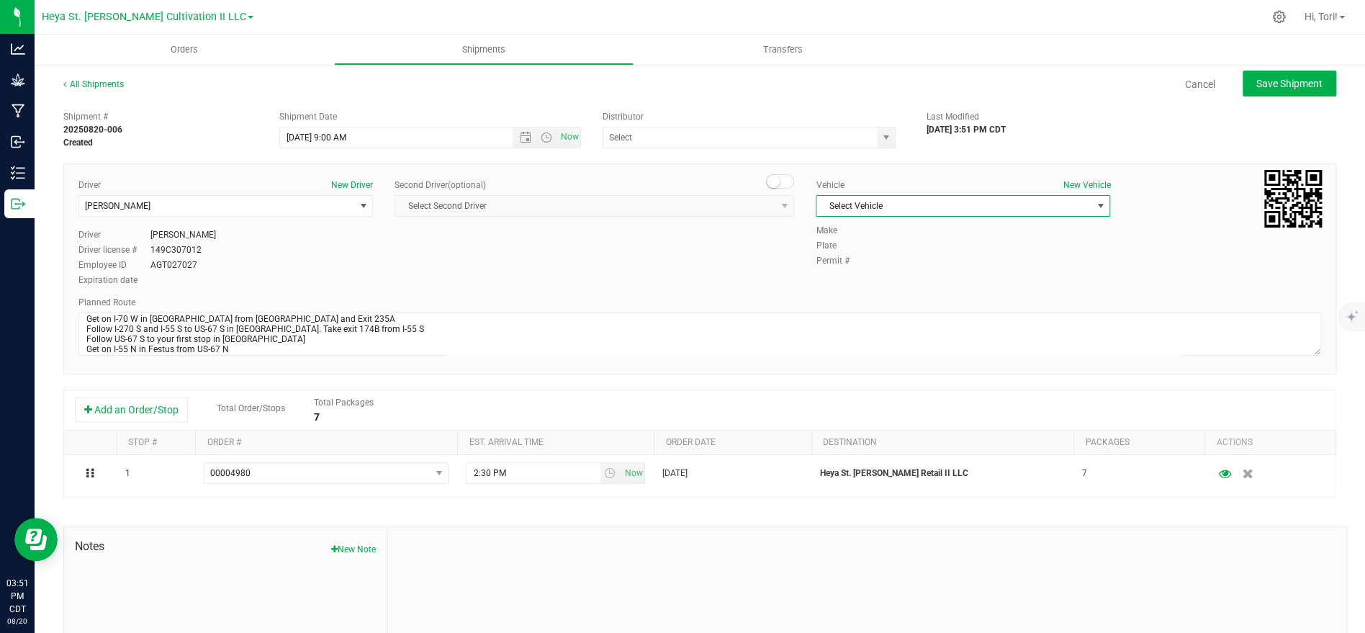
click at [936, 214] on span "Select Vehicle" at bounding box center [953, 206] width 275 height 20
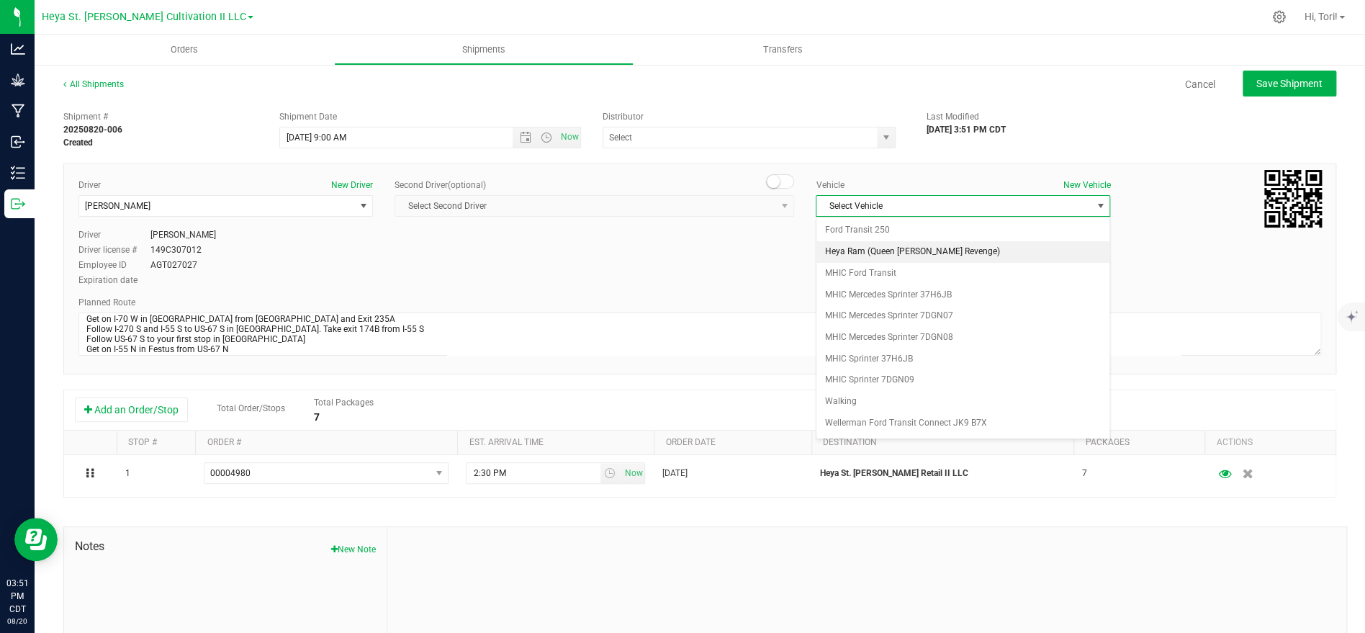
click at [900, 251] on li "Heya Ram (Queen Vanne's Revenge)" at bounding box center [962, 252] width 293 height 22
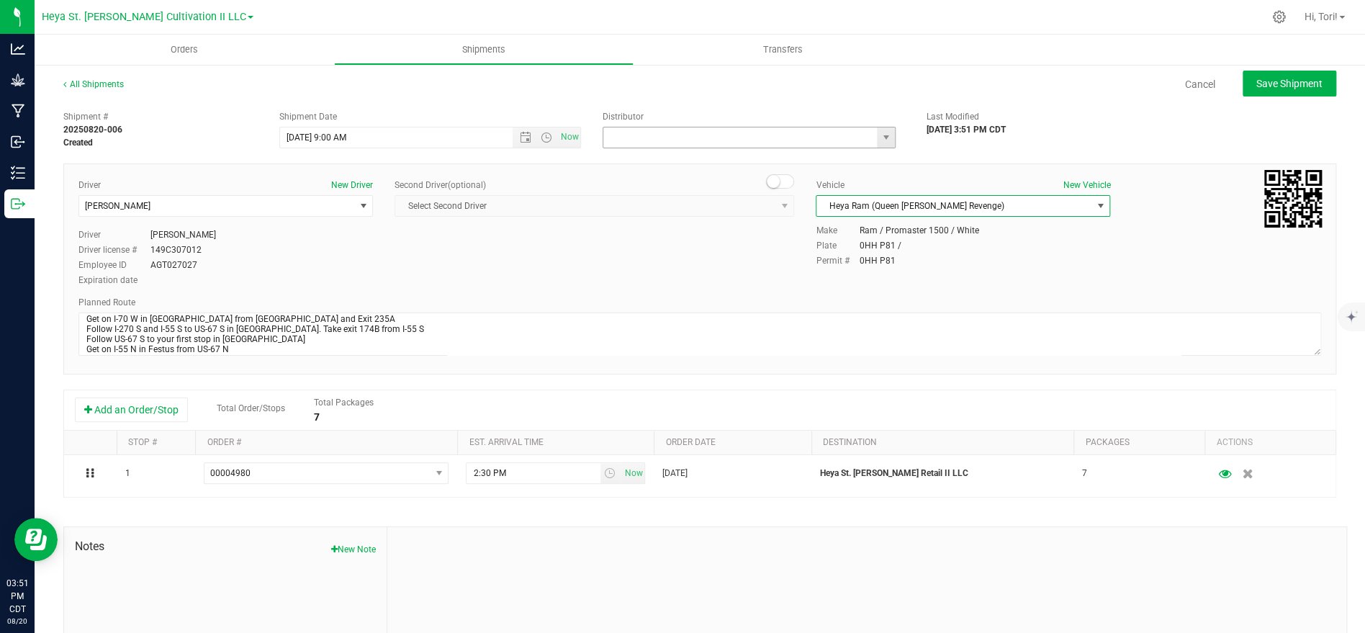
click at [687, 136] on input "text" at bounding box center [736, 137] width 266 height 20
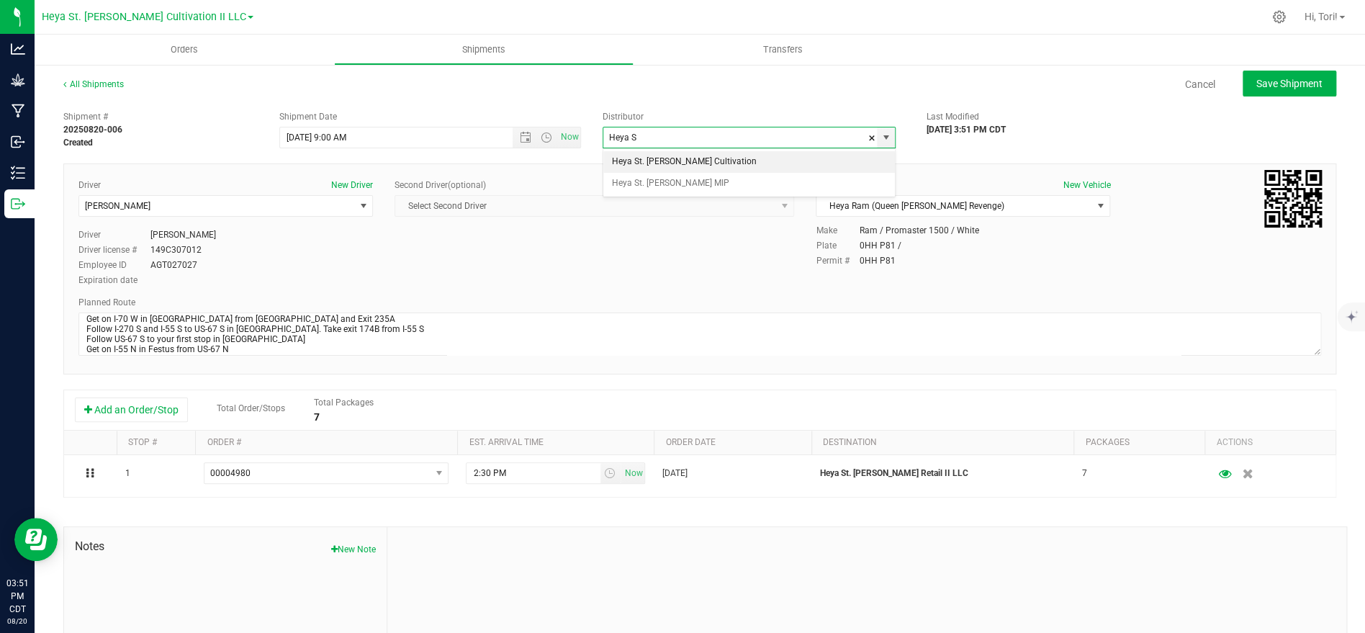
click at [681, 162] on li "Heya St. [PERSON_NAME] Cultivation" at bounding box center [749, 162] width 292 height 22
type input "Heya St. [PERSON_NAME] Cultivation"
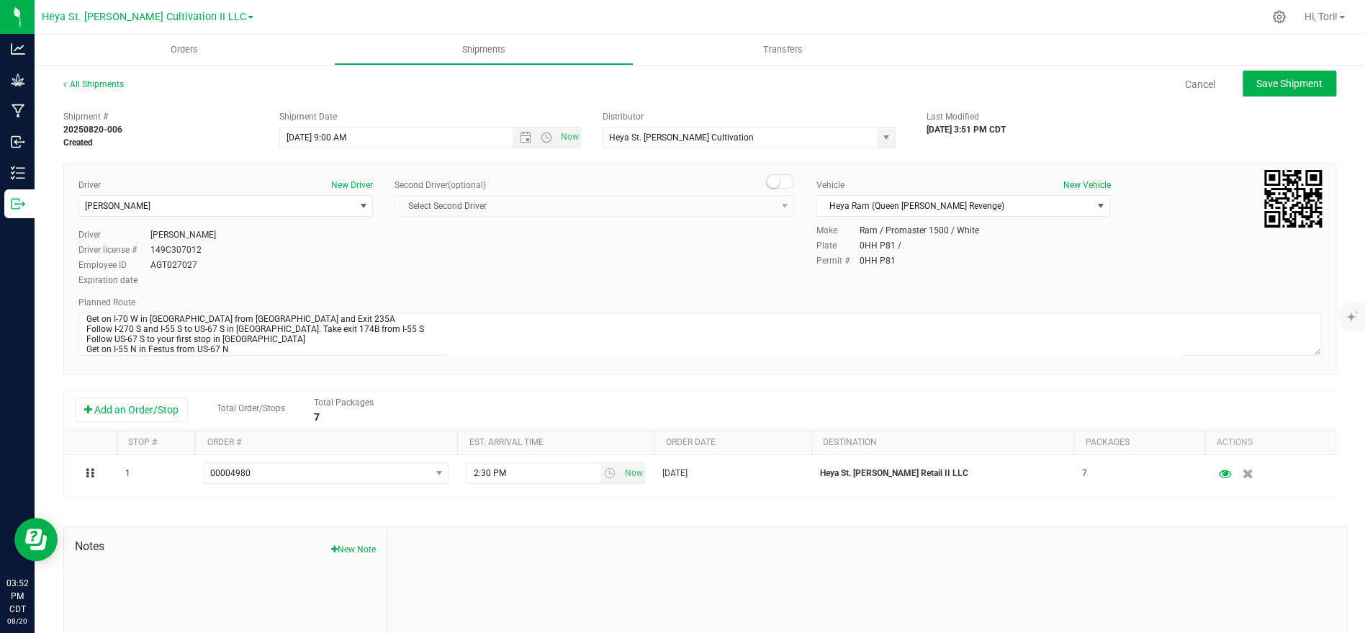
click at [699, 225] on div "Second Driver (optional) Select Second Driver Select Second Driver Duane Bochan…" at bounding box center [595, 204] width 400 height 50
click at [1269, 86] on span "Save Shipment" at bounding box center [1289, 84] width 66 height 12
type input "8/21/2025 2:00 PM"
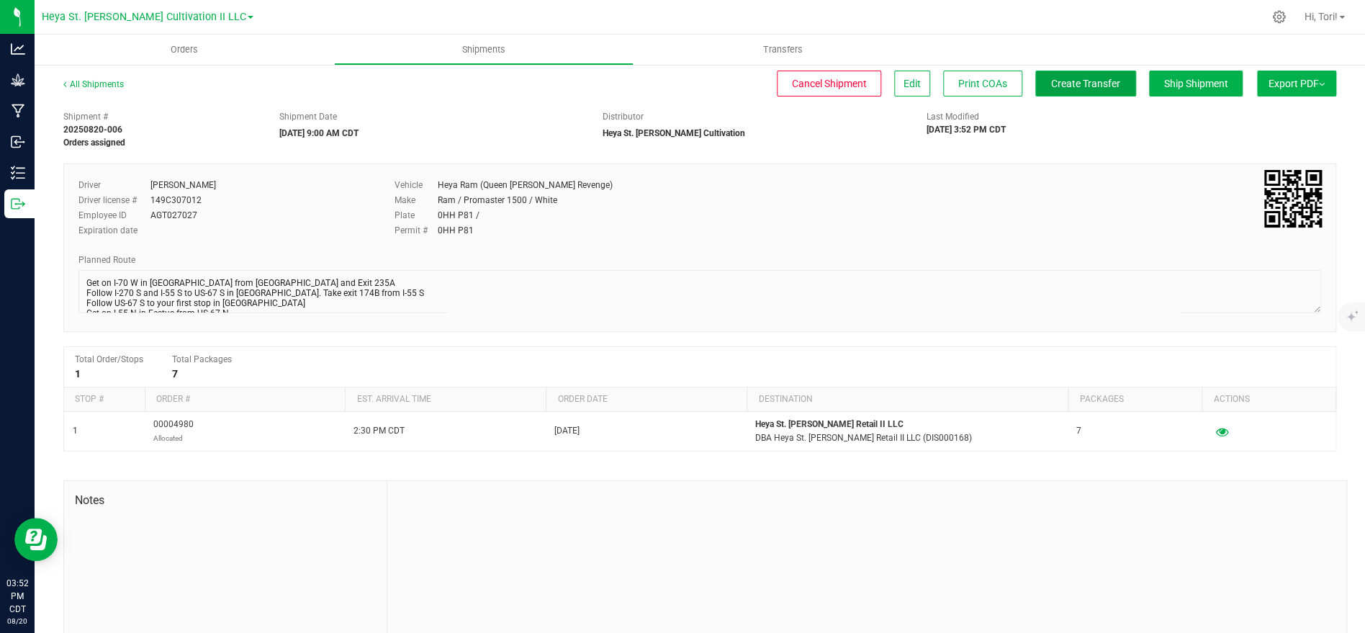
click at [1086, 84] on span "Create Transfer" at bounding box center [1085, 84] width 69 height 12
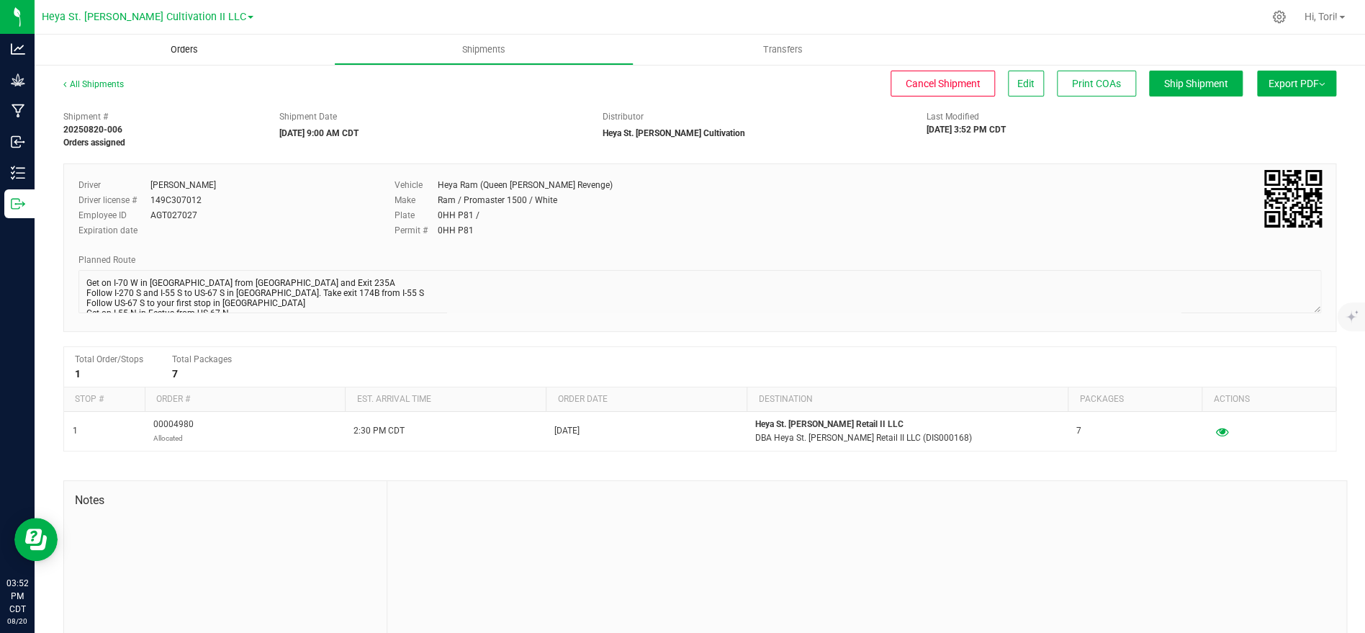
click at [168, 48] on span "Orders" at bounding box center [184, 49] width 66 height 13
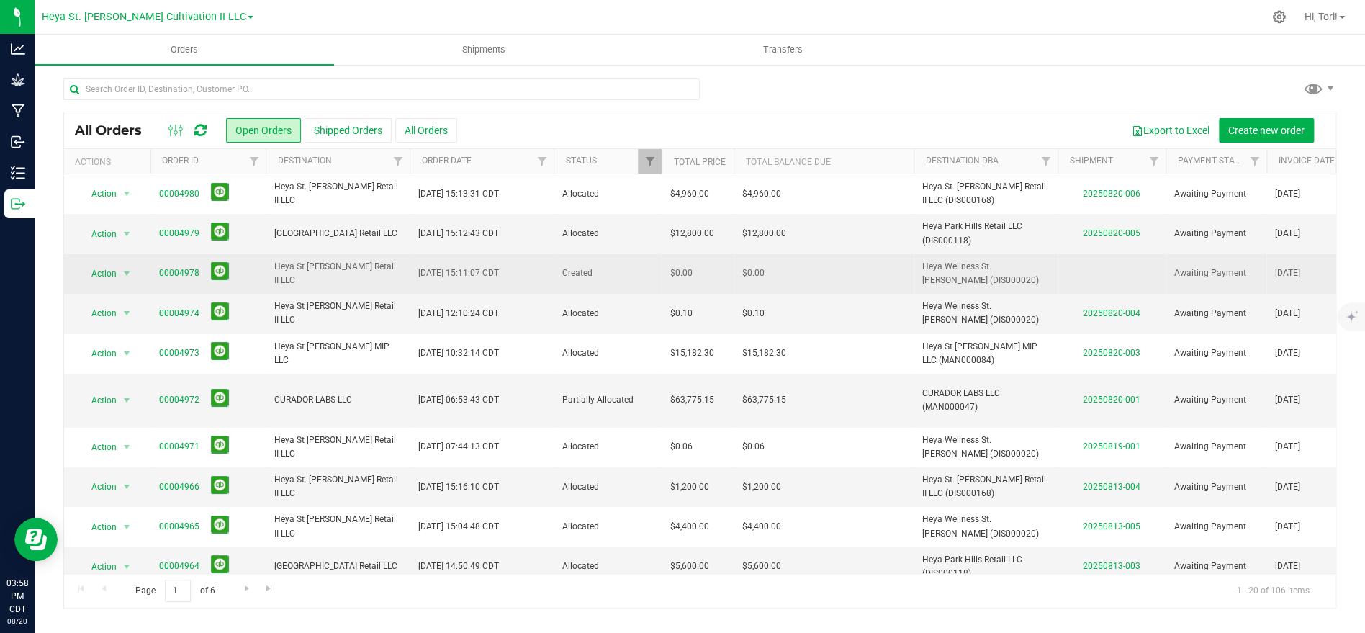
click at [863, 283] on td "$0.00" at bounding box center [824, 274] width 180 height 40
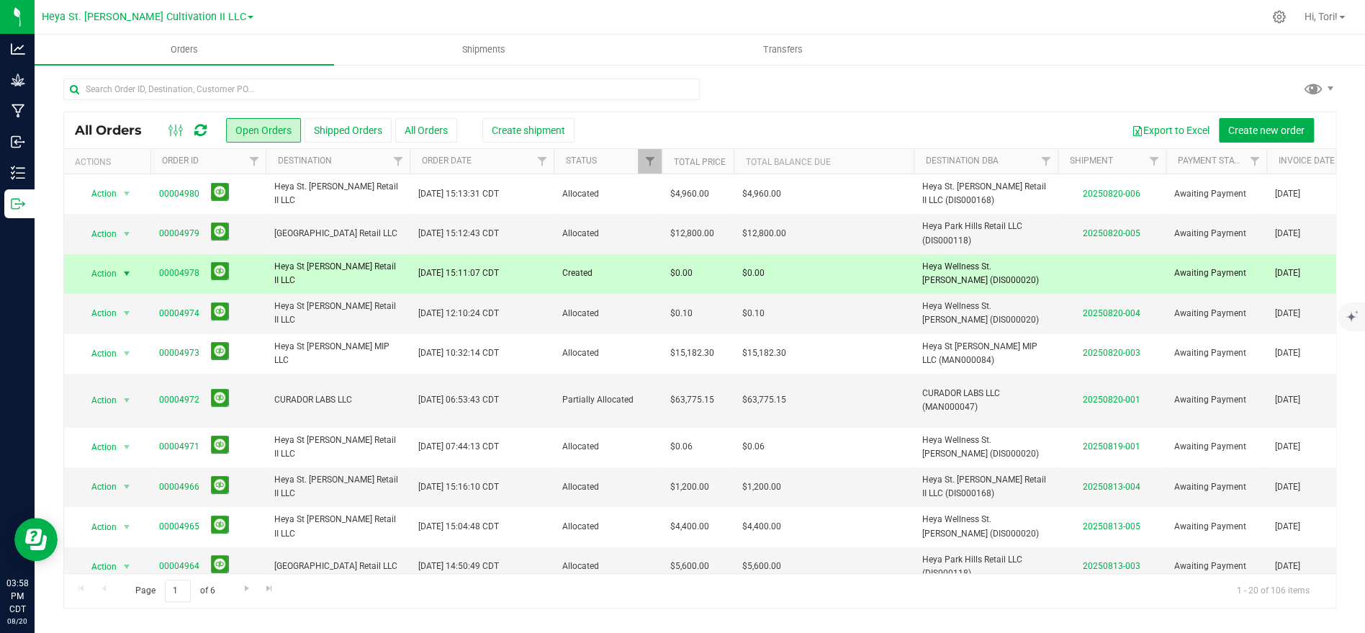
click at [130, 272] on span "select" at bounding box center [127, 274] width 12 height 12
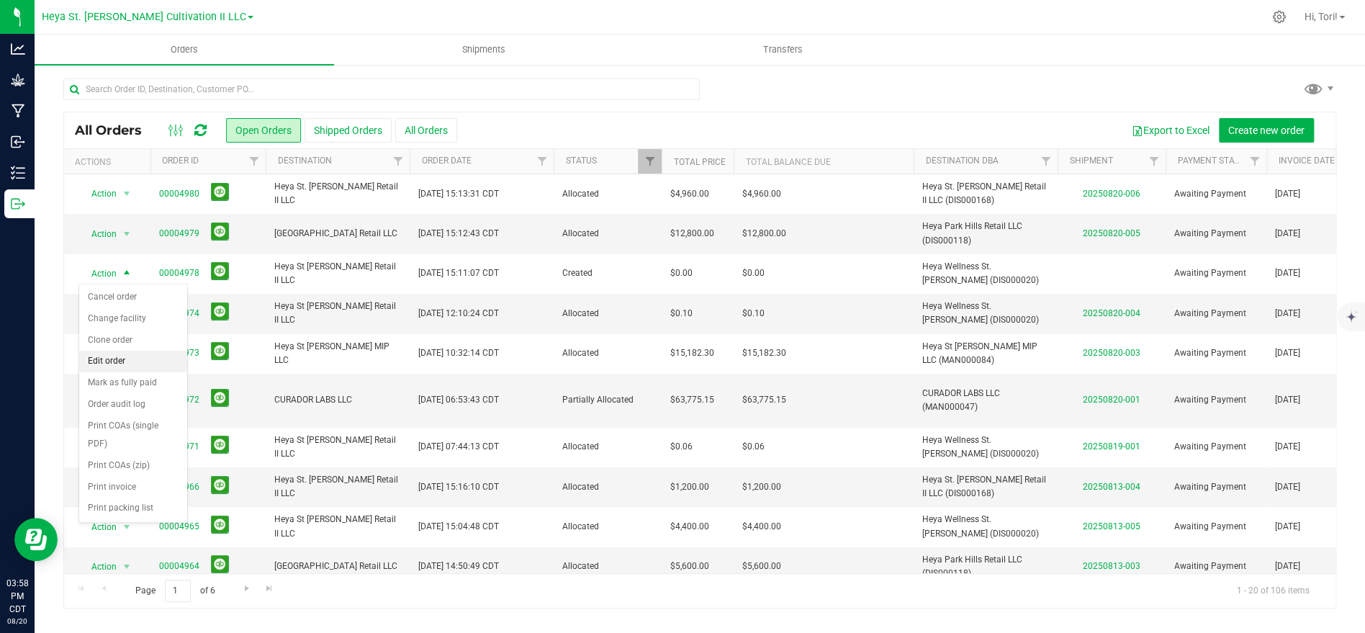
click at [134, 360] on li "Edit order" at bounding box center [133, 362] width 108 height 22
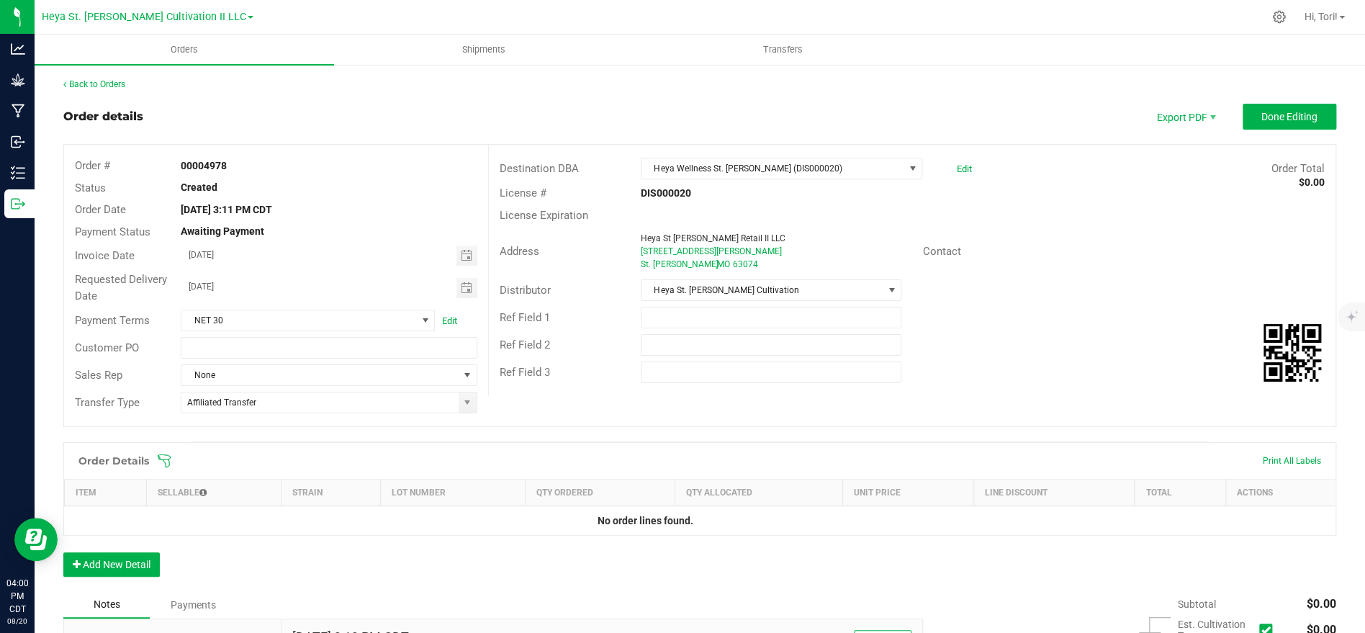
click at [170, 454] on icon at bounding box center [164, 461] width 14 height 14
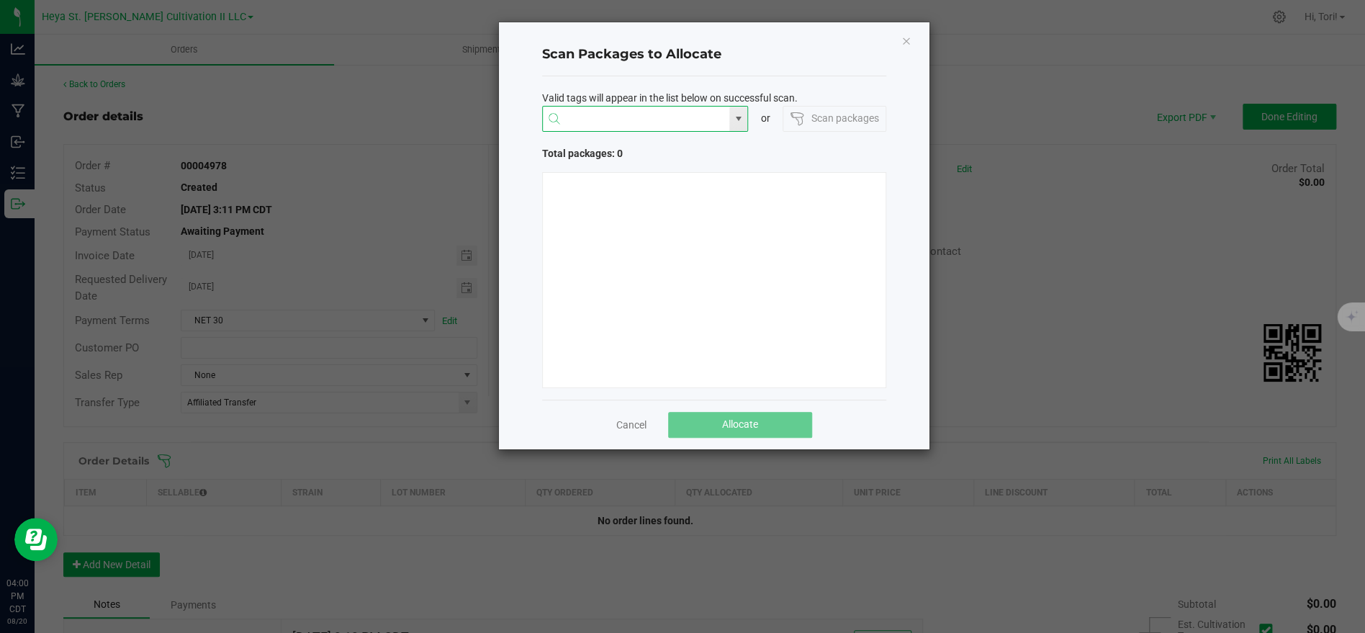
click at [598, 117] on input "NO DATA FOUND" at bounding box center [636, 120] width 187 height 26
click at [632, 143] on li "1A40C03000009C5000011769" at bounding box center [644, 147] width 205 height 24
type input "1A40C03000009C5000011769"
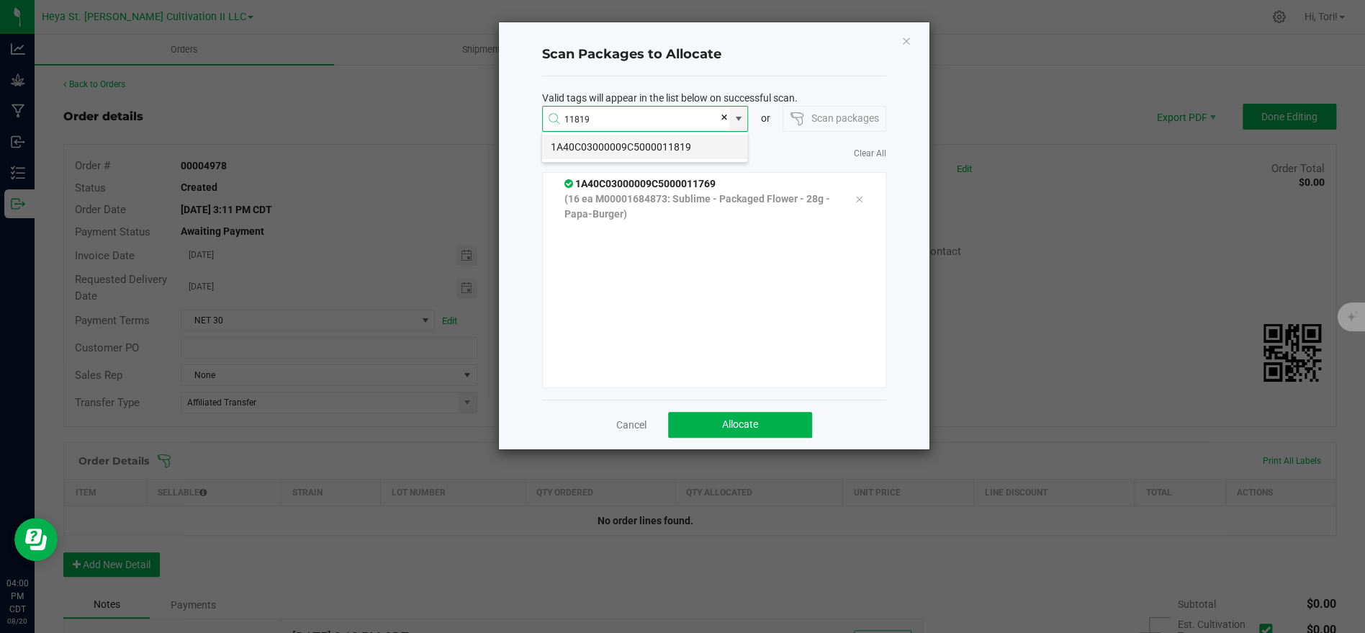
click at [697, 140] on li "1A40C03000009C5000011819" at bounding box center [644, 147] width 205 height 24
type input "1A40C03000009C5000011819"
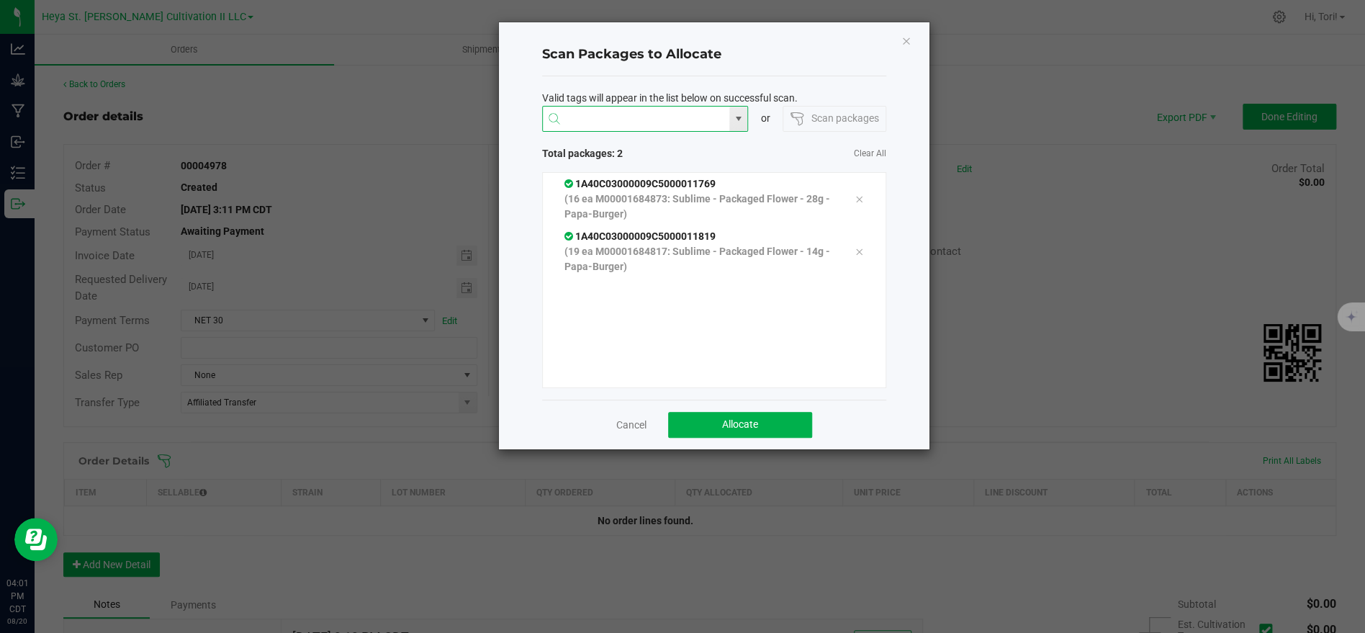
click at [622, 119] on input at bounding box center [636, 120] width 187 height 26
click at [634, 147] on li "1A40C03000009C5000011879" at bounding box center [644, 147] width 205 height 24
type input "1A40C03000009C5000011879"
click at [631, 146] on li "1A40C03000009C5000011823" at bounding box center [644, 147] width 205 height 24
type input "1A40C03000009C5000011823"
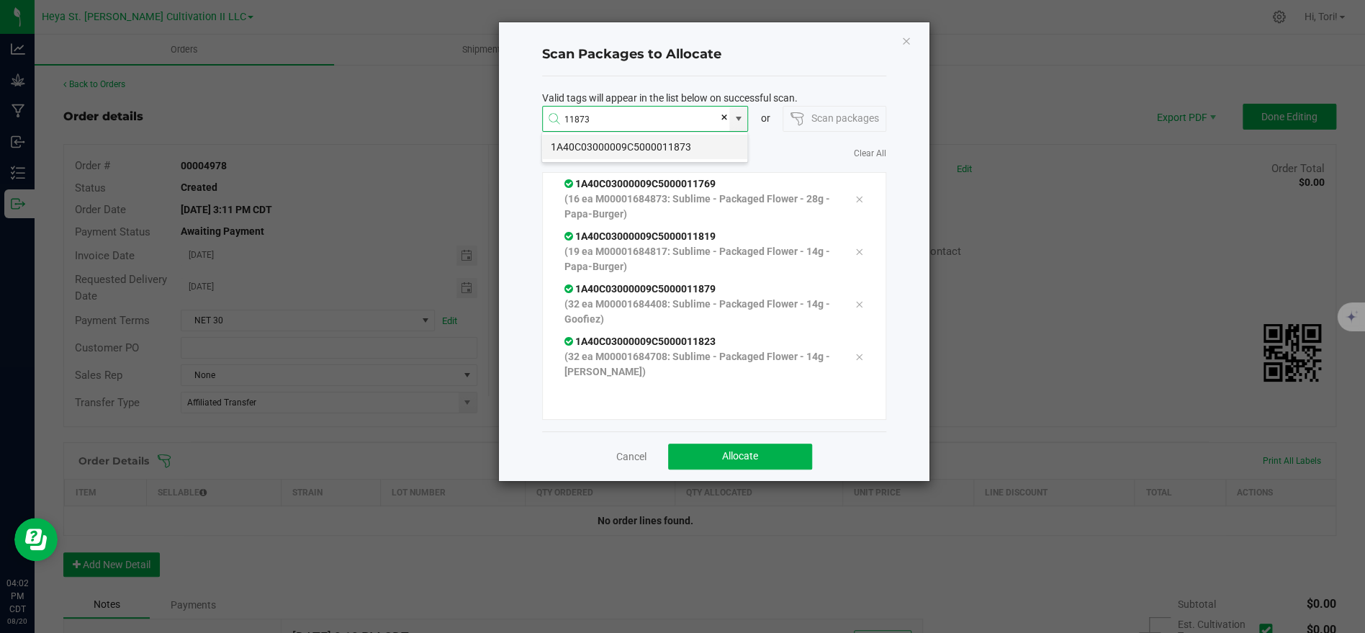
click at [647, 150] on li "1A40C03000009C5000011873" at bounding box center [644, 147] width 205 height 24
type input "1A40C03000009C5000011873"
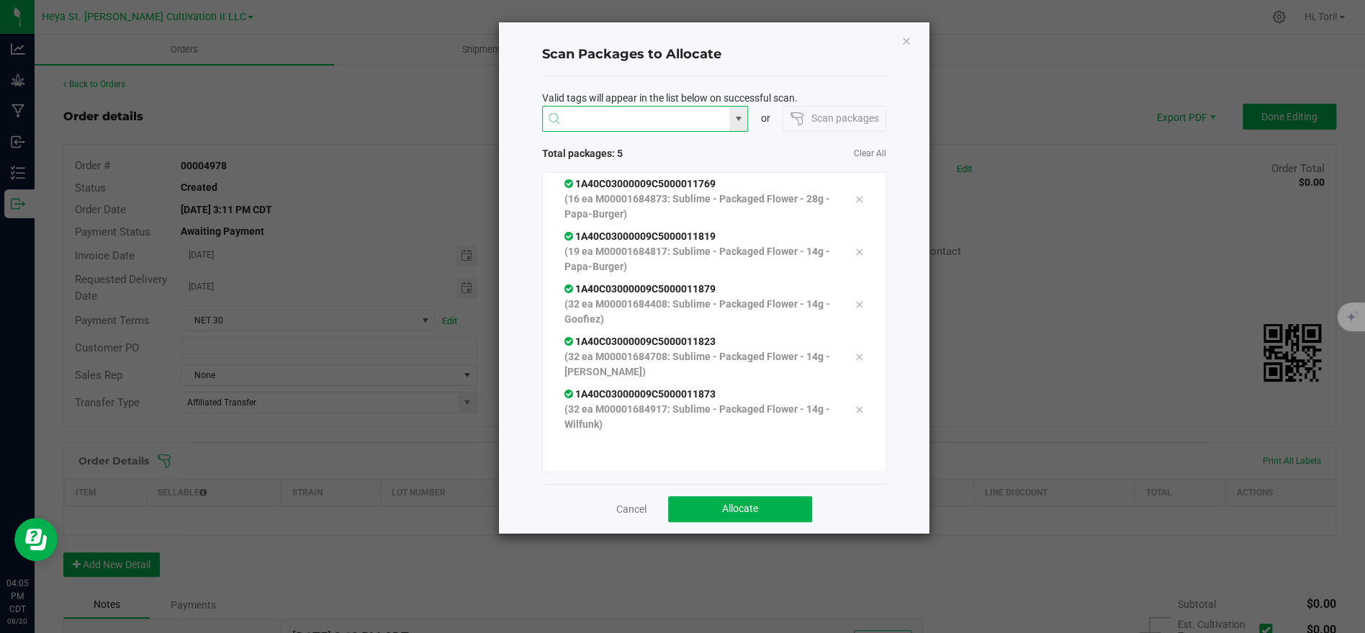
click at [634, 122] on input at bounding box center [636, 120] width 187 height 26
click at [659, 140] on li "1A40C03000009C5000011903" at bounding box center [644, 147] width 205 height 24
type input "1A40C03000009C5000011903"
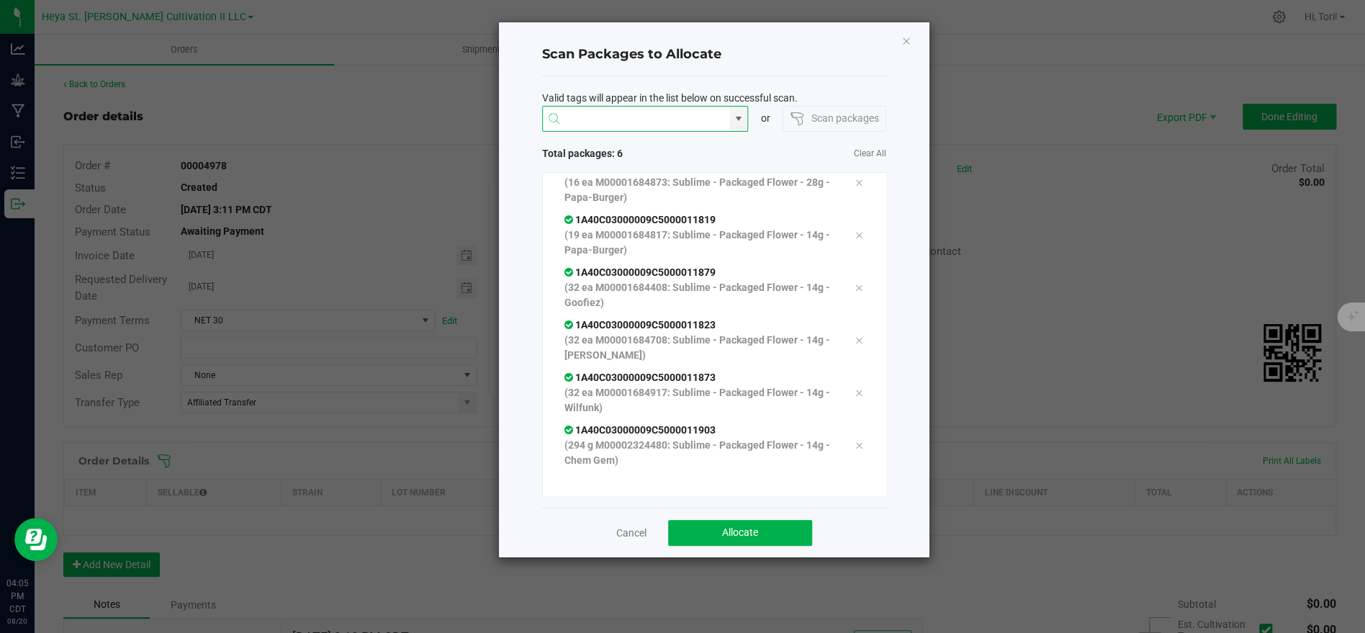
scroll to position [28, 0]
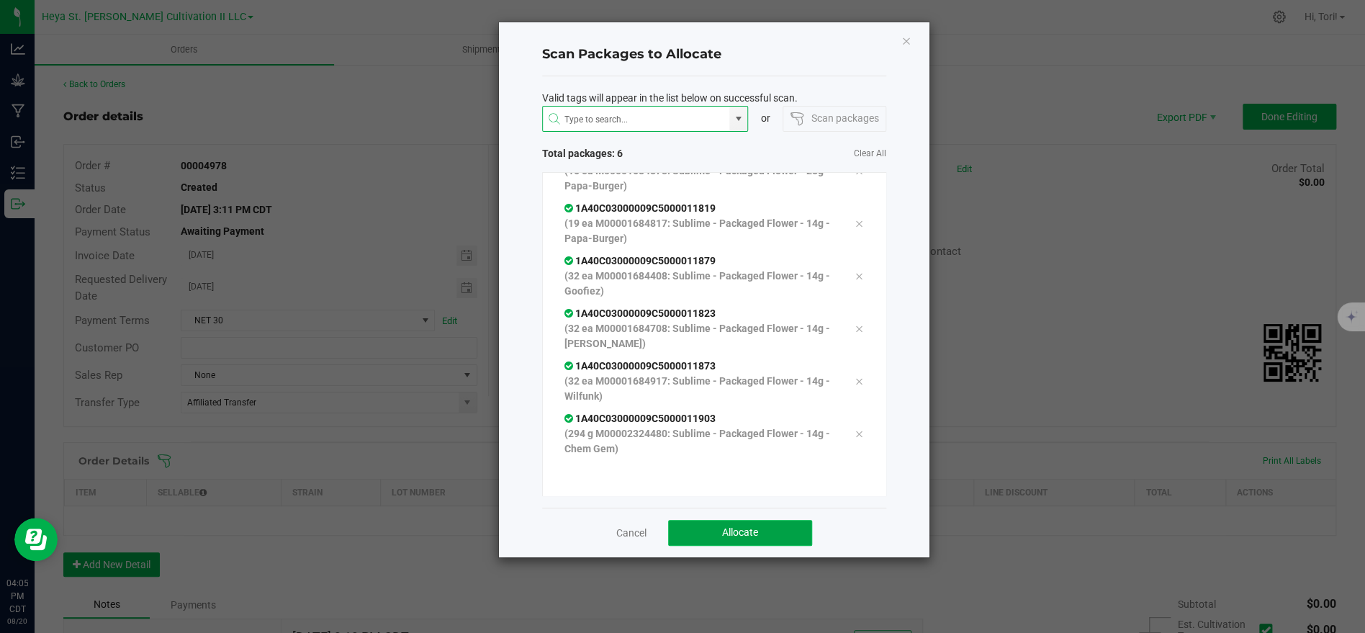
click at [747, 534] on span "Allocate" at bounding box center [740, 532] width 36 height 12
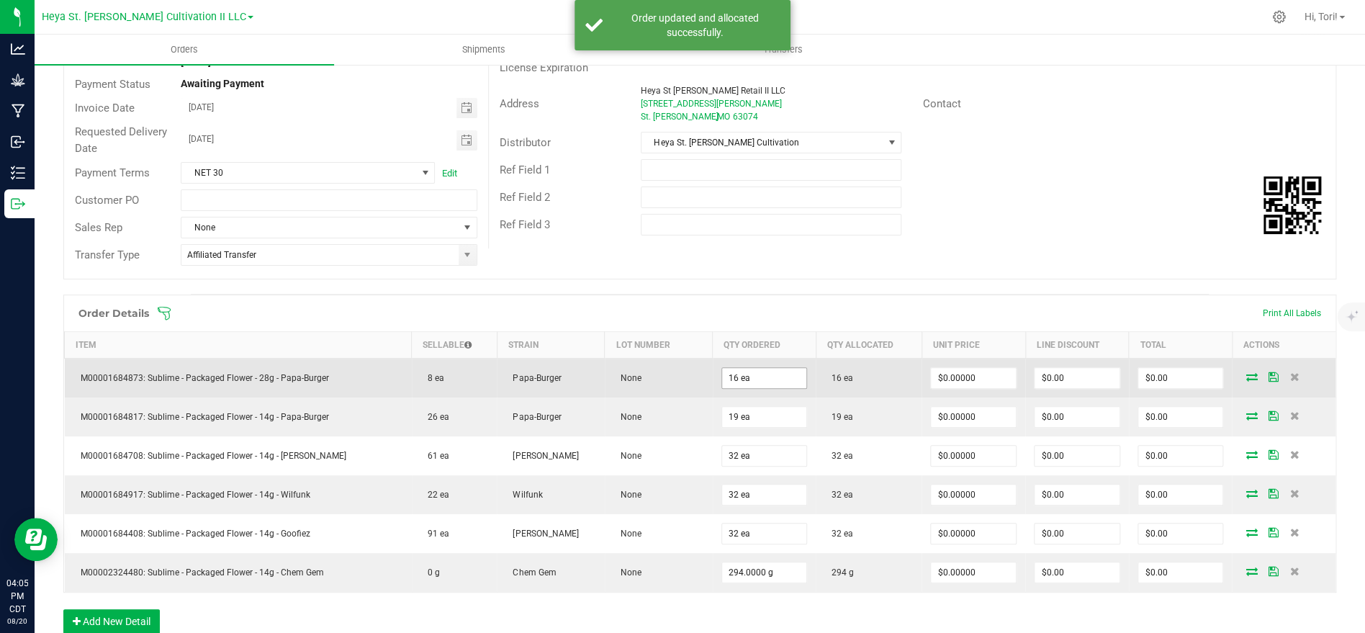
scroll to position [148, 0]
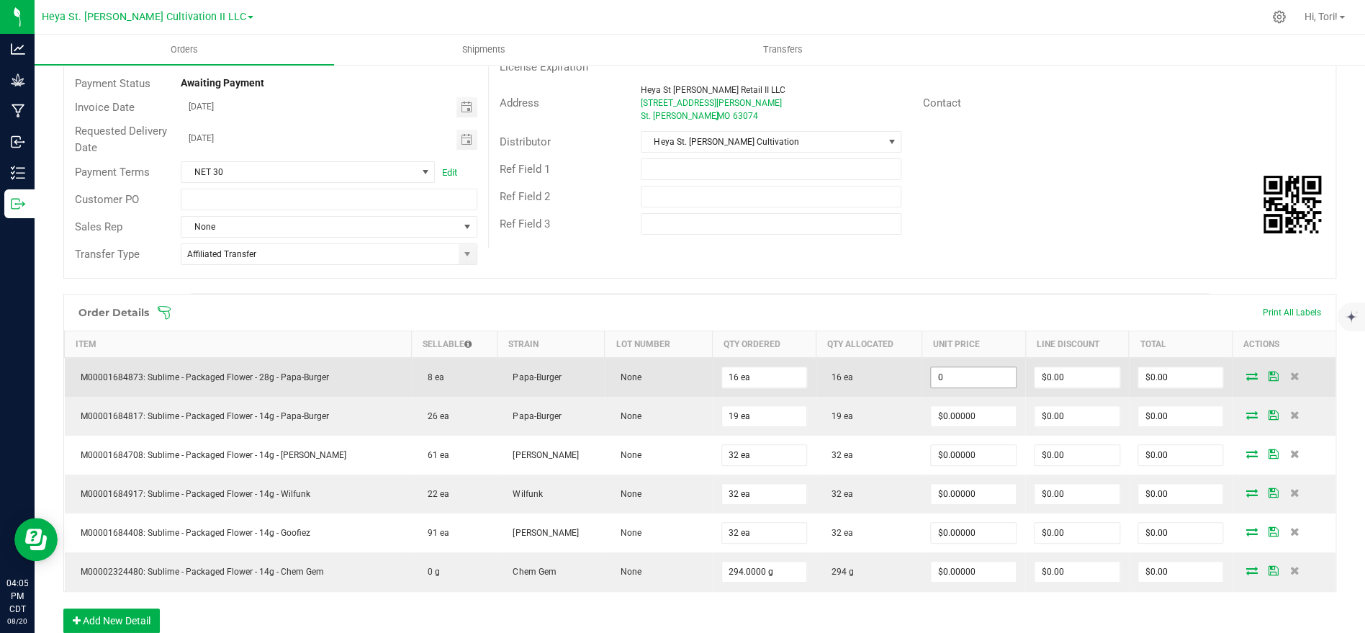
click at [973, 369] on input "0" at bounding box center [973, 377] width 85 height 20
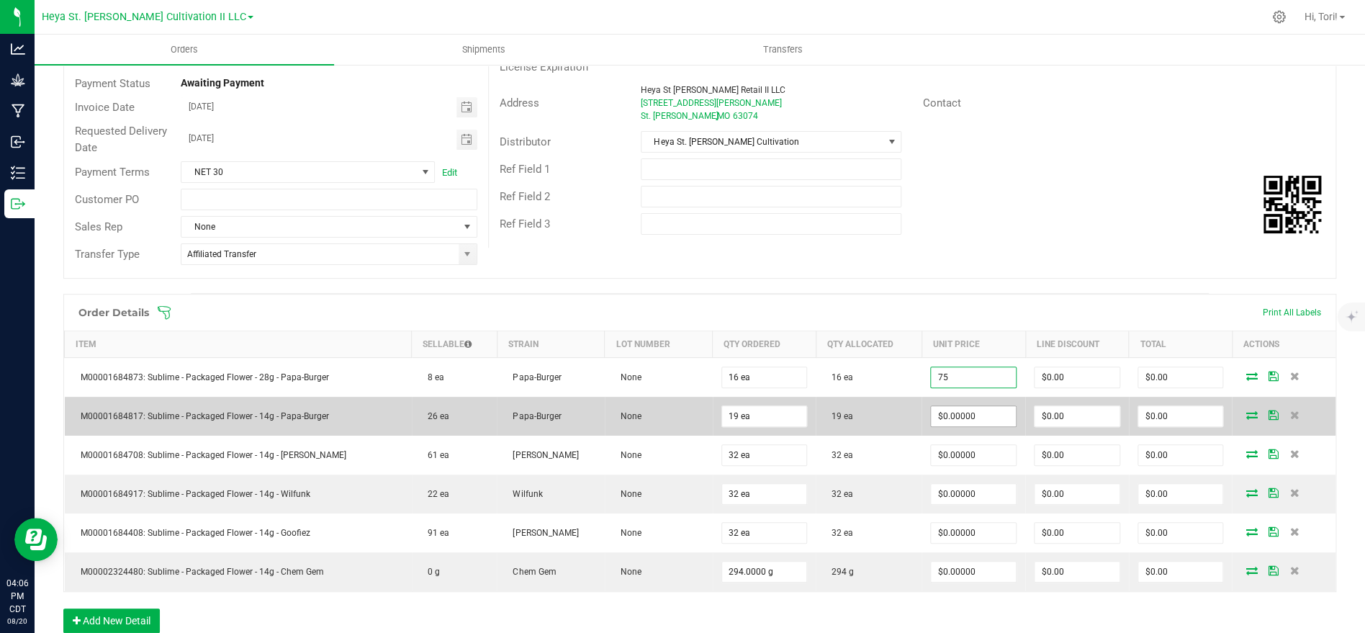
type input "$75.00000"
type input "$1,200.00"
click at [971, 407] on input "0" at bounding box center [973, 416] width 85 height 20
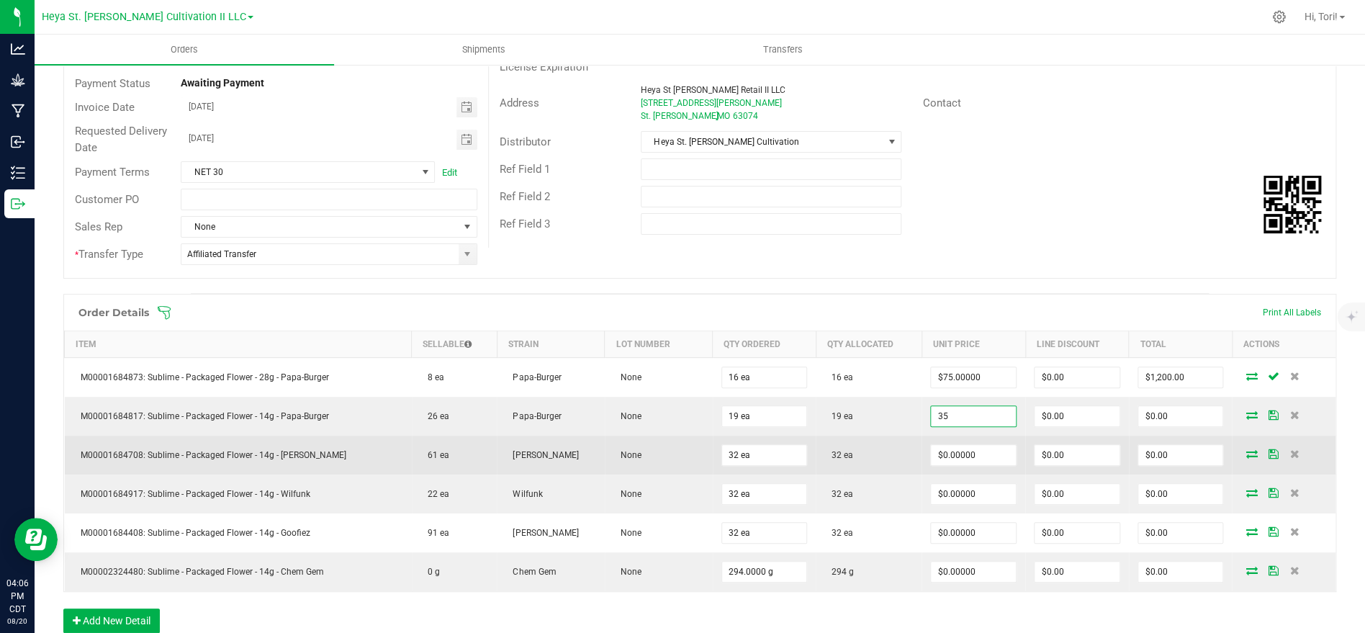
type input "$35.00000"
type input "$665.00"
click at [971, 464] on td "$0.00000" at bounding box center [974, 455] width 104 height 39
click at [983, 457] on input "0" at bounding box center [973, 455] width 85 height 20
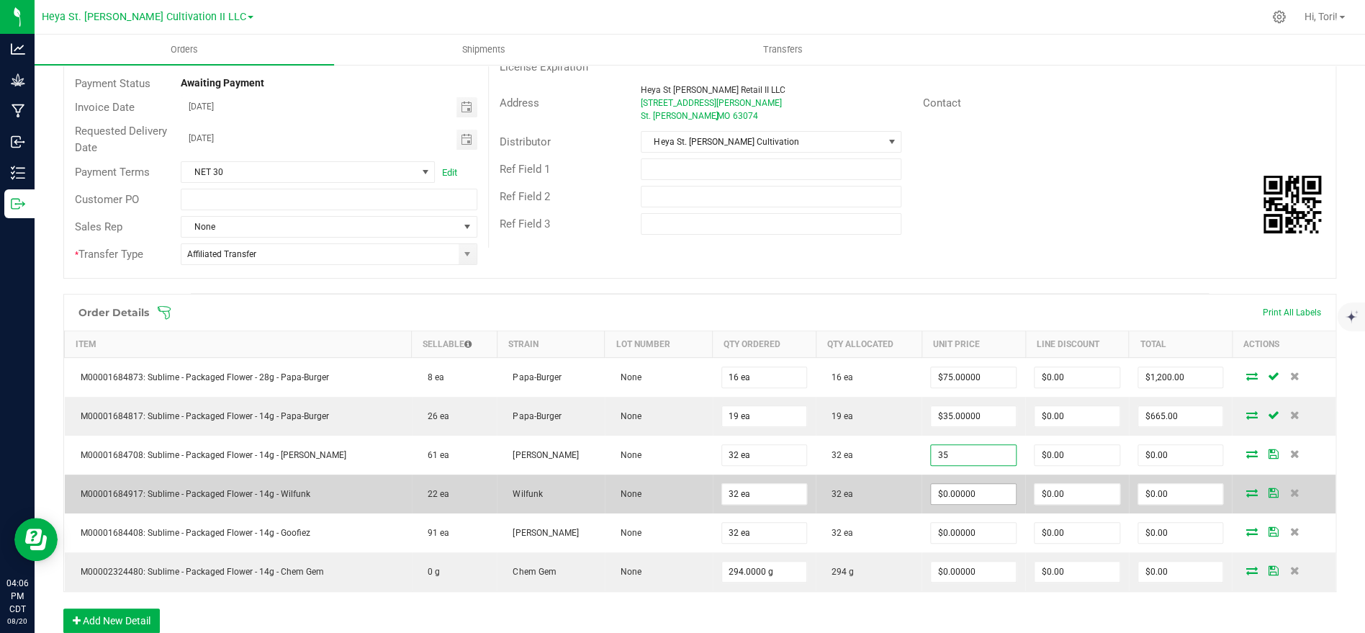
type input "$35.00000"
type input "$1,120.00"
click at [975, 503] on span "$0.00000" at bounding box center [973, 494] width 86 height 22
click at [973, 494] on input "0" at bounding box center [973, 494] width 85 height 20
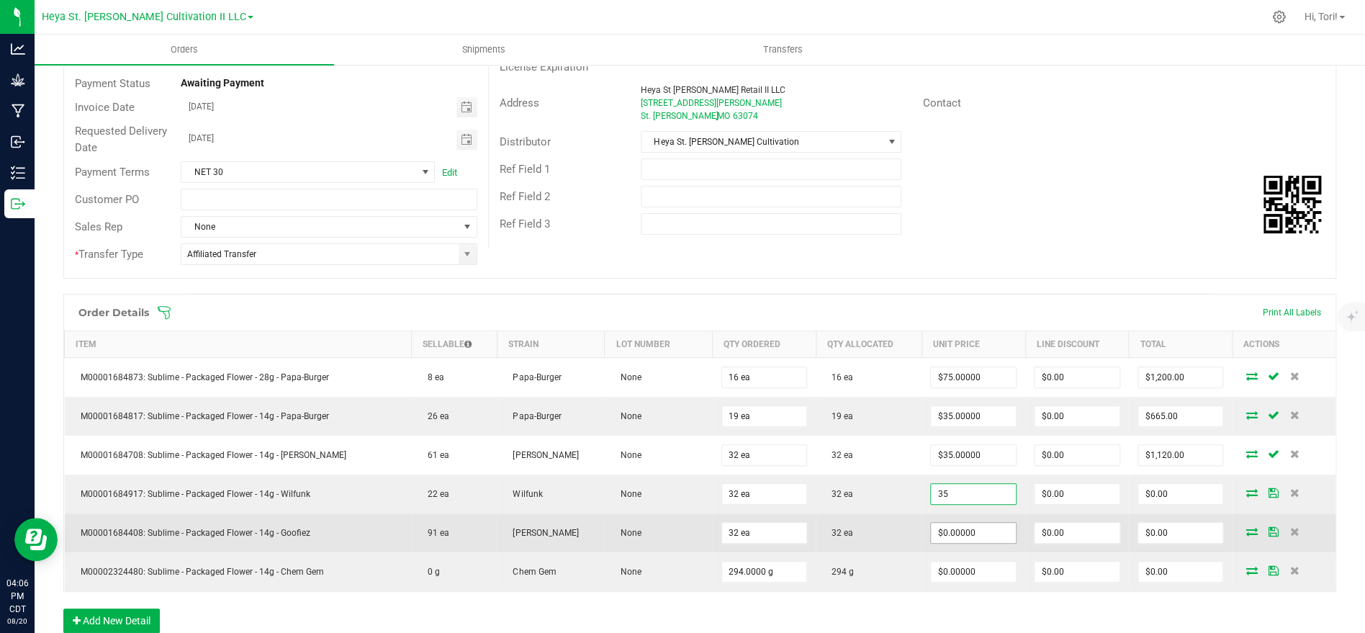
type input "$35.00000"
type input "$1,120.00"
click at [991, 541] on input "0" at bounding box center [973, 533] width 85 height 20
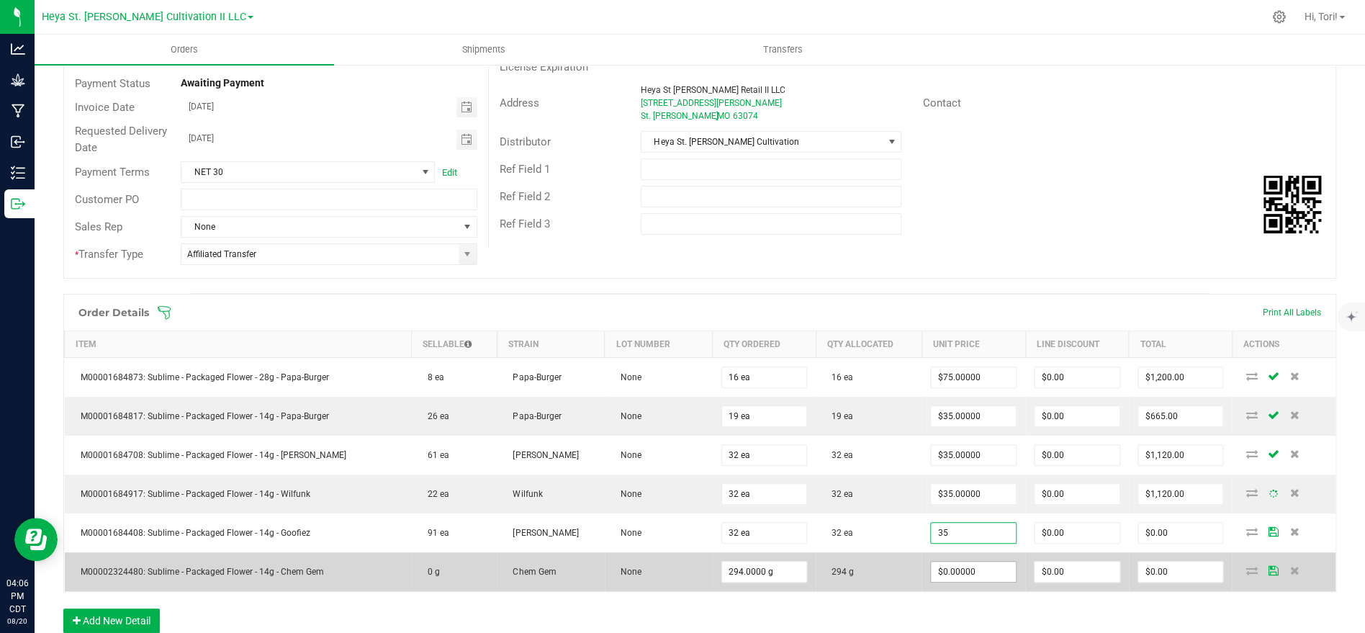
type input "$35.00000"
type input "$1,120.00"
click at [995, 568] on input "0" at bounding box center [973, 572] width 85 height 20
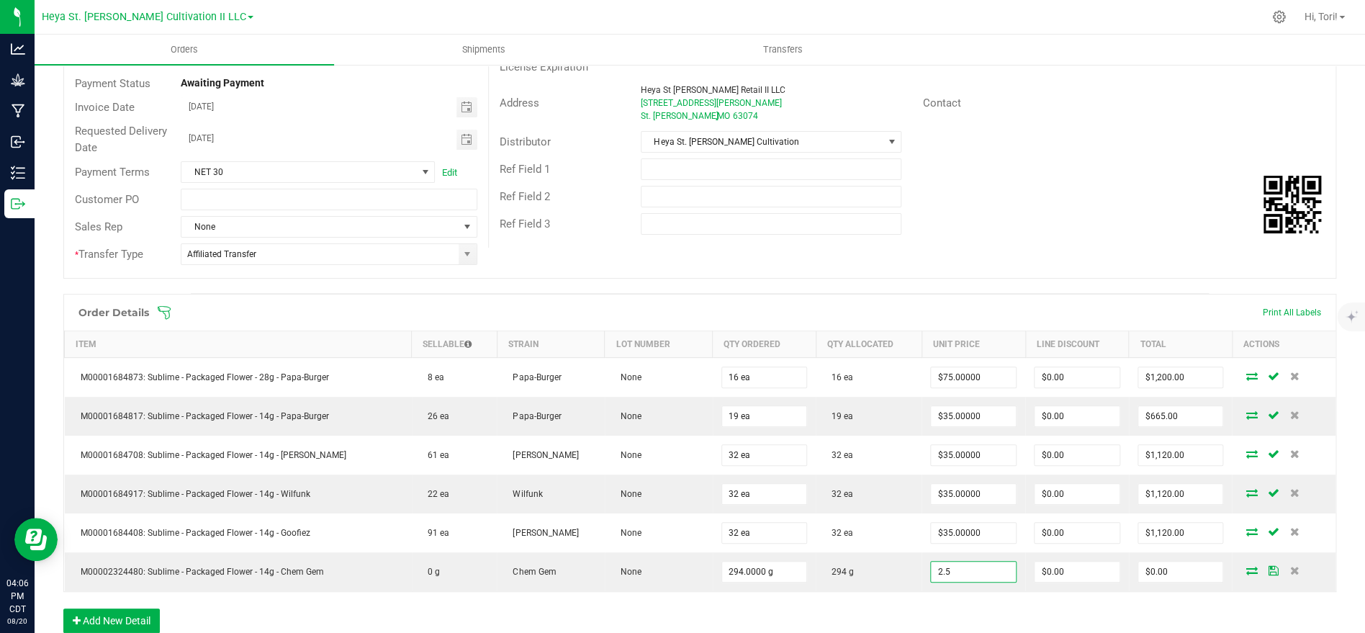
type input "$2.50000"
type input "$735.00"
click at [1053, 234] on div "Ref Field 3" at bounding box center [912, 223] width 847 height 27
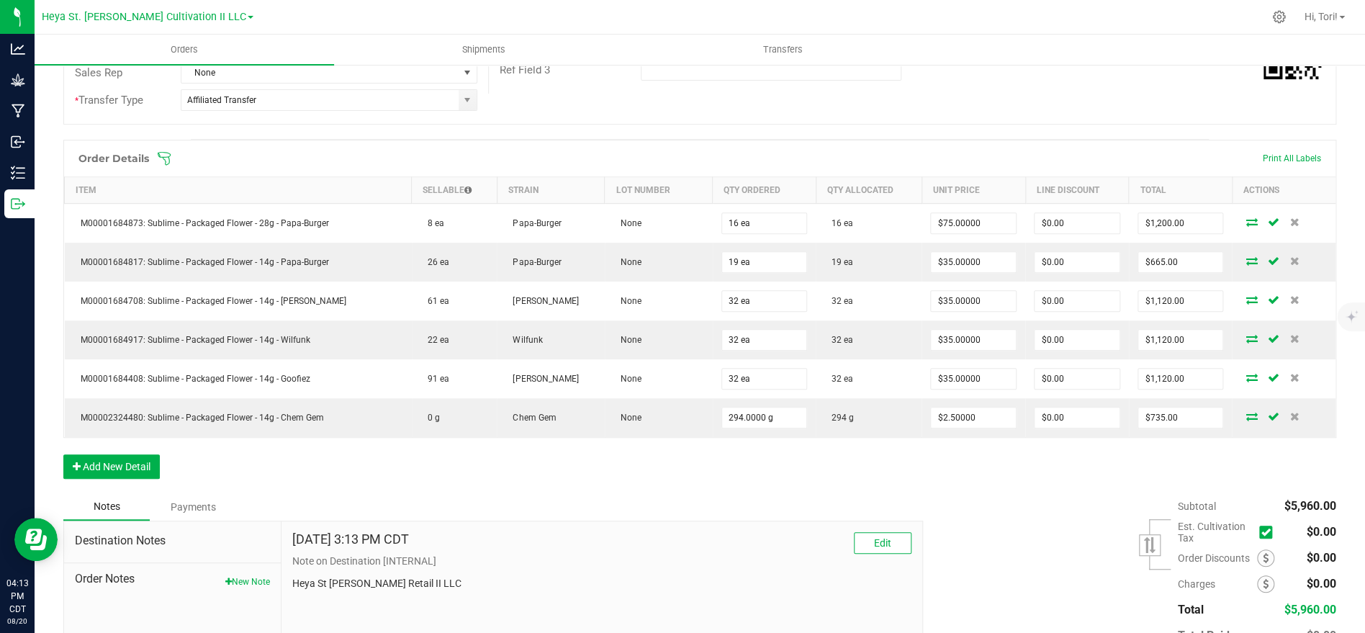
scroll to position [299, 0]
click at [168, 164] on icon at bounding box center [164, 161] width 14 height 14
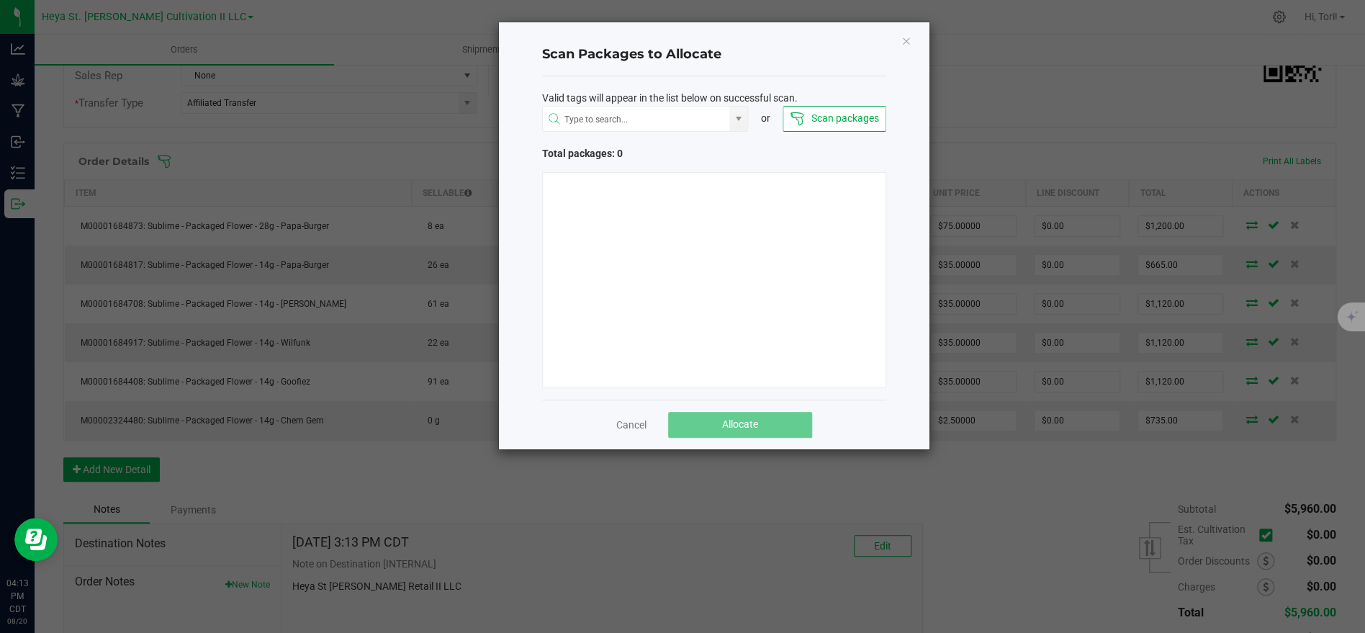
click at [847, 111] on button "Scan packages" at bounding box center [834, 119] width 103 height 26
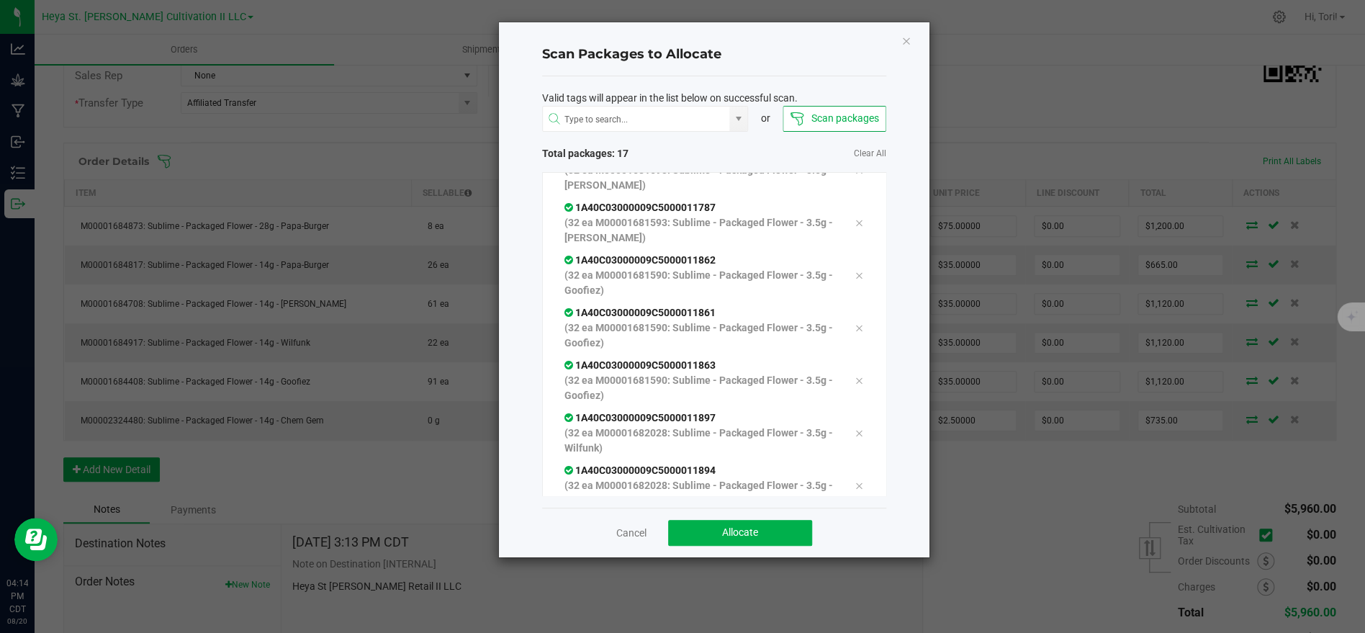
scroll to position [607, 0]
click at [774, 537] on button "Allocate" at bounding box center [740, 533] width 144 height 26
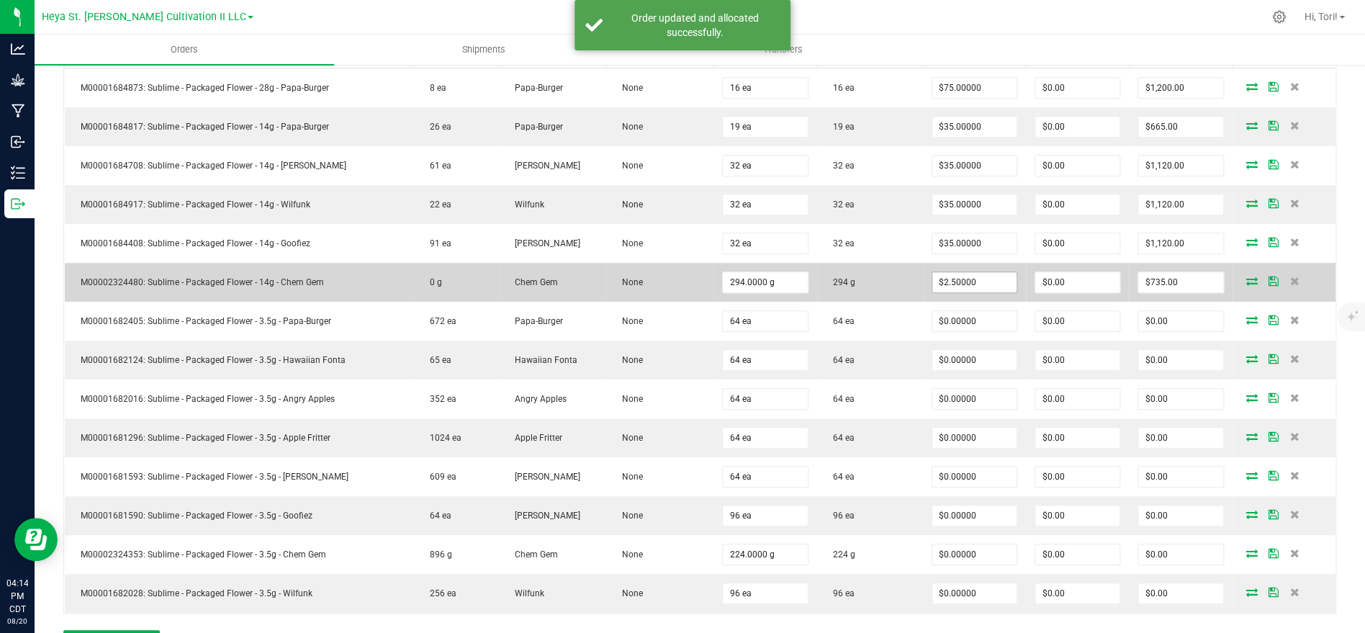
scroll to position [545, 0]
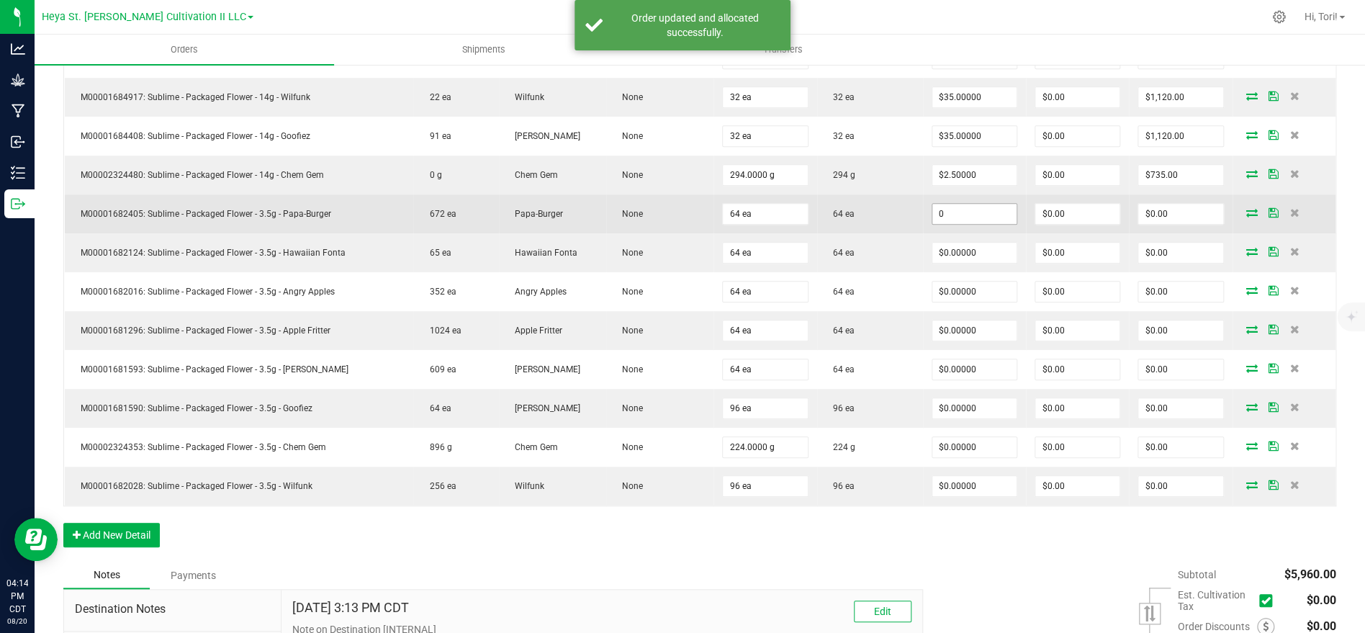
click at [998, 214] on input "0" at bounding box center [974, 214] width 84 height 20
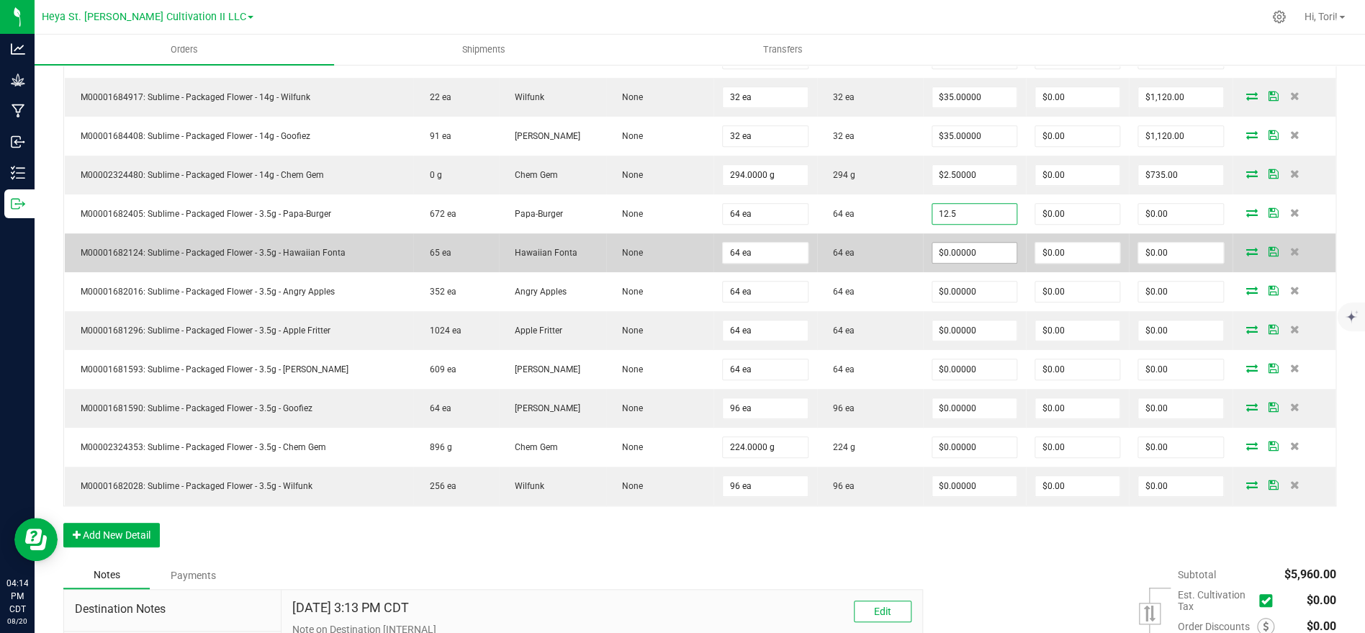
type input "$12.50000"
type input "$800.00"
click at [986, 251] on input "0" at bounding box center [974, 253] width 84 height 20
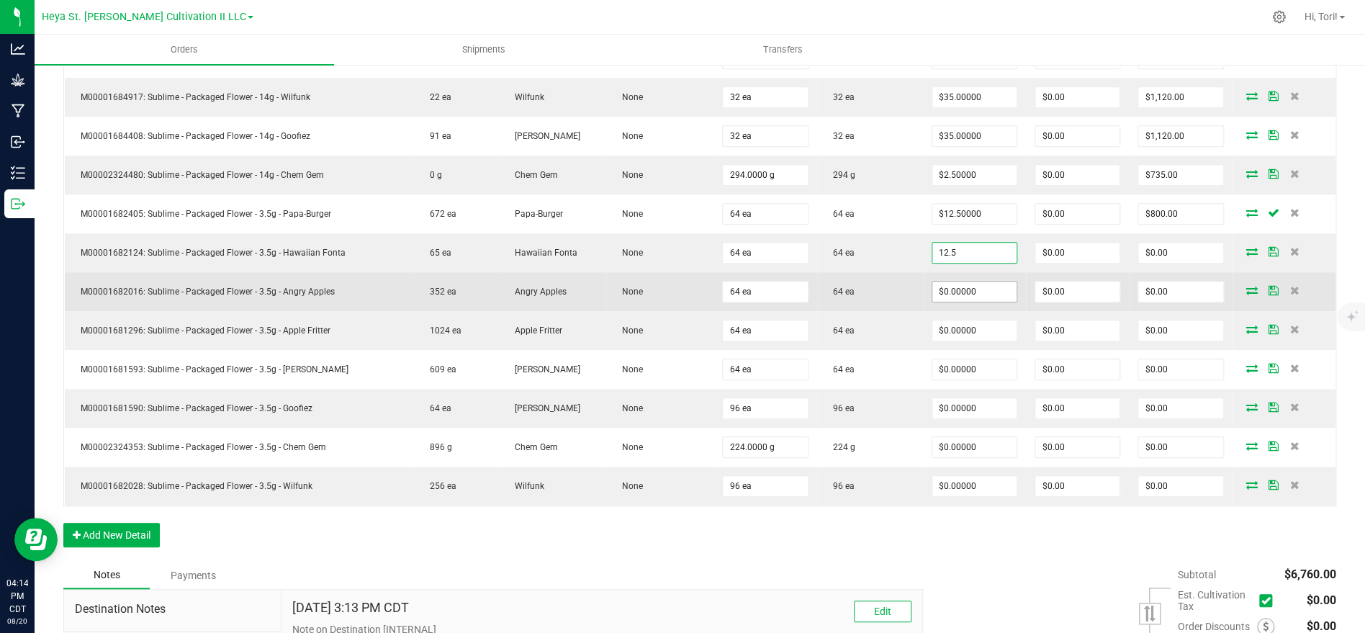
type input "$12.50000"
type input "$800.00"
click at [991, 281] on input "0" at bounding box center [974, 291] width 84 height 20
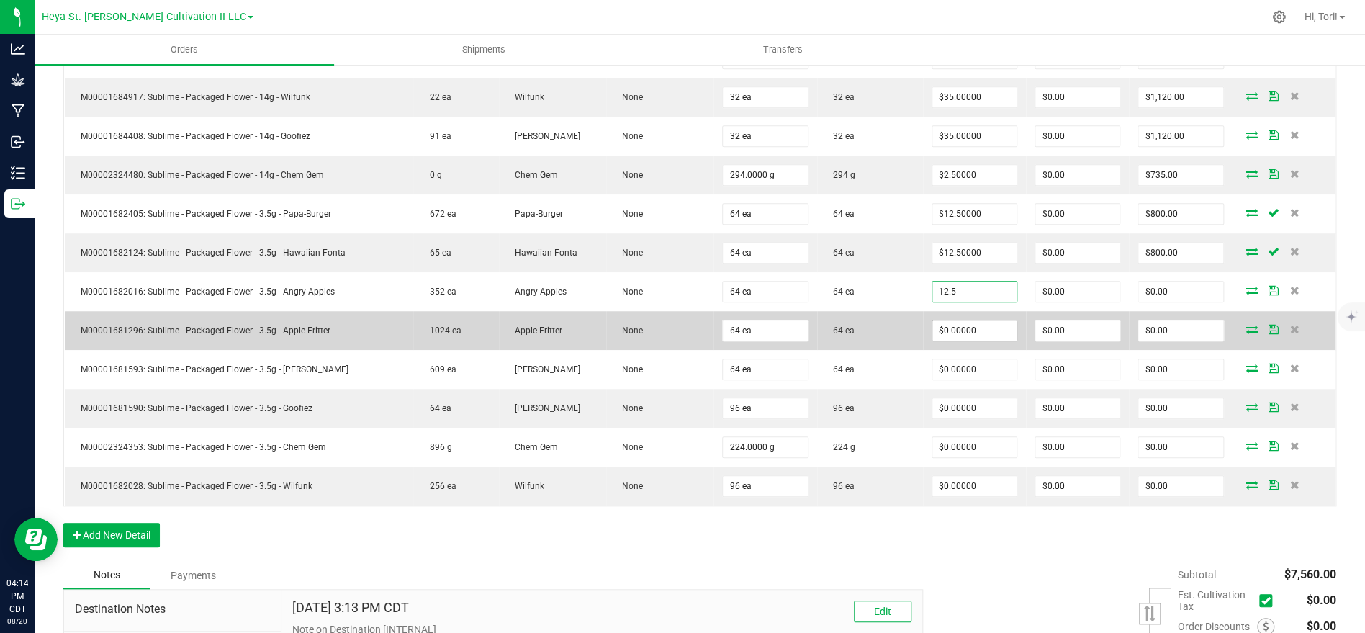
type input "$12.50000"
type input "$800.00"
click at [988, 323] on input "0" at bounding box center [974, 330] width 84 height 20
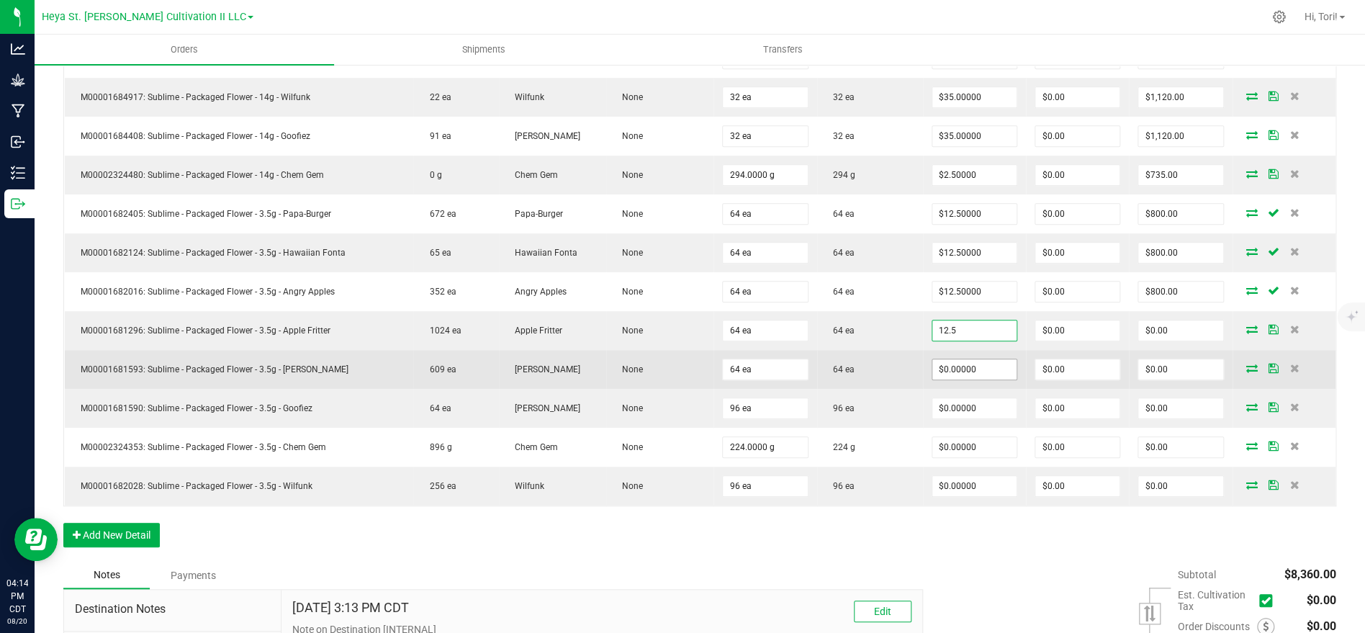
type input "$12.50000"
type input "$800.00"
click at [991, 370] on input "0" at bounding box center [974, 369] width 84 height 20
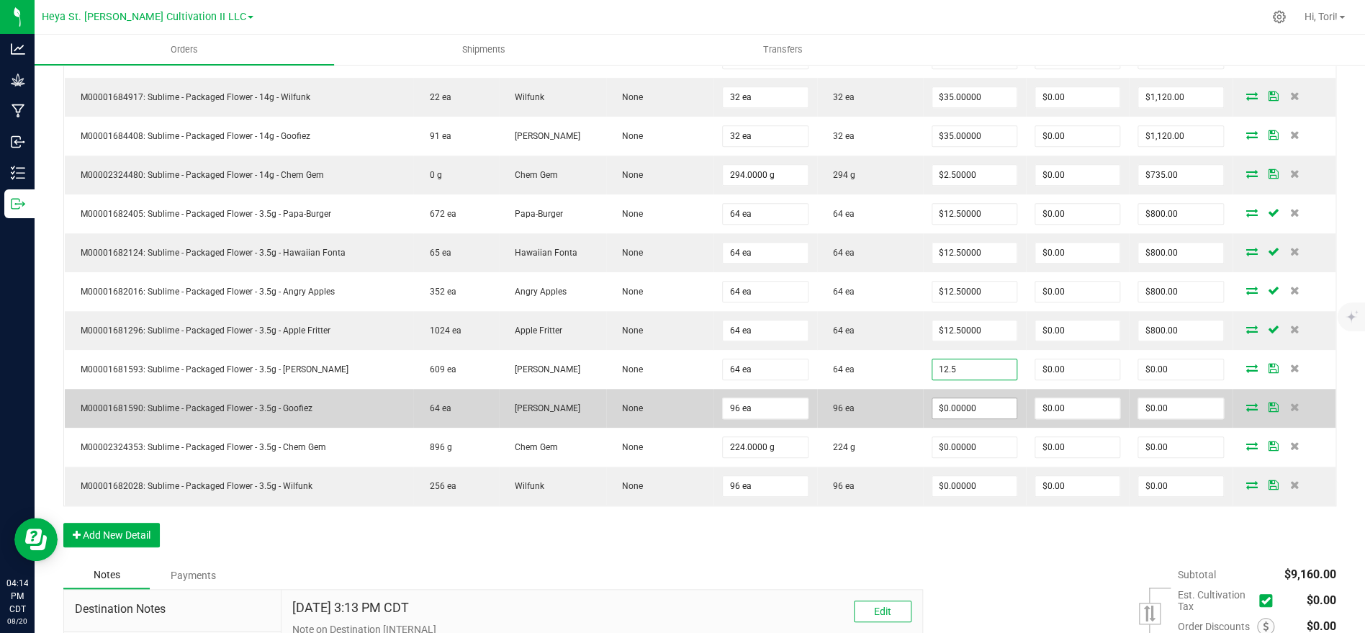
type input "$12.50000"
type input "$800.00"
click at [987, 407] on input "0" at bounding box center [974, 408] width 84 height 20
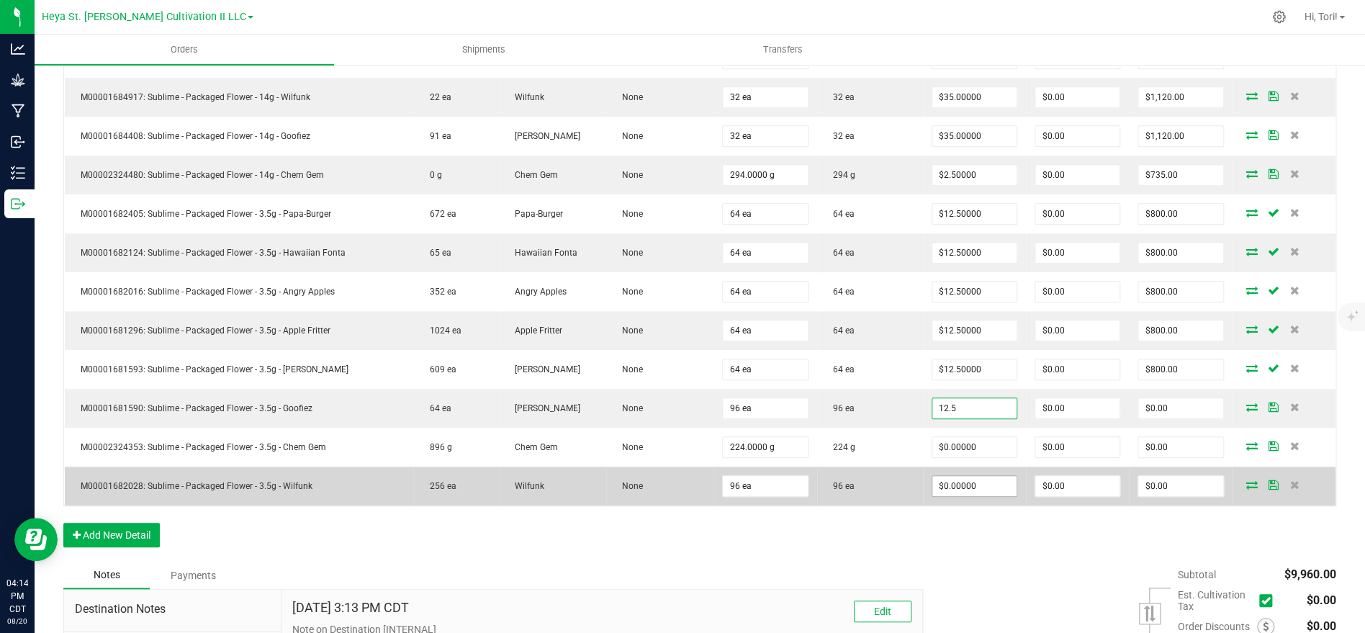
type input "$12.50000"
type input "$1,200.00"
click at [983, 485] on input "0" at bounding box center [974, 486] width 84 height 20
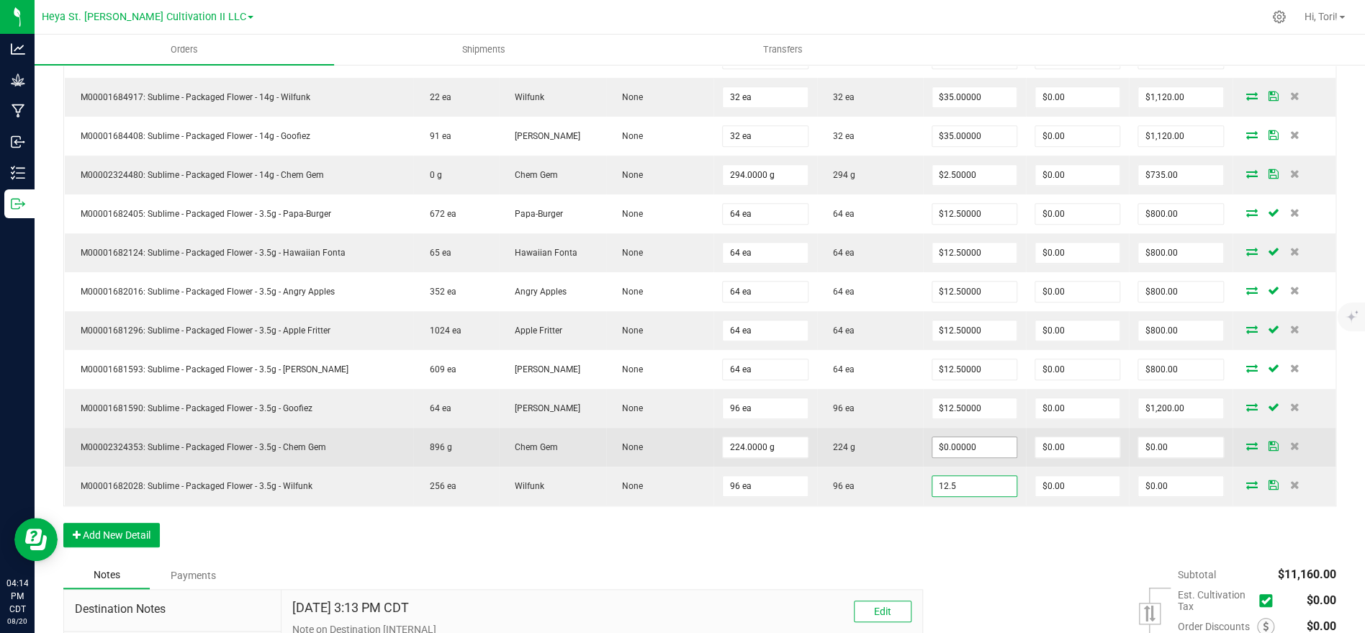
type input "12.5"
type input "0"
type input "$12.50000"
type input "$1,200.00"
click at [987, 443] on input "0" at bounding box center [974, 447] width 84 height 20
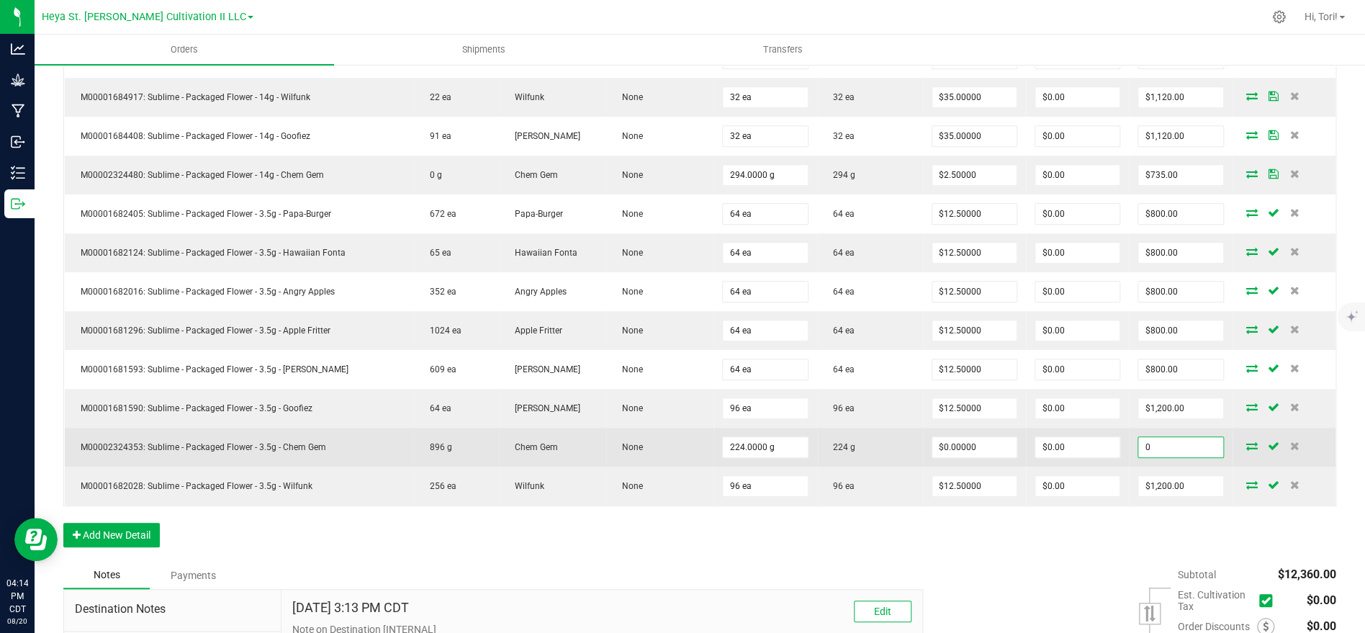
click at [1186, 450] on input "0" at bounding box center [1180, 447] width 84 height 20
type input "800"
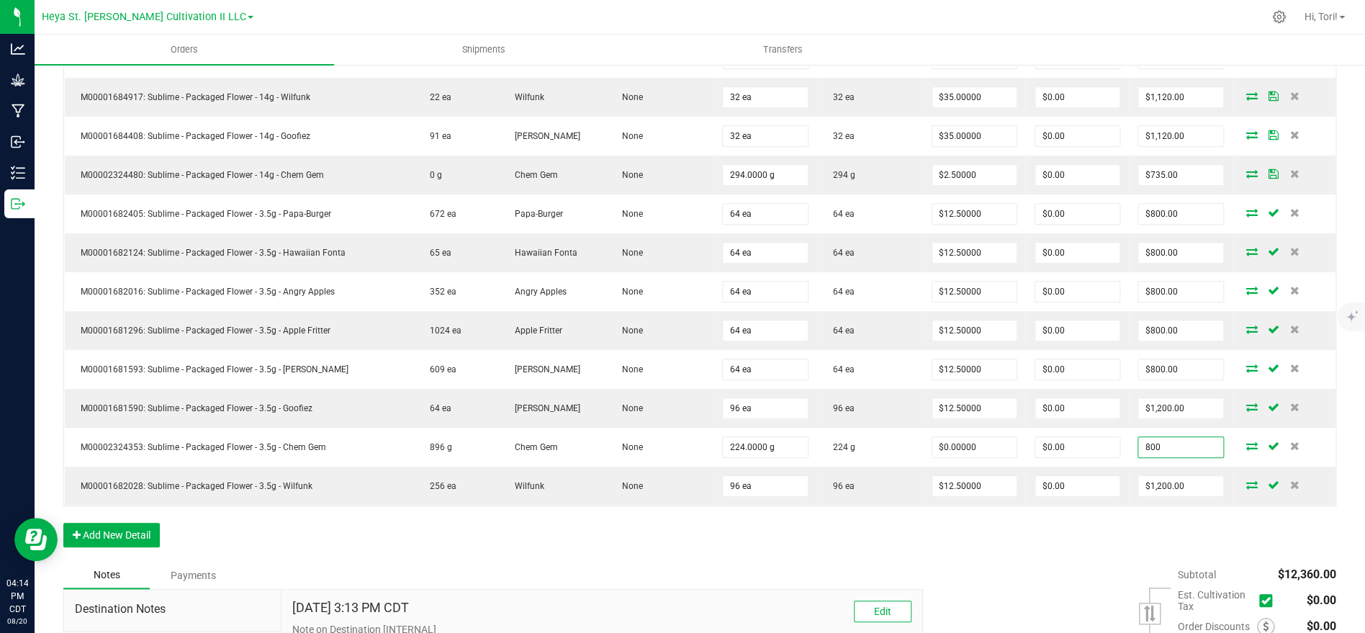
type input "$3.57143"
type input "$800.00"
click at [1099, 546] on div "Order Details Print All Labels Item Sellable Strain Lot Number Qty Ordered Qty …" at bounding box center [699, 229] width 1273 height 665
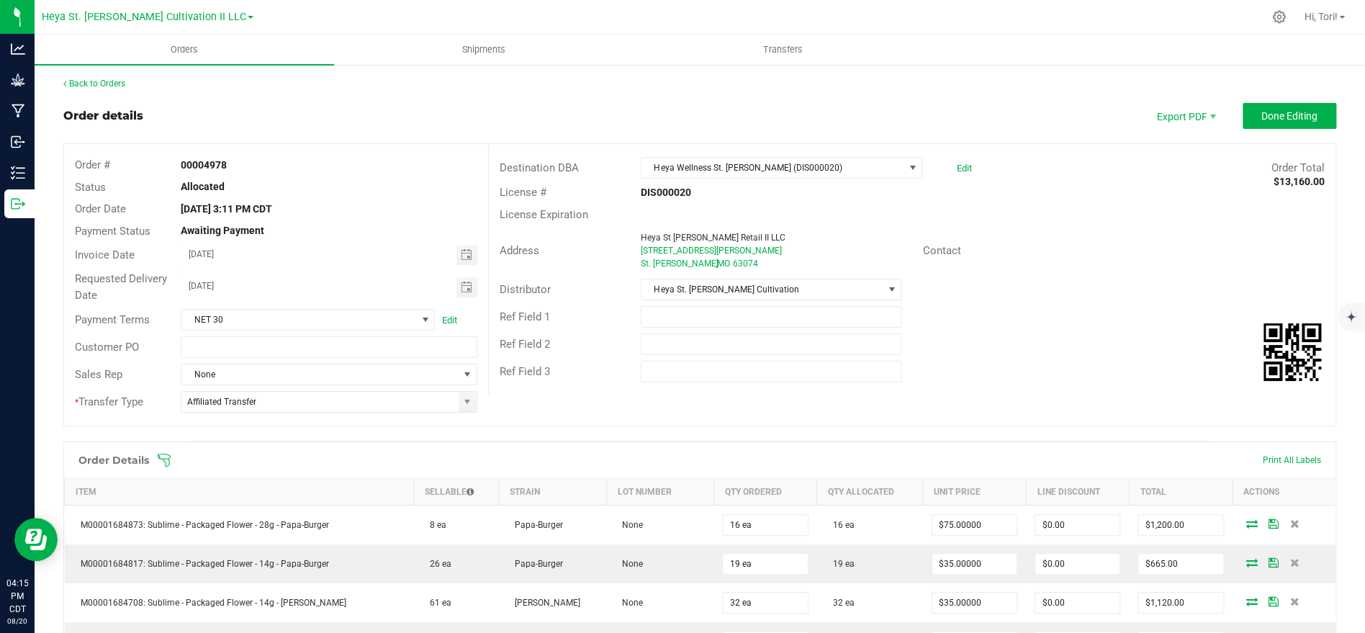
scroll to position [0, 0]
click at [1305, 116] on span "Done Editing" at bounding box center [1289, 117] width 56 height 12
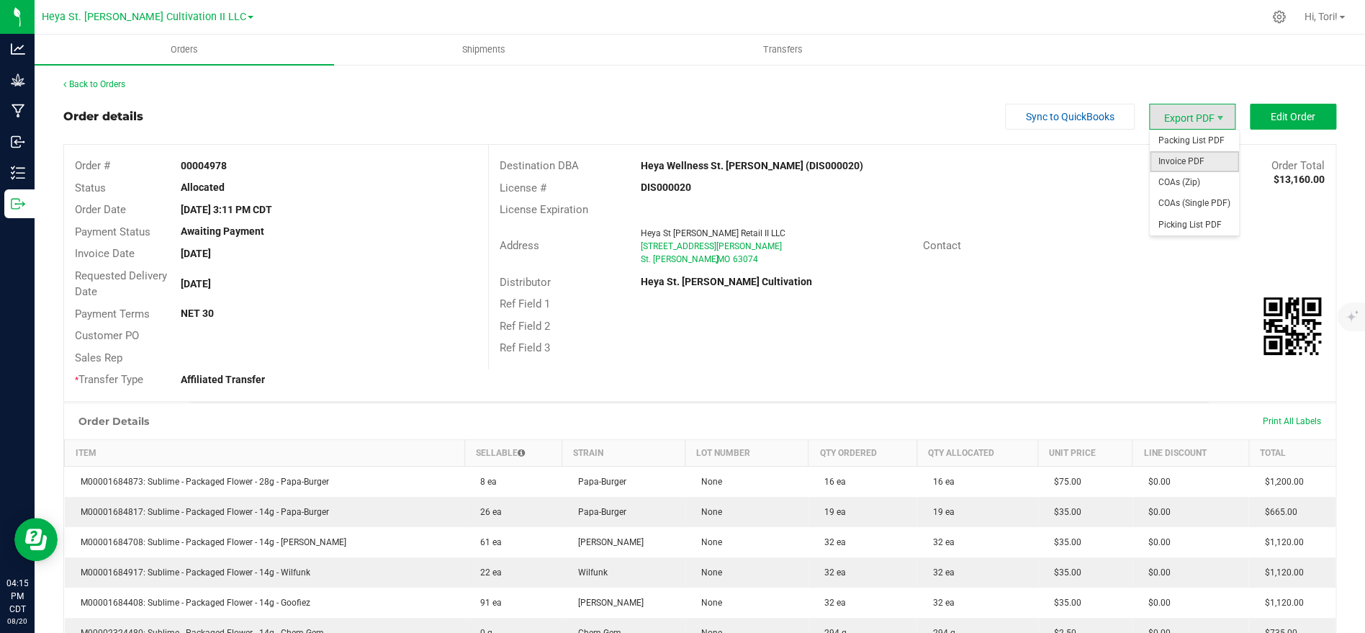
click at [1199, 158] on span "Invoice PDF" at bounding box center [1194, 161] width 89 height 21
click at [1300, 122] on button "Edit Order" at bounding box center [1293, 117] width 86 height 26
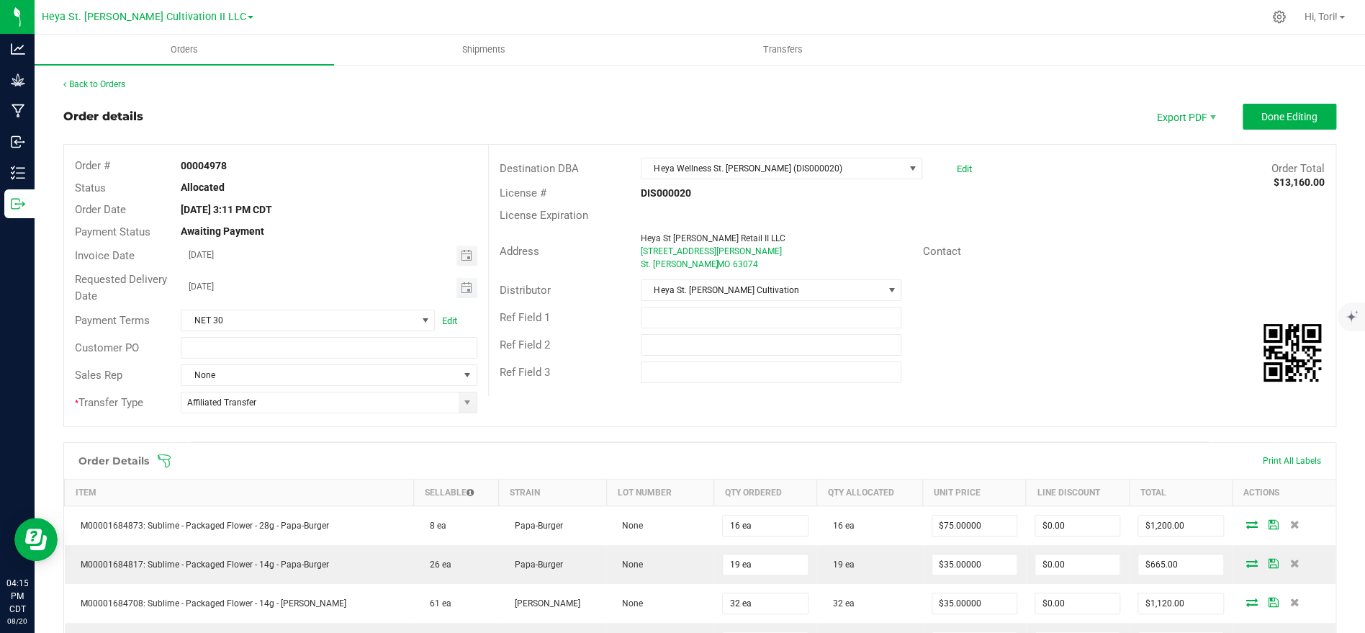
click at [457, 290] on span "Toggle calendar" at bounding box center [466, 288] width 21 height 20
click at [465, 288] on span "Toggle calendar" at bounding box center [466, 288] width 12 height 12
click at [314, 433] on span "20" at bounding box center [309, 432] width 21 height 22
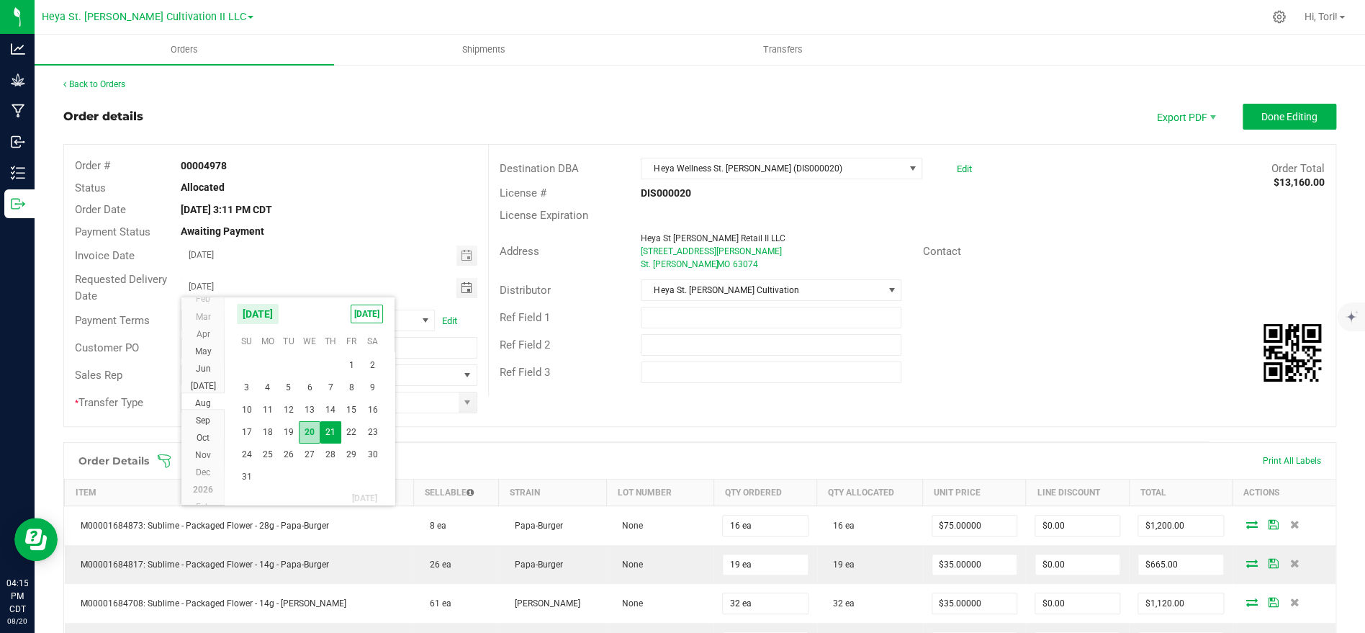
type input "[DATE]"
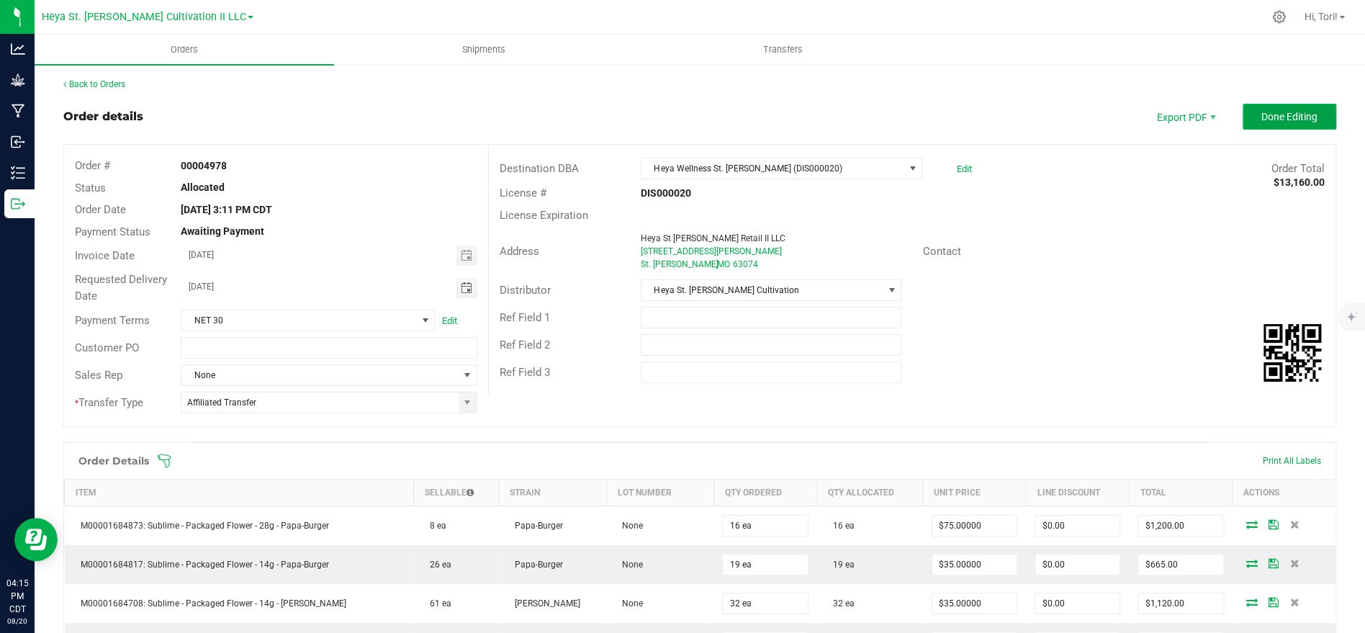
click at [1288, 119] on span "Done Editing" at bounding box center [1289, 117] width 56 height 12
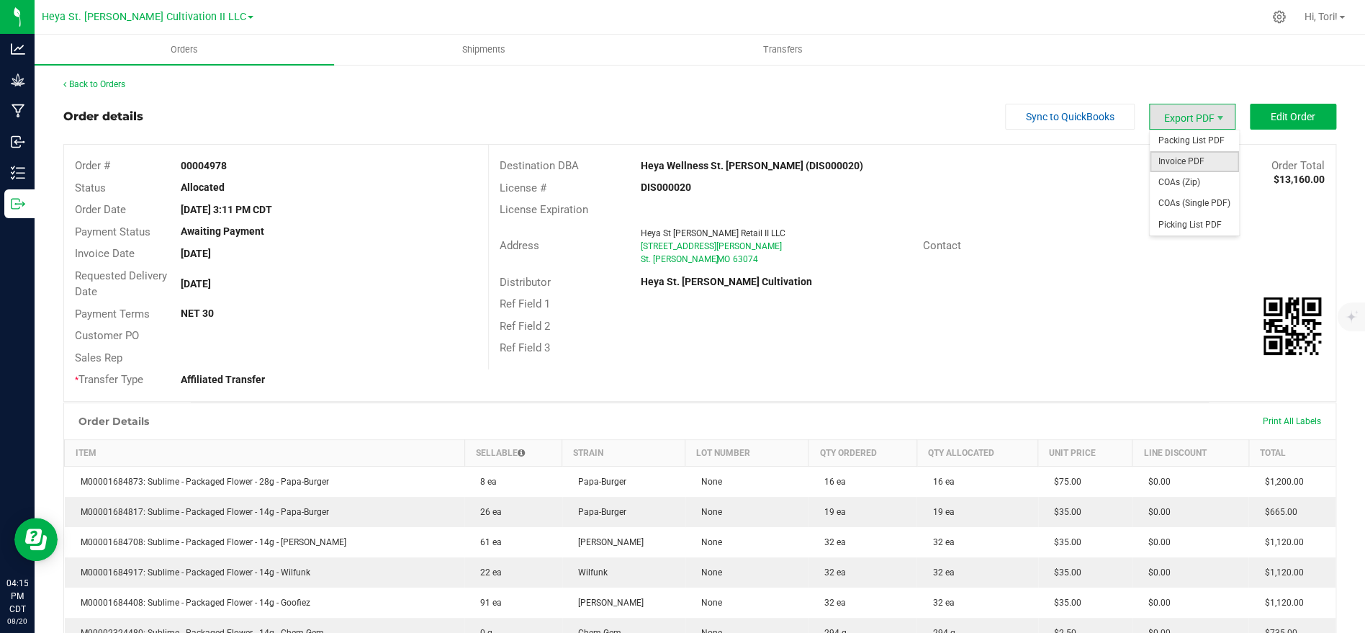
click at [1212, 161] on span "Invoice PDF" at bounding box center [1194, 161] width 89 height 21
click at [102, 84] on link "Back to Orders" at bounding box center [94, 84] width 62 height 10
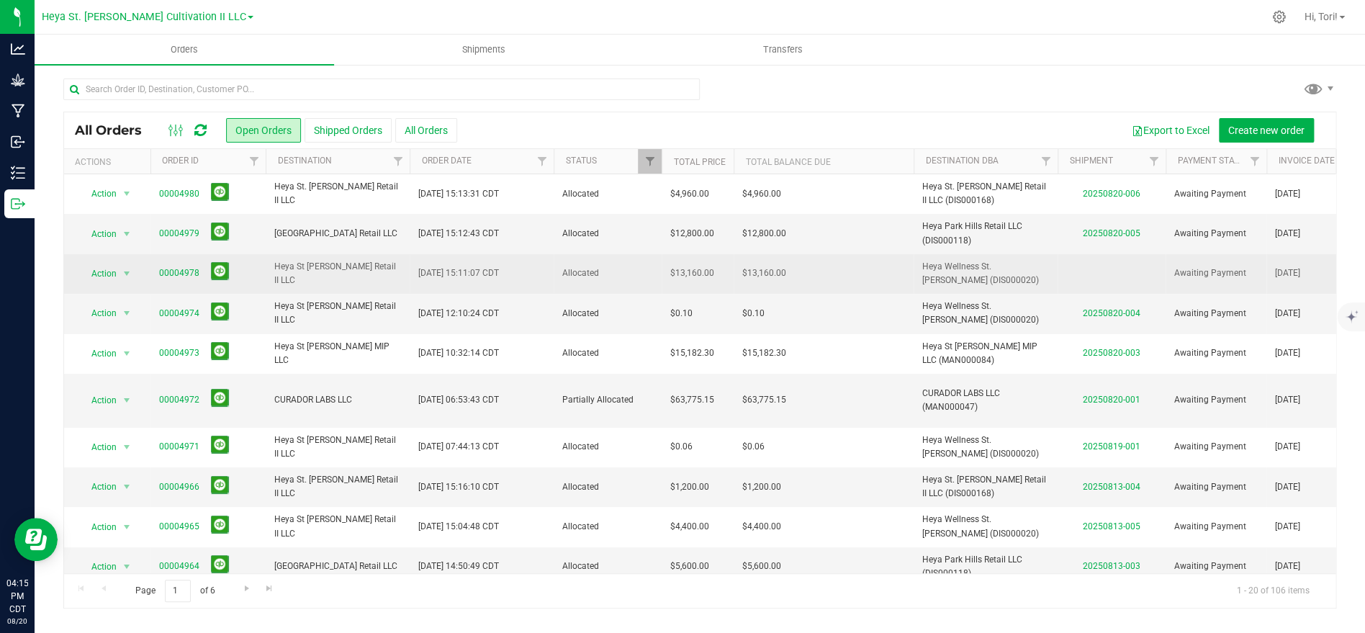
click at [601, 274] on span "Allocated" at bounding box center [607, 273] width 91 height 14
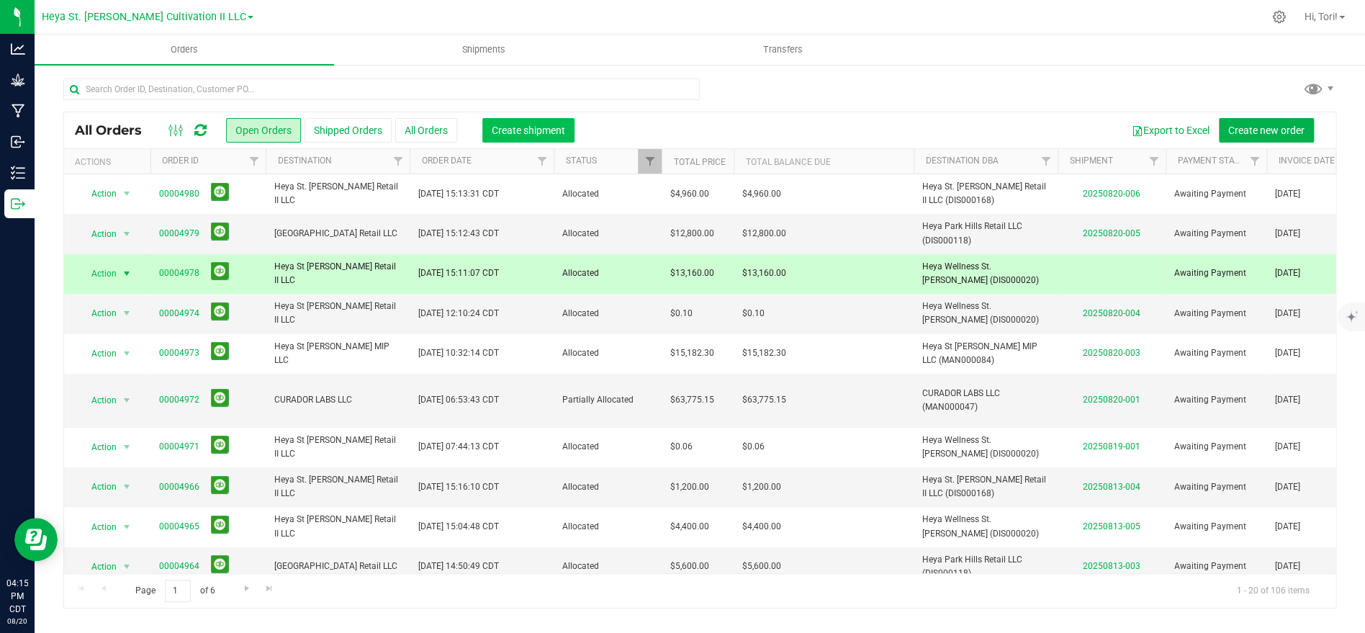
click at [537, 130] on span "Create shipment" at bounding box center [528, 131] width 73 height 12
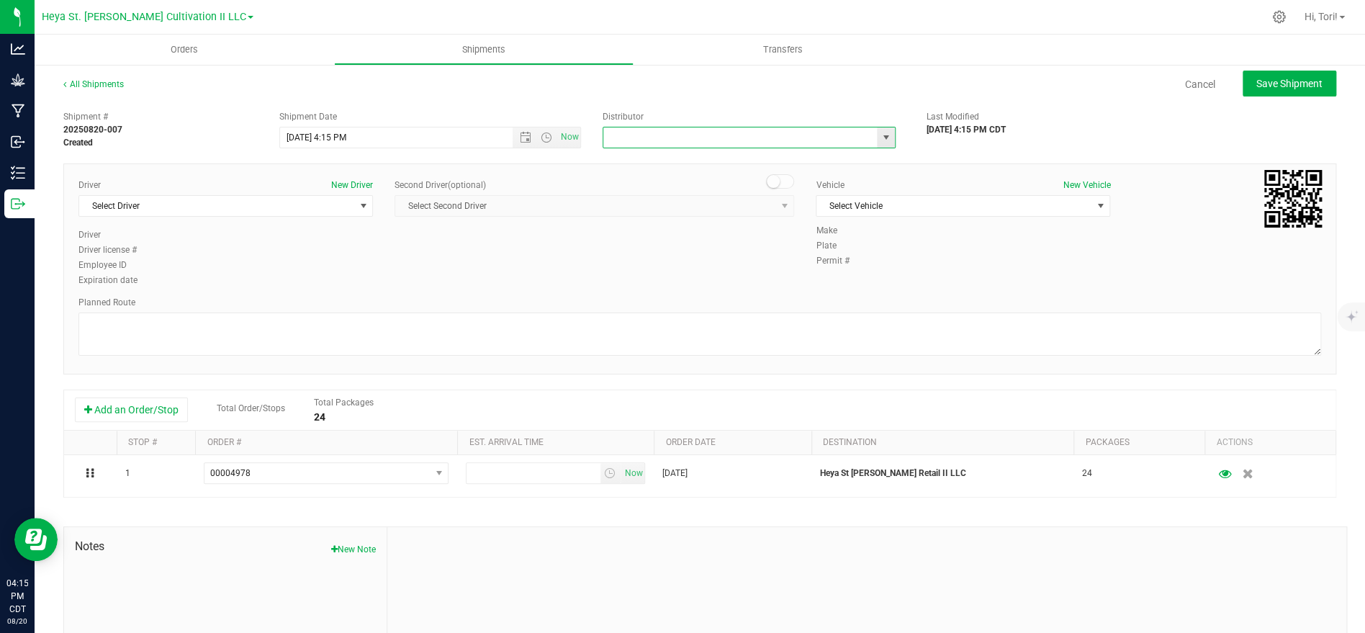
click at [644, 137] on input "text" at bounding box center [736, 137] width 266 height 20
click at [694, 156] on li "Heya St. [PERSON_NAME] Cultivation" at bounding box center [749, 162] width 292 height 22
type input "Heya St. [PERSON_NAME] Cultivation"
click at [883, 204] on span "Select Vehicle" at bounding box center [953, 206] width 275 height 20
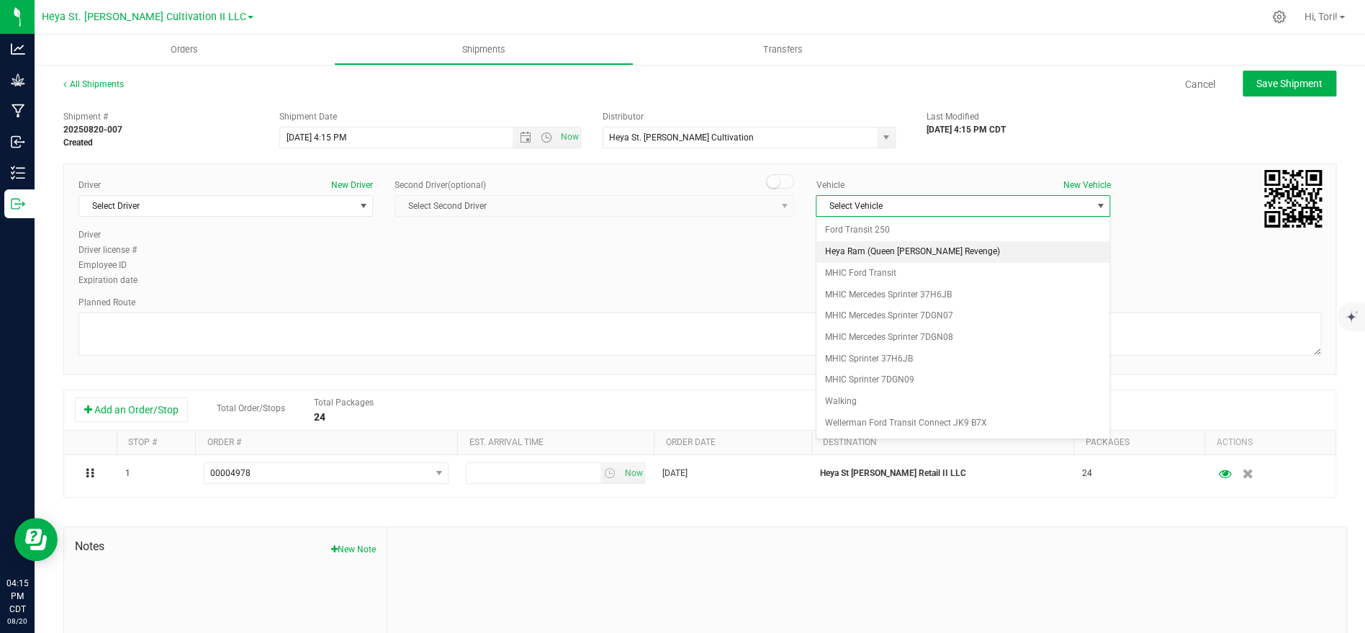
click at [907, 252] on li "Heya Ram (Queen Vanne's Revenge)" at bounding box center [962, 252] width 293 height 22
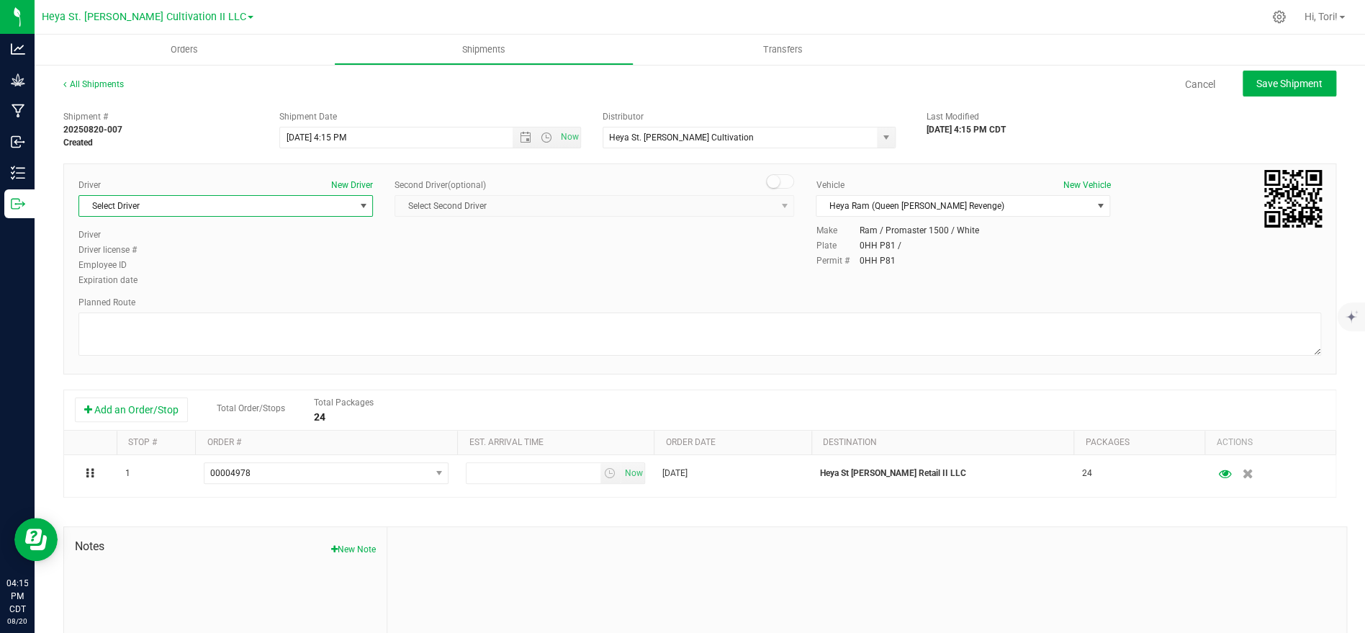
click at [333, 211] on span "Select Driver" at bounding box center [216, 206] width 275 height 20
click at [169, 307] on li "Richard Goist" at bounding box center [225, 309] width 293 height 22
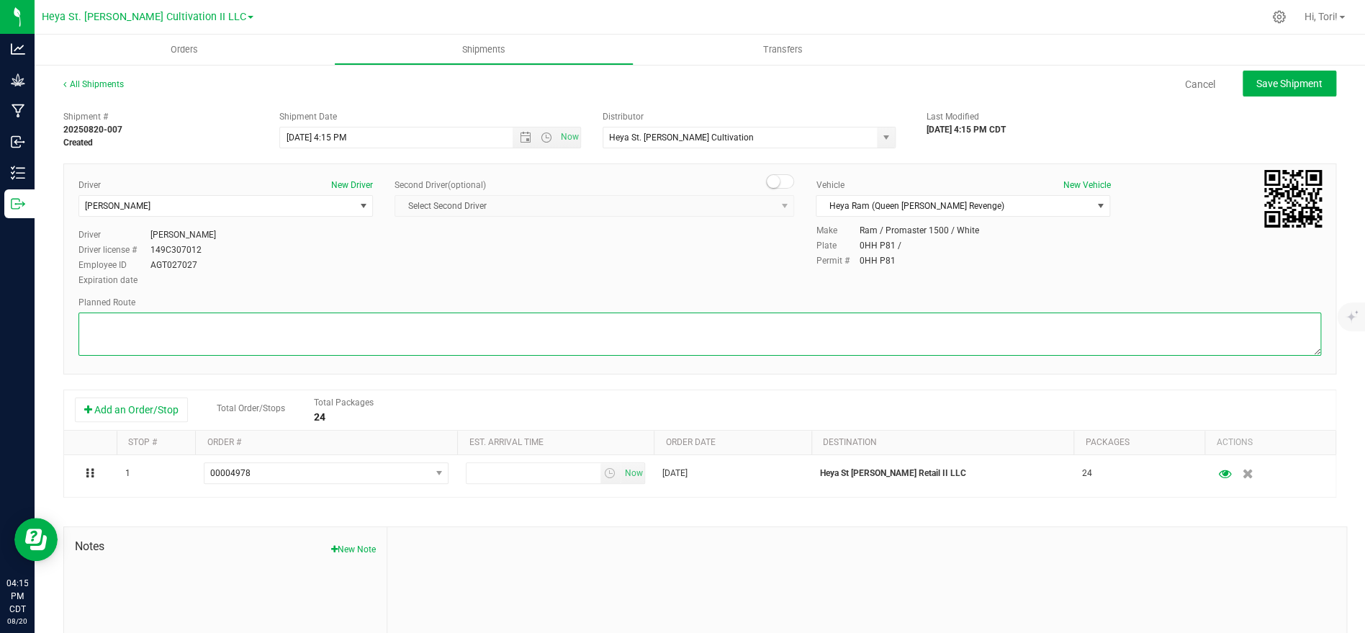
click at [210, 330] on textarea at bounding box center [699, 333] width 1243 height 43
type textarea "Walking"
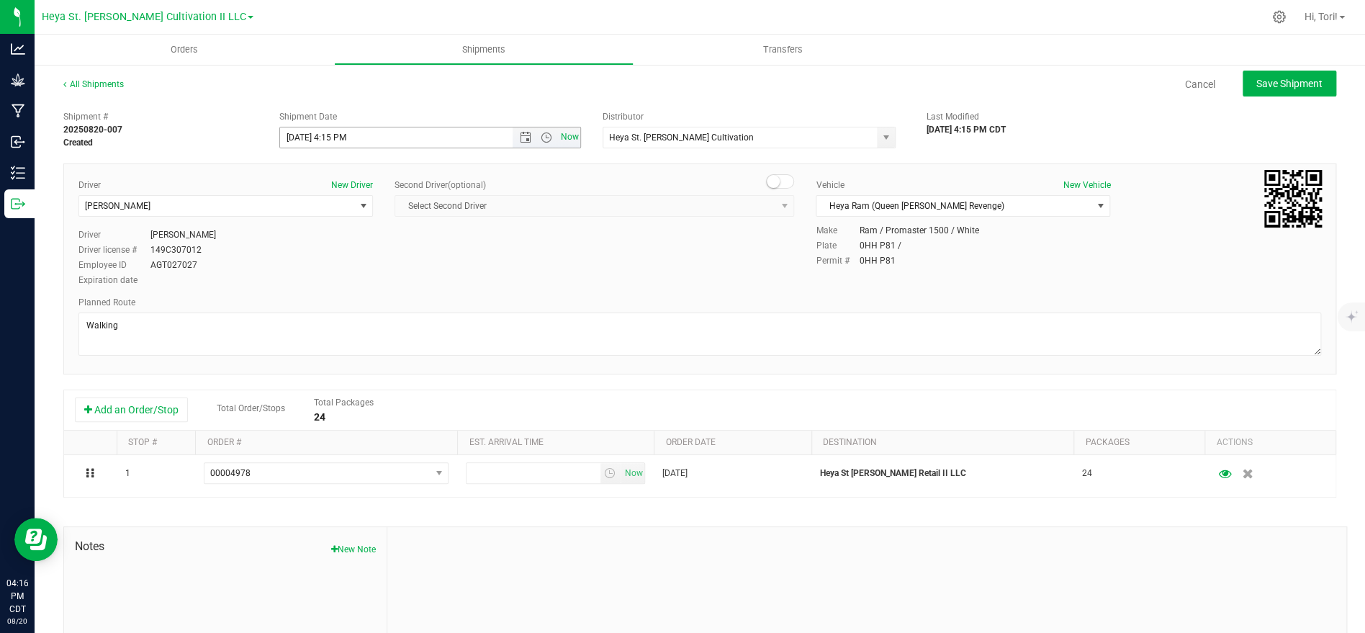
click at [569, 137] on span "Now" at bounding box center [569, 137] width 24 height 21
click at [348, 135] on input "8/20/2025 4:16 PM" at bounding box center [409, 137] width 258 height 20
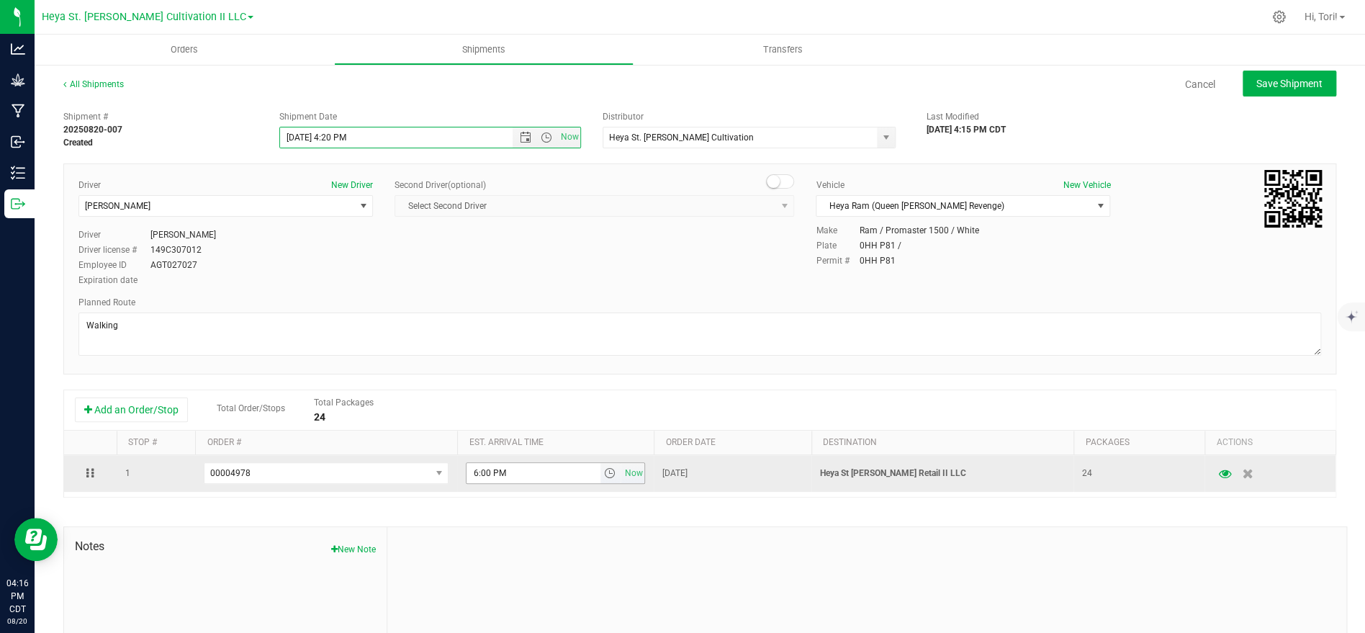
type input "8/20/2025 4:20 PM"
click at [526, 472] on input "6:00 PM" at bounding box center [533, 473] width 133 height 20
type input "4:21 PM"
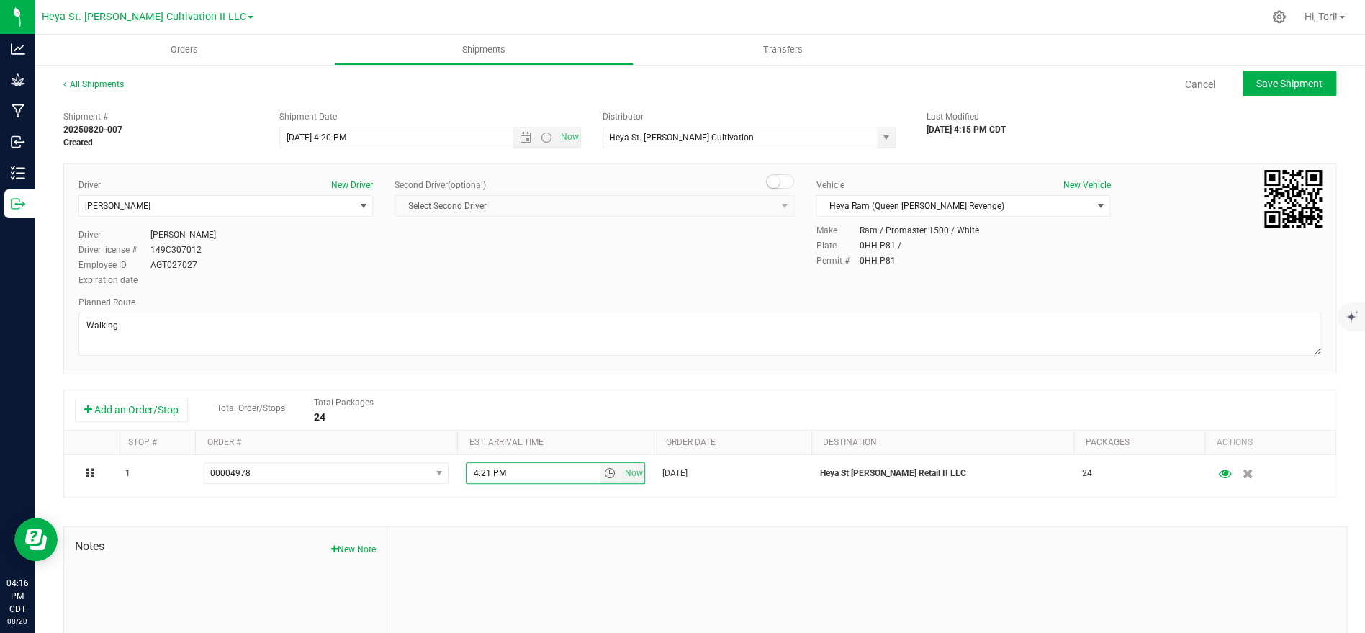
click at [565, 282] on div "Driver New Driver Richard Goist Select Driver Duane Bochantin Connor Cervantes …" at bounding box center [700, 234] width 1264 height 110
click at [1322, 84] on span "Save Shipment" at bounding box center [1289, 84] width 66 height 12
type input "8/20/2025 9:20 PM"
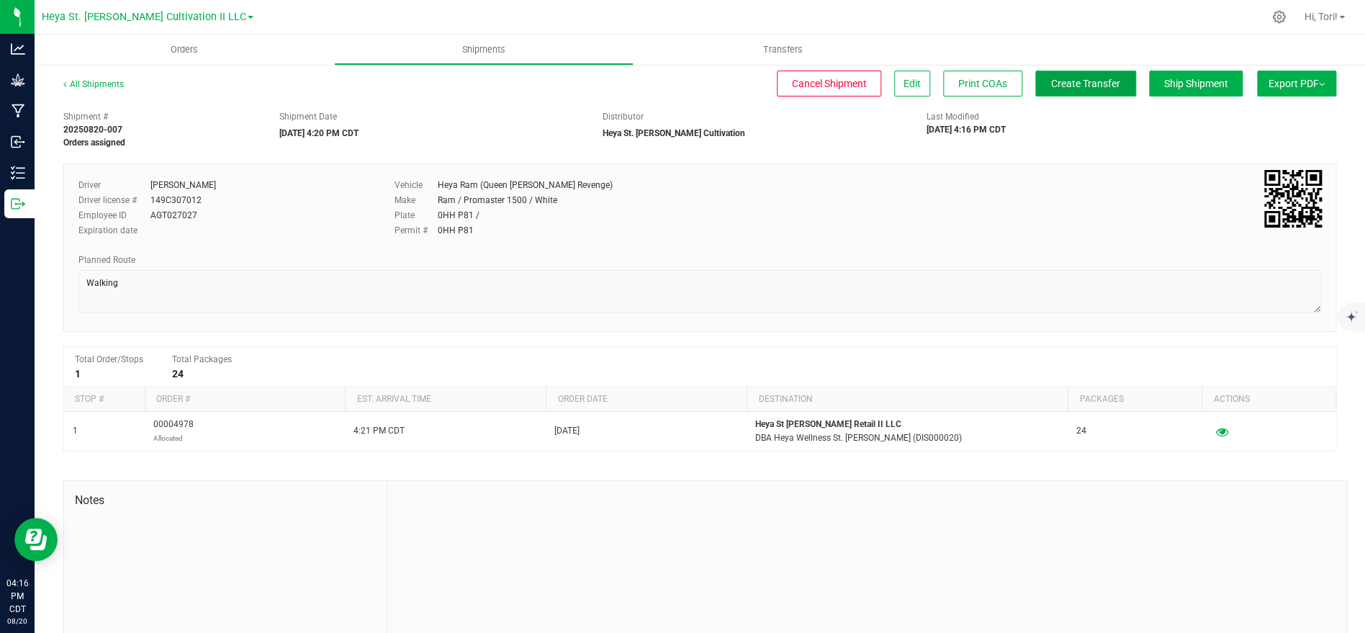
click at [1096, 89] on button "Create Transfer" at bounding box center [1085, 84] width 101 height 26
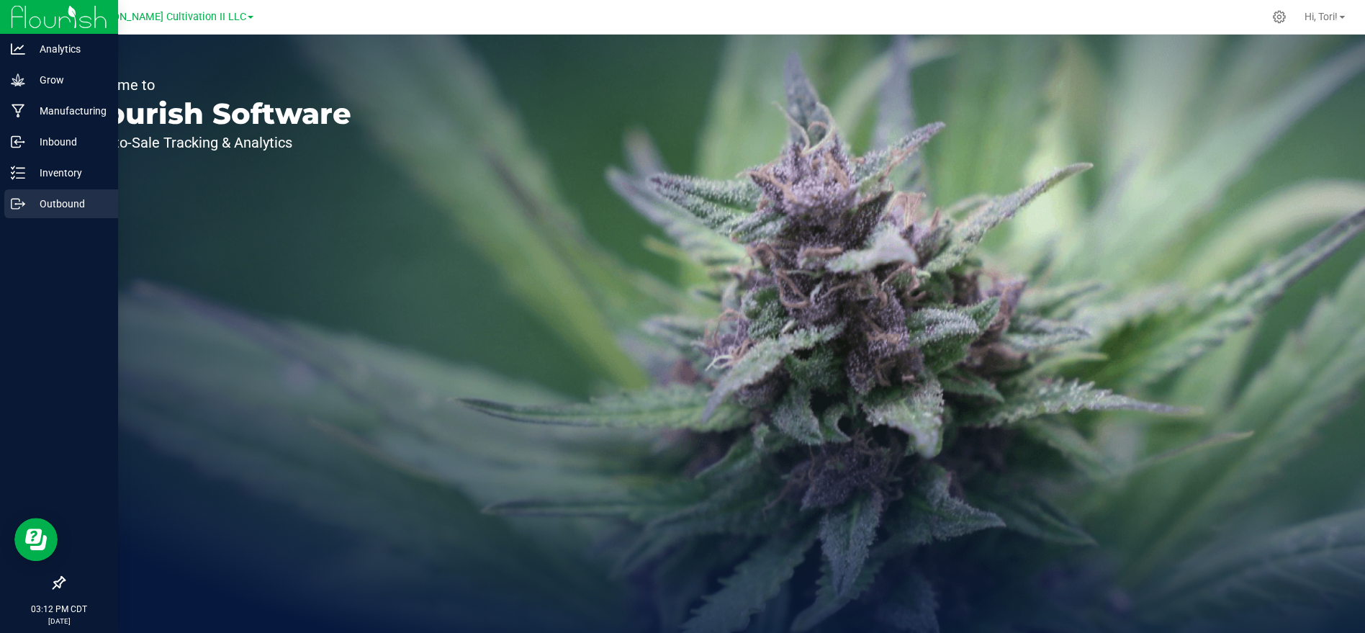
click at [32, 207] on p "Outbound" at bounding box center [68, 203] width 86 height 17
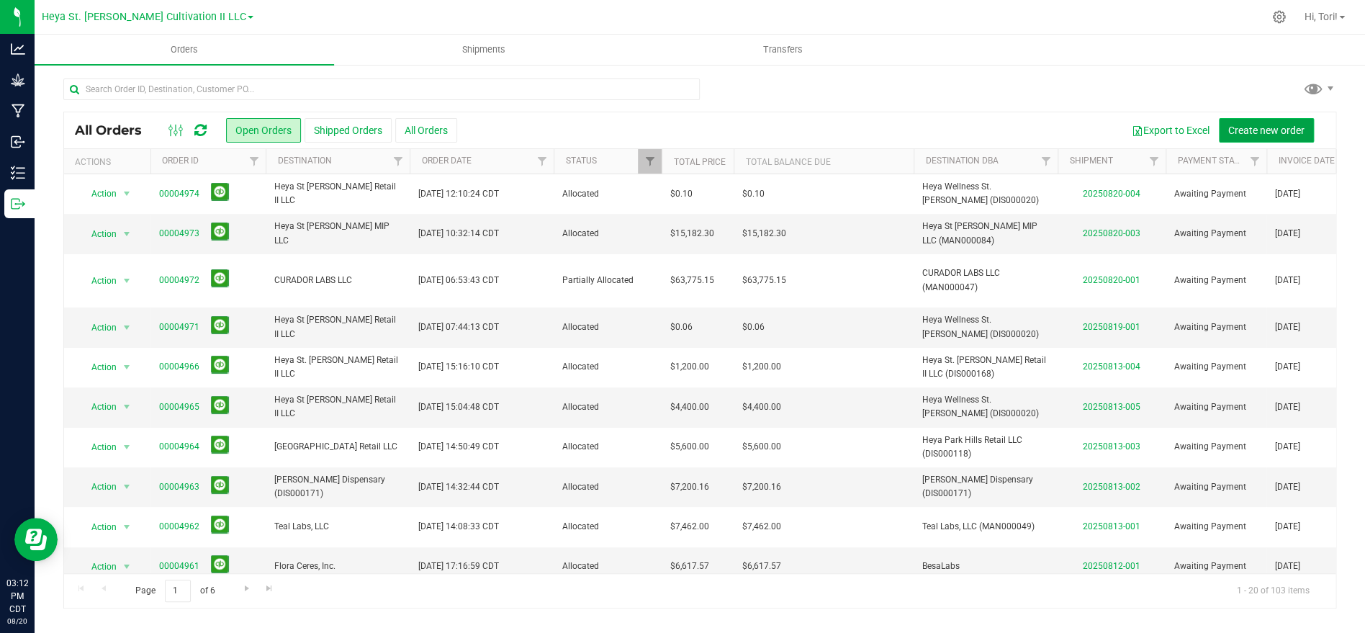
click at [1257, 120] on button "Create new order" at bounding box center [1266, 130] width 95 height 24
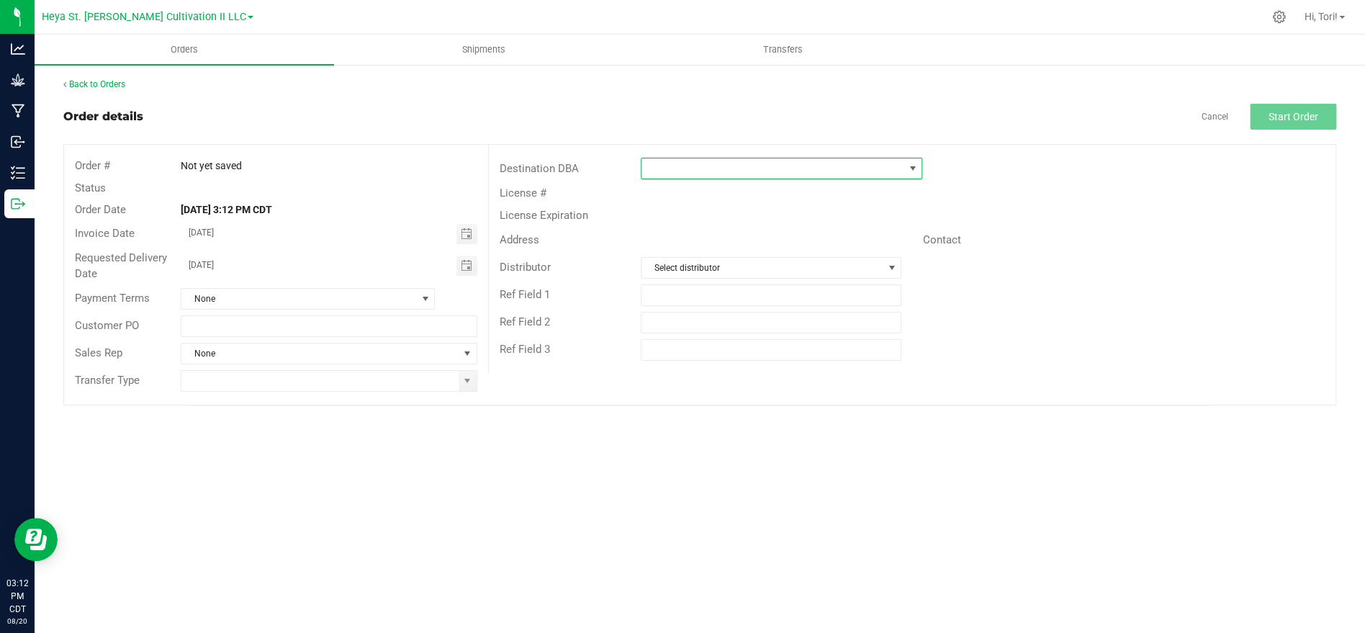
click at [841, 164] on span at bounding box center [772, 168] width 262 height 20
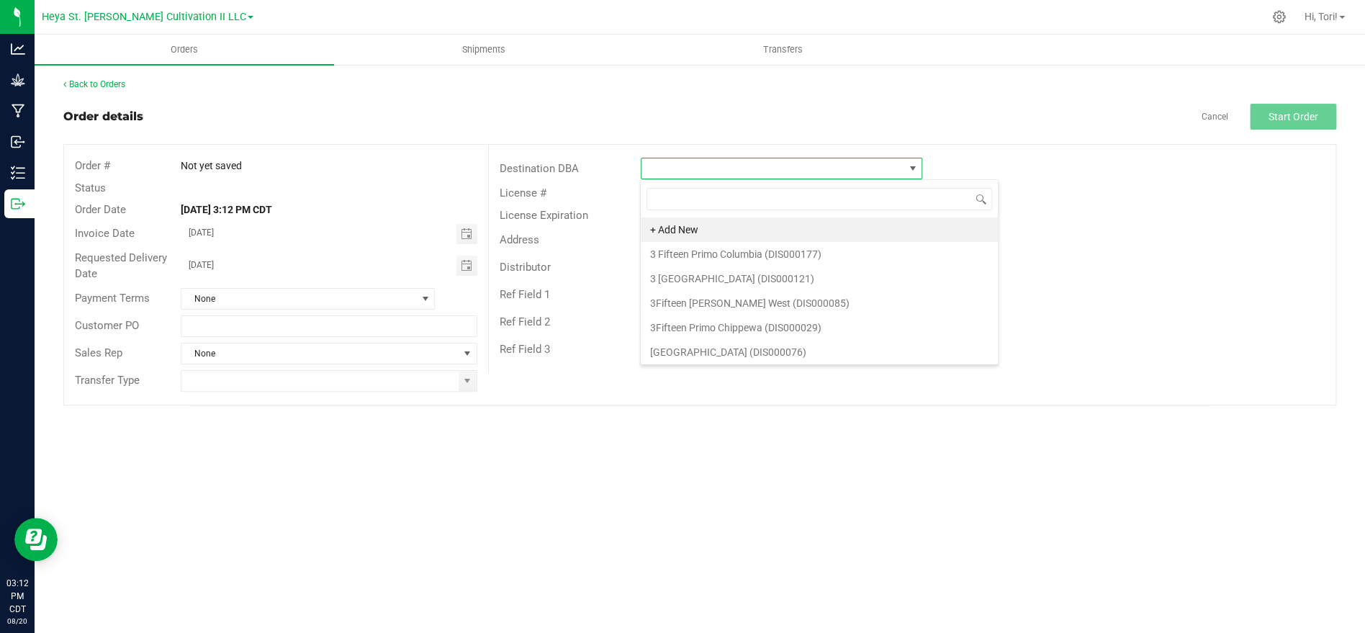
scroll to position [22, 281]
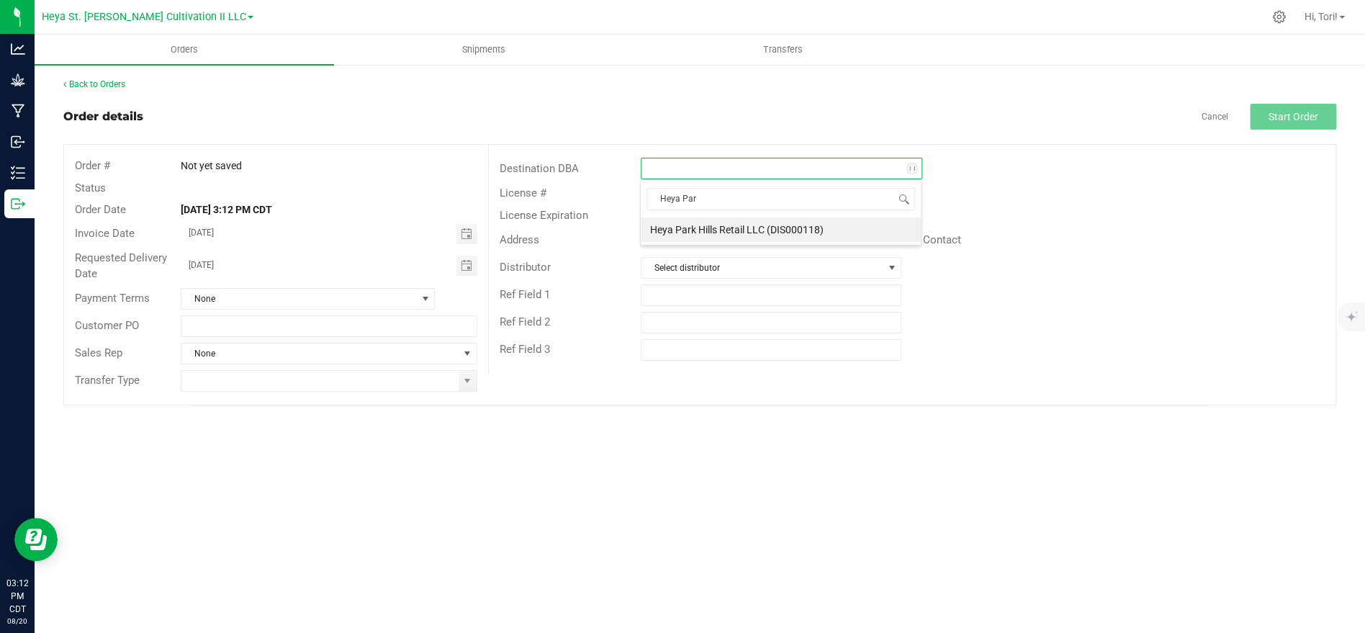
type input "[GEOGRAPHIC_DATA]"
click at [801, 222] on li "Heya Park Hills Retail LLC (DIS000118)" at bounding box center [781, 229] width 280 height 24
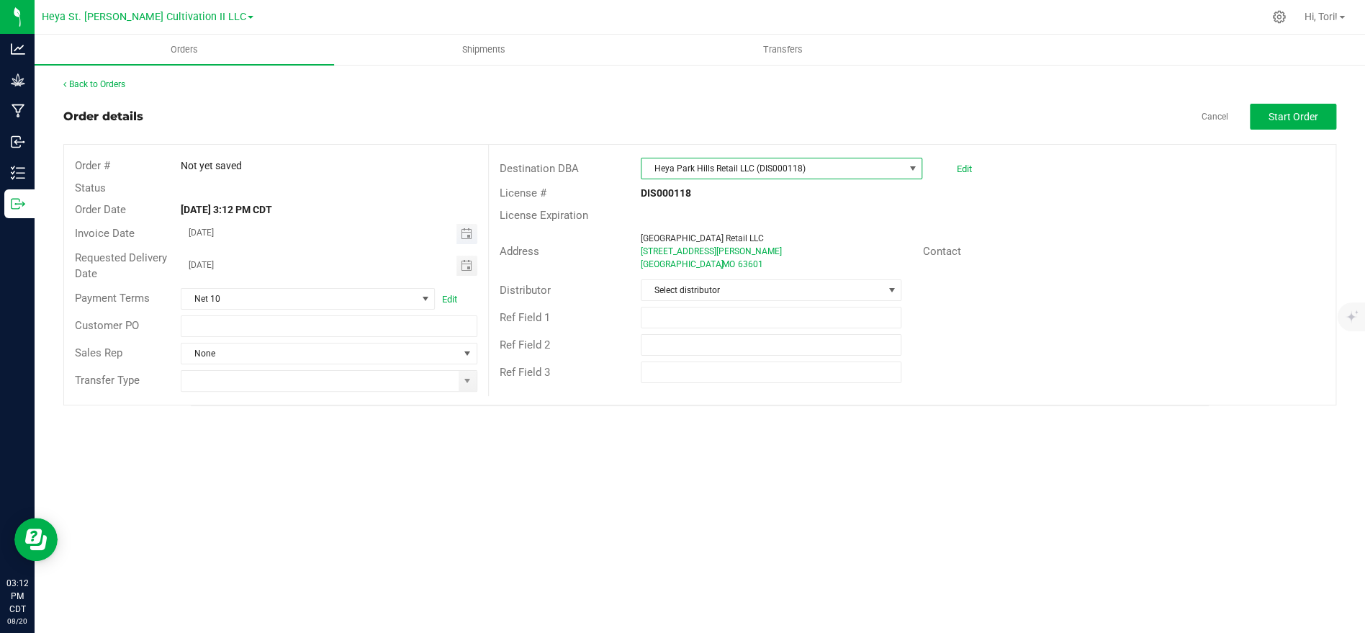
click at [463, 228] on span "Toggle calendar" at bounding box center [466, 234] width 12 height 12
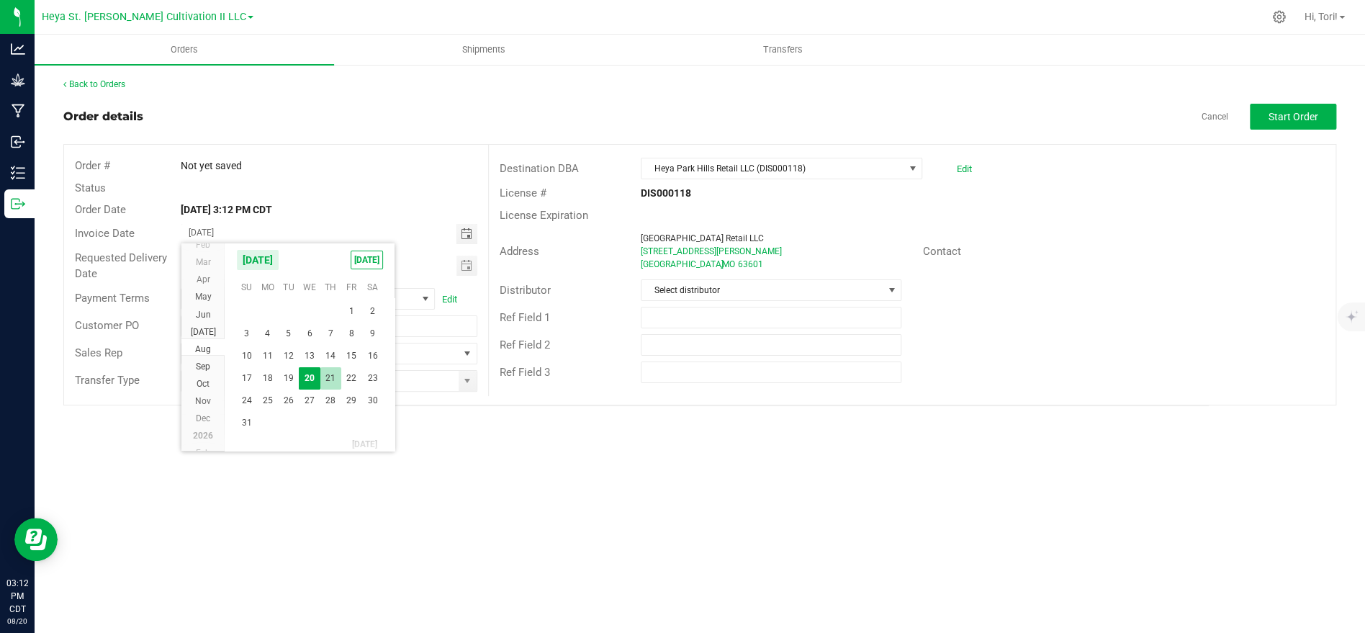
click at [331, 383] on span "21" at bounding box center [330, 378] width 21 height 22
type input "[DATE]"
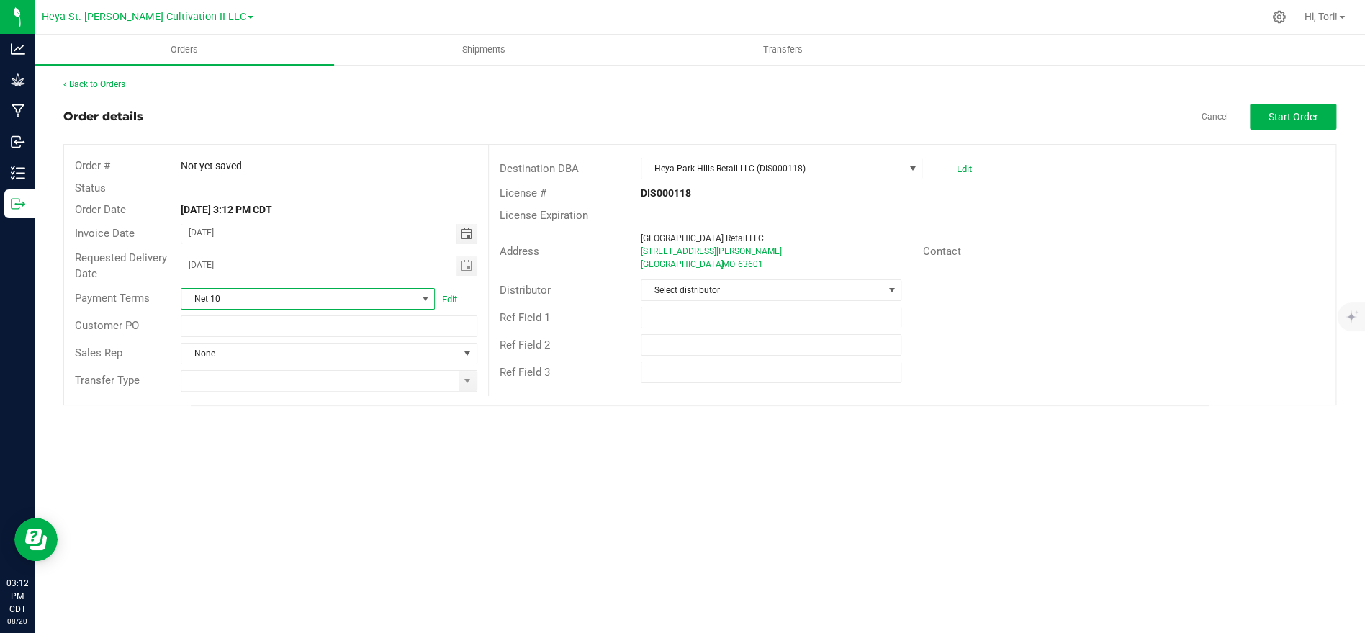
click at [428, 299] on span at bounding box center [425, 299] width 12 height 12
click at [302, 404] on li "NET 30" at bounding box center [307, 407] width 253 height 24
click at [355, 383] on input at bounding box center [319, 381] width 276 height 20
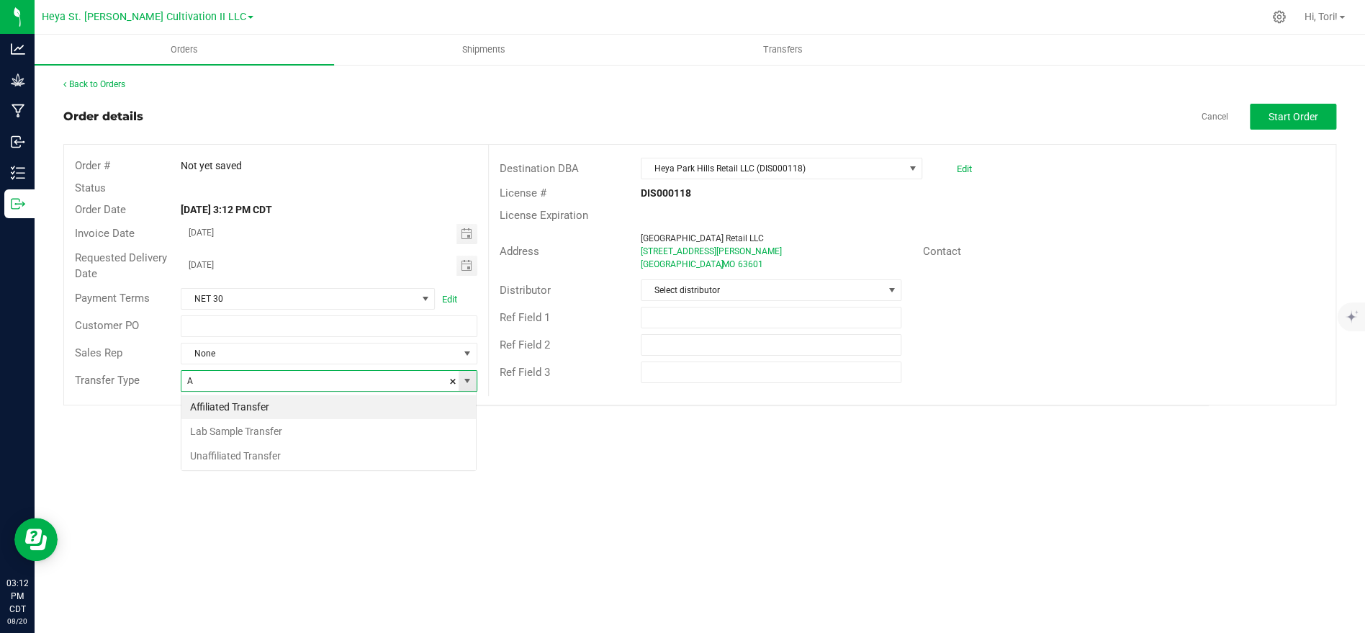
scroll to position [22, 295]
click at [329, 401] on li "Affiliated Transfer" at bounding box center [328, 407] width 294 height 24
type input "Affiliated Transfer"
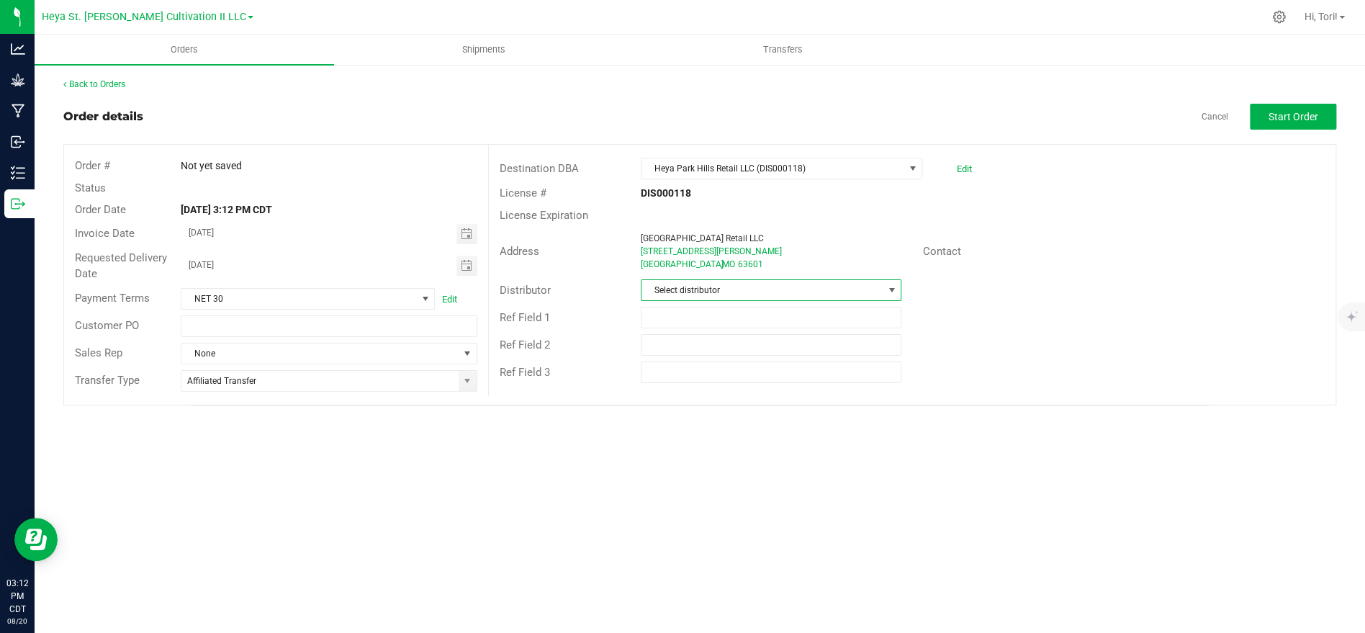
click at [721, 292] on span "Select distributor" at bounding box center [761, 290] width 241 height 20
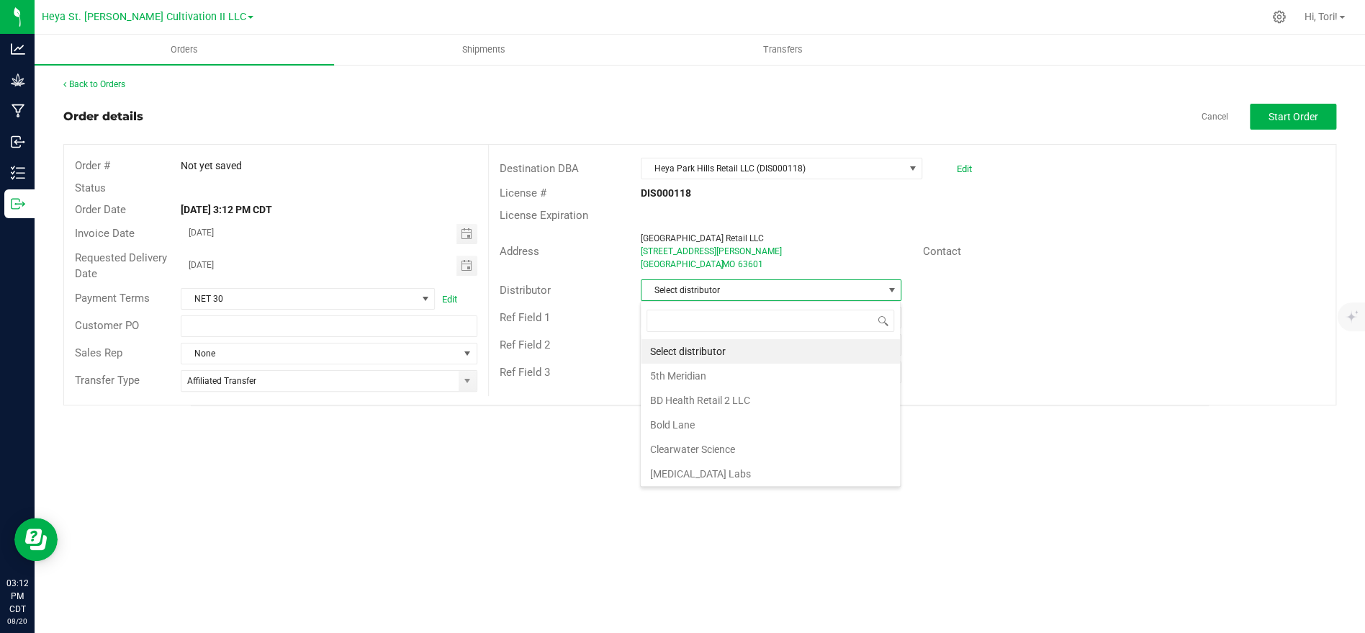
scroll to position [22, 260]
type input "Heya"
click at [744, 353] on li "Heya St. [PERSON_NAME] Cultivation" at bounding box center [770, 351] width 259 height 24
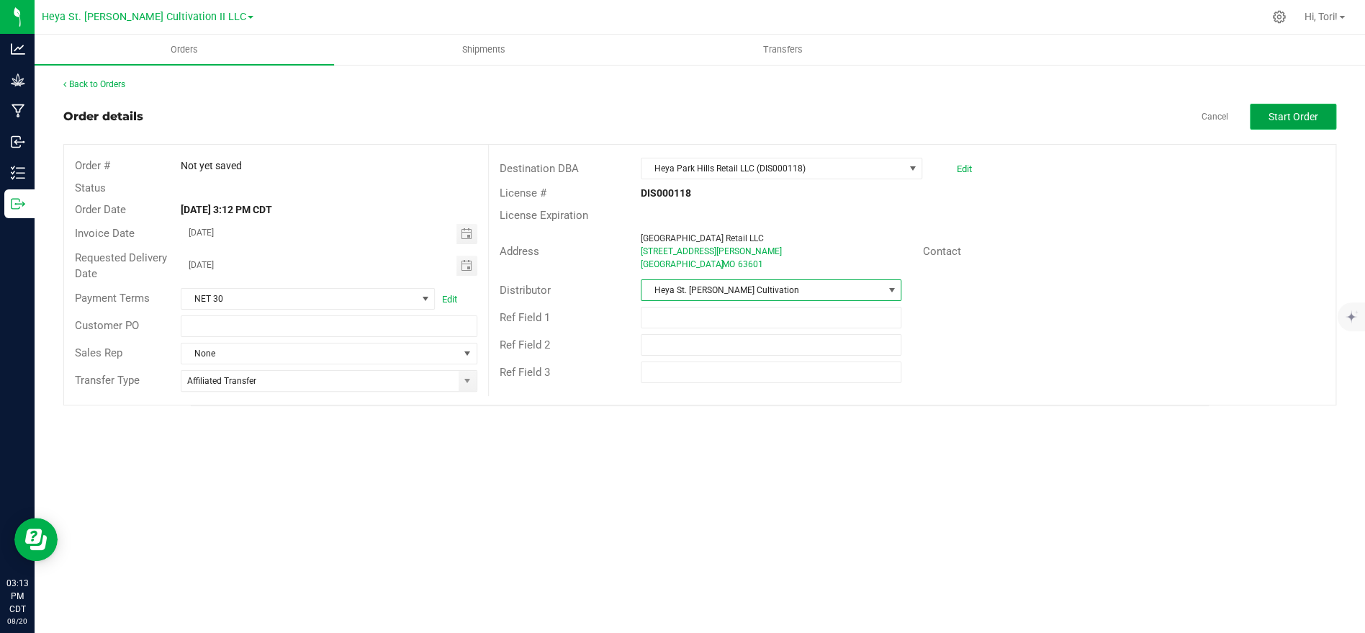
click at [1281, 113] on span "Start Order" at bounding box center [1294, 117] width 50 height 12
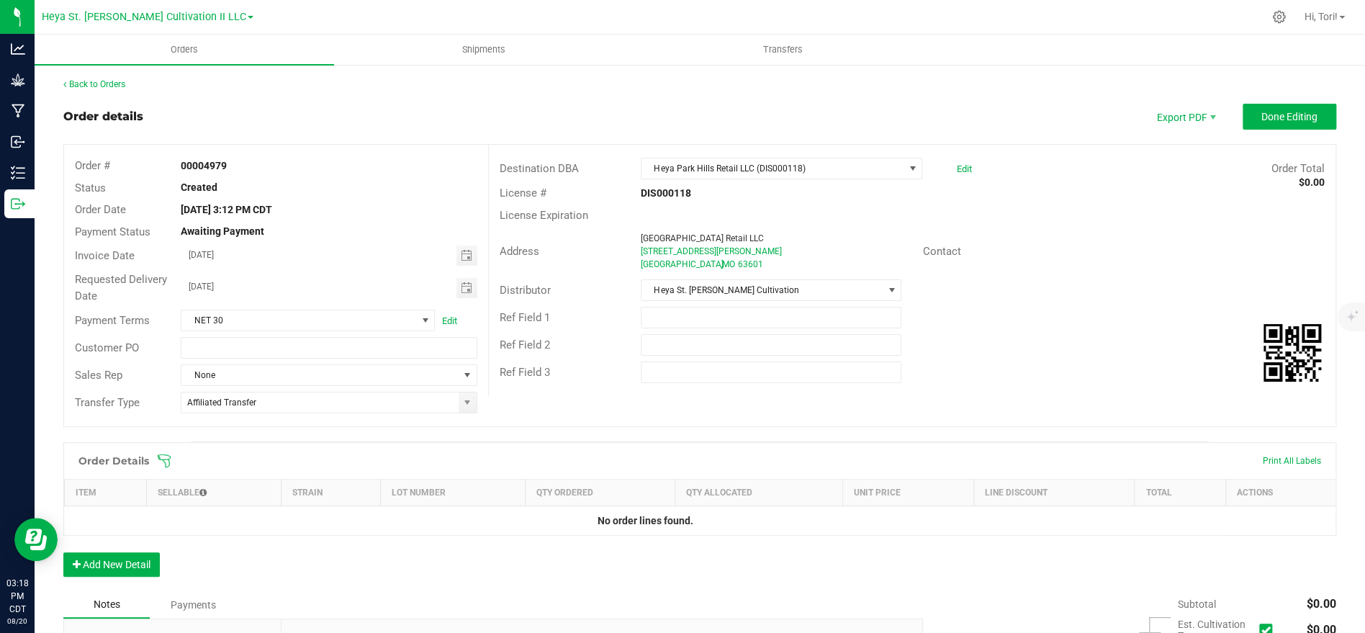
click at [174, 459] on span at bounding box center [793, 461] width 1273 height 14
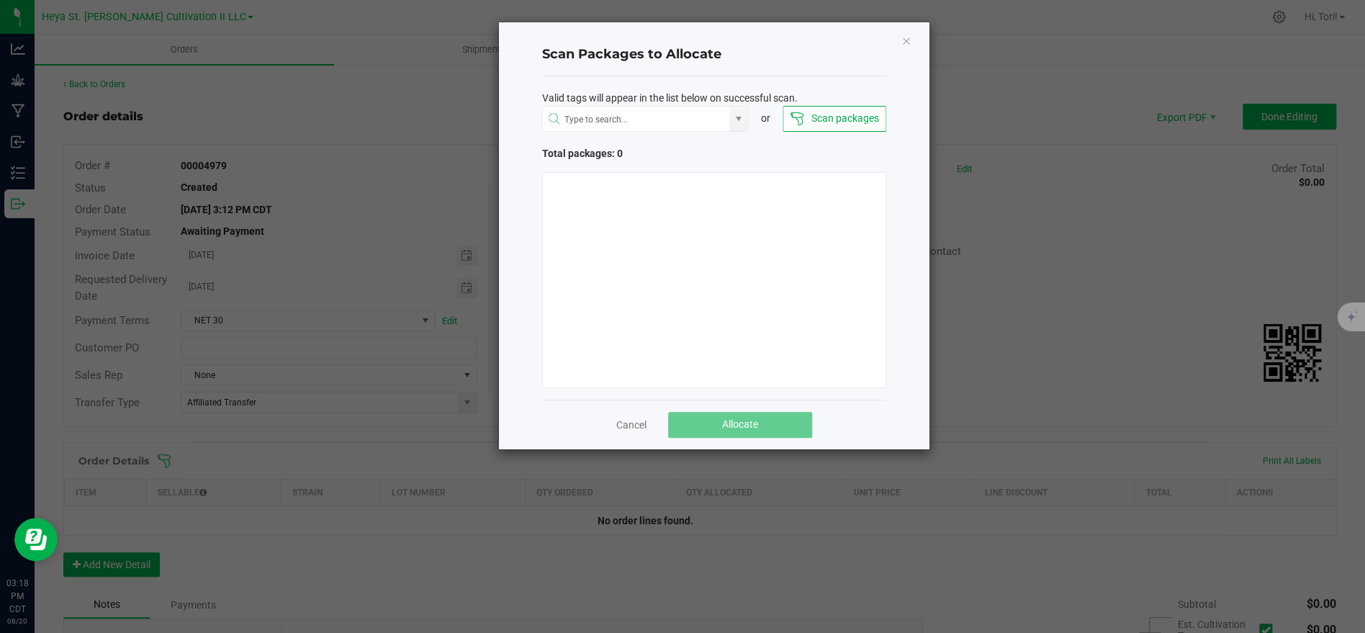
click at [816, 112] on button "Scan packages" at bounding box center [834, 119] width 103 height 26
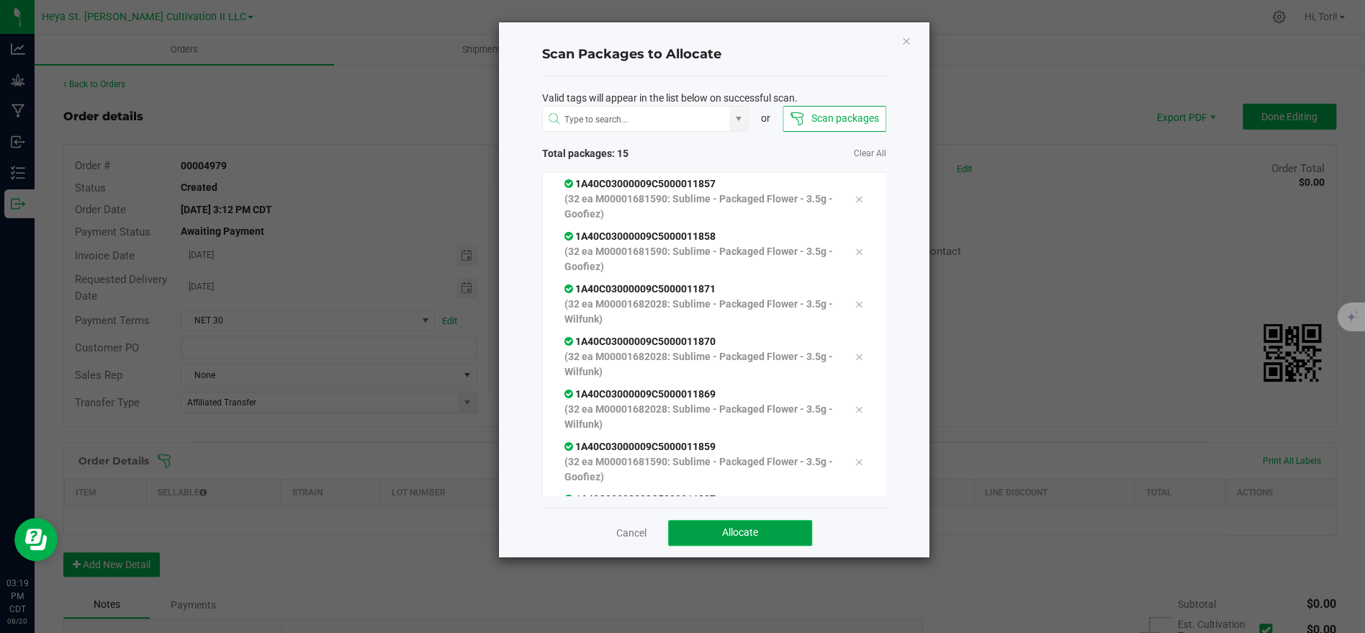
click at [772, 523] on button "Allocate" at bounding box center [740, 533] width 144 height 26
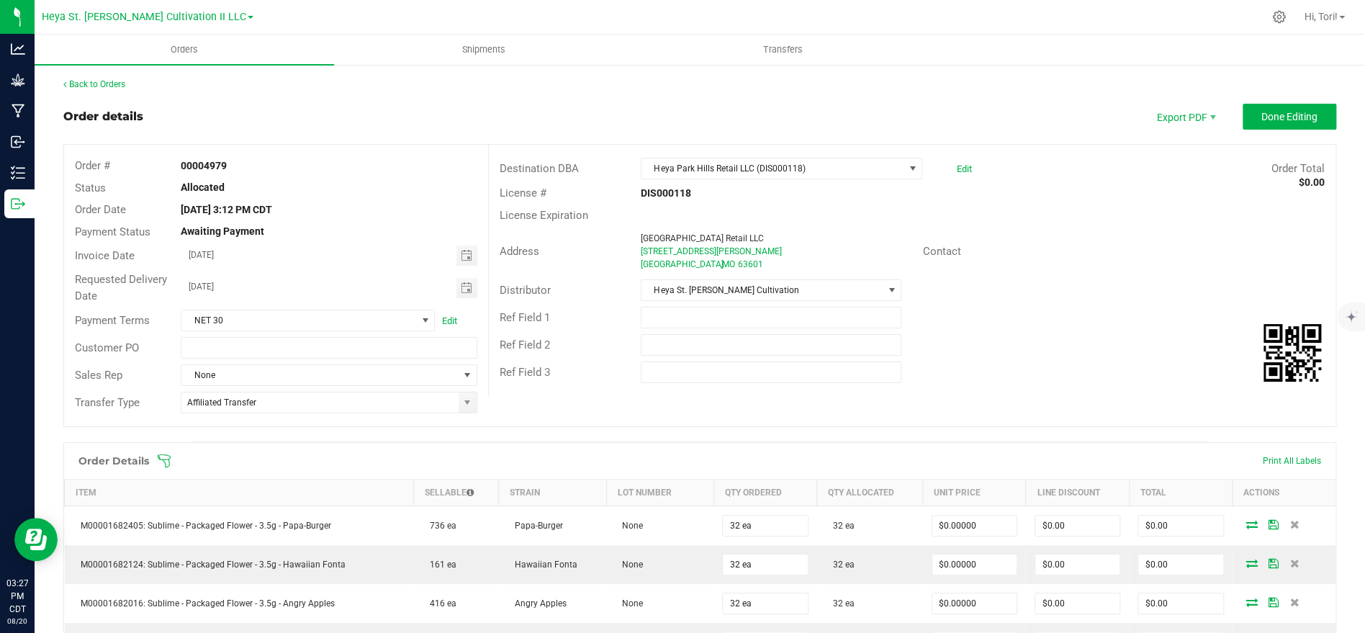
click at [176, 463] on span at bounding box center [793, 461] width 1273 height 14
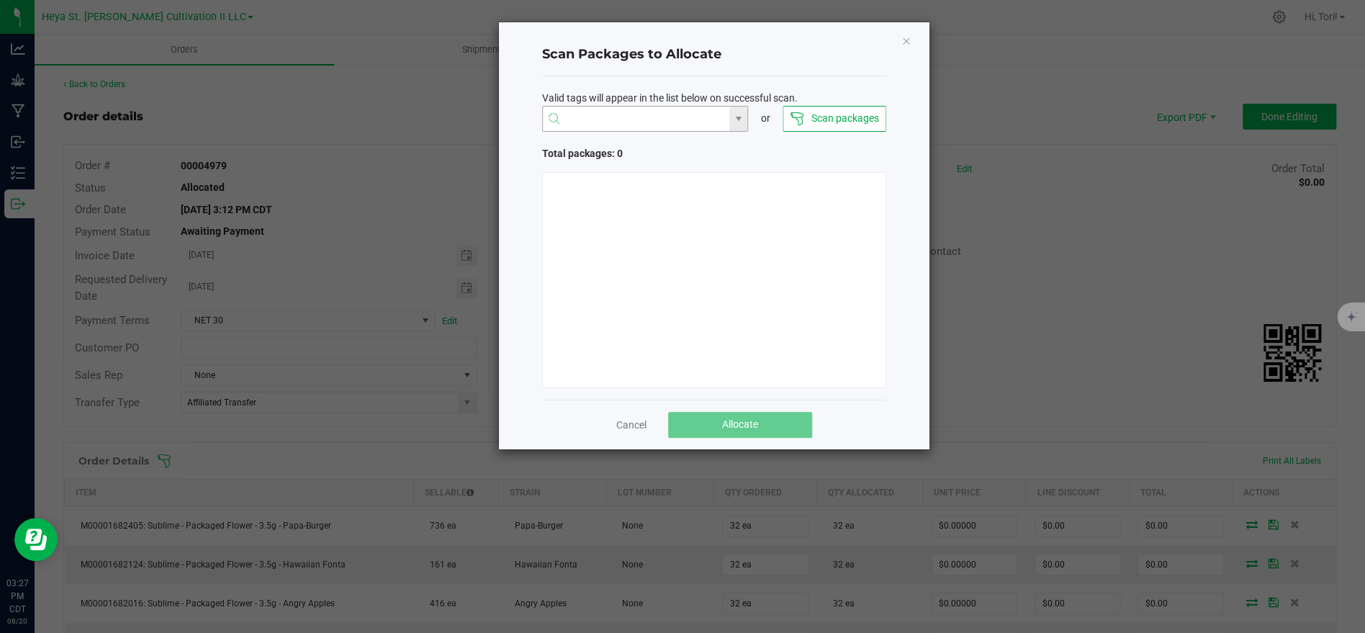
click at [601, 125] on input "NO DATA FOUND" at bounding box center [636, 120] width 187 height 26
click at [610, 146] on li "1A40C03000009C5000011770" at bounding box center [644, 147] width 205 height 24
type input "1A40C03000009C5000011770"
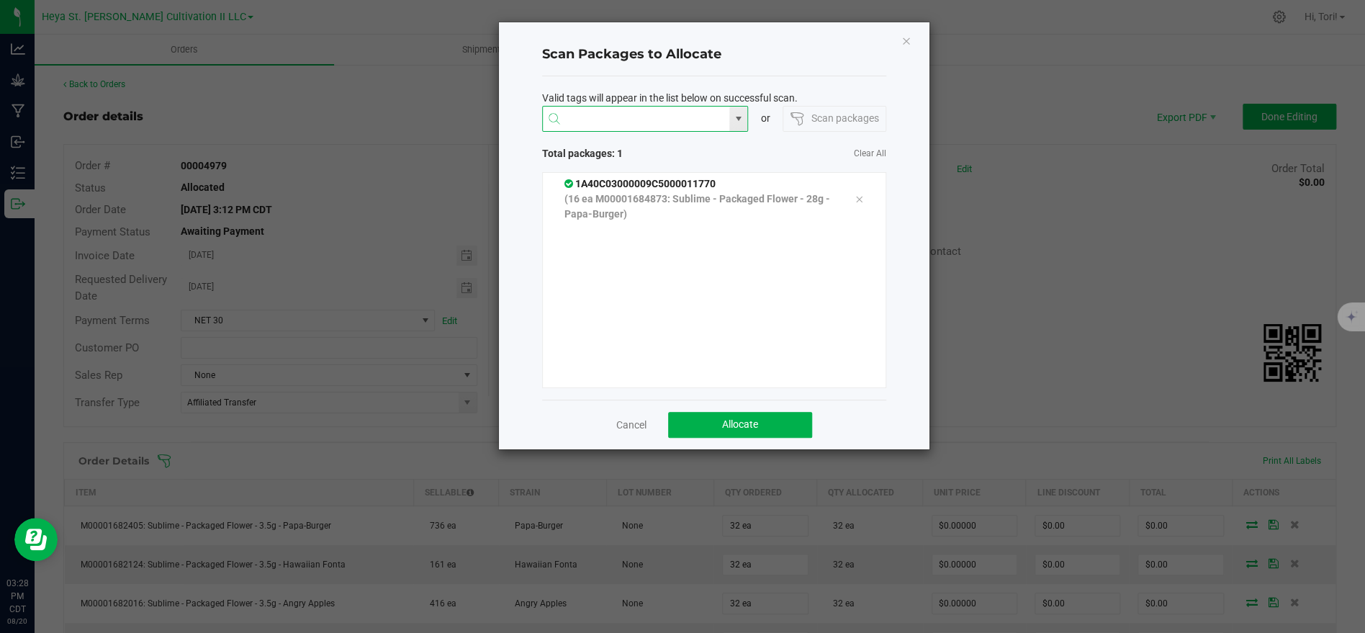
click at [652, 119] on input at bounding box center [636, 120] width 187 height 26
click at [618, 146] on li "1A40C03000009C5000011821" at bounding box center [644, 147] width 205 height 24
type input "1A40C03000009C5000011821"
click at [656, 120] on input at bounding box center [636, 120] width 187 height 26
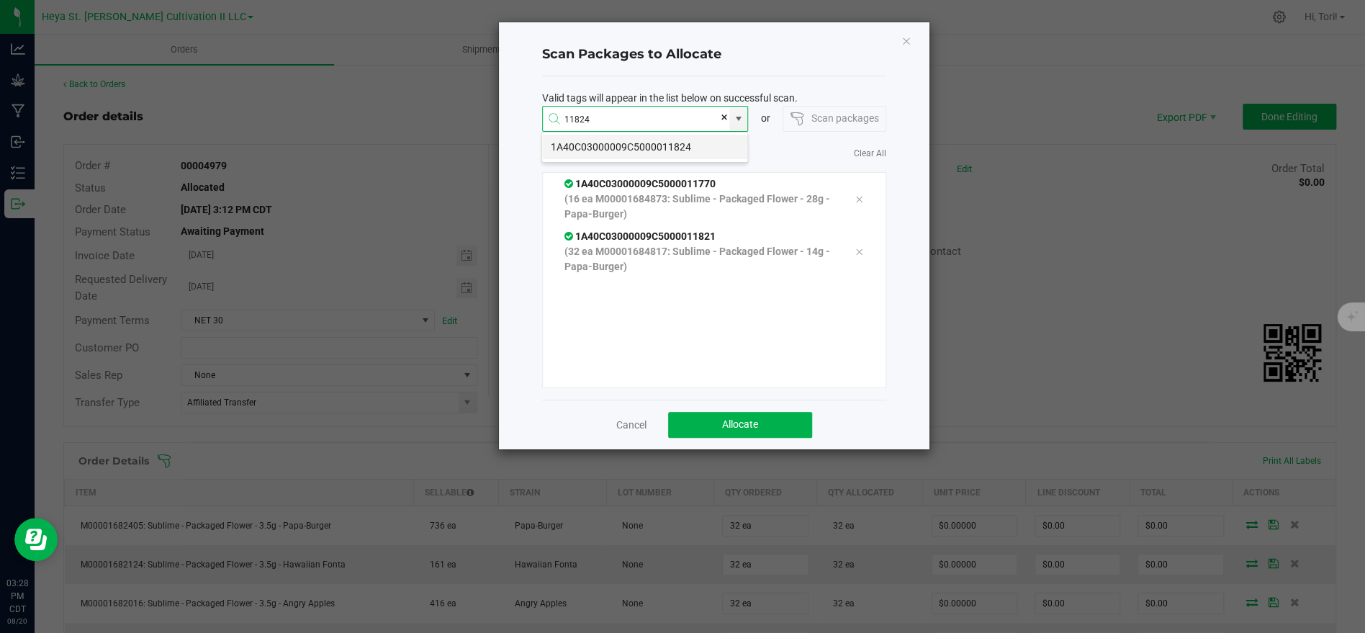
click at [632, 146] on li "1A40C03000009C5000011824" at bounding box center [644, 147] width 205 height 24
type input "1A40C03000009C5000011824"
click at [688, 120] on input at bounding box center [636, 120] width 187 height 26
click at [662, 146] on li "1A40C03000009C5000011877" at bounding box center [644, 147] width 205 height 24
type input "1A40C03000009C5000011877"
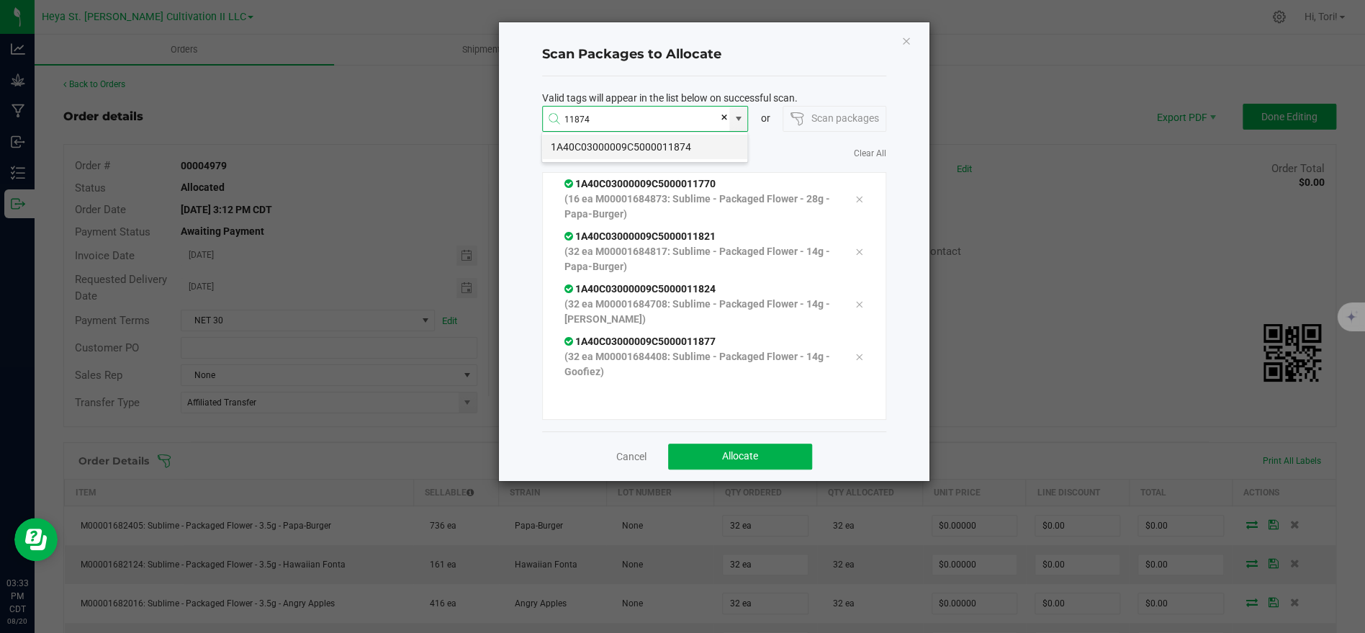
click at [658, 143] on li "1A40C03000009C5000011874" at bounding box center [644, 147] width 205 height 24
type input "1A40C03000009C5000011874"
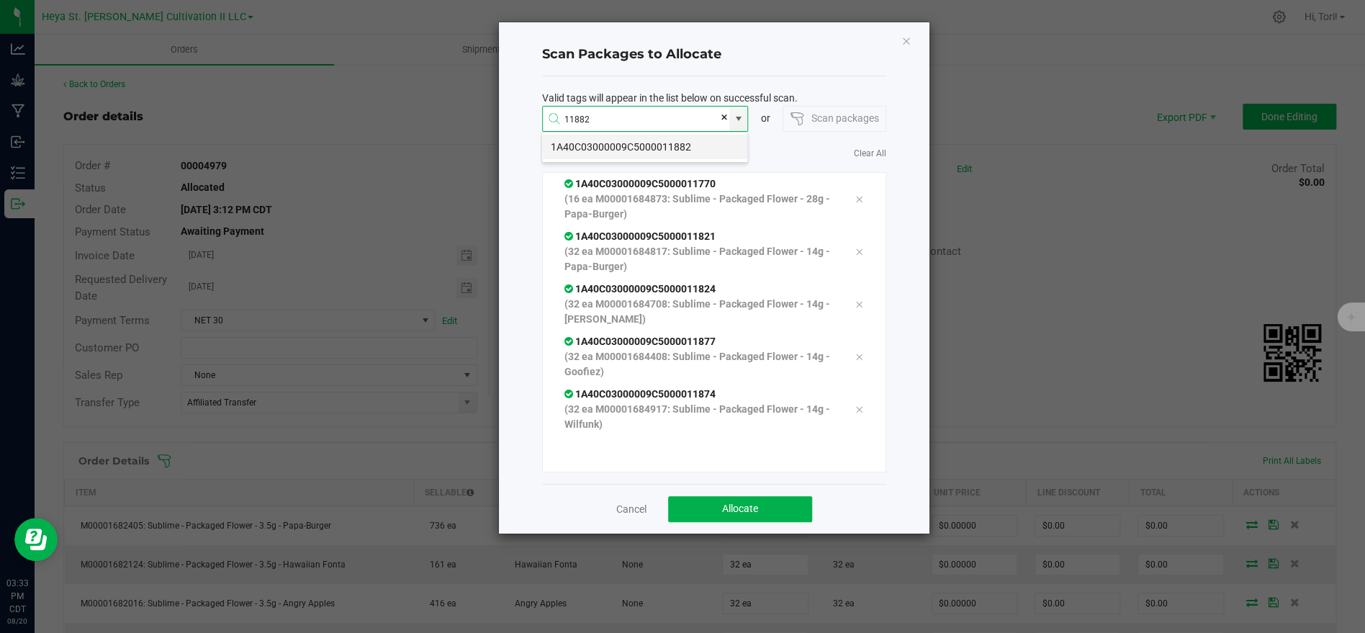
click at [662, 145] on li "1A40C03000009C5000011882" at bounding box center [644, 147] width 205 height 24
type input "1A40C03000009C5000011882"
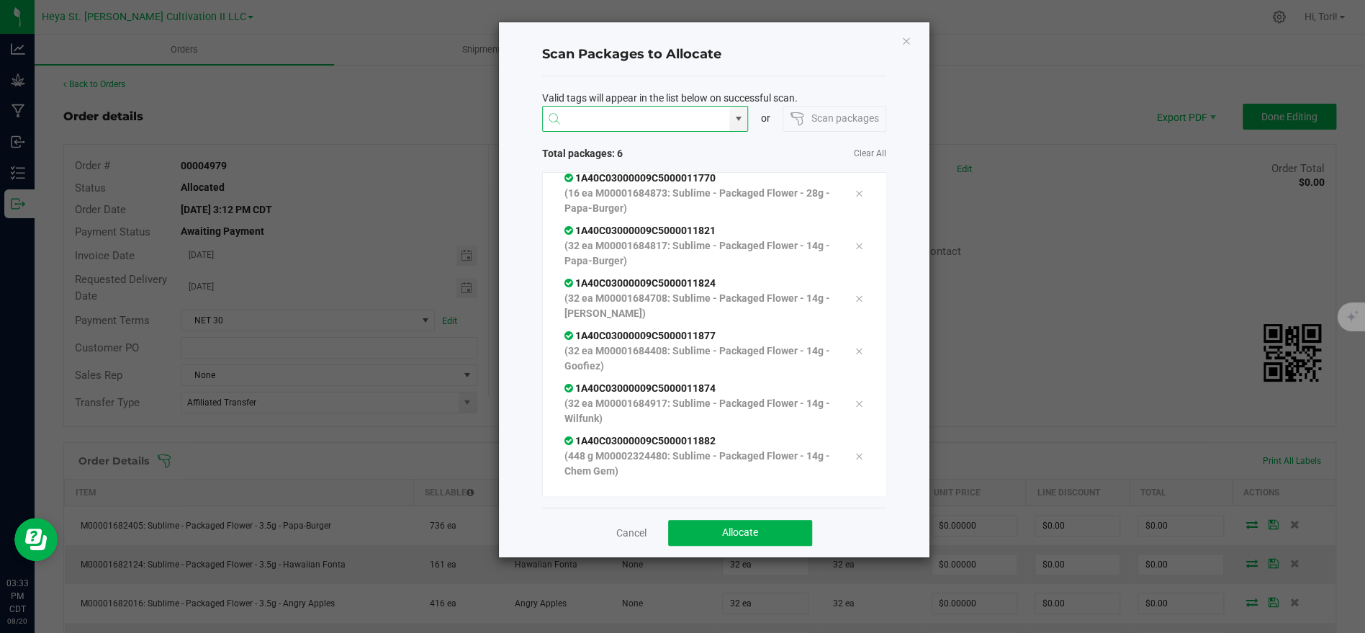
scroll to position [0, 0]
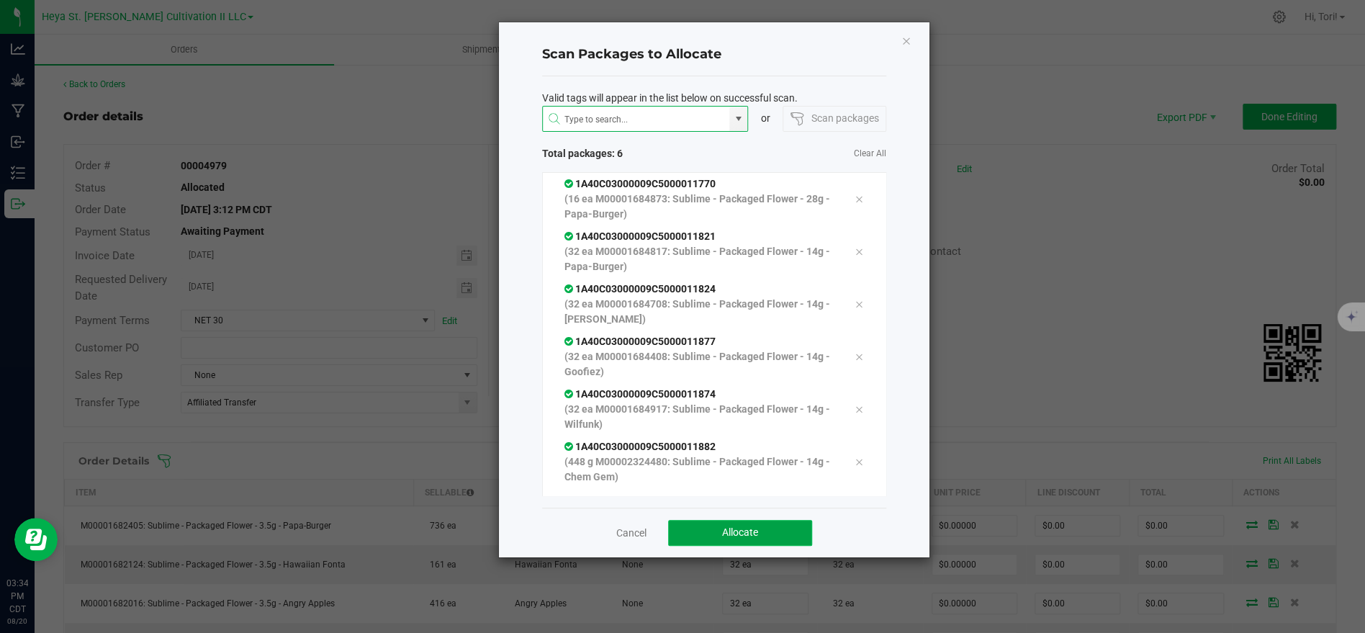
click at [770, 532] on button "Allocate" at bounding box center [740, 533] width 144 height 26
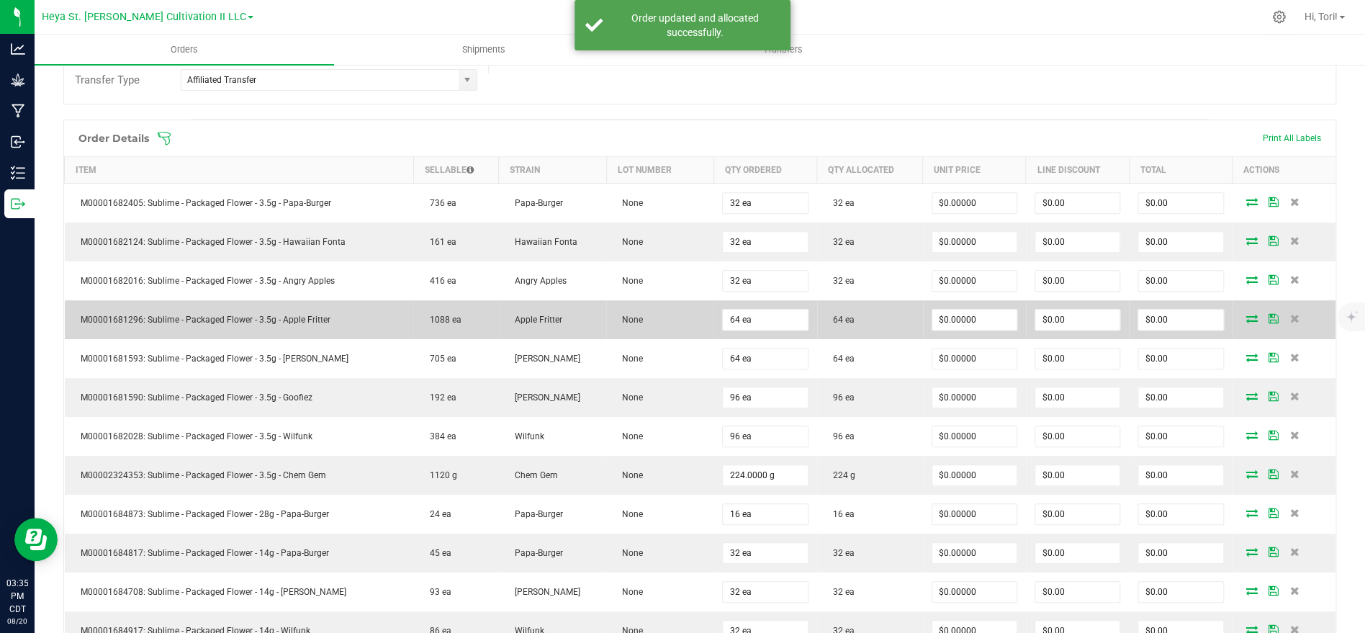
scroll to position [361, 0]
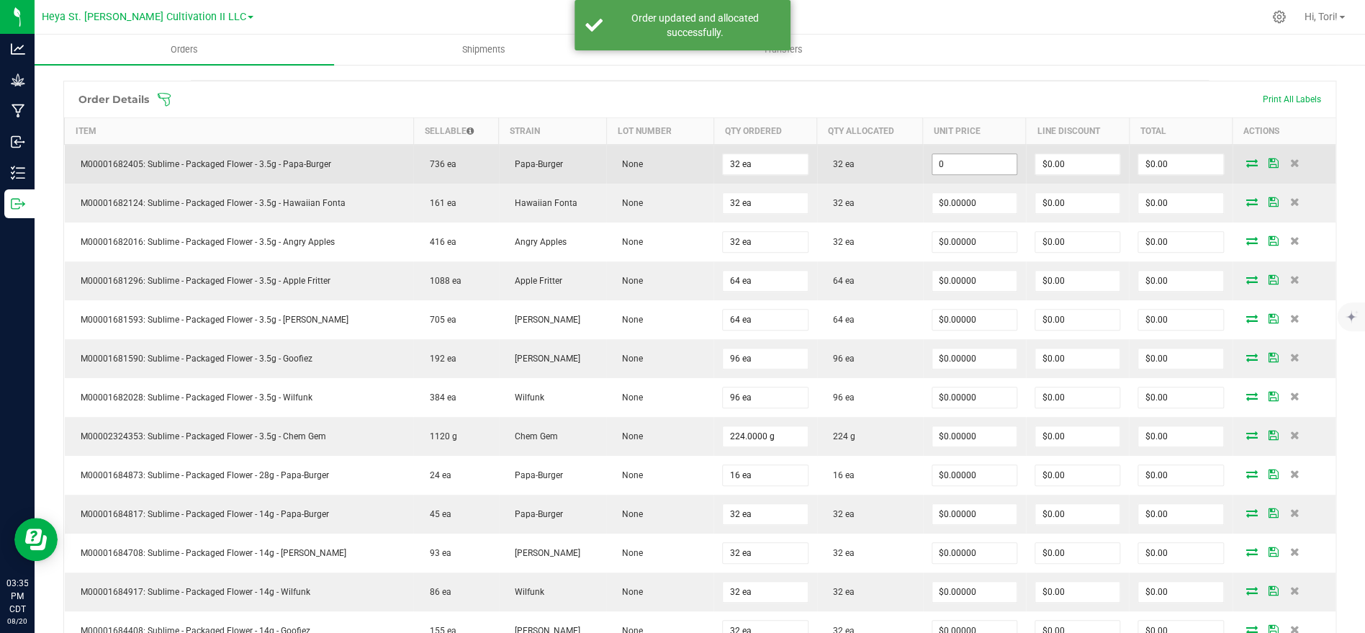
click at [995, 158] on input "0" at bounding box center [974, 164] width 84 height 20
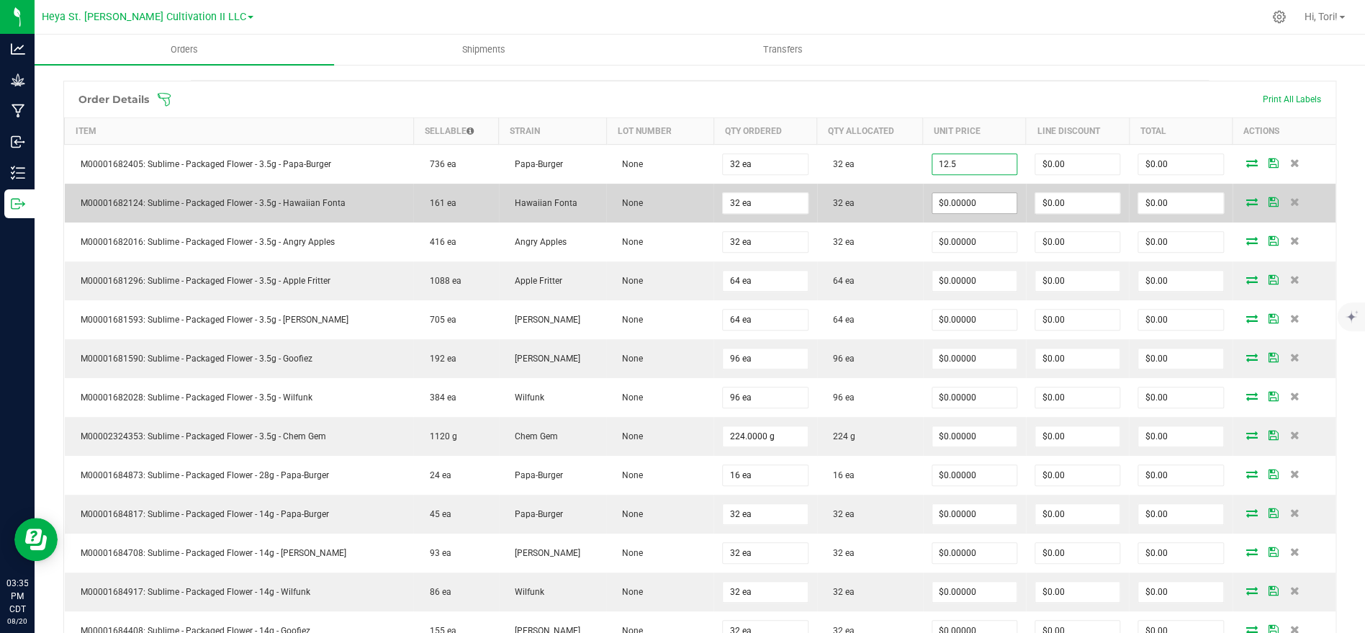
type input "$12.50000"
type input "$400.00"
click at [991, 198] on input "0" at bounding box center [974, 203] width 84 height 20
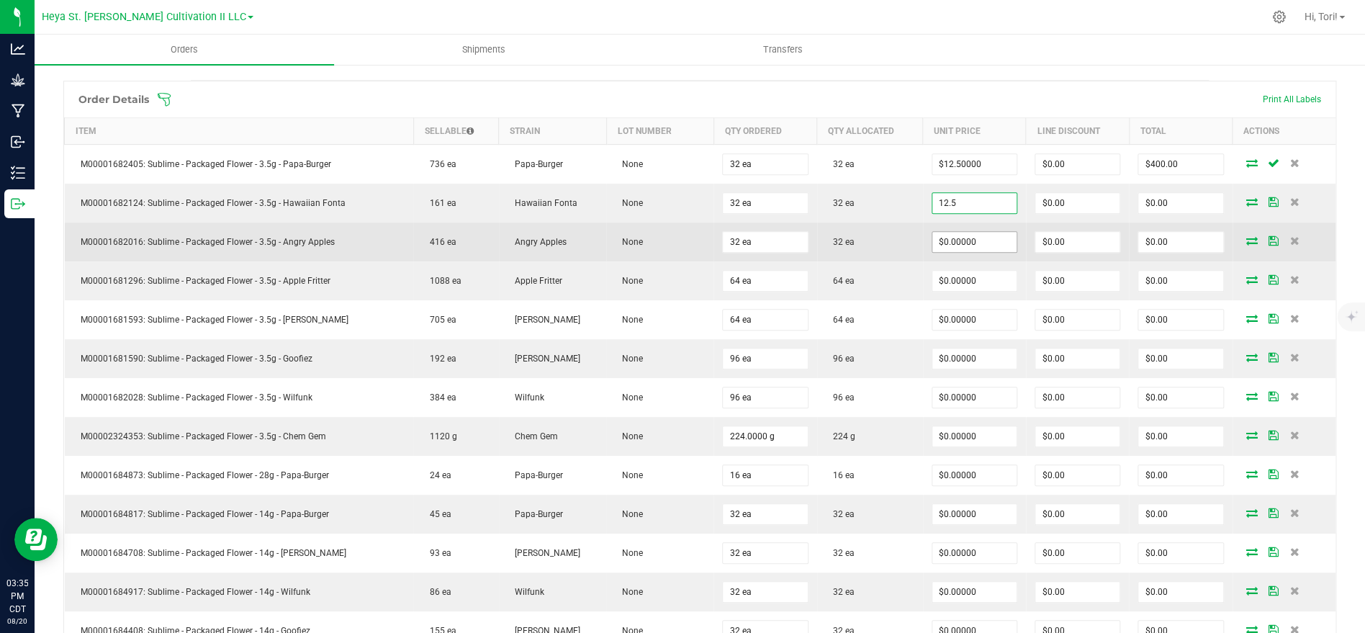
type input "$12.50000"
type input "$400.00"
click at [988, 240] on input "0" at bounding box center [974, 242] width 84 height 20
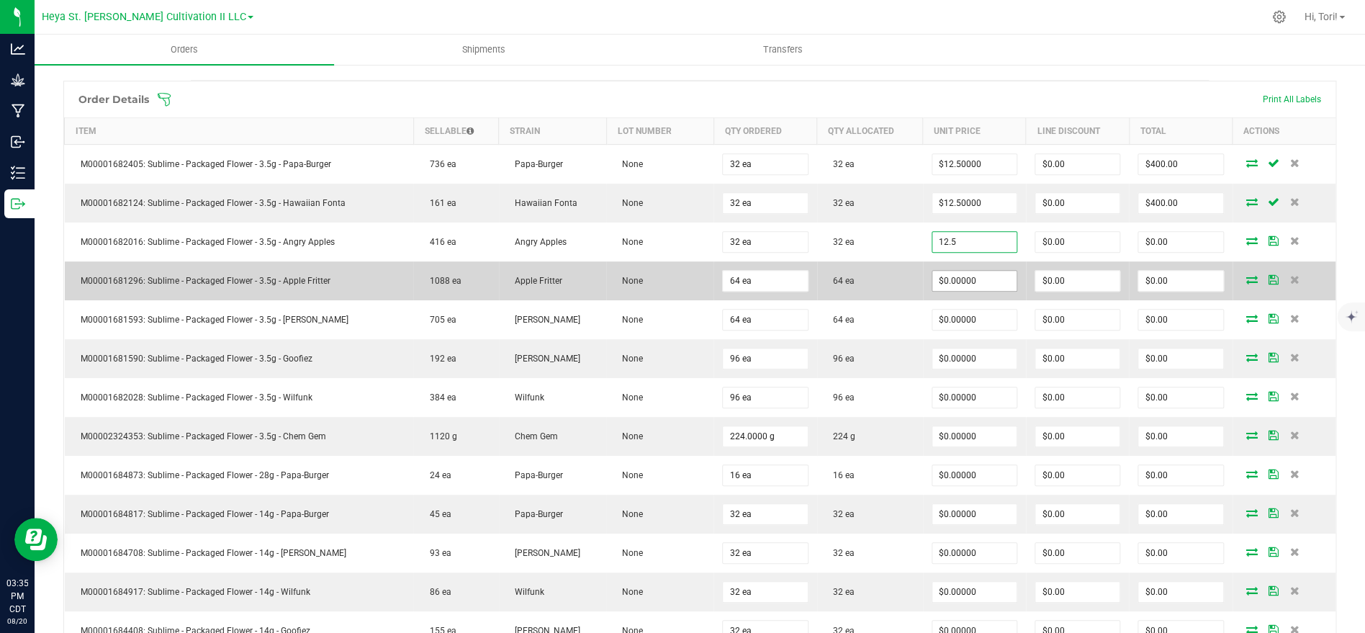
type input "$12.50000"
type input "$400.00"
click at [1009, 277] on input "0" at bounding box center [974, 281] width 84 height 20
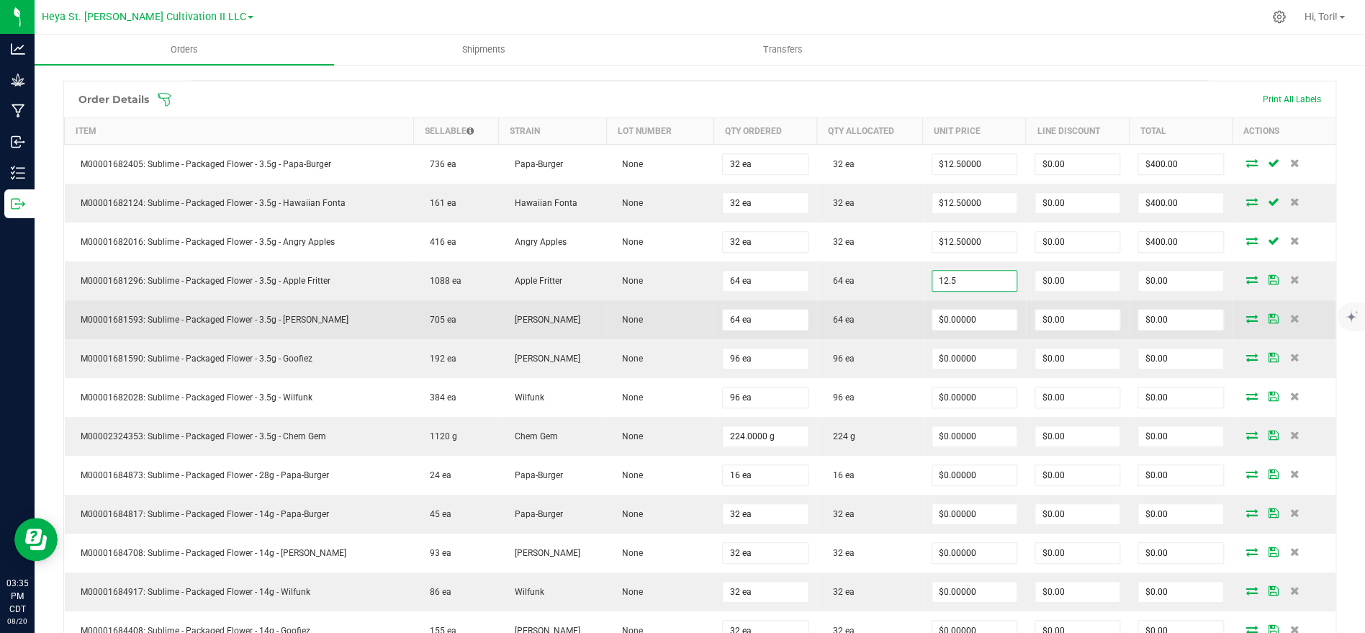
type input "$12.50000"
type input "$800.00"
click at [997, 306] on td "$0.00000" at bounding box center [974, 319] width 103 height 39
click at [989, 317] on input "0" at bounding box center [974, 320] width 84 height 20
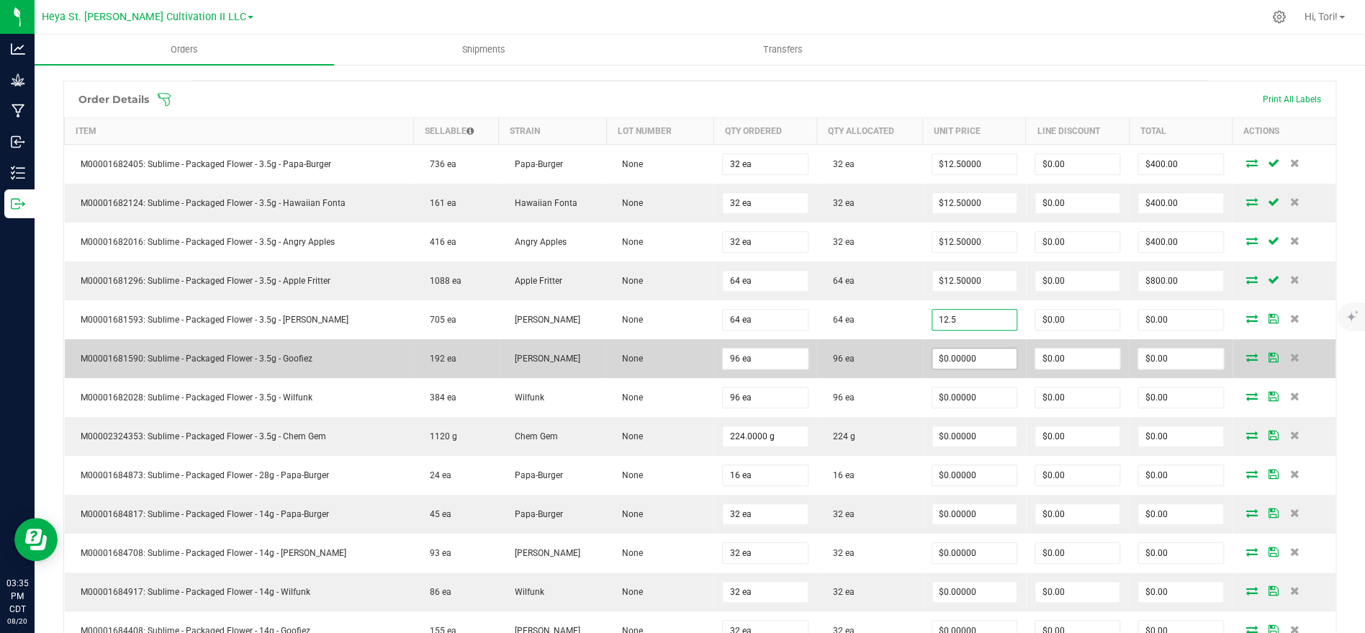
type input "$12.50000"
type input "$800.00"
click at [996, 353] on input "0" at bounding box center [974, 358] width 84 height 20
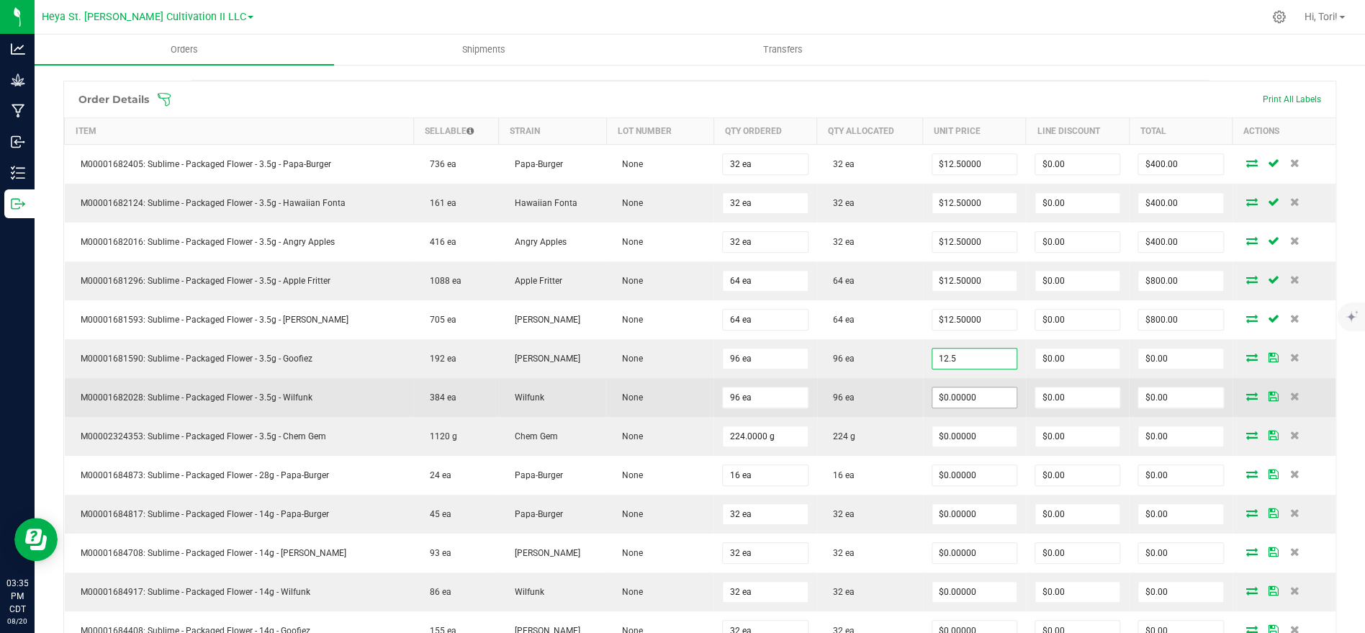
type input "$12.50000"
type input "$1,200.00"
click at [991, 387] on input "0" at bounding box center [974, 397] width 84 height 20
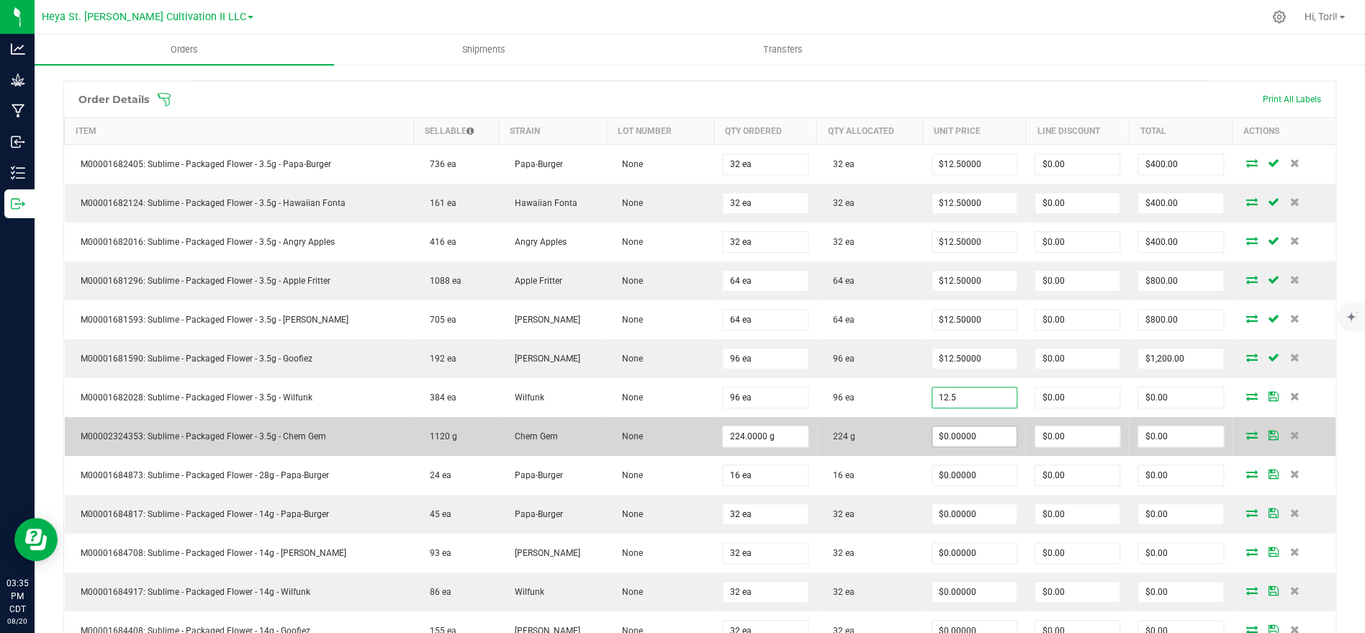
type input "$12.50000"
type input "$1,200.00"
click at [1008, 426] on input "0" at bounding box center [974, 436] width 84 height 20
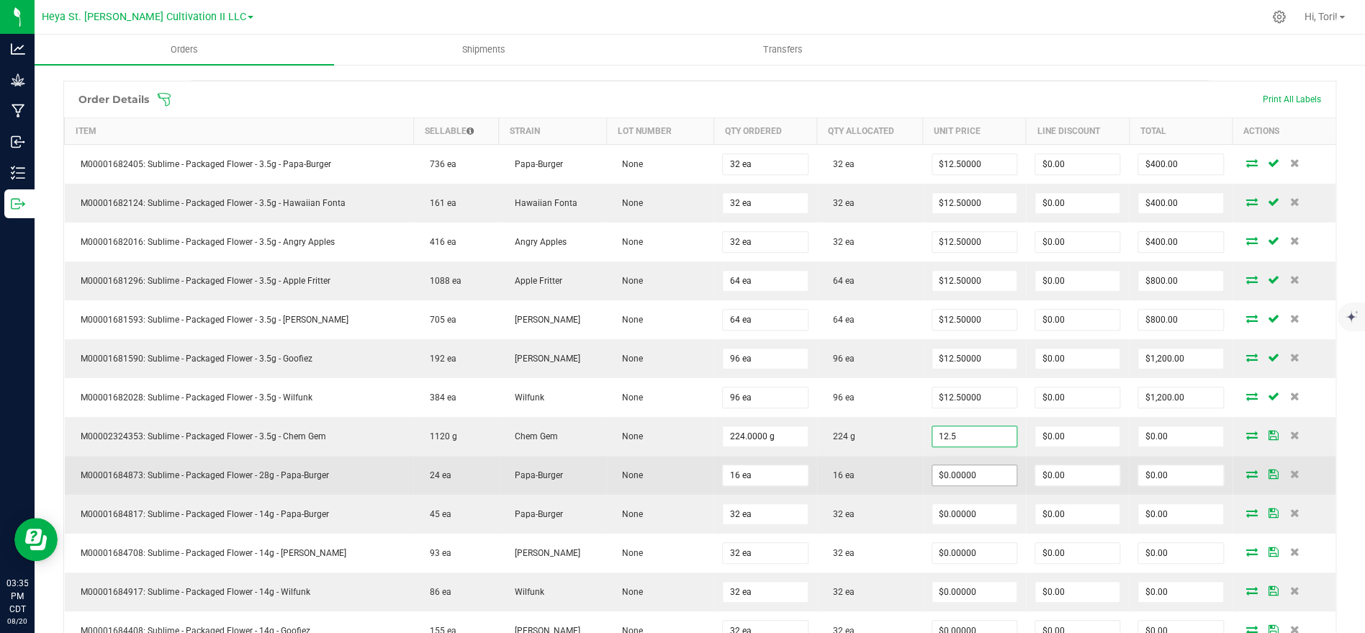
type input "$12.50000"
type input "$2,800.00"
click at [1000, 475] on input "0" at bounding box center [974, 475] width 84 height 20
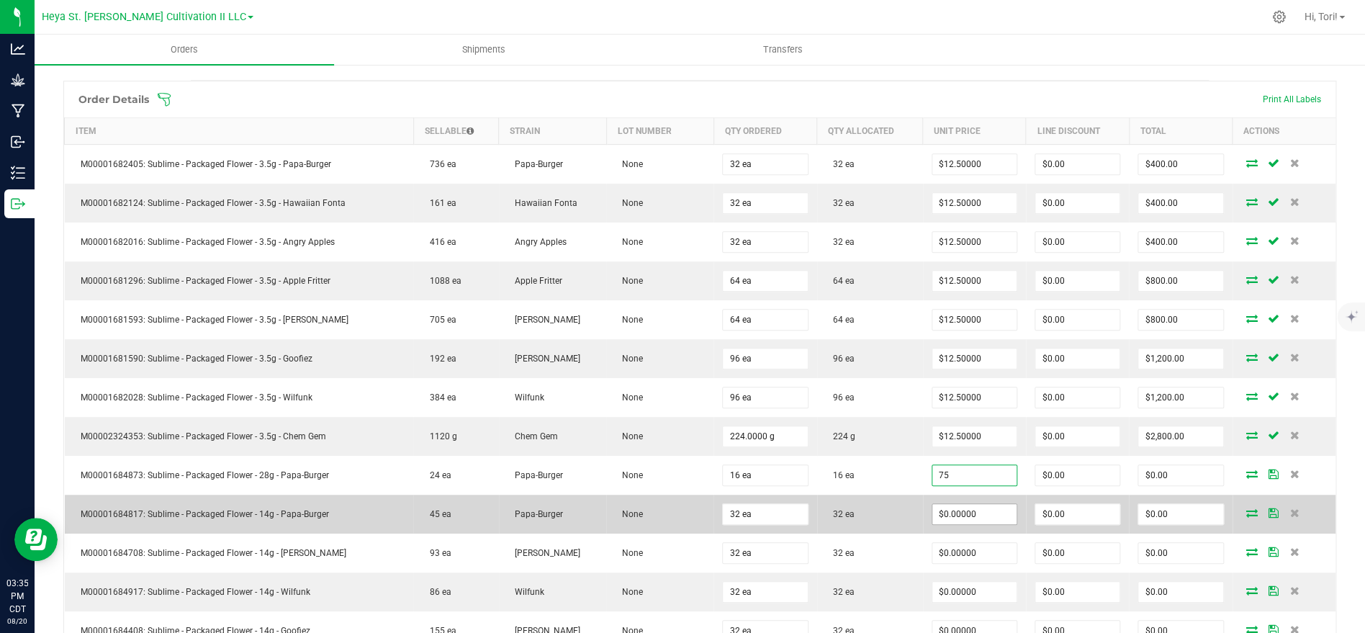
type input "$75.00000"
type input "$1,200.00"
click at [991, 510] on input "0" at bounding box center [974, 514] width 84 height 20
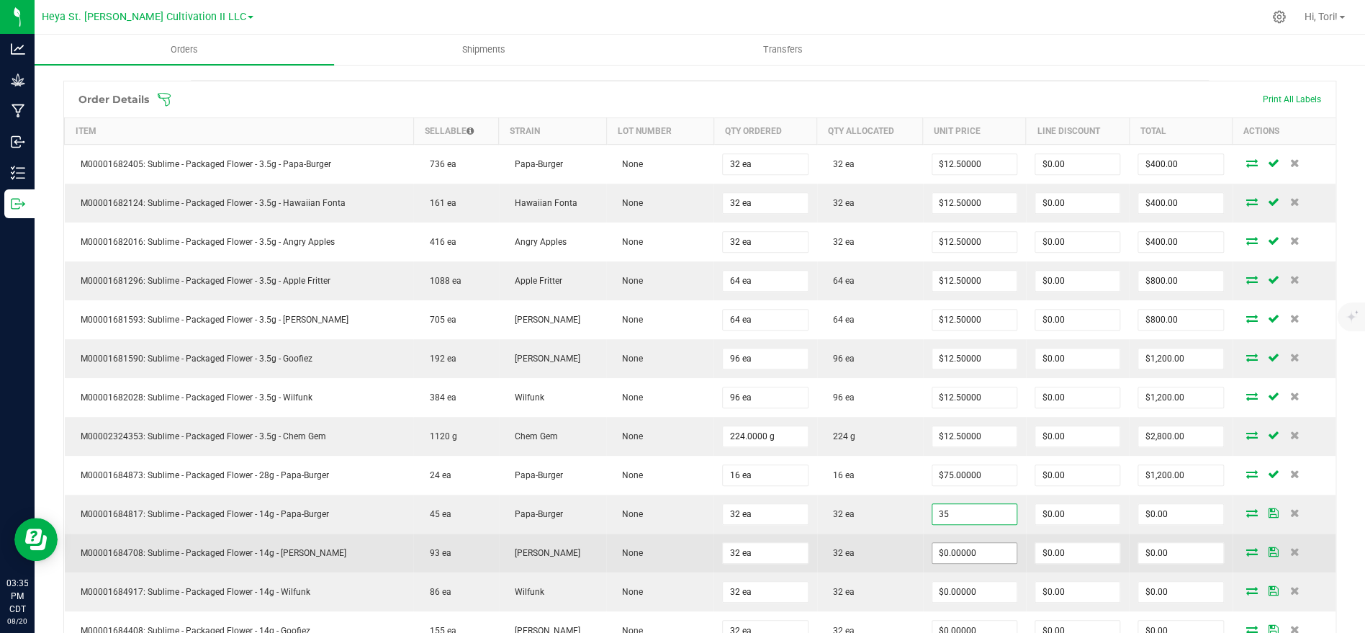
type input "$35.00000"
type input "$1,120.00"
click at [991, 547] on input "0" at bounding box center [974, 553] width 84 height 20
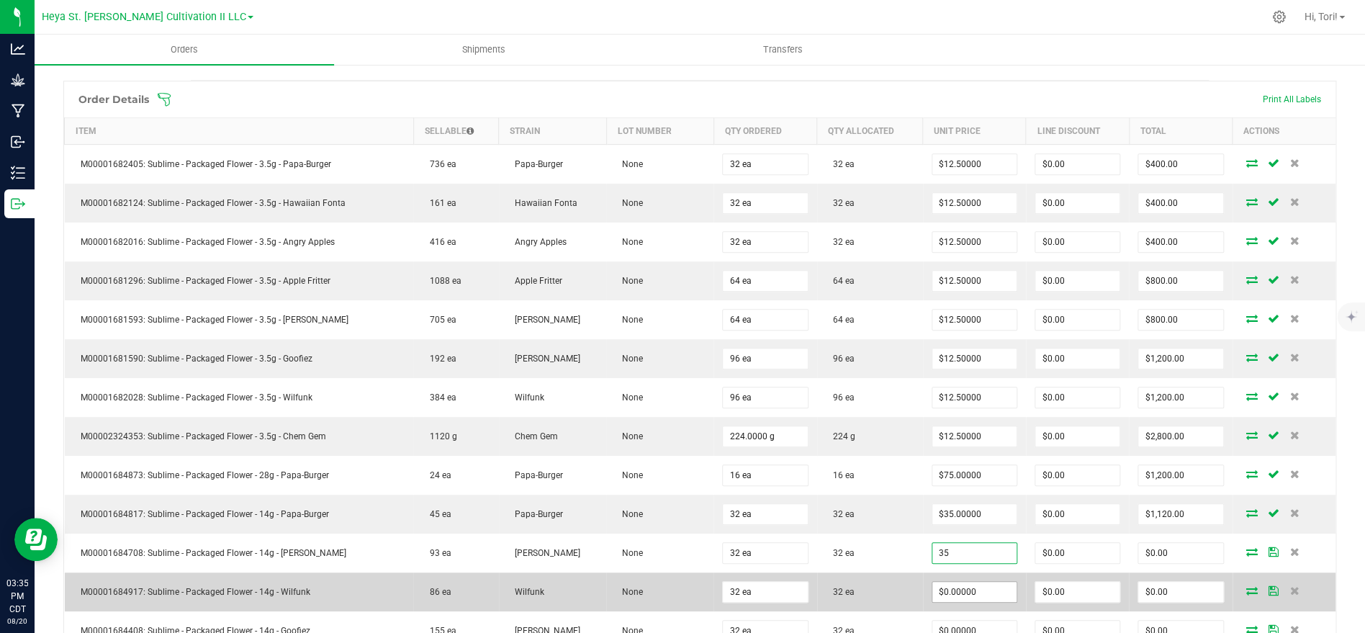
type input "$35.00000"
type input "$1,120.00"
click at [985, 589] on input "0" at bounding box center [974, 592] width 84 height 20
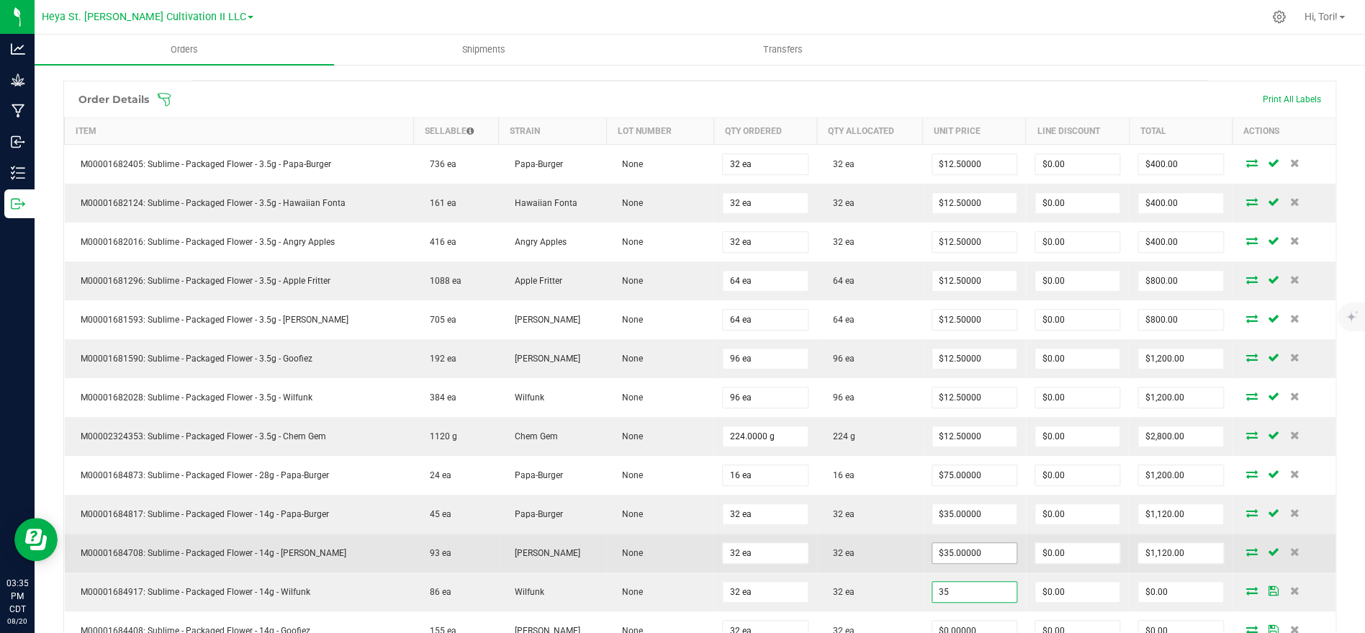
type input "$35.00000"
type input "$1,120.00"
click at [991, 554] on input "35" at bounding box center [974, 553] width 84 height 20
type input "$27.00000"
type input "$864.00"
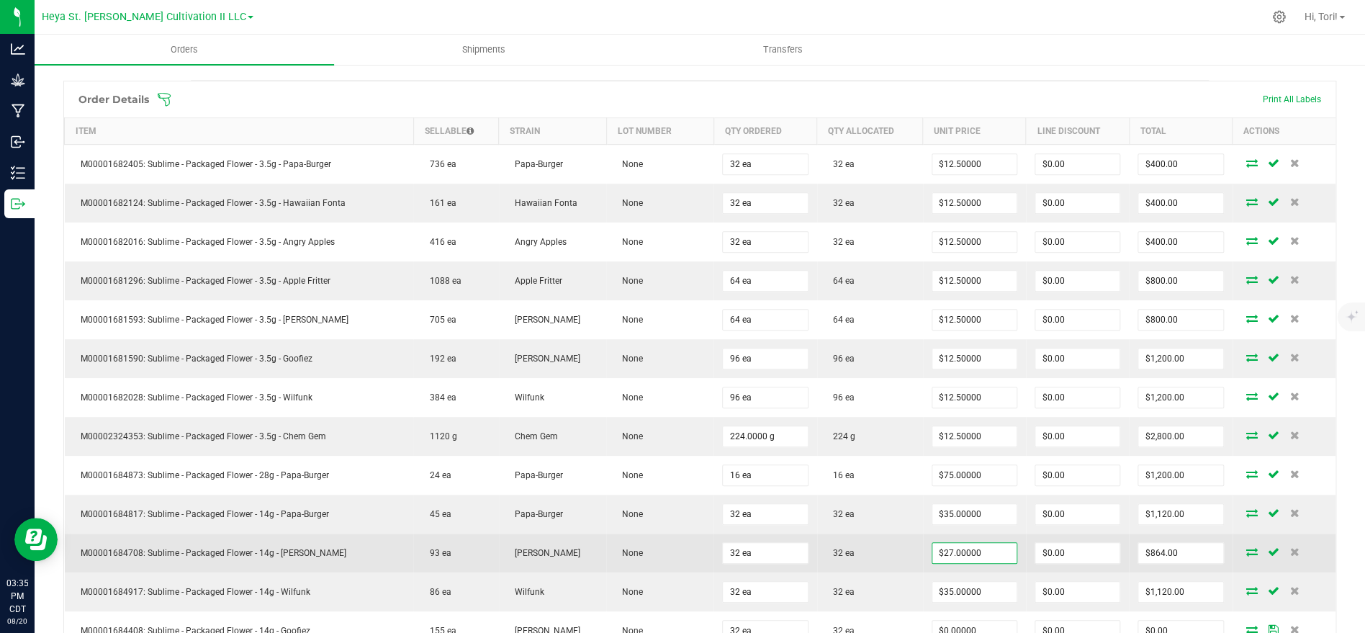
click at [887, 552] on td "32 ea" at bounding box center [870, 552] width 106 height 39
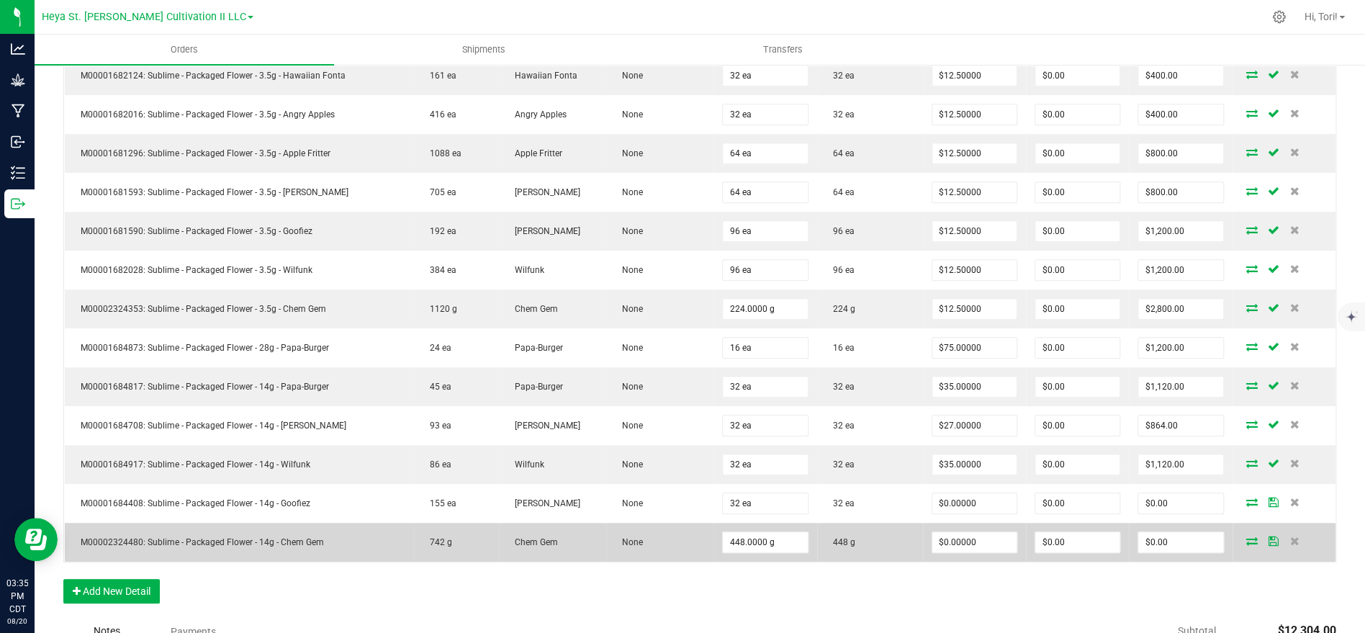
scroll to position [491, 0]
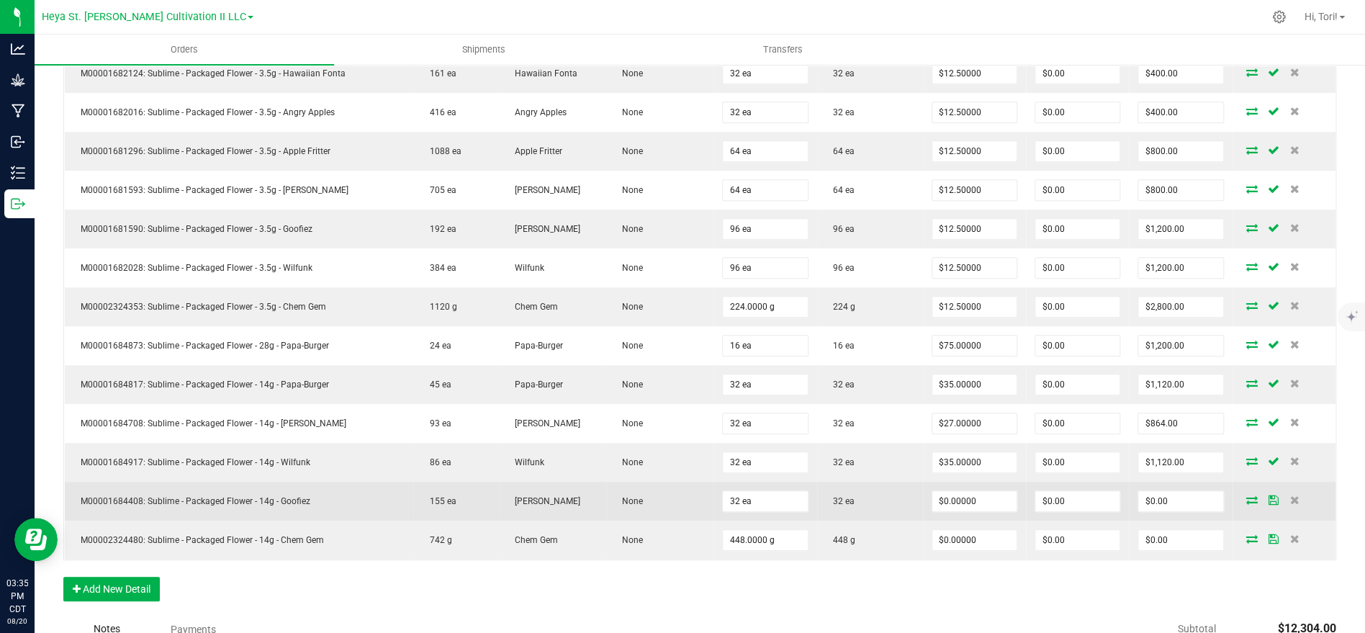
click at [965, 487] on td "$0.00000" at bounding box center [974, 501] width 103 height 39
click at [970, 495] on input "0" at bounding box center [974, 501] width 84 height 20
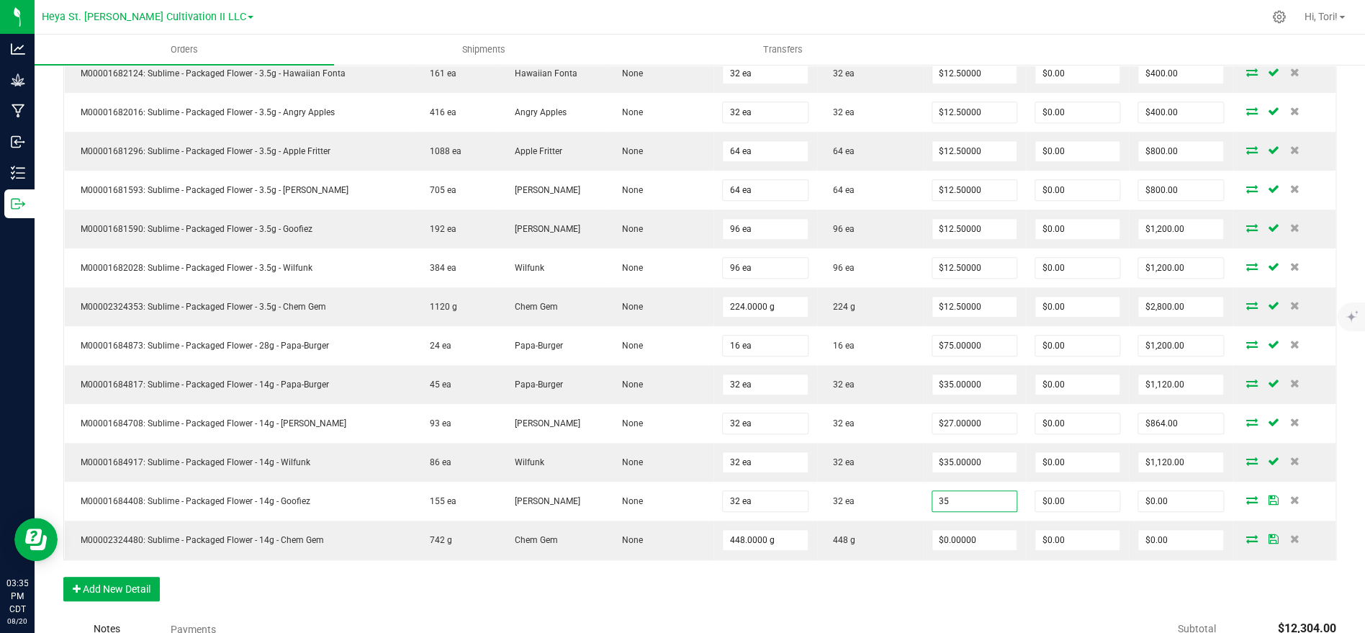
type input "$35.00000"
type input "$1,120.00"
click at [859, 567] on div "Order Details Print All Labels Item Sellable Strain Lot Number Qty Ordered Qty …" at bounding box center [699, 283] width 1273 height 665
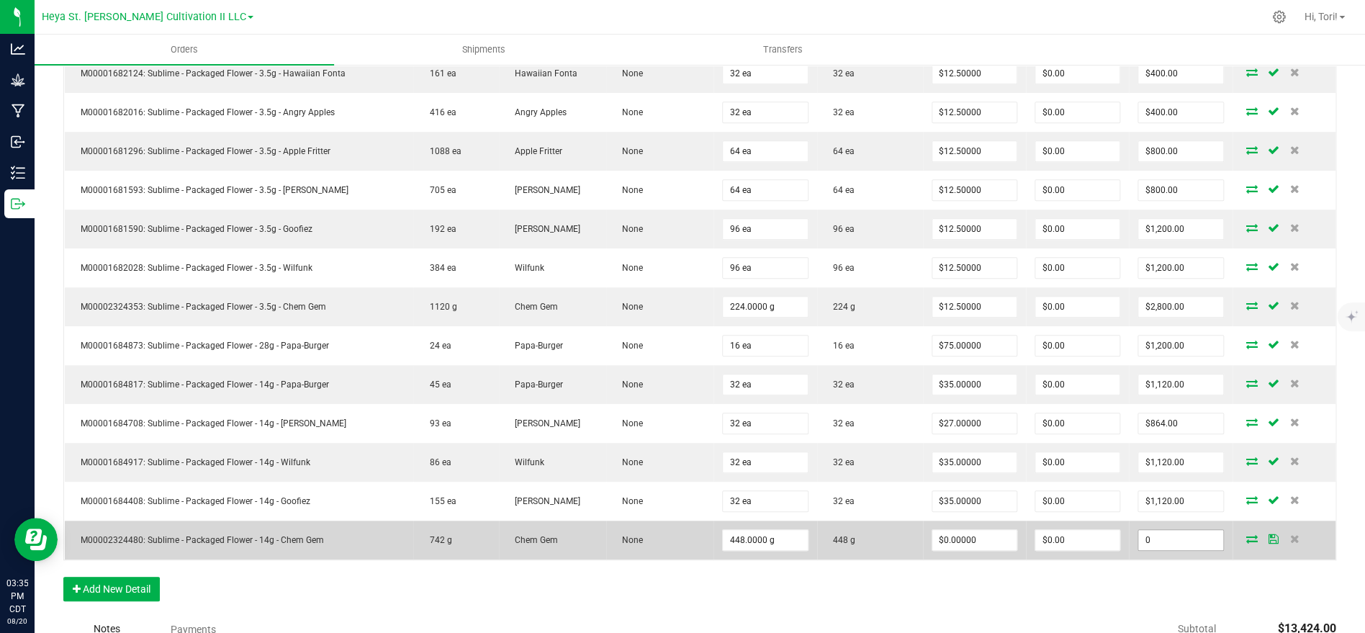
click at [1181, 545] on input "0" at bounding box center [1180, 540] width 84 height 20
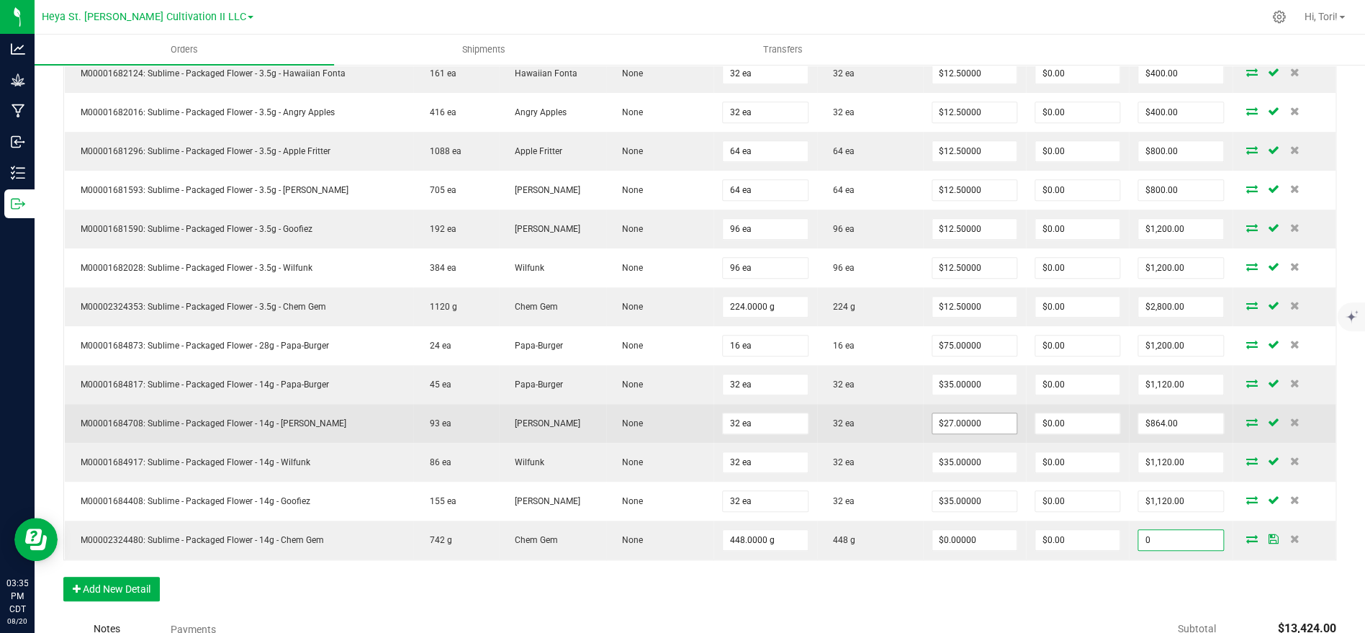
type input "$0.00"
click at [987, 423] on input "27" at bounding box center [974, 423] width 84 height 20
type input "$35.00000"
type input "$1,120.00"
click at [893, 413] on td "32 ea" at bounding box center [870, 423] width 106 height 39
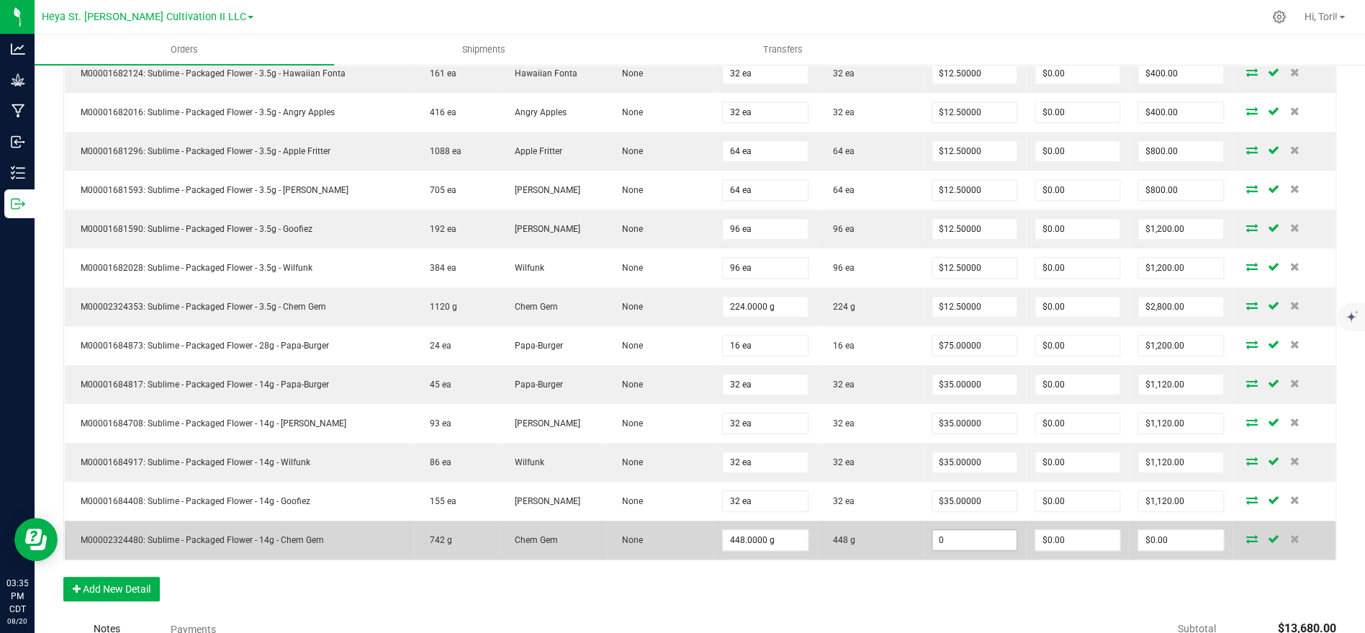
click at [986, 536] on input "0" at bounding box center [974, 540] width 84 height 20
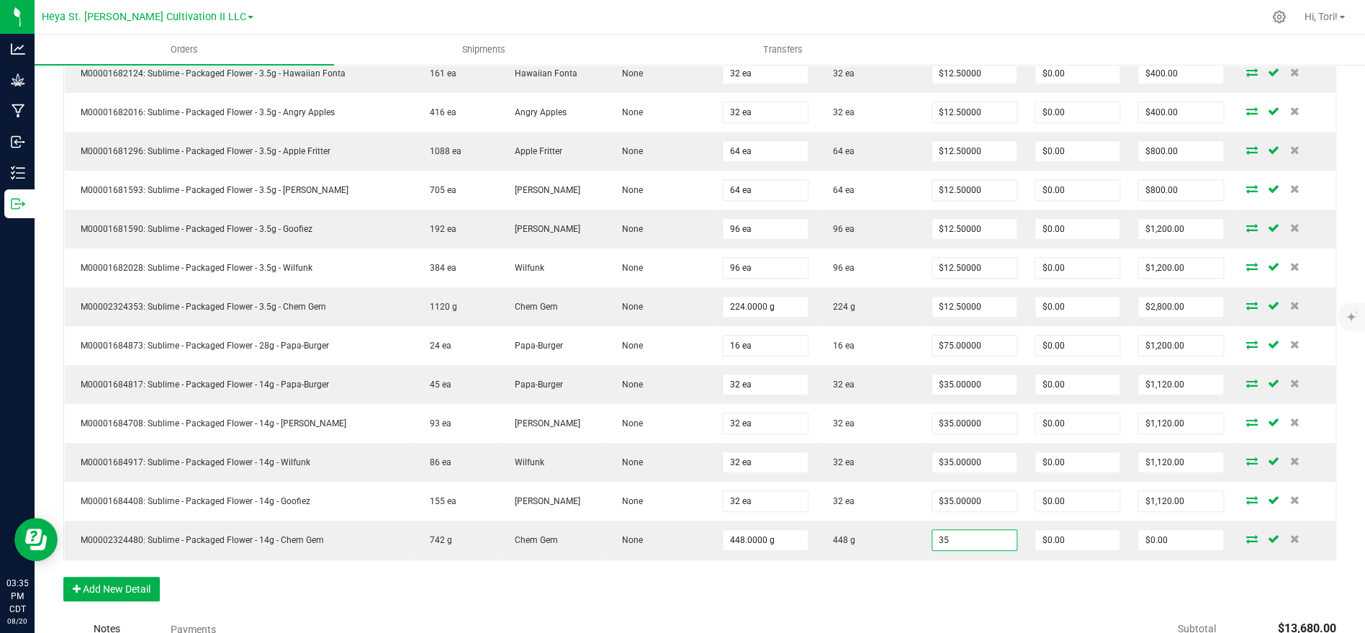
type input "$35.00000"
type input "$15,680.00"
click at [984, 571] on div "Order Details Print All Labels Item Sellable Strain Lot Number Qty Ordered Qty …" at bounding box center [699, 283] width 1273 height 665
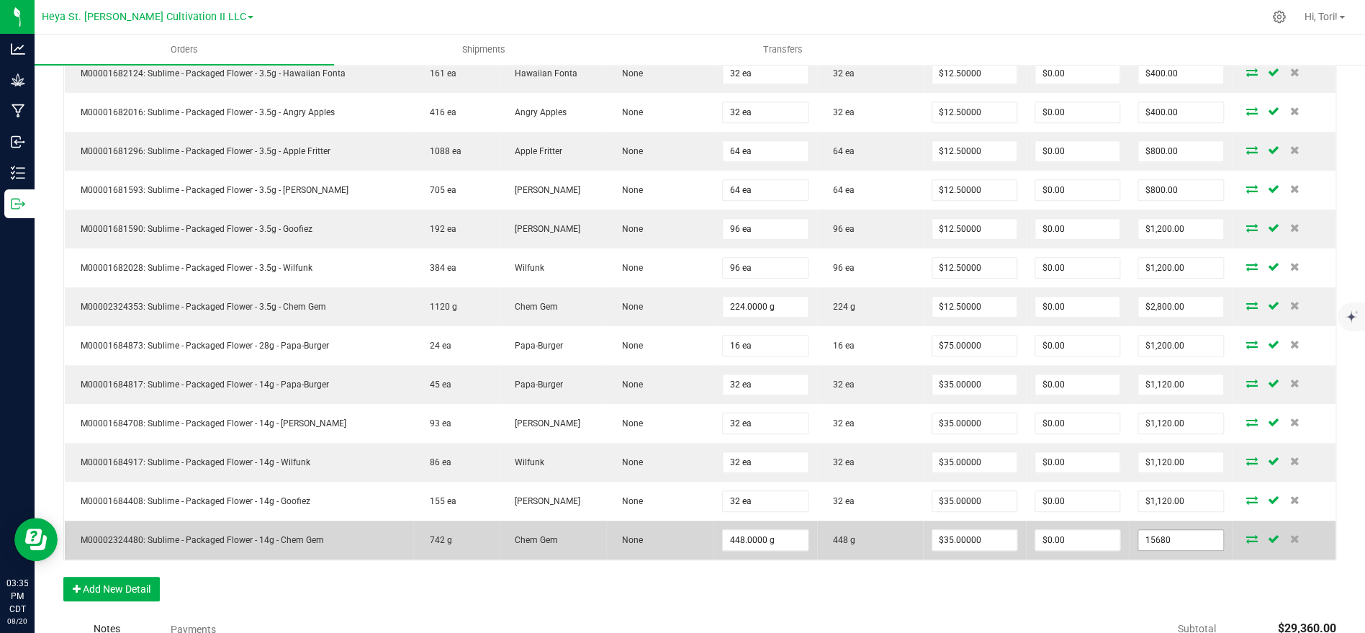
click at [1196, 544] on input "15680" at bounding box center [1180, 540] width 84 height 20
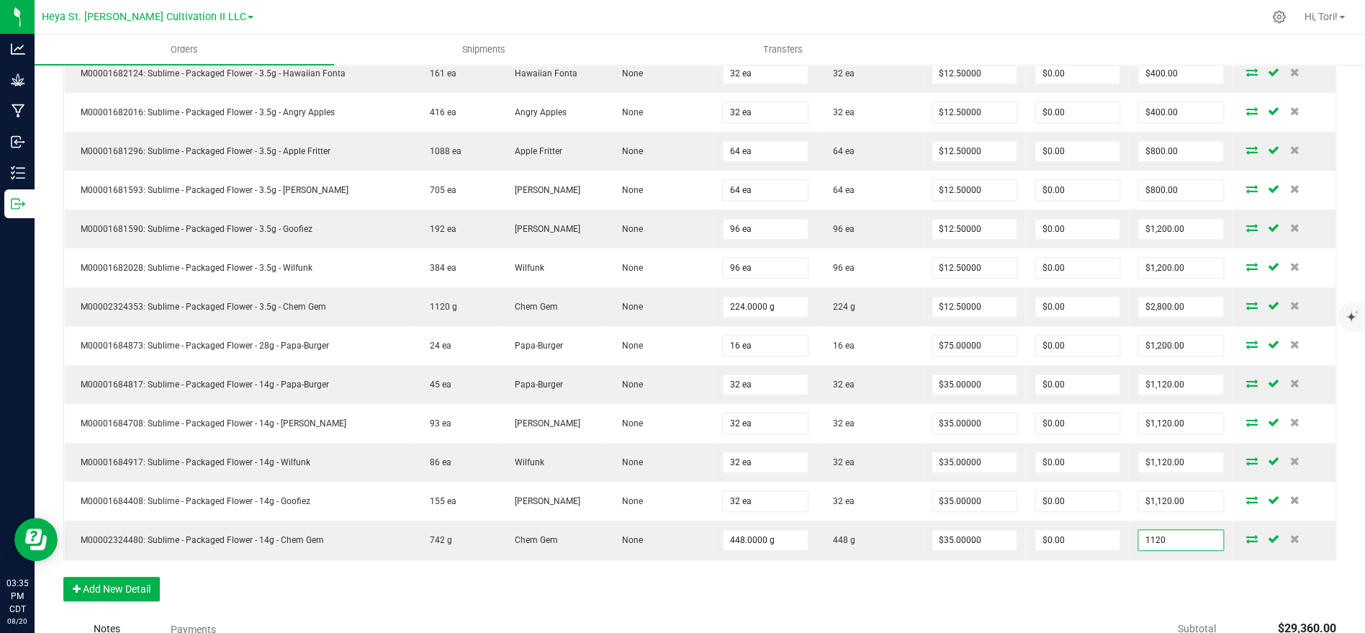
type input "1120"
type input "$2.50000"
type input "$1,120.00"
click at [1171, 579] on div "Order Details Print All Labels Item Sellable Strain Lot Number Qty Ordered Qty …" at bounding box center [699, 283] width 1273 height 665
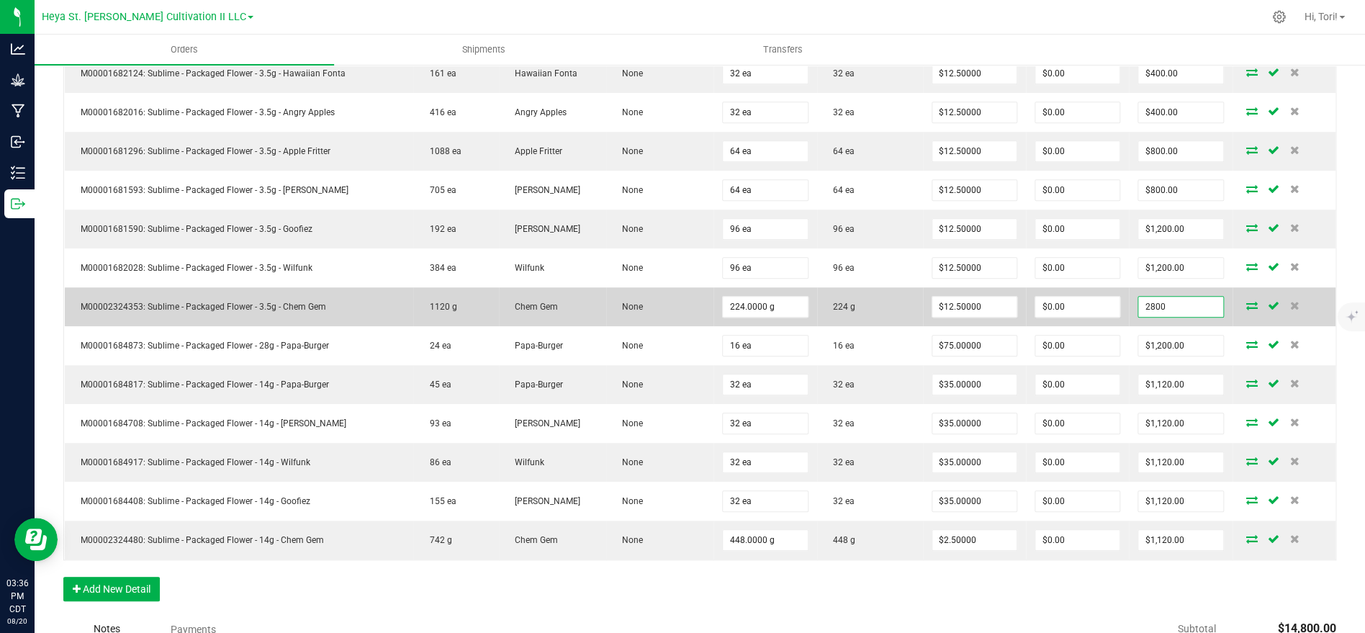
click at [1186, 303] on input "2800" at bounding box center [1180, 307] width 84 height 20
type input "2807"
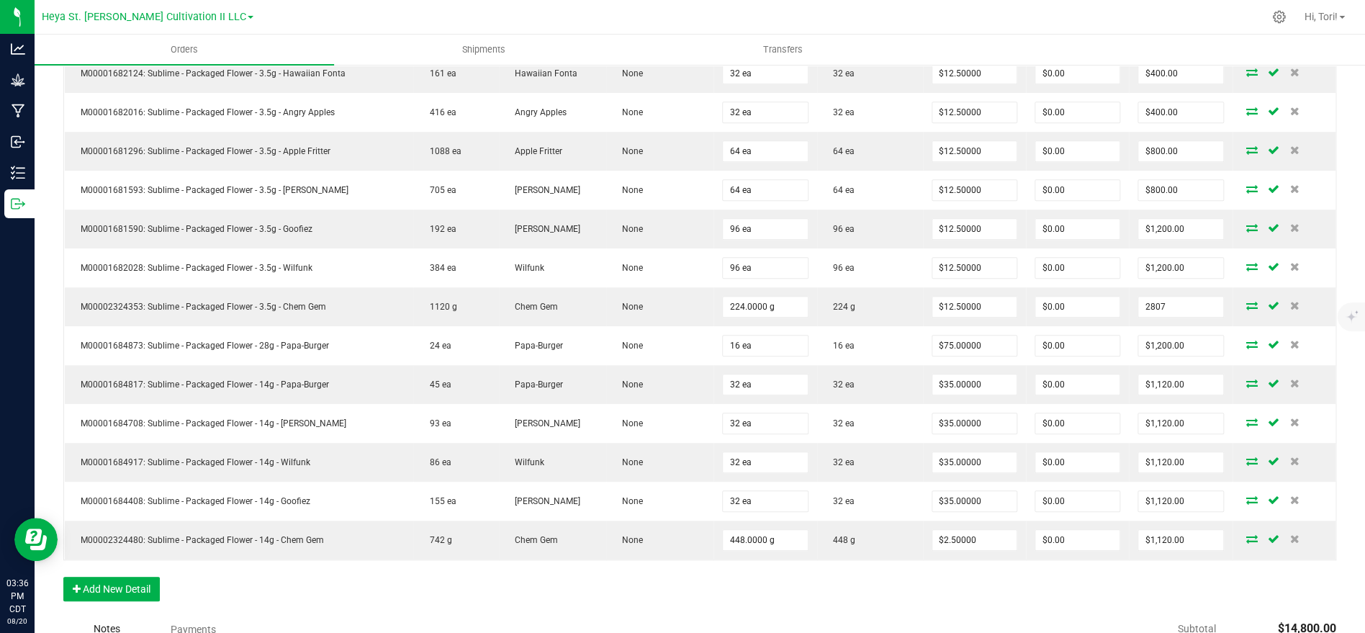
type input "$12.53125"
type input "$2,807.00"
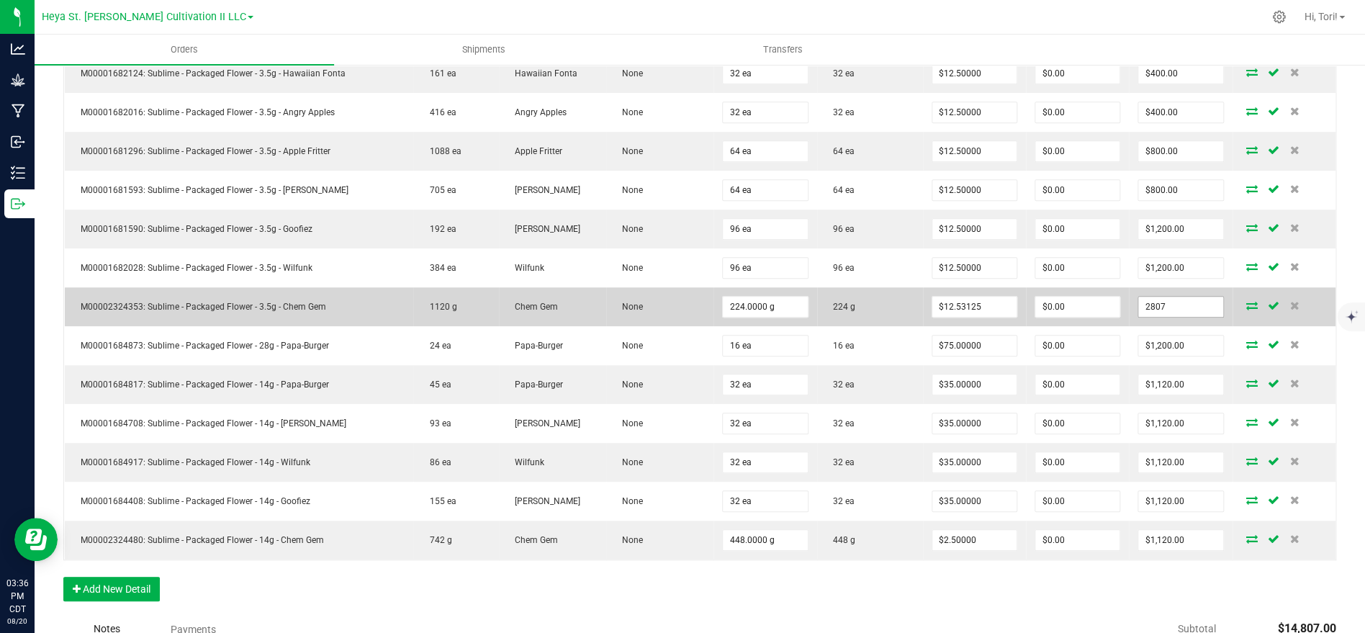
click at [1189, 312] on input "2807" at bounding box center [1180, 307] width 84 height 20
type input "800"
type input "3.5714285714285716"
type input "$800.00"
click at [1004, 307] on input "3.5714285714285716" at bounding box center [974, 307] width 84 height 20
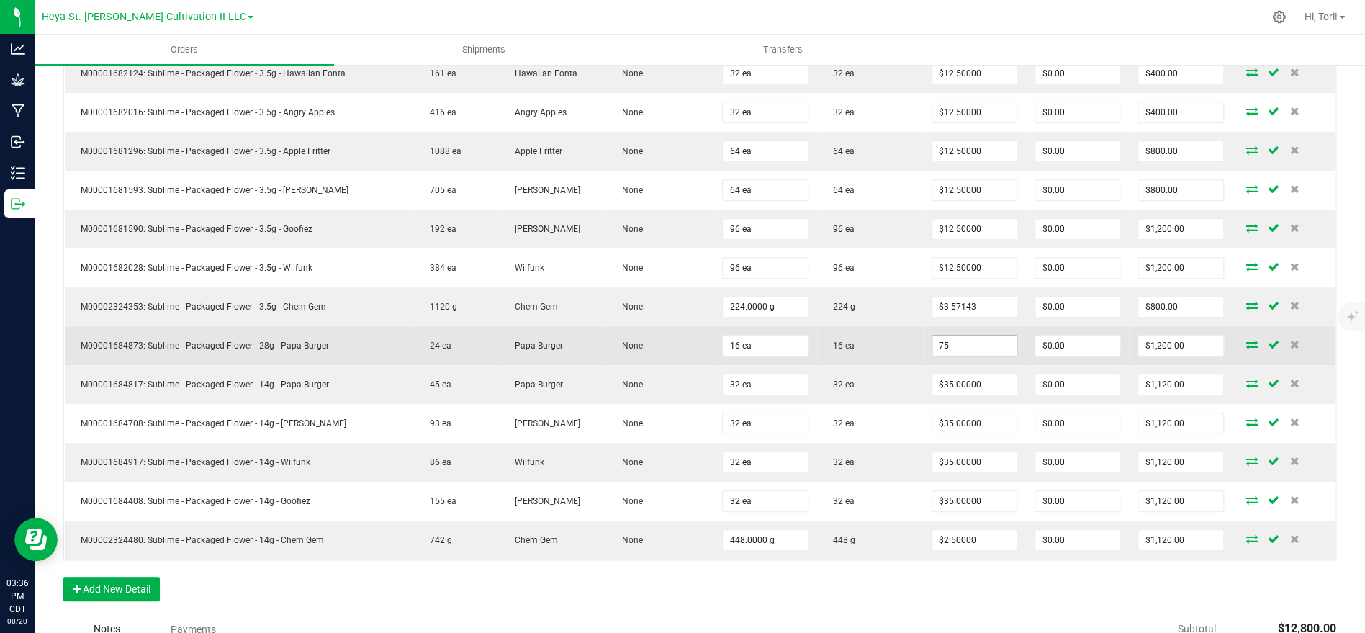
click at [1004, 346] on input "75" at bounding box center [974, 345] width 84 height 20
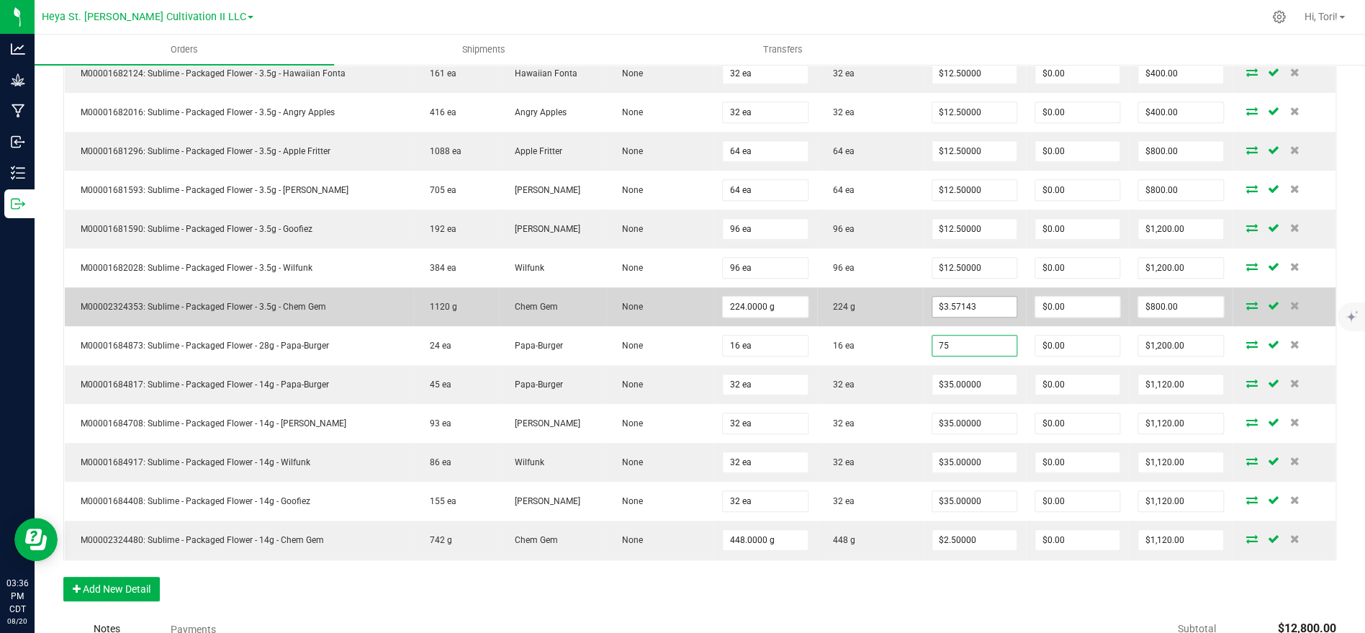
type input "$75.00000"
click at [997, 307] on input "3.5714285714285716" at bounding box center [974, 307] width 84 height 20
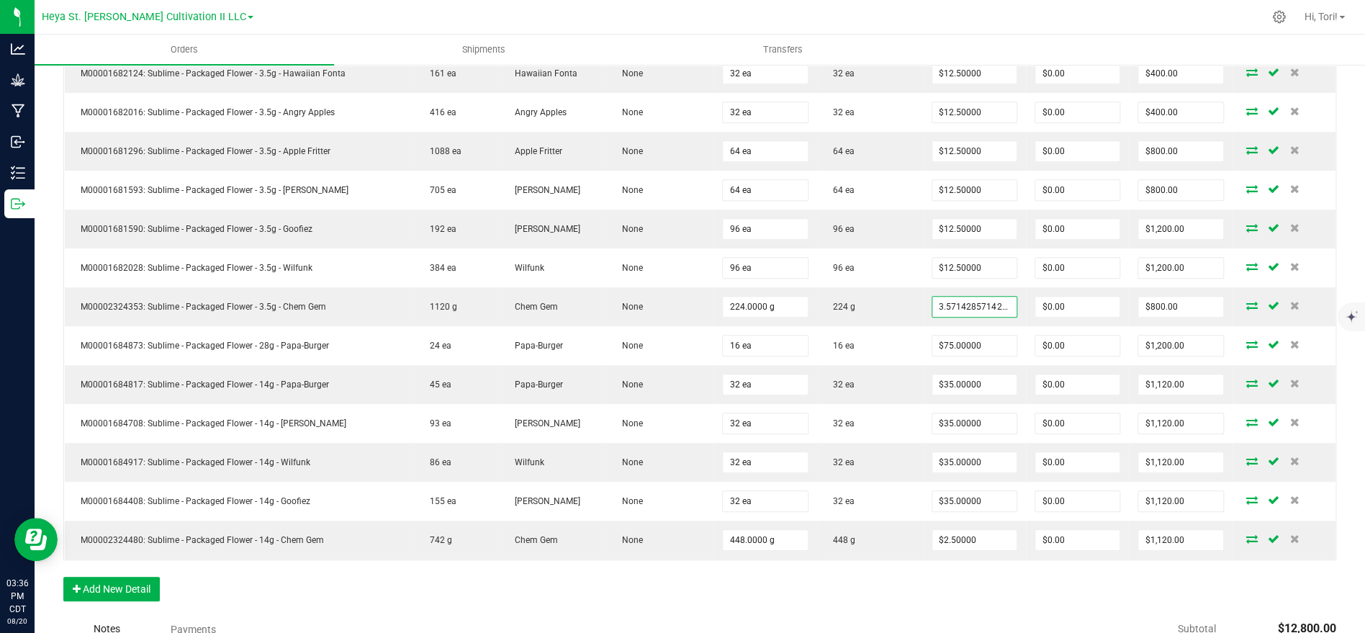
type input "$3.57143"
click at [1031, 577] on div "Order Details Print All Labels Item Sellable Strain Lot Number Qty Ordered Qty …" at bounding box center [699, 283] width 1273 height 665
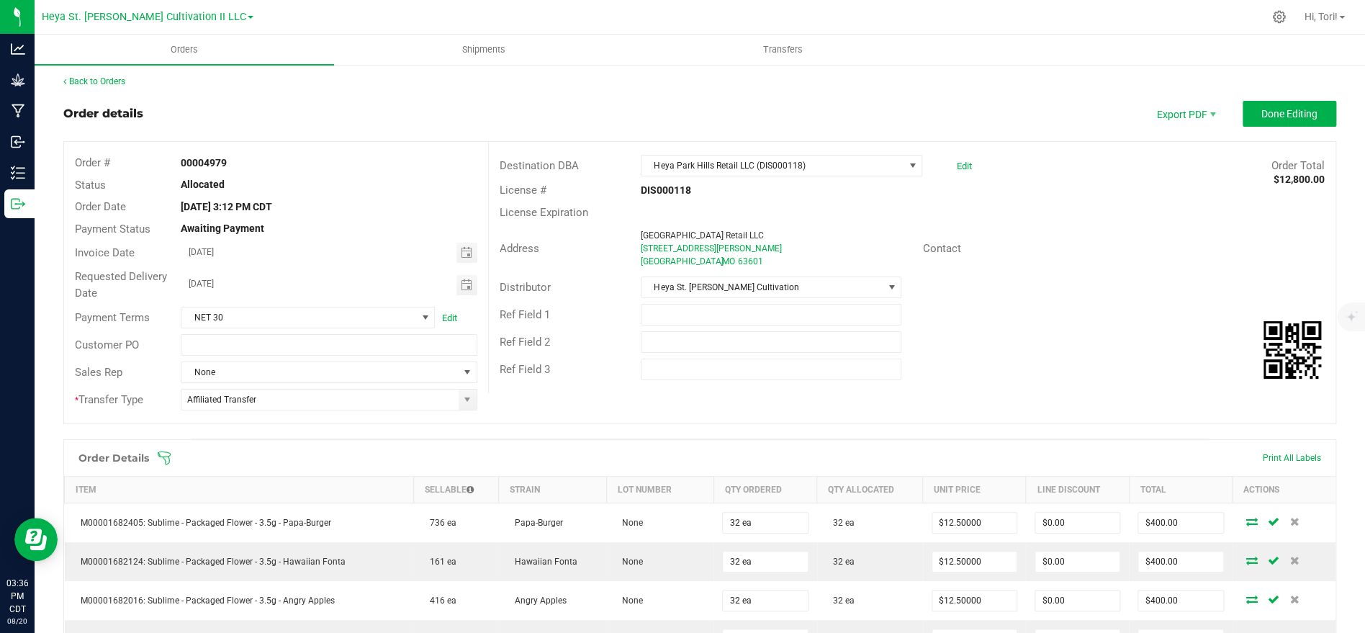
scroll to position [0, 0]
click at [1282, 113] on span "Done Editing" at bounding box center [1289, 117] width 56 height 12
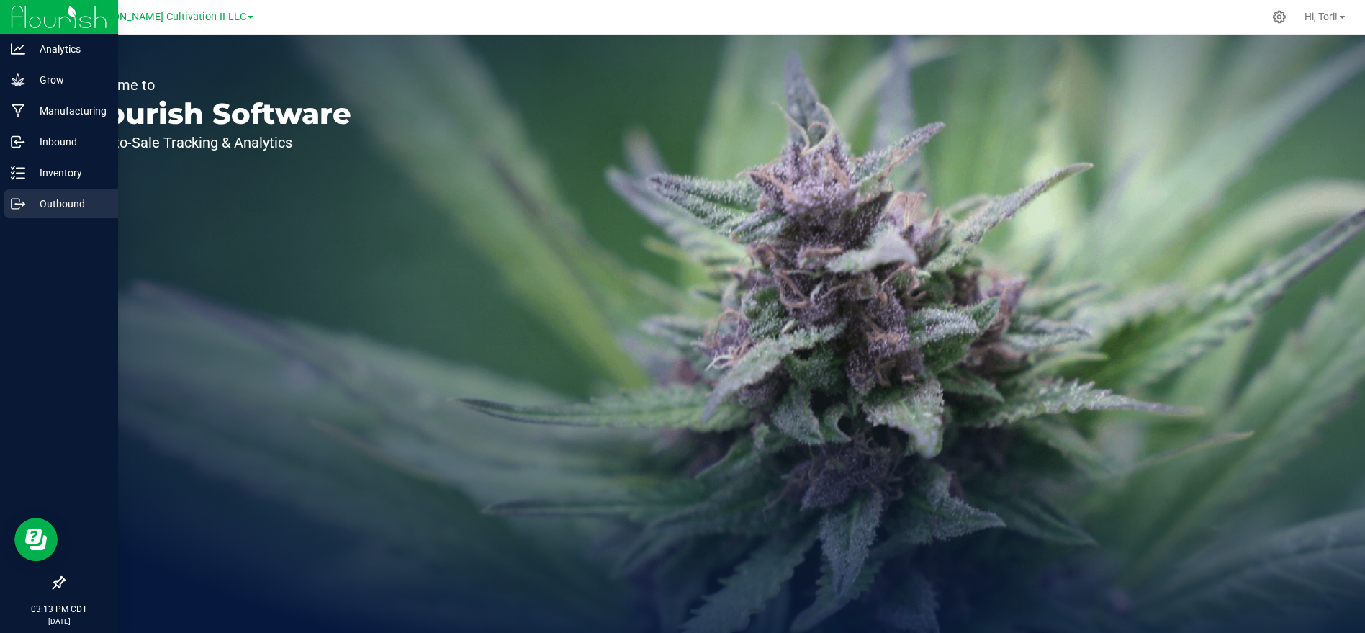
click at [34, 199] on p "Outbound" at bounding box center [68, 203] width 86 height 17
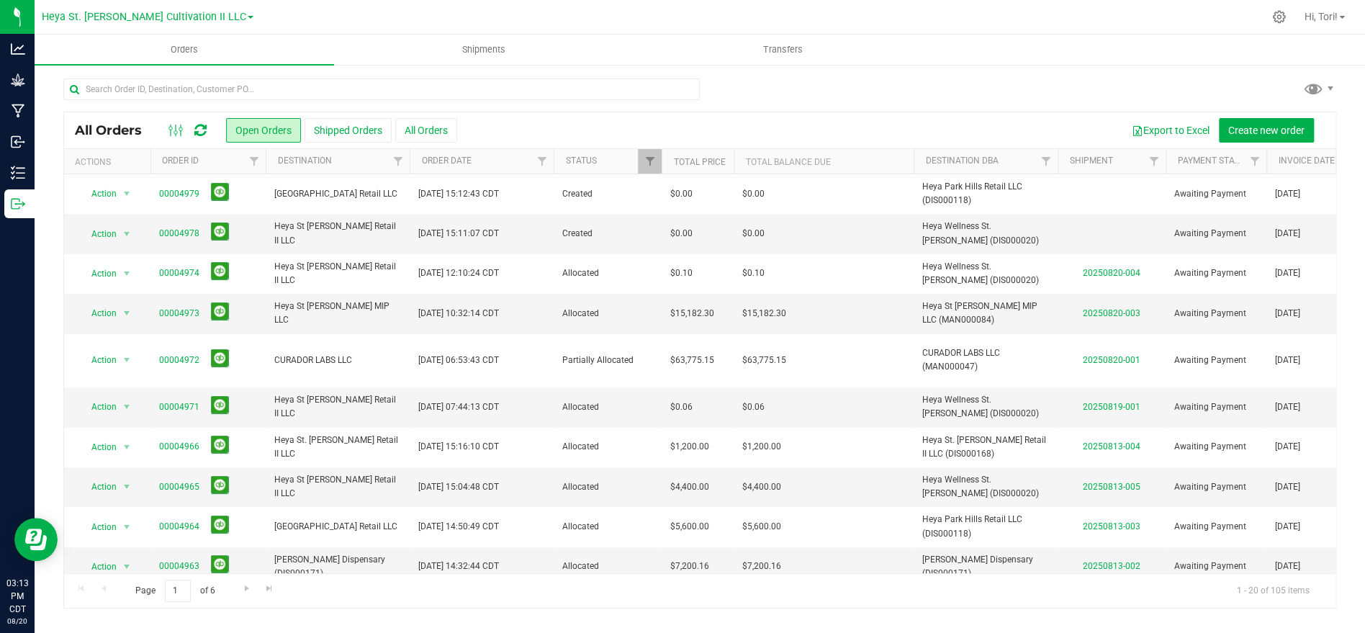
click at [1289, 114] on div "All Orders Open Orders Shipped Orders All Orders Export to Excel Create new ord…" at bounding box center [699, 130] width 1271 height 36
click at [1254, 127] on span "Create new order" at bounding box center [1266, 131] width 76 height 12
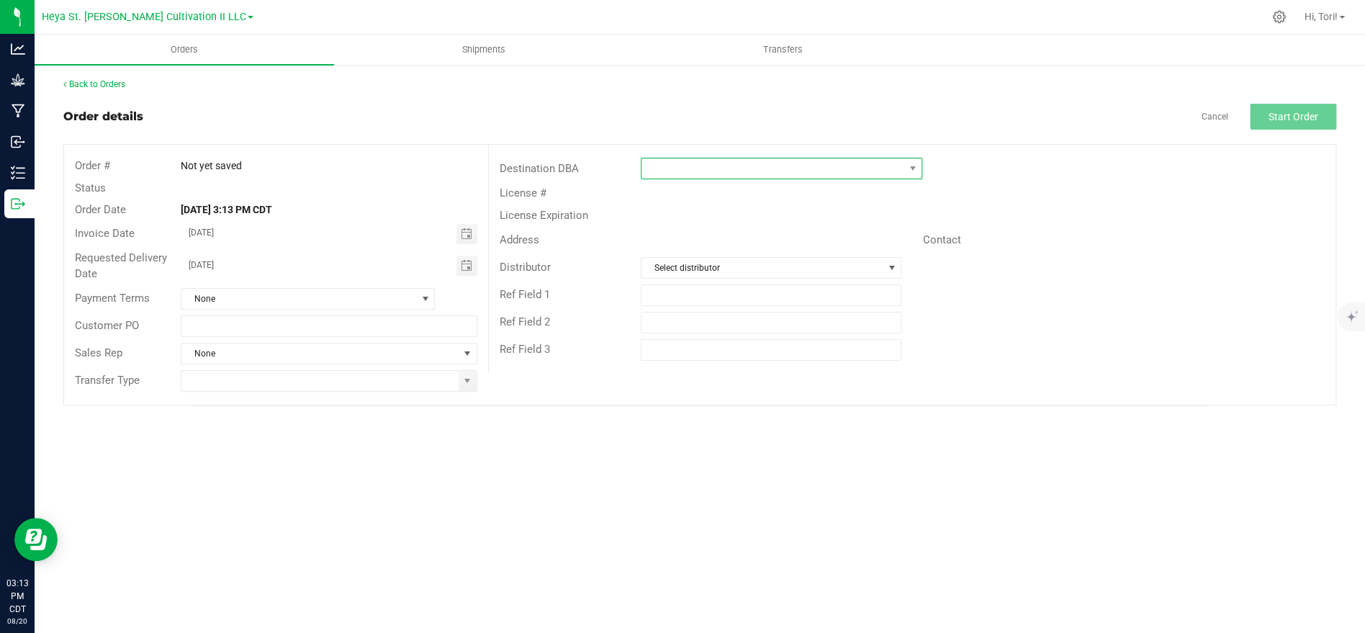
click at [772, 176] on span at bounding box center [772, 168] width 262 height 20
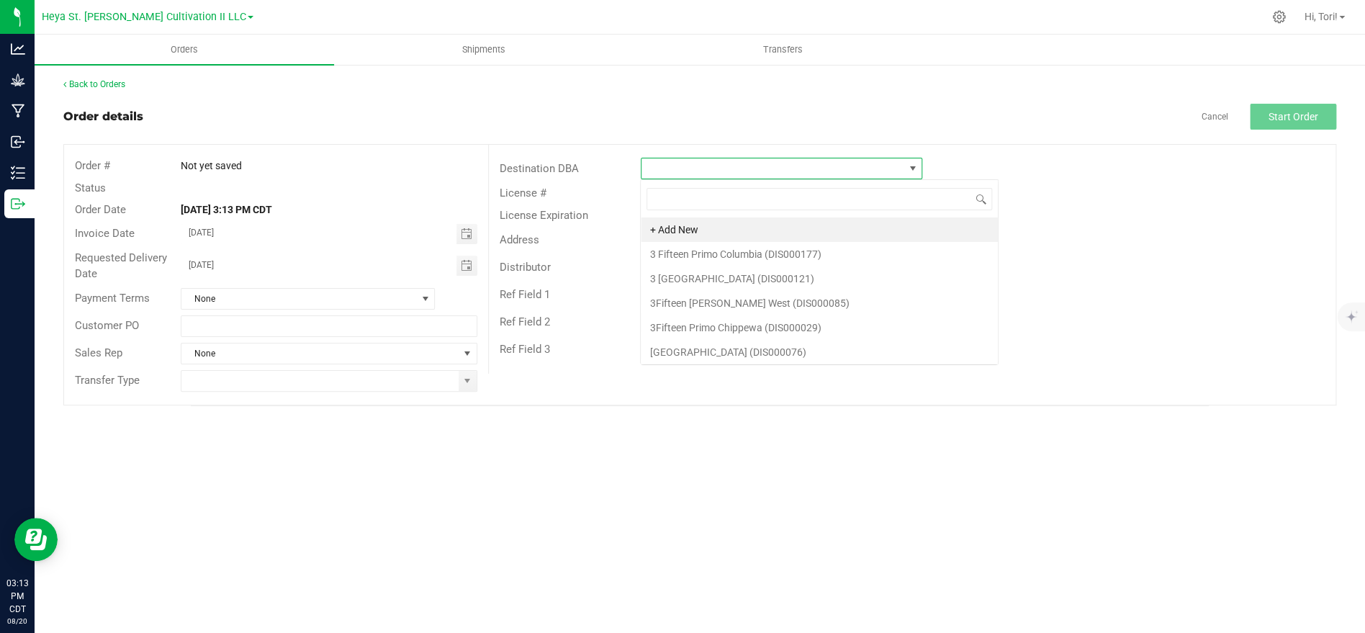
scroll to position [22, 281]
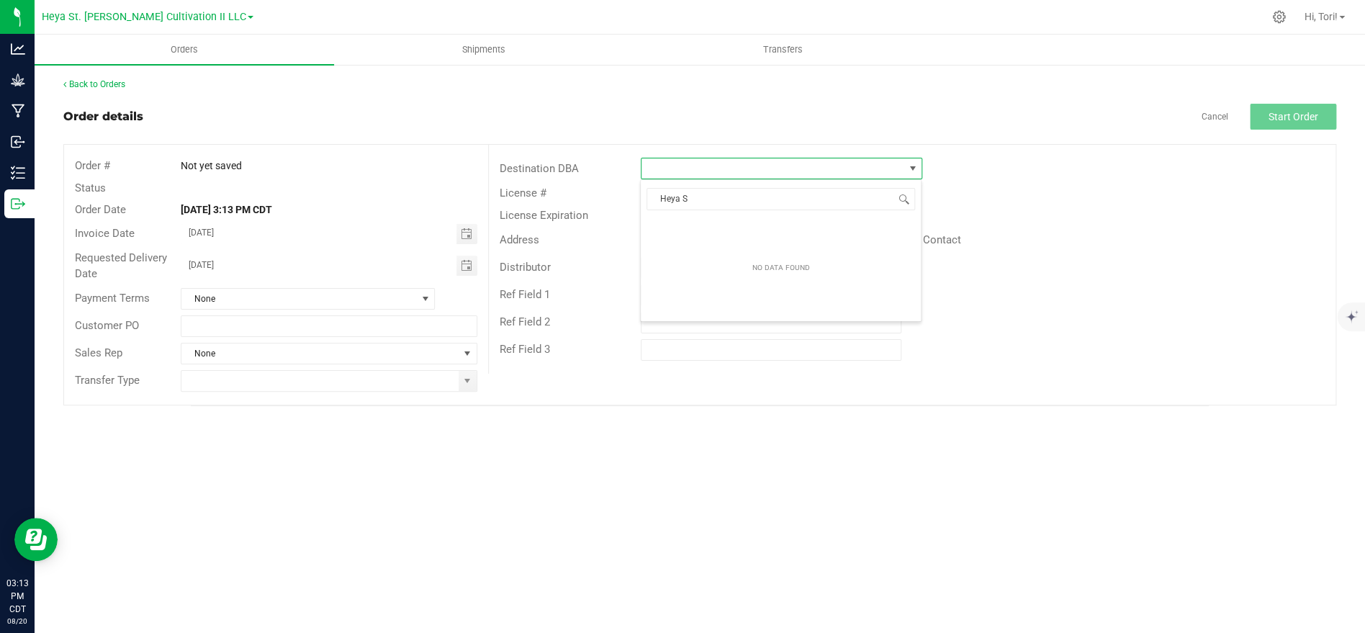
type input "Heya St"
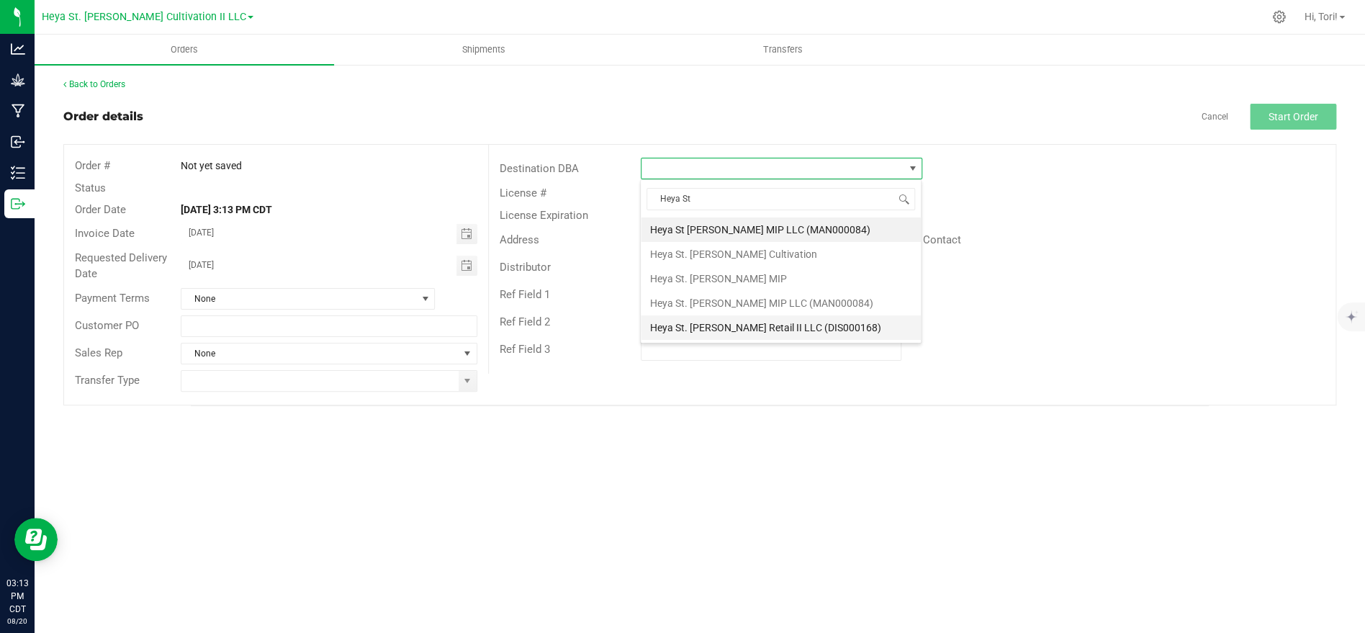
click at [762, 331] on li "Heya St. [PERSON_NAME] Retail II LLC (DIS000168)" at bounding box center [781, 327] width 280 height 24
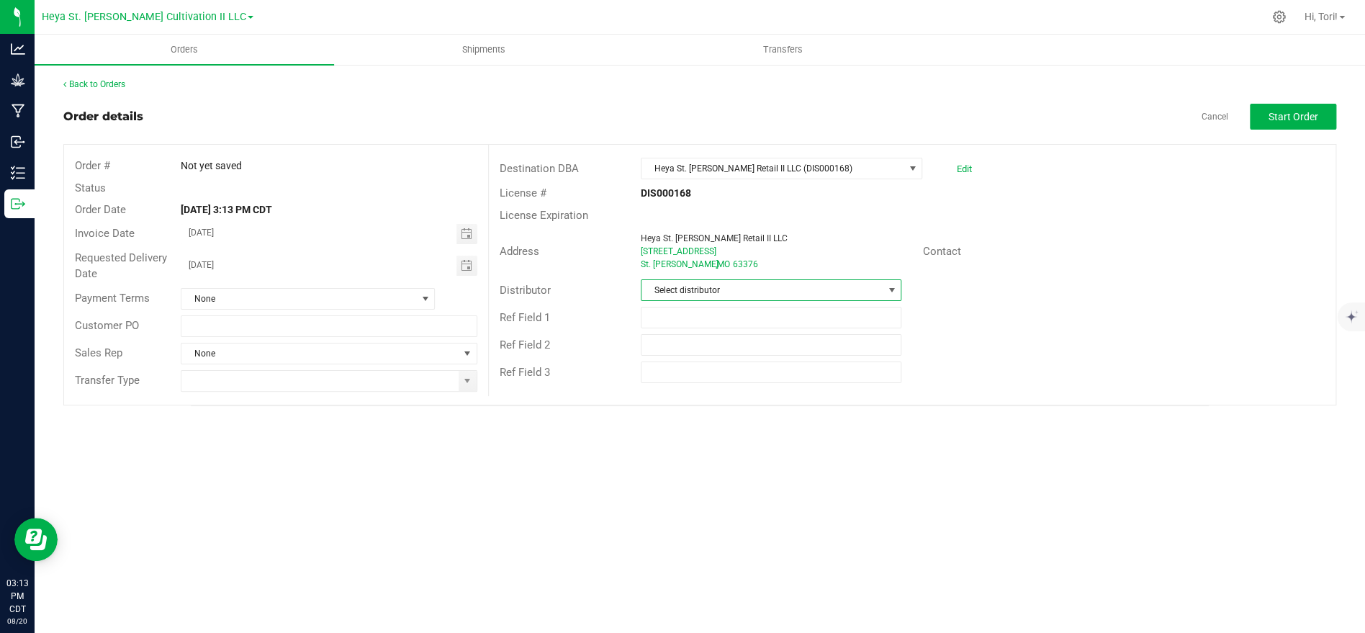
click at [732, 281] on span "Select distributor" at bounding box center [761, 290] width 241 height 20
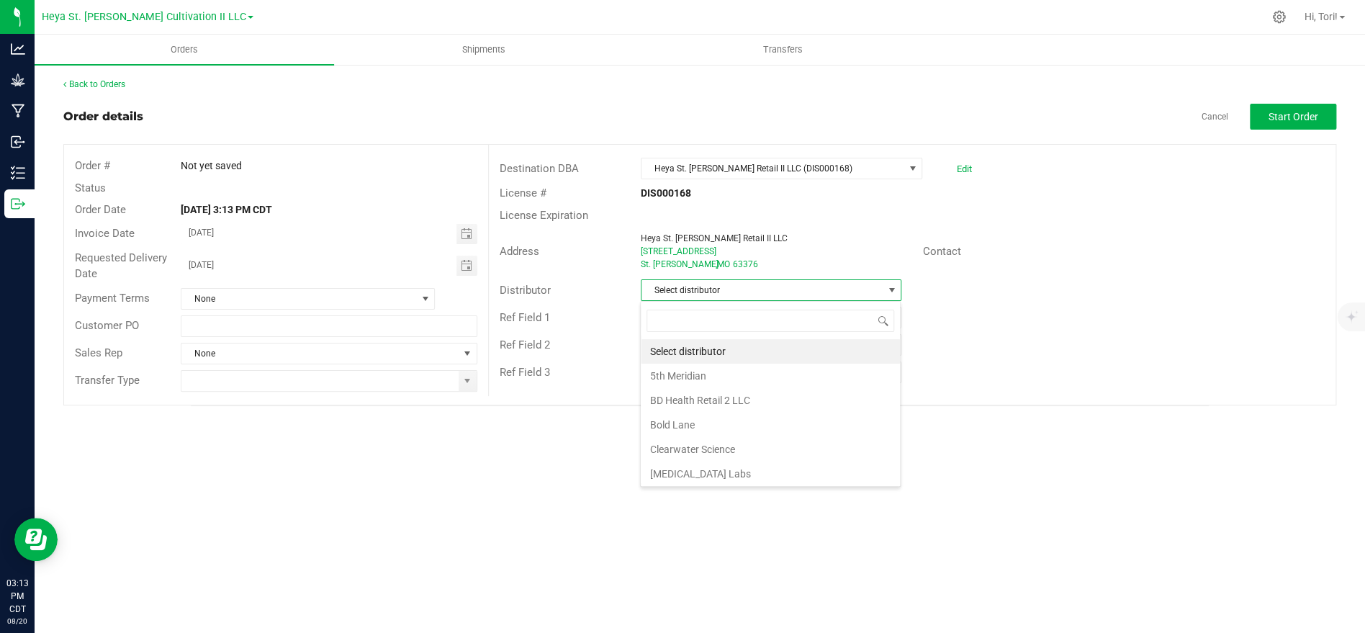
scroll to position [22, 260]
type input "Heya"
drag, startPoint x: 711, startPoint y: 354, endPoint x: 620, endPoint y: 332, distance: 93.4
click at [711, 354] on li "Heya St. [PERSON_NAME] Cultivation" at bounding box center [770, 351] width 259 height 24
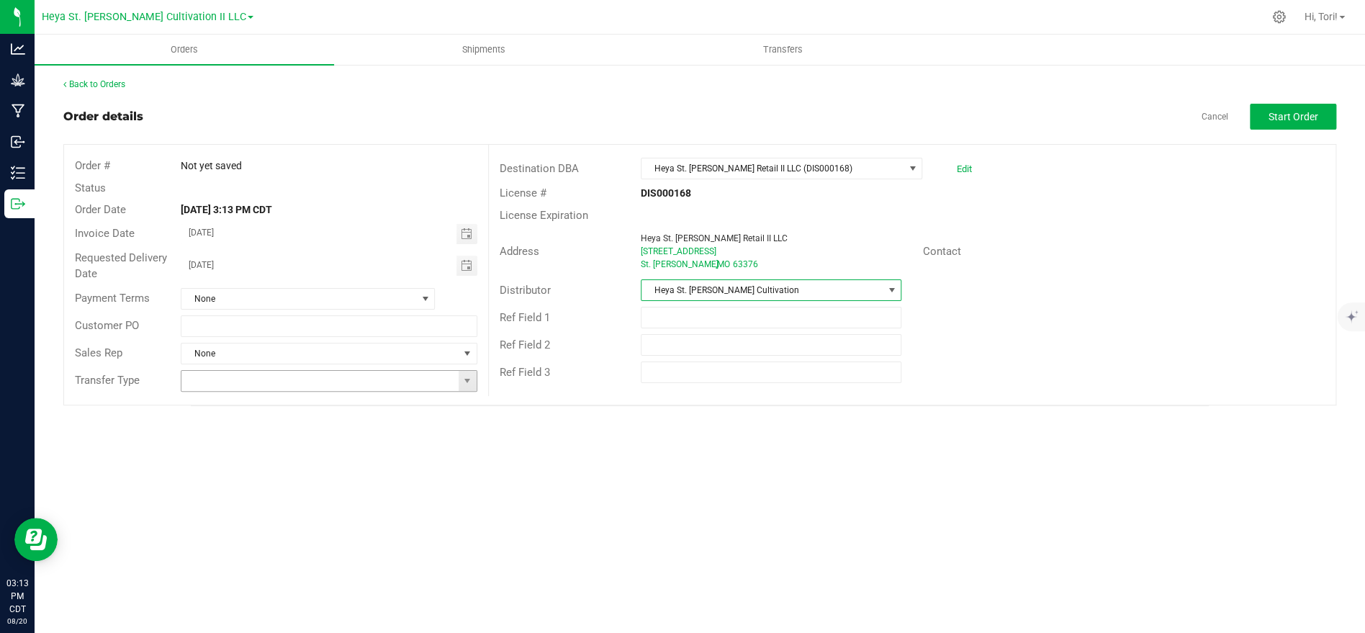
click at [401, 383] on input at bounding box center [319, 381] width 276 height 20
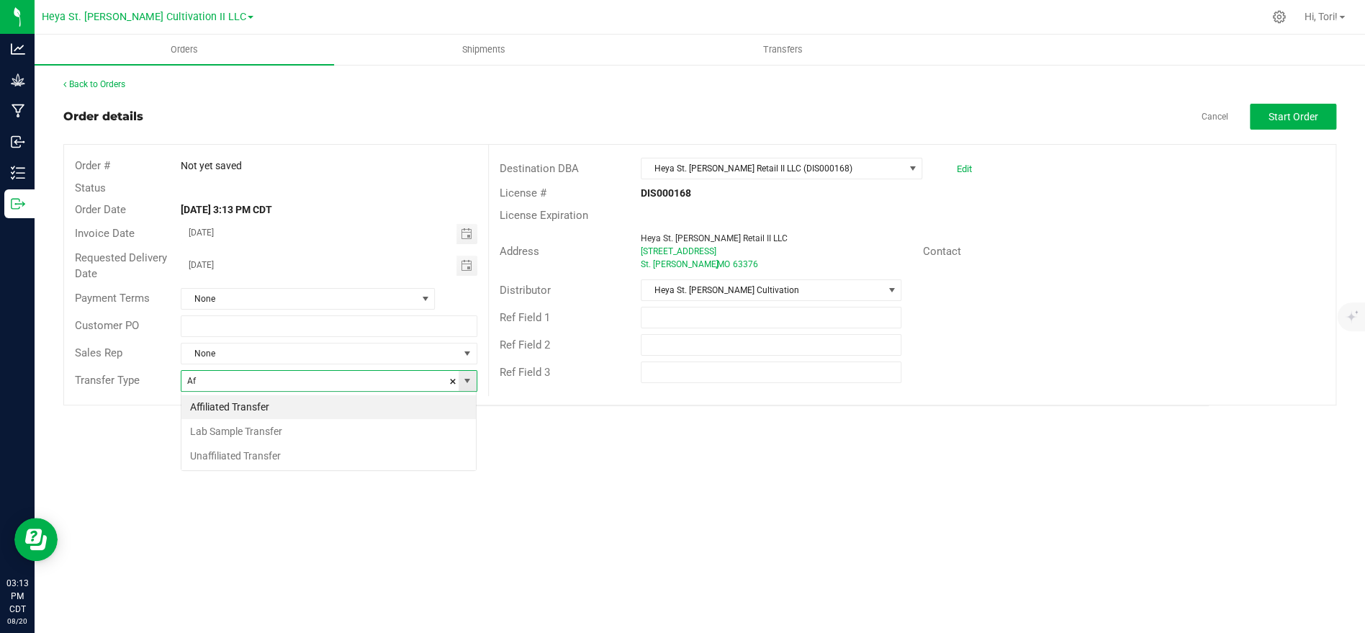
scroll to position [22, 295]
click at [384, 400] on li "Affiliated Transfer" at bounding box center [328, 407] width 294 height 24
type input "Affiliated Transfer"
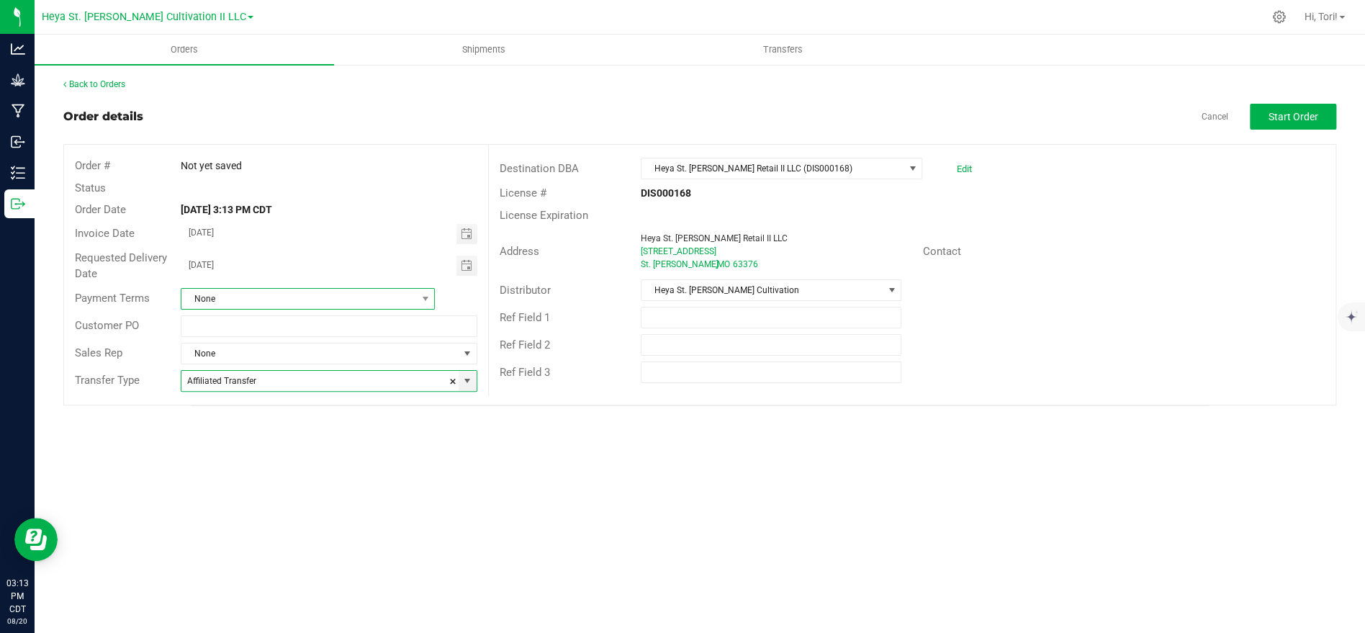
click at [410, 302] on span "None" at bounding box center [298, 299] width 235 height 20
click at [323, 401] on li "NET 30" at bounding box center [307, 407] width 253 height 24
click at [472, 228] on span "Toggle calendar" at bounding box center [466, 234] width 21 height 20
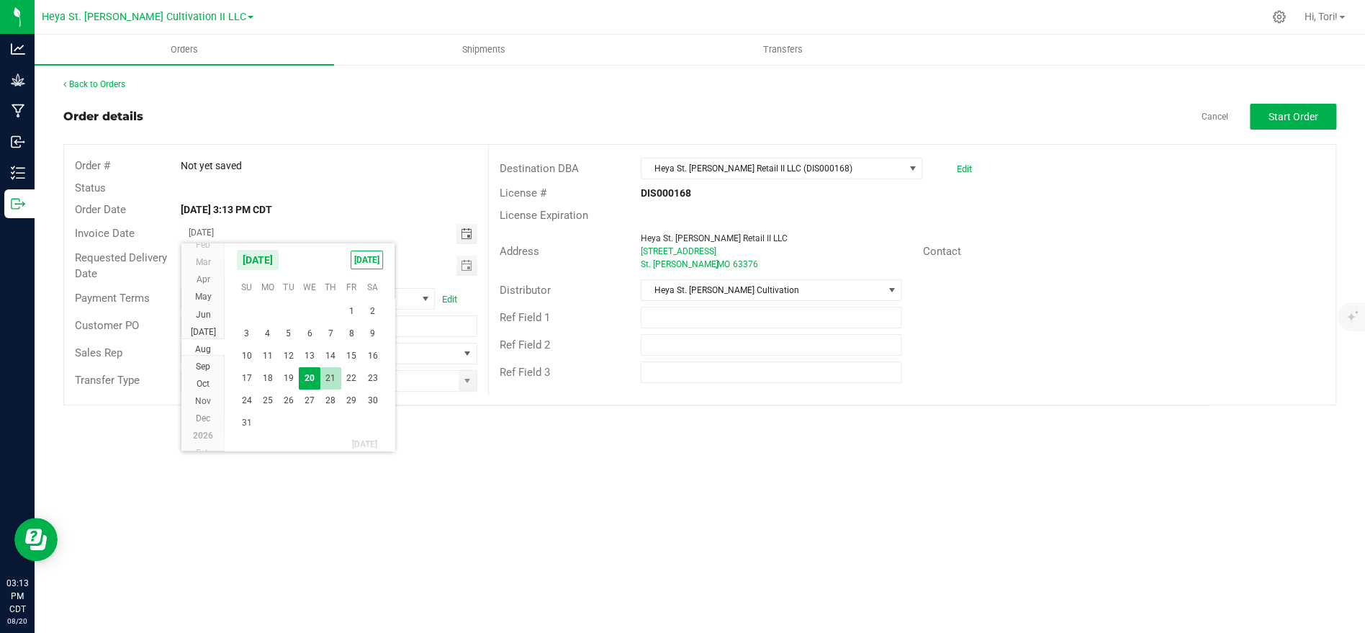
click at [326, 380] on span "21" at bounding box center [330, 378] width 21 height 22
type input "[DATE]"
click at [467, 271] on span "Toggle calendar" at bounding box center [466, 266] width 21 height 20
click at [1267, 166] on div "Destination DBA Heya St. [PERSON_NAME] Retail II LLC (DIS000168) Edit" at bounding box center [912, 168] width 847 height 27
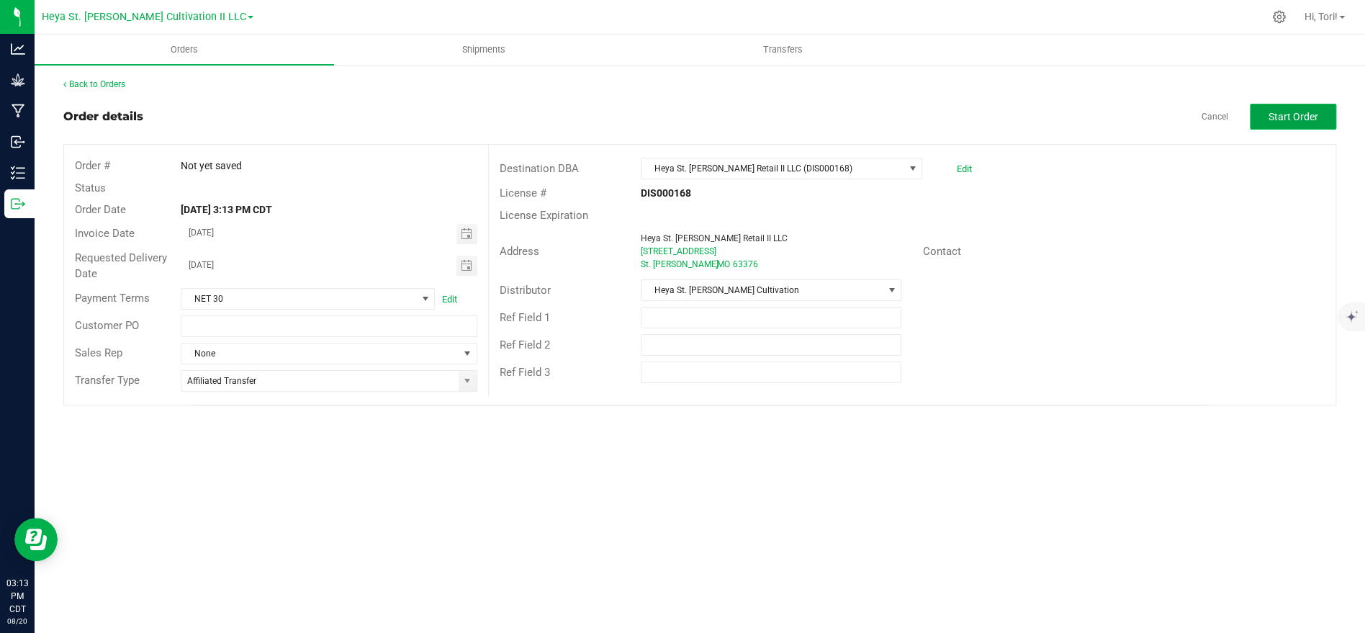
click at [1280, 114] on span "Start Order" at bounding box center [1294, 117] width 50 height 12
